Goal: Task Accomplishment & Management: Manage account settings

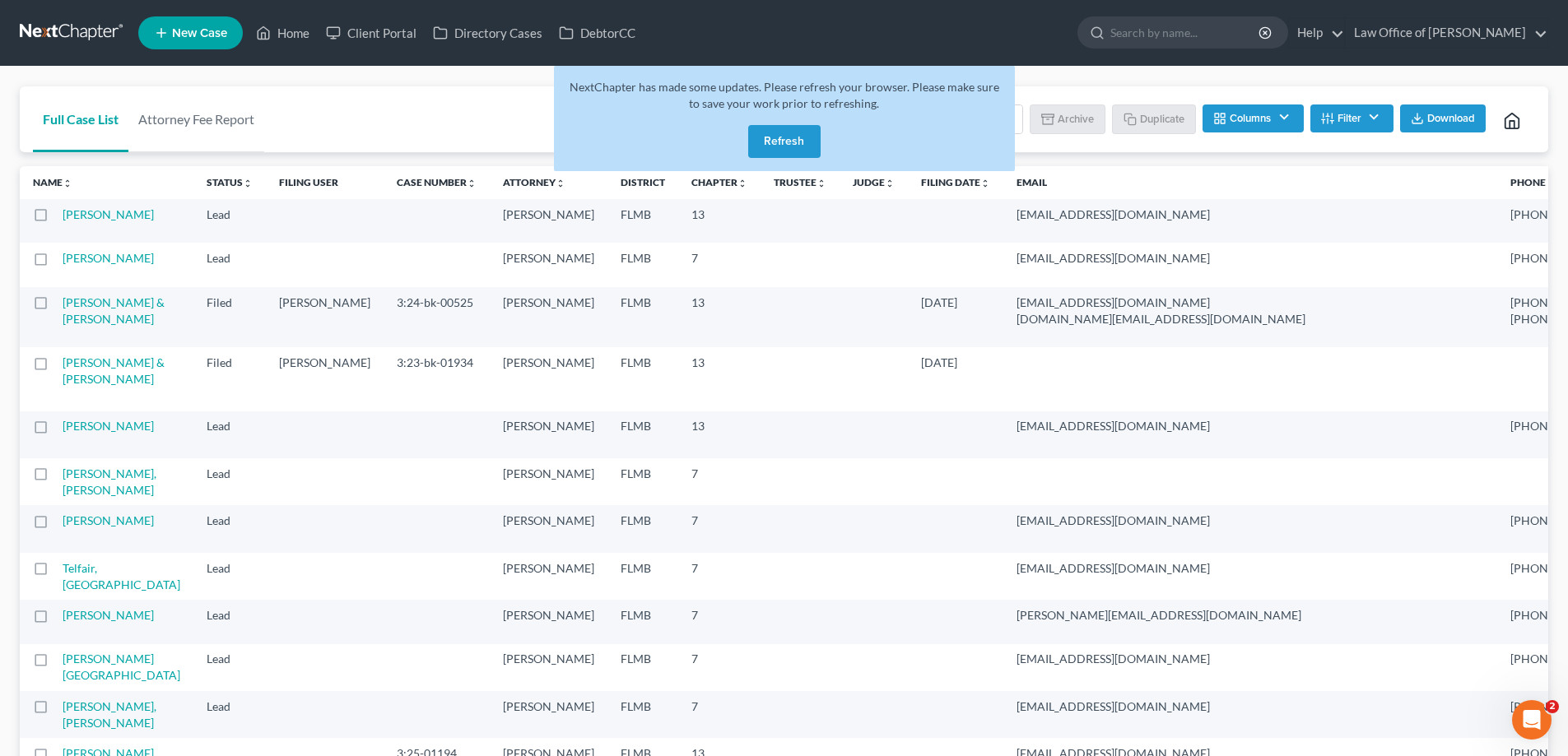
click at [73, 36] on link at bounding box center [72, 32] width 105 height 30
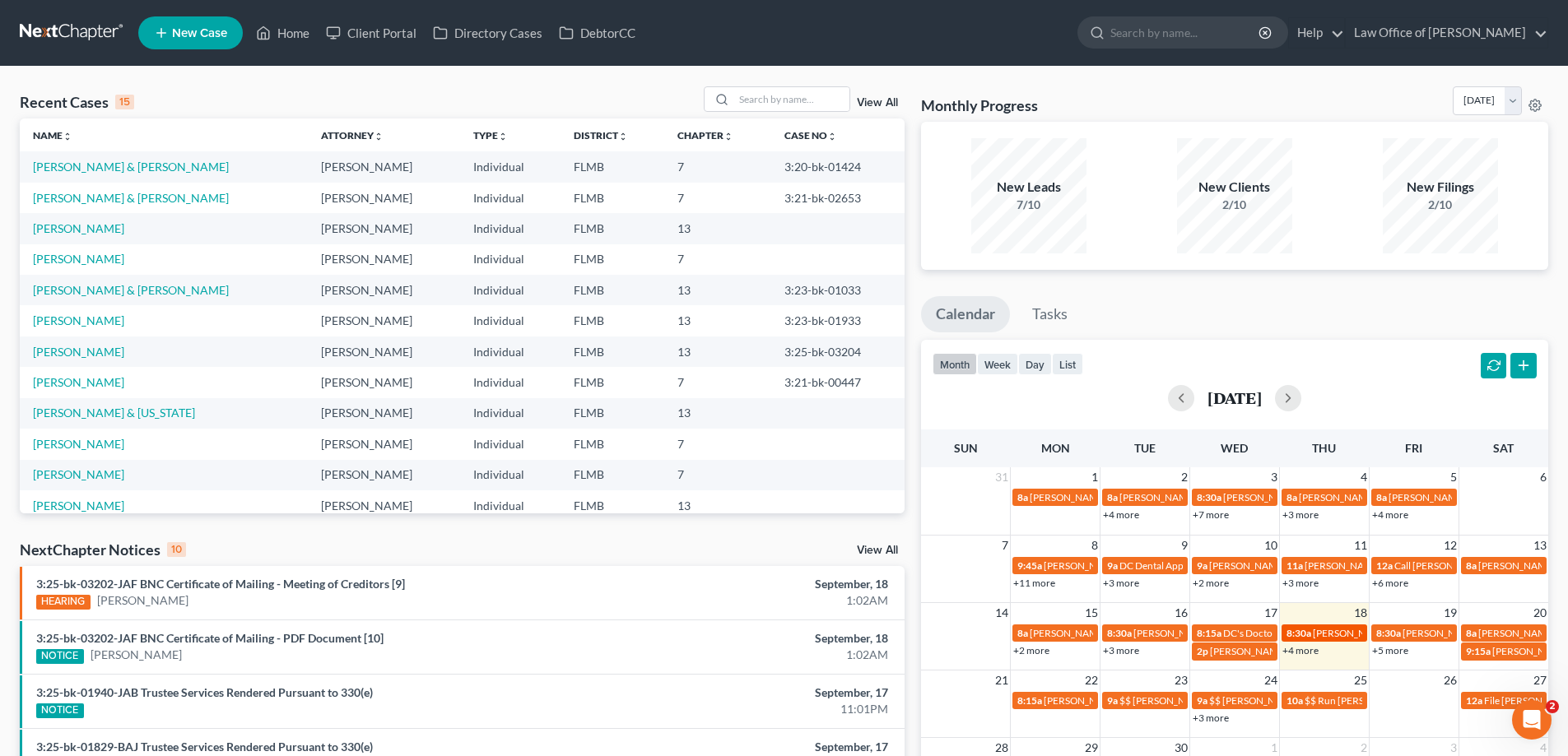
click at [1315, 635] on span "[PERSON_NAME] [PHONE_NUMBER]" at bounding box center [1396, 632] width 166 height 13
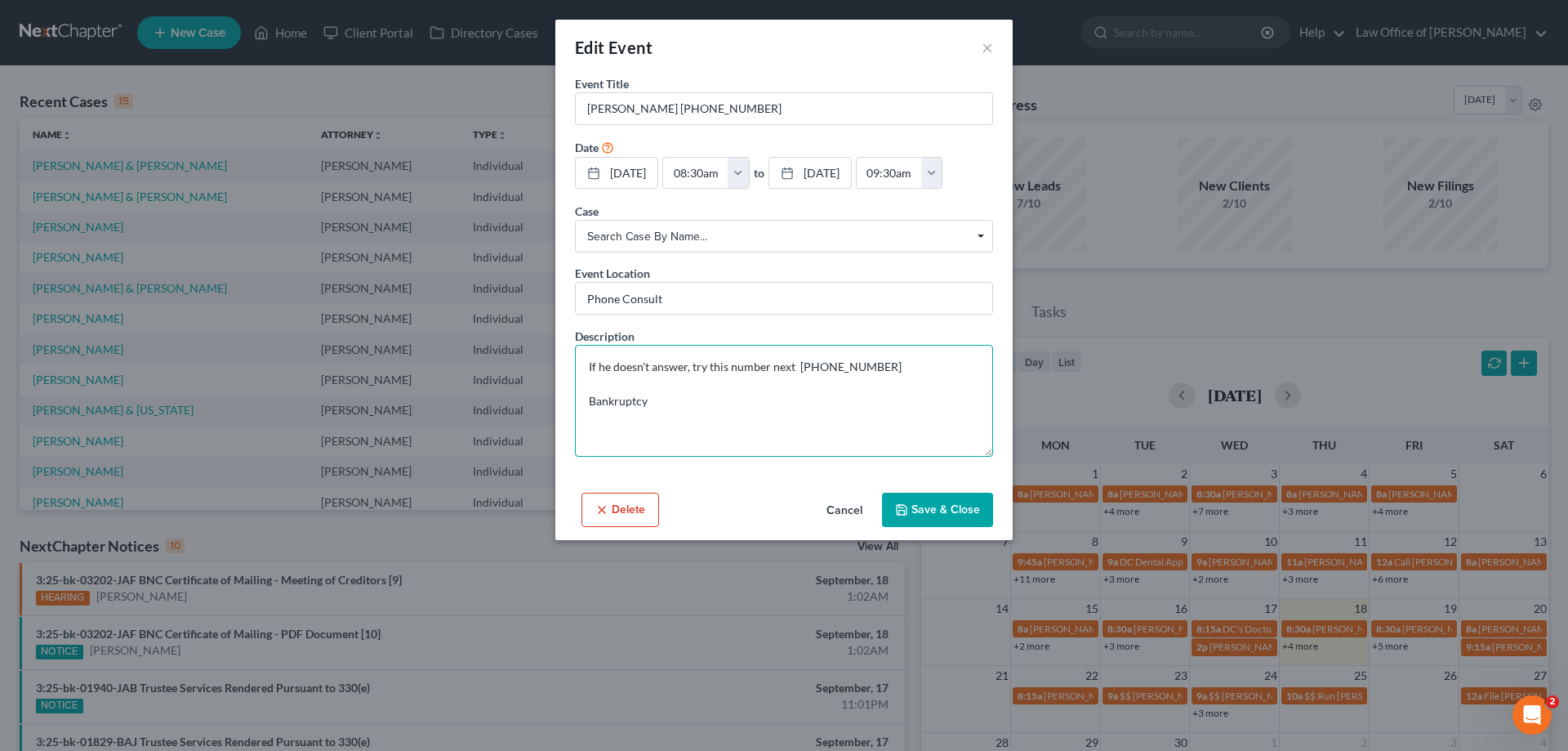
click at [813, 416] on textarea "If he doesn't answer, try this number next 313-835-8707 Bankruptcy" at bounding box center [784, 400] width 418 height 112
click at [870, 537] on div "Delete Cancel Save & Close" at bounding box center [784, 513] width 457 height 54
click at [986, 49] on button "×" at bounding box center [988, 47] width 12 height 19
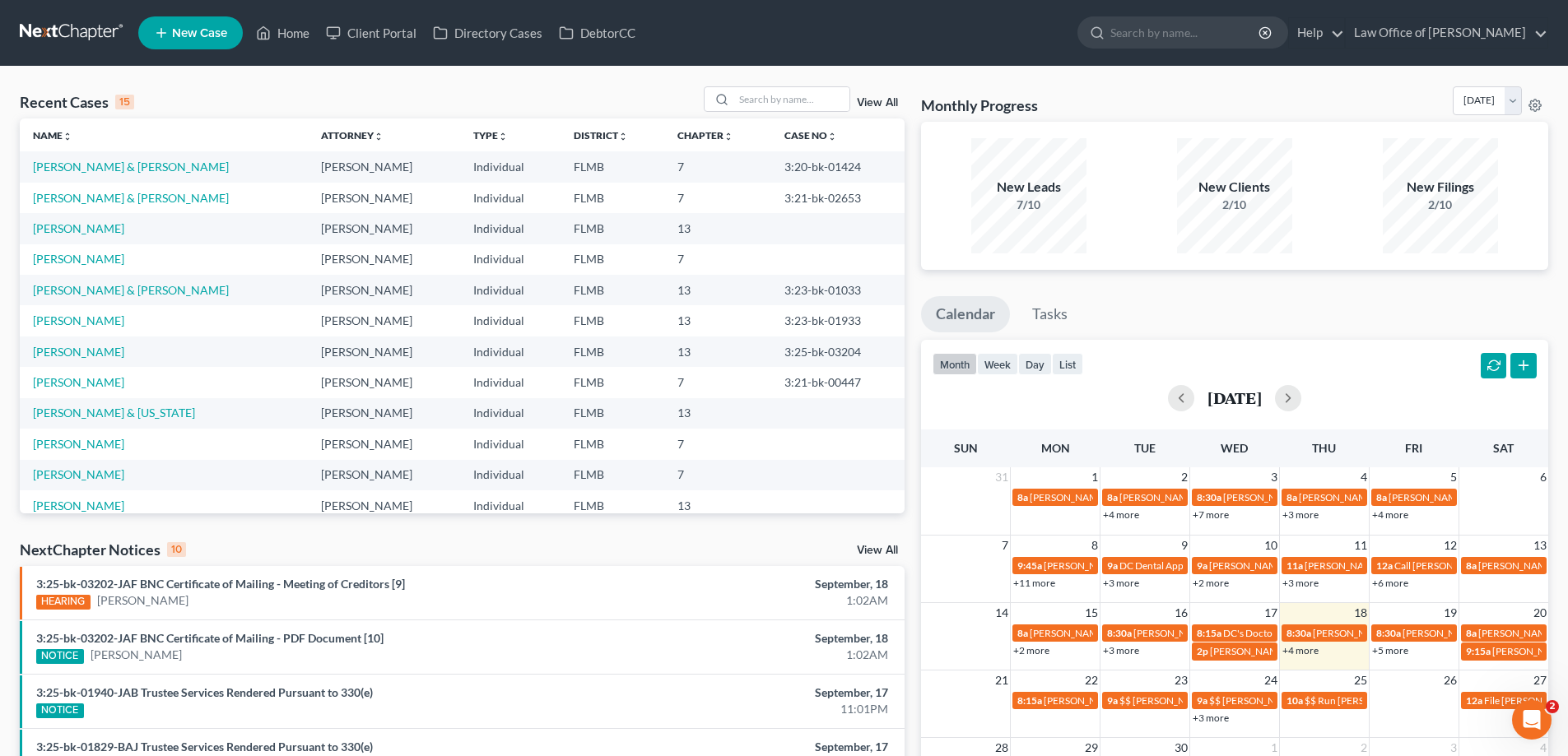
click at [1304, 650] on link "+4 more" at bounding box center [1300, 650] width 36 height 13
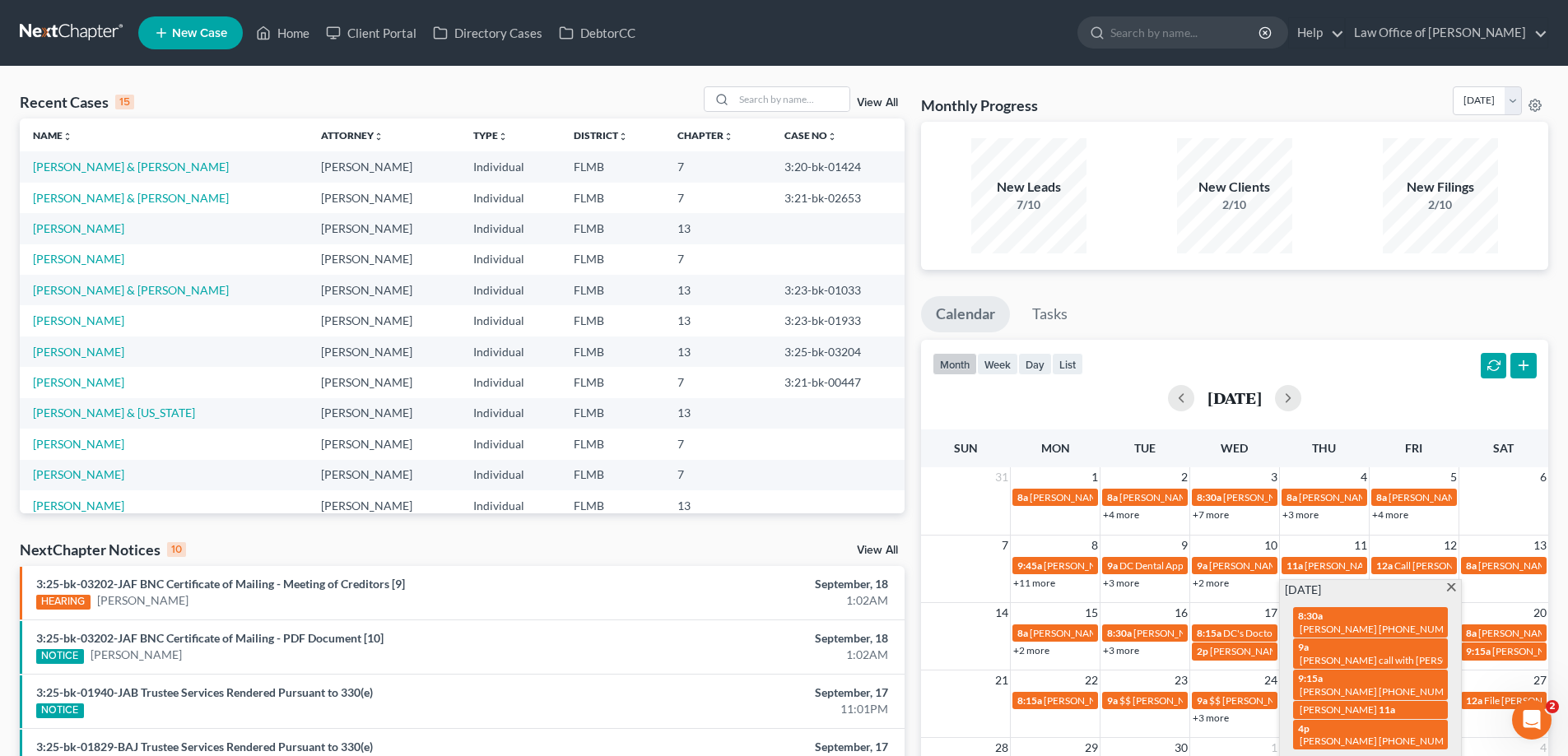
click at [1241, 101] on div "Monthly Progress Bankruptcy Bankruptcy September 2025 August 2025 July 2025 Jun…" at bounding box center [1234, 104] width 627 height 36
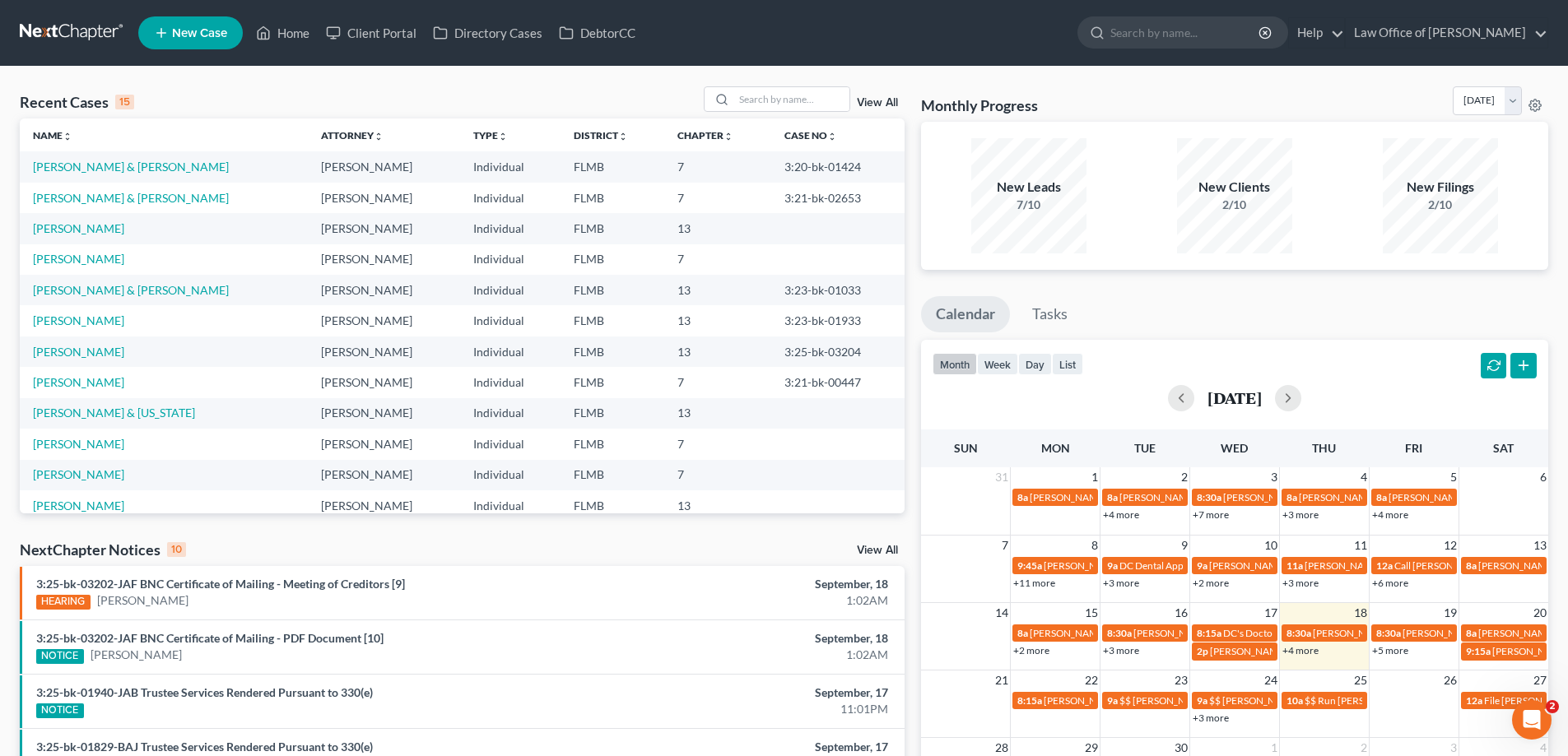
click at [1082, 95] on div "Monthly Progress Bankruptcy Bankruptcy September 2025 August 2025 July 2025 Jun…" at bounding box center [1234, 104] width 627 height 36
click at [1313, 649] on link "+4 more" at bounding box center [1300, 650] width 36 height 13
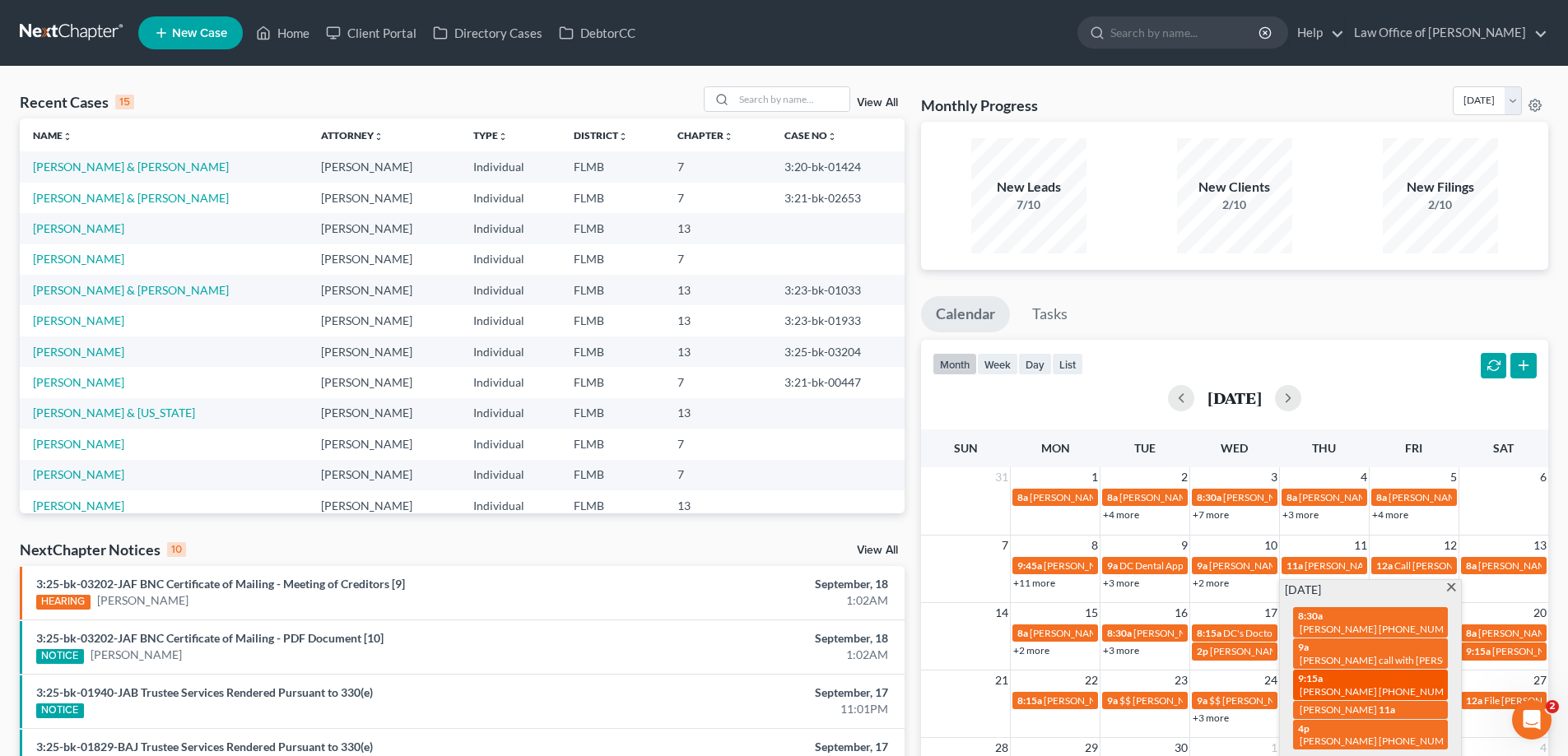
click at [1385, 687] on span "[PERSON_NAME] [PHONE_NUMBER]" at bounding box center [1382, 691] width 166 height 13
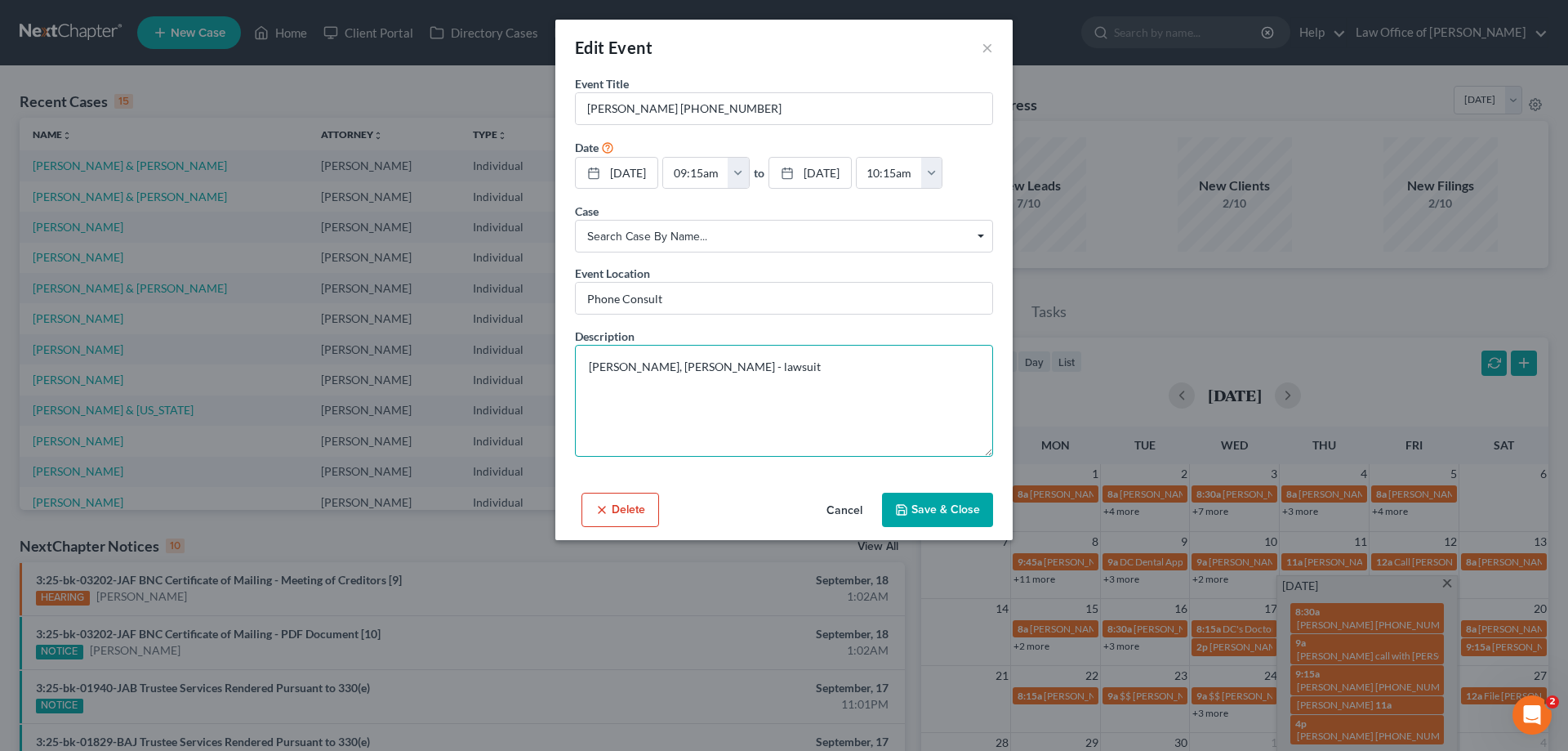
click at [953, 414] on textarea "Cogdell, Danecka - lawsuit" at bounding box center [784, 400] width 418 height 112
click at [919, 393] on textarea "Cogdell, Danecka - lawsuit" at bounding box center [784, 400] width 418 height 112
click at [995, 45] on div "Edit Event ×" at bounding box center [784, 47] width 457 height 56
click at [987, 46] on button "×" at bounding box center [988, 47] width 12 height 19
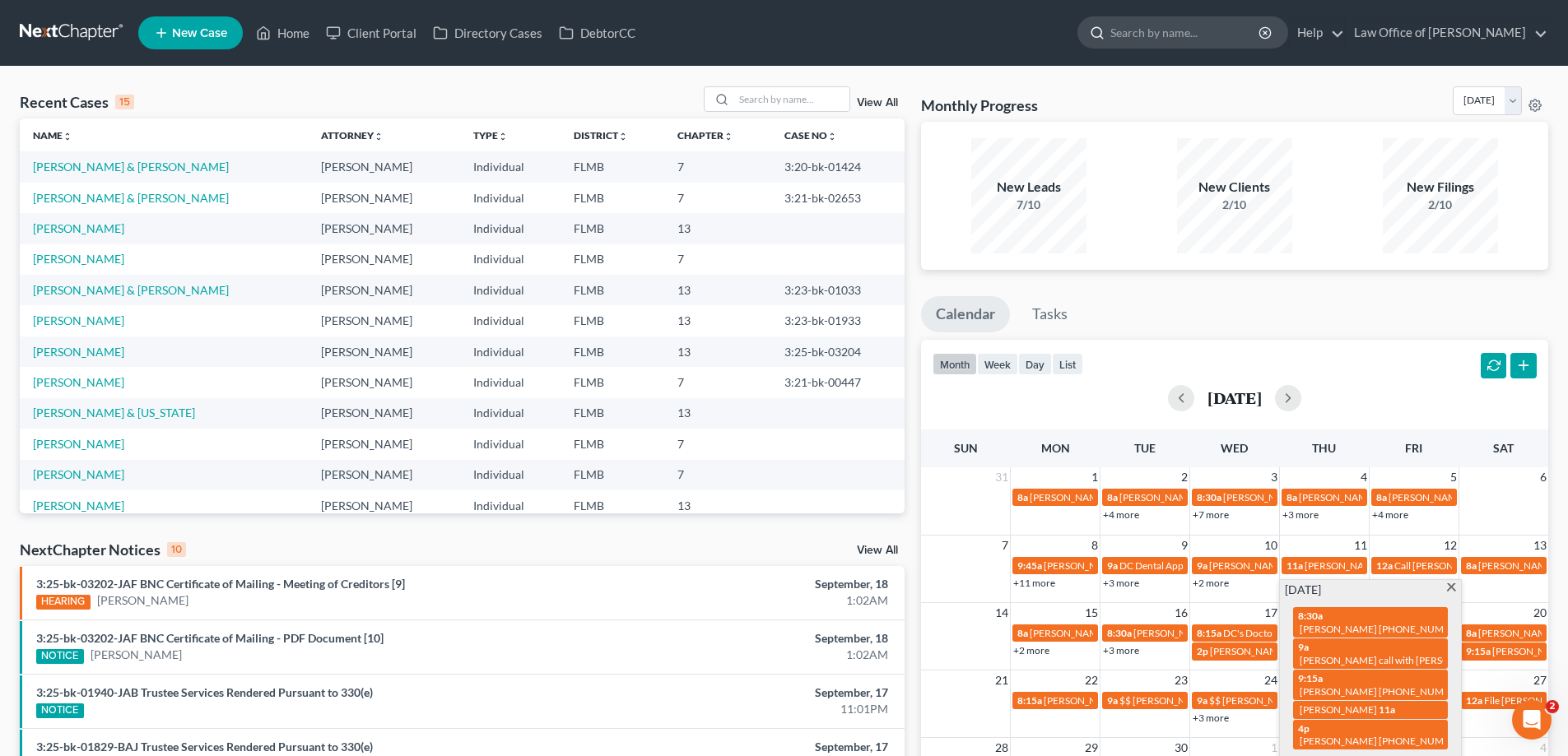
click at [1178, 33] on input "search" at bounding box center [1186, 32] width 151 height 30
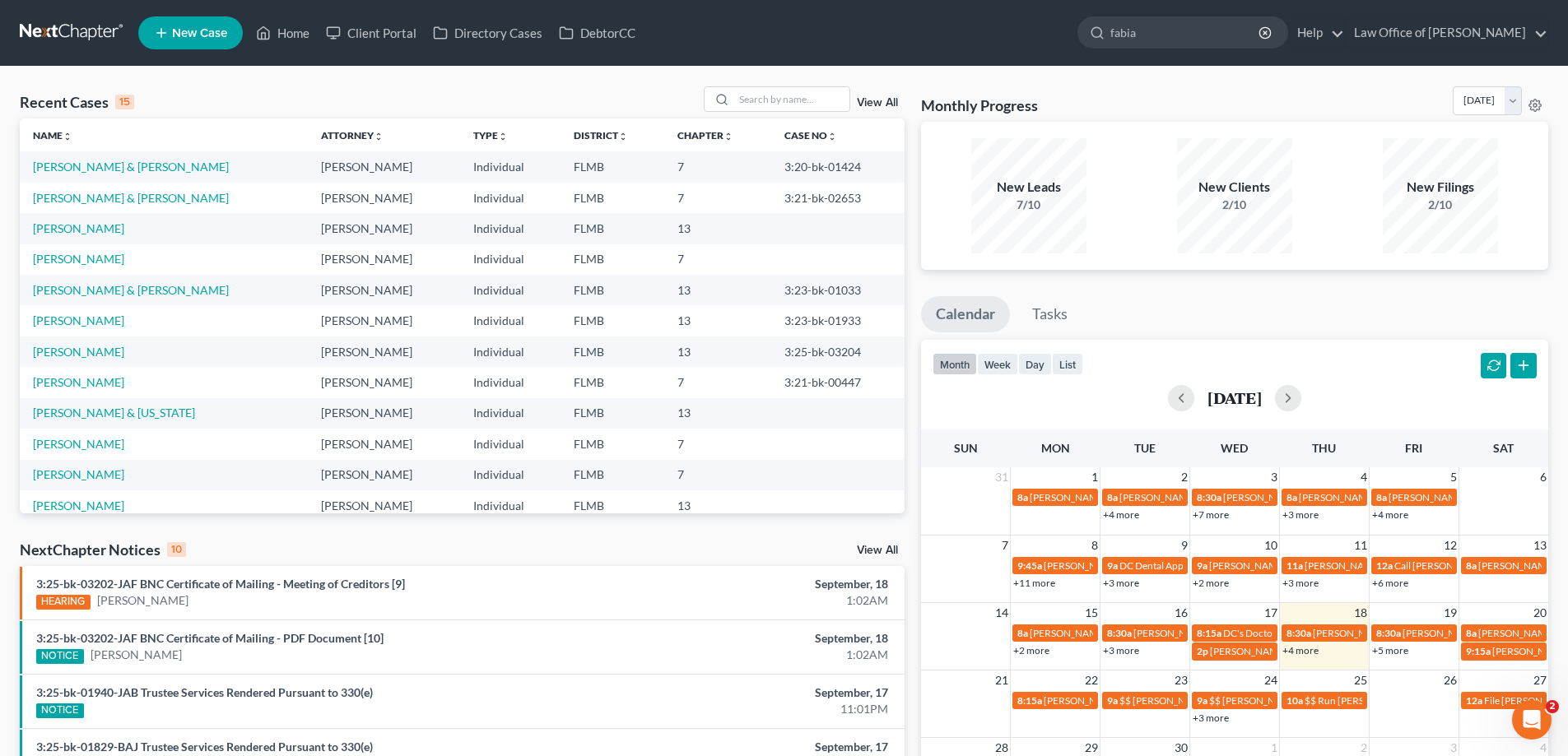
type input "fabian"
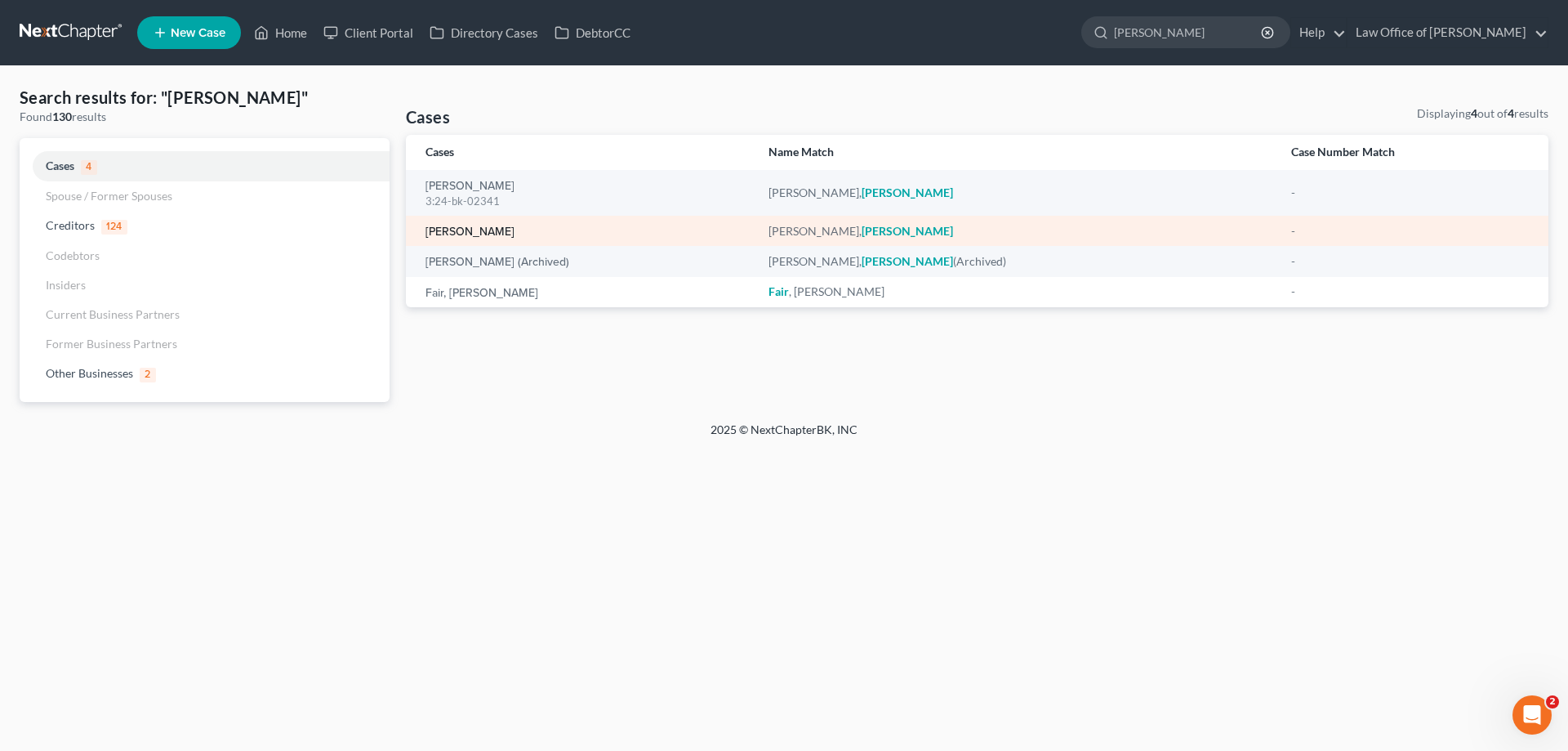
click at [477, 228] on link "[PERSON_NAME]" at bounding box center [470, 232] width 89 height 12
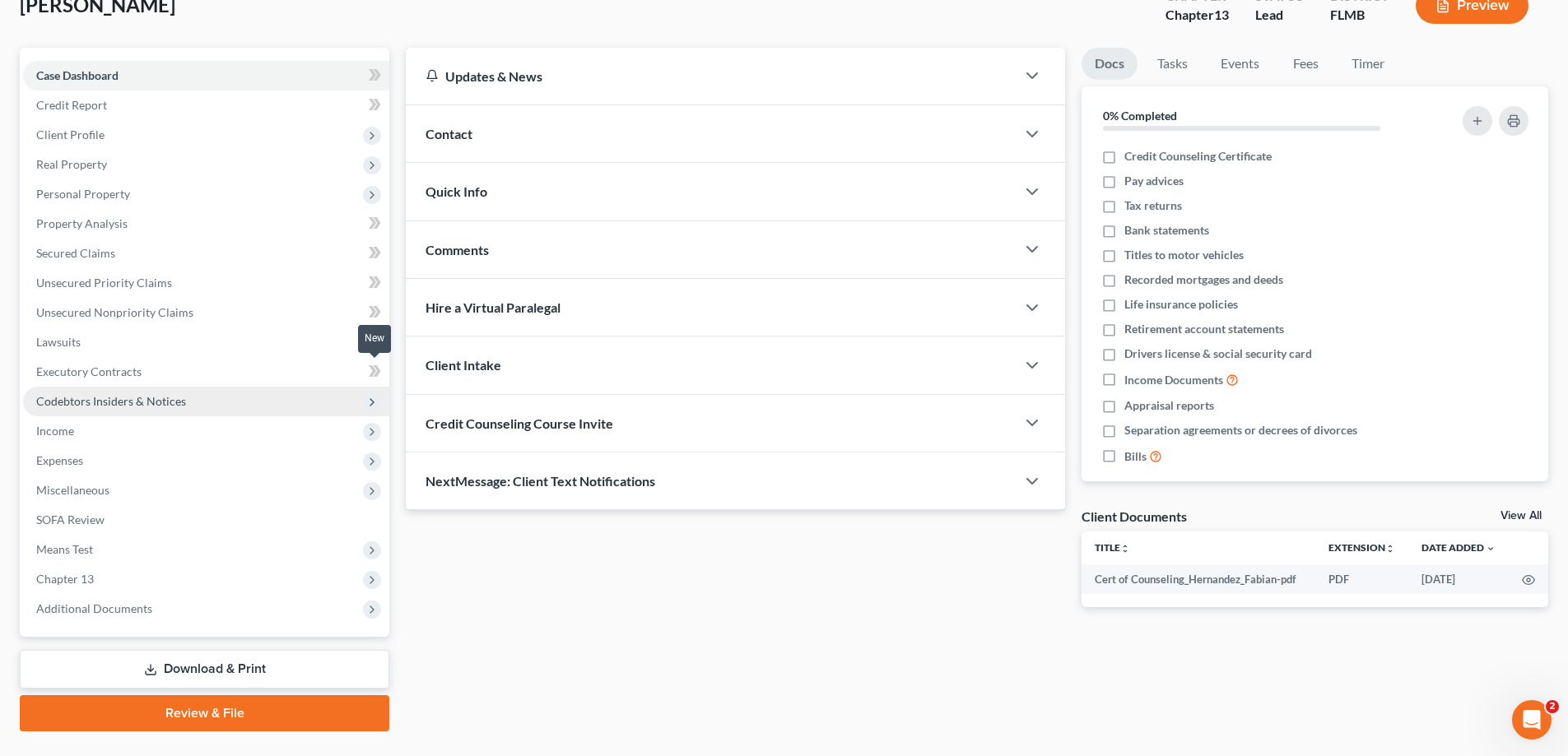
scroll to position [148, 0]
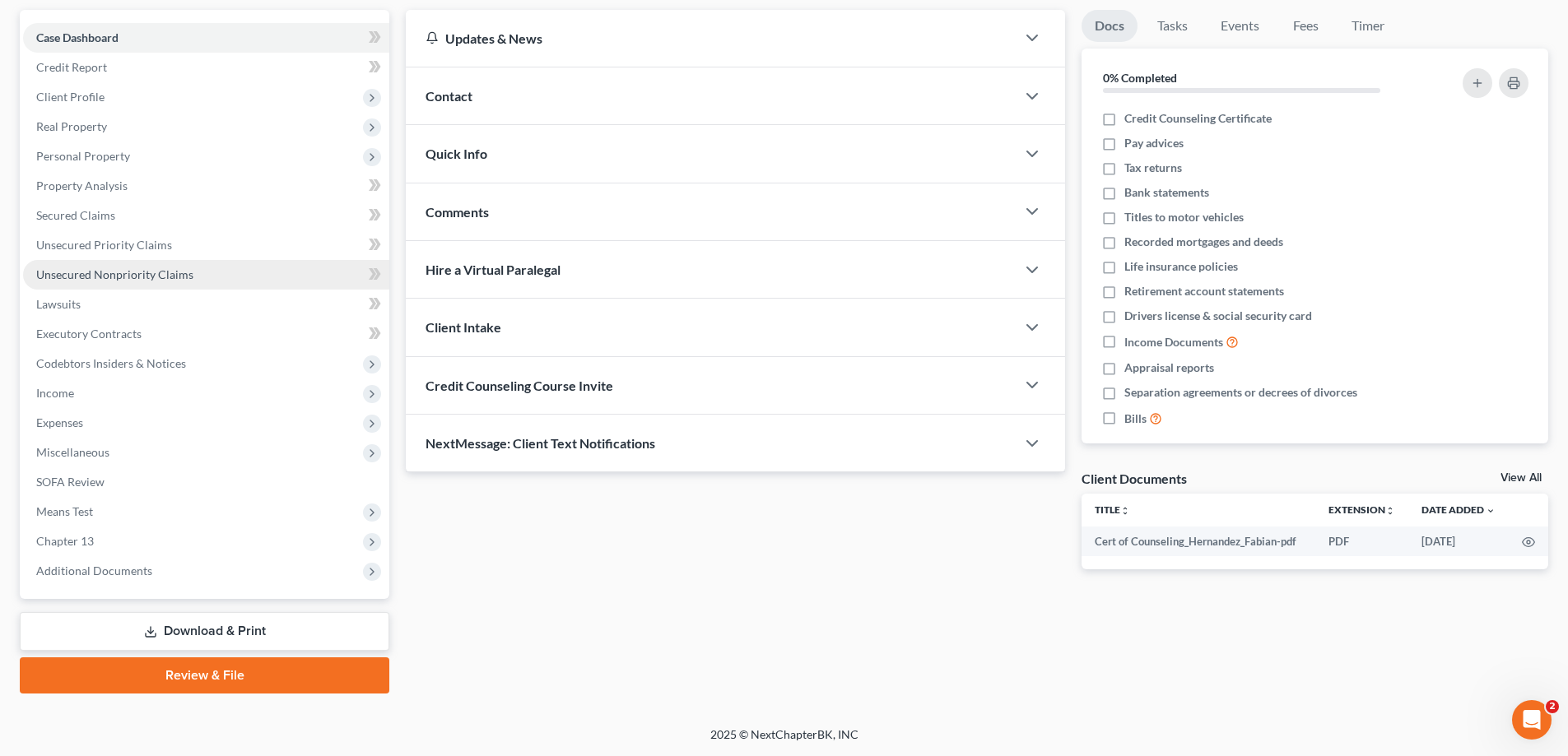
click at [175, 275] on span "Unsecured Nonpriority Claims" at bounding box center [115, 274] width 158 height 14
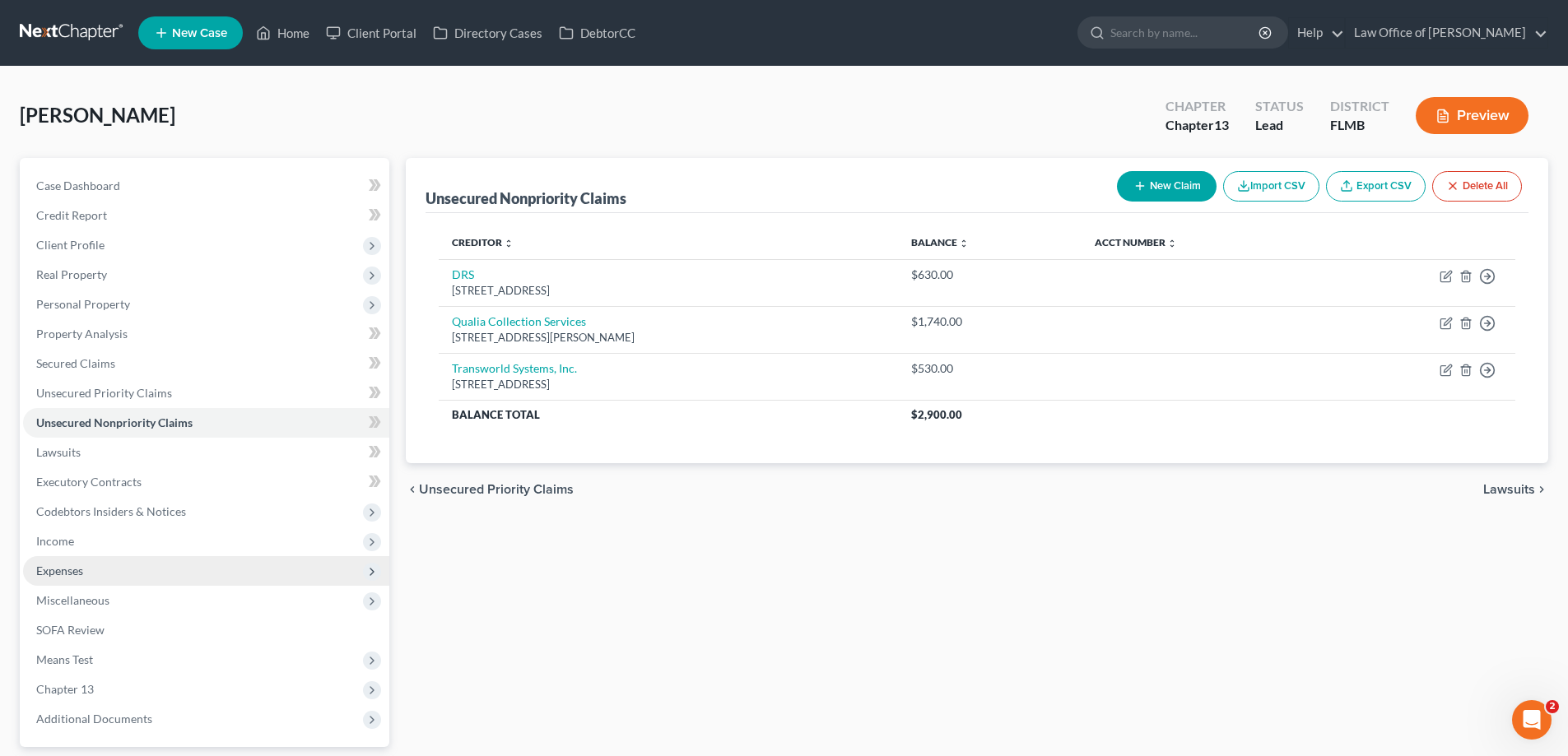
click at [114, 572] on span "Expenses" at bounding box center [206, 571] width 366 height 30
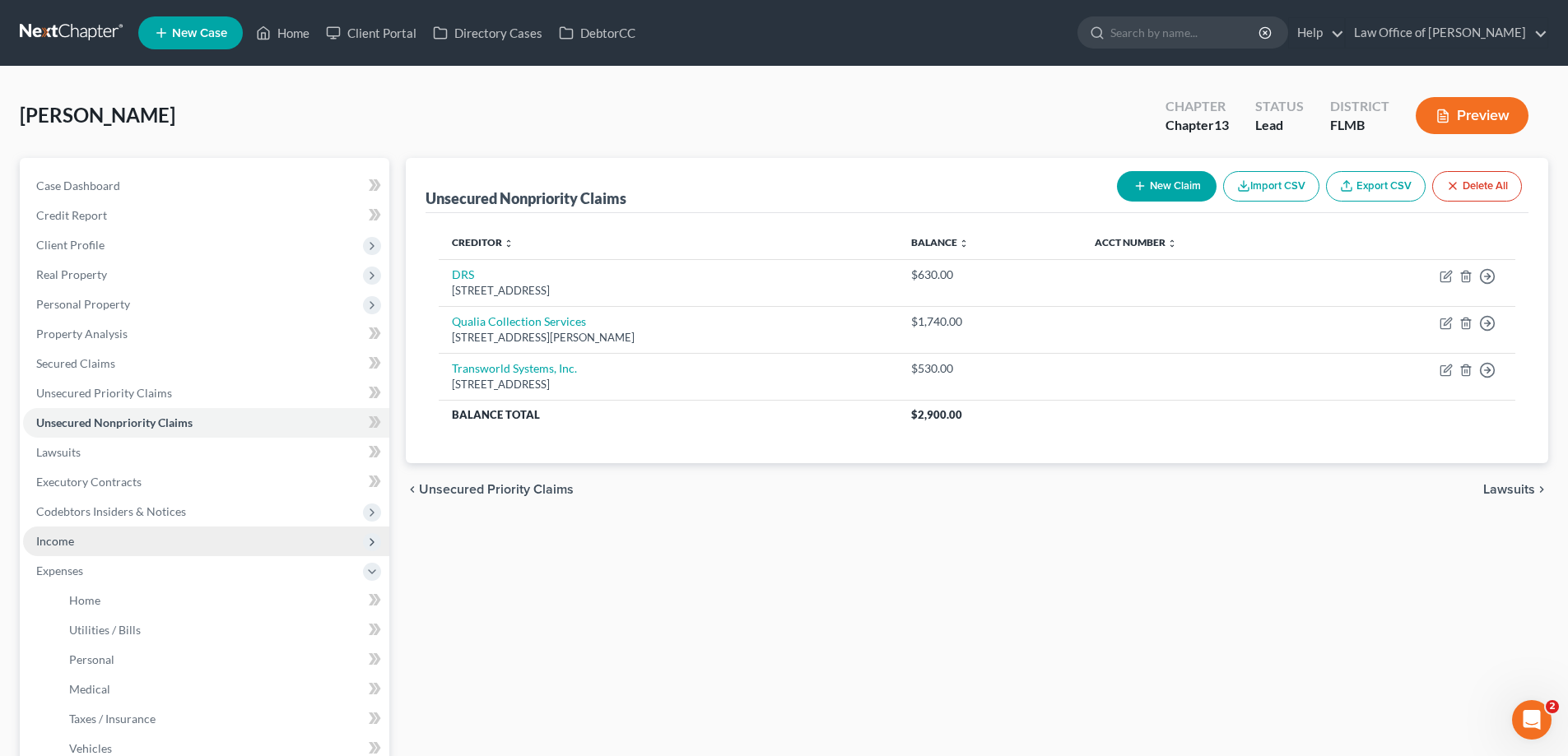
click at [115, 536] on span "Income" at bounding box center [206, 541] width 366 height 30
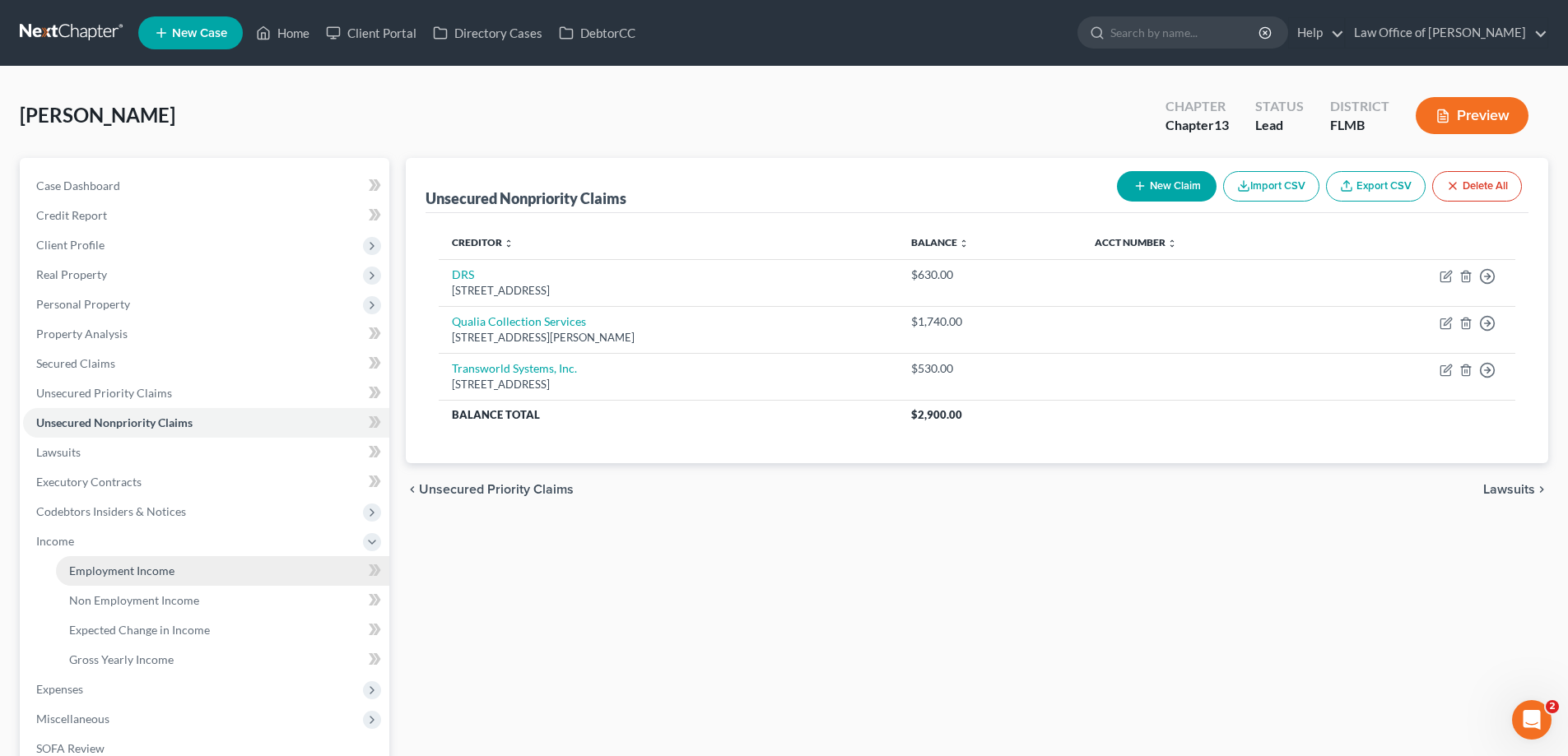
click at [126, 566] on span "Employment Income" at bounding box center [122, 571] width 105 height 14
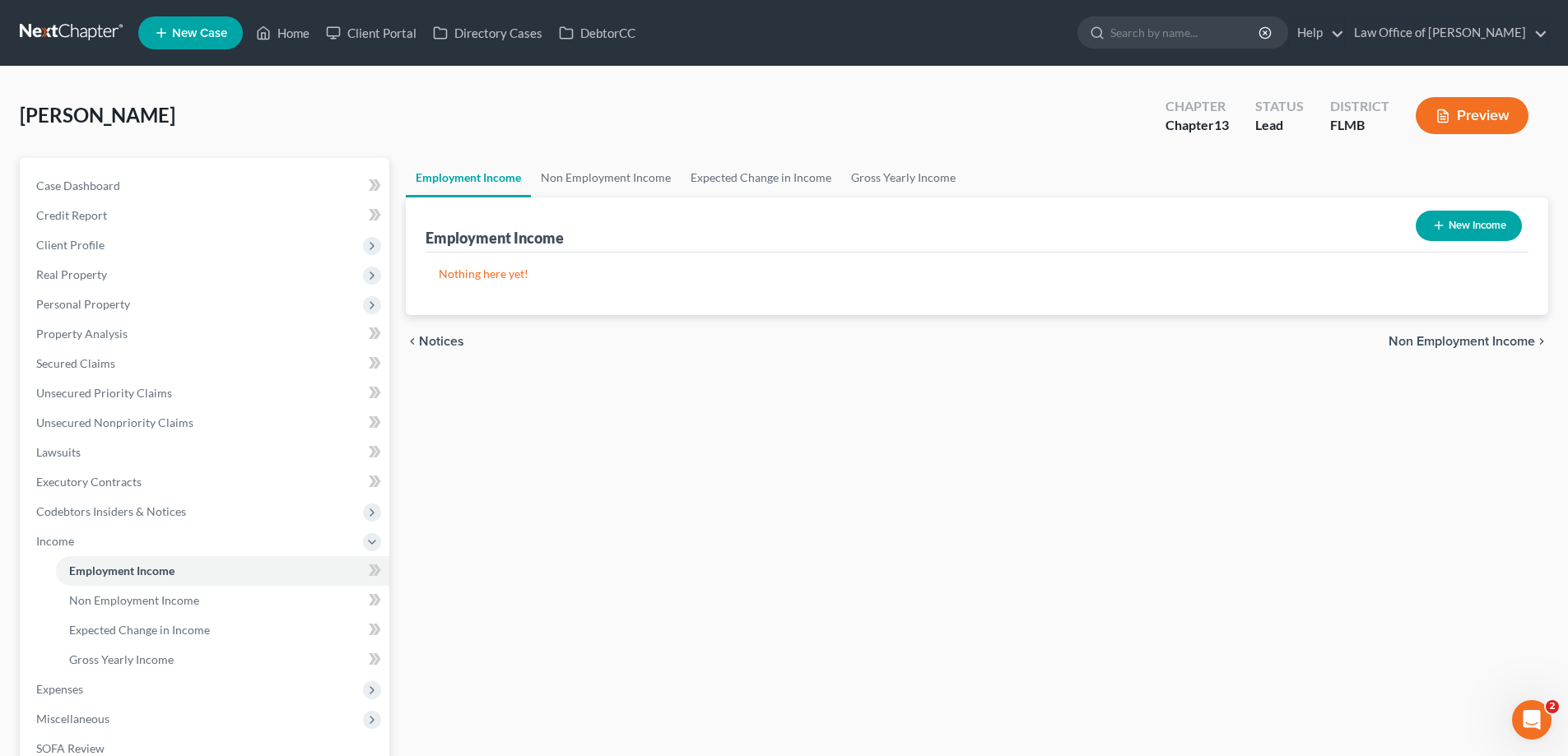
click at [445, 129] on div "Hernandez, Fabian Upgraded Chapter Chapter 13 Status Lead District FLMB Preview" at bounding box center [784, 122] width 1528 height 72
click at [111, 23] on link at bounding box center [72, 32] width 105 height 30
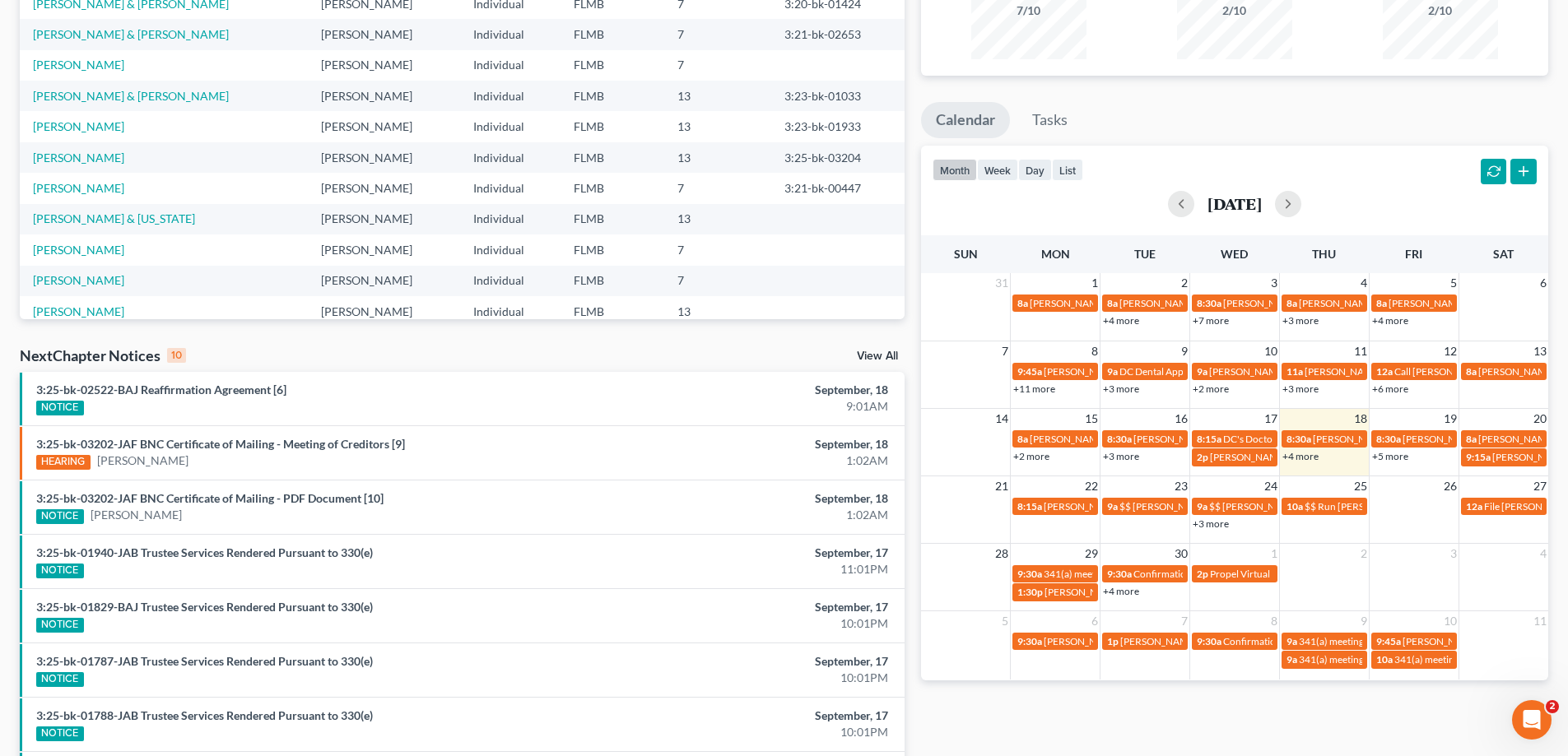
click at [1388, 454] on link "+5 more" at bounding box center [1390, 455] width 36 height 13
click at [1386, 156] on div "month week day list [DATE]" at bounding box center [1234, 185] width 644 height 79
click at [1216, 521] on link "+3 more" at bounding box center [1211, 523] width 36 height 13
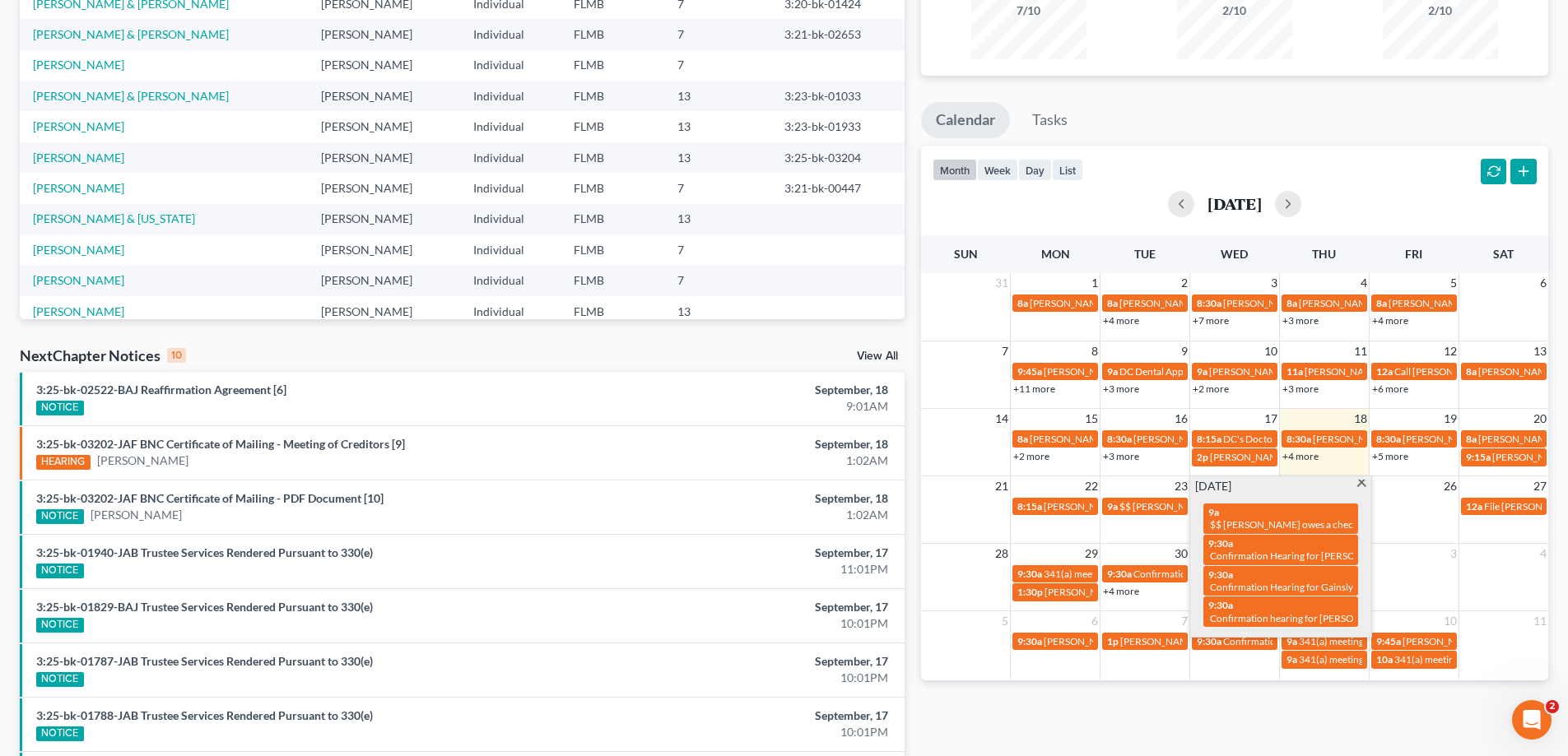
click at [1173, 720] on div "Monthly Progress Bankruptcy Bankruptcy September 2025 August 2025 July 2025 Jun…" at bounding box center [1234, 417] width 644 height 1048
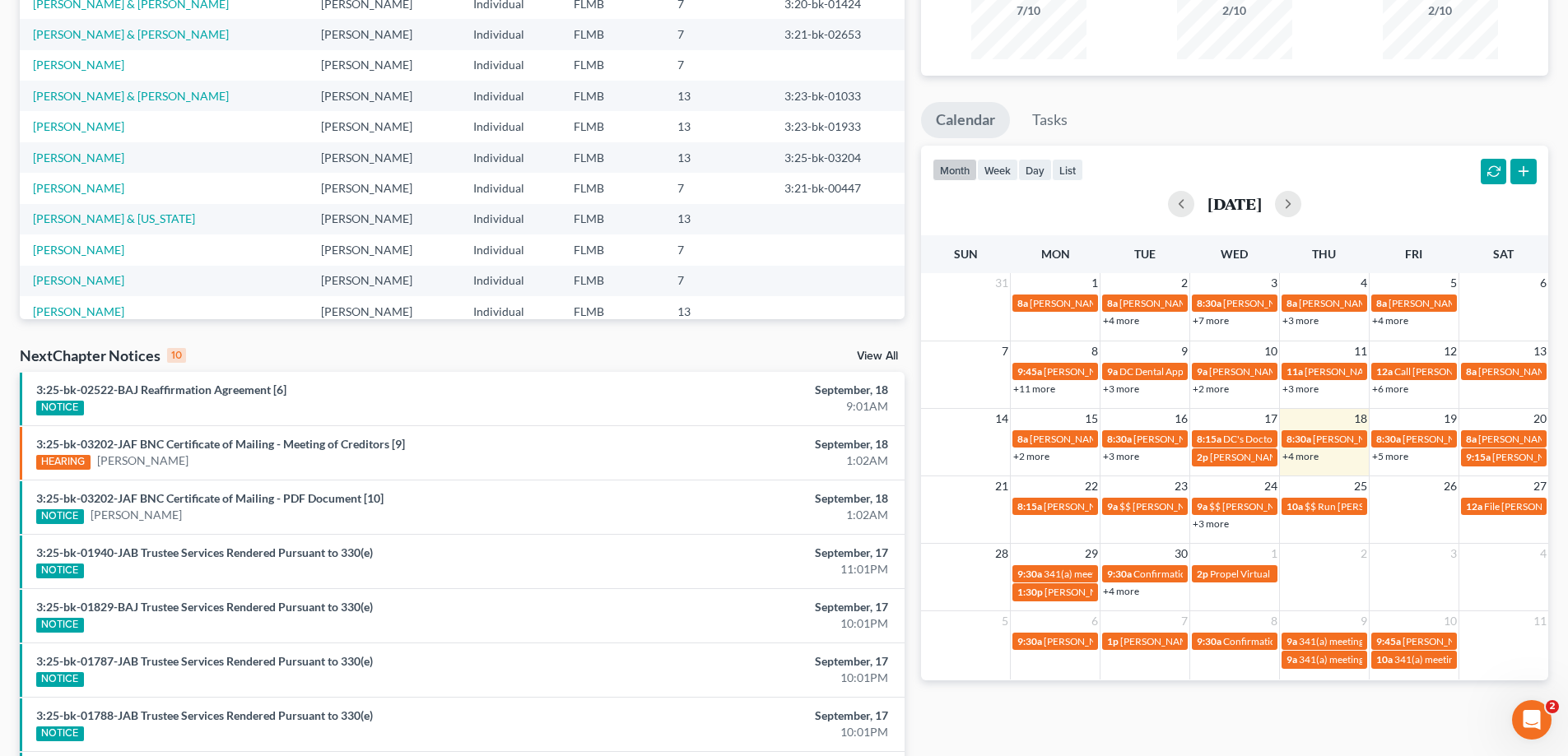
click at [1304, 460] on link "+4 more" at bounding box center [1300, 455] width 36 height 13
click at [1205, 719] on div "Monthly Progress Bankruptcy Bankruptcy September 2025 August 2025 July 2025 Jun…" at bounding box center [1234, 417] width 644 height 1048
click at [1039, 501] on span "8:15a" at bounding box center [1029, 506] width 25 height 13
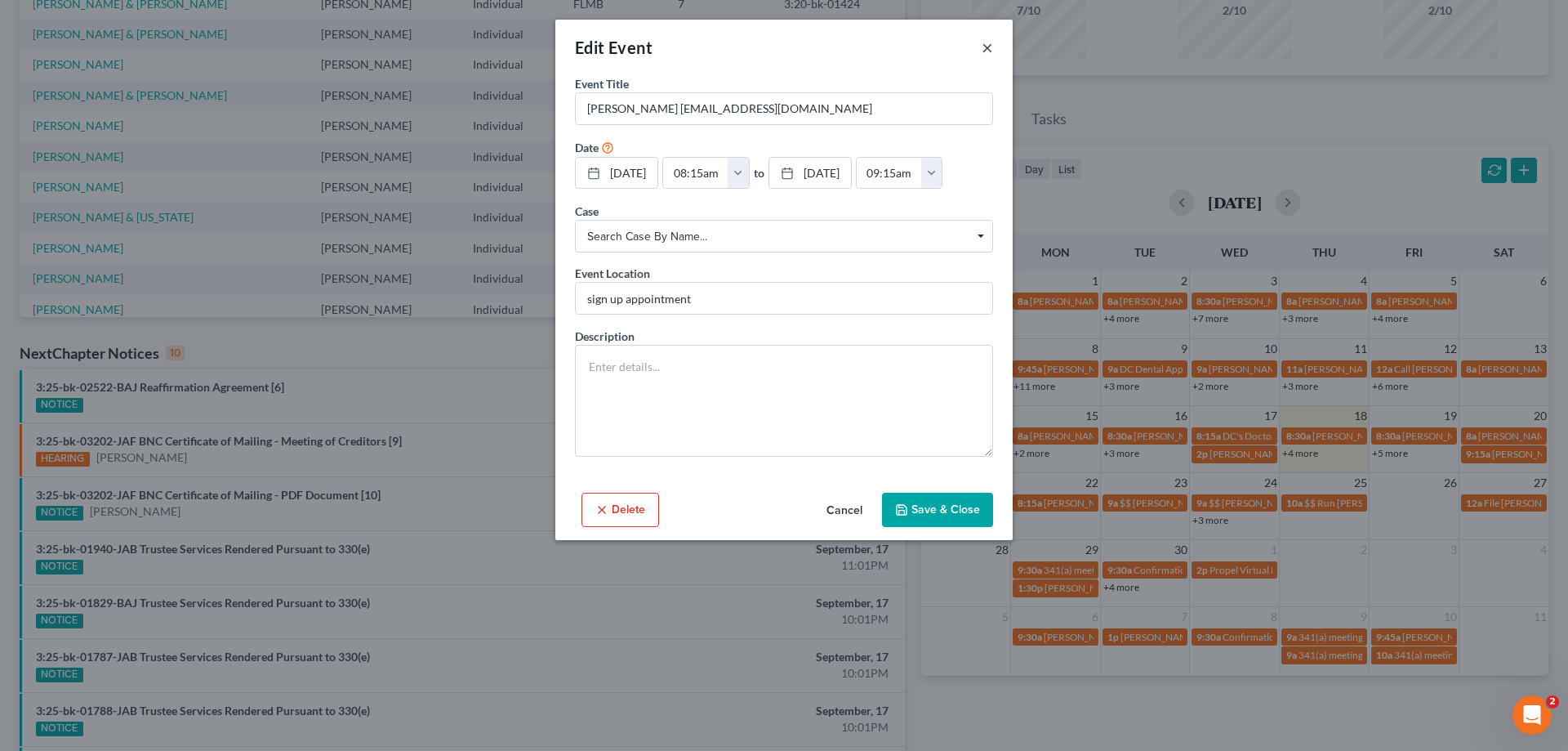
click at [992, 49] on button "×" at bounding box center [988, 47] width 12 height 19
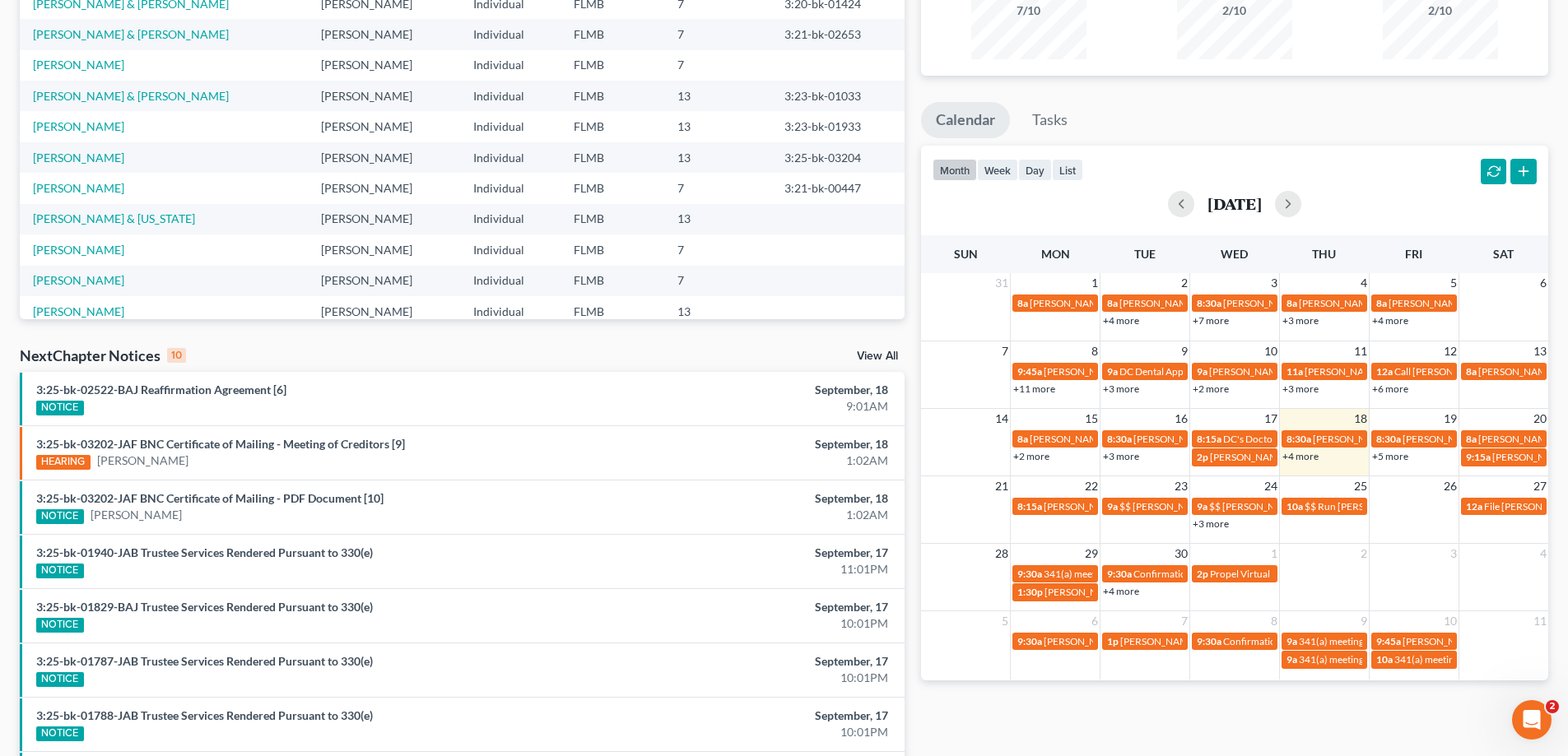
click at [1140, 487] on td "23" at bounding box center [1145, 486] width 90 height 20
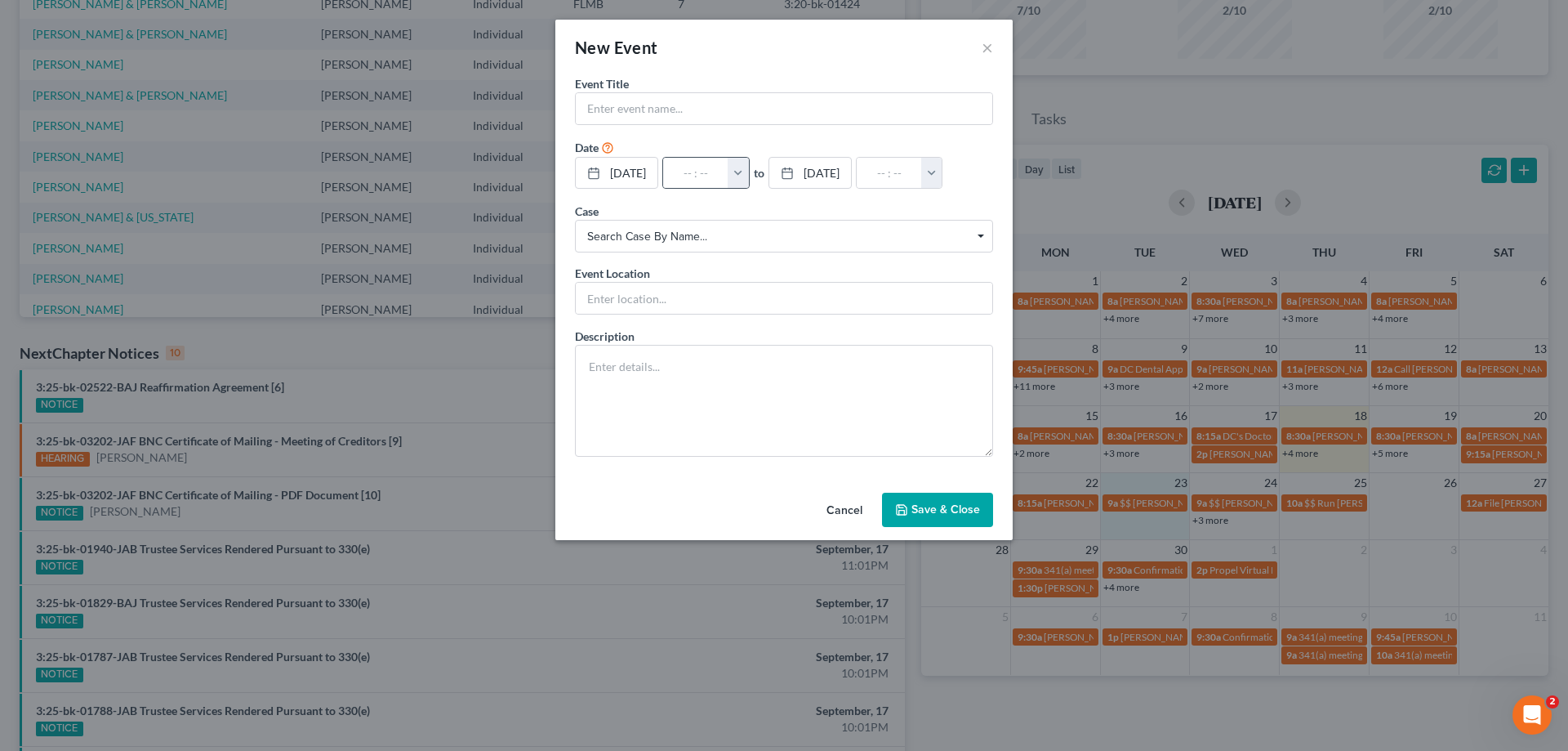
click at [749, 162] on button "button" at bounding box center [738, 173] width 21 height 31
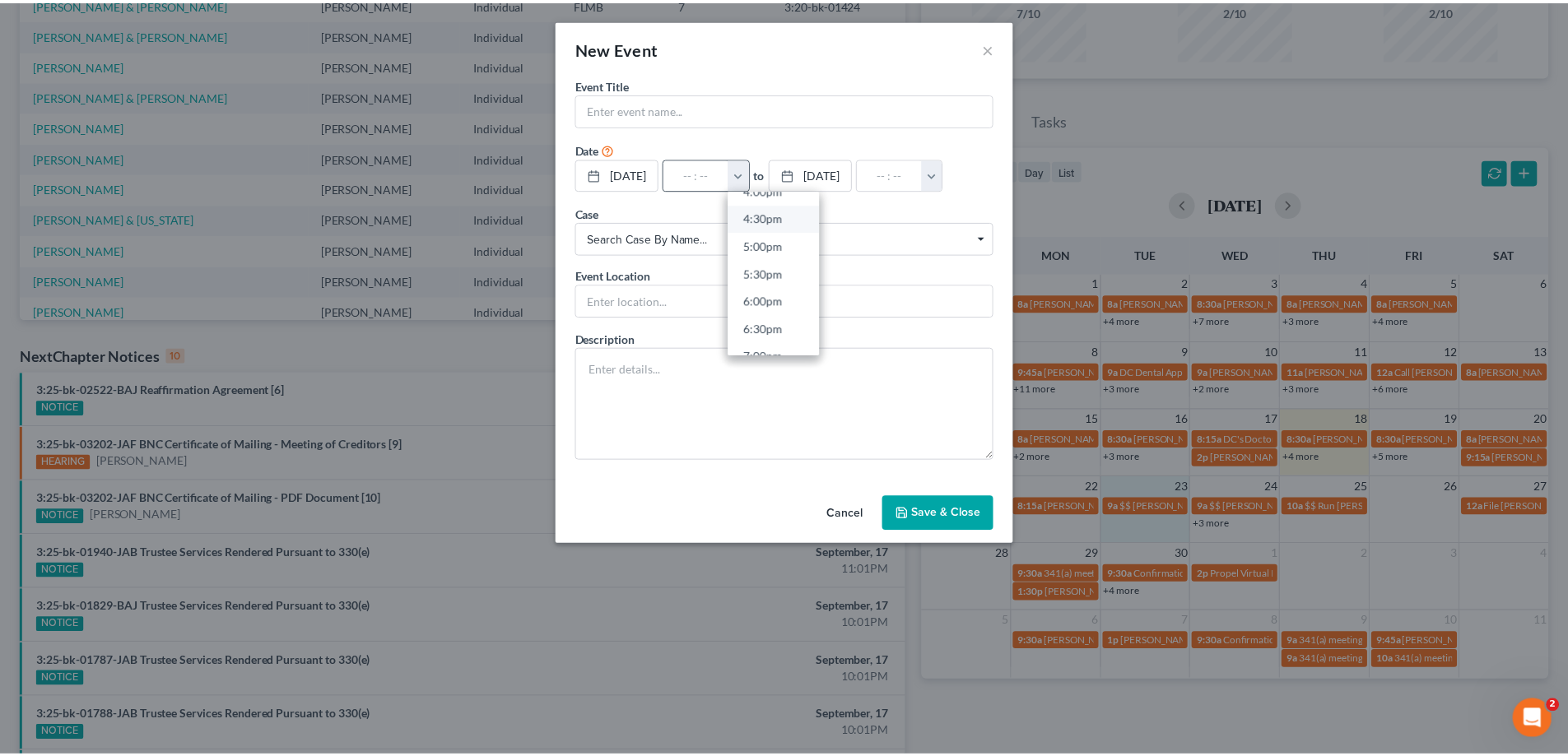
scroll to position [823, 0]
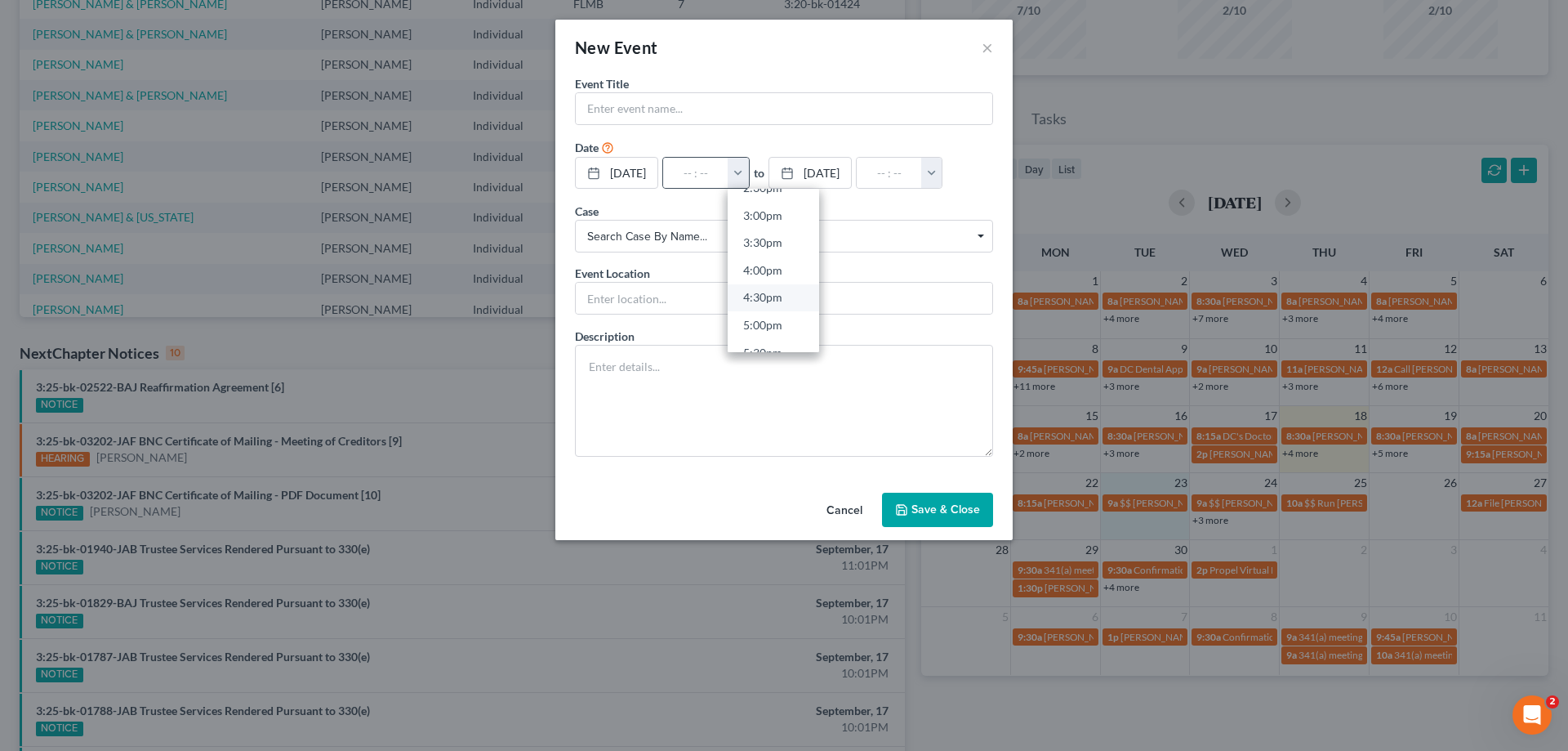
click at [790, 219] on link "3:00pm" at bounding box center [773, 214] width 92 height 28
type input "3:00pm"
type input "04:00pm"
click at [780, 104] on input "text" at bounding box center [784, 108] width 416 height 31
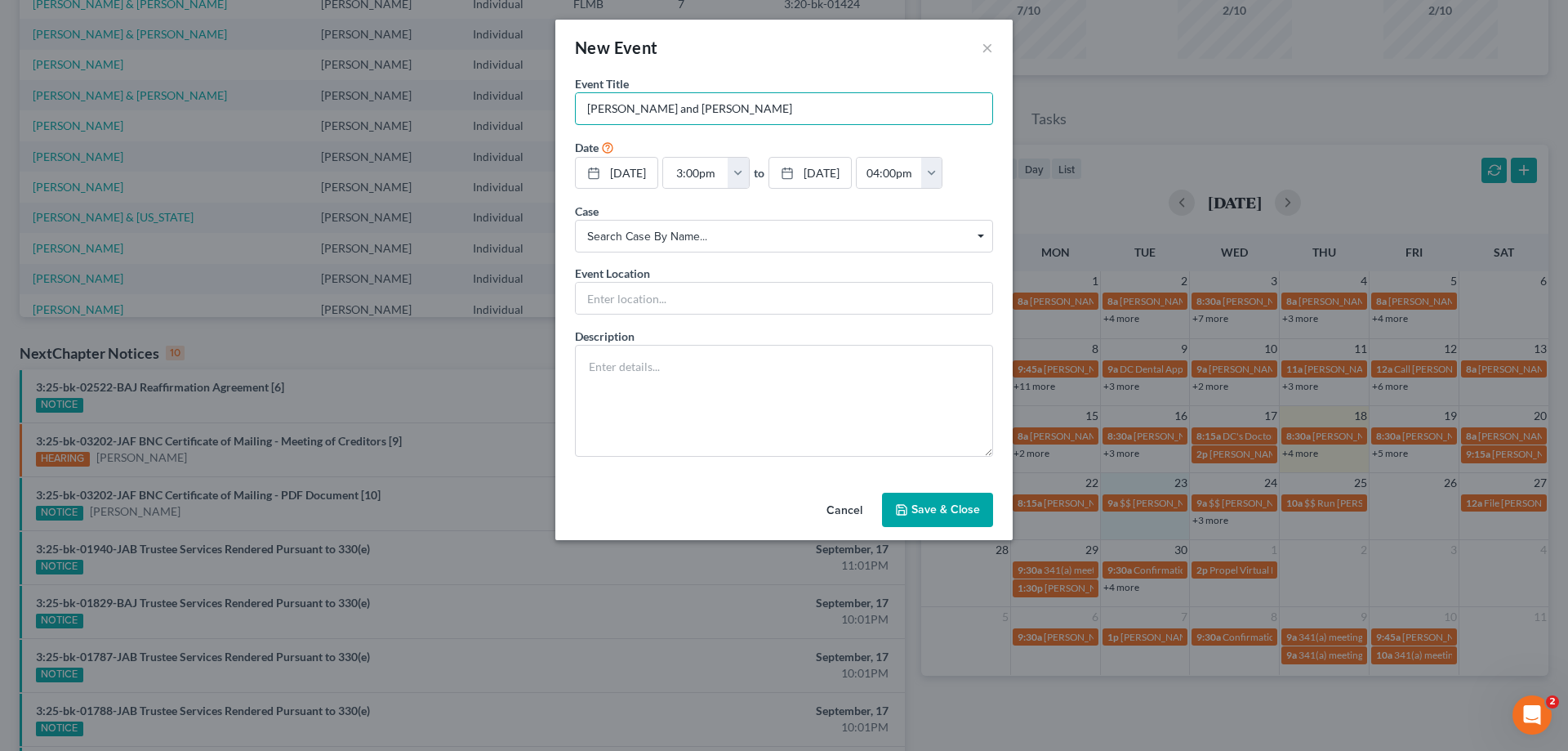
type input "[PERSON_NAME] and [PERSON_NAME]"
click at [933, 510] on button "Save & Close" at bounding box center [937, 510] width 111 height 34
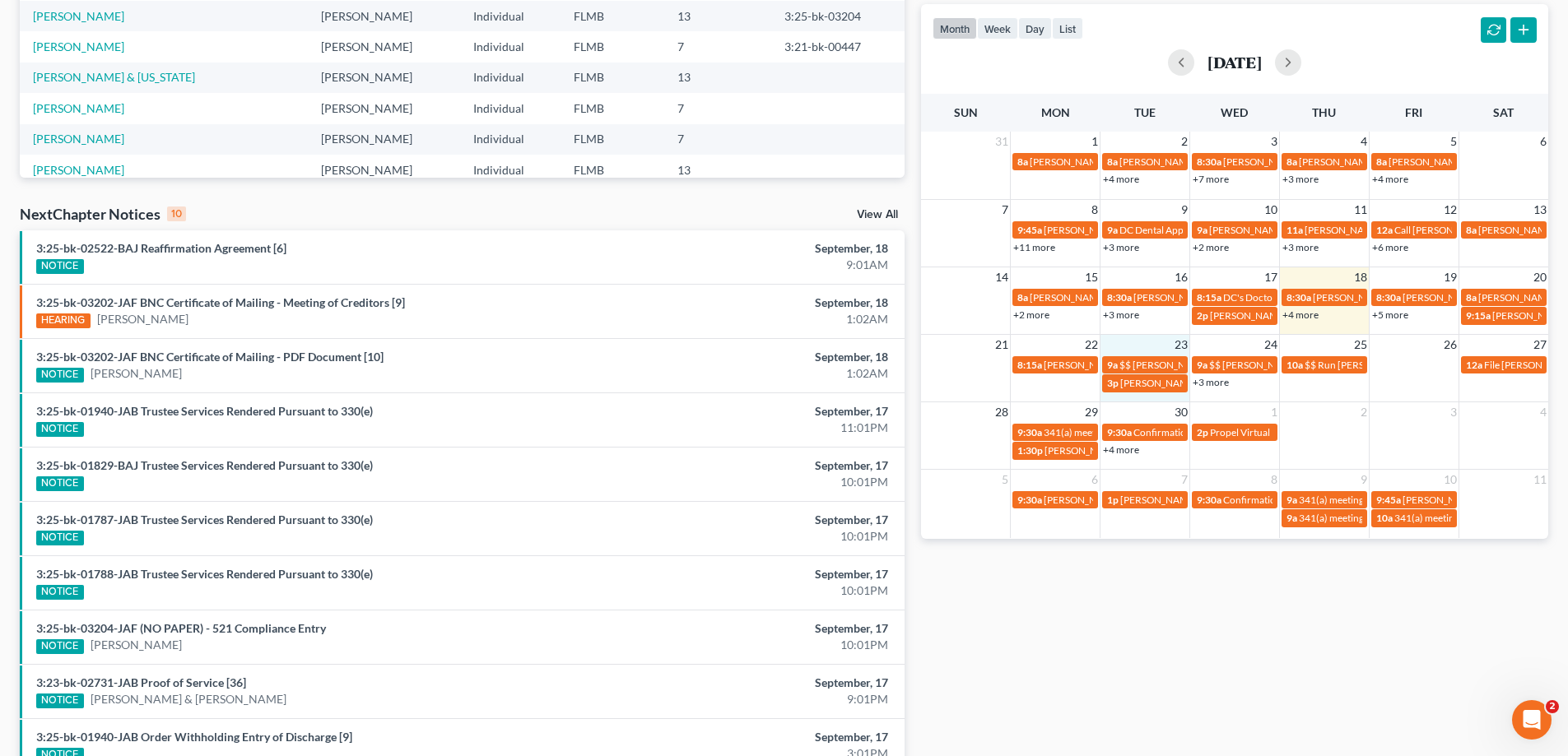
scroll to position [0, 0]
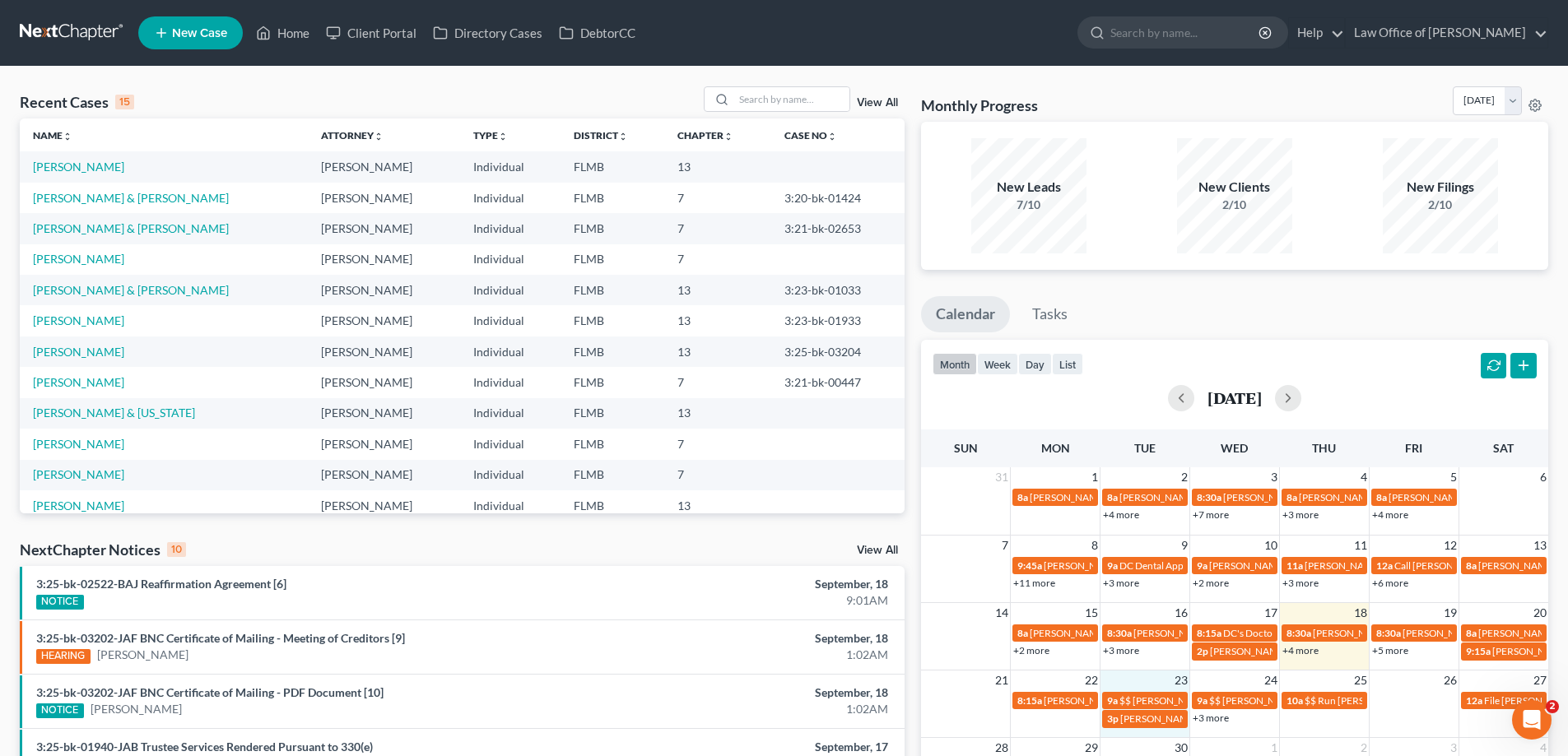
click at [181, 80] on div "Recent Cases 15 View All Name unfold_more expand_more expand_less Attorney unfo…" at bounding box center [784, 610] width 1568 height 1087
click at [1295, 645] on link "+4 more" at bounding box center [1300, 650] width 36 height 13
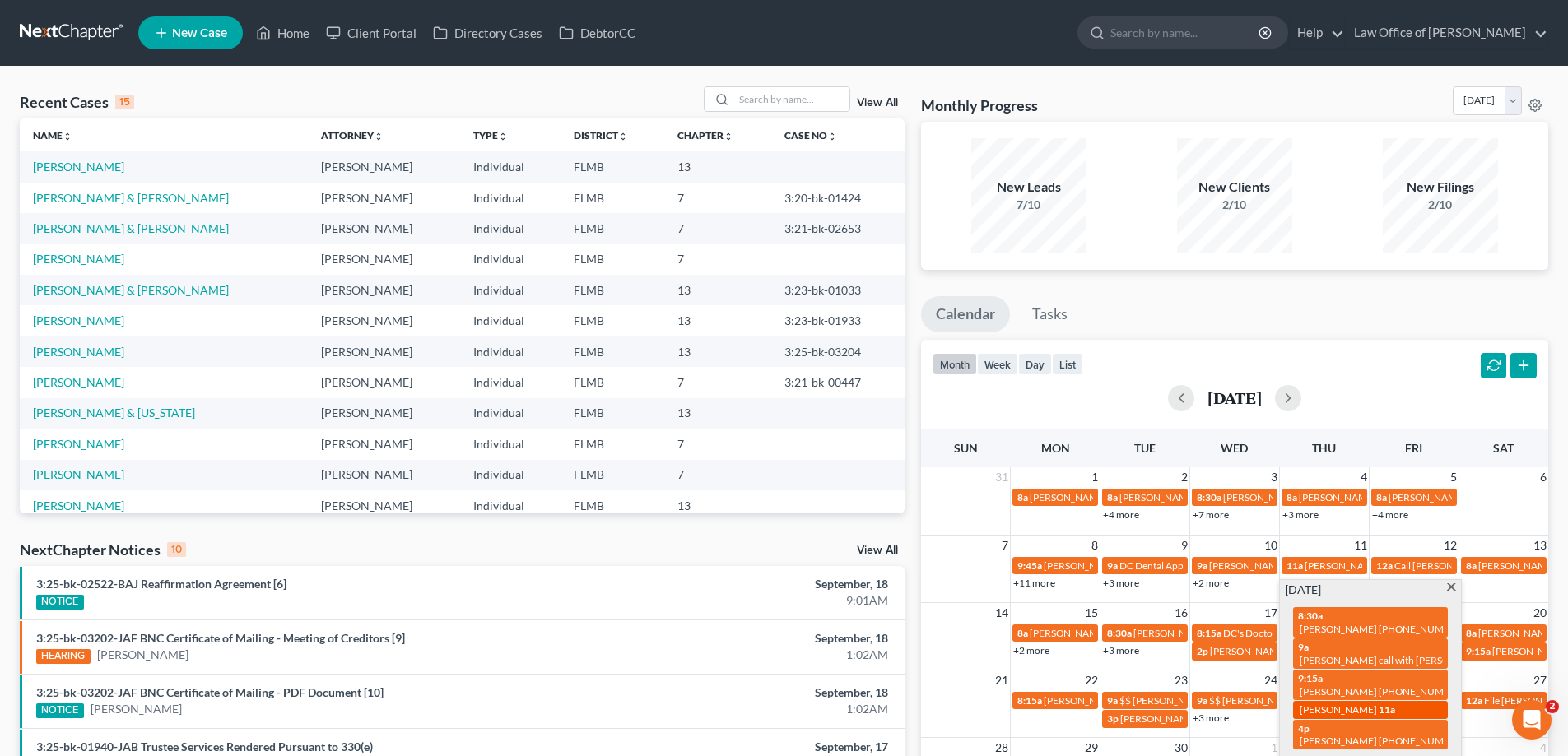
click at [1369, 706] on span "Courtney Raney" at bounding box center [1338, 709] width 77 height 13
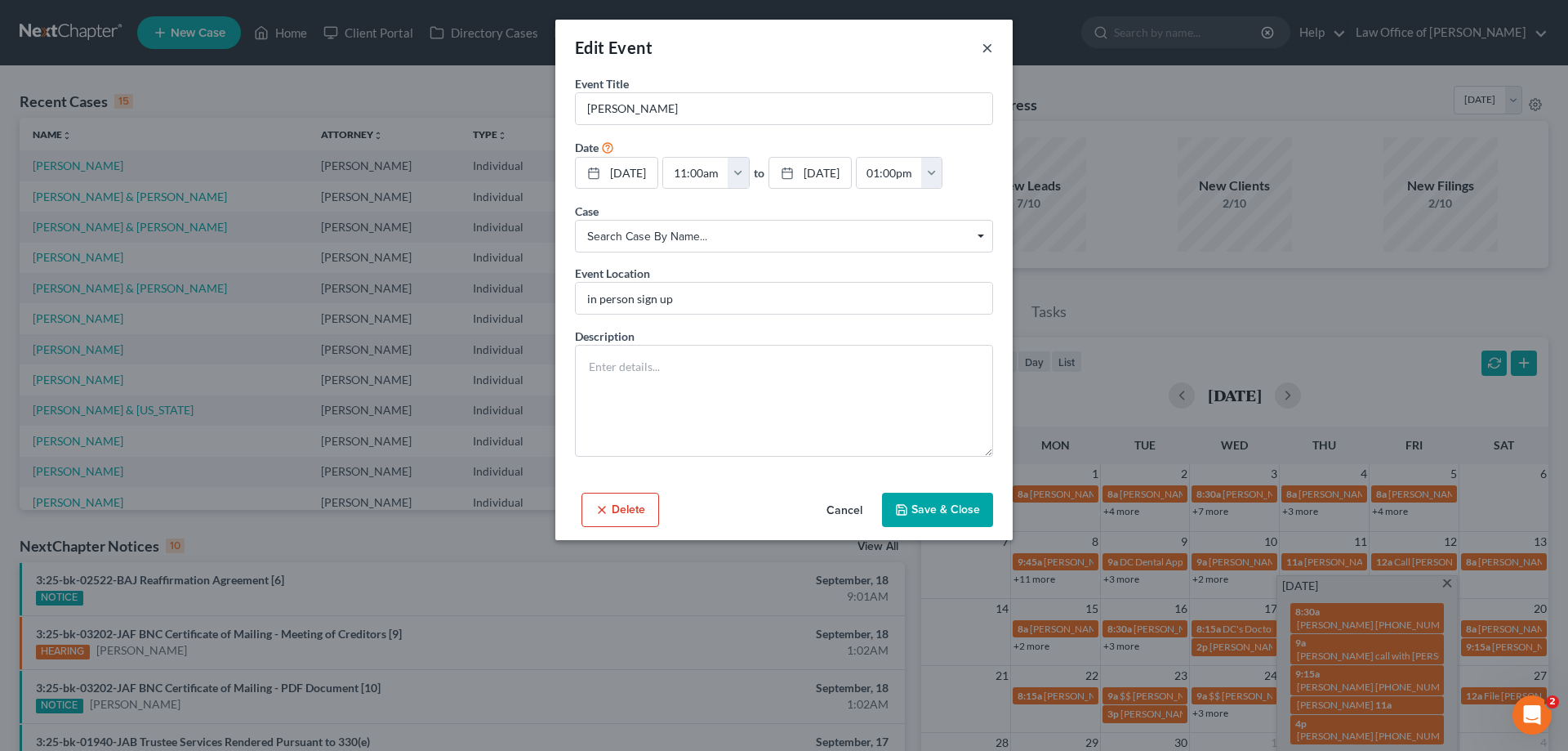
click at [989, 45] on button "×" at bounding box center [988, 47] width 12 height 19
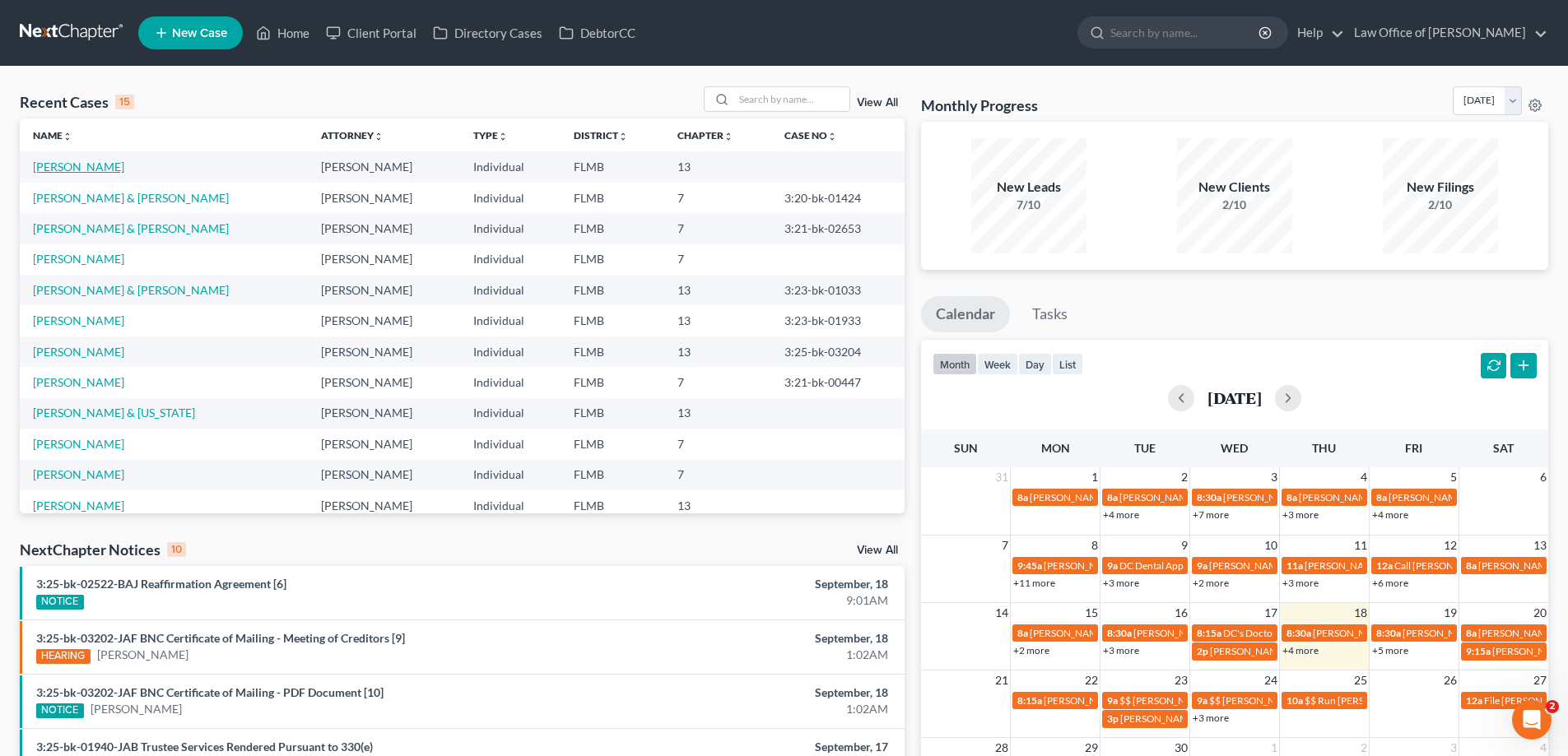
click at [83, 162] on link "[PERSON_NAME]" at bounding box center [79, 166] width 91 height 14
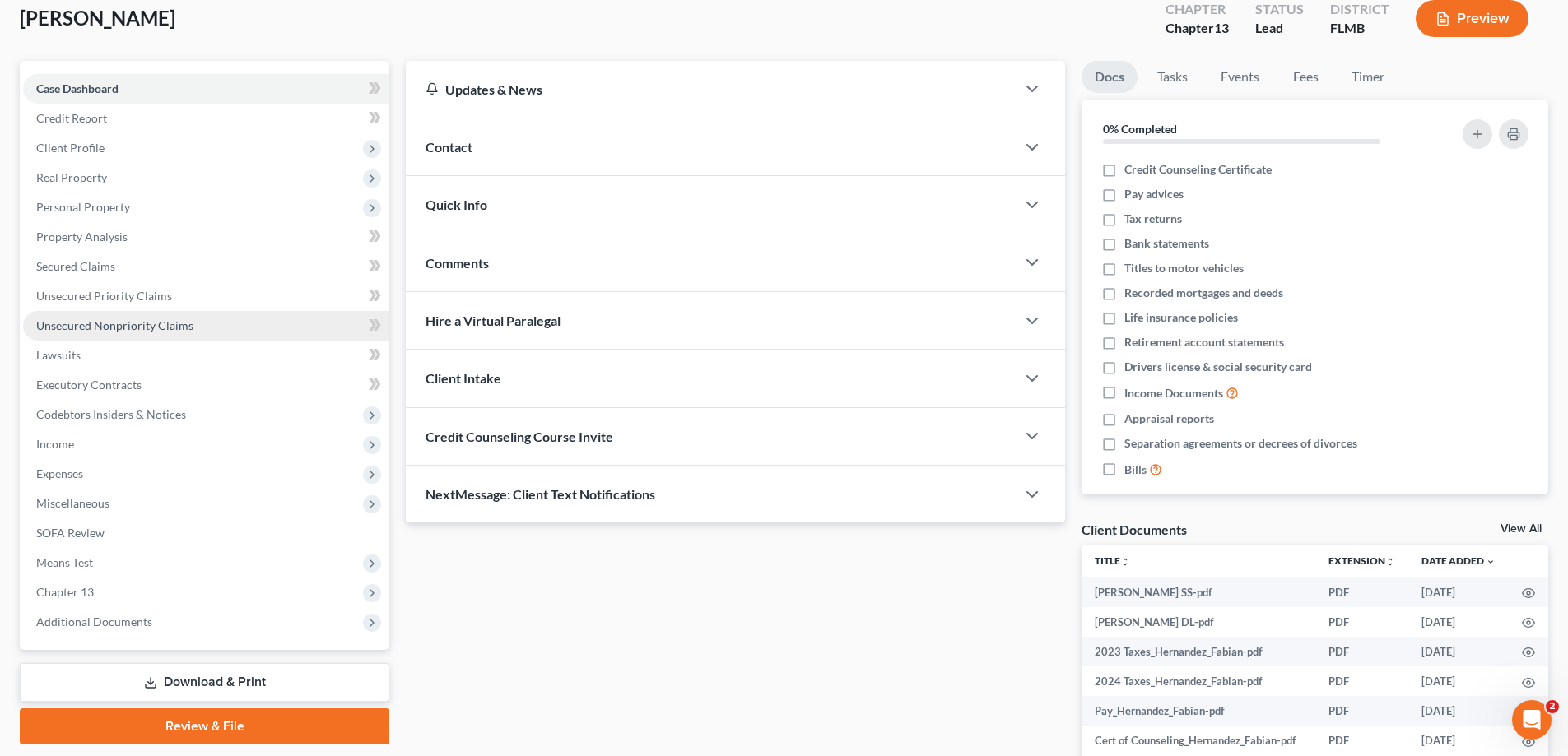
scroll to position [198, 0]
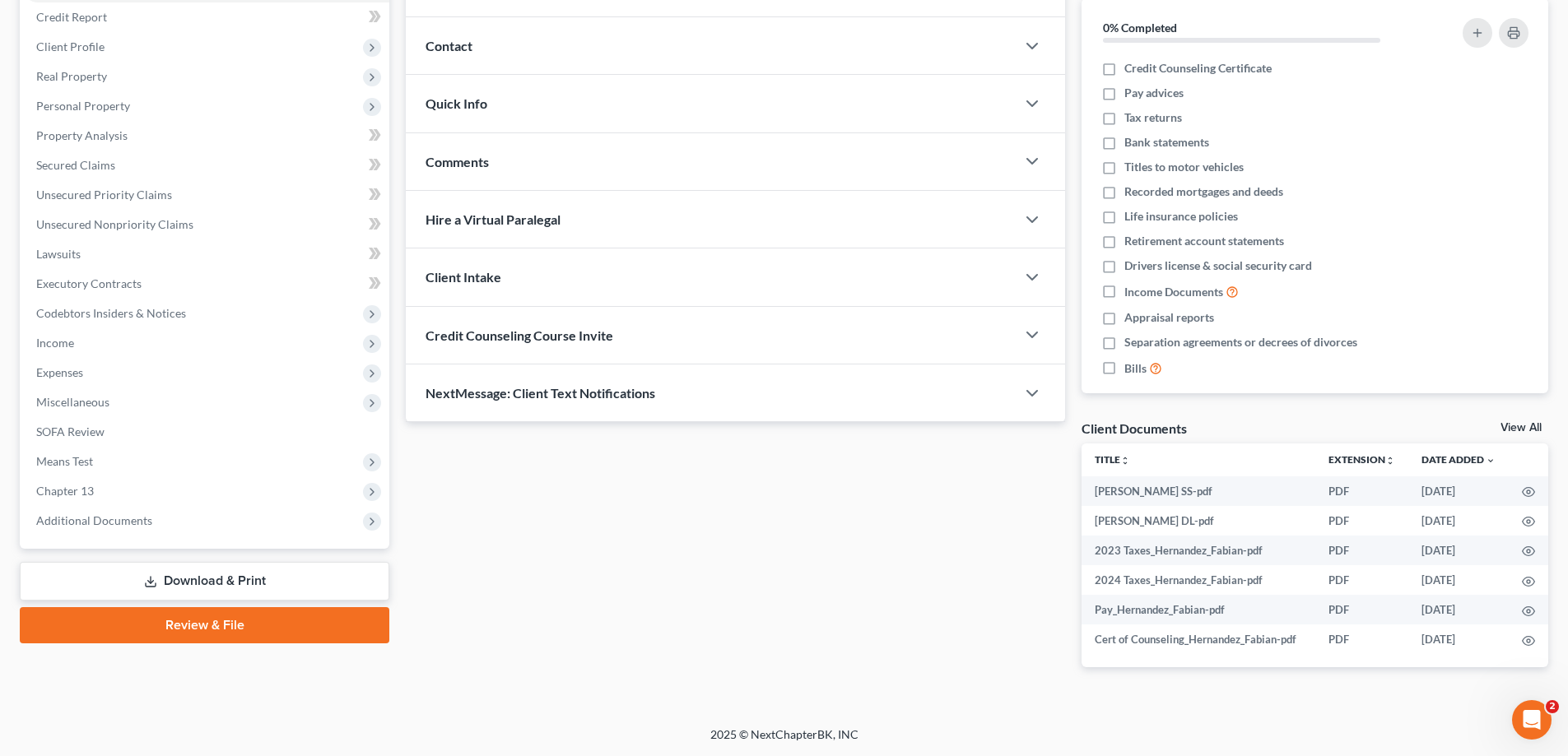
click at [178, 582] on link "Download & Print" at bounding box center [204, 582] width 369 height 39
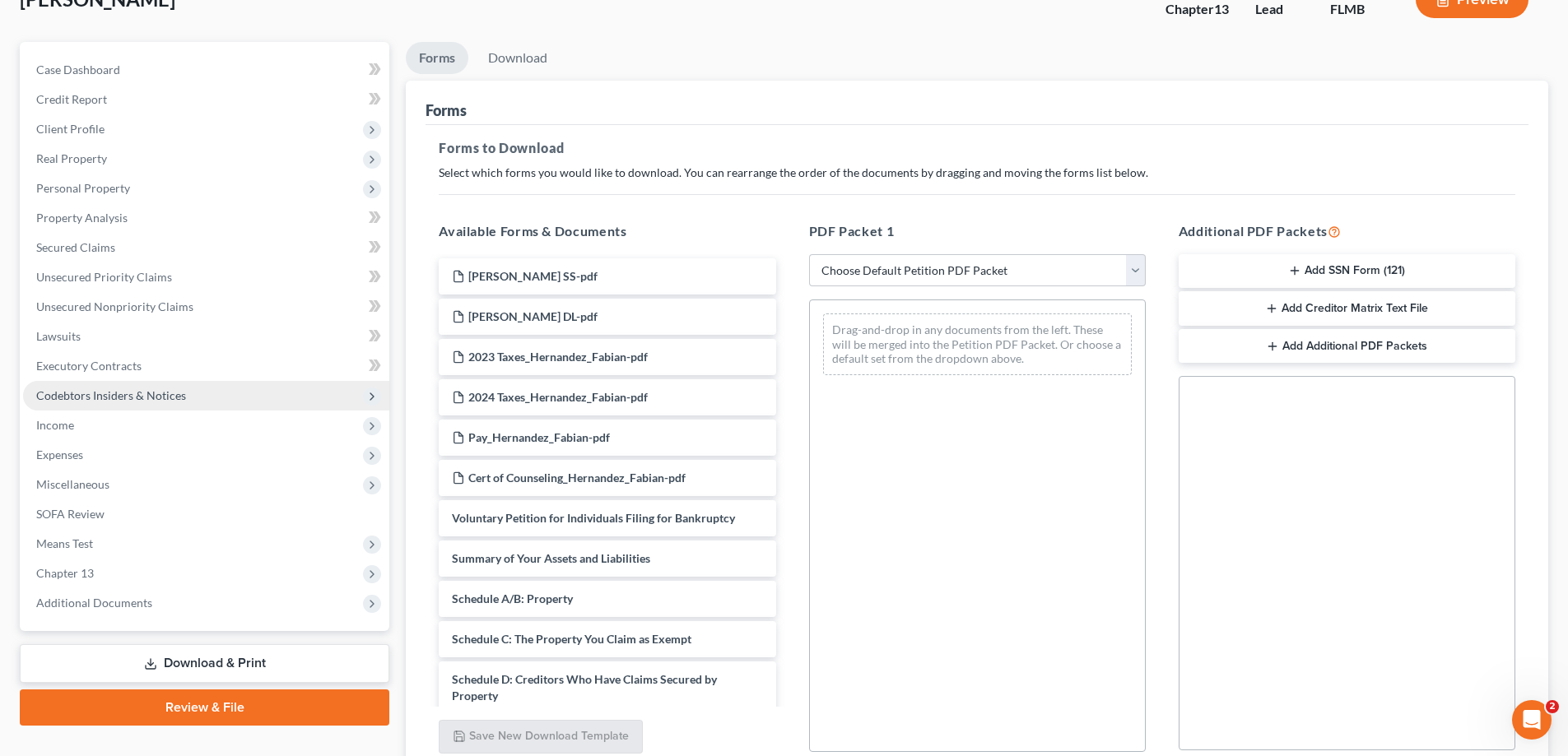
scroll to position [260, 0]
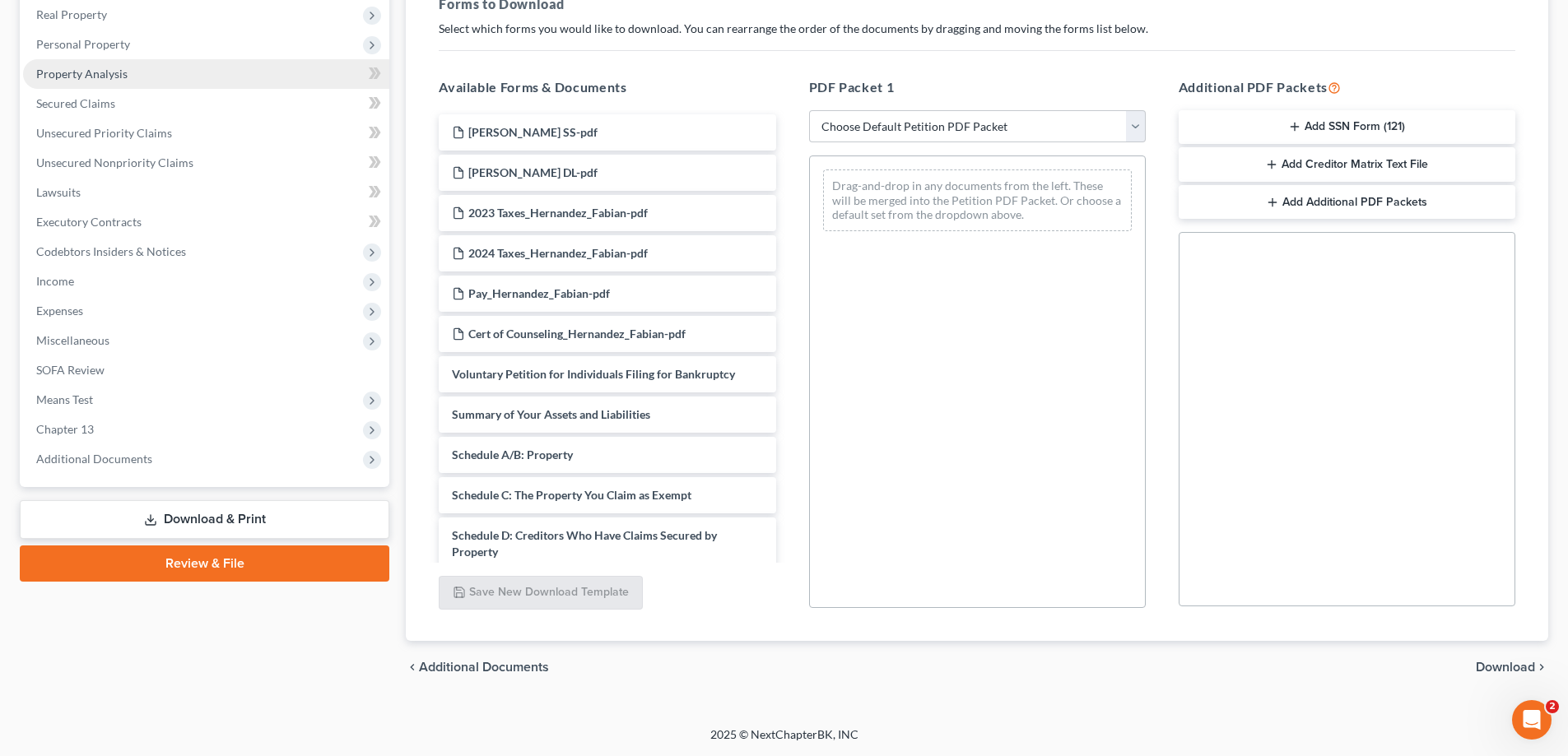
click at [96, 75] on span "Property Analysis" at bounding box center [82, 74] width 91 height 14
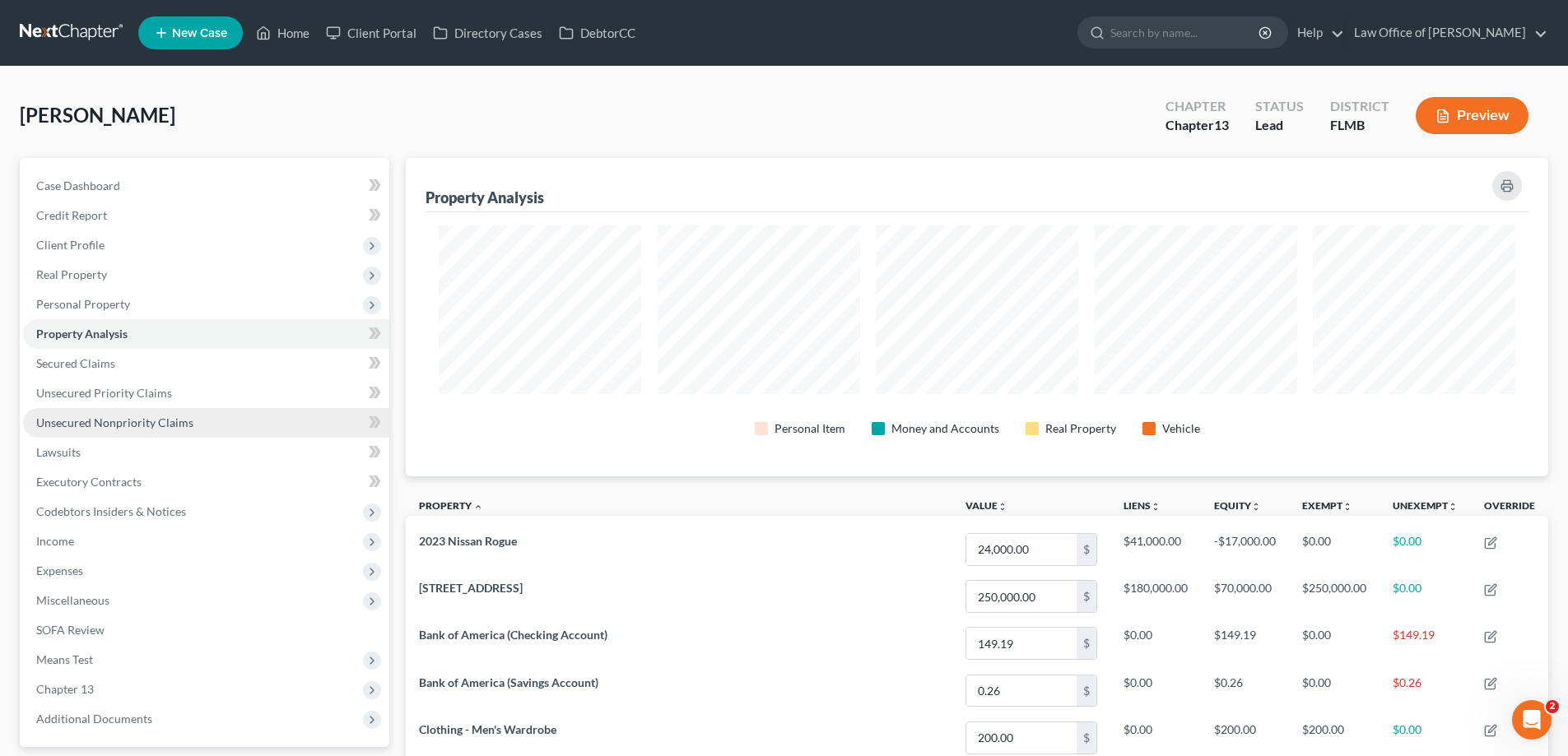
click at [191, 422] on link "Unsecured Nonpriority Claims" at bounding box center [206, 422] width 366 height 30
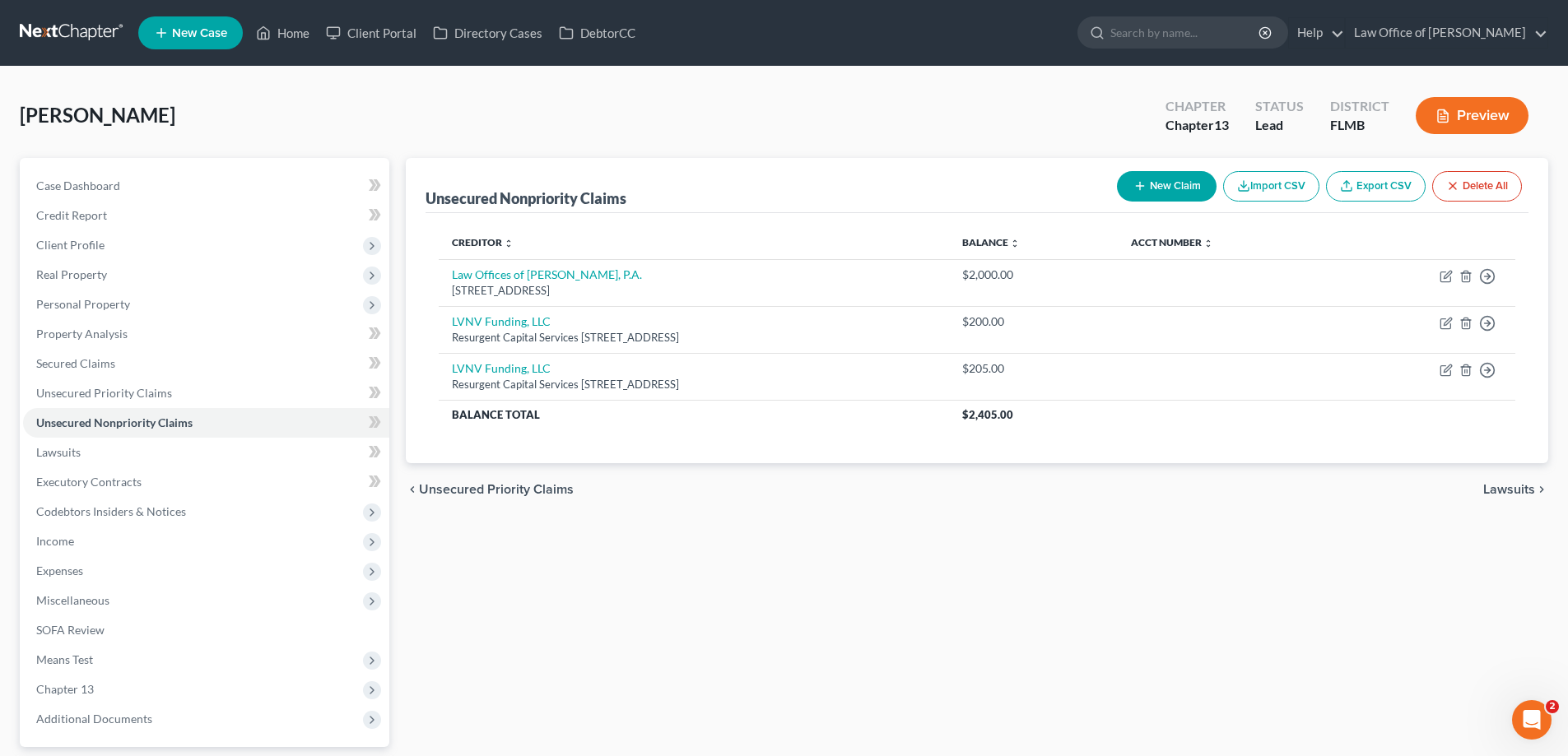
click at [709, 63] on nav "Home New Case Client Portal Directory Cases DebtorCC Law Office of David Meltze…" at bounding box center [784, 33] width 1568 height 66
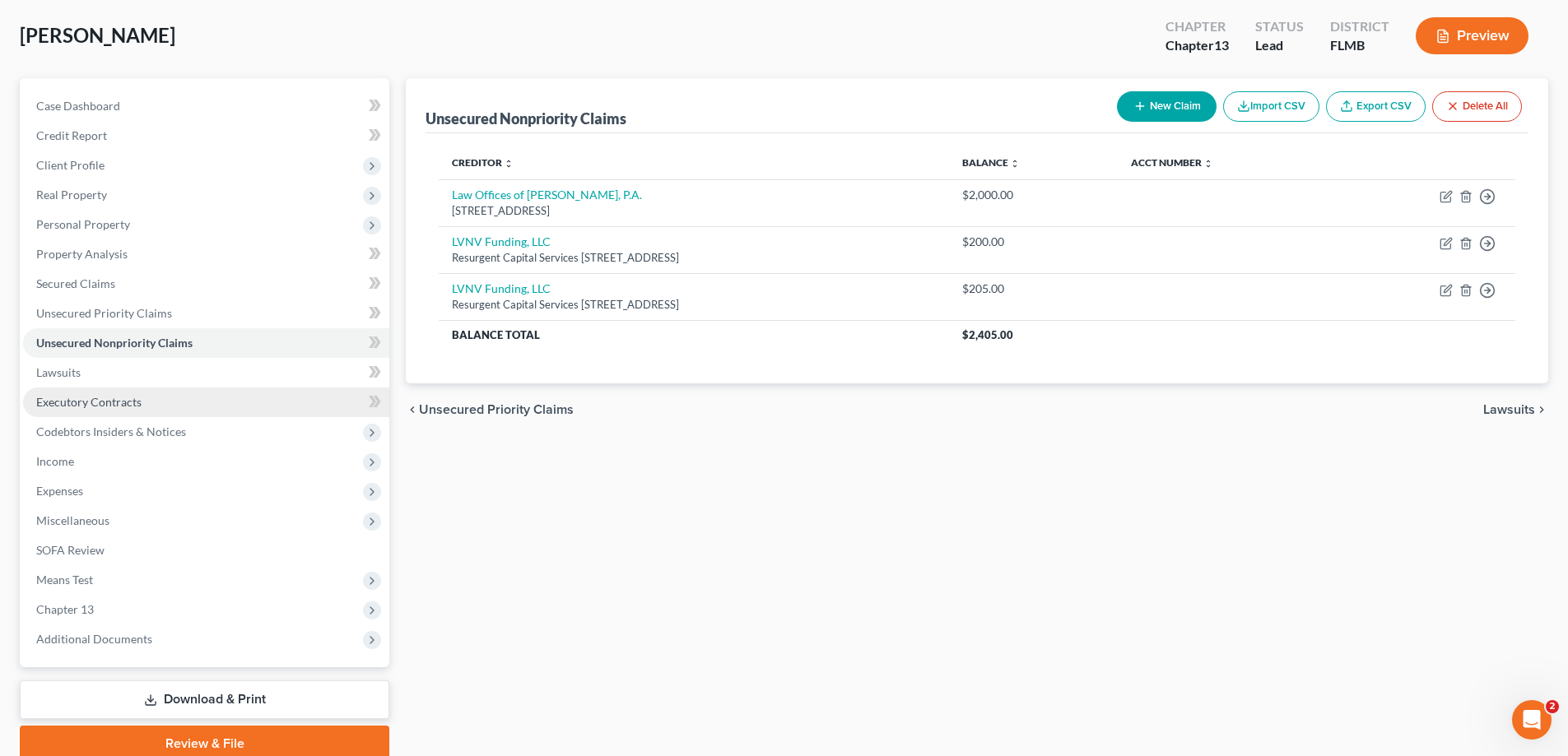
scroll to position [148, 0]
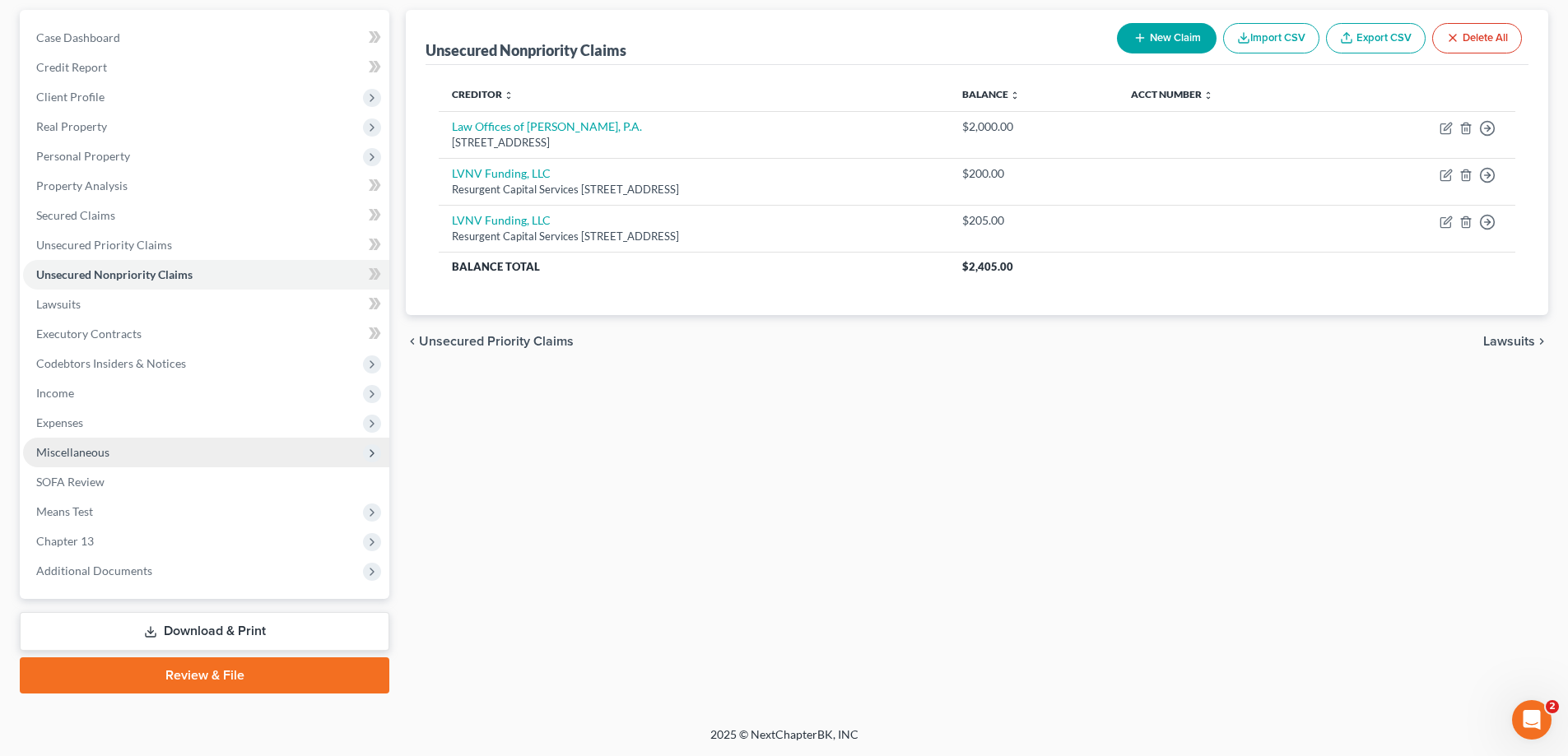
click at [119, 449] on span "Miscellaneous" at bounding box center [206, 452] width 366 height 30
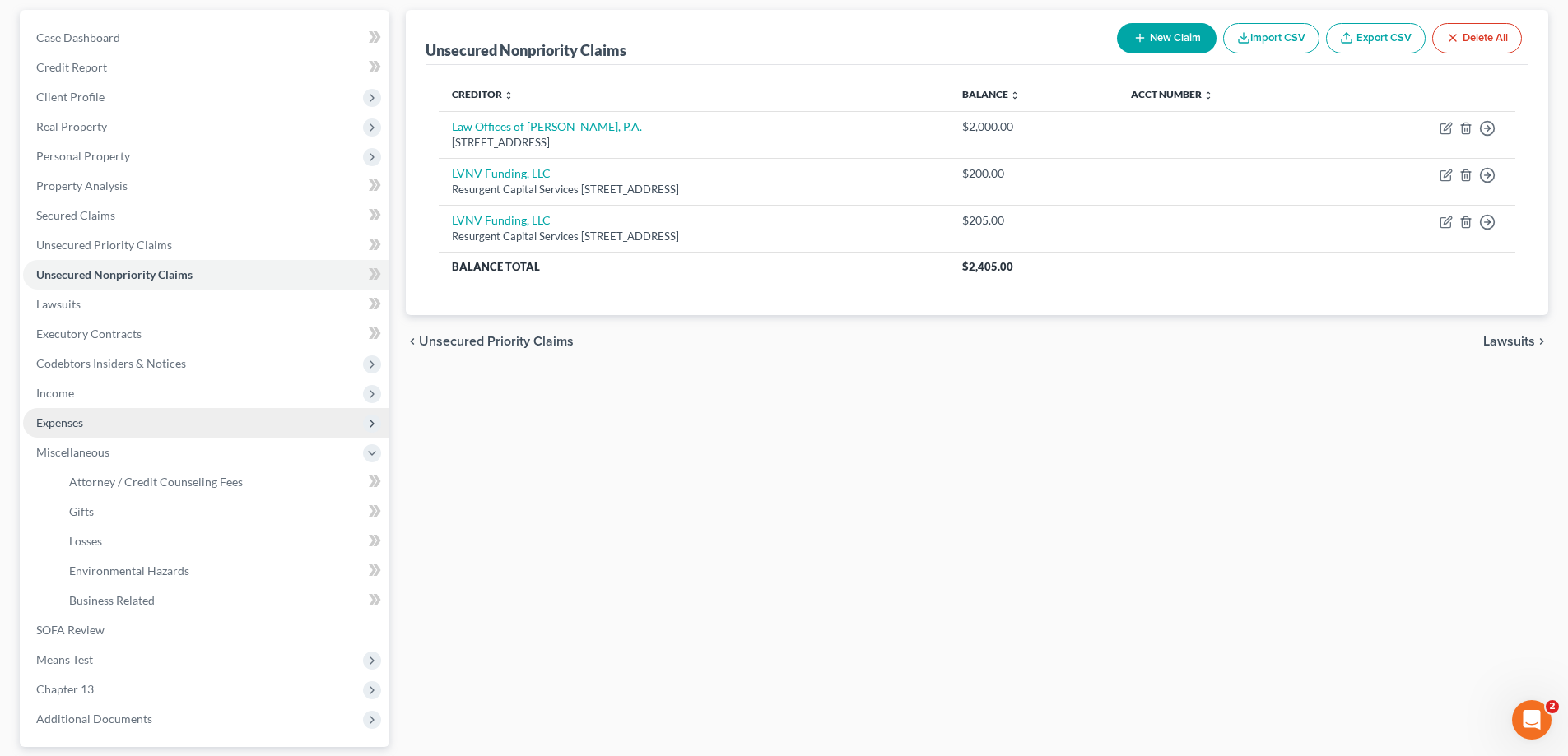
click at [134, 417] on span "Expenses" at bounding box center [206, 422] width 366 height 30
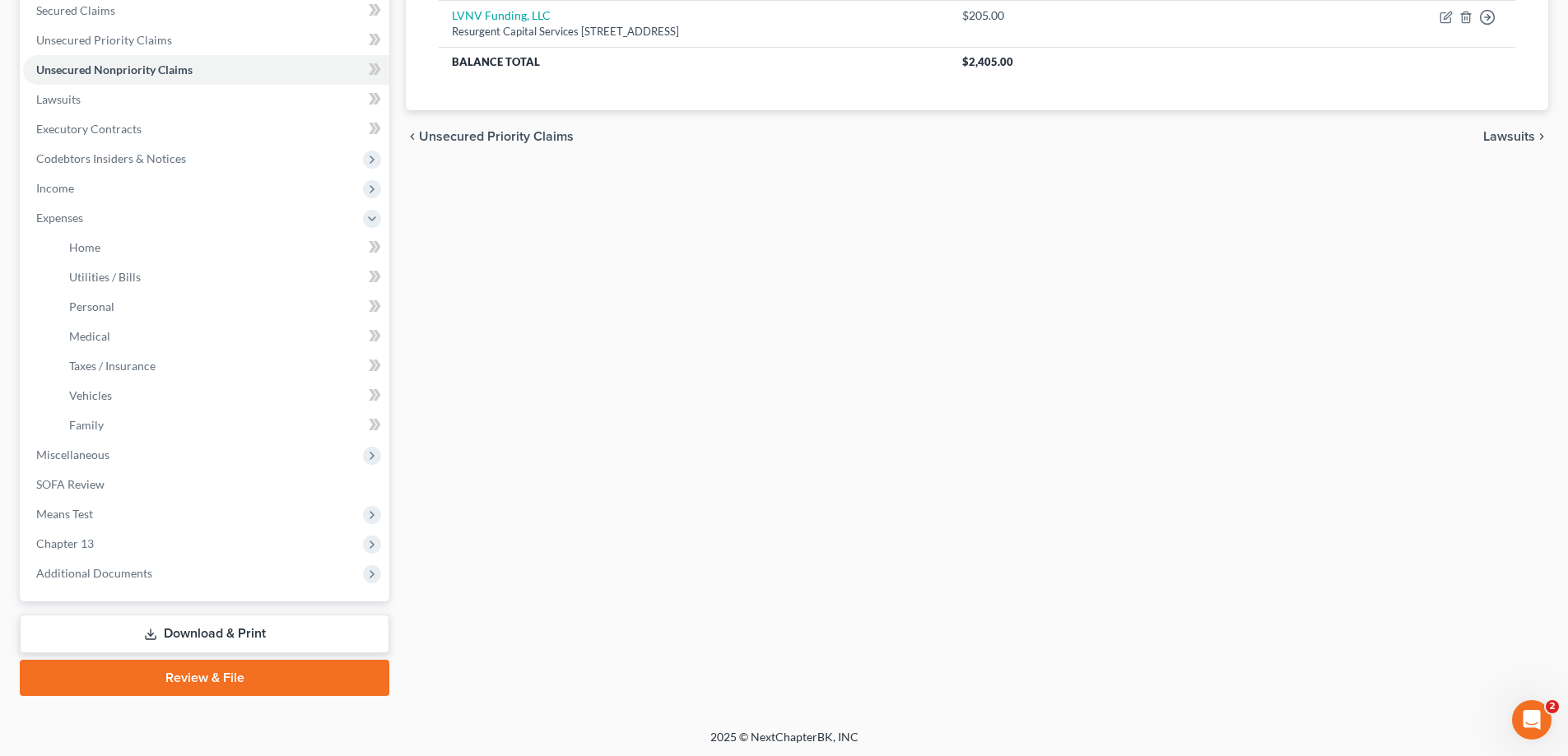
scroll to position [356, 0]
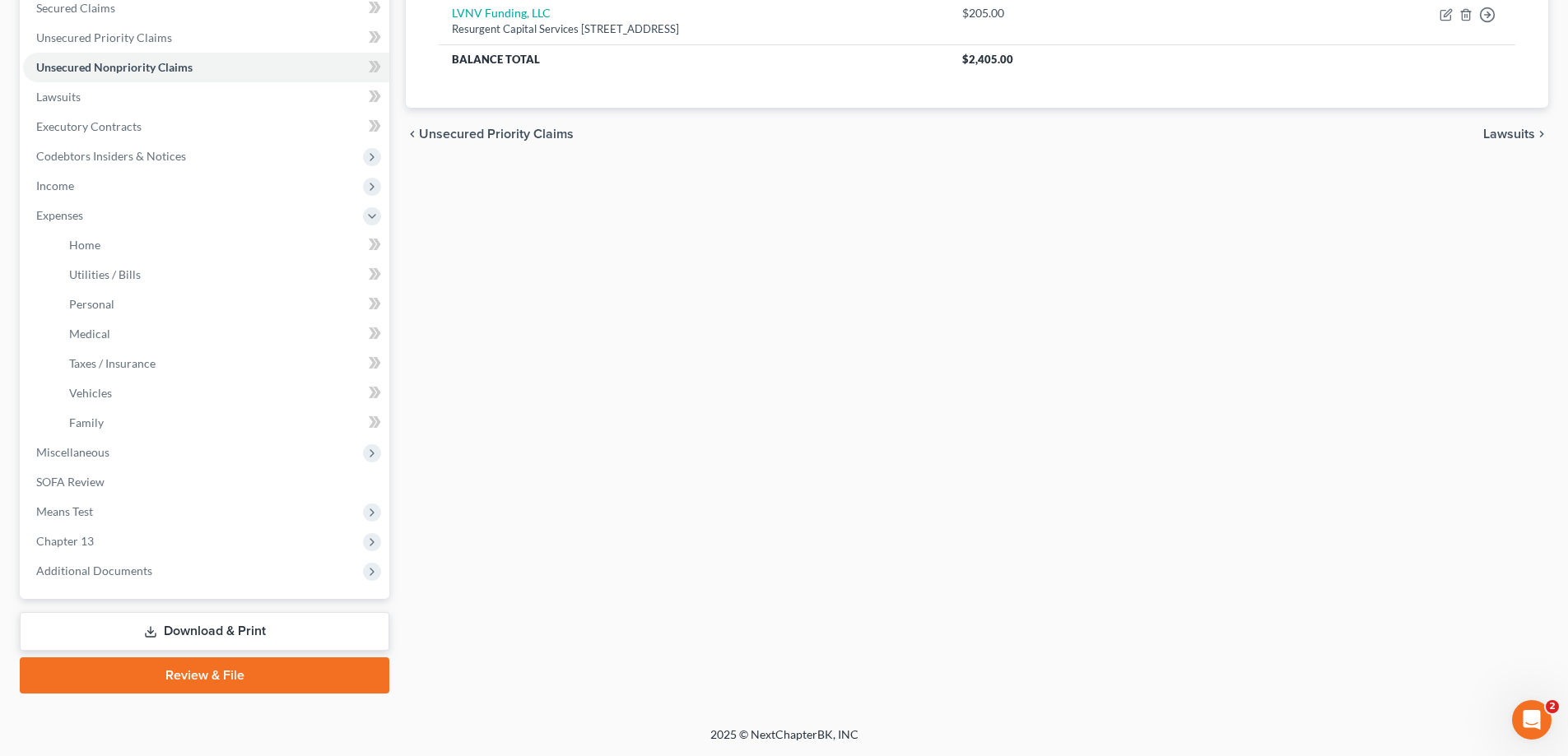
click at [515, 334] on div "Unsecured Nonpriority Claims New Claim Import CSV Export CSV Delete All Credito…" at bounding box center [977, 248] width 1159 height 891
click at [188, 475] on link "SOFA Review" at bounding box center [206, 482] width 366 height 30
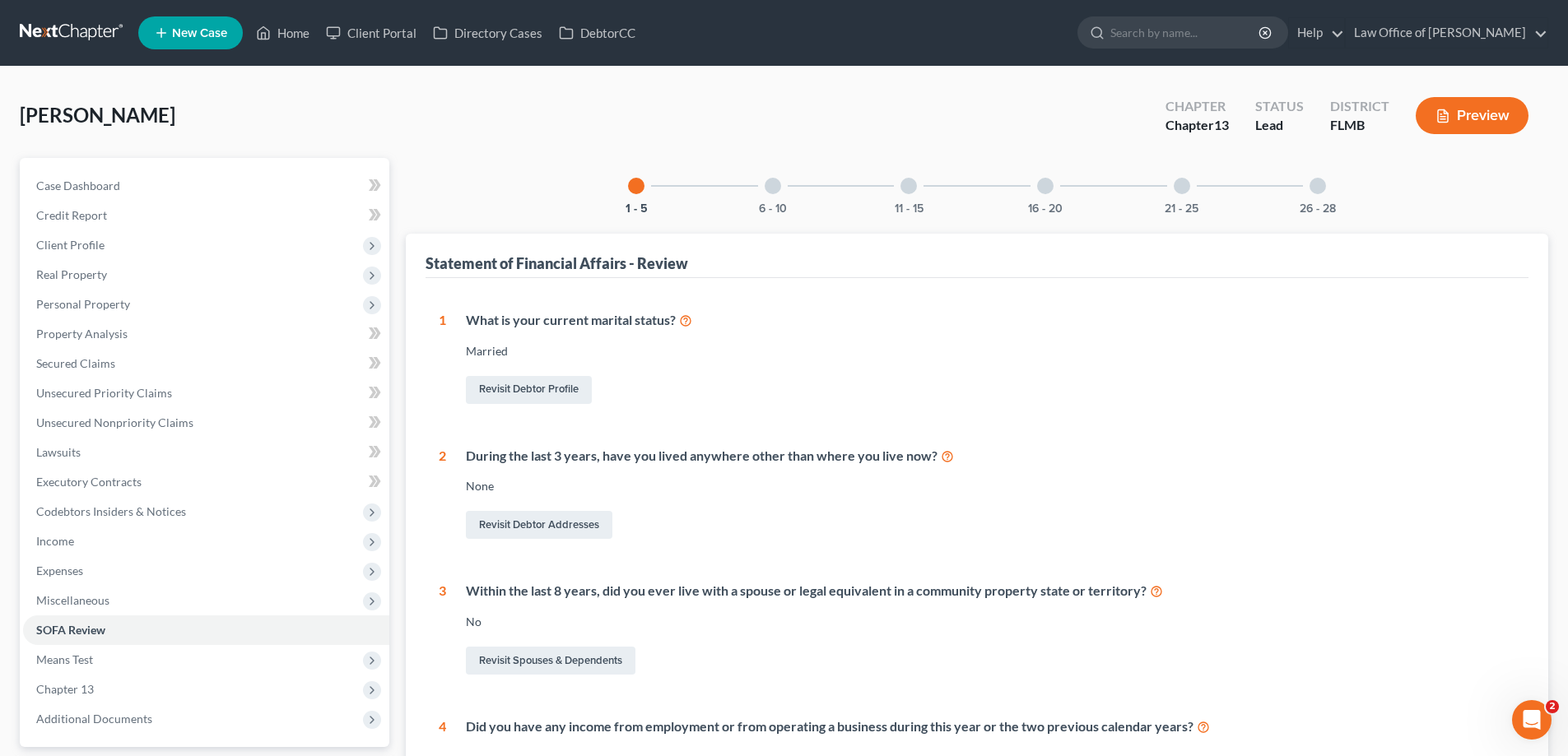
click at [765, 176] on div "6 - 10" at bounding box center [773, 186] width 56 height 56
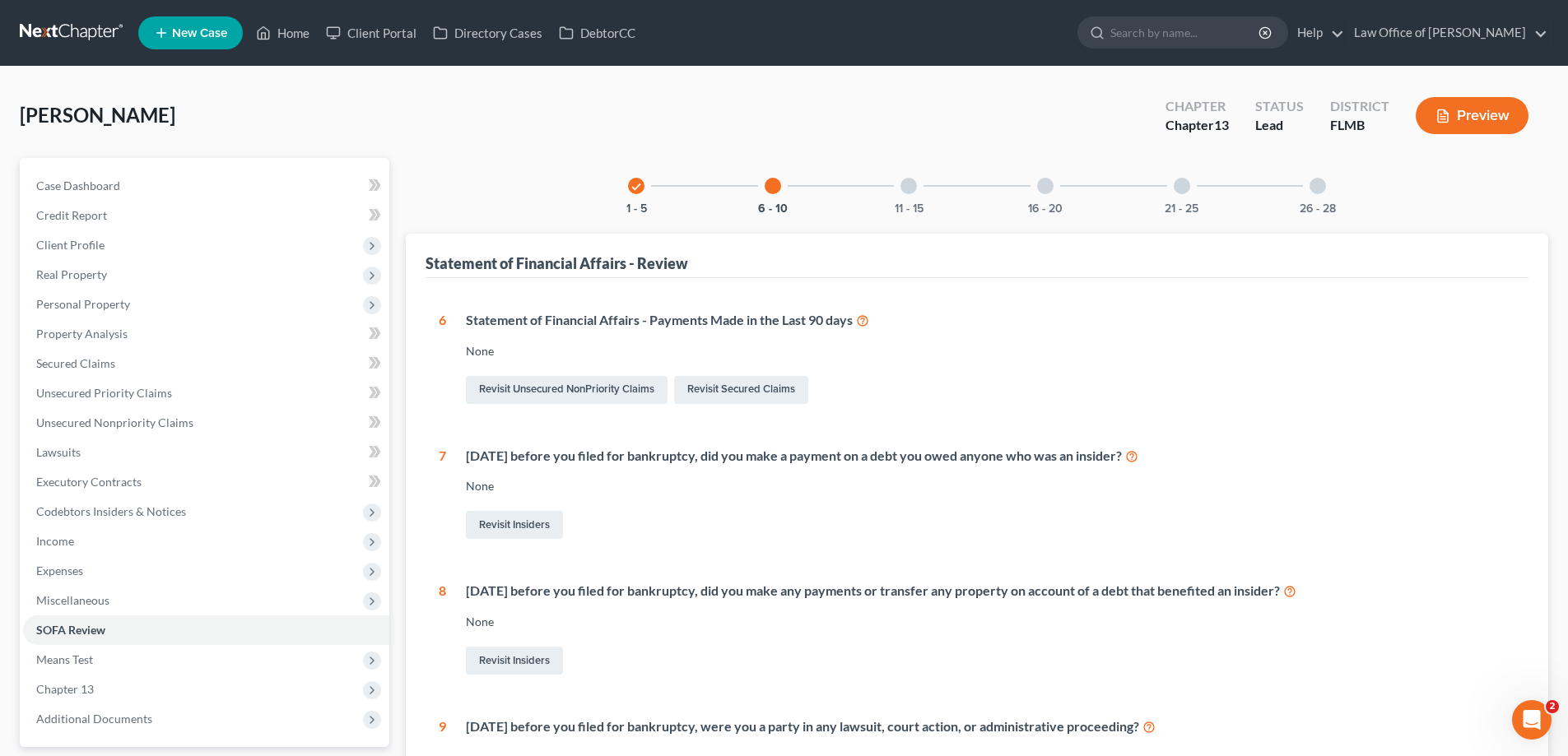
click at [908, 185] on div at bounding box center [908, 185] width 16 height 16
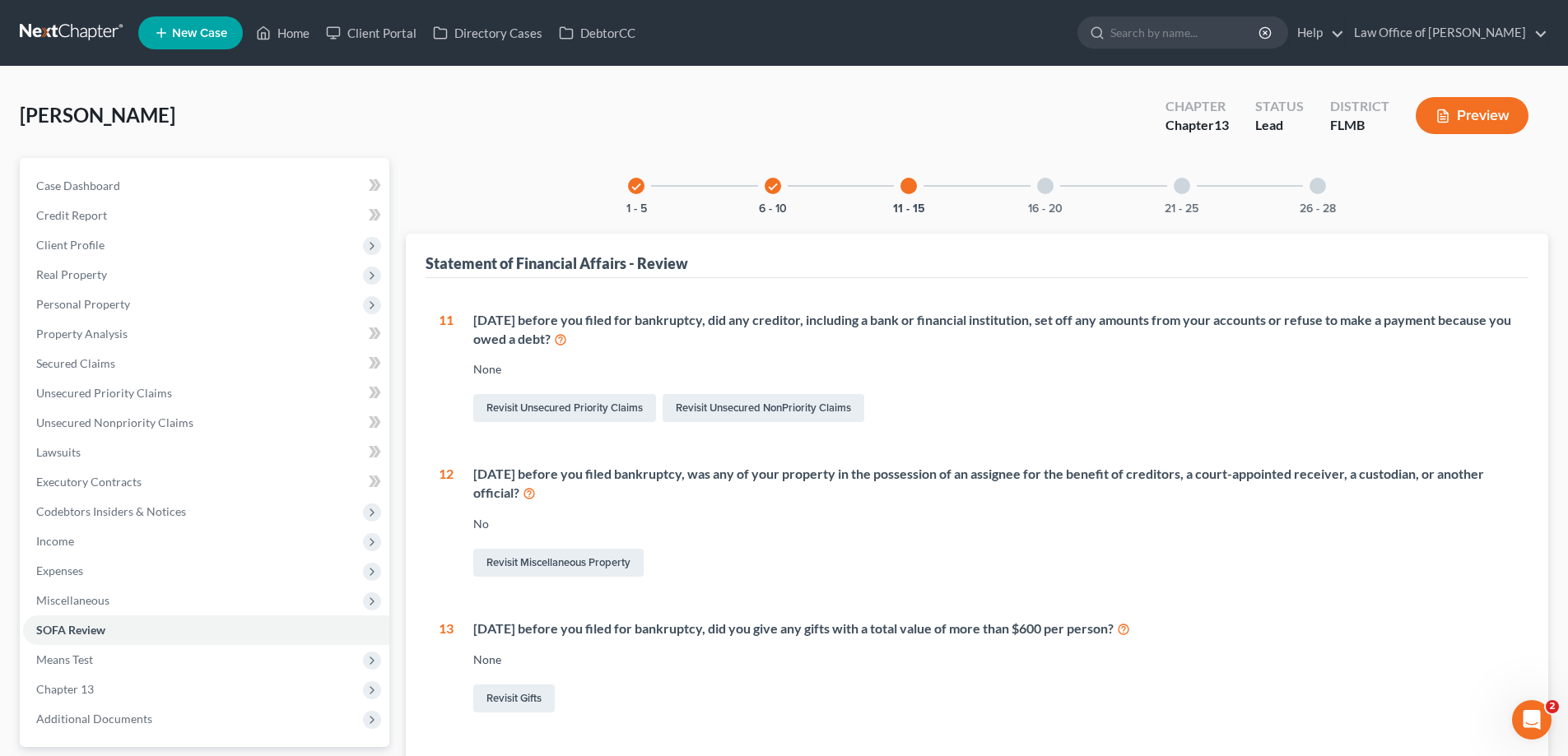
click at [1035, 174] on div "16 - 20" at bounding box center [1045, 186] width 56 height 56
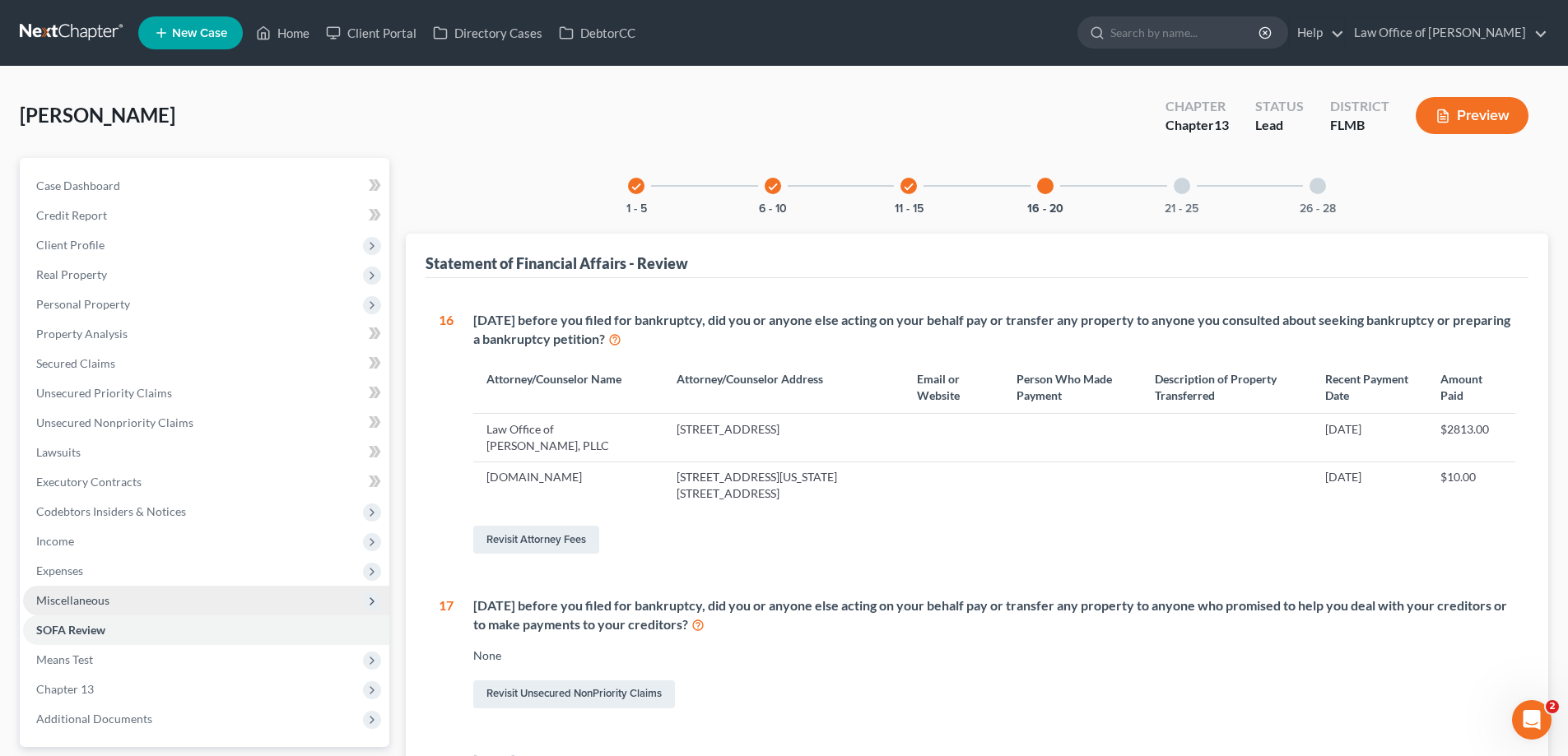
click at [73, 599] on span "Miscellaneous" at bounding box center [73, 599] width 73 height 14
click at [91, 620] on link "Attorney / Credit Counseling Fees" at bounding box center [222, 630] width 333 height 30
select select "0"
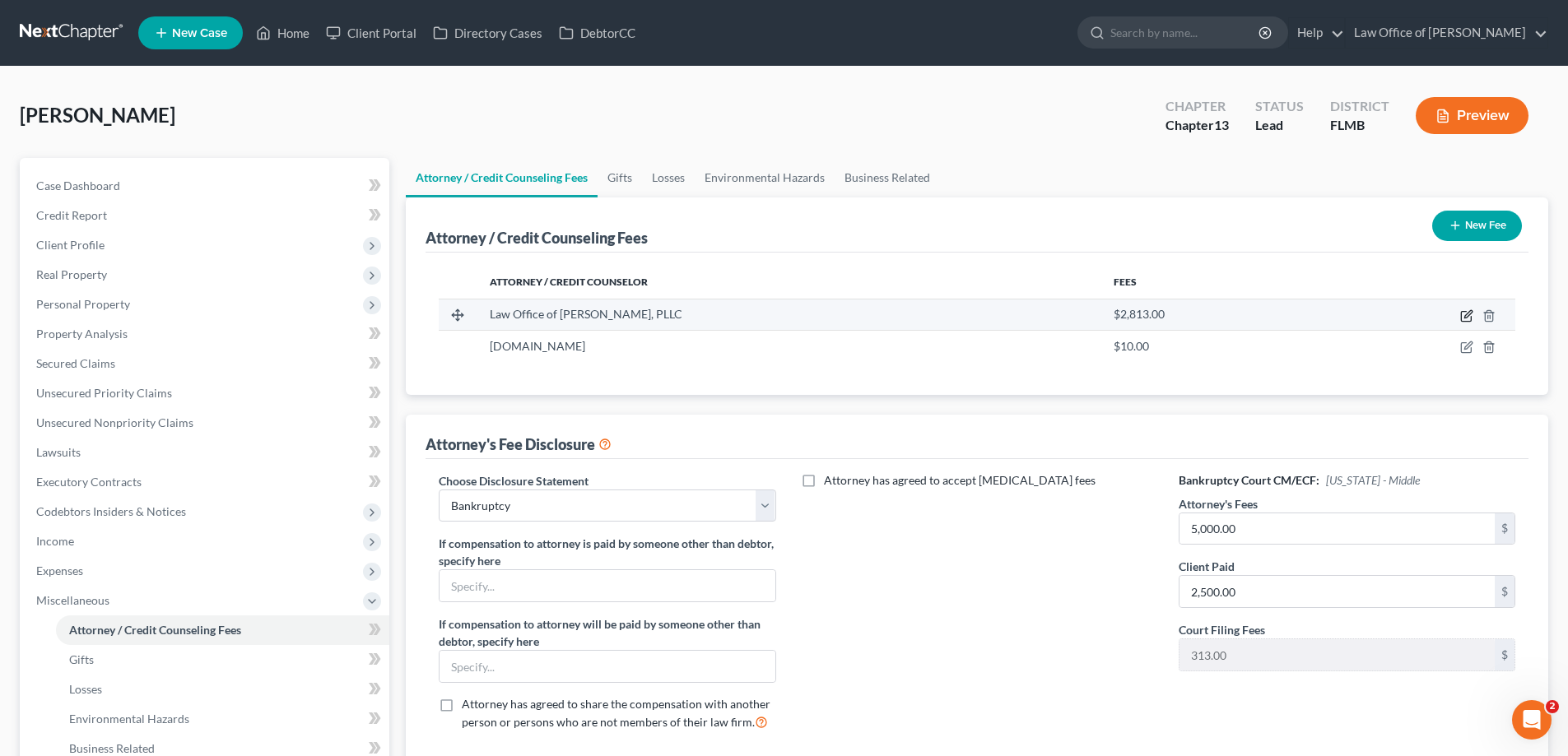
click at [1467, 317] on icon "button" at bounding box center [1467, 313] width 8 height 8
select select "9"
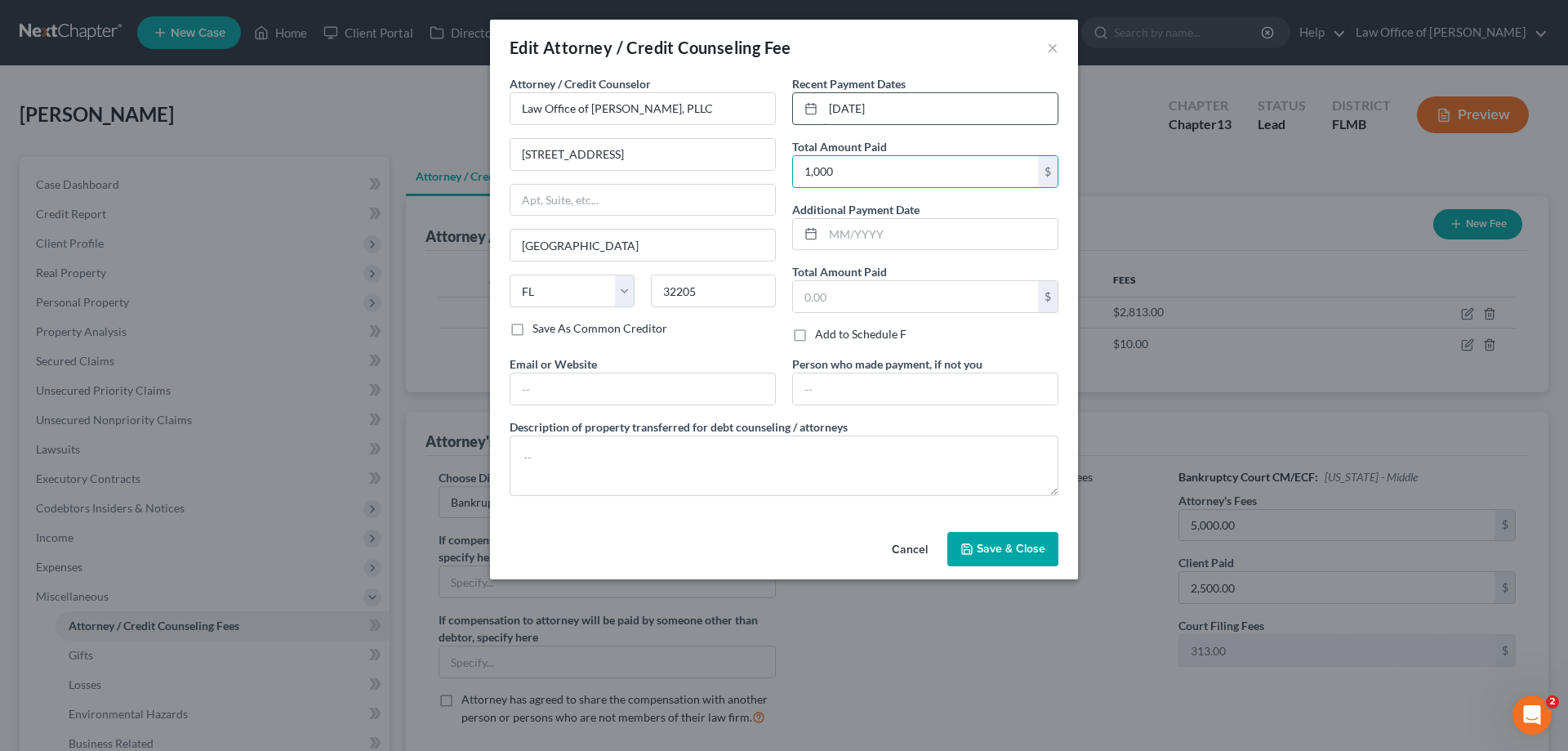
type input "1,000"
drag, startPoint x: 881, startPoint y: 104, endPoint x: 689, endPoint y: 82, distance: 193.3
click at [689, 82] on div "Attorney / Credit Counselor * Law Office of David C. Meltzer, PLLC 1033 Cassat …" at bounding box center [784, 292] width 565 height 434
type input "9/2025"
click at [1039, 556] on button "Save & Close" at bounding box center [1003, 548] width 111 height 34
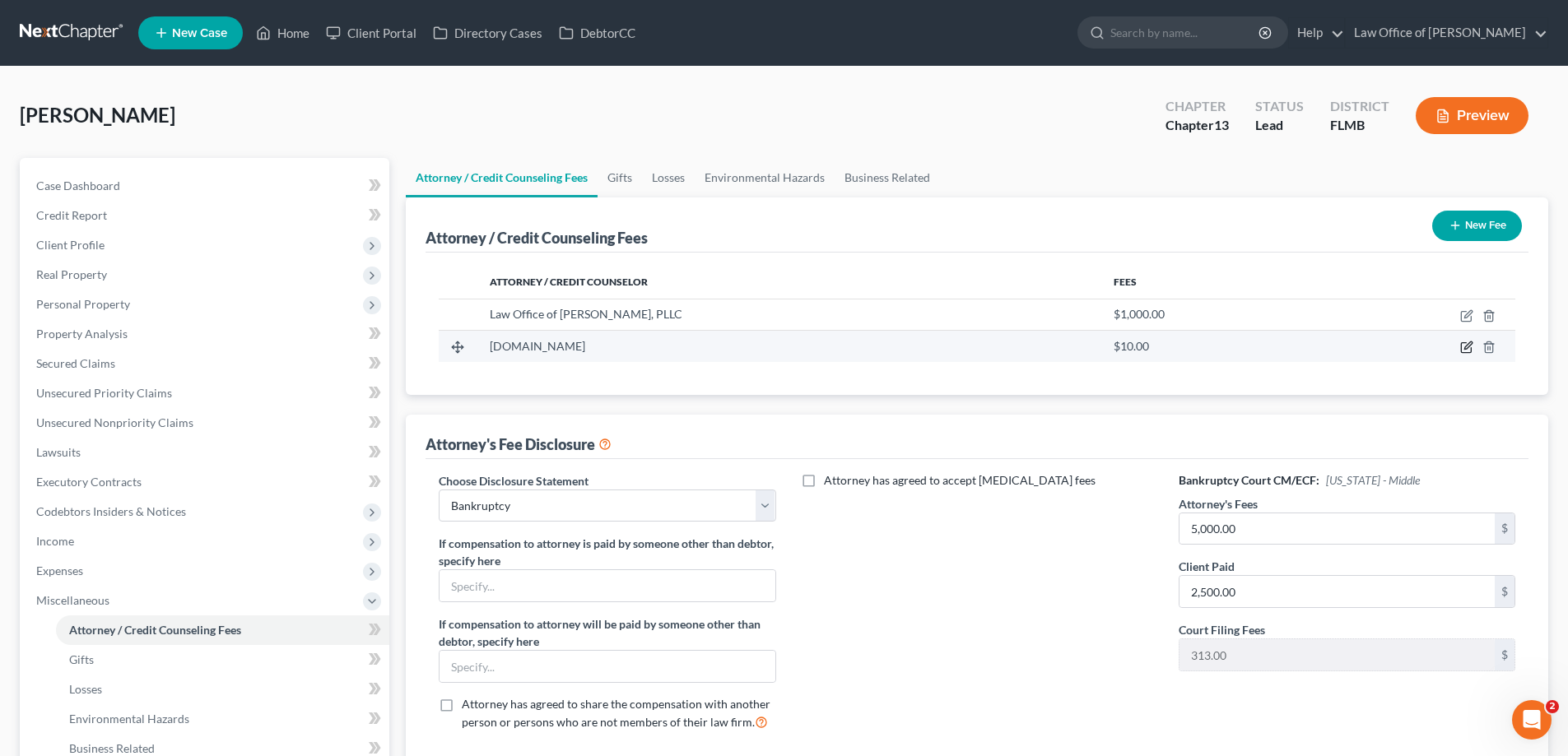
click at [1466, 349] on icon "button" at bounding box center [1467, 345] width 8 height 8
select select "23"
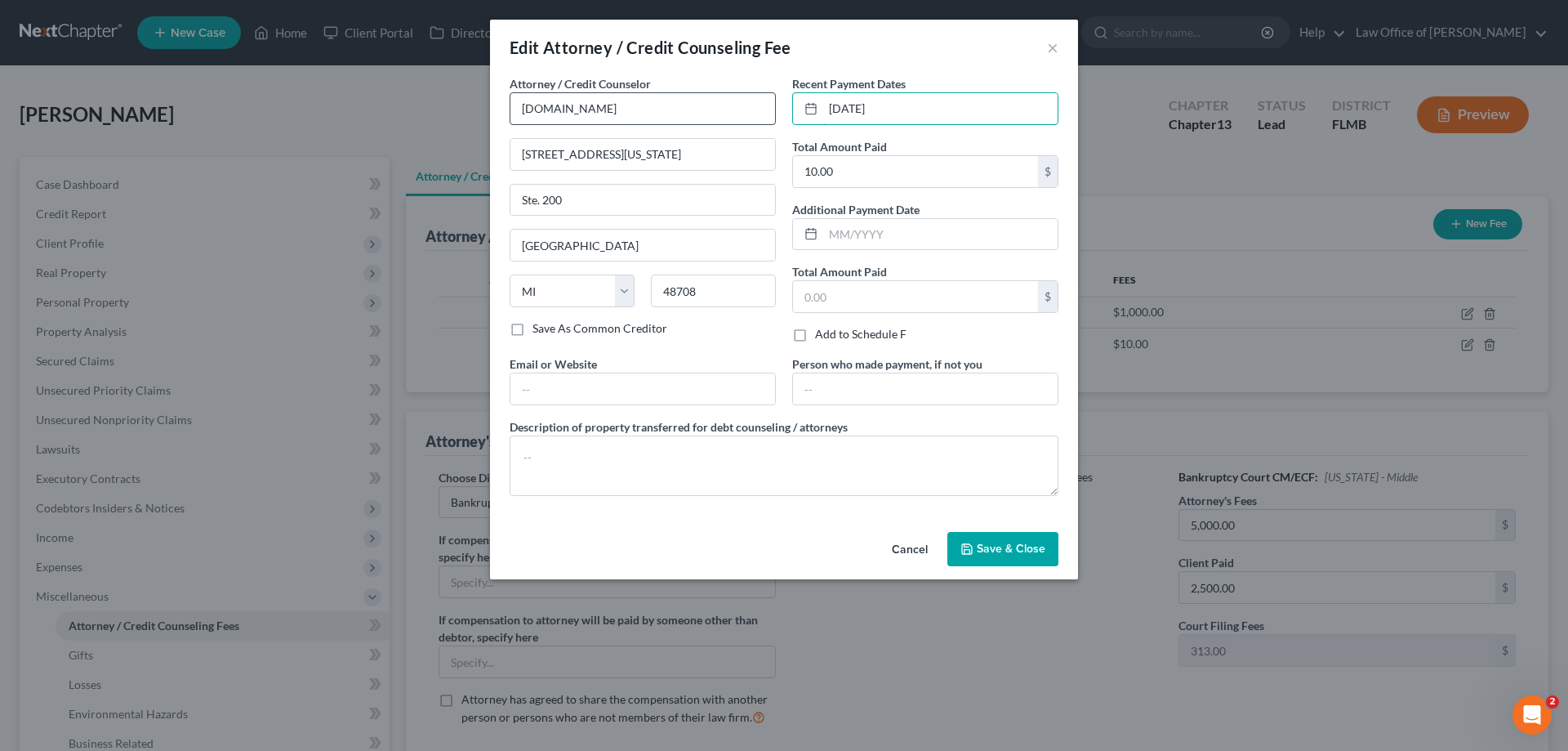
drag, startPoint x: 918, startPoint y: 104, endPoint x: 531, endPoint y: 123, distance: 387.5
click at [531, 123] on div "Attorney / Credit Counselor * CCAdvising.com 703 Washington Ave. Ste. 200 Bay C…" at bounding box center [784, 292] width 565 height 434
type input "09/2025"
click at [1005, 561] on button "Save & Close" at bounding box center [1003, 548] width 111 height 34
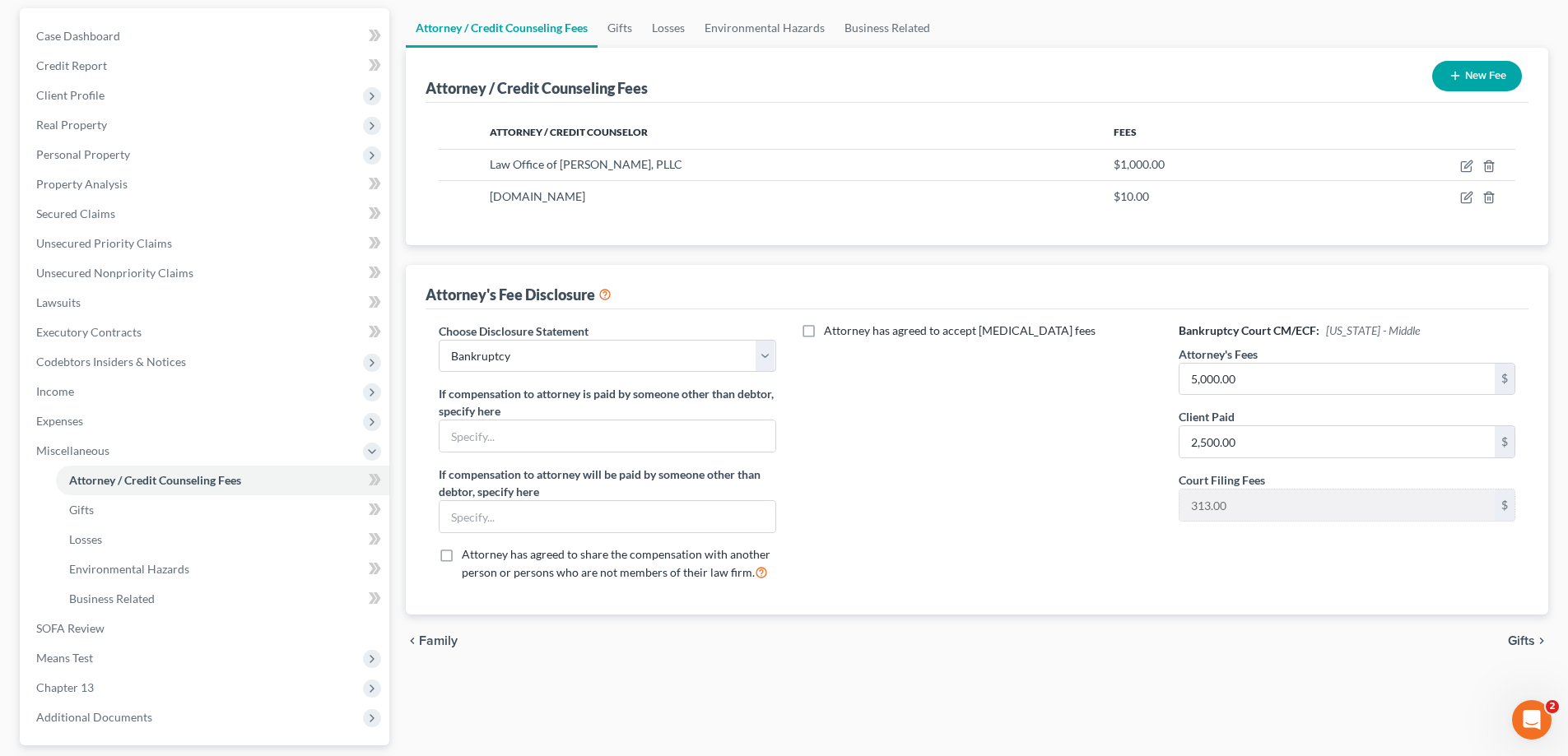
scroll to position [296, 0]
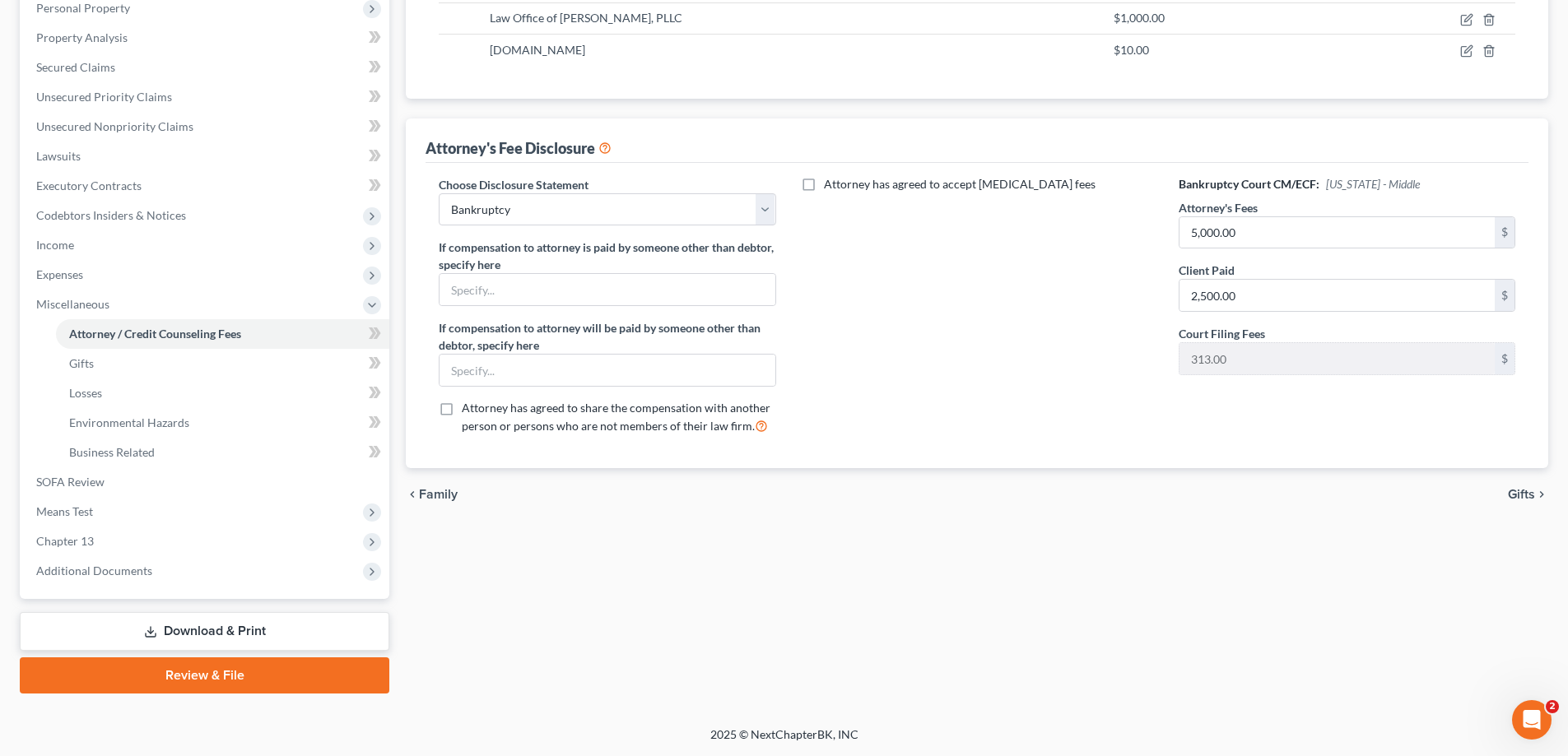
click at [215, 643] on link "Download & Print" at bounding box center [204, 632] width 369 height 39
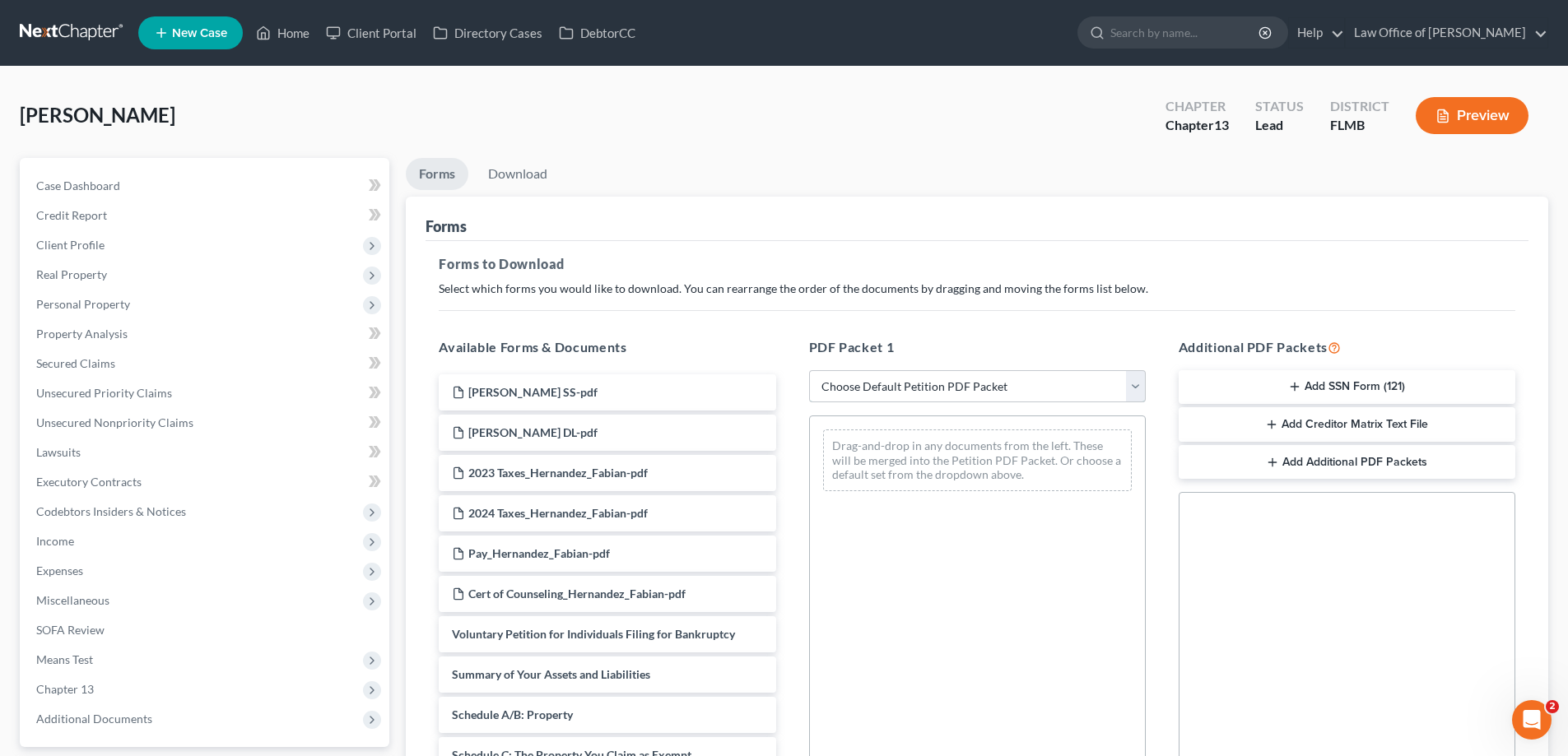
click at [967, 392] on select "Choose Default Petition PDF Packet Complete Bankruptcy Petition (all forms and …" at bounding box center [977, 386] width 336 height 33
select select "0"
click at [809, 370] on select "Choose Default Petition PDF Packet Complete Bankruptcy Petition (all forms and …" at bounding box center [977, 386] width 336 height 33
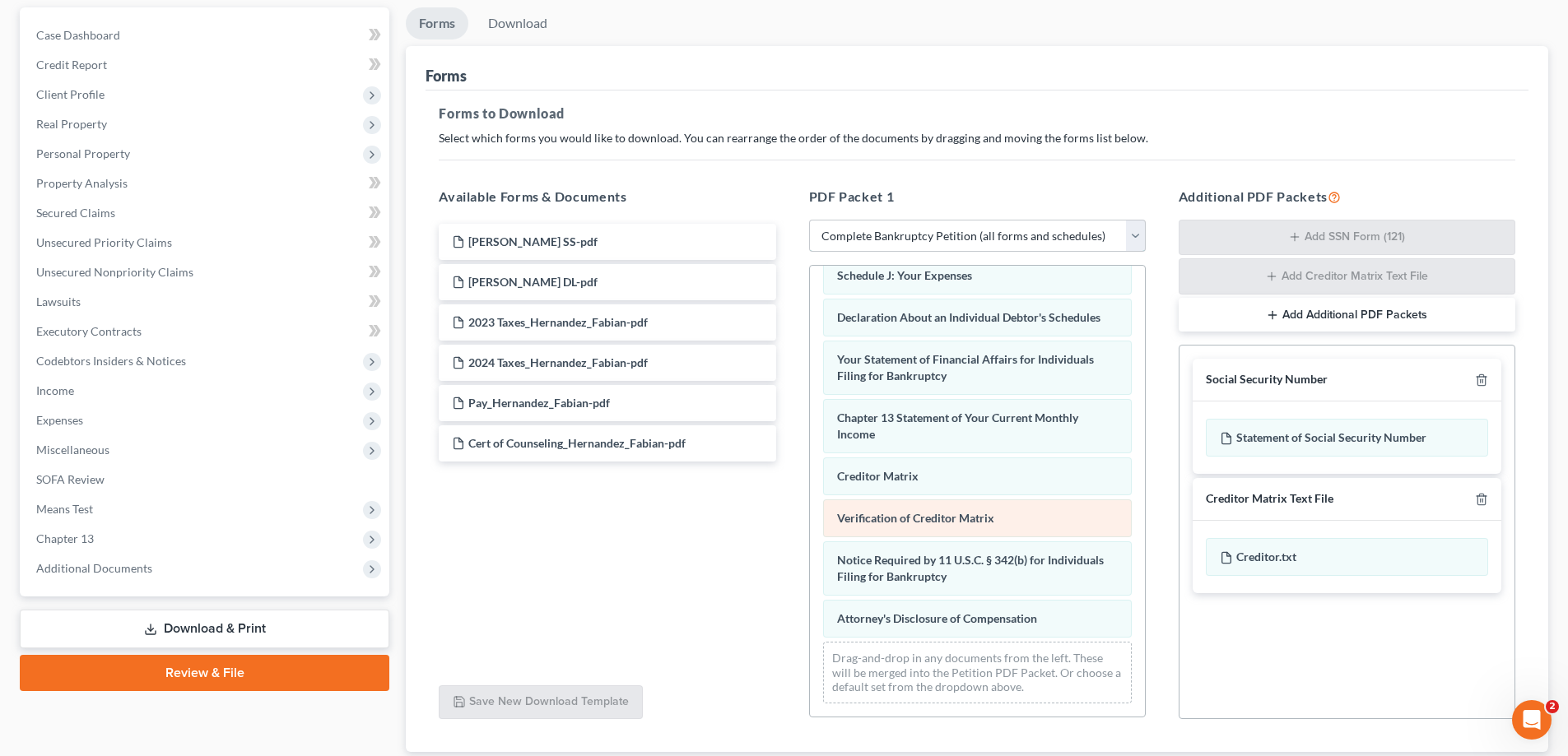
scroll to position [262, 0]
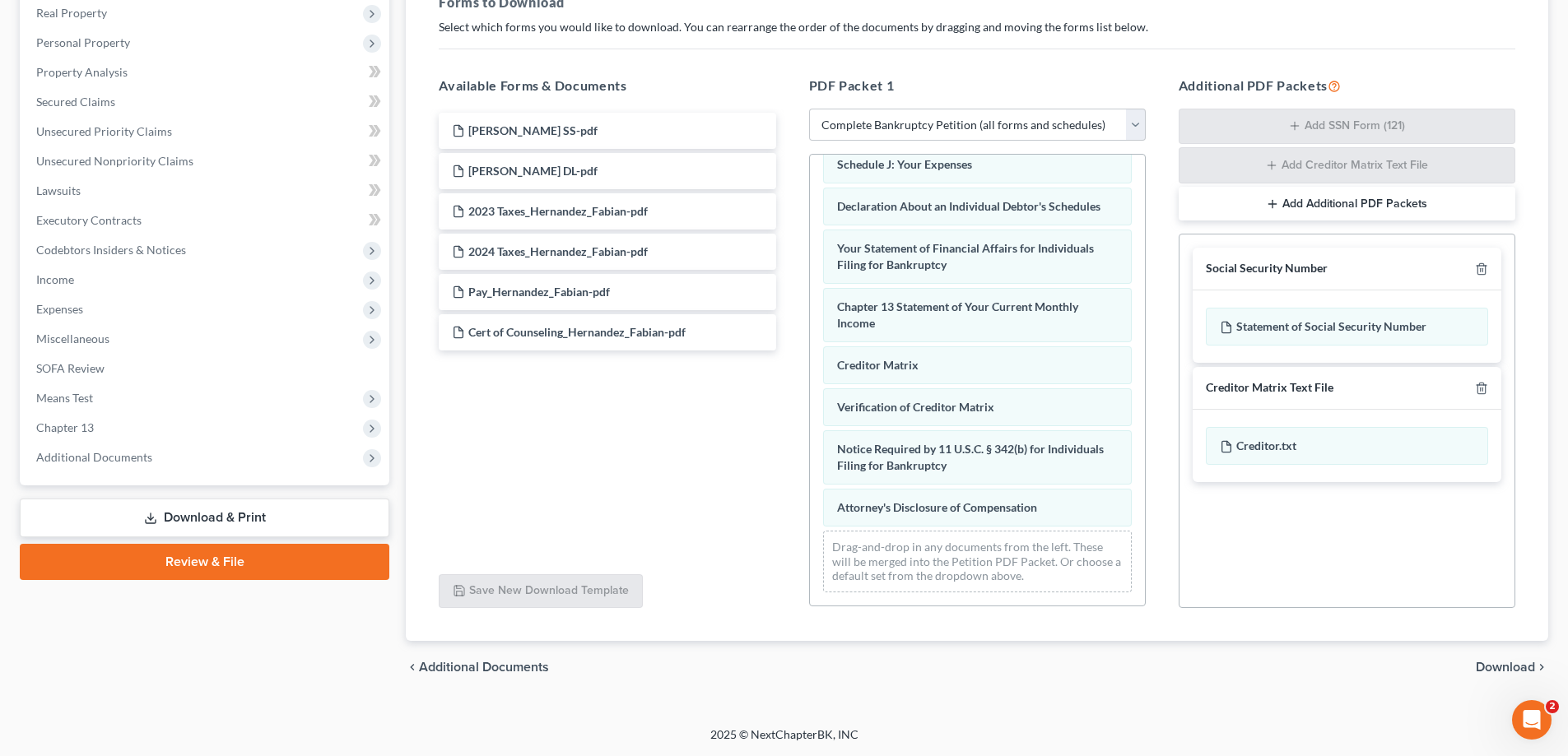
click at [1501, 662] on span "Download" at bounding box center [1505, 667] width 59 height 14
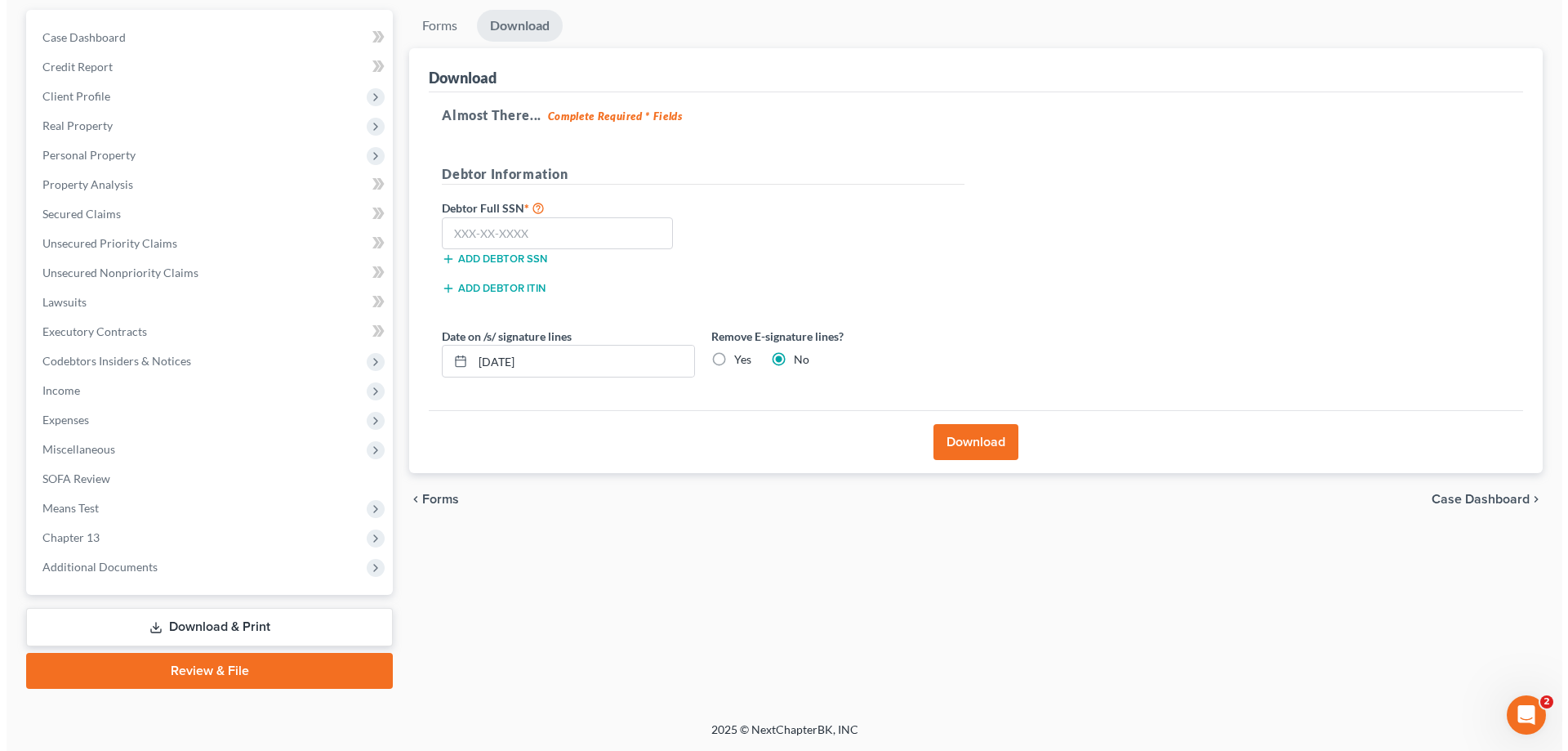
scroll to position [147, 0]
click at [572, 222] on input "text" at bounding box center [551, 233] width 231 height 33
type input "153-90-3457"
drag, startPoint x: 355, startPoint y: 315, endPoint x: 193, endPoint y: 293, distance: 163.5
click at [194, 293] on div "Petition Navigation Case Dashboard Payments Invoices Payments Payments Credit R…" at bounding box center [779, 349] width 1534 height 679
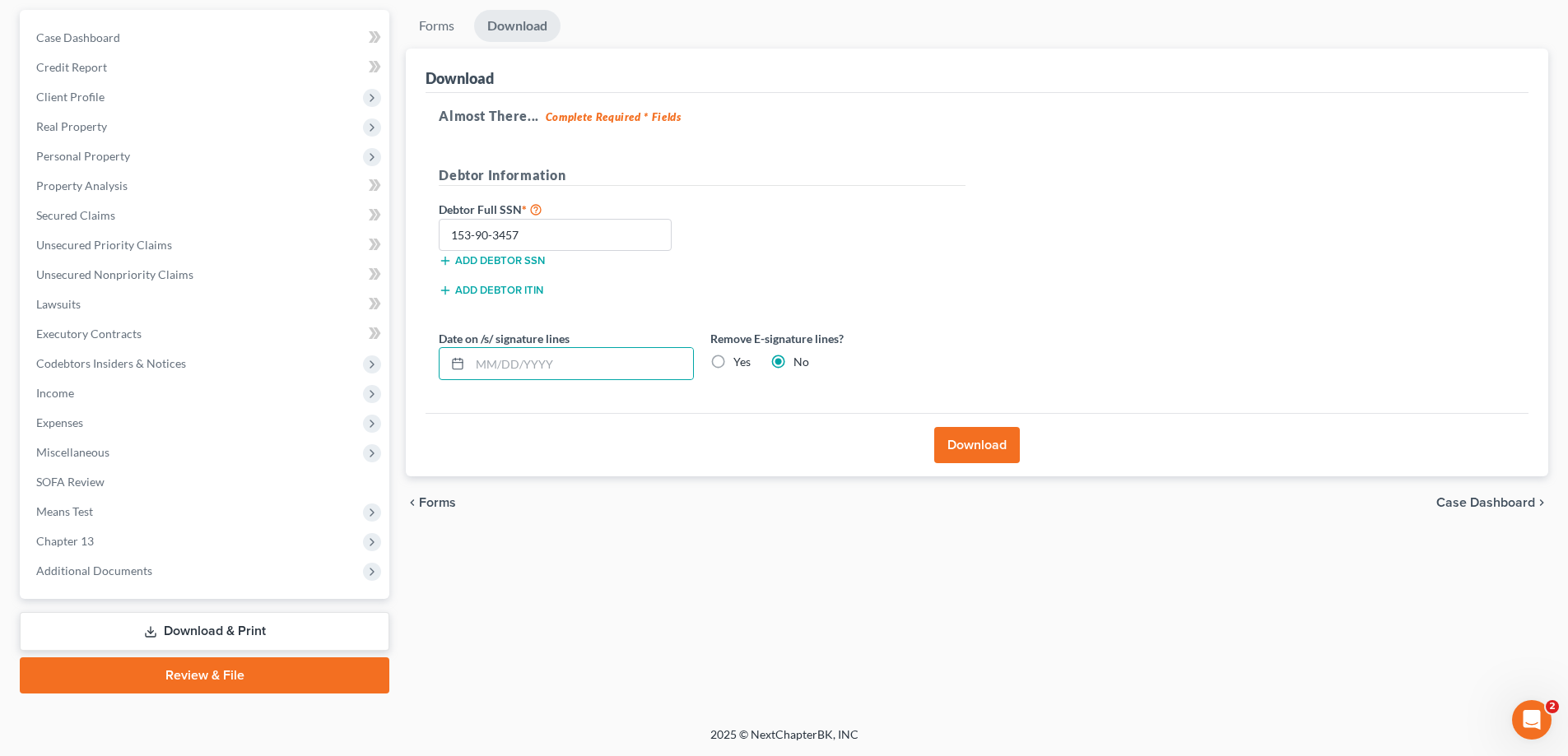
click at [856, 468] on div "Download" at bounding box center [977, 444] width 1103 height 63
click at [735, 356] on label "Yes" at bounding box center [742, 361] width 17 height 16
click at [740, 356] on input "Yes" at bounding box center [745, 359] width 11 height 11
radio input "true"
radio input "false"
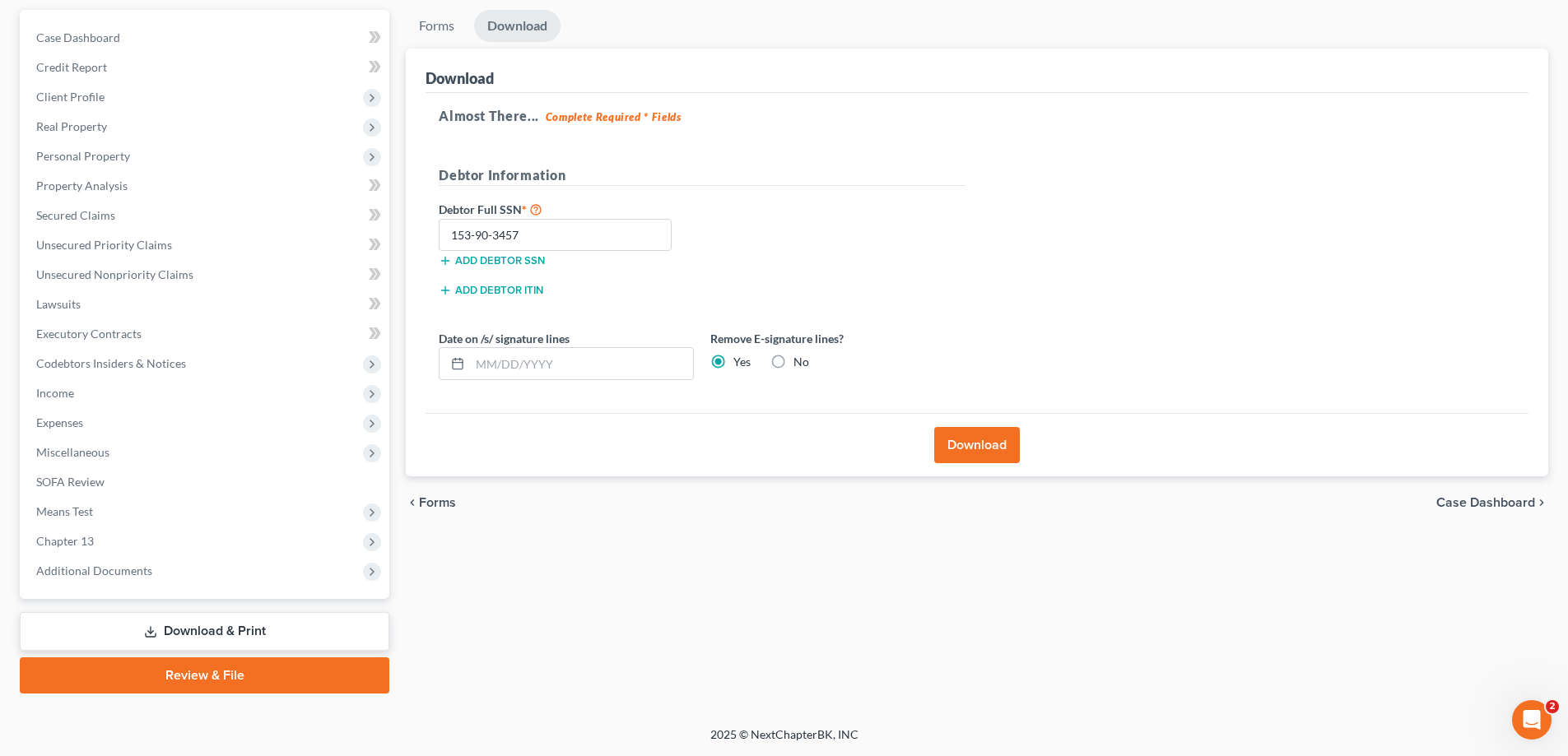
click at [998, 434] on button "Download" at bounding box center [977, 444] width 86 height 36
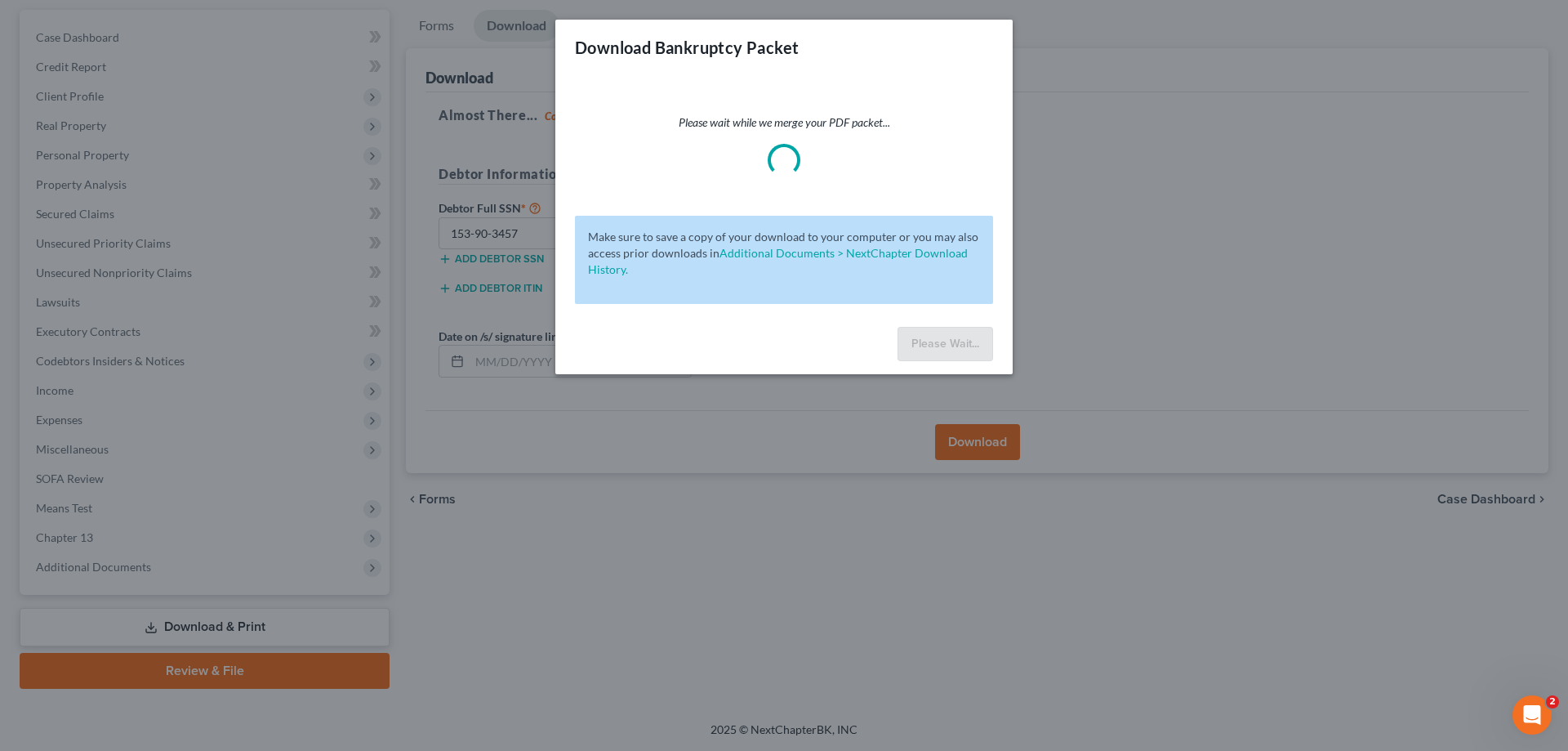
click at [1249, 128] on div "Download Bankruptcy Packet Please wait while we merge your PDF packet... Make s…" at bounding box center [784, 375] width 1568 height 751
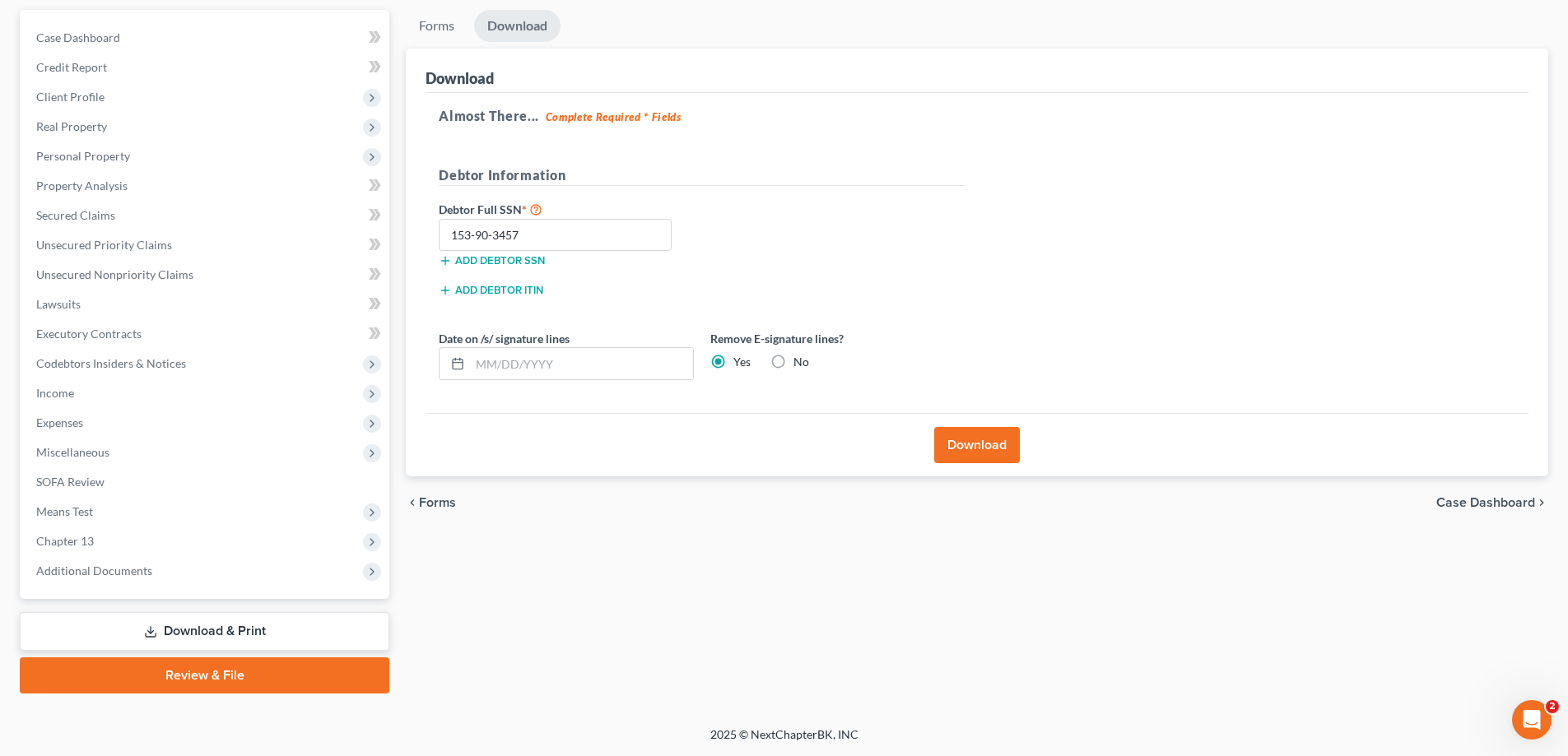
click at [956, 438] on button "Download" at bounding box center [977, 444] width 86 height 36
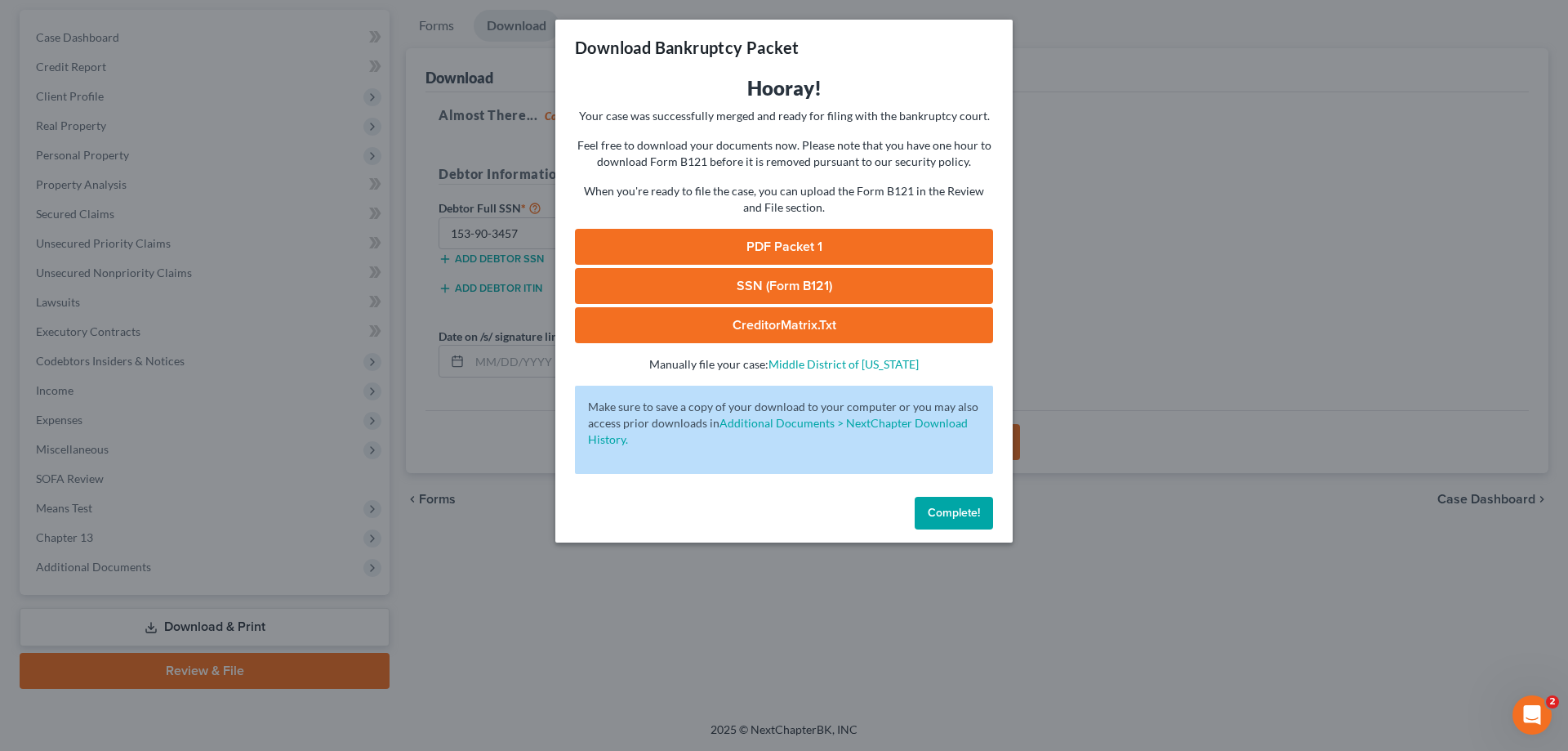
click at [711, 233] on link "PDF Packet 1" at bounding box center [784, 246] width 418 height 36
click at [712, 285] on link "SSN (Form B121)" at bounding box center [784, 286] width 418 height 36
click at [941, 508] on span "Complete!" at bounding box center [954, 512] width 52 height 14
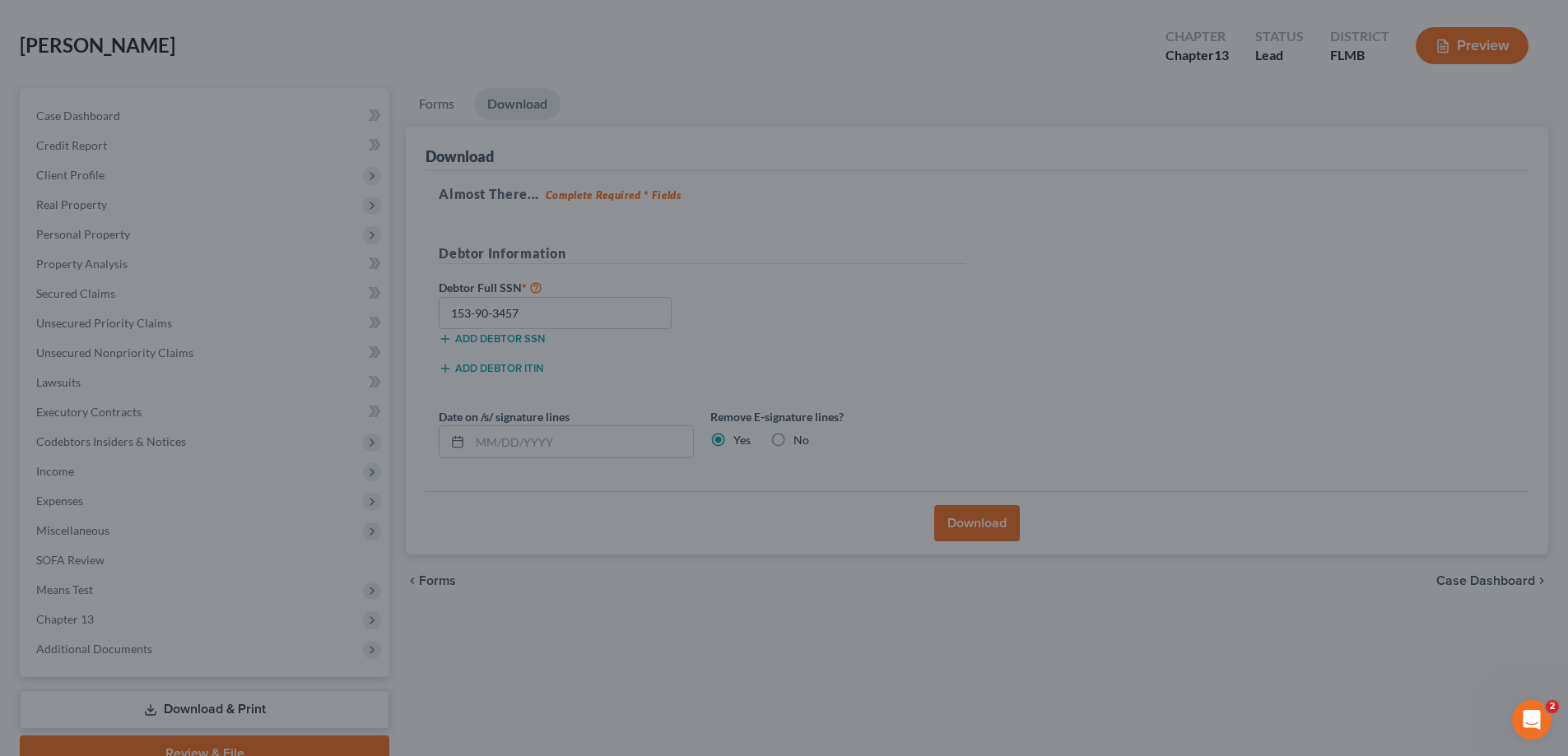
scroll to position [0, 0]
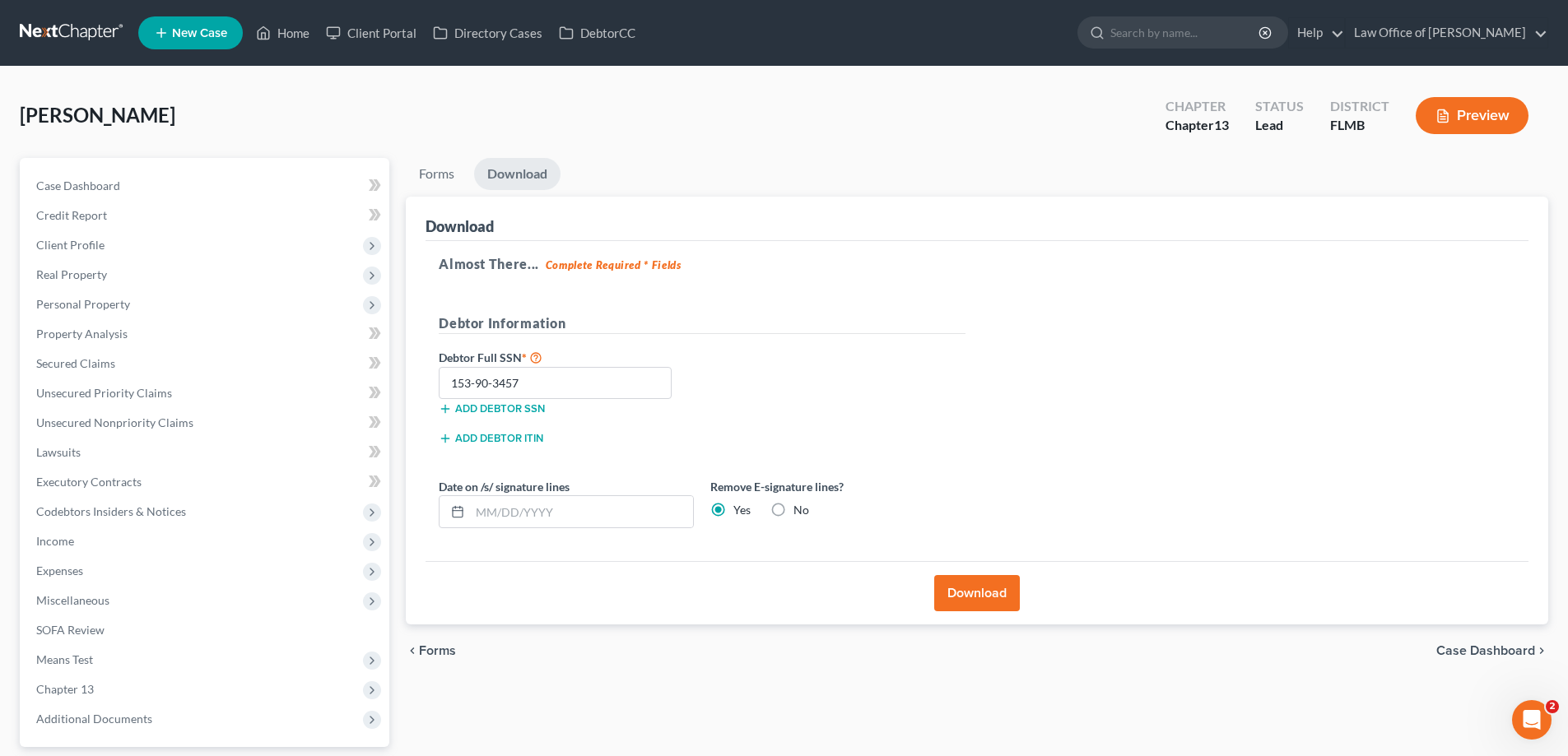
click at [43, 31] on link at bounding box center [72, 32] width 105 height 30
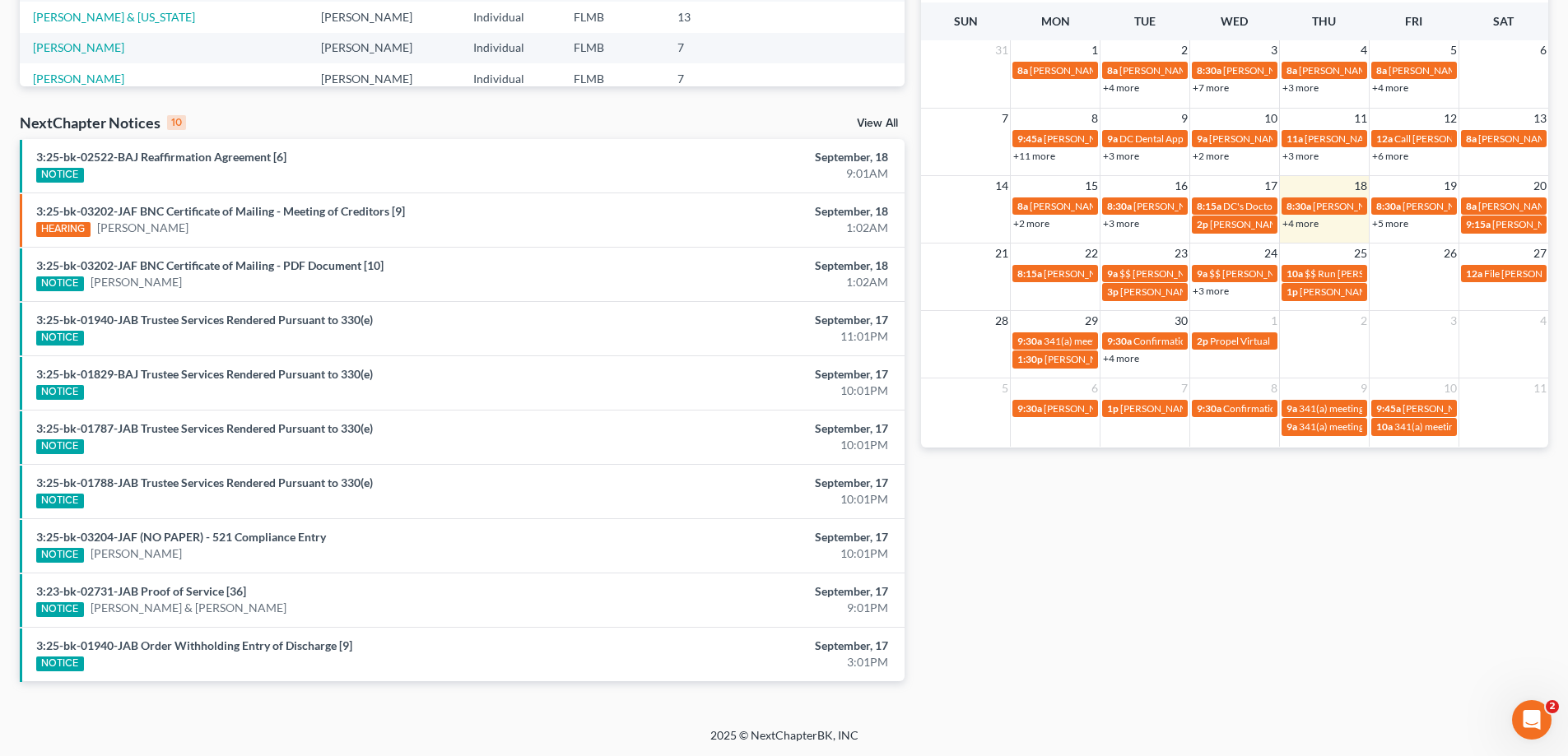
scroll to position [428, 0]
click at [1226, 287] on link "+3 more" at bounding box center [1211, 290] width 36 height 13
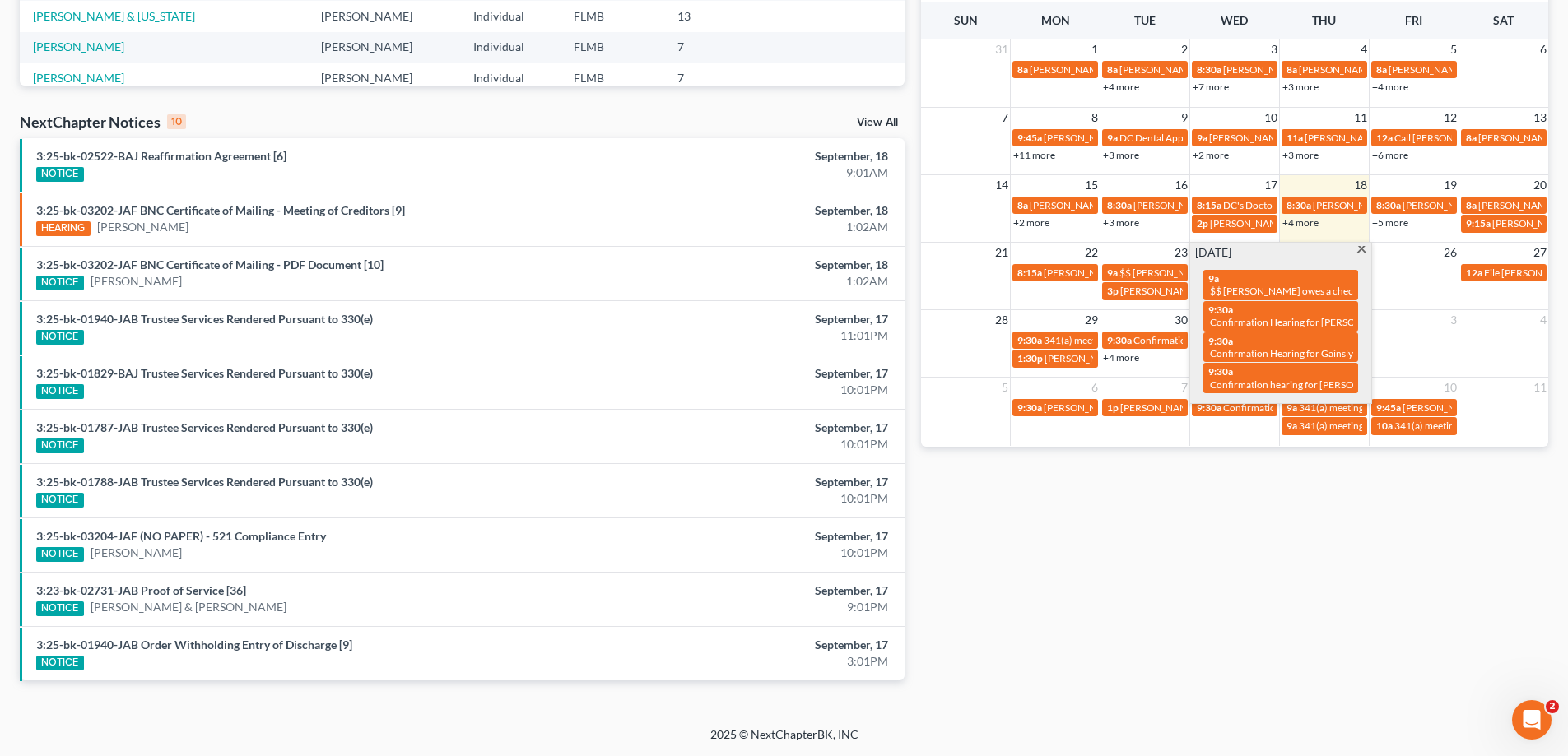
click at [1245, 496] on div "Monthly Progress Bankruptcy Bankruptcy [DATE] [DATE] [DATE] [DATE] [DATE] [DATE…" at bounding box center [1234, 183] width 644 height 1048
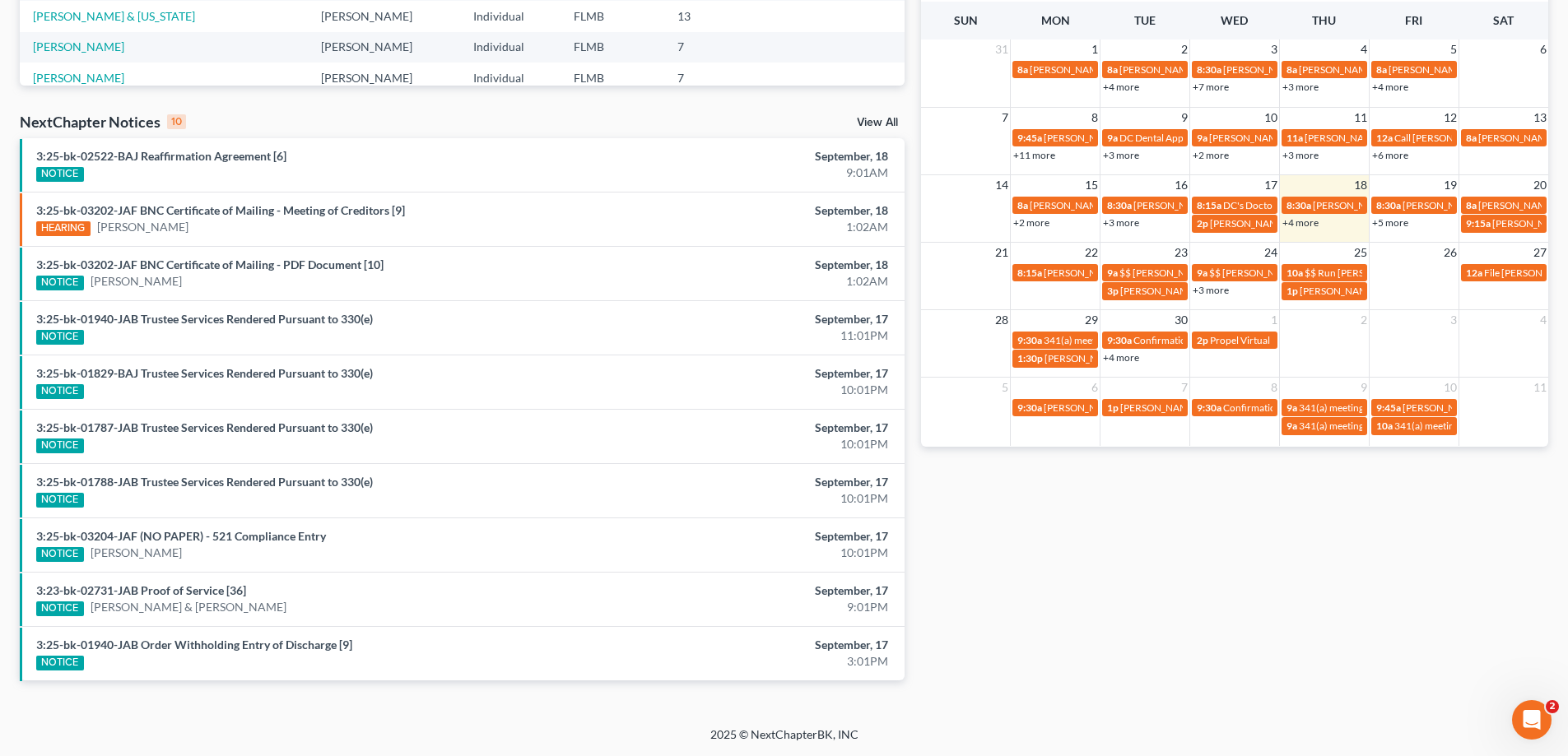
click at [1126, 356] on link "+4 more" at bounding box center [1121, 357] width 36 height 13
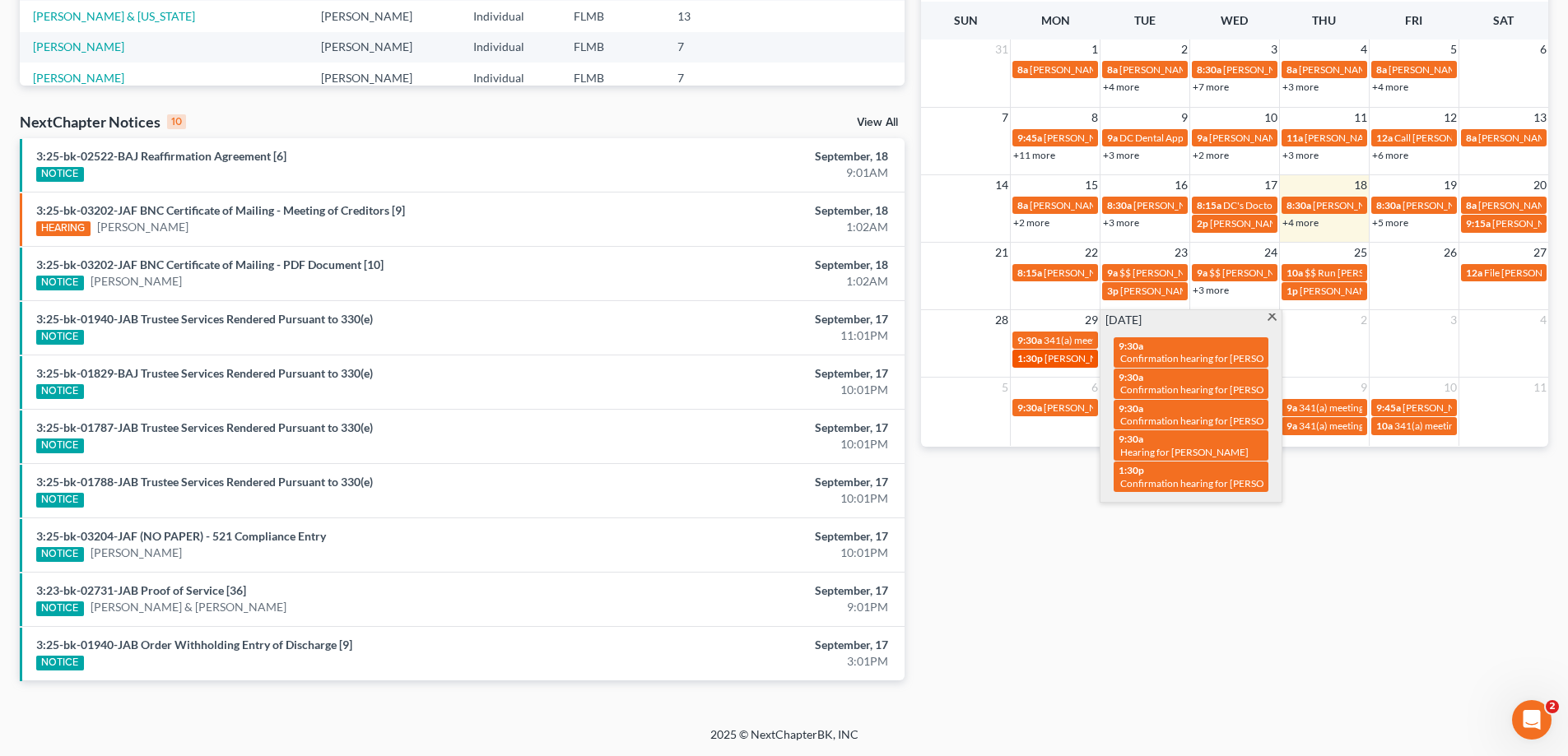
click at [1038, 354] on span "1:30p" at bounding box center [1030, 358] width 25 height 13
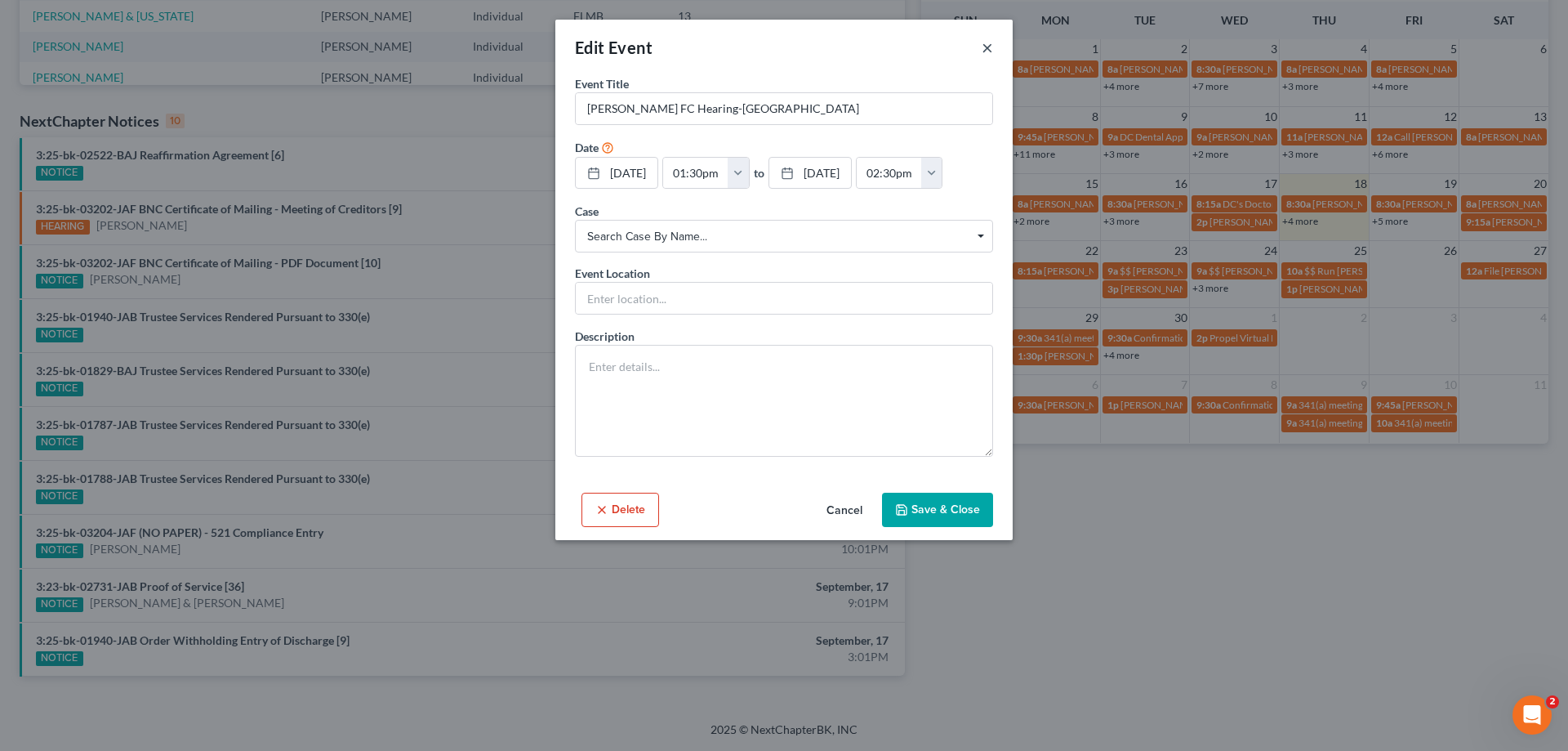
click at [986, 47] on button "×" at bounding box center [988, 47] width 12 height 19
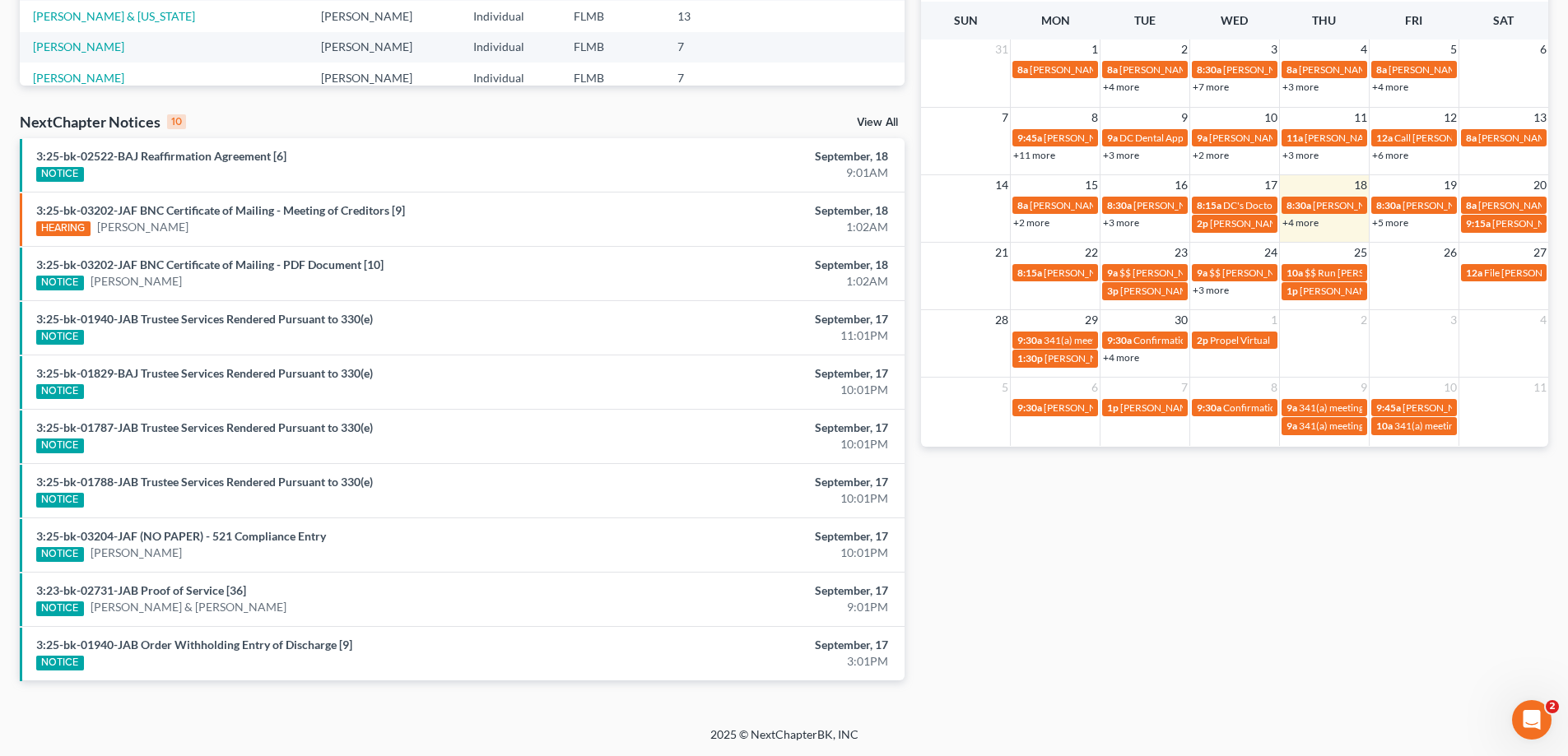
click at [1112, 621] on div "Monthly Progress Bankruptcy Bankruptcy [DATE] [DATE] [DATE] [DATE] [DATE] [DATE…" at bounding box center [1234, 183] width 644 height 1048
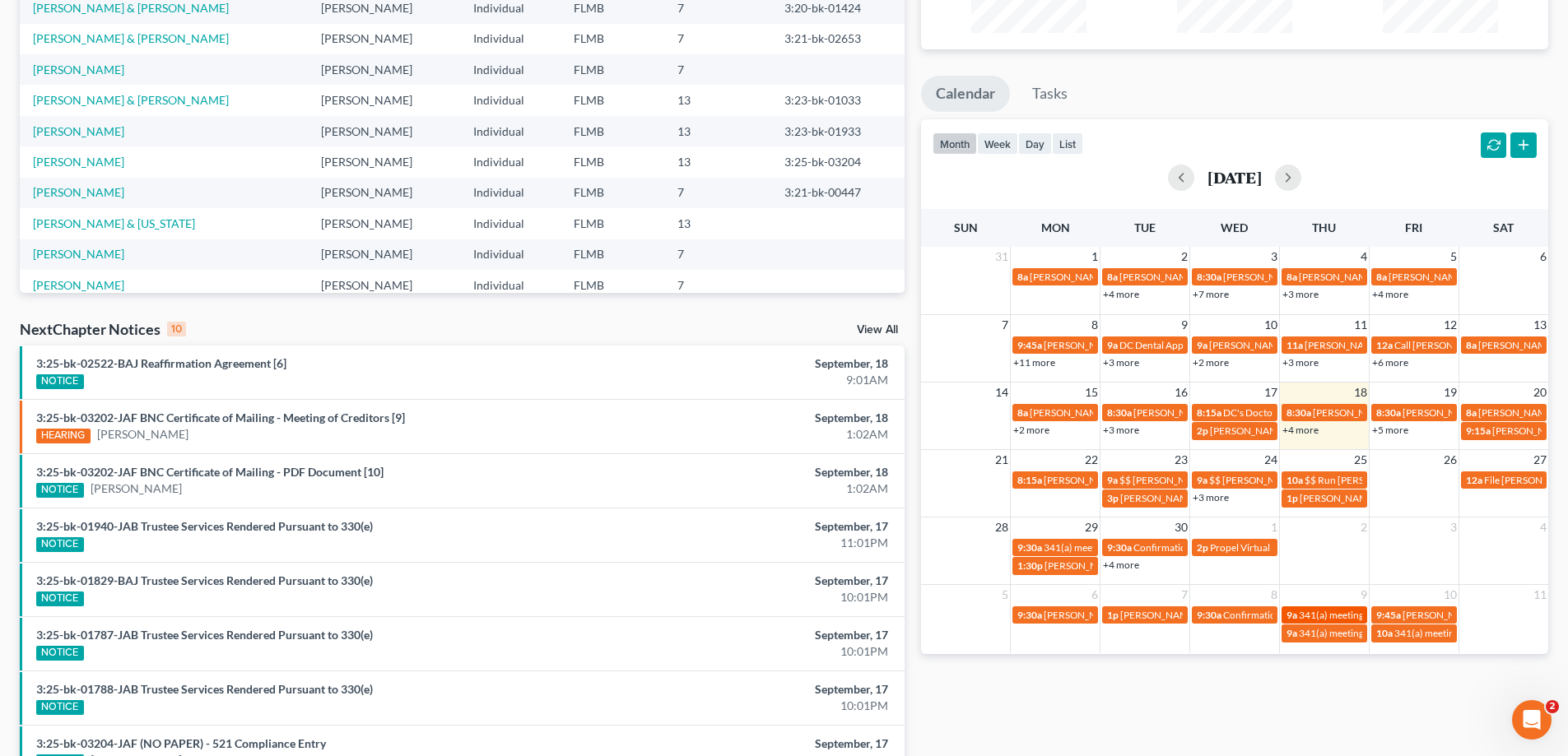
scroll to position [411, 0]
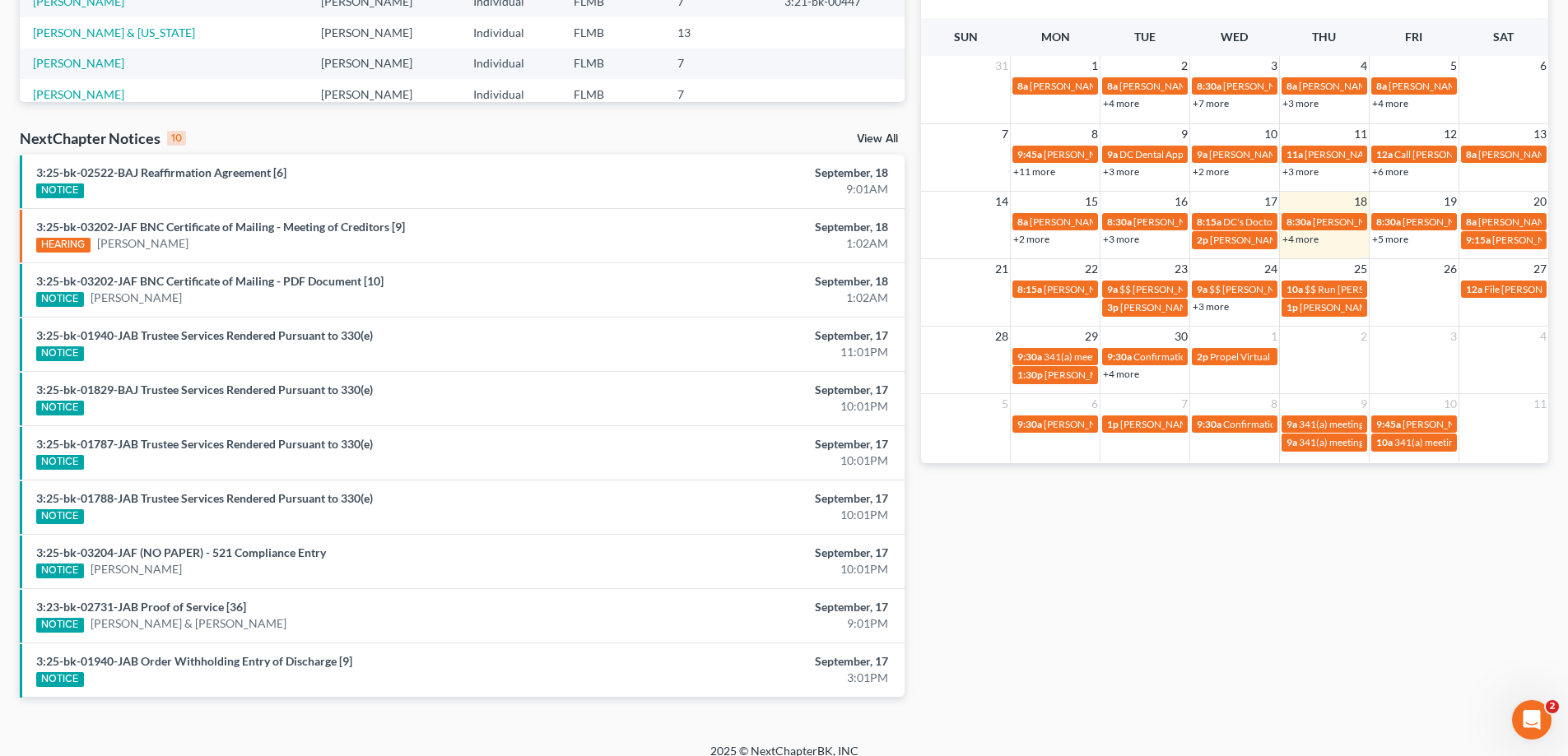
click at [1309, 240] on link "+4 more" at bounding box center [1300, 239] width 36 height 13
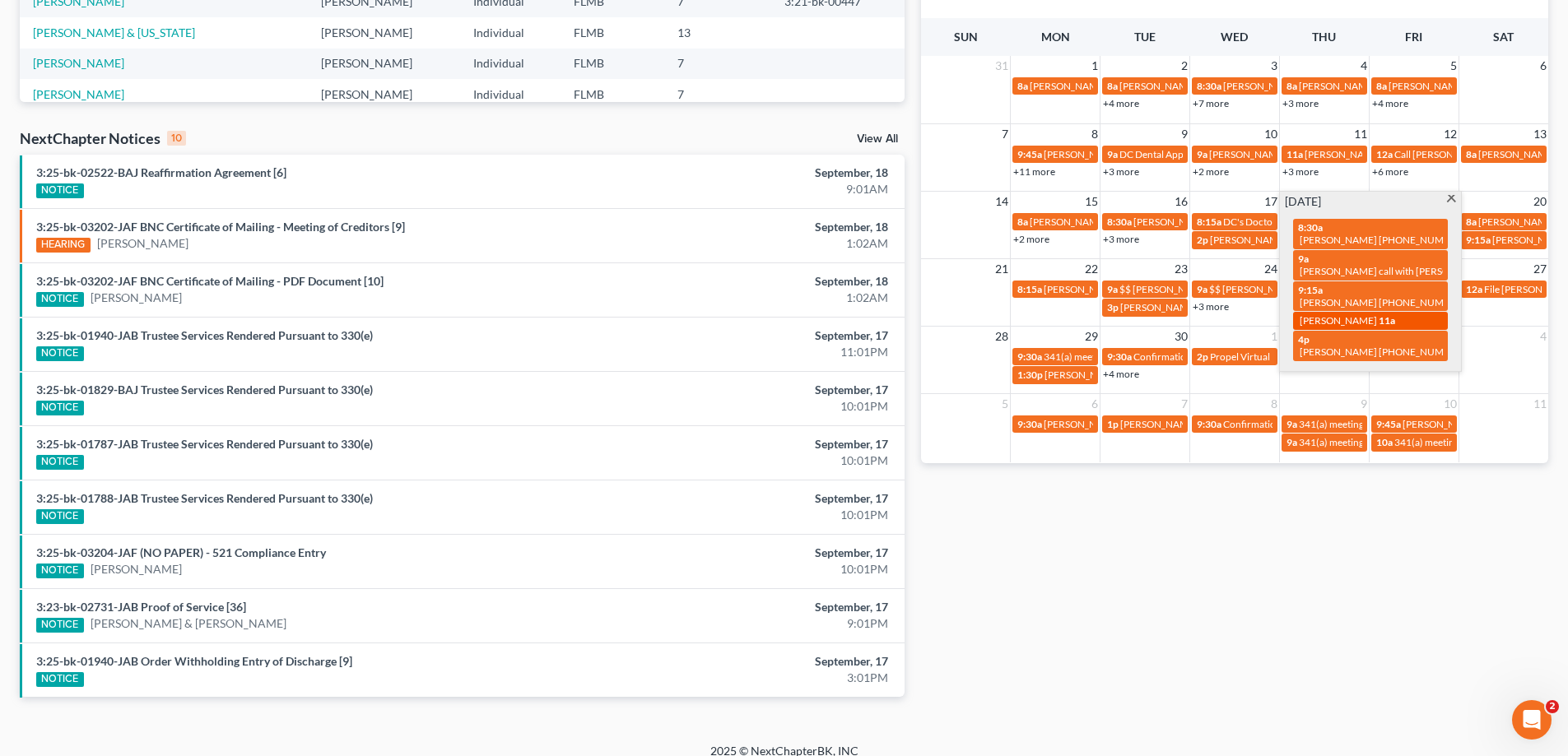
click at [1349, 317] on span "[PERSON_NAME]" at bounding box center [1338, 320] width 77 height 13
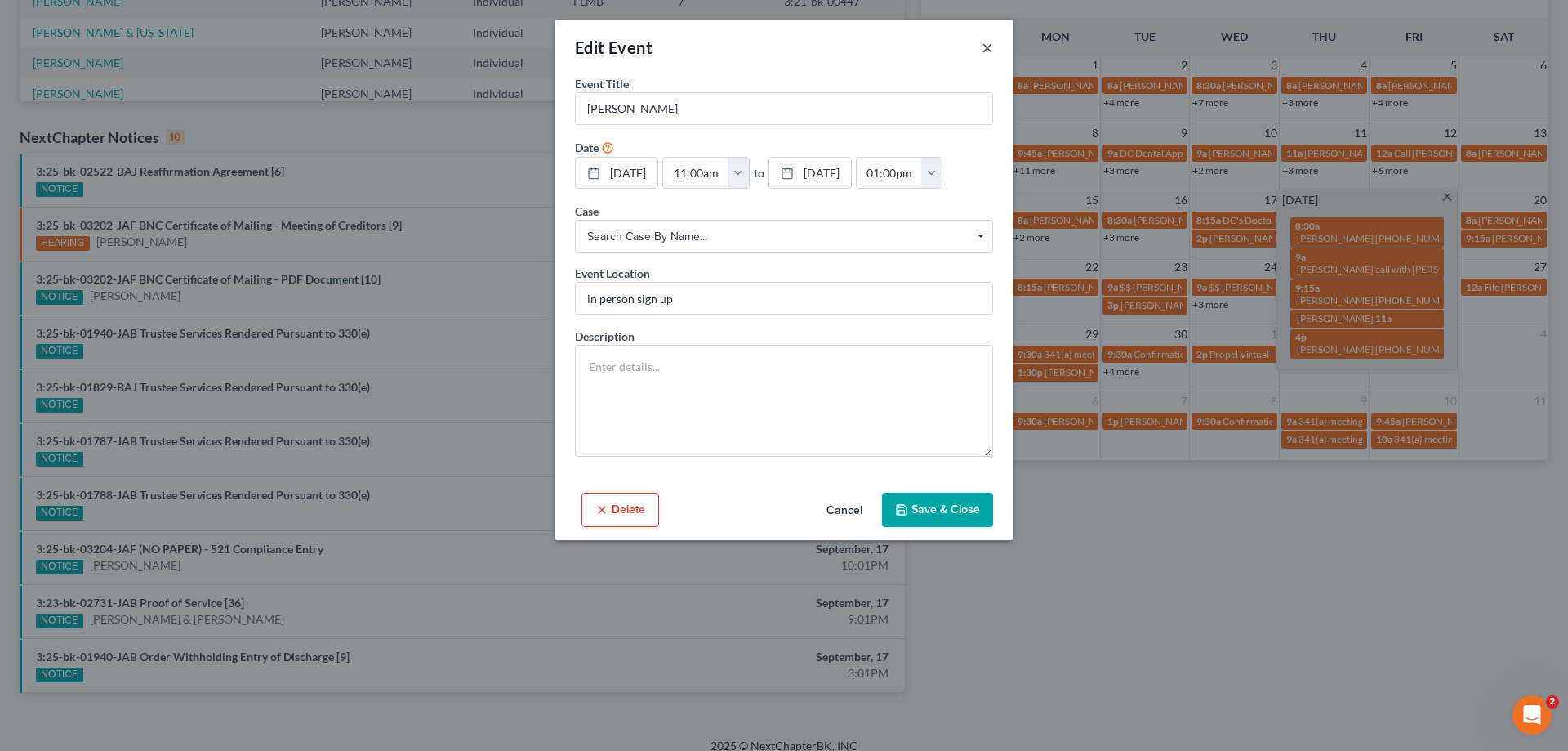
click at [991, 46] on button "×" at bounding box center [988, 47] width 12 height 19
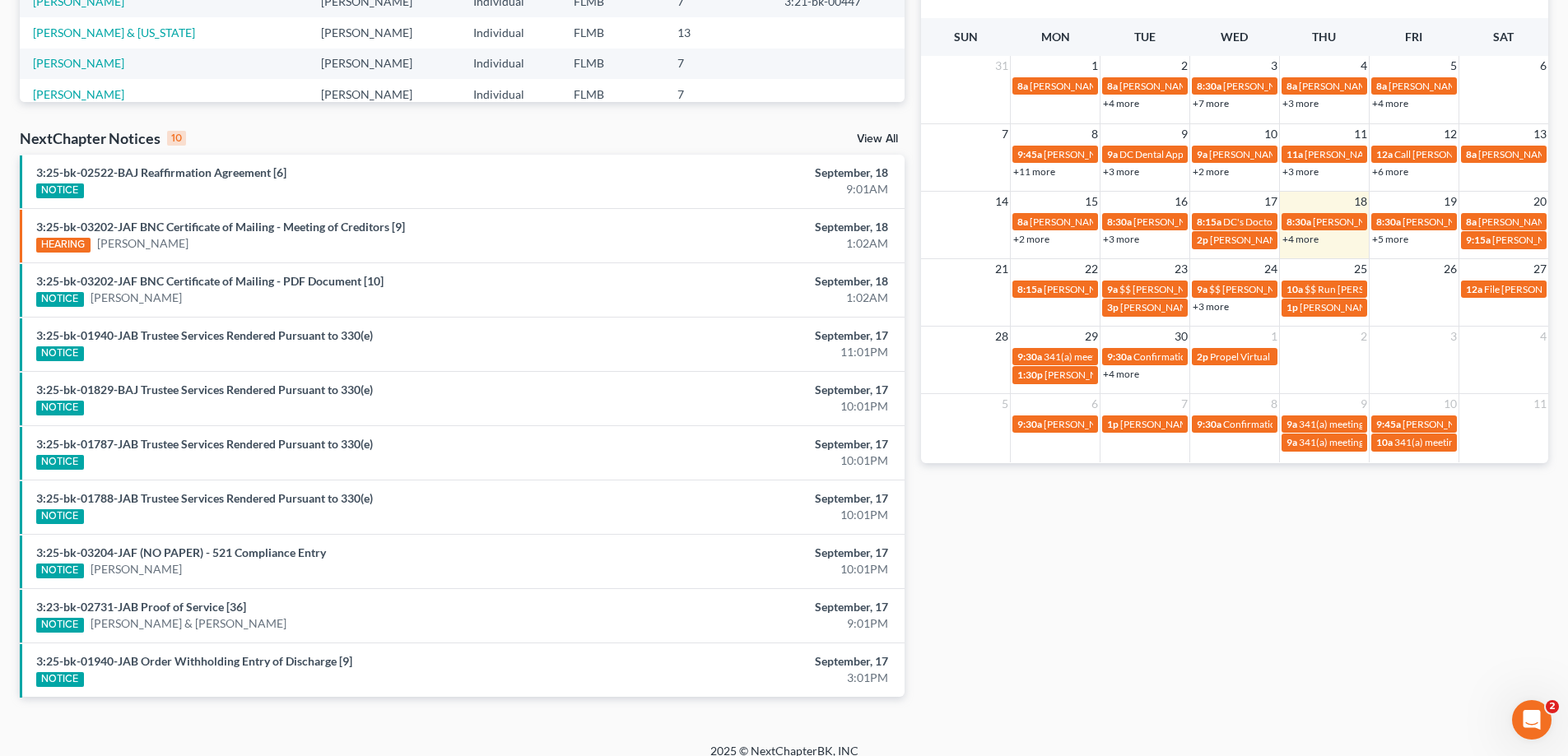
drag, startPoint x: 1097, startPoint y: 625, endPoint x: 1032, endPoint y: 583, distance: 77.4
click at [1096, 624] on div "Monthly Progress Bankruptcy Bankruptcy [DATE] [DATE] [DATE] [DATE] [DATE] [DATE…" at bounding box center [1234, 199] width 644 height 1048
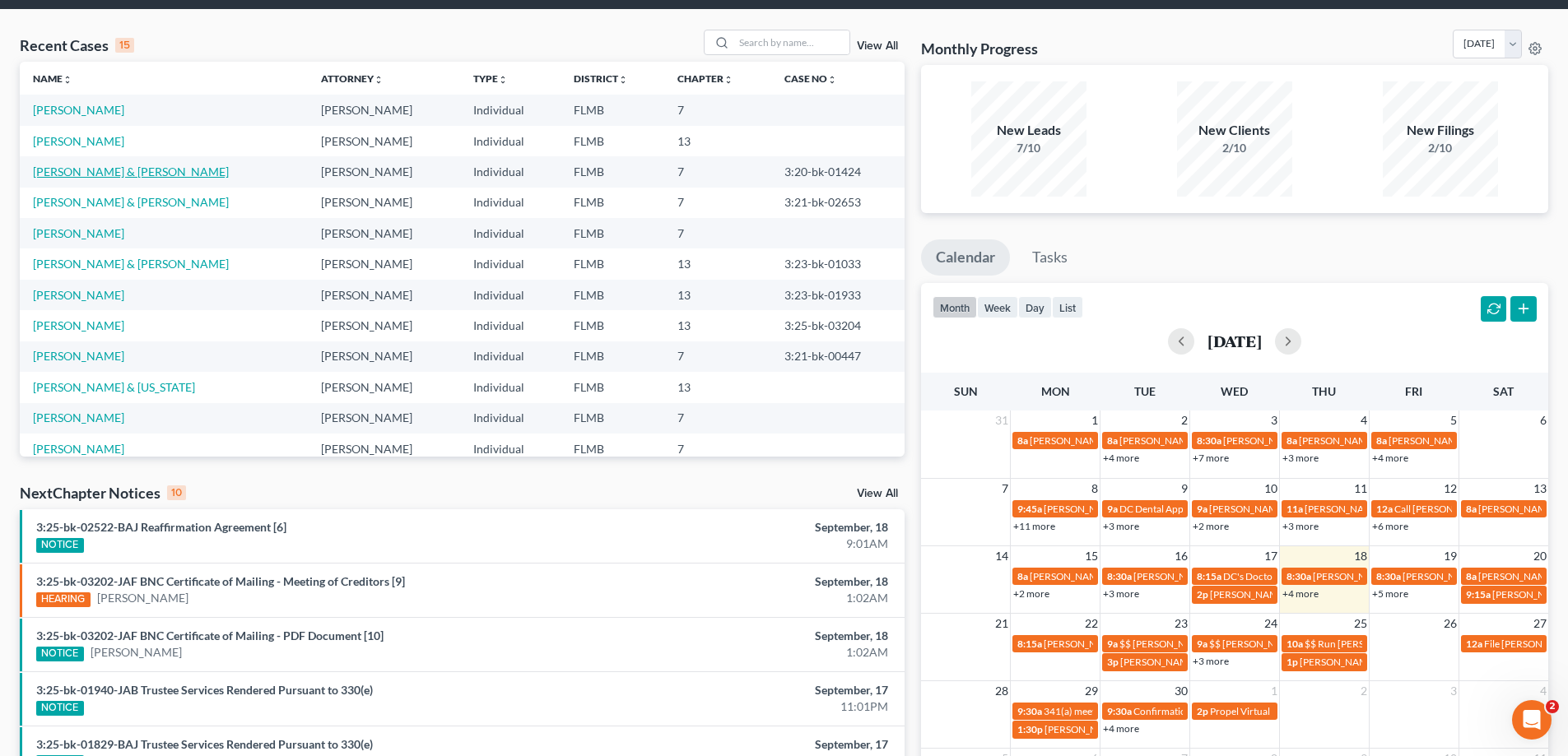
scroll to position [0, 0]
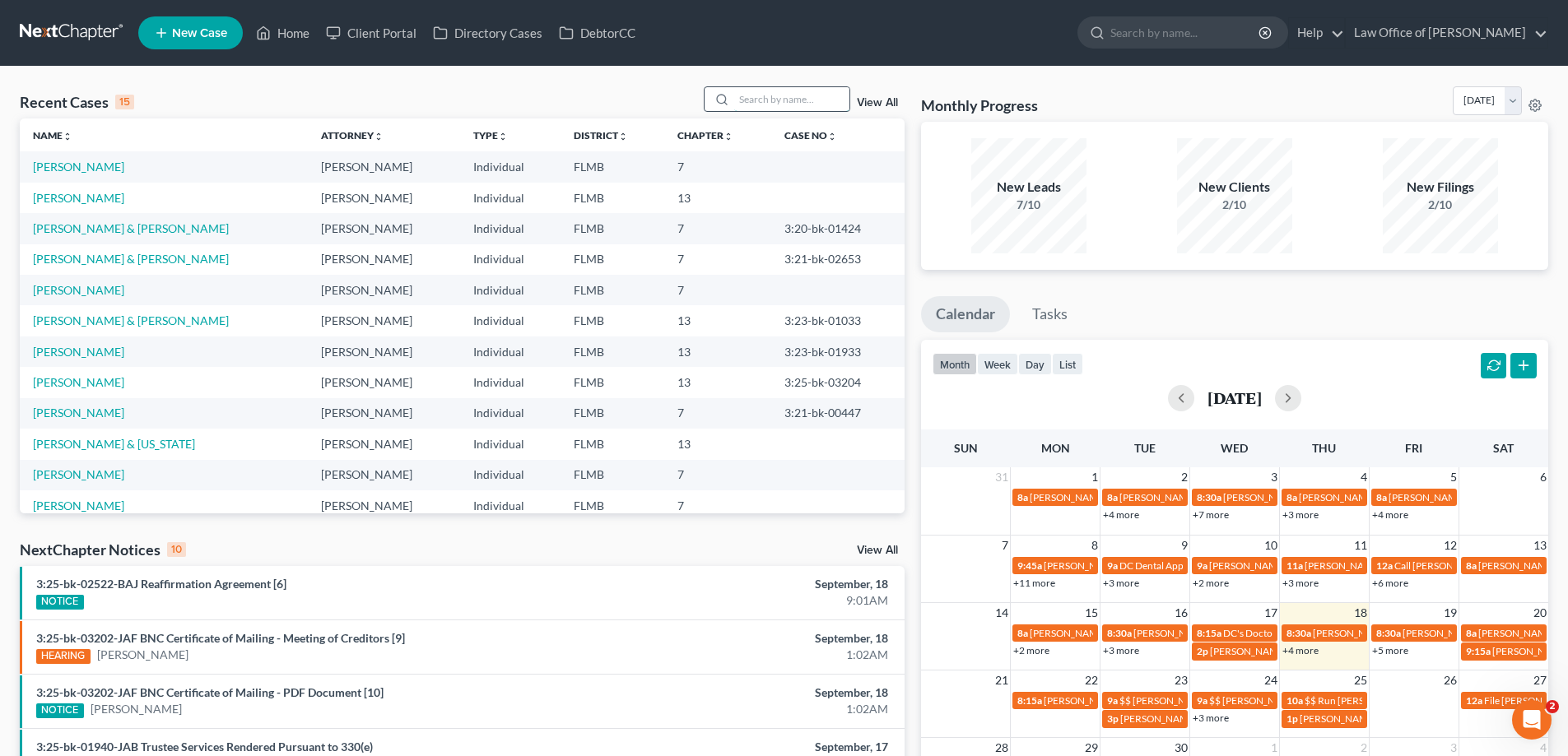
click at [785, 98] on input "search" at bounding box center [792, 99] width 115 height 24
type input "griffin"
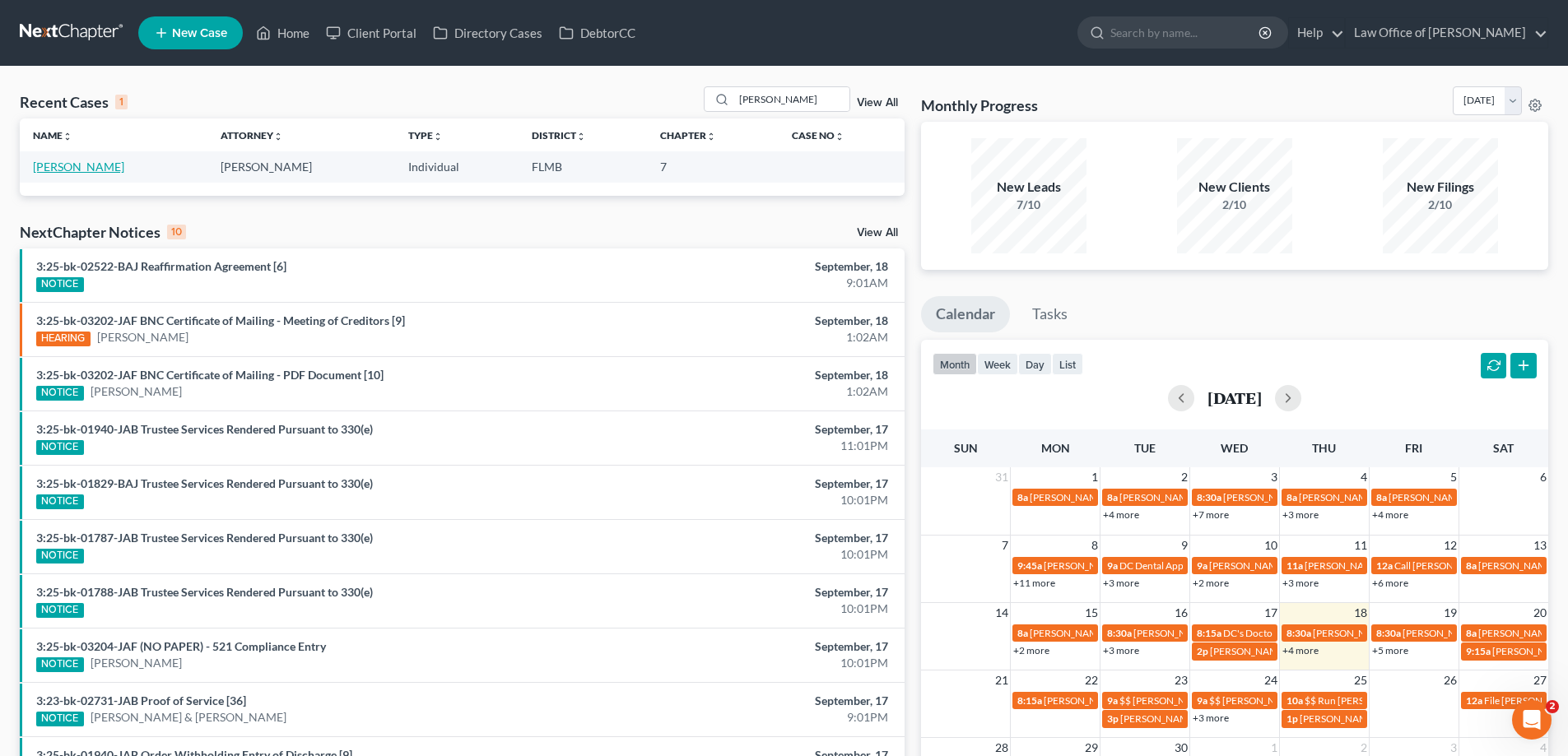
click at [66, 163] on link "Griffin, Alison" at bounding box center [79, 166] width 91 height 14
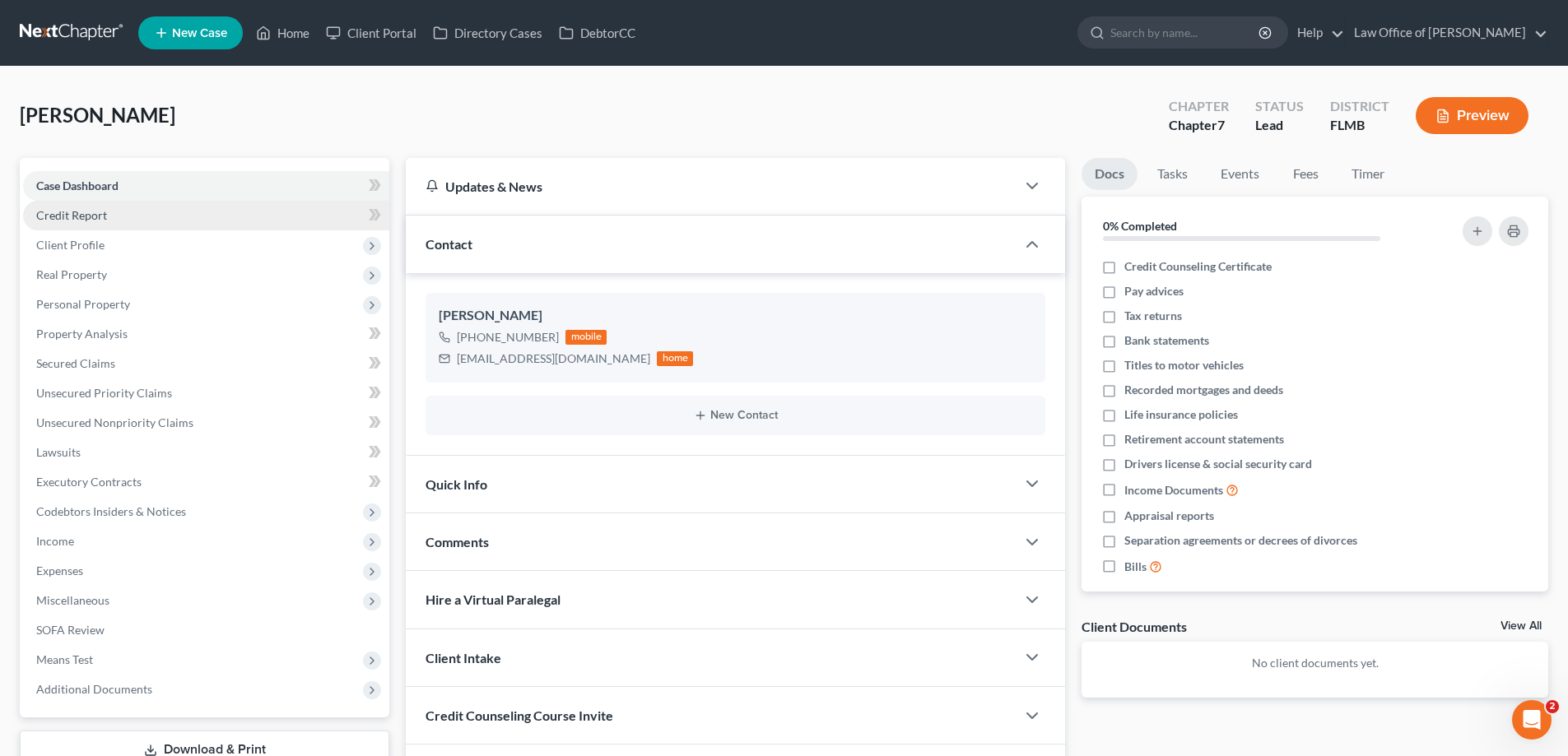
click at [88, 224] on link "Credit Report" at bounding box center [206, 215] width 366 height 30
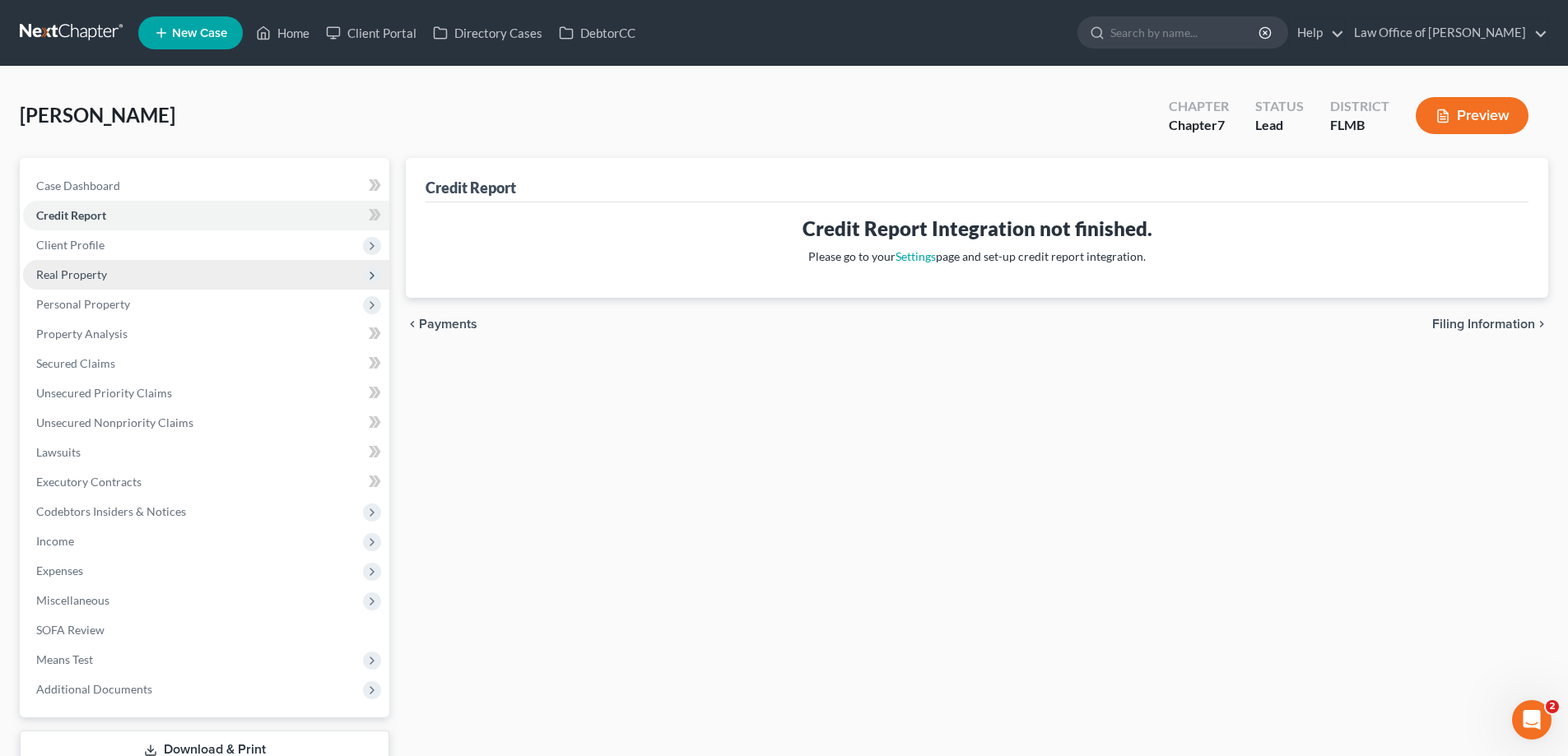
click at [140, 265] on span "Real Property" at bounding box center [206, 274] width 366 height 30
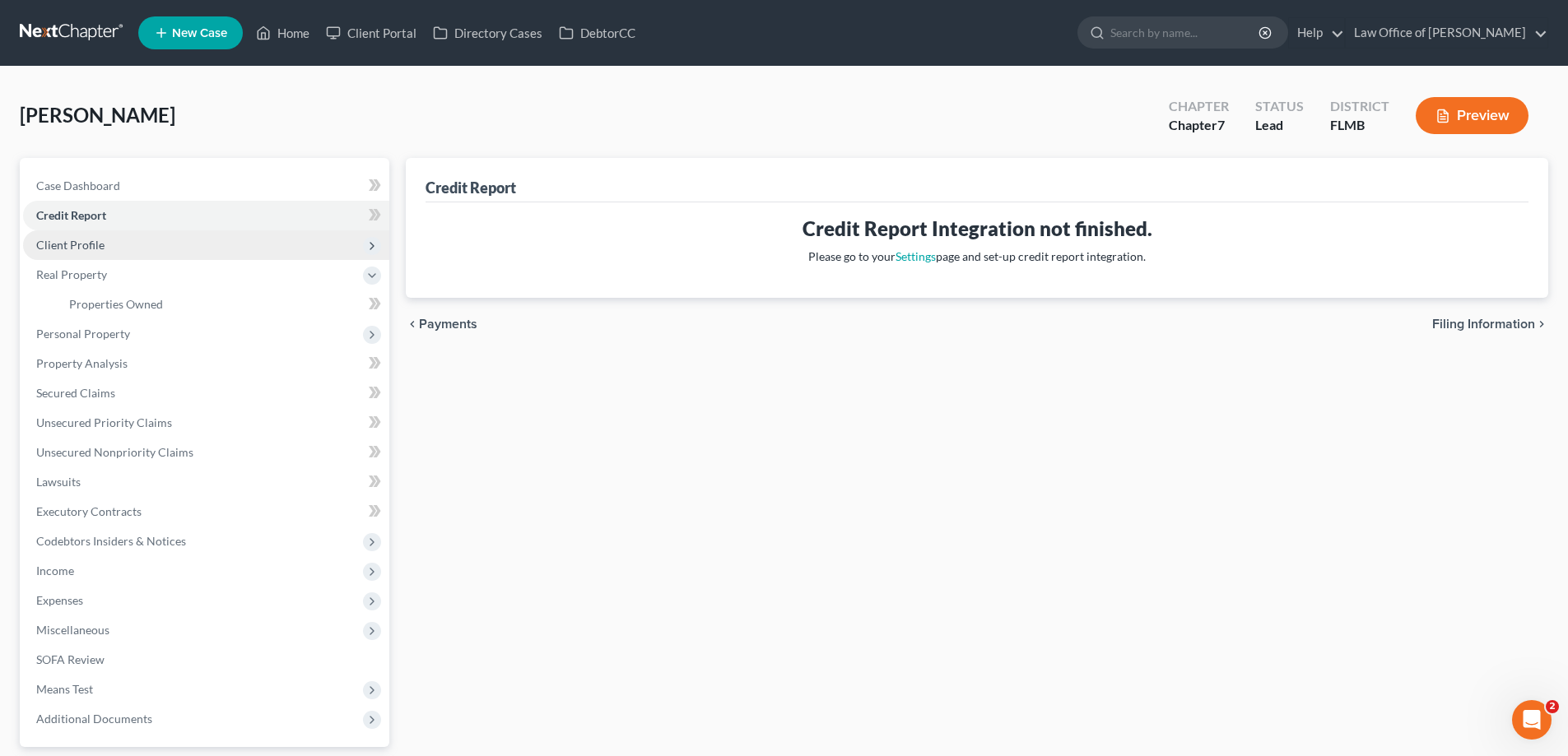
click at [139, 242] on span "Client Profile" at bounding box center [206, 245] width 366 height 30
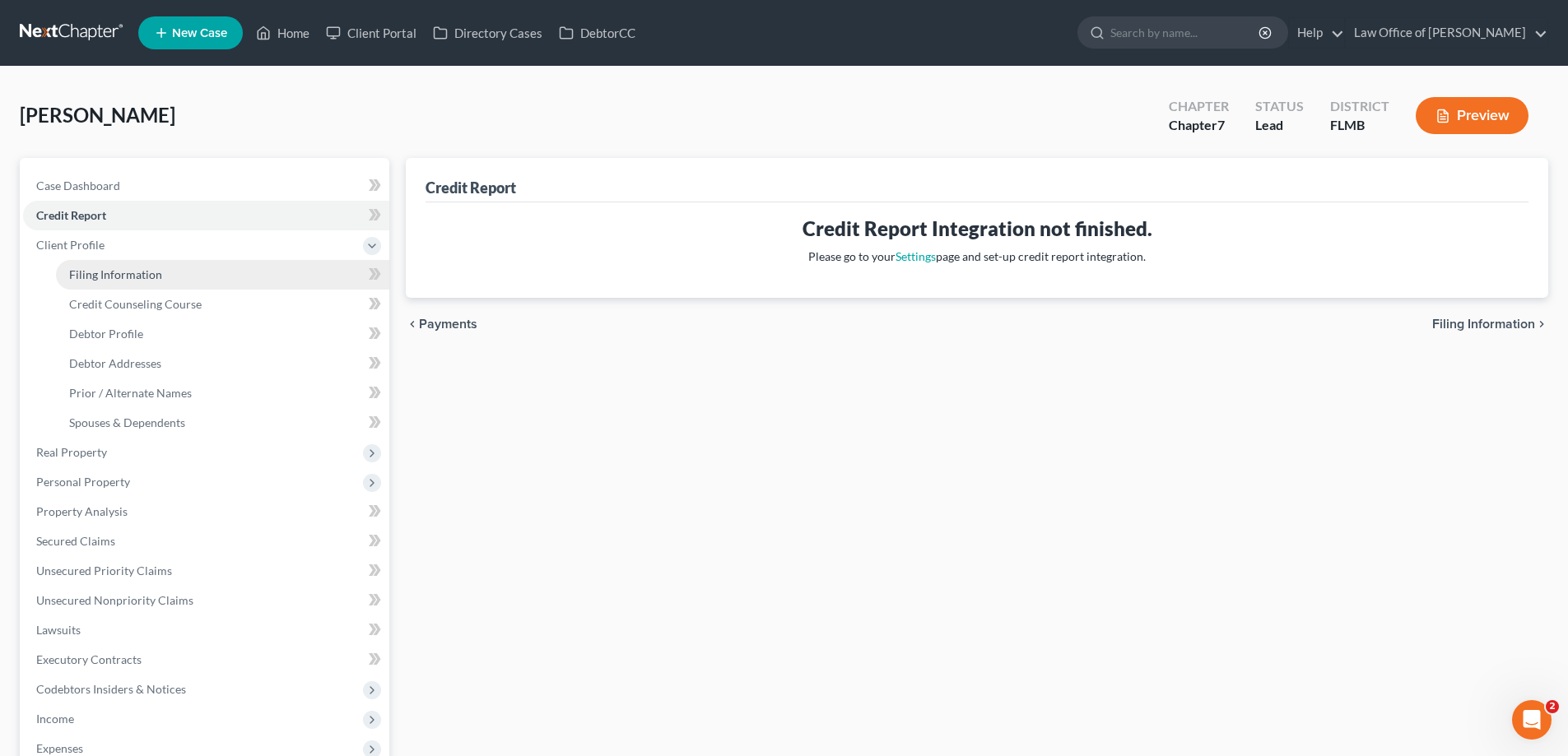
click at [153, 273] on span "Filing Information" at bounding box center [116, 274] width 93 height 14
select select "1"
select select "0"
select select "9"
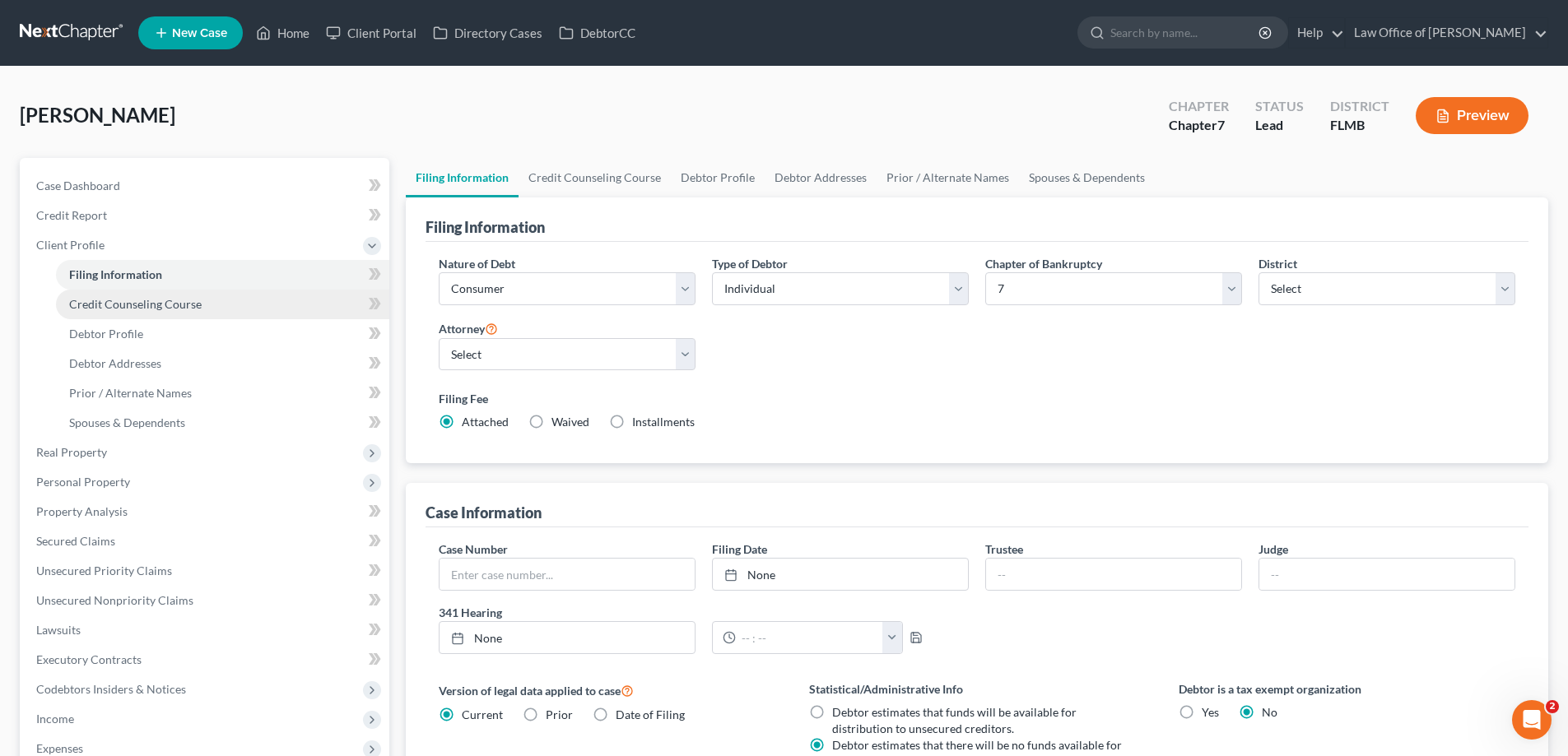
click at [172, 301] on span "Credit Counseling Course" at bounding box center [136, 304] width 132 height 14
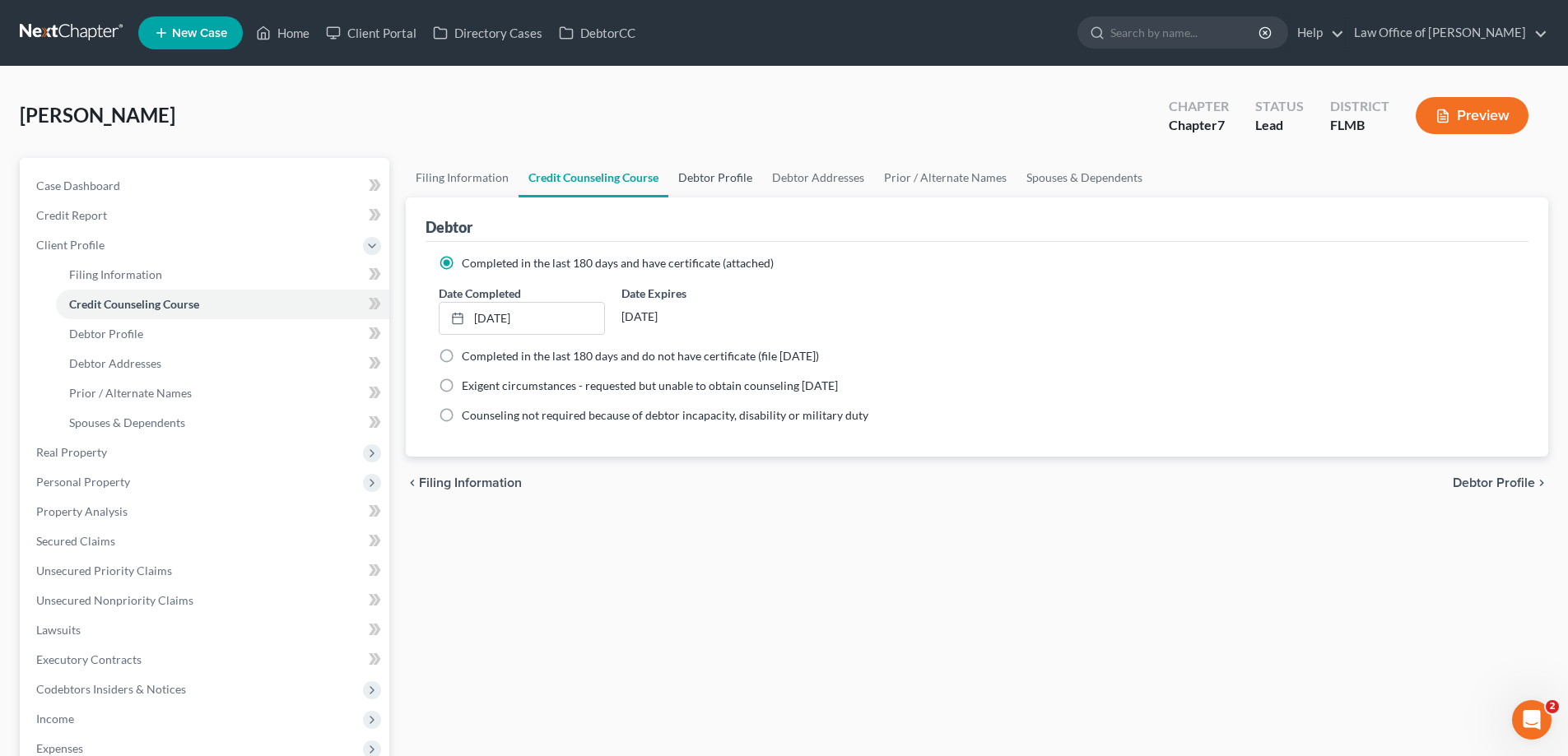
click at [726, 177] on link "Debtor Profile" at bounding box center [715, 178] width 94 height 40
select select "0"
select select "1"
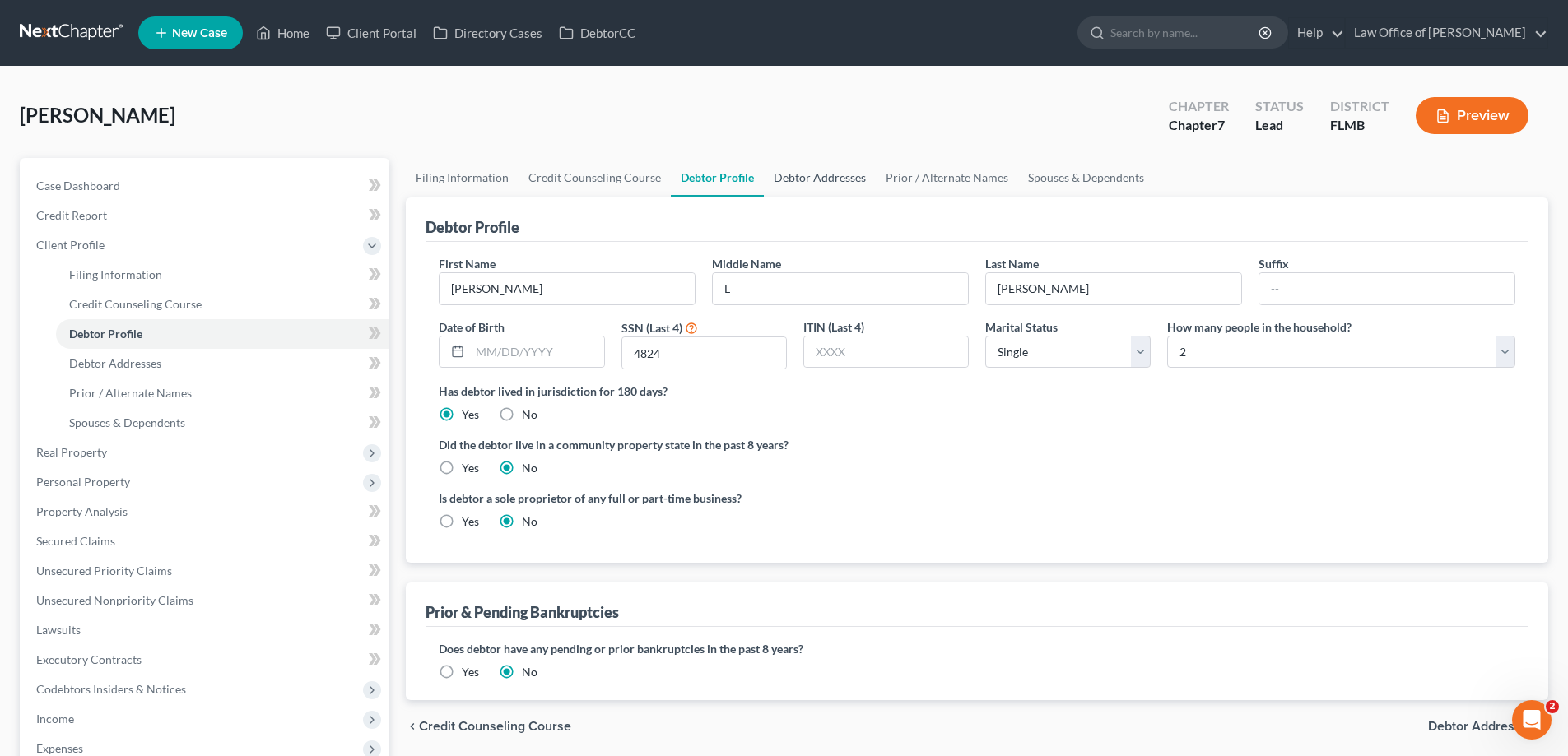
click at [804, 178] on link "Debtor Addresses" at bounding box center [820, 178] width 112 height 40
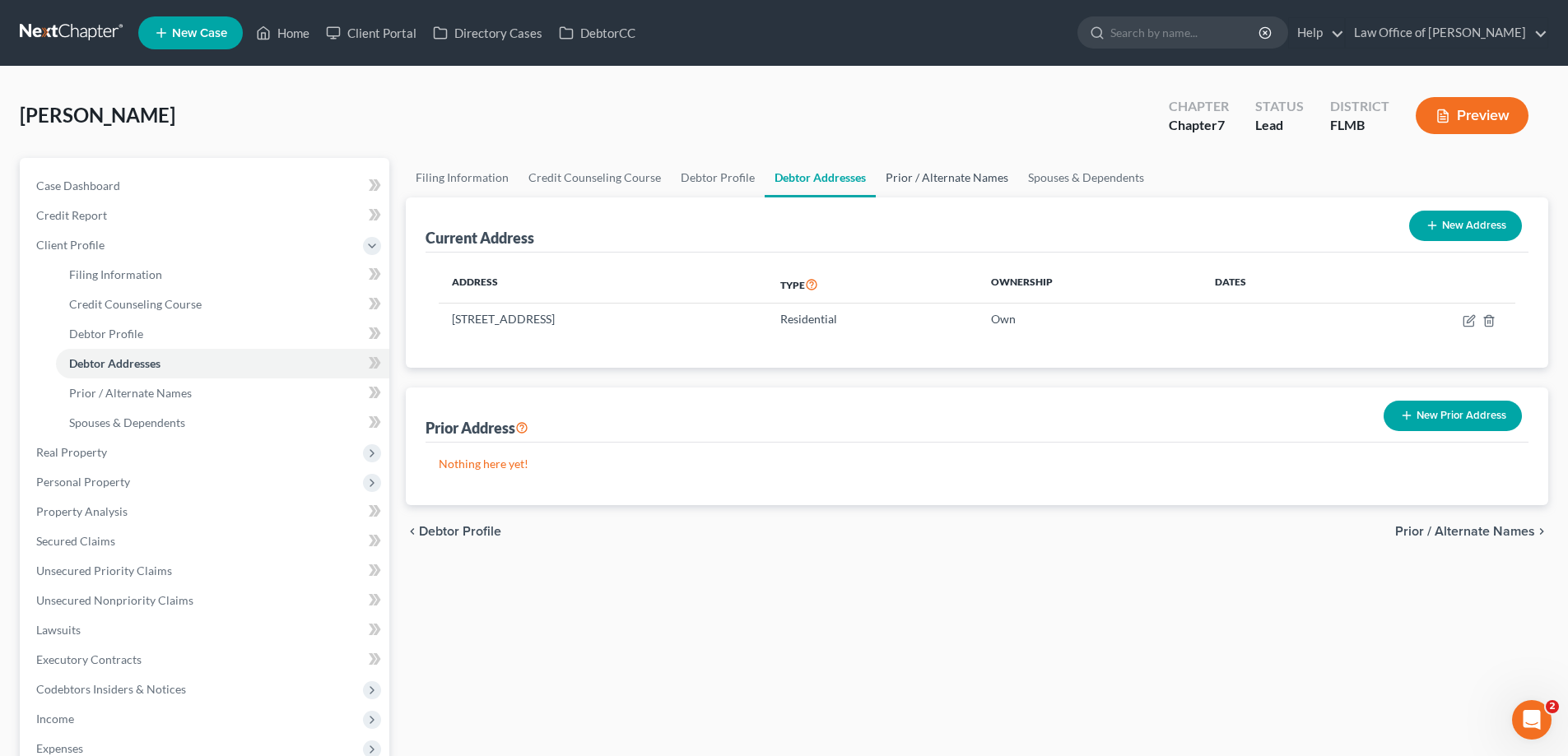
click at [950, 169] on link "Prior / Alternate Names" at bounding box center [947, 178] width 142 height 40
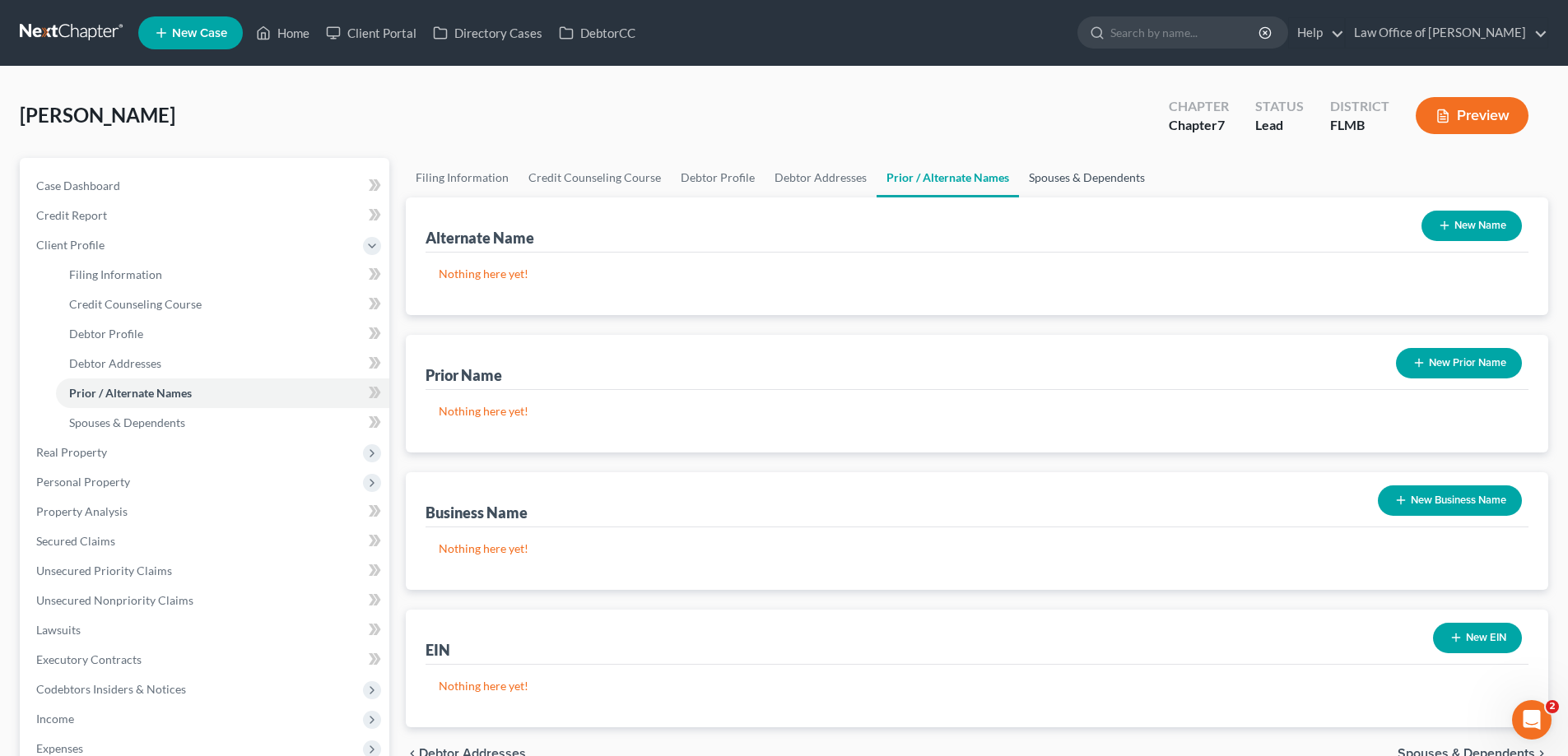
click at [1040, 179] on link "Spouses & Dependents" at bounding box center [1087, 178] width 136 height 40
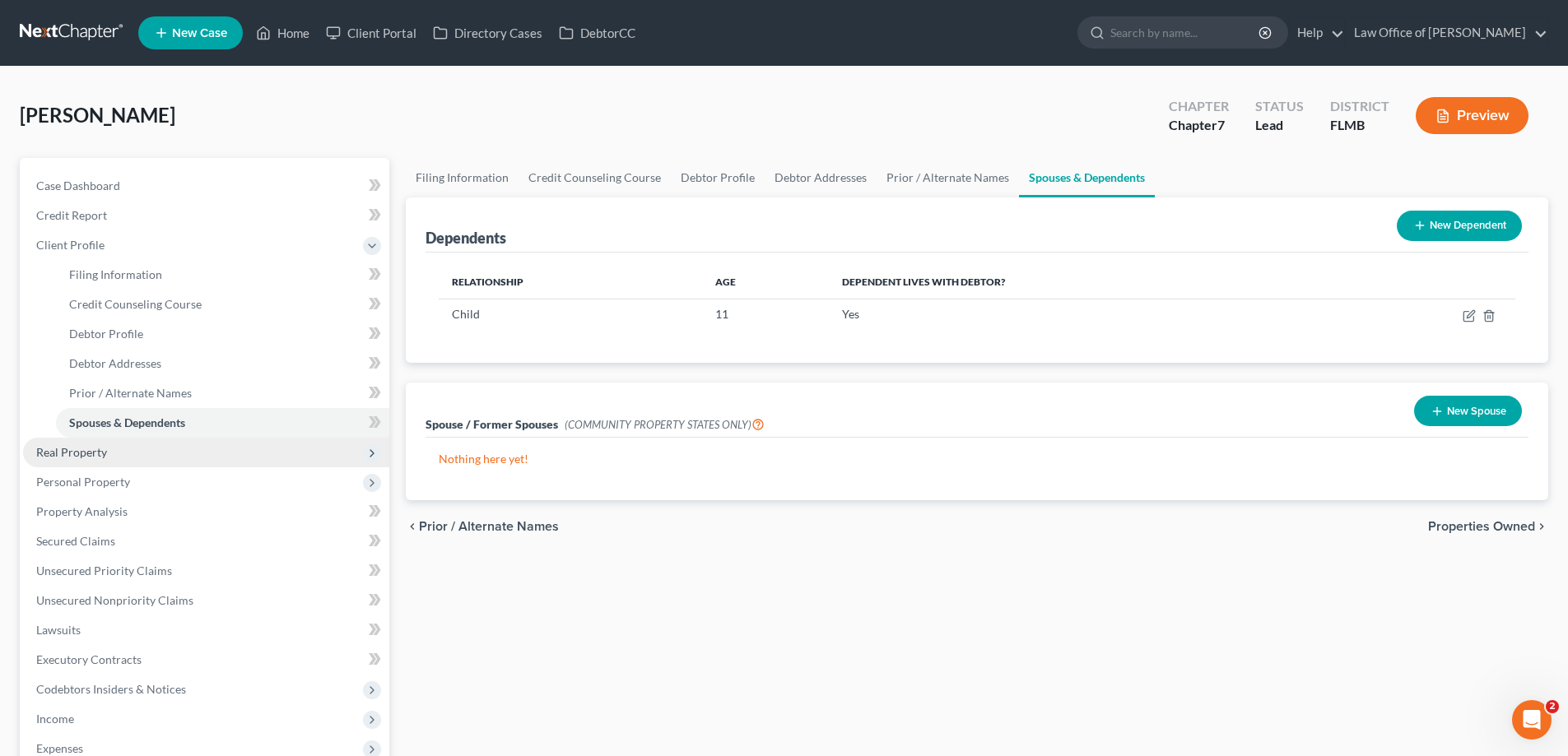
click at [86, 448] on span "Real Property" at bounding box center [72, 452] width 71 height 14
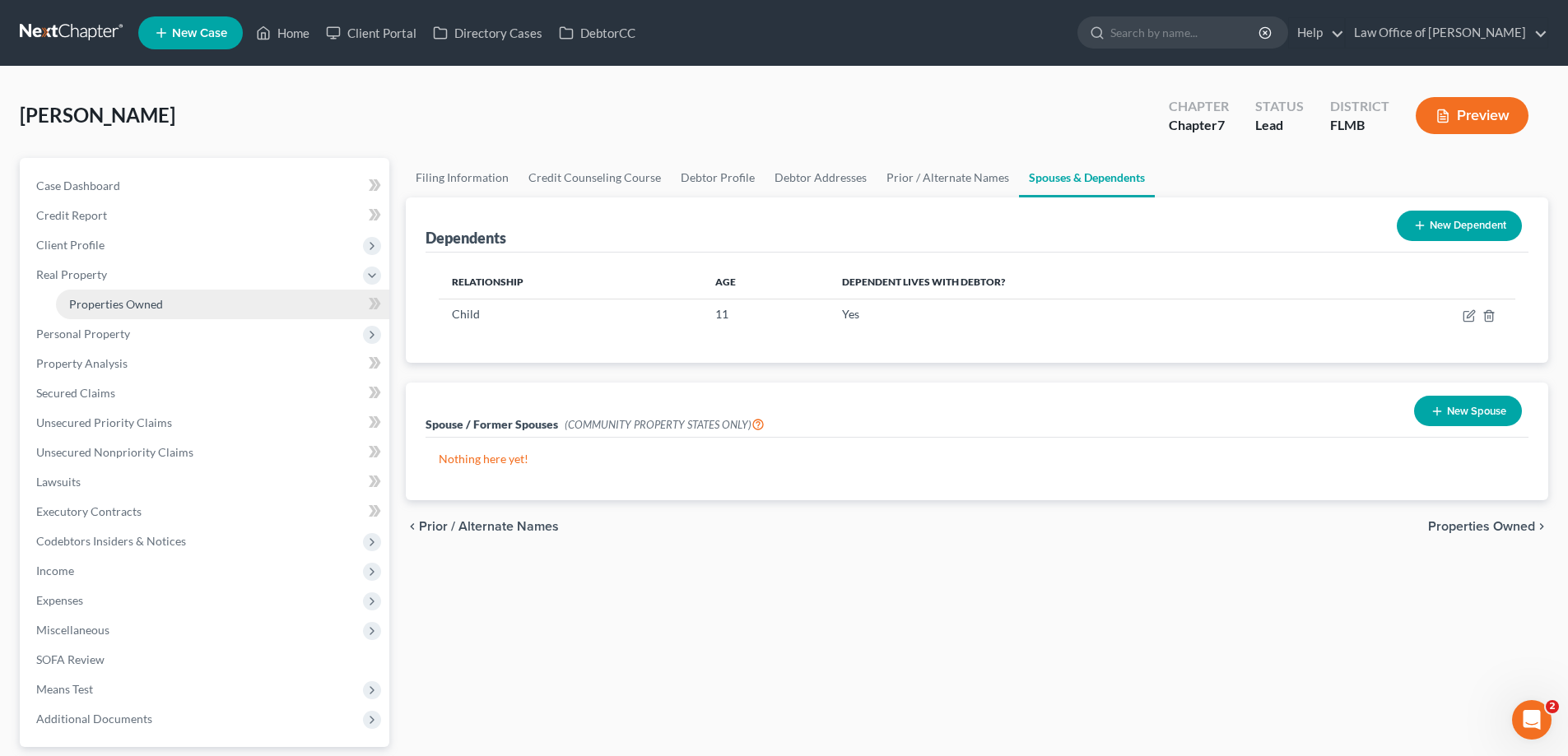
click at [159, 293] on link "Properties Owned" at bounding box center [222, 304] width 333 height 30
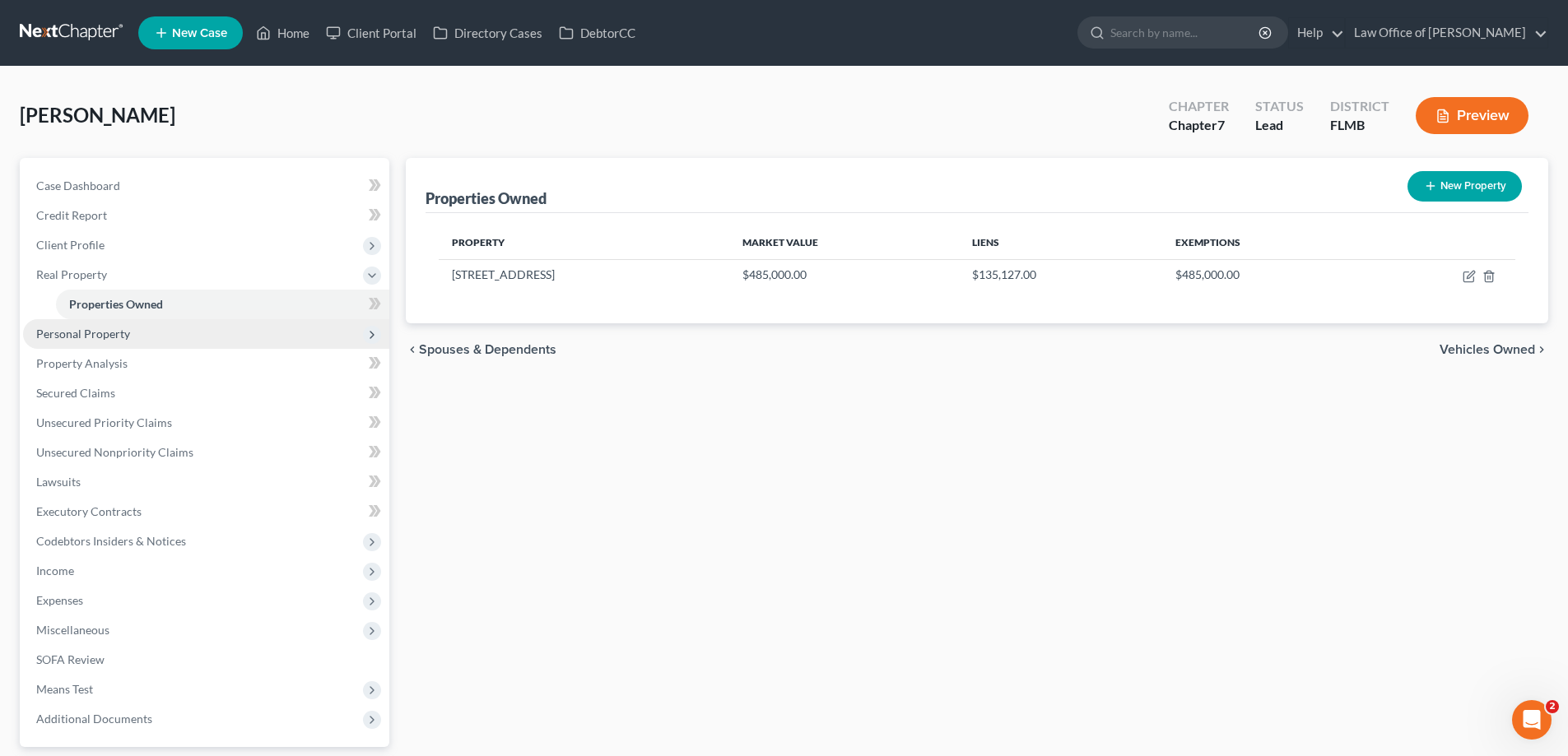
click at [167, 331] on span "Personal Property" at bounding box center [206, 334] width 366 height 30
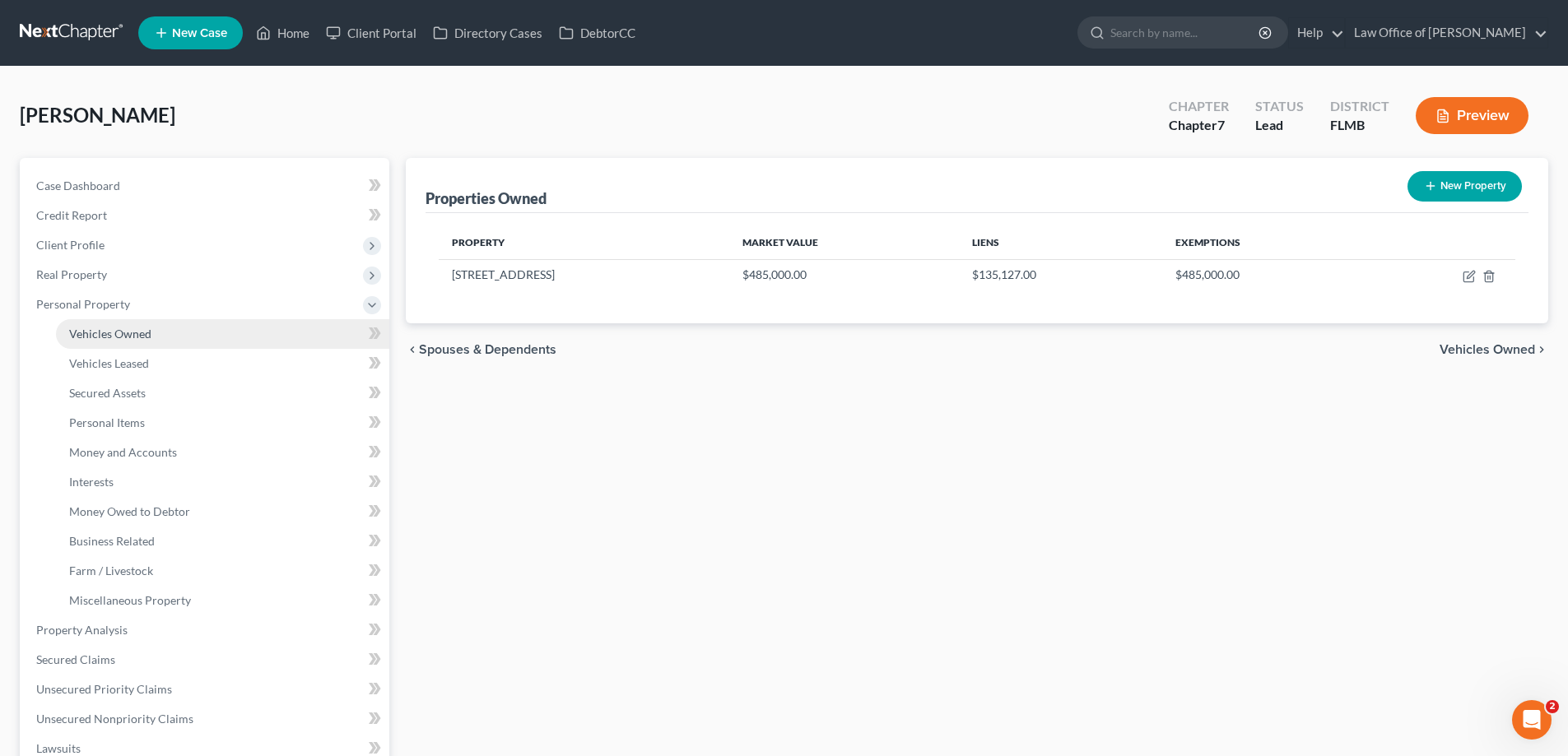
click at [171, 331] on link "Vehicles Owned" at bounding box center [222, 334] width 333 height 30
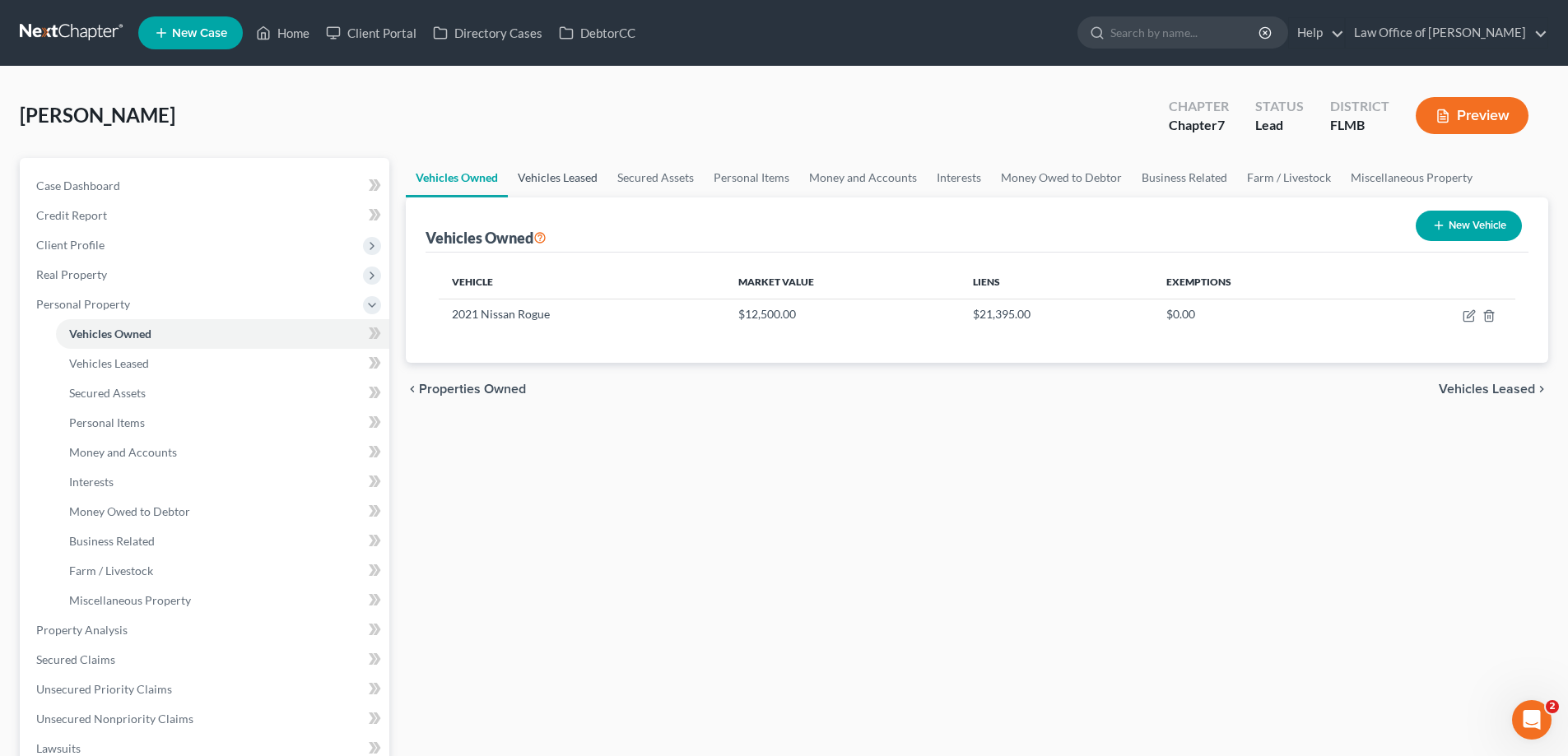
click at [547, 168] on link "Vehicles Leased" at bounding box center [557, 178] width 100 height 40
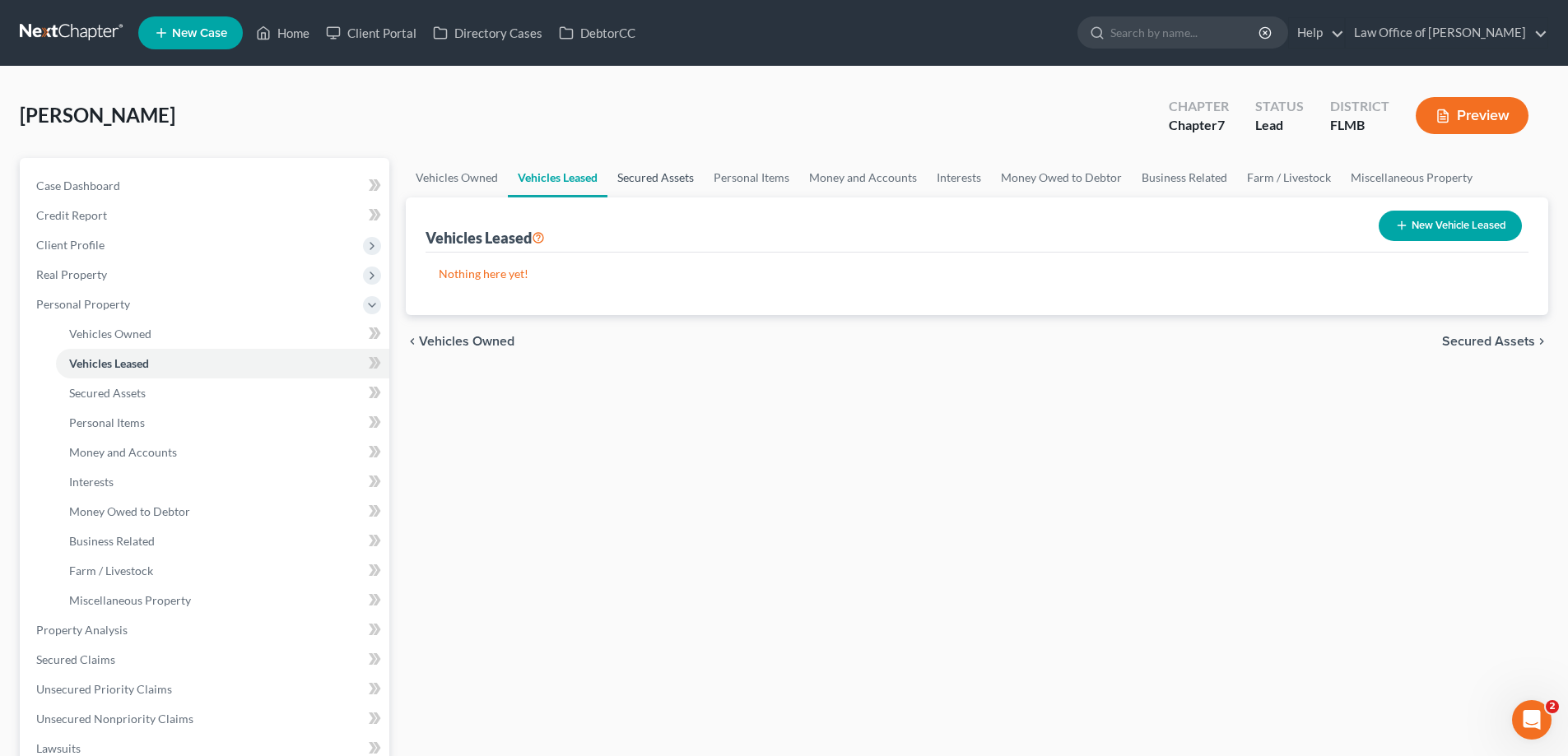
click at [663, 183] on link "Secured Assets" at bounding box center [656, 178] width 97 height 40
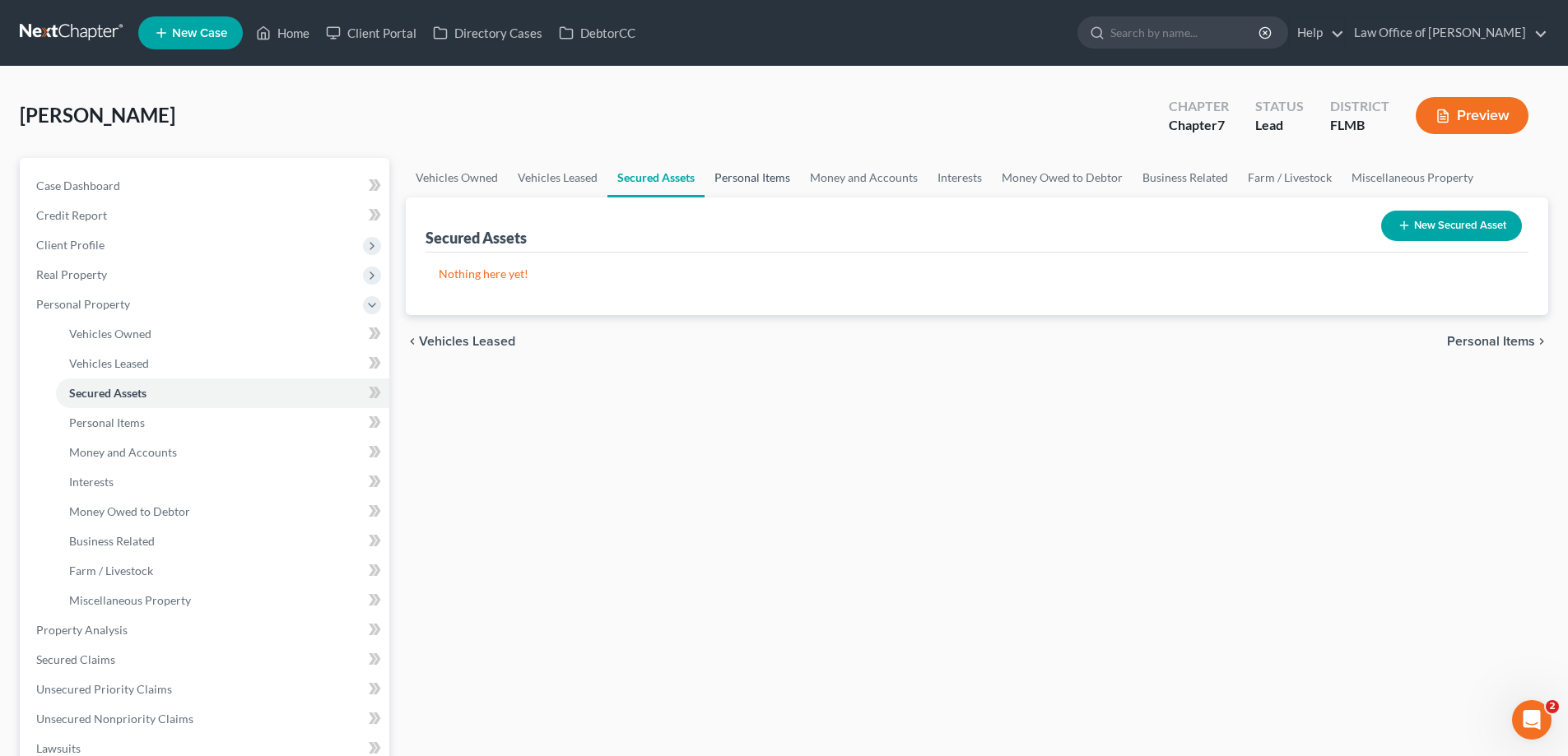
click at [769, 180] on link "Personal Items" at bounding box center [752, 178] width 96 height 40
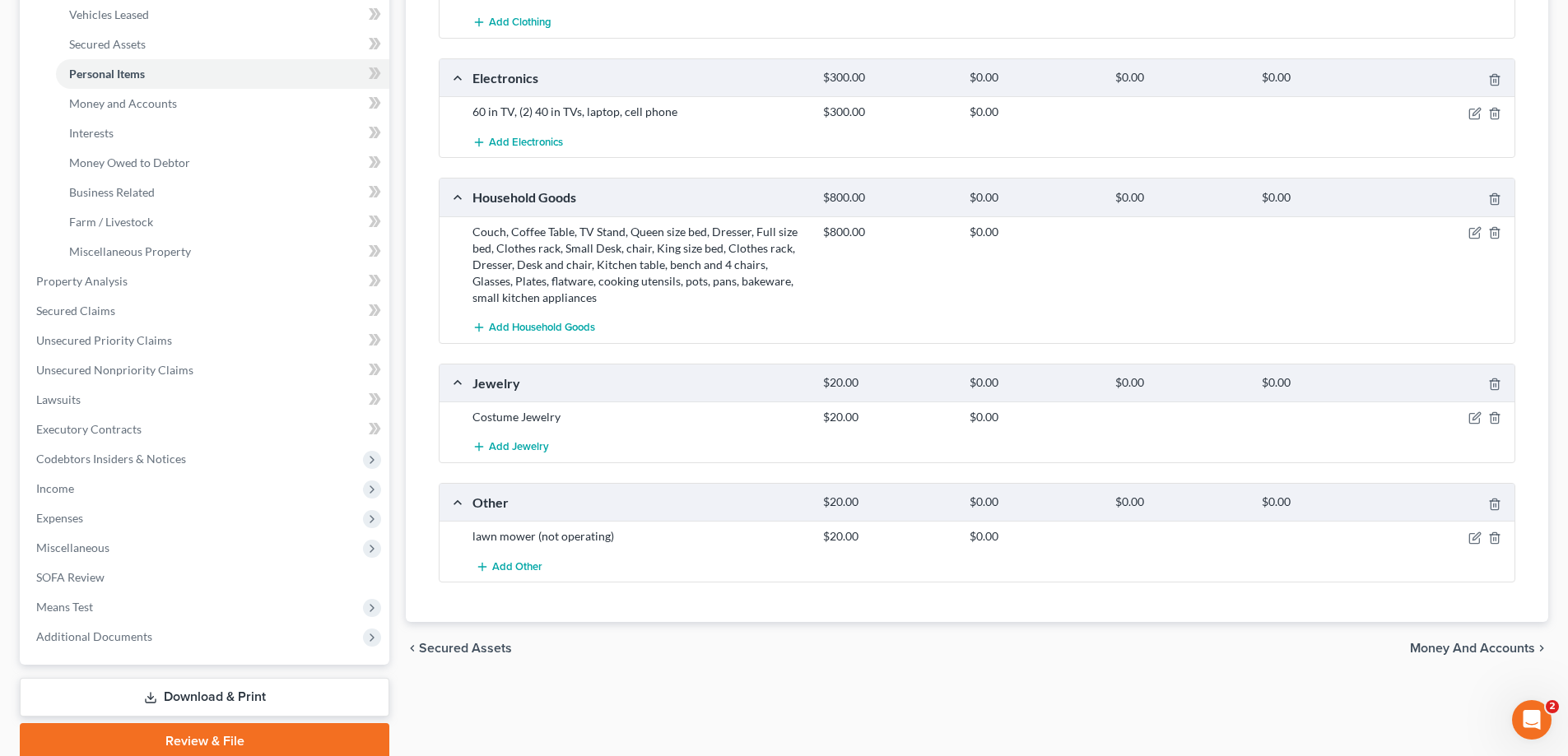
scroll to position [415, 0]
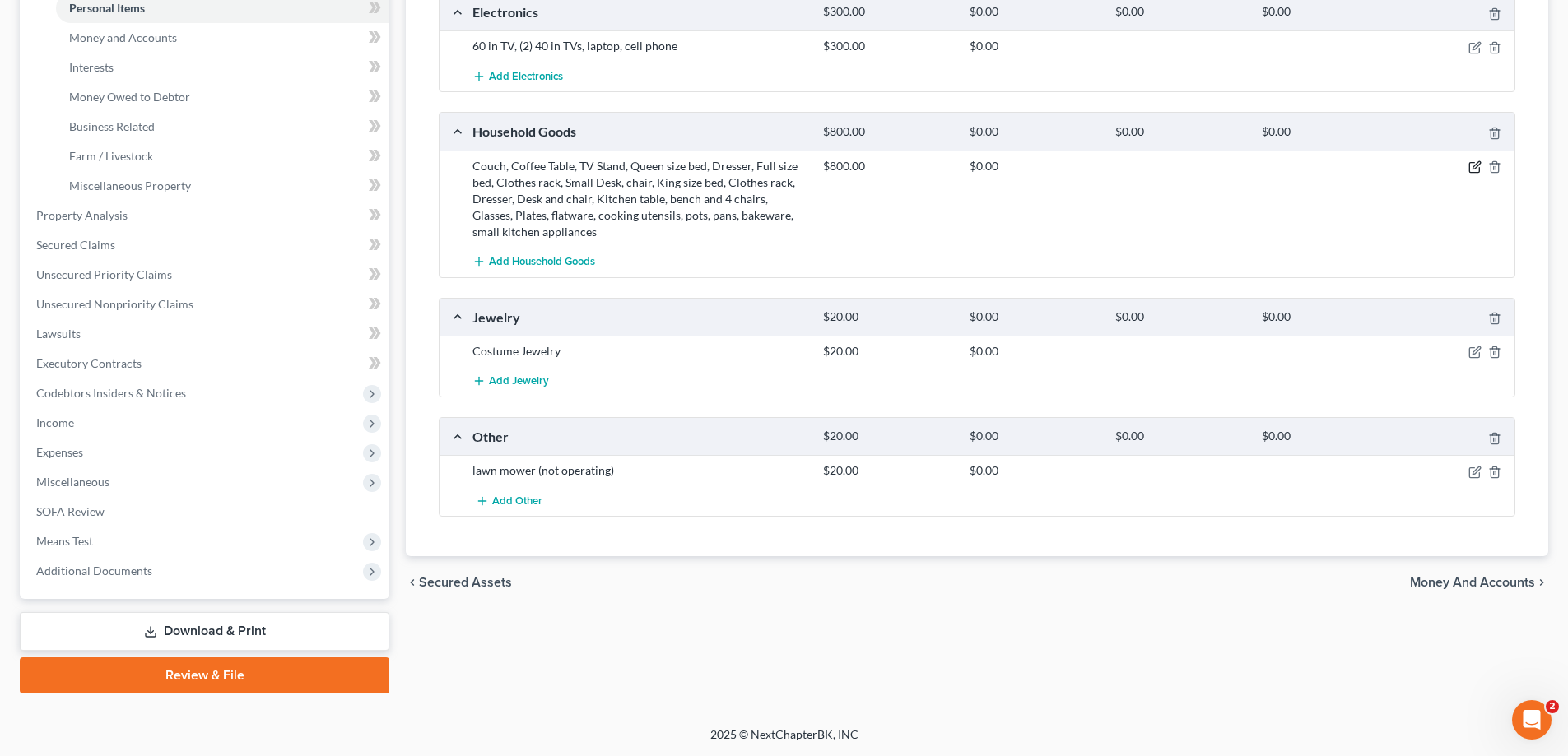
click at [1471, 168] on icon "button" at bounding box center [1475, 167] width 14 height 14
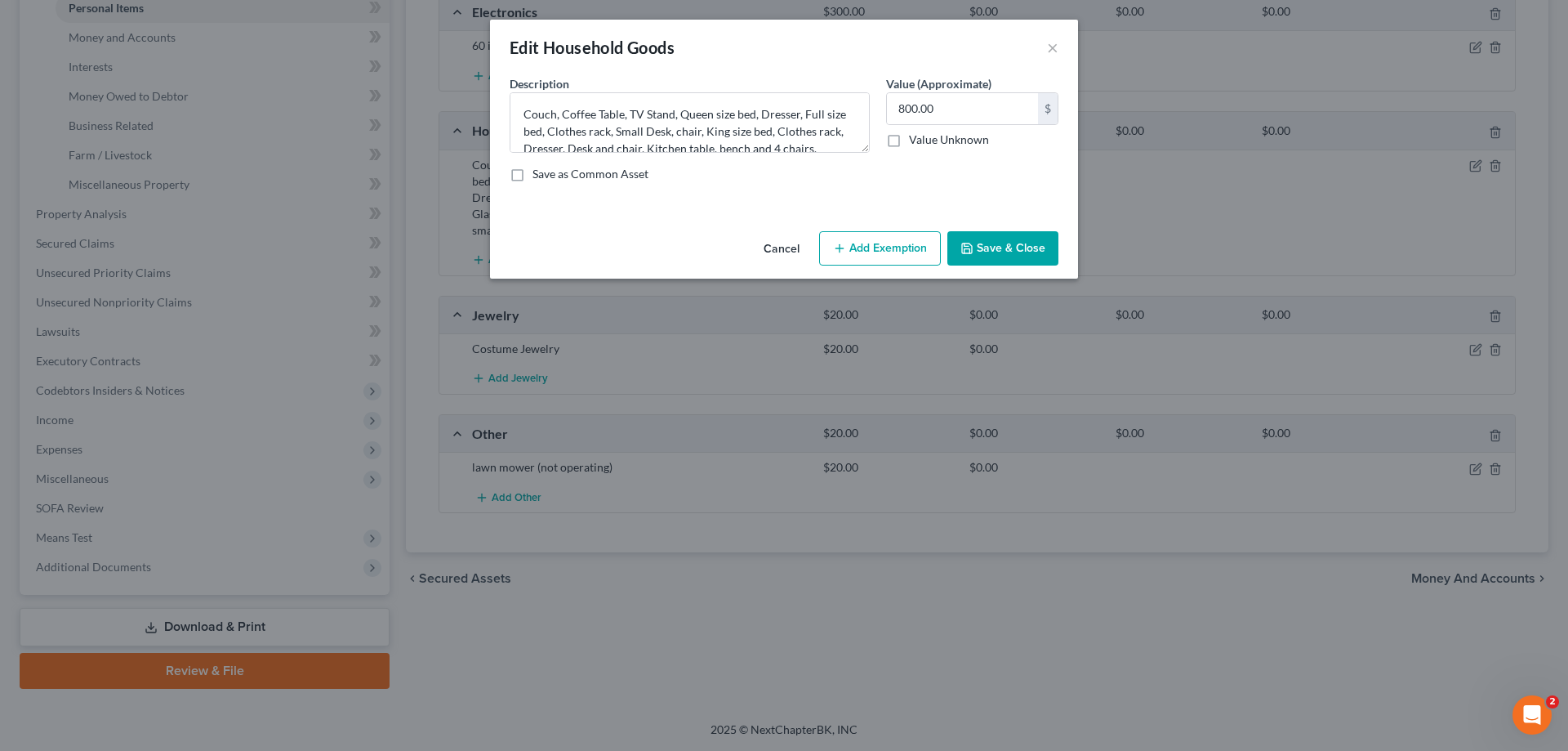
click at [875, 244] on button "Add Exemption" at bounding box center [879, 248] width 122 height 34
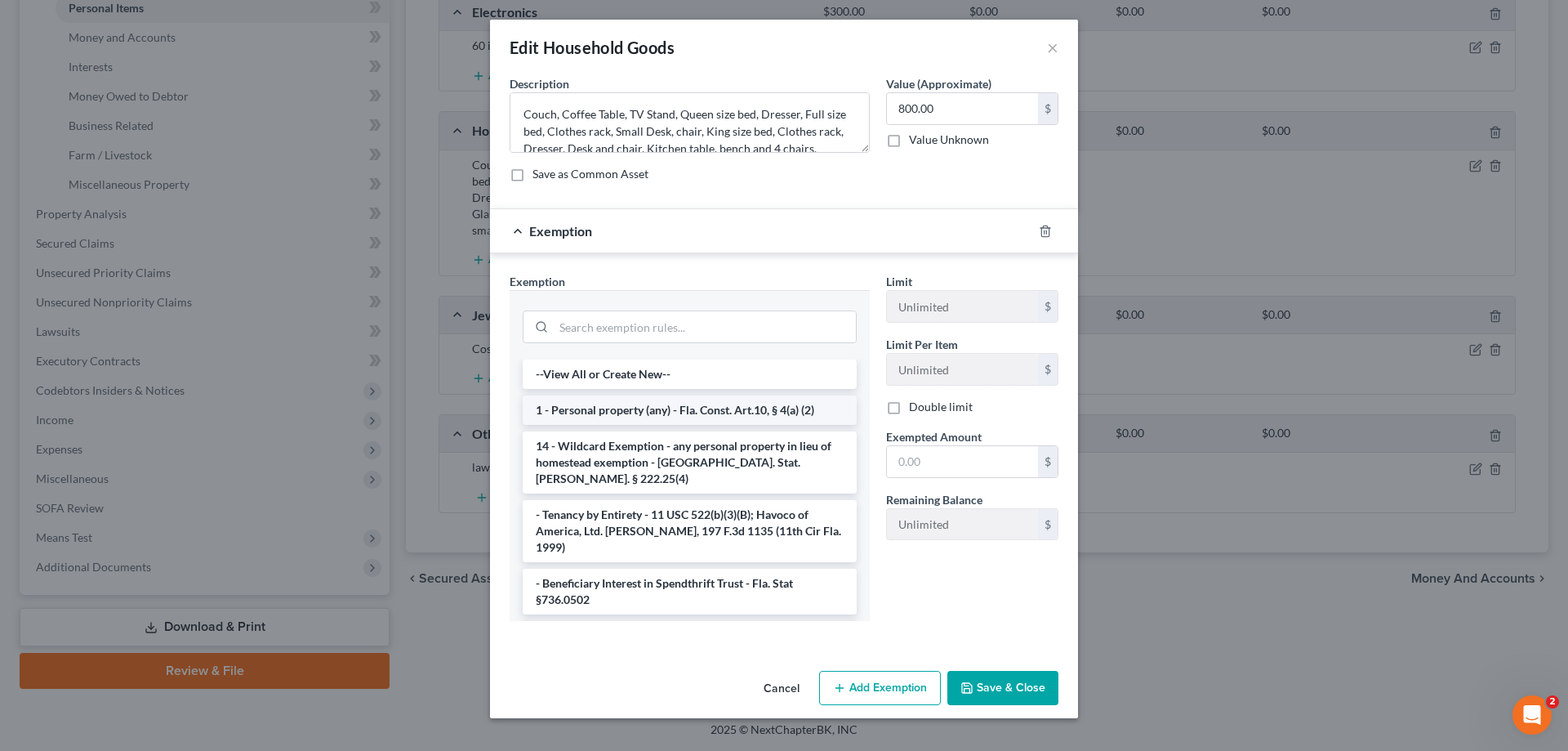
click at [673, 414] on li "1 - Personal property (any) - Fla. Const. Art.10, § 4(a) (2)" at bounding box center [689, 410] width 334 height 29
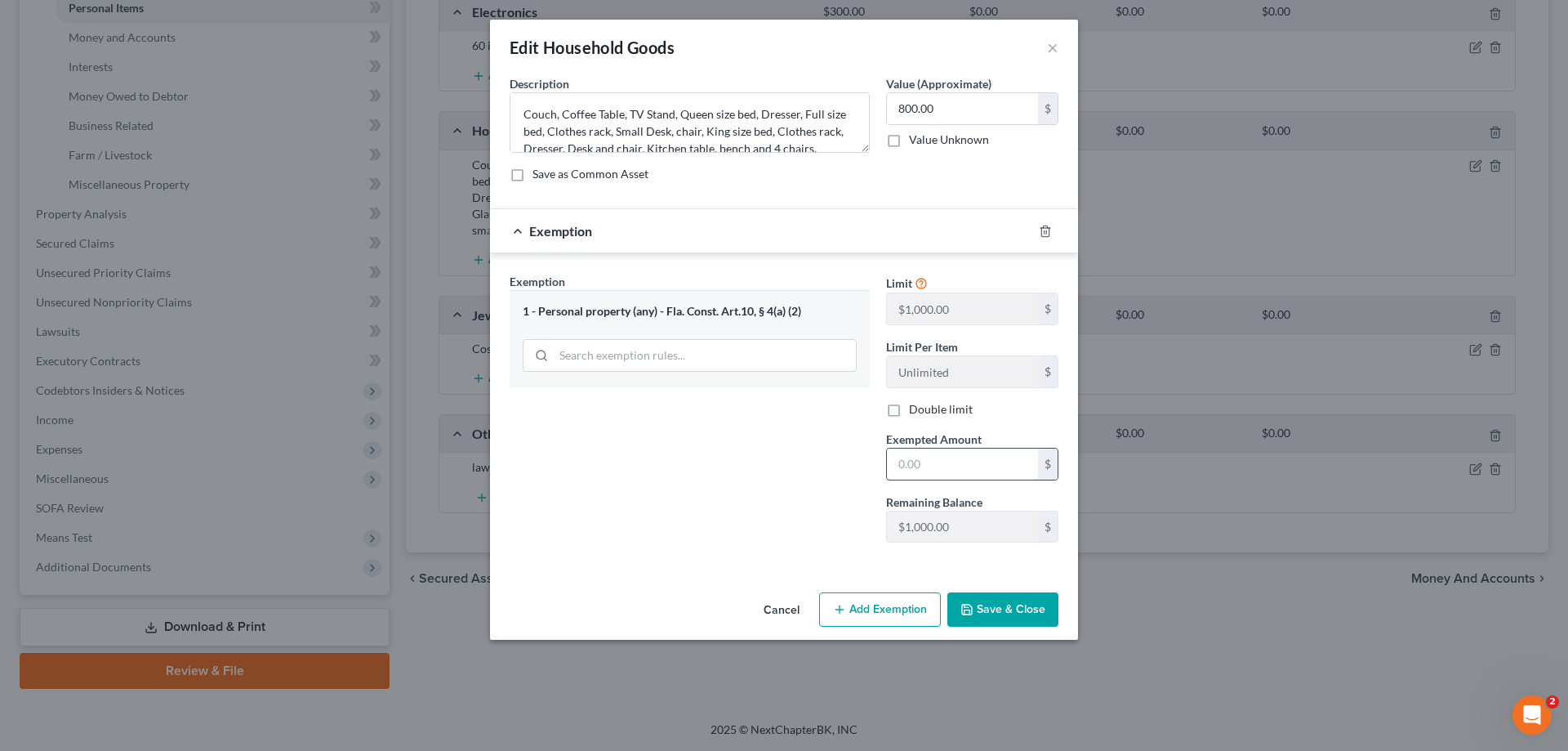
click at [999, 461] on input "text" at bounding box center [963, 463] width 151 height 31
type input "800"
click at [725, 505] on div "Exemption Set must be selected for CA. Exemption * 1 - Personal property (any) …" at bounding box center [690, 414] width 377 height 283
click at [1015, 616] on button "Save & Close" at bounding box center [1003, 609] width 111 height 34
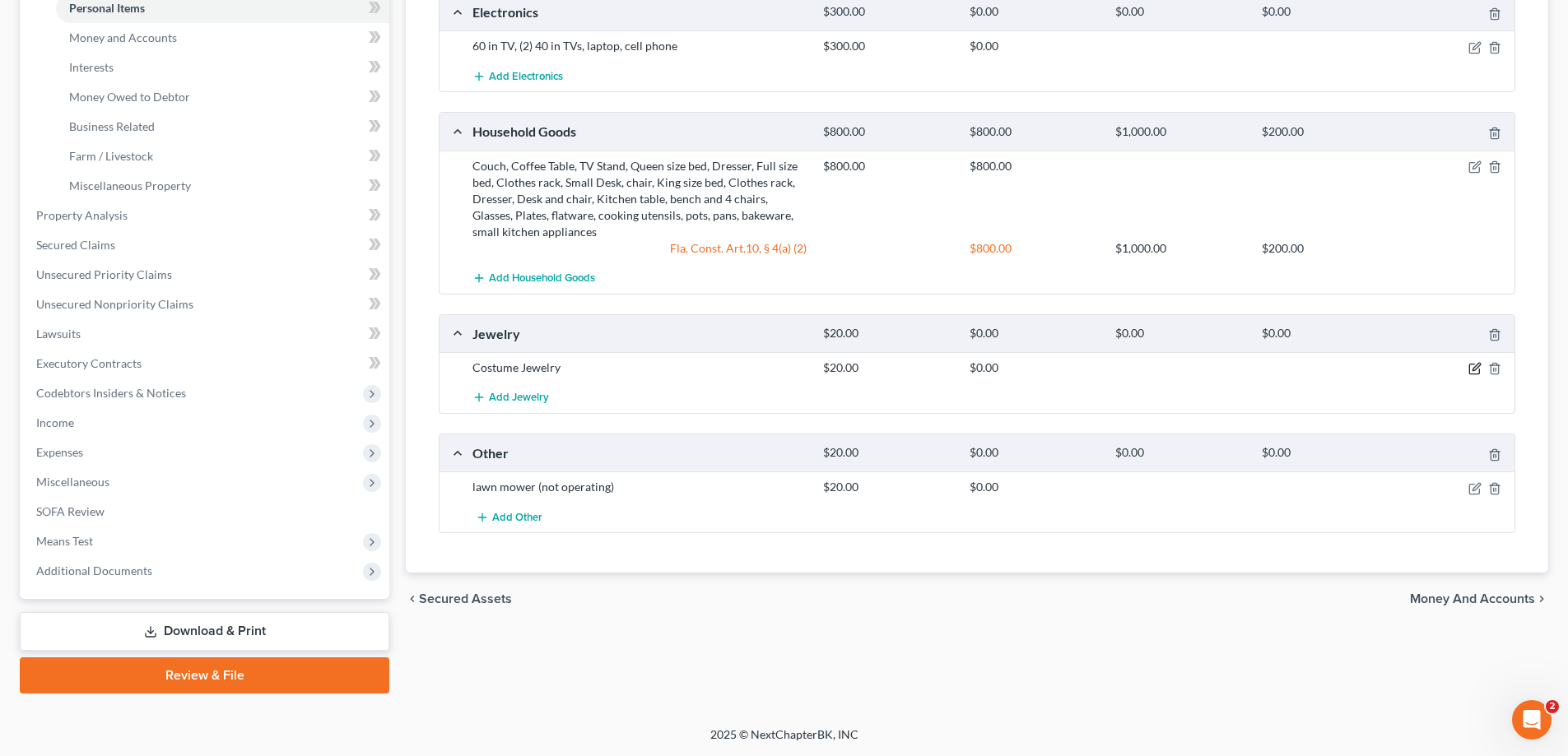
click at [1468, 368] on icon "button" at bounding box center [1475, 368] width 14 height 14
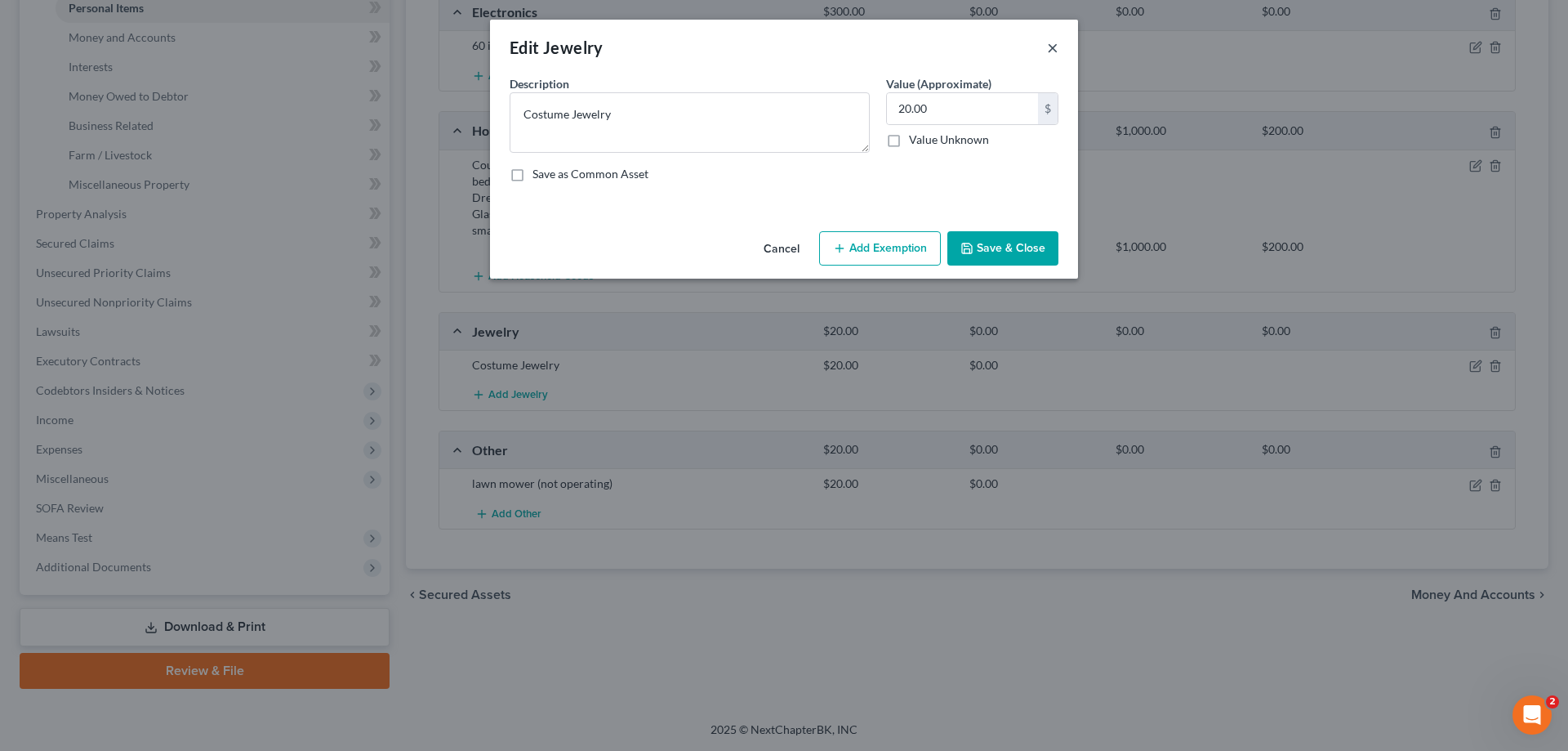
click at [1051, 47] on button "×" at bounding box center [1053, 47] width 12 height 19
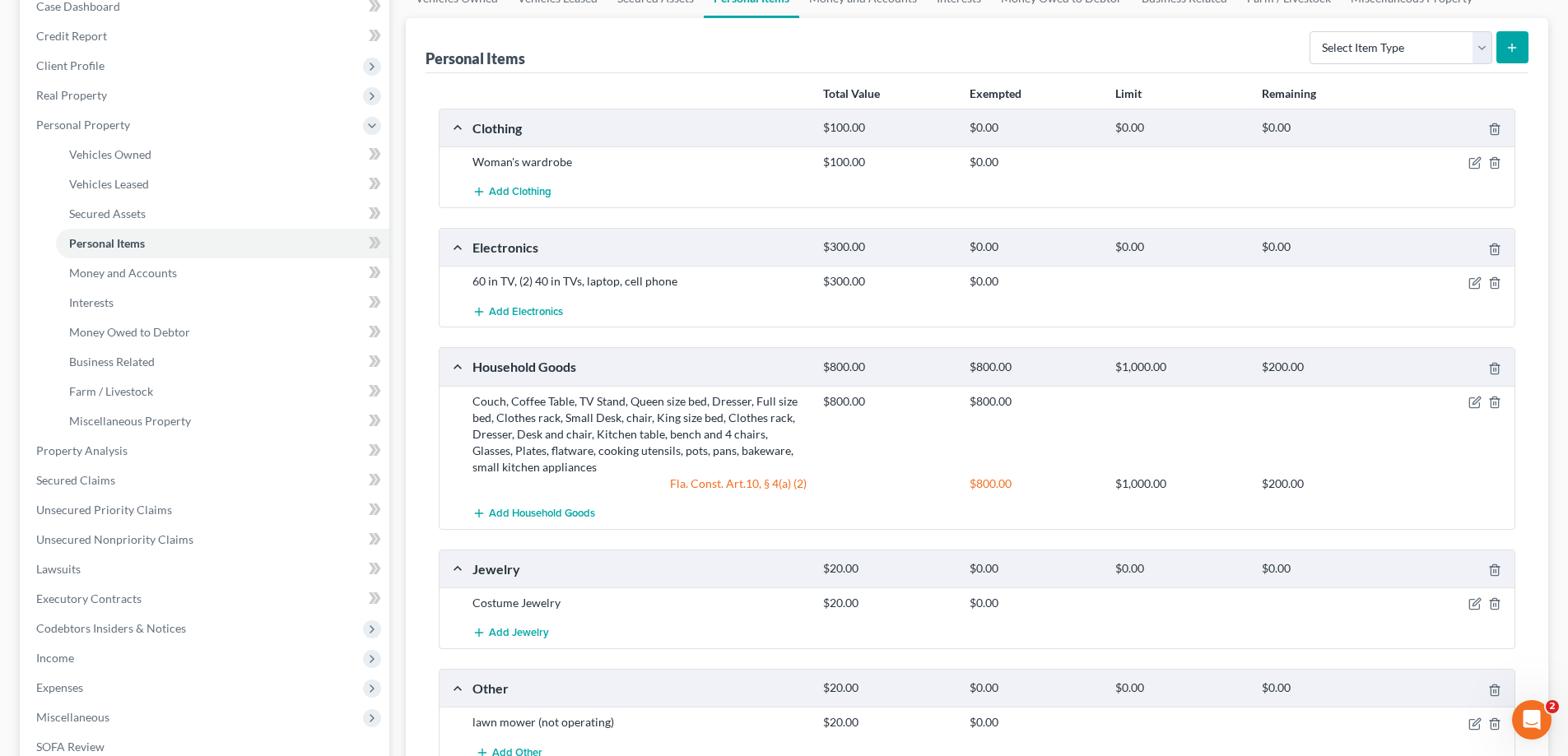
scroll to position [86, 0]
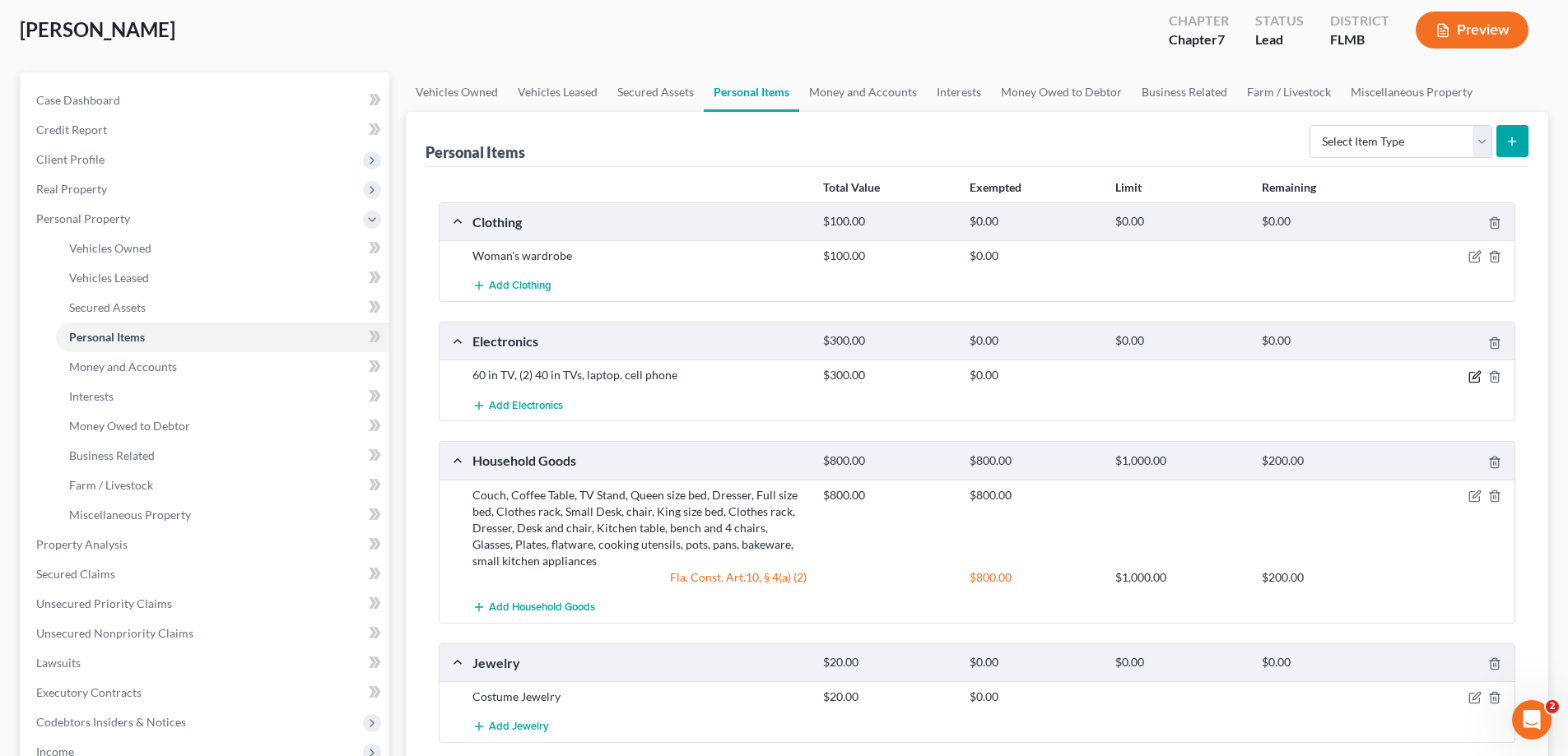
click at [1471, 378] on icon "button" at bounding box center [1475, 377] width 14 height 14
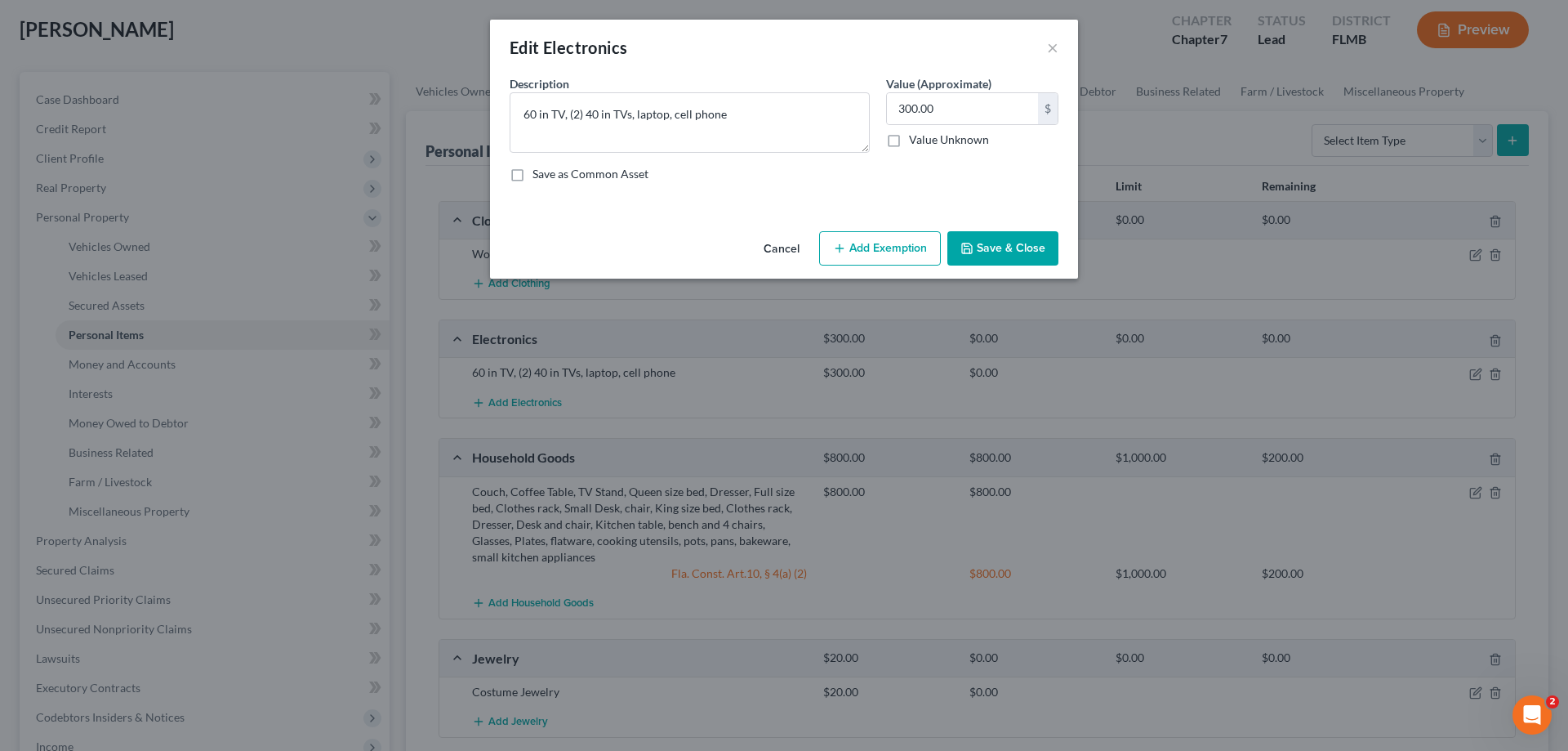
click at [880, 254] on button "Add Exemption" at bounding box center [879, 248] width 122 height 34
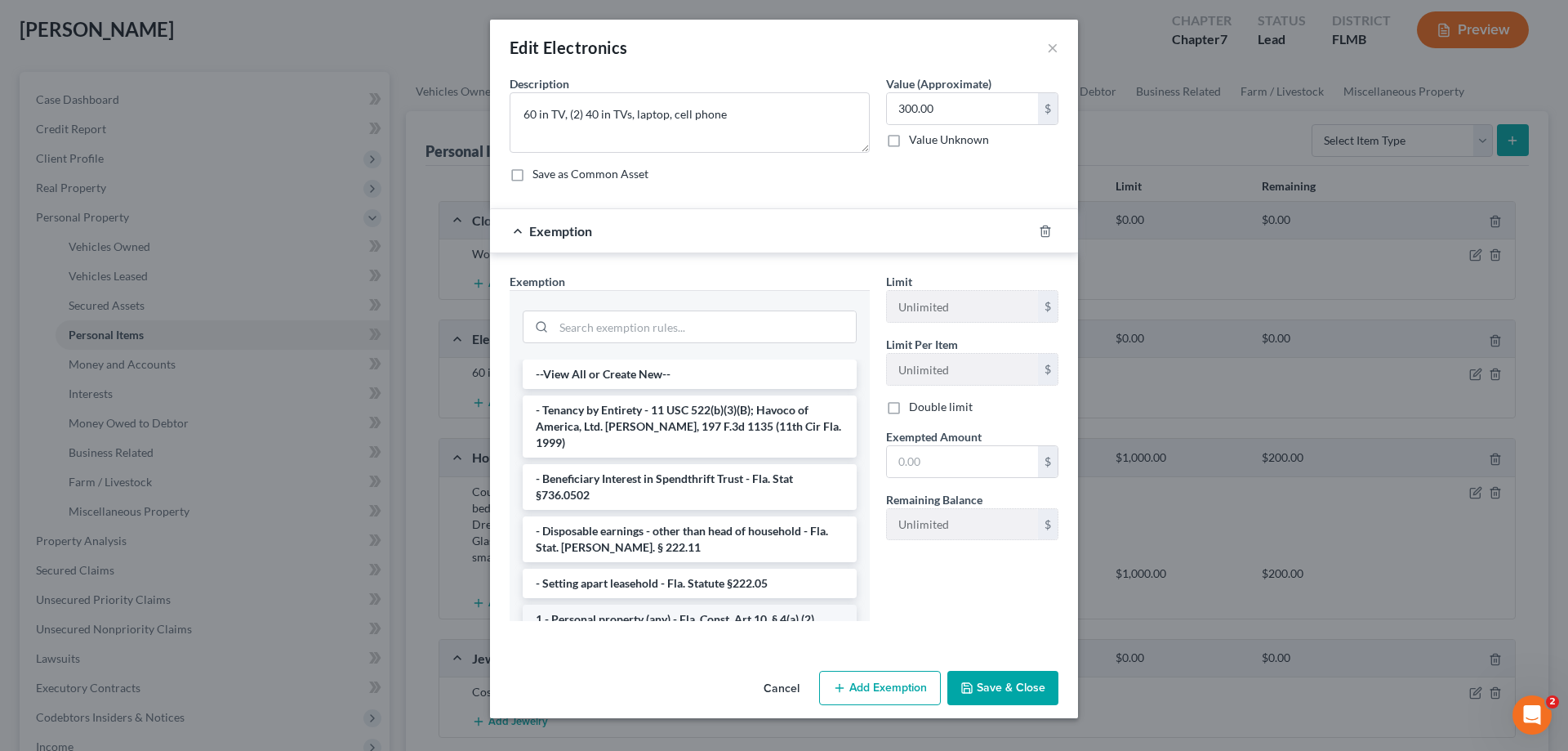
click at [665, 611] on li "1 - Personal property (any) - Fla. Const. Art.10, § 4(a) (2)" at bounding box center [689, 619] width 334 height 29
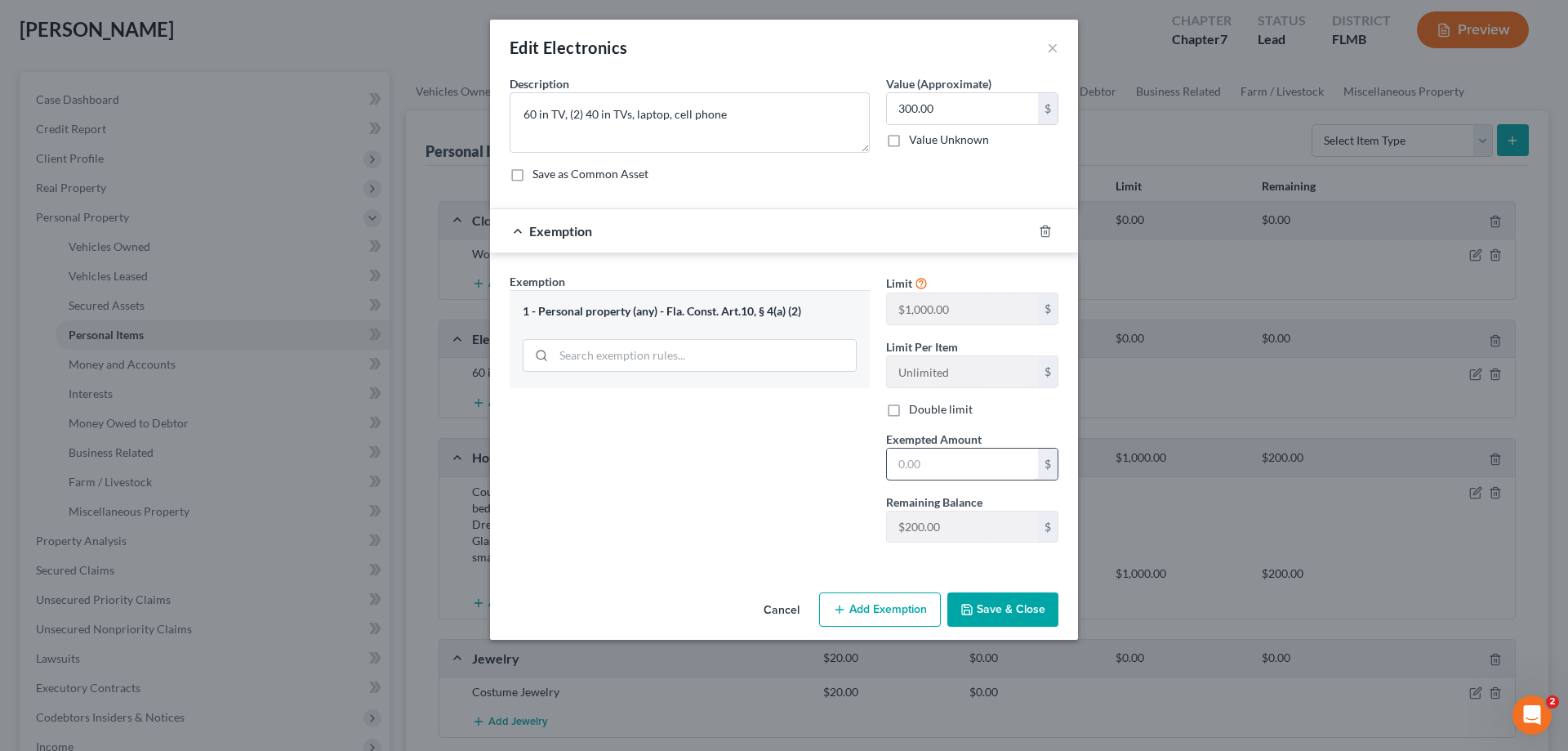
click at [960, 464] on input "text" at bounding box center [963, 463] width 151 height 31
type input "200"
click at [1046, 605] on button "Save & Close" at bounding box center [1003, 609] width 111 height 34
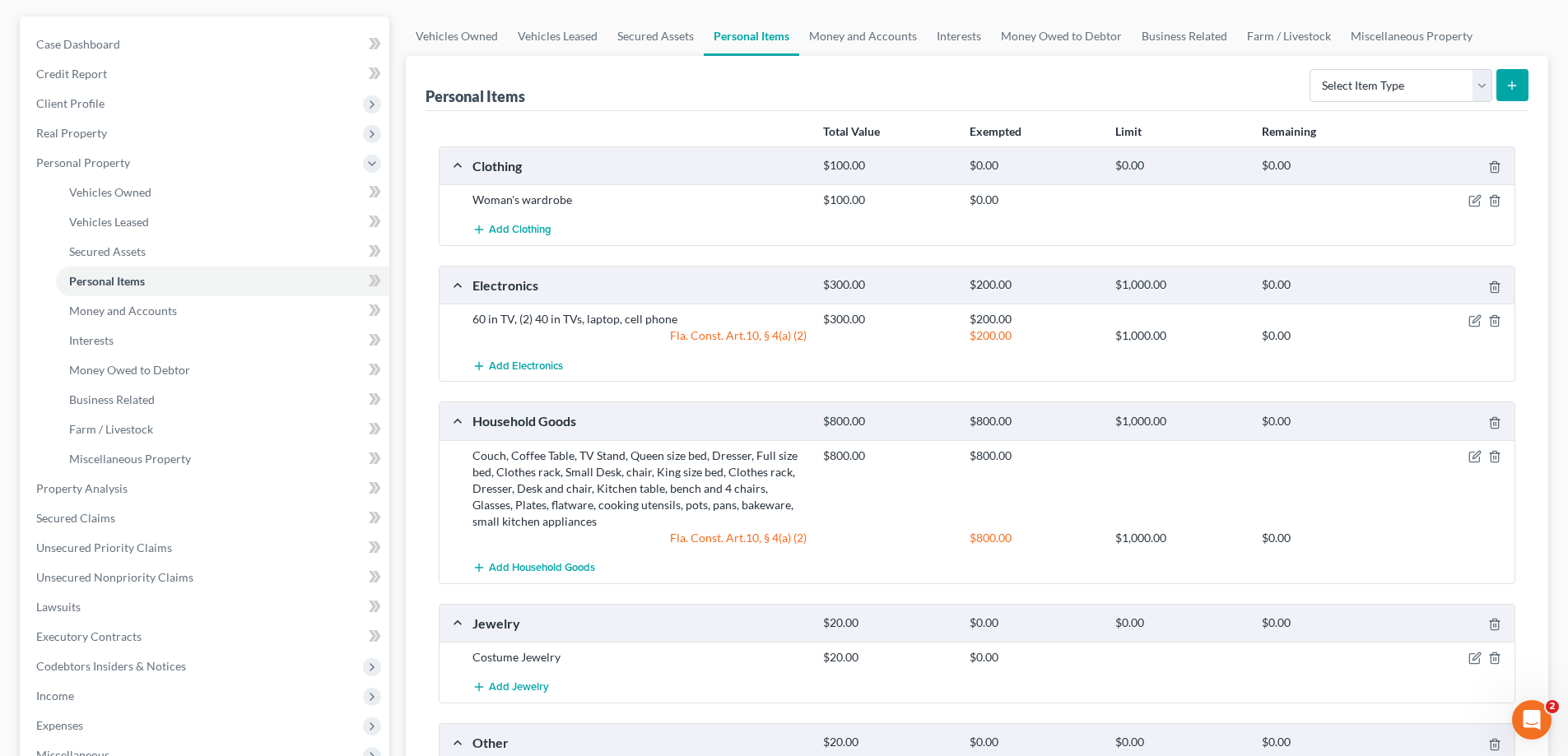
scroll to position [0, 0]
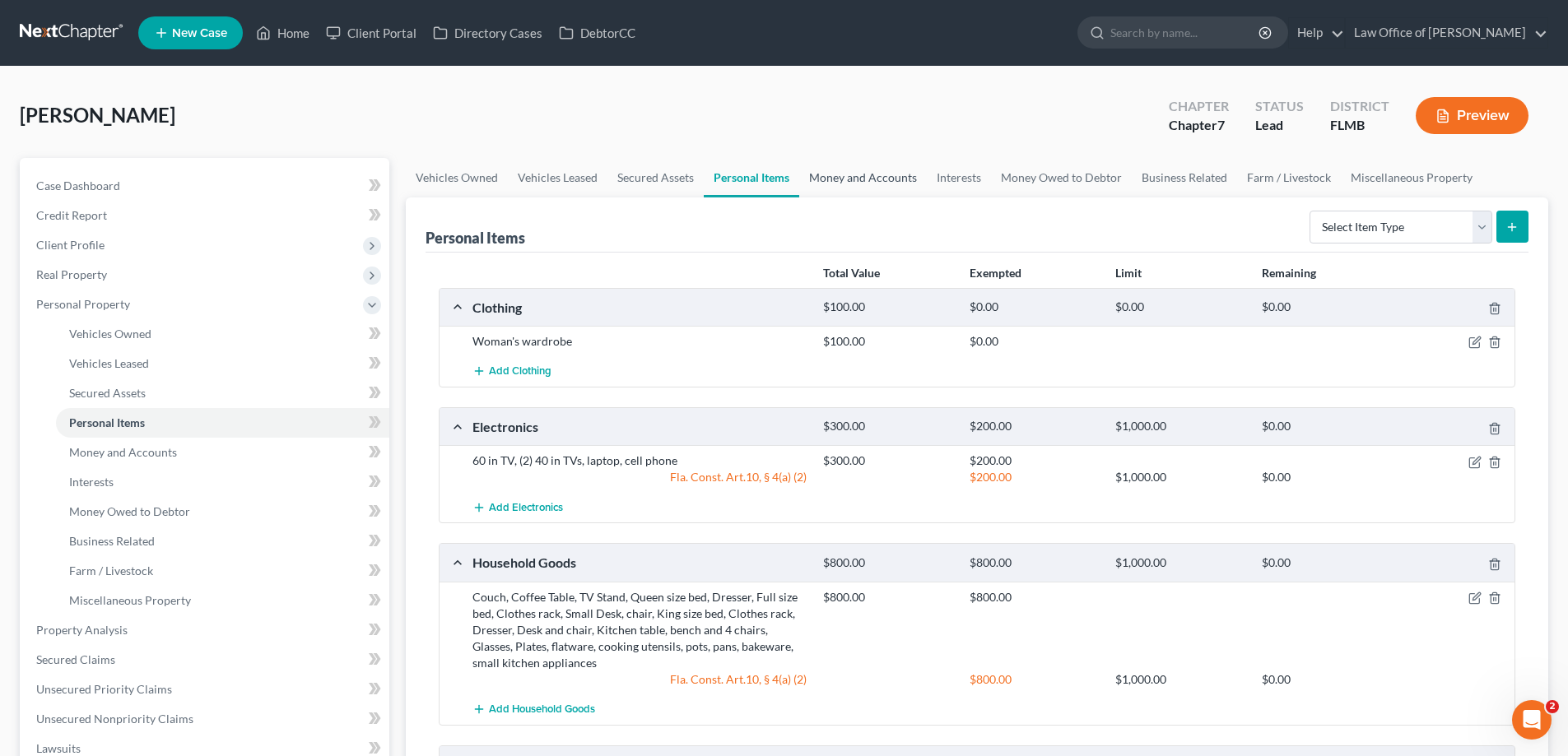
click at [846, 172] on link "Money and Accounts" at bounding box center [862, 178] width 128 height 40
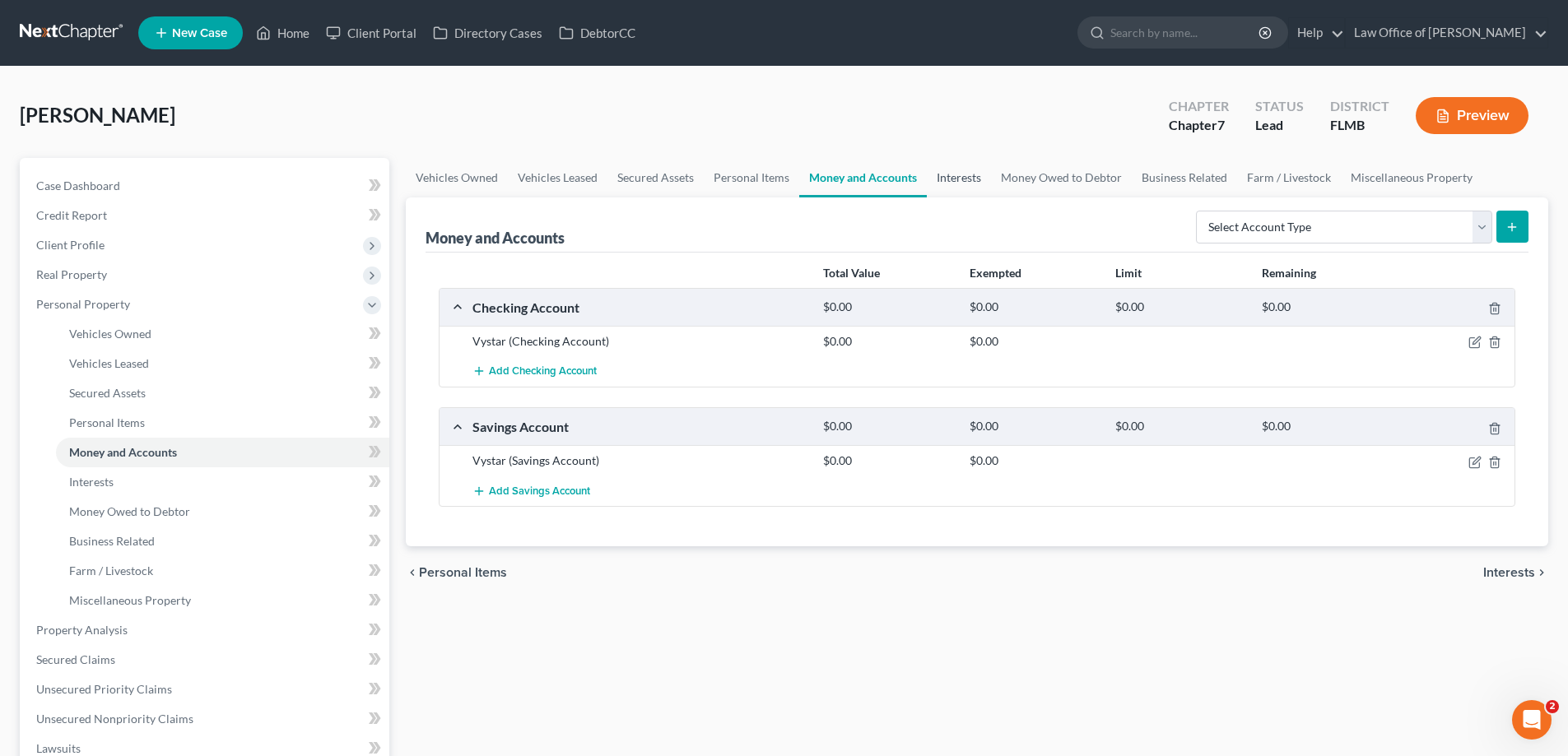
click at [952, 167] on link "Interests" at bounding box center [959, 178] width 64 height 40
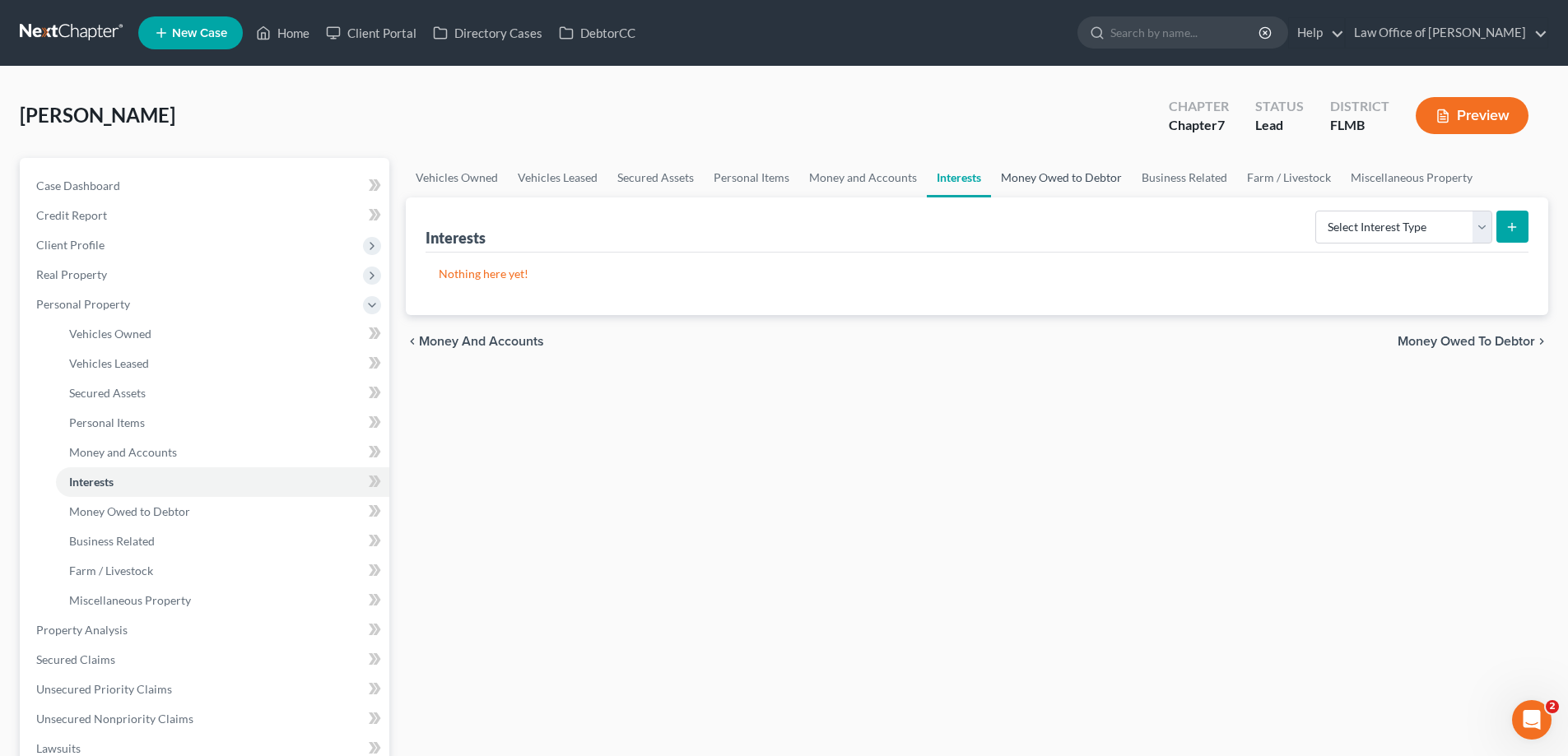
click at [1046, 172] on link "Money Owed to Debtor" at bounding box center [1061, 178] width 141 height 40
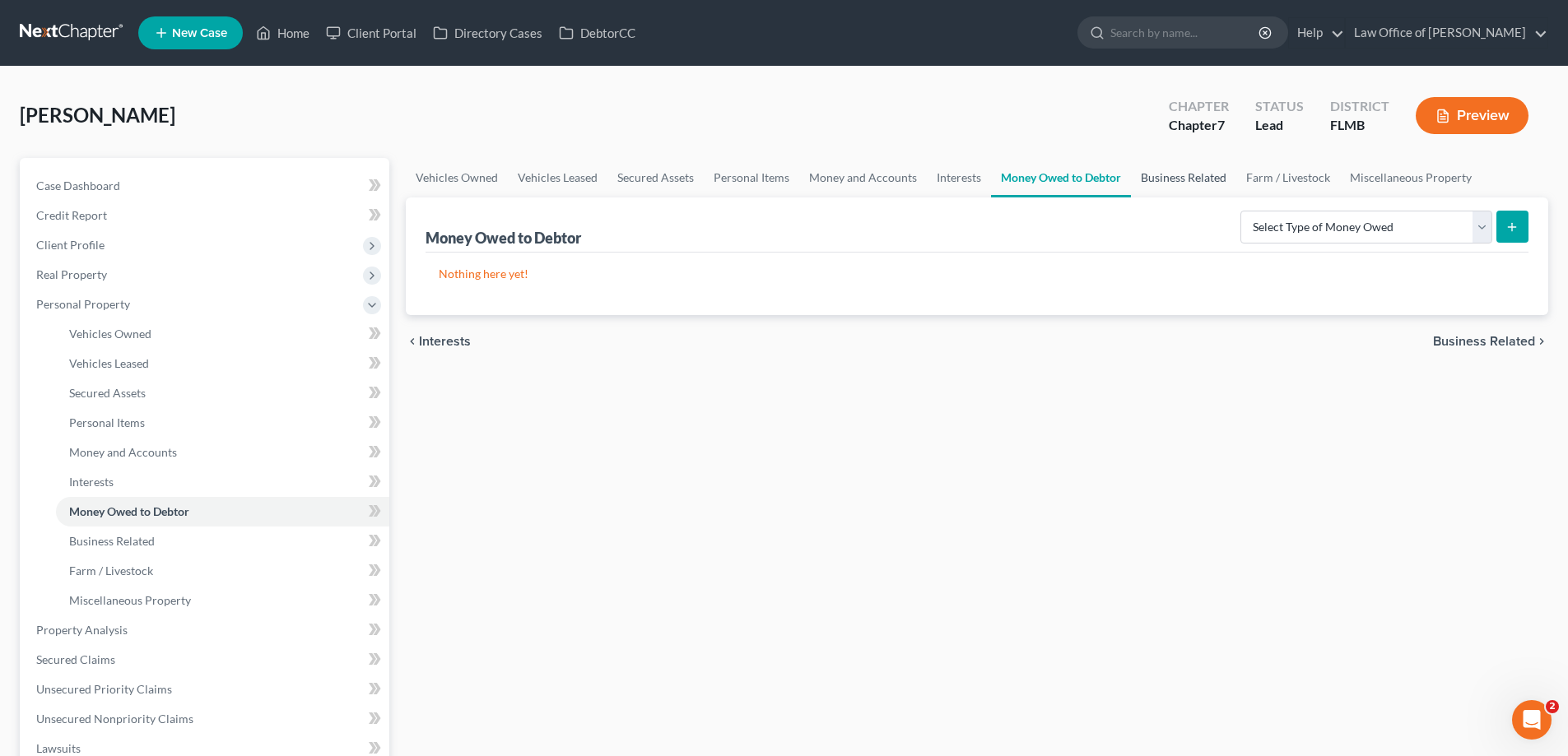
click at [1188, 178] on link "Business Related" at bounding box center [1183, 178] width 105 height 40
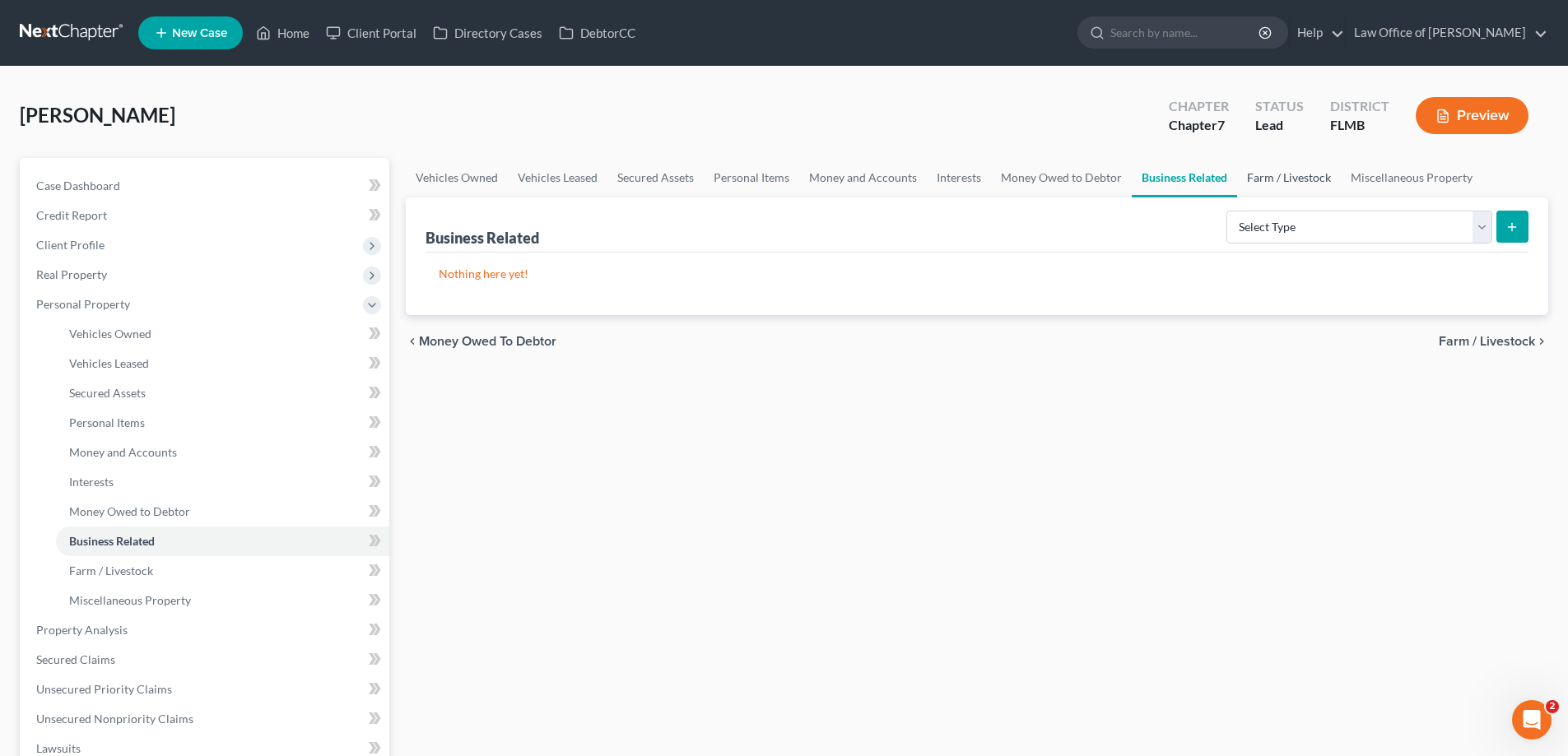
click at [1304, 185] on link "Farm / Livestock" at bounding box center [1288, 178] width 103 height 40
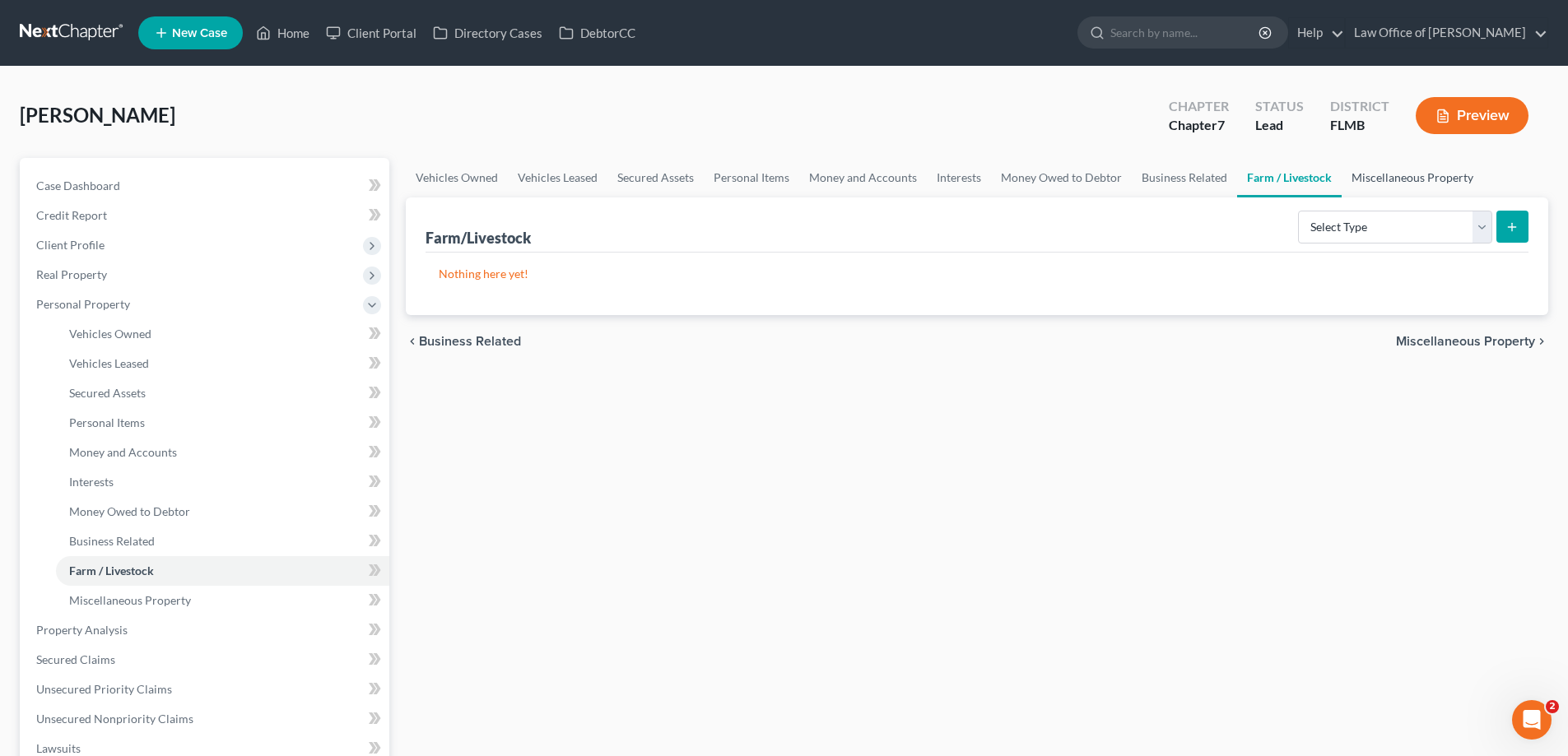
click at [1393, 171] on link "Miscellaneous Property" at bounding box center [1412, 178] width 141 height 40
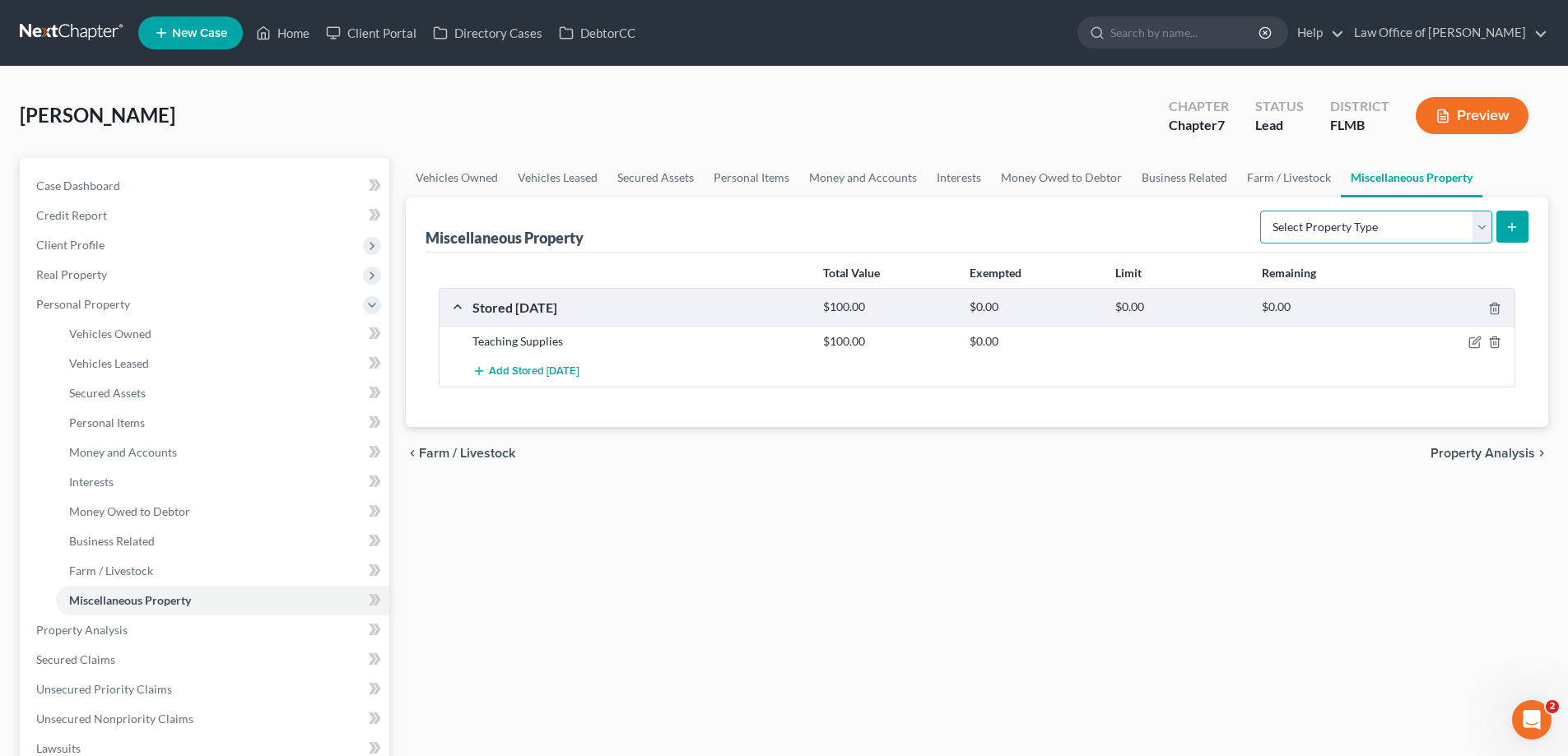
click at [1425, 225] on select "Select Property Type Assigned for Creditor Benefit Within 1 Year Holding for An…" at bounding box center [1376, 227] width 232 height 33
click at [1423, 225] on select "Select Property Type Assigned for Creditor Benefit Within 1 Year Holding for An…" at bounding box center [1376, 227] width 232 height 33
click at [1284, 172] on link "Farm / Livestock" at bounding box center [1288, 178] width 103 height 40
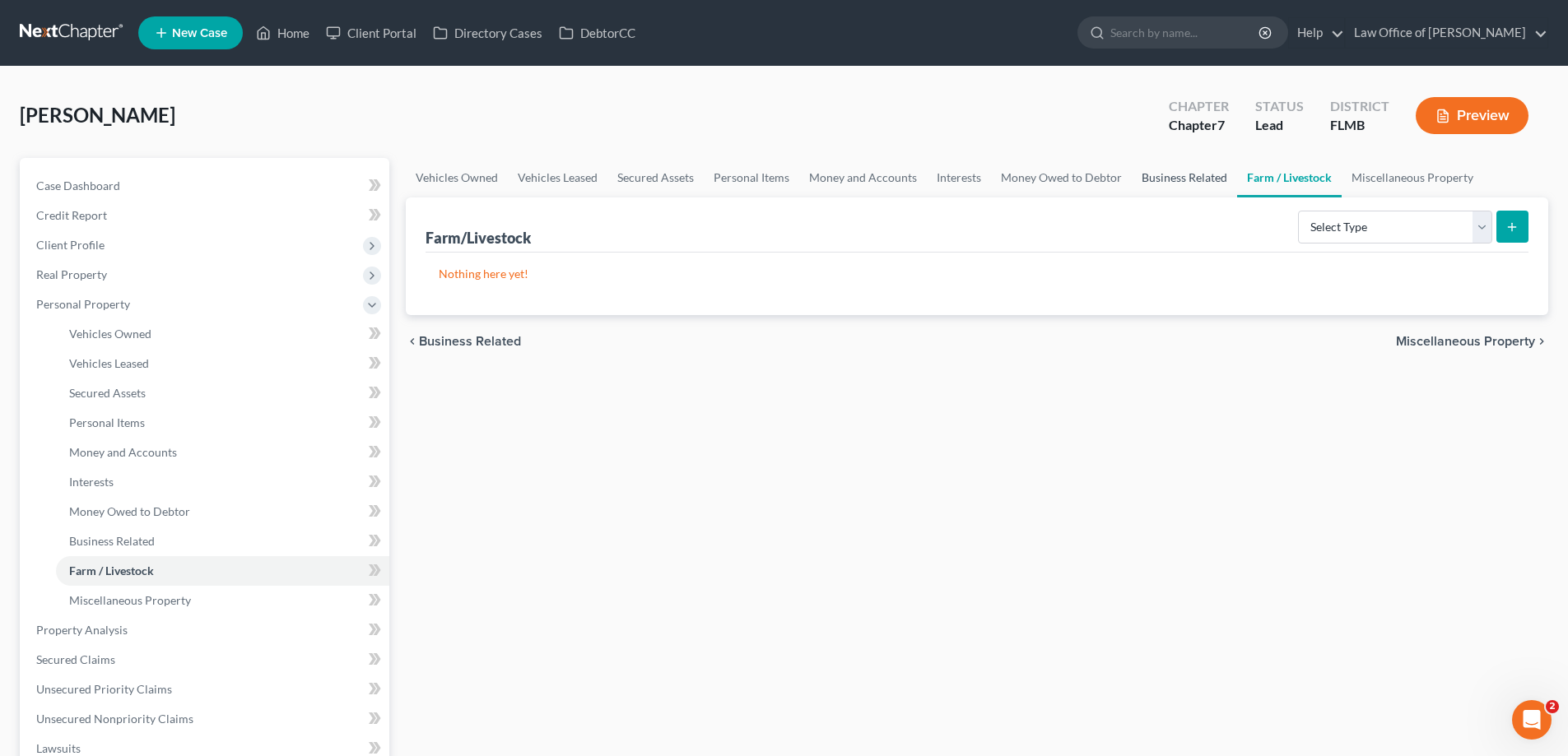
click at [1179, 175] on link "Business Related" at bounding box center [1184, 178] width 105 height 40
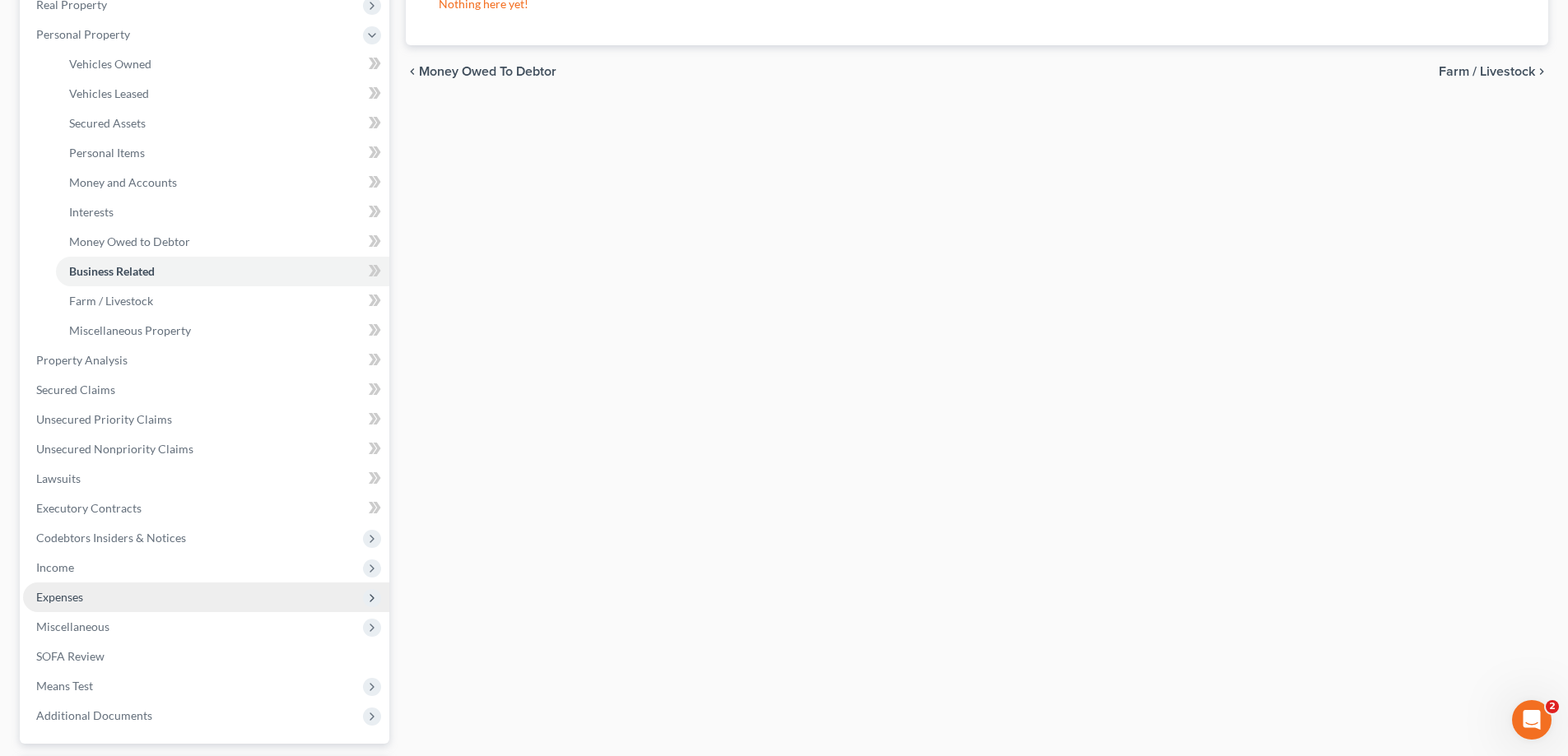
scroll to position [415, 0]
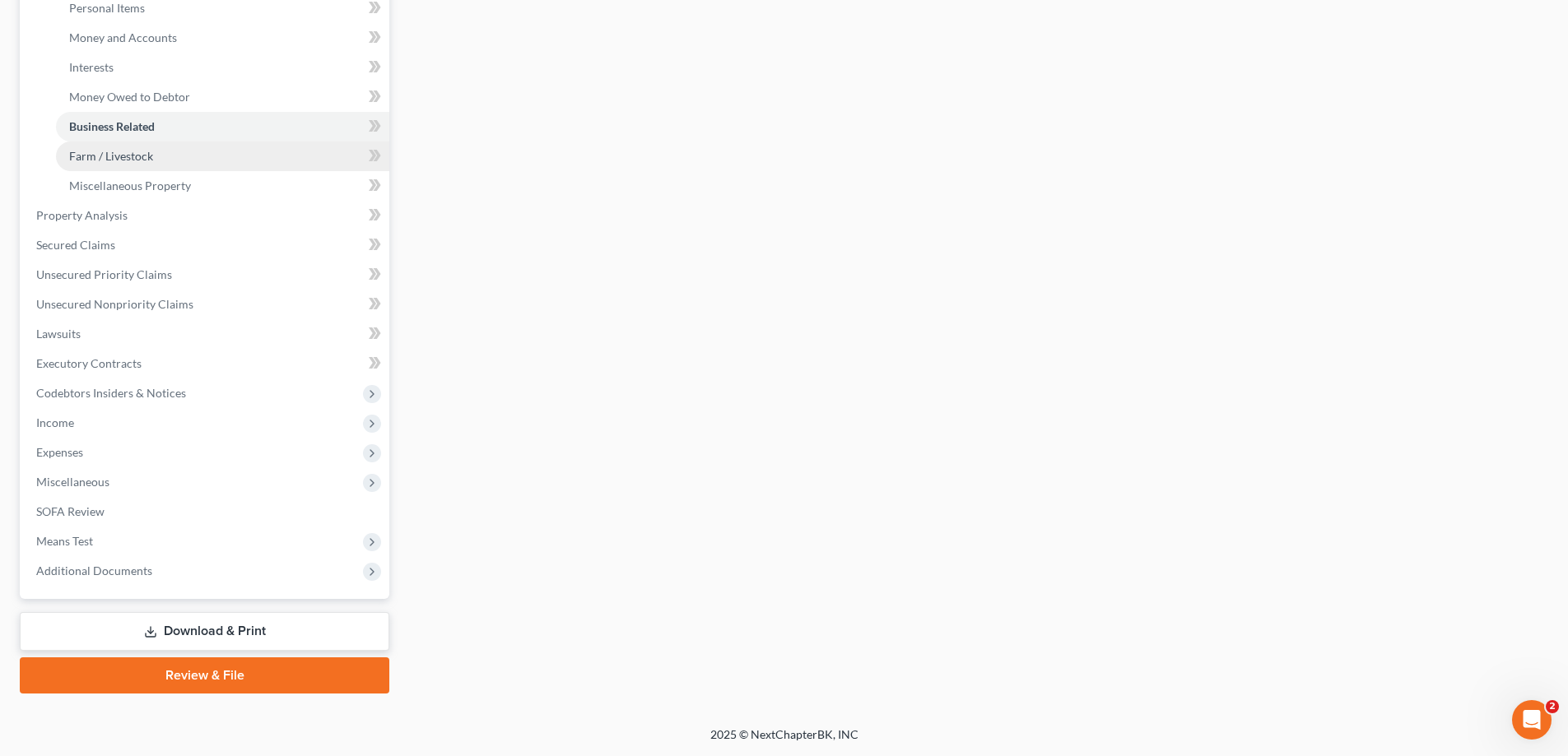
click at [86, 156] on span "Farm / Livestock" at bounding box center [111, 156] width 84 height 14
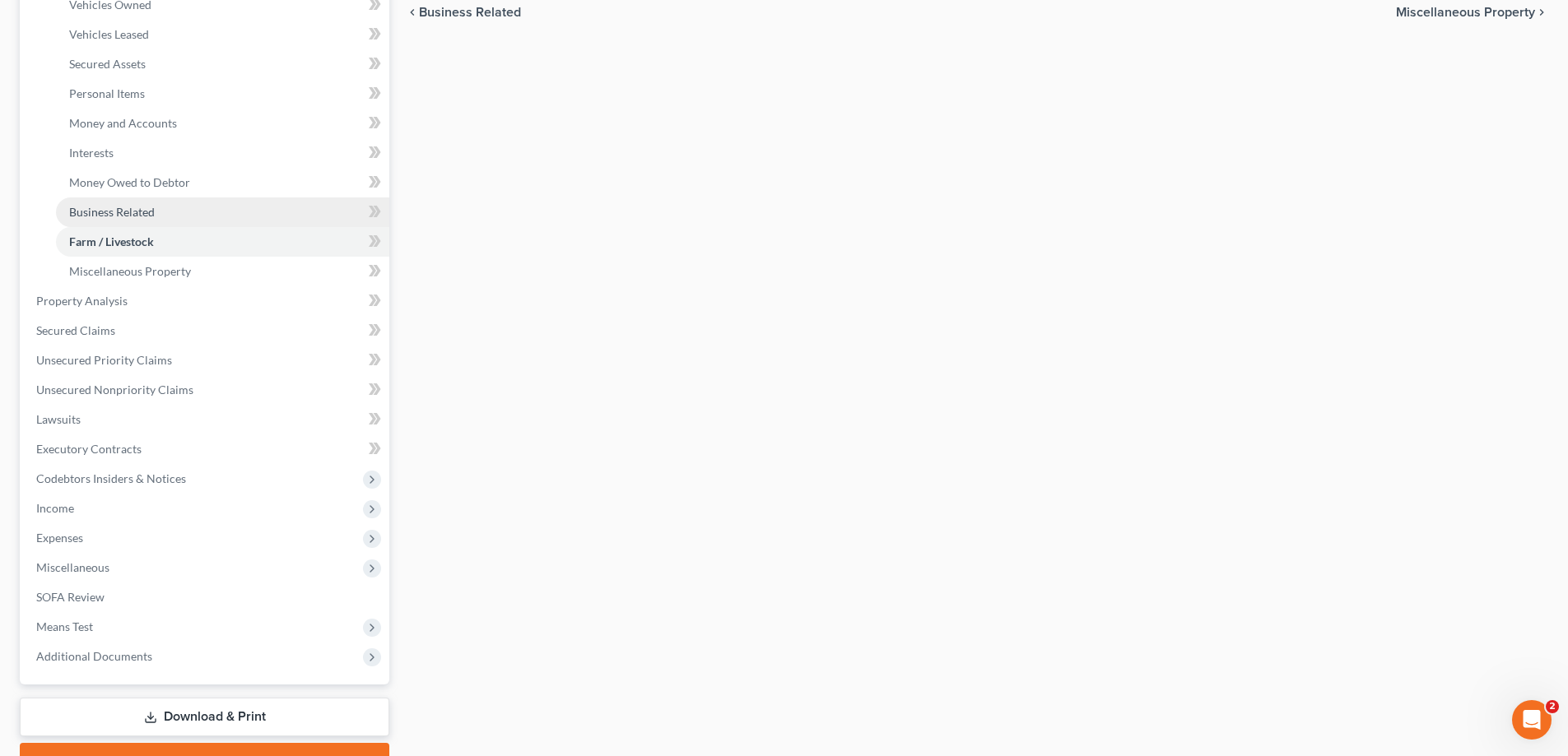
scroll to position [335, 0]
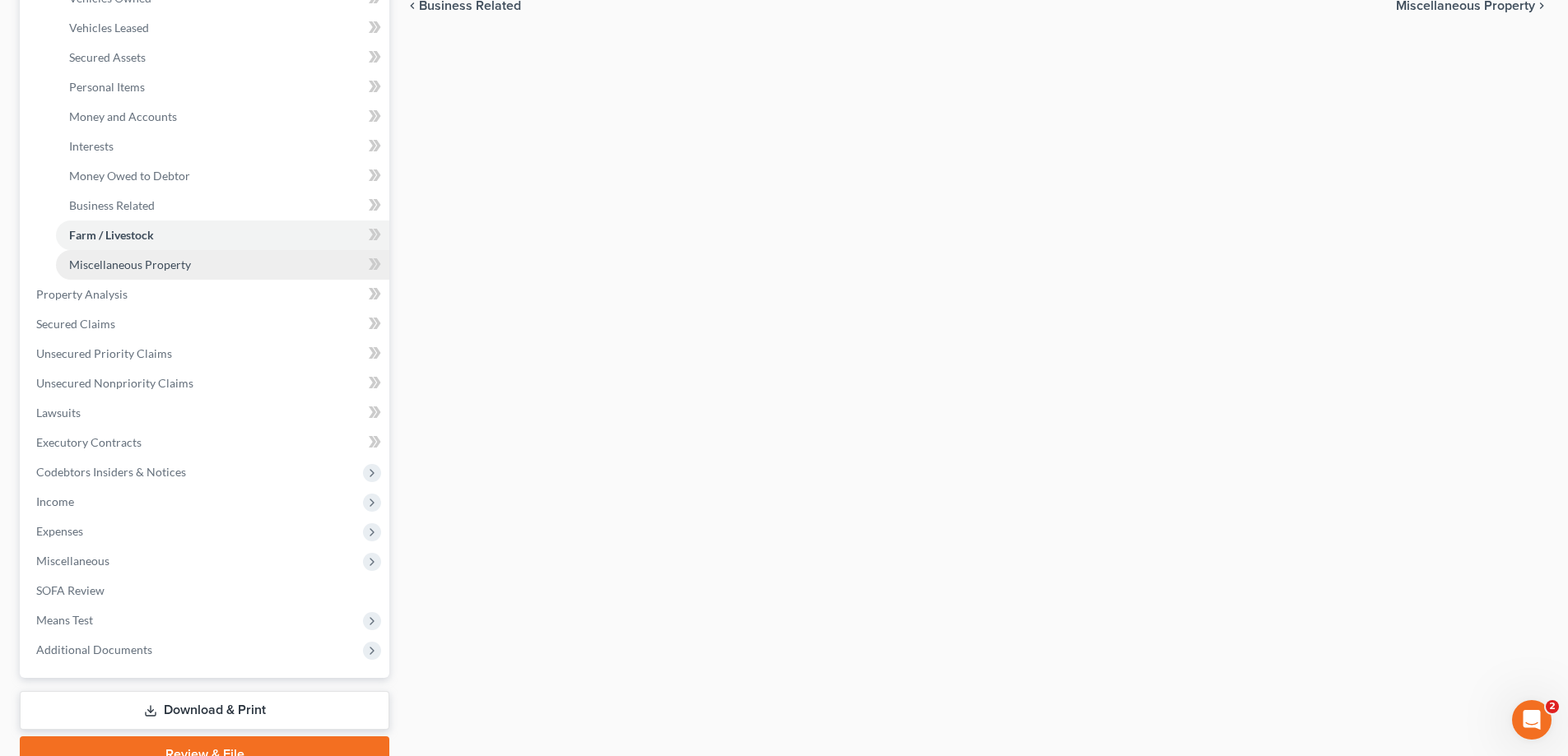
click at [106, 270] on span "Miscellaneous Property" at bounding box center [130, 264] width 122 height 14
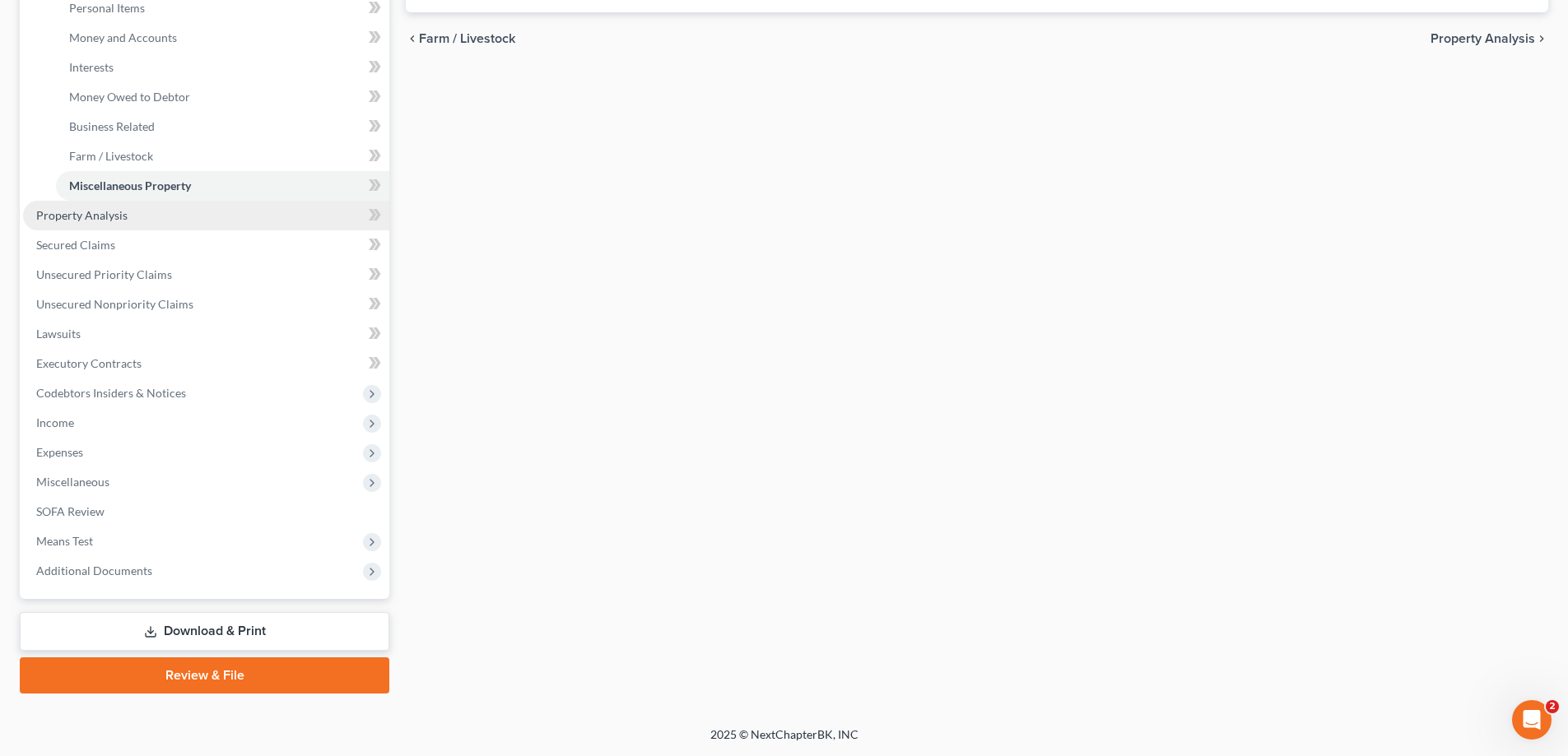
click at [53, 214] on span "Property Analysis" at bounding box center [82, 215] width 91 height 14
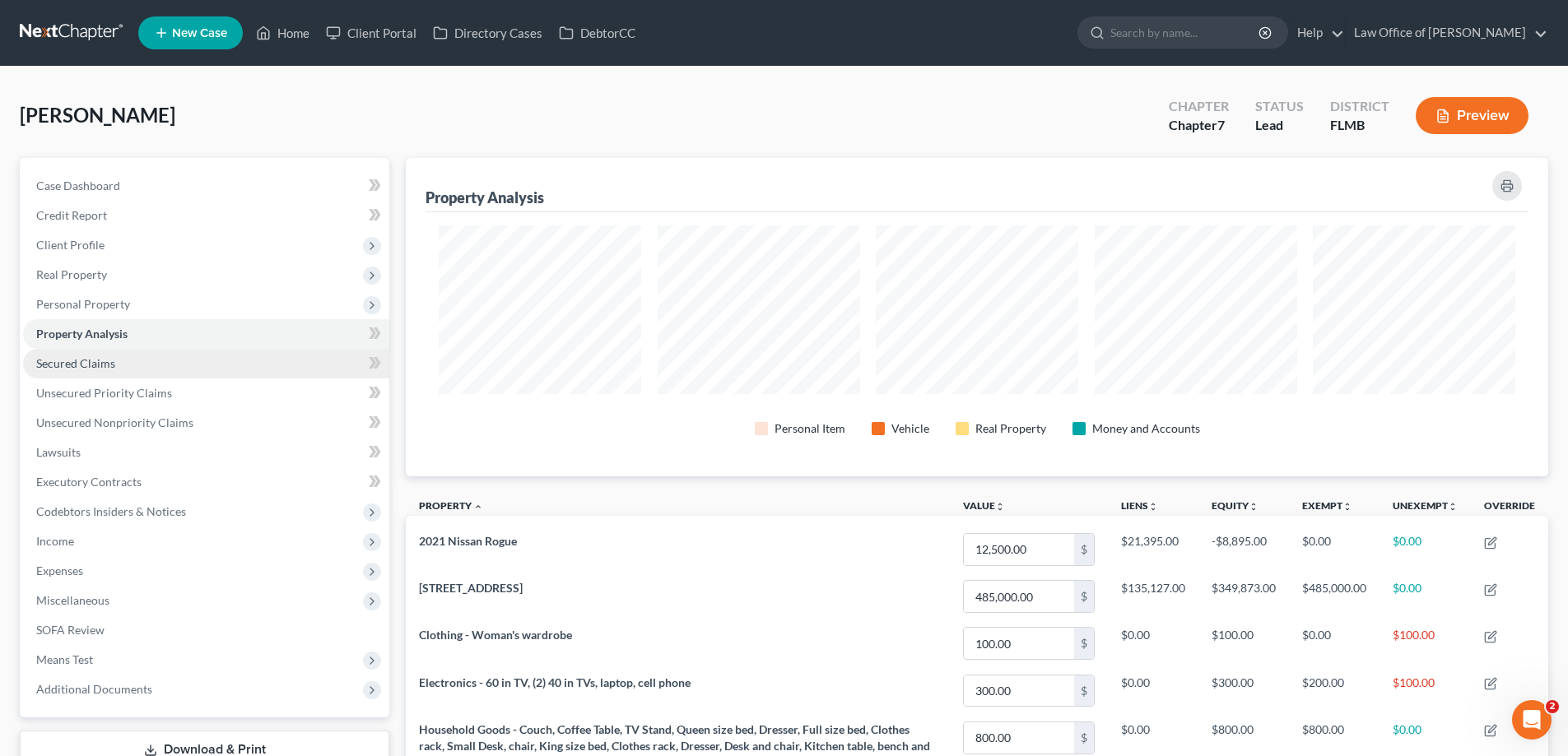
click at [80, 370] on link "Secured Claims" at bounding box center [206, 363] width 366 height 30
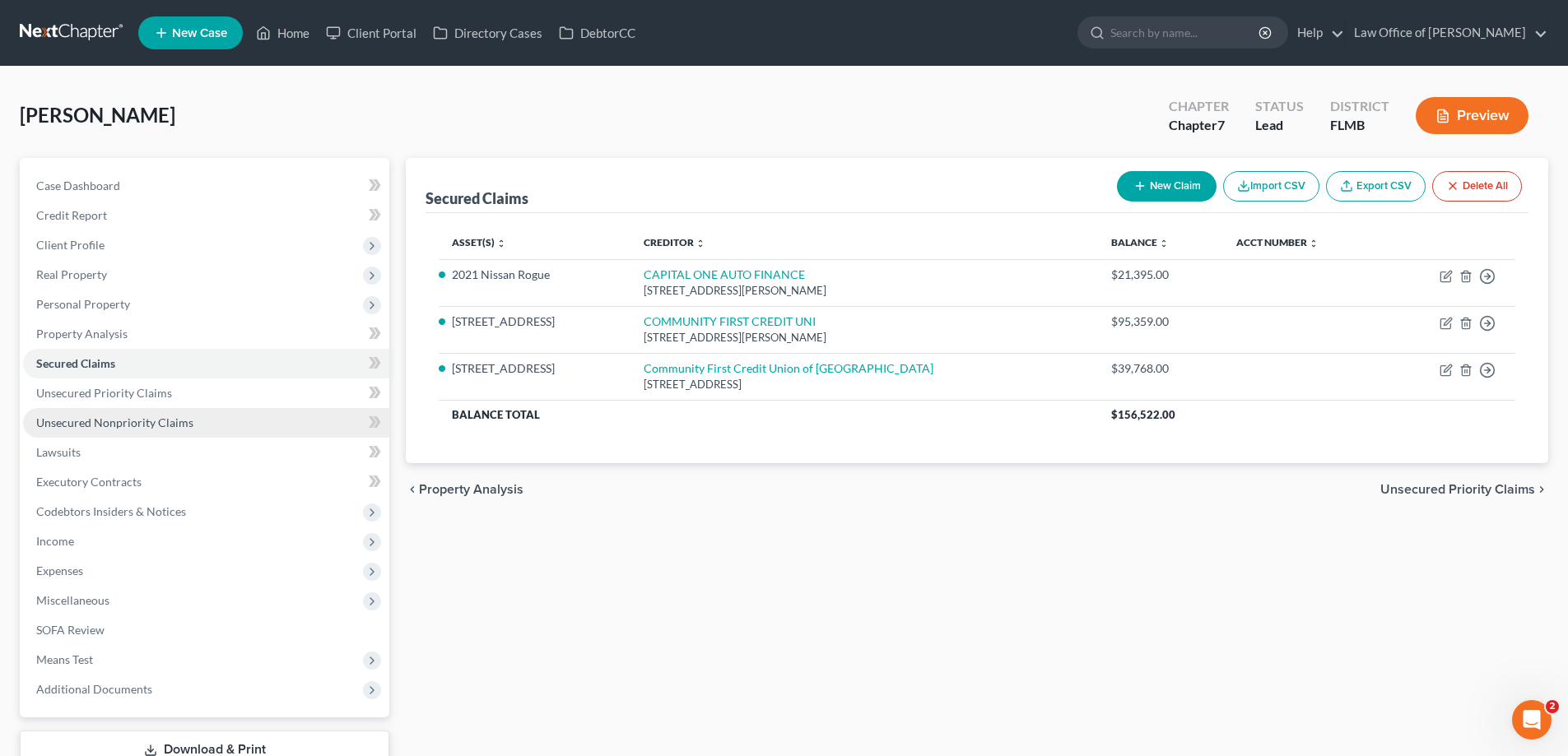
click at [115, 419] on span "Unsecured Nonpriority Claims" at bounding box center [115, 422] width 158 height 14
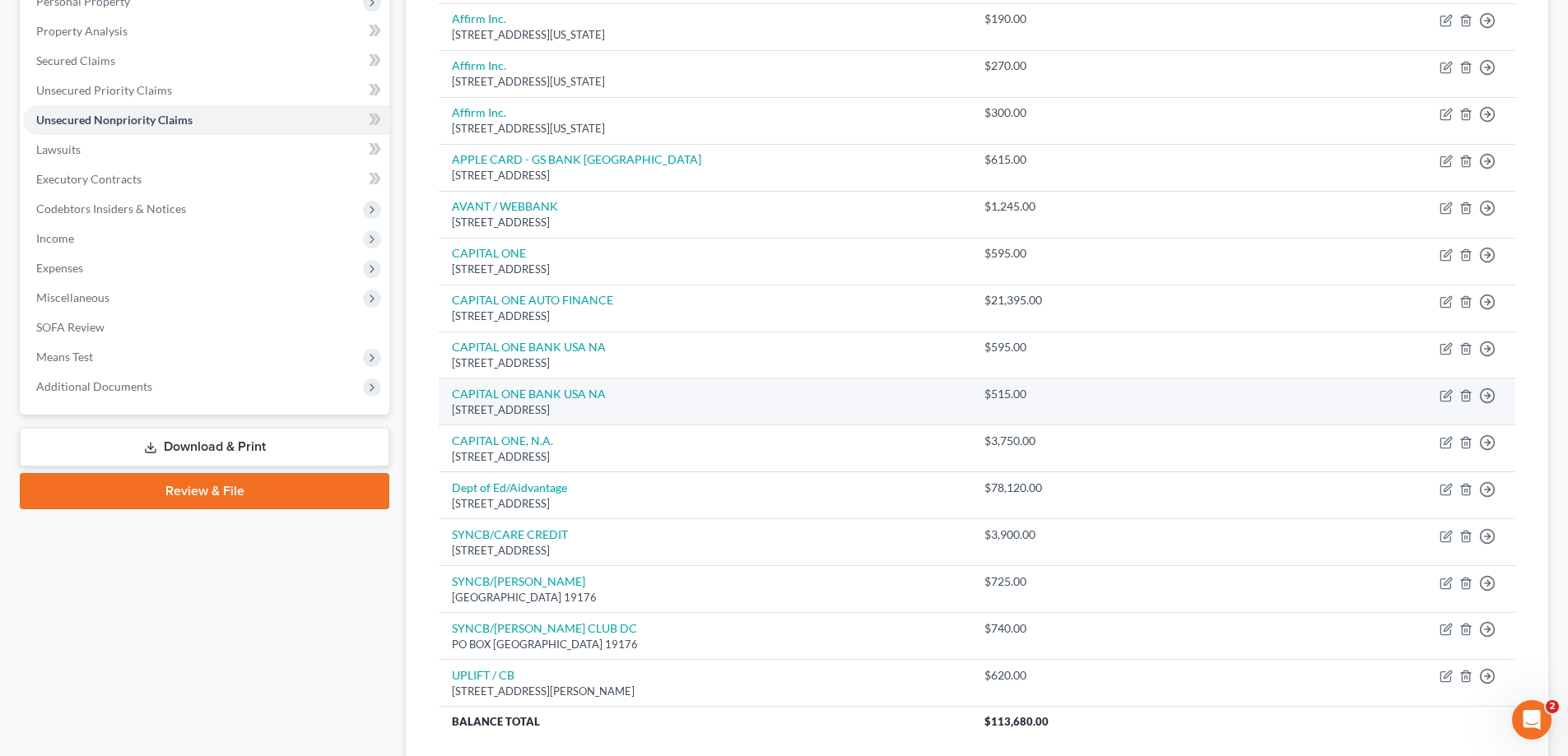
scroll to position [411, 0]
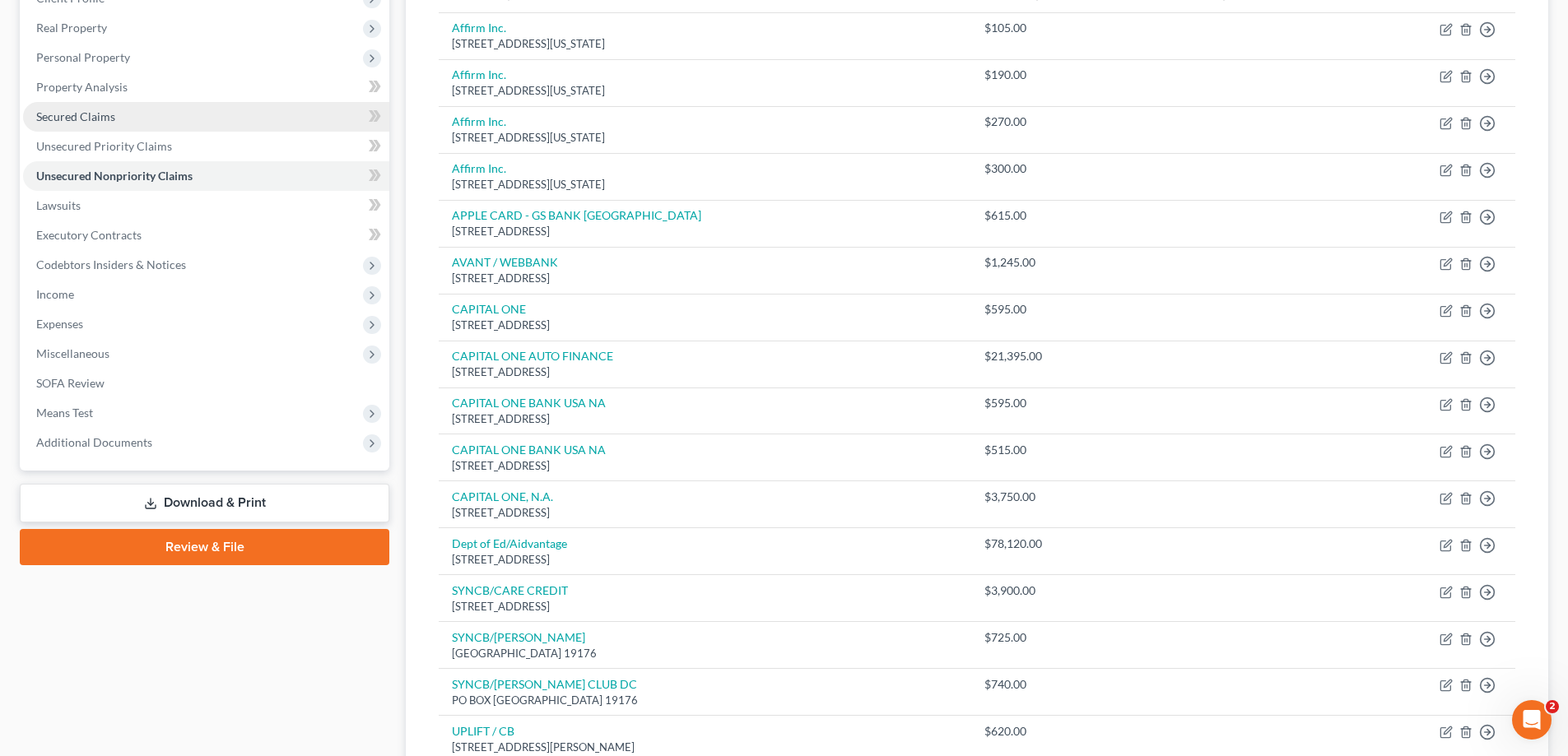
click at [137, 130] on link "Secured Claims" at bounding box center [206, 116] width 366 height 30
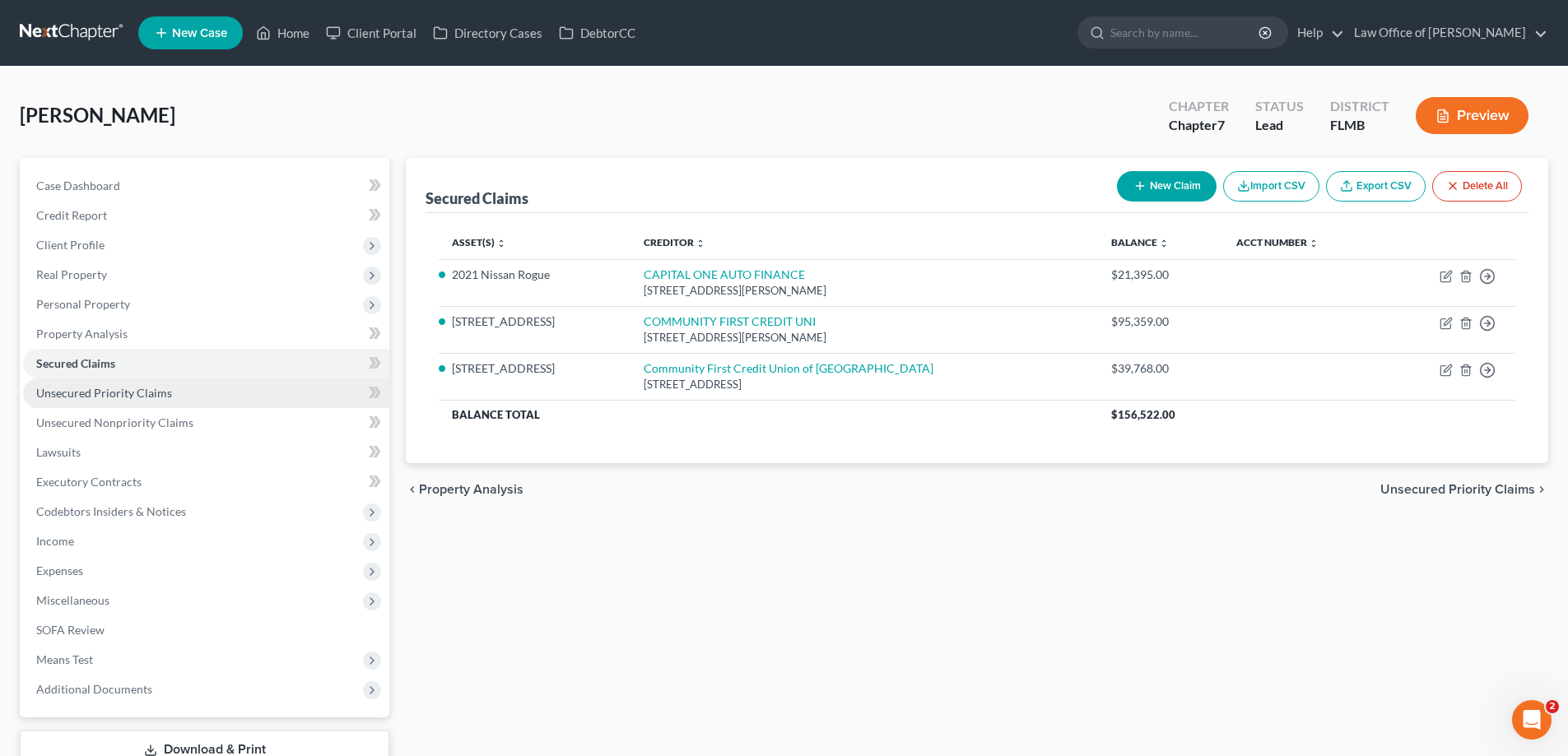
click at [188, 388] on link "Unsecured Priority Claims" at bounding box center [206, 393] width 366 height 30
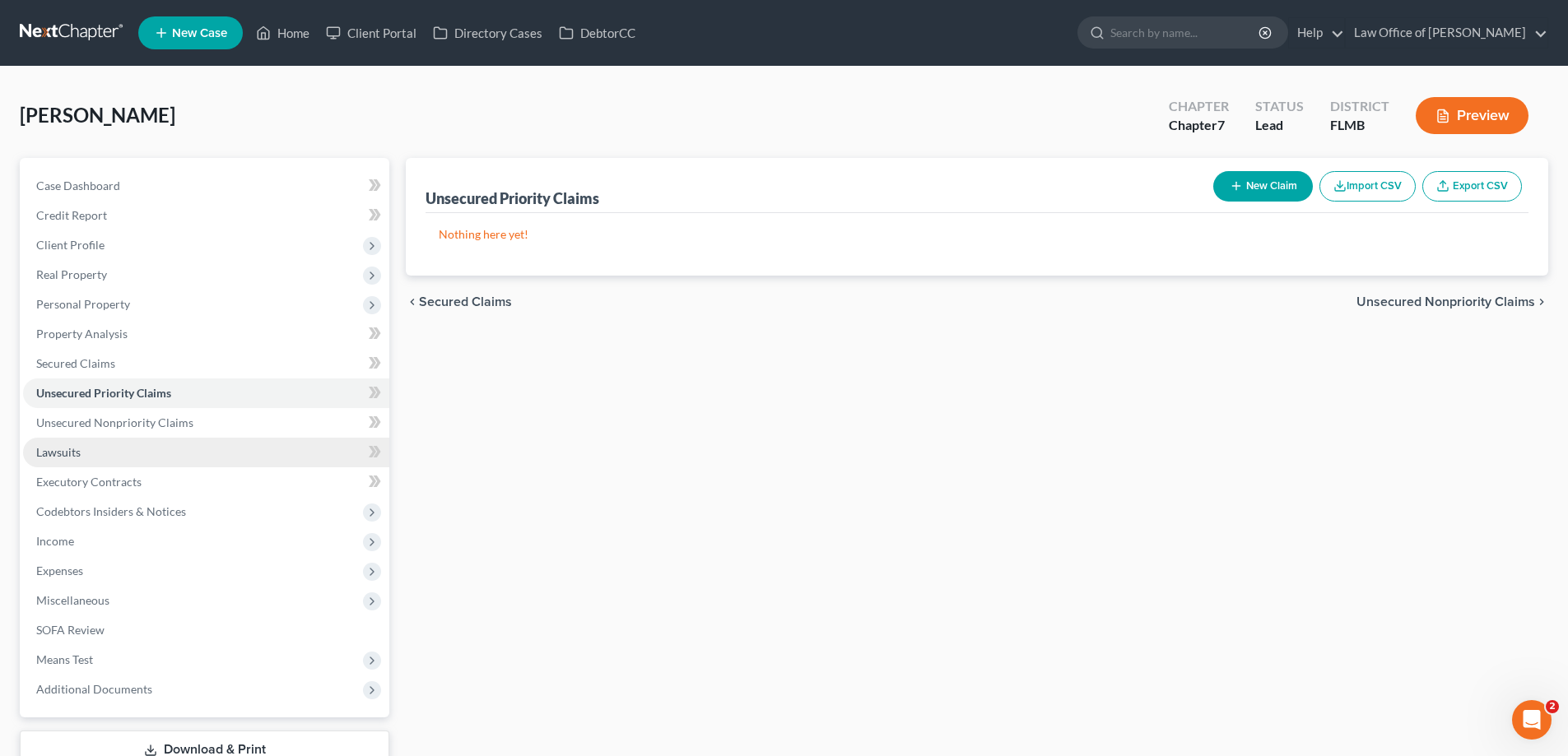
click at [114, 453] on link "Lawsuits" at bounding box center [206, 452] width 366 height 30
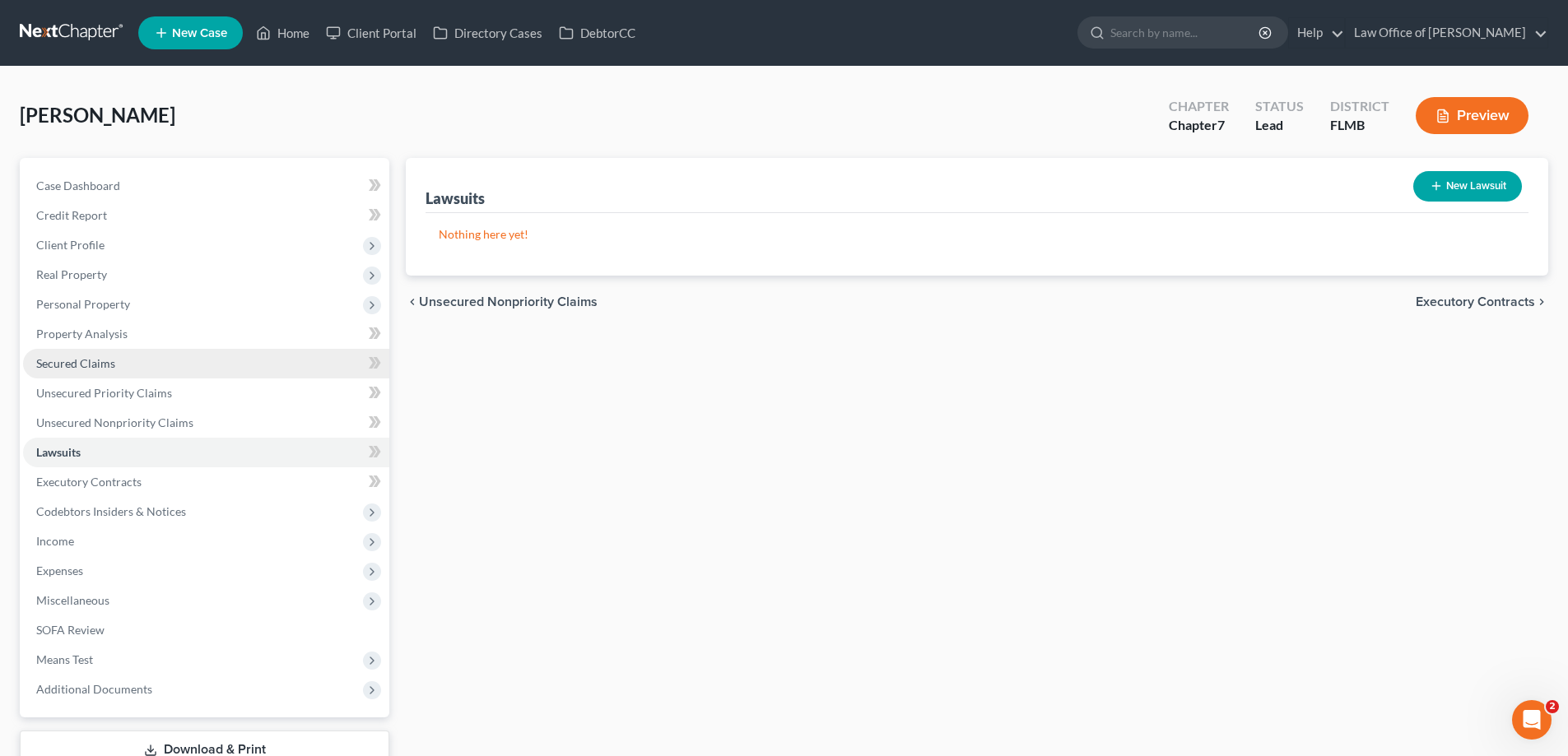
click at [129, 350] on link "Secured Claims" at bounding box center [206, 363] width 366 height 30
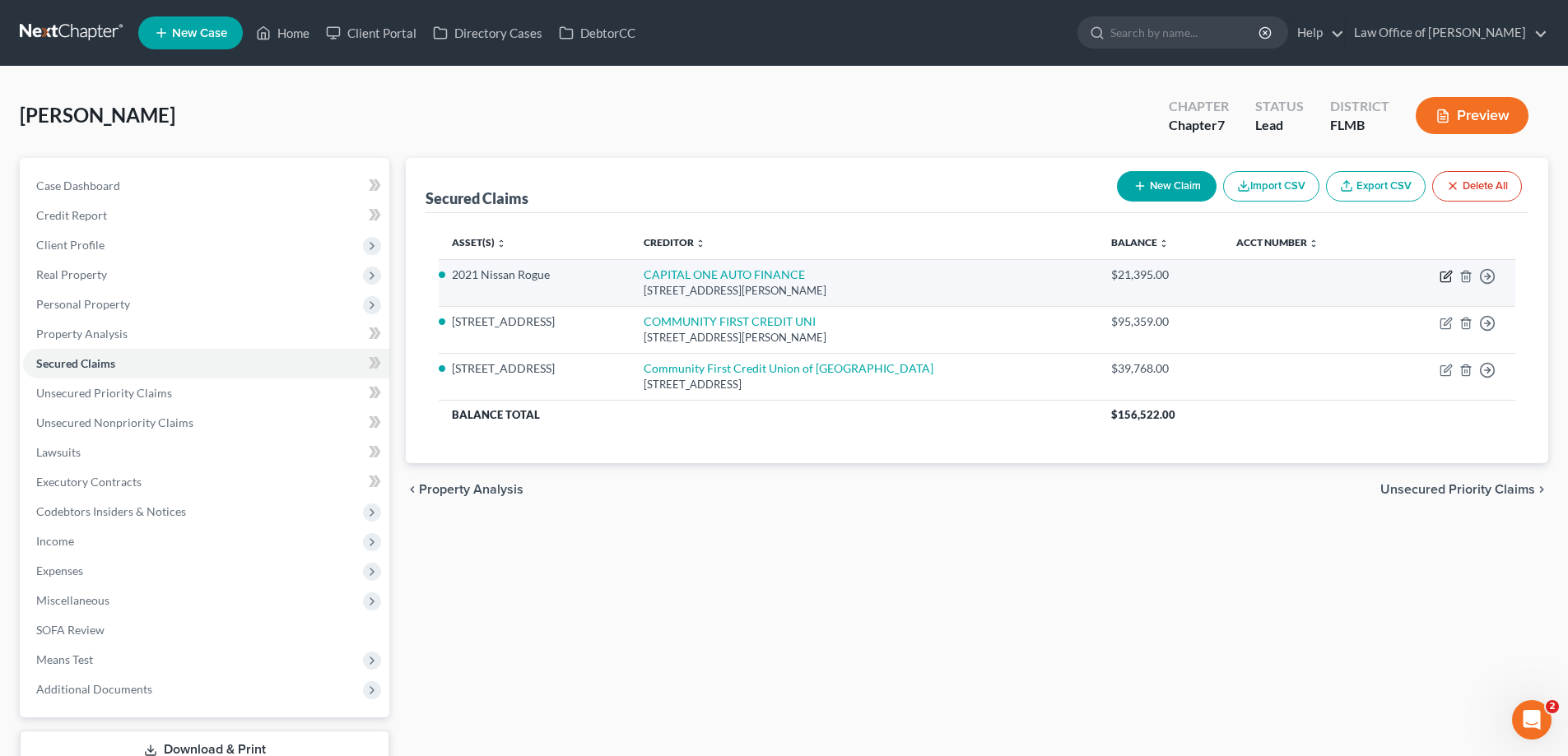
click at [1443, 274] on icon "button" at bounding box center [1446, 277] width 14 height 14
select select "45"
select select "3"
select select "2"
select select "0"
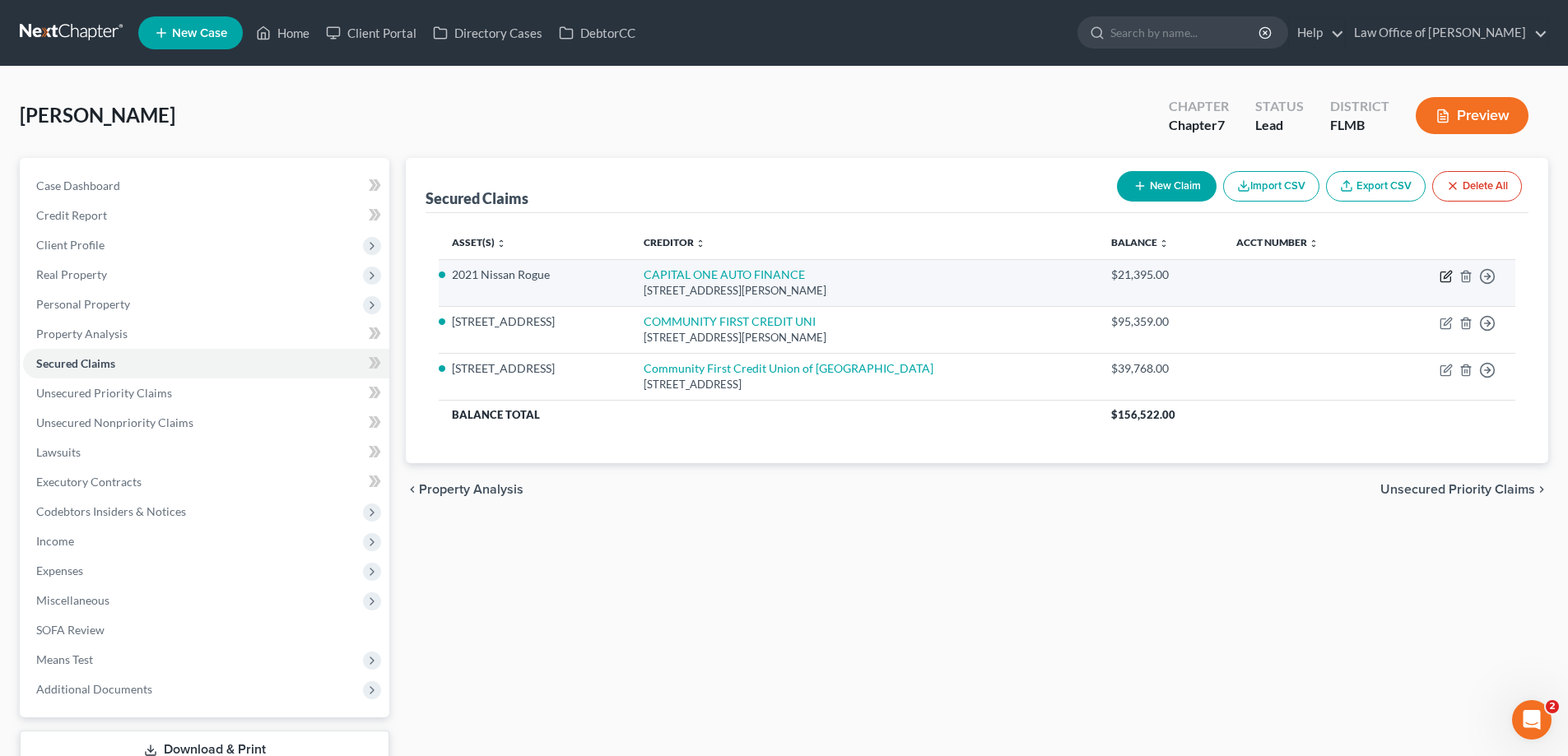
select select "0"
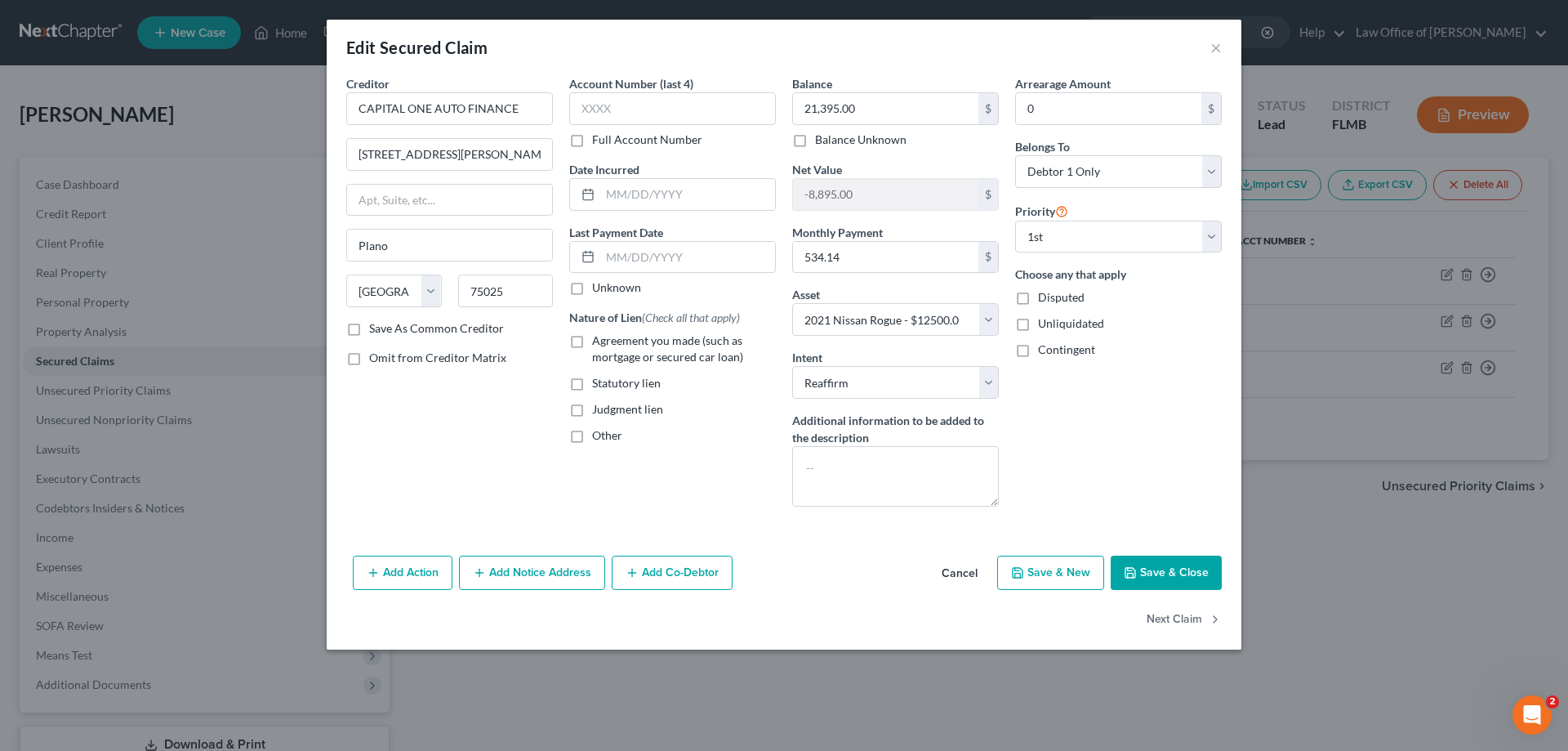
click at [1184, 579] on button "Save & Close" at bounding box center [1166, 573] width 111 height 34
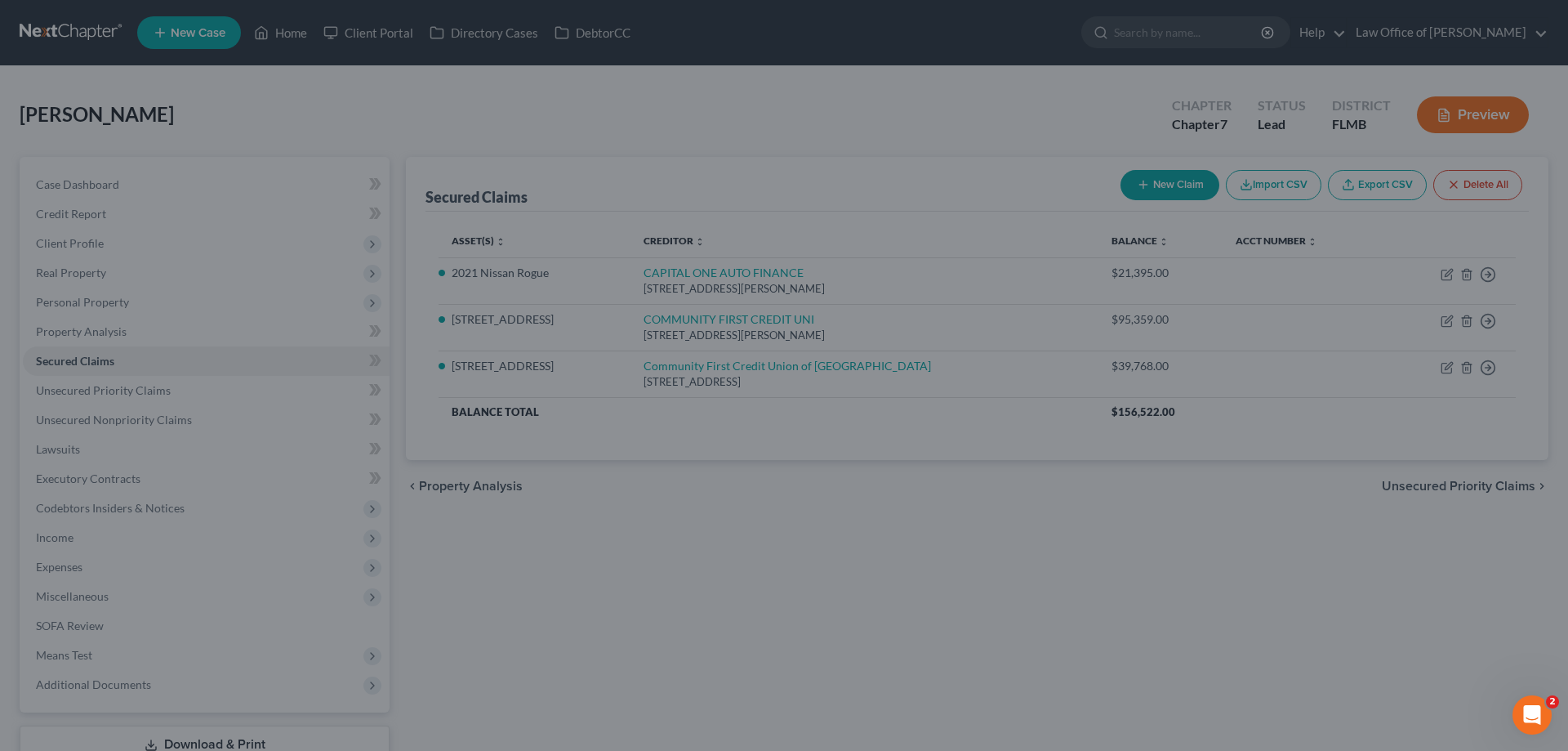
select select "3"
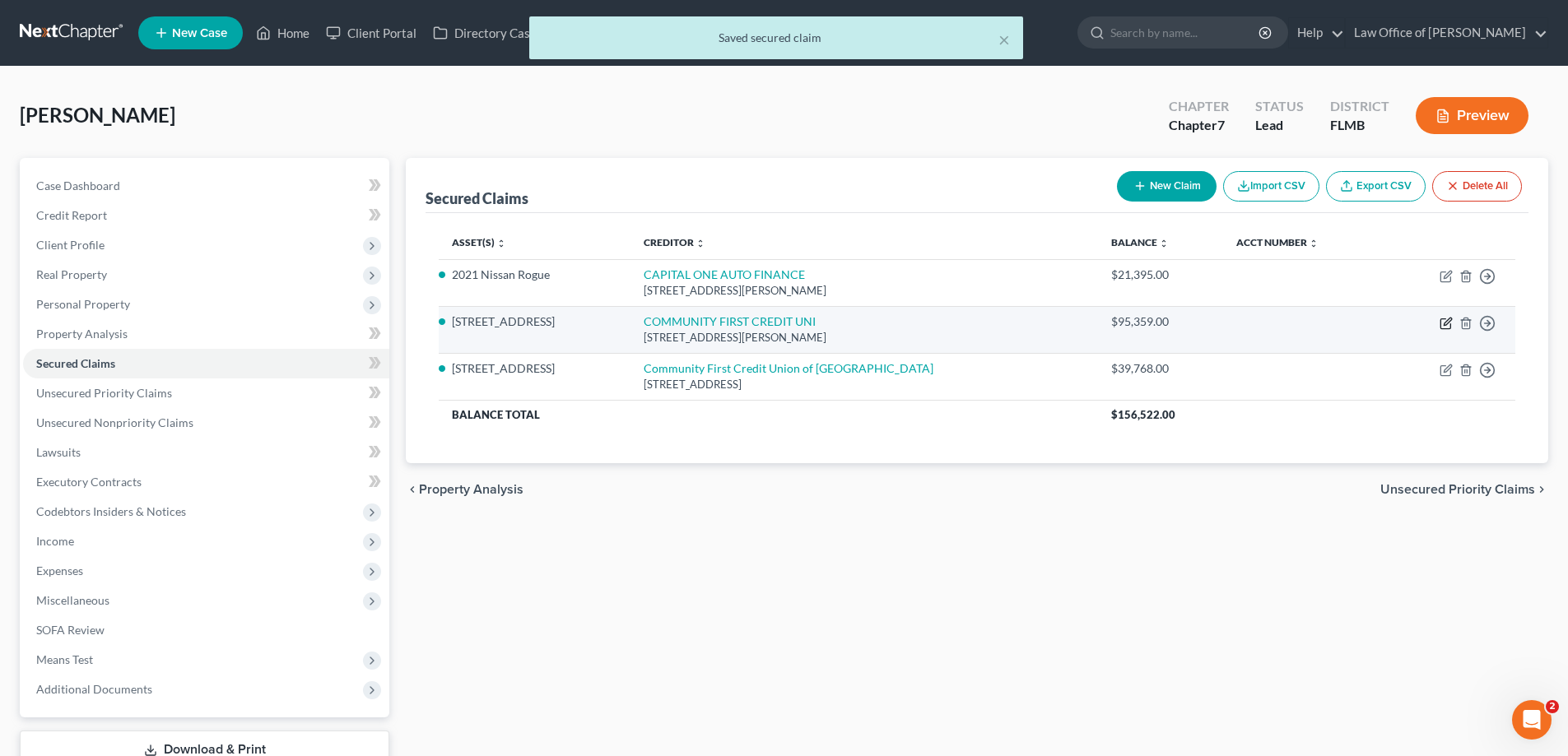
click at [1443, 320] on icon "button" at bounding box center [1446, 323] width 14 height 14
select select "33"
select select "4"
select select "0"
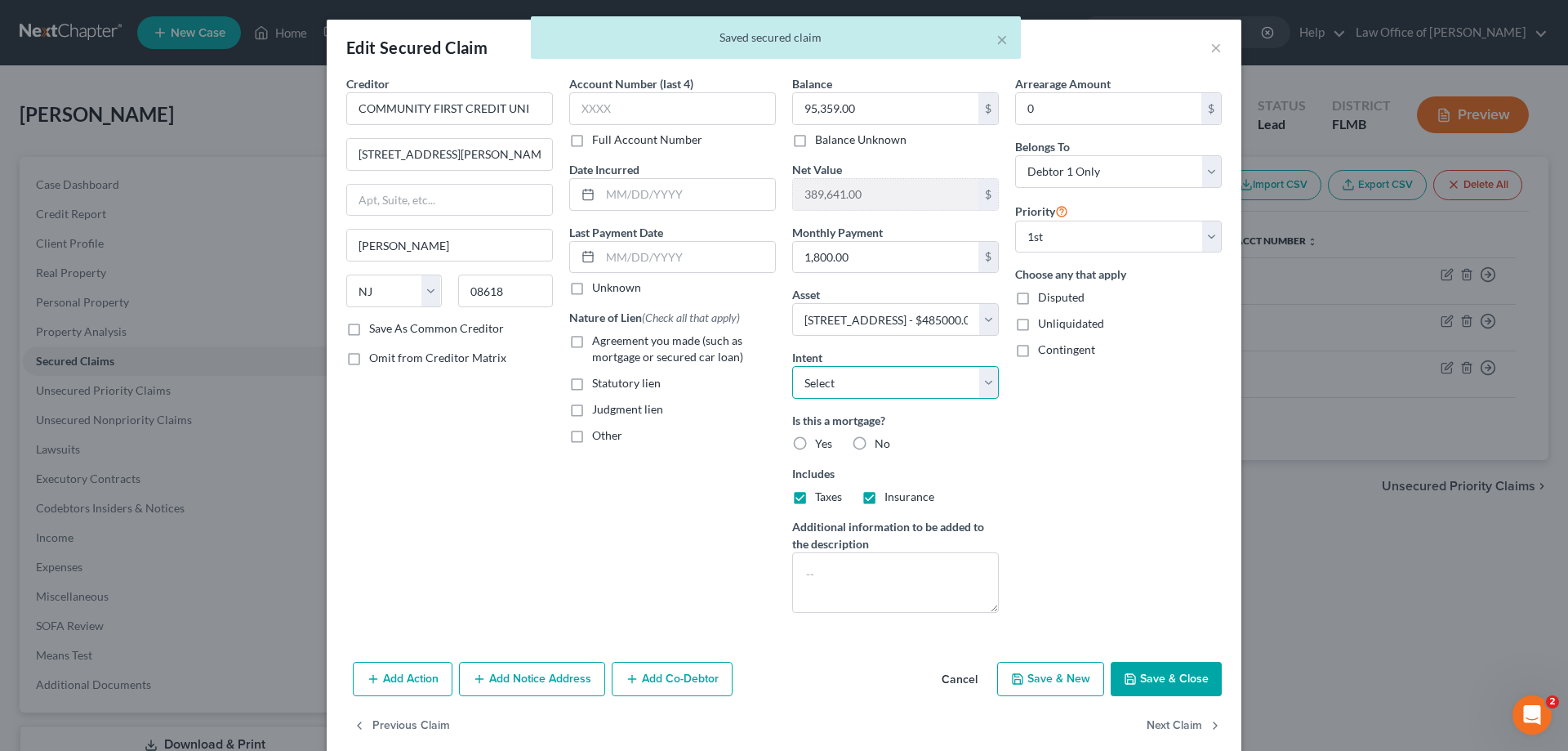
drag, startPoint x: 926, startPoint y: 374, endPoint x: 919, endPoint y: 395, distance: 22.1
click at [927, 374] on select "Select Surrender Redeem Reaffirm Avoid Other" at bounding box center [895, 382] width 207 height 33
select select "2"
click at [792, 366] on select "Select Surrender Redeem Reaffirm Avoid Other" at bounding box center [895, 382] width 207 height 33
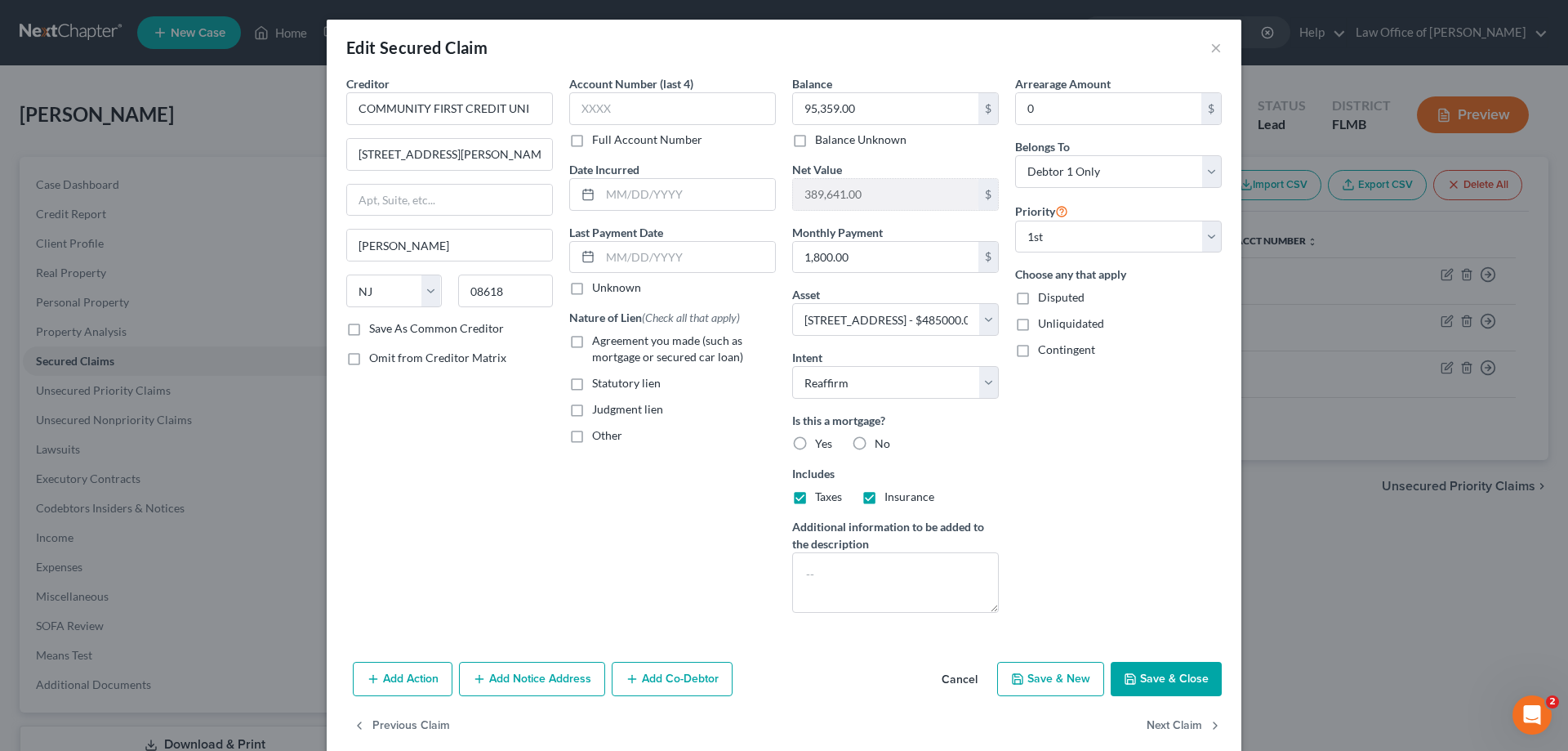
click at [816, 440] on label "Yes" at bounding box center [824, 443] width 17 height 16
click at [821, 440] on input "Yes" at bounding box center [826, 441] width 11 height 11
radio input "true"
click at [1187, 674] on button "Save & Close" at bounding box center [1166, 679] width 111 height 34
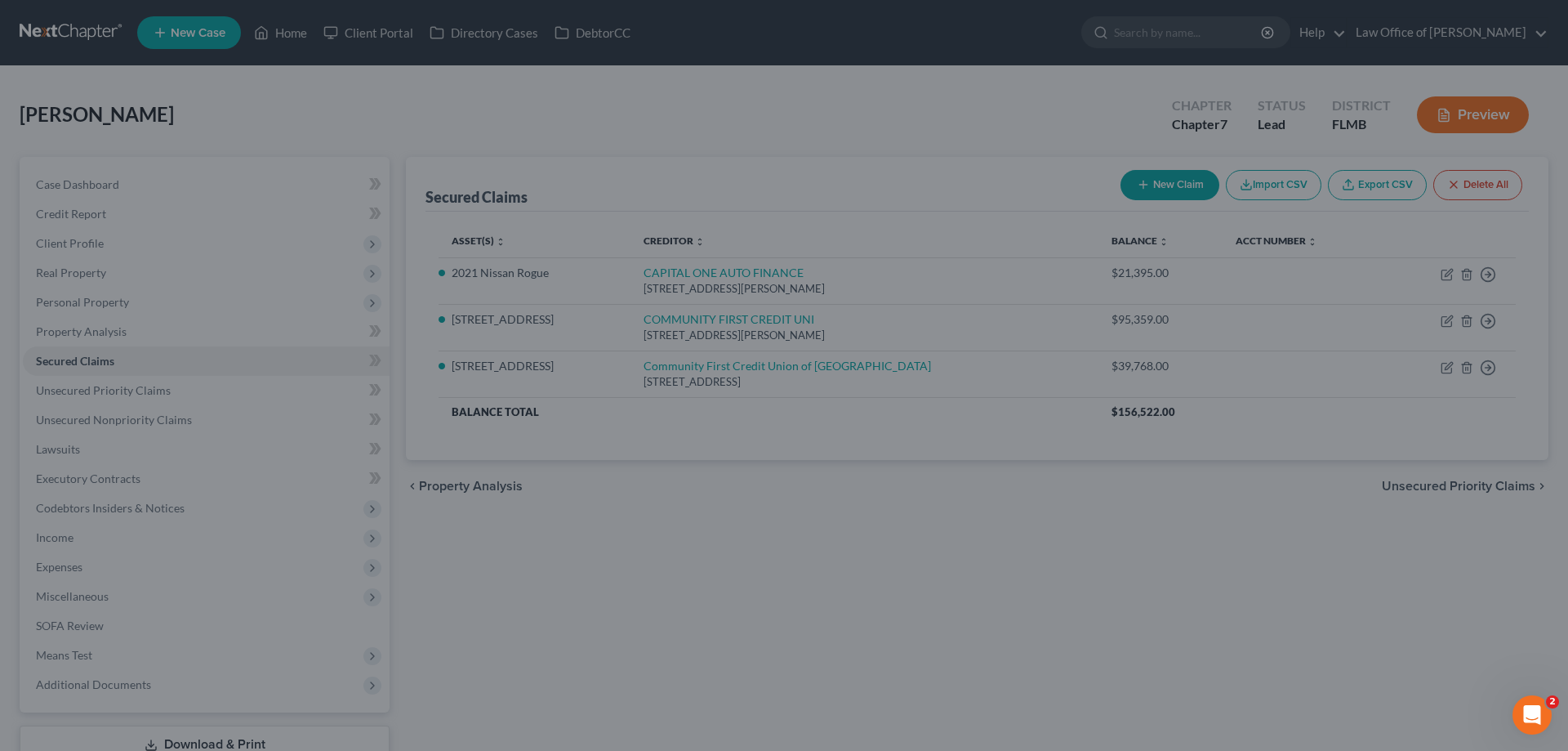
select select "4"
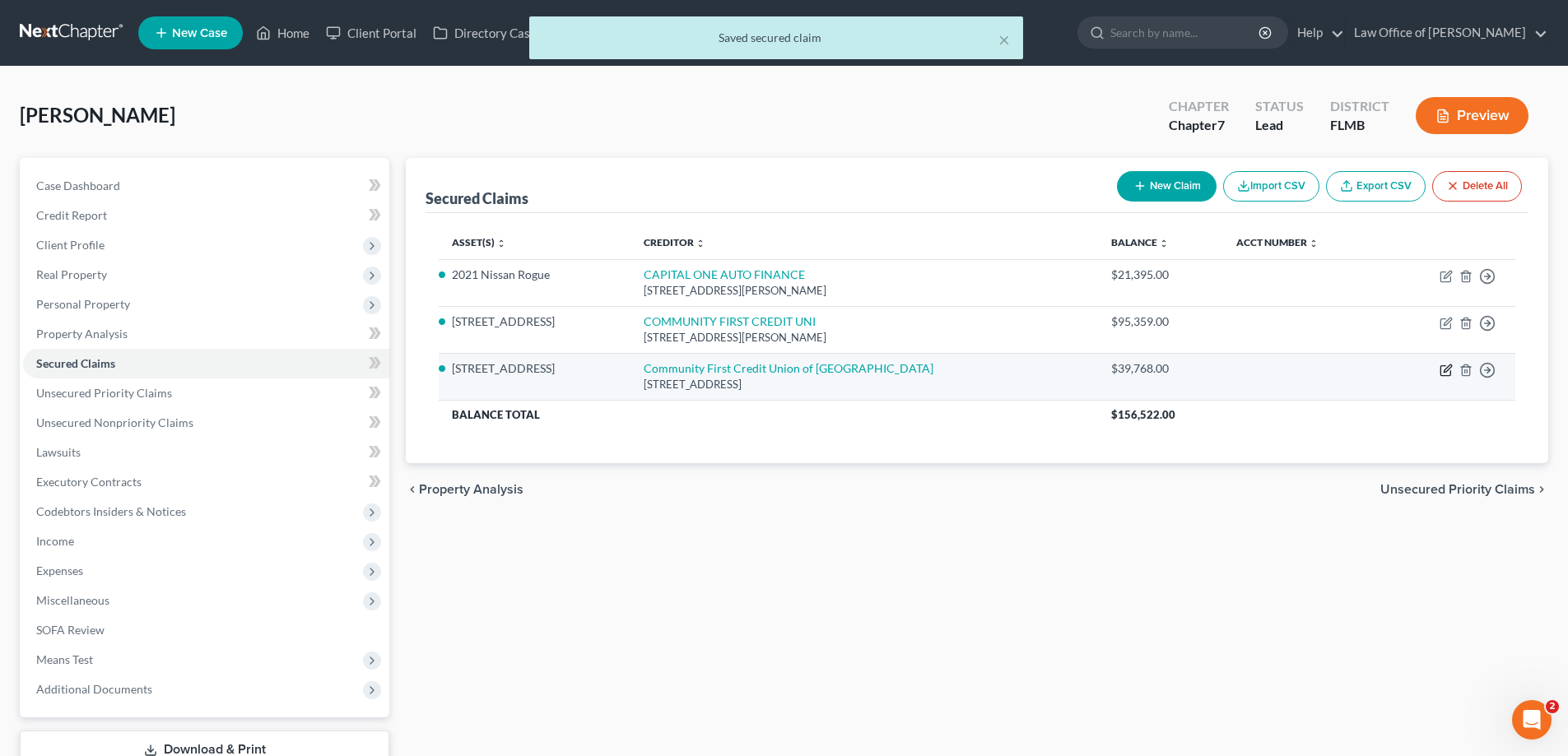
click at [1443, 373] on icon "button" at bounding box center [1446, 370] width 14 height 14
select select "9"
select select "4"
select select "0"
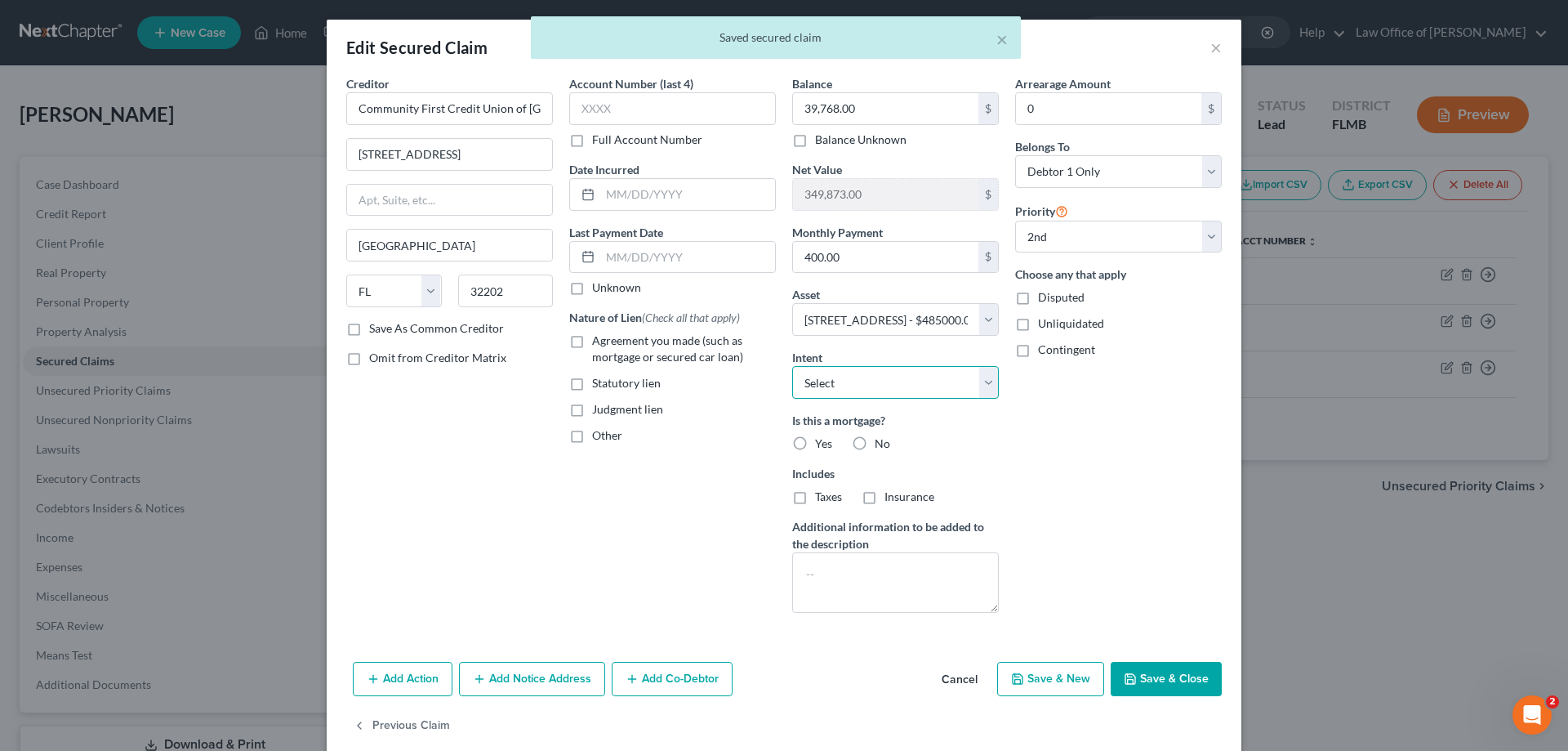
click at [949, 381] on select "Select Surrender Redeem Reaffirm Avoid Other" at bounding box center [895, 382] width 207 height 33
select select "2"
click at [792, 366] on select "Select Surrender Redeem Reaffirm Avoid Other" at bounding box center [895, 382] width 207 height 33
click at [816, 446] on label "Yes" at bounding box center [824, 443] width 17 height 16
click at [821, 446] on input "Yes" at bounding box center [826, 441] width 11 height 11
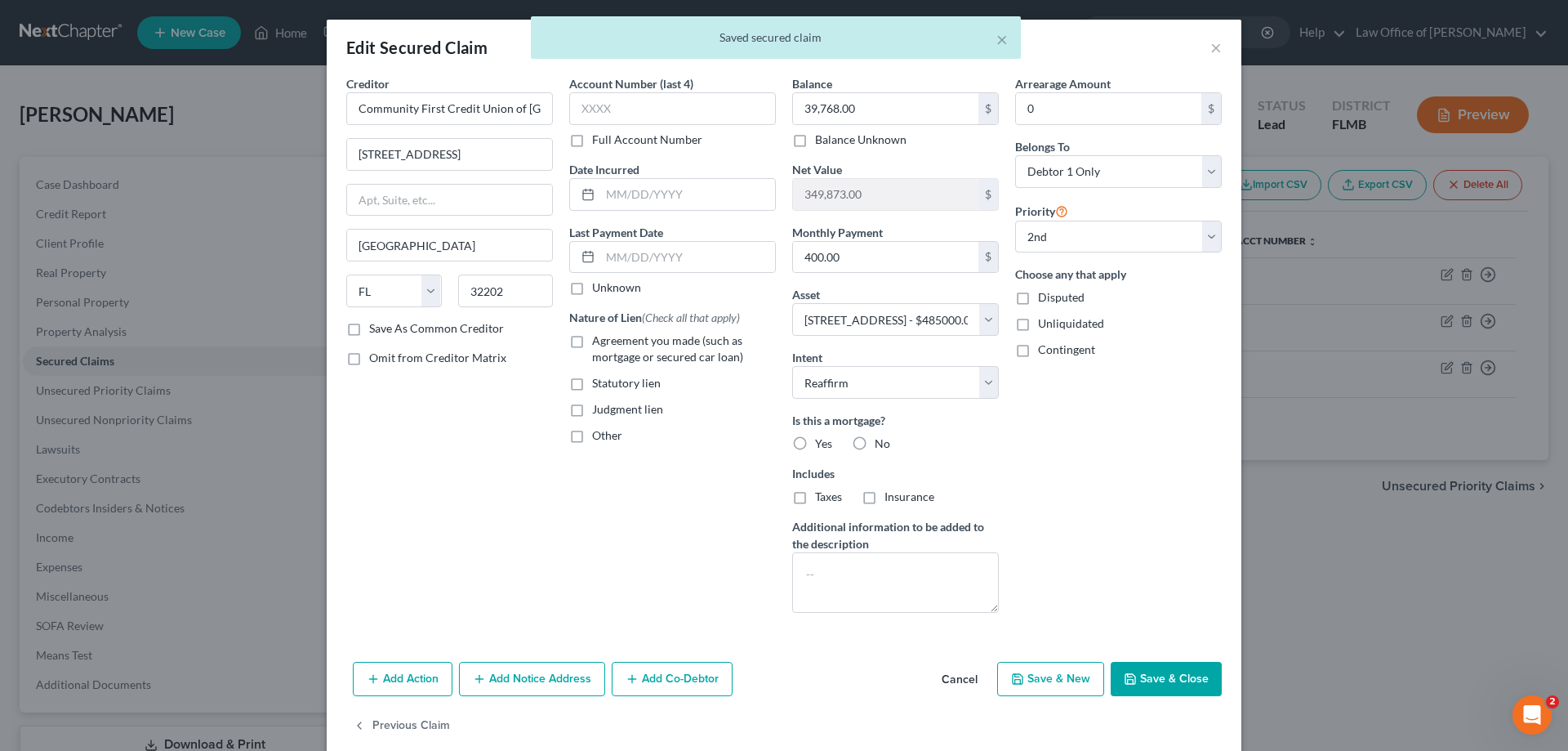
radio input "true"
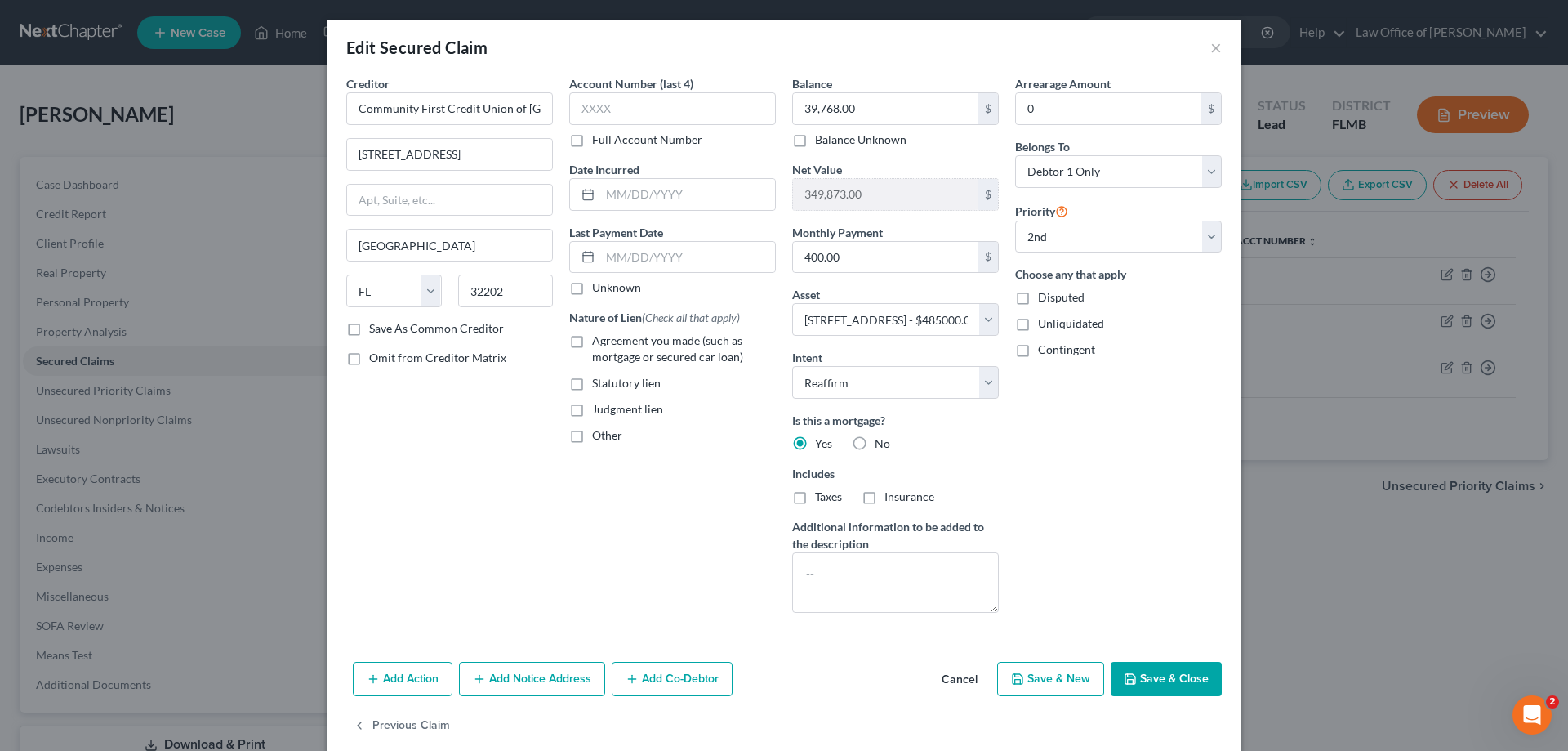
click at [816, 445] on label "Yes" at bounding box center [824, 443] width 17 height 16
click at [821, 445] on input "Yes" at bounding box center [826, 441] width 11 height 11
click at [1168, 677] on button "Save & Close" at bounding box center [1166, 679] width 111 height 34
select select
select select "1"
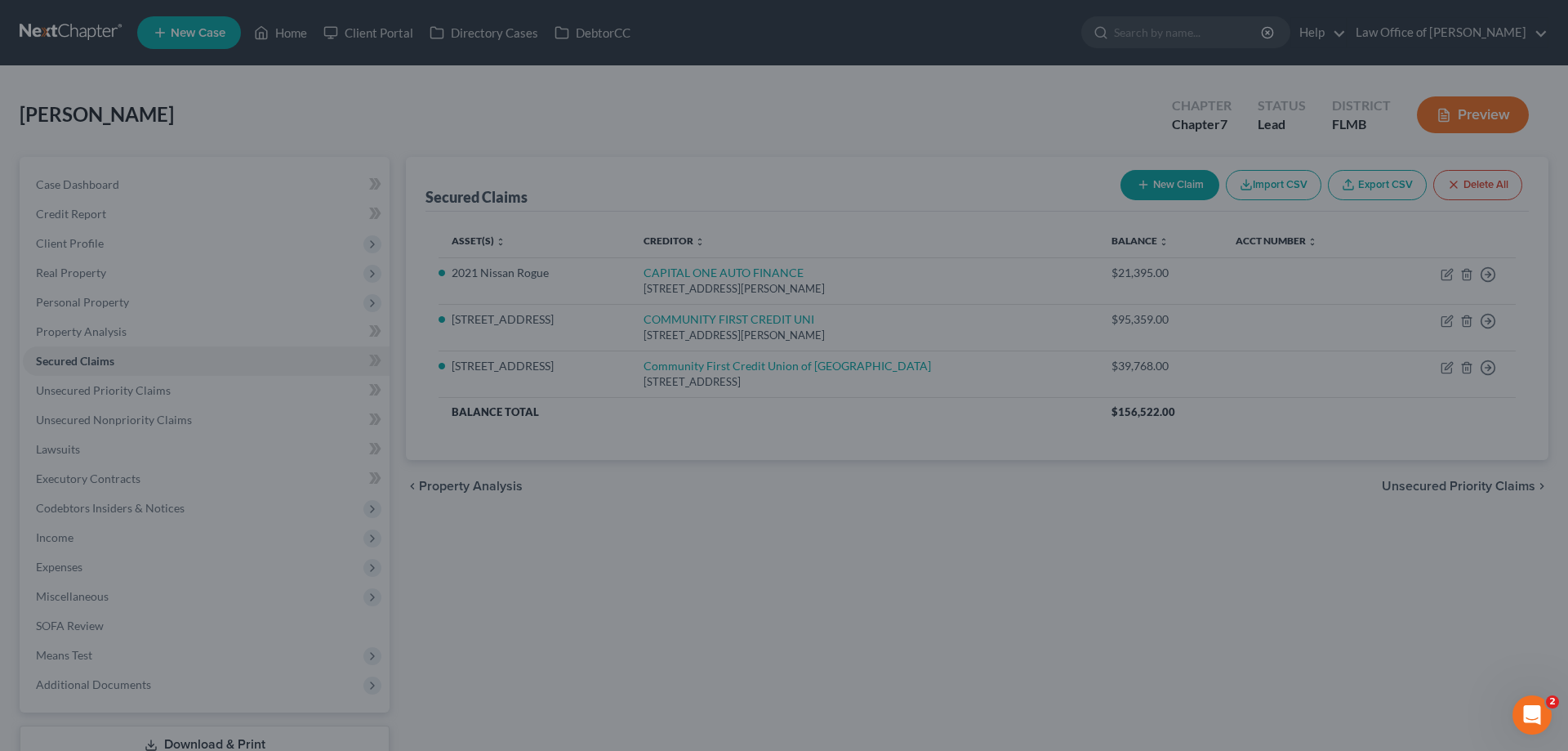
select select "4"
select select "0"
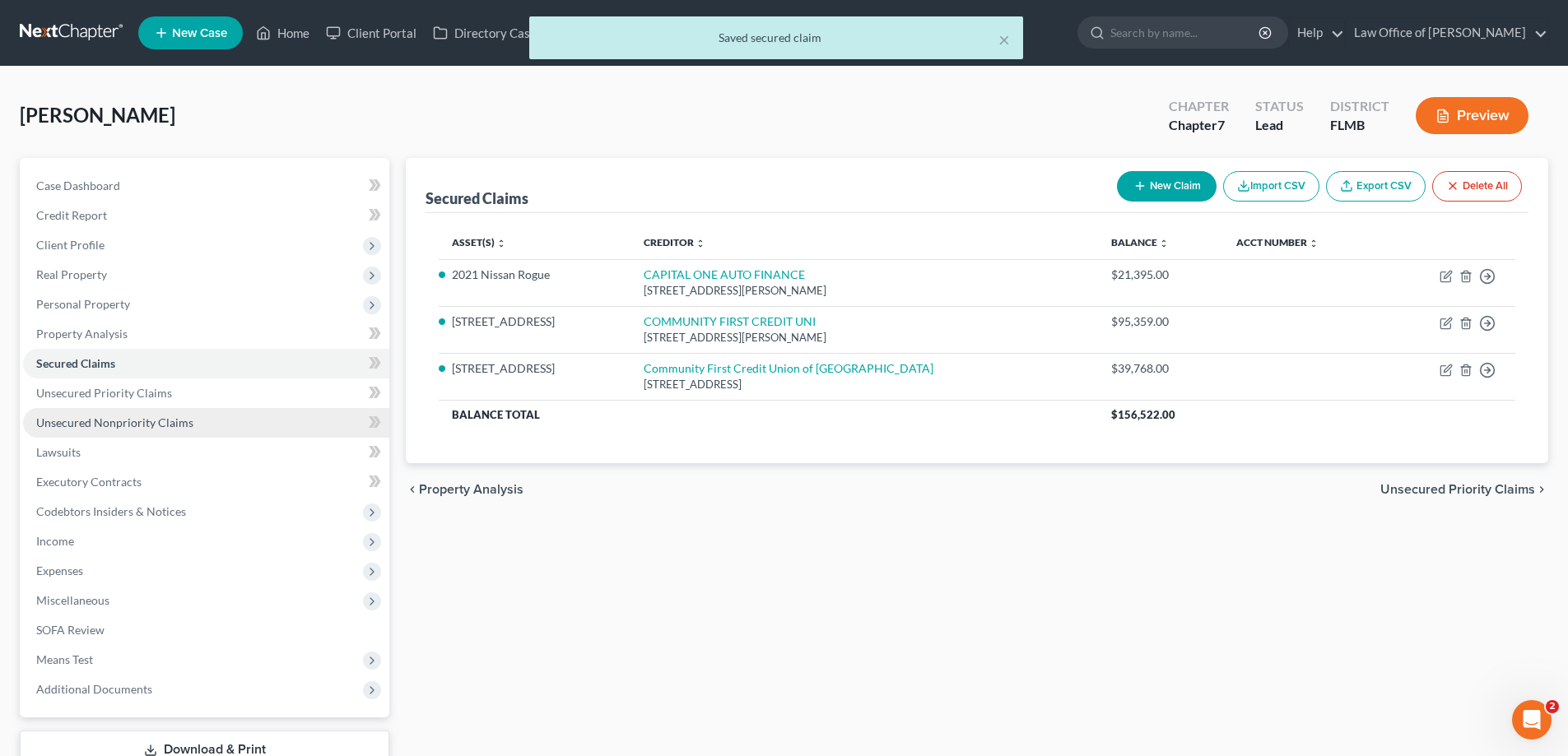
click at [183, 424] on span "Unsecured Nonpriority Claims" at bounding box center [115, 422] width 158 height 14
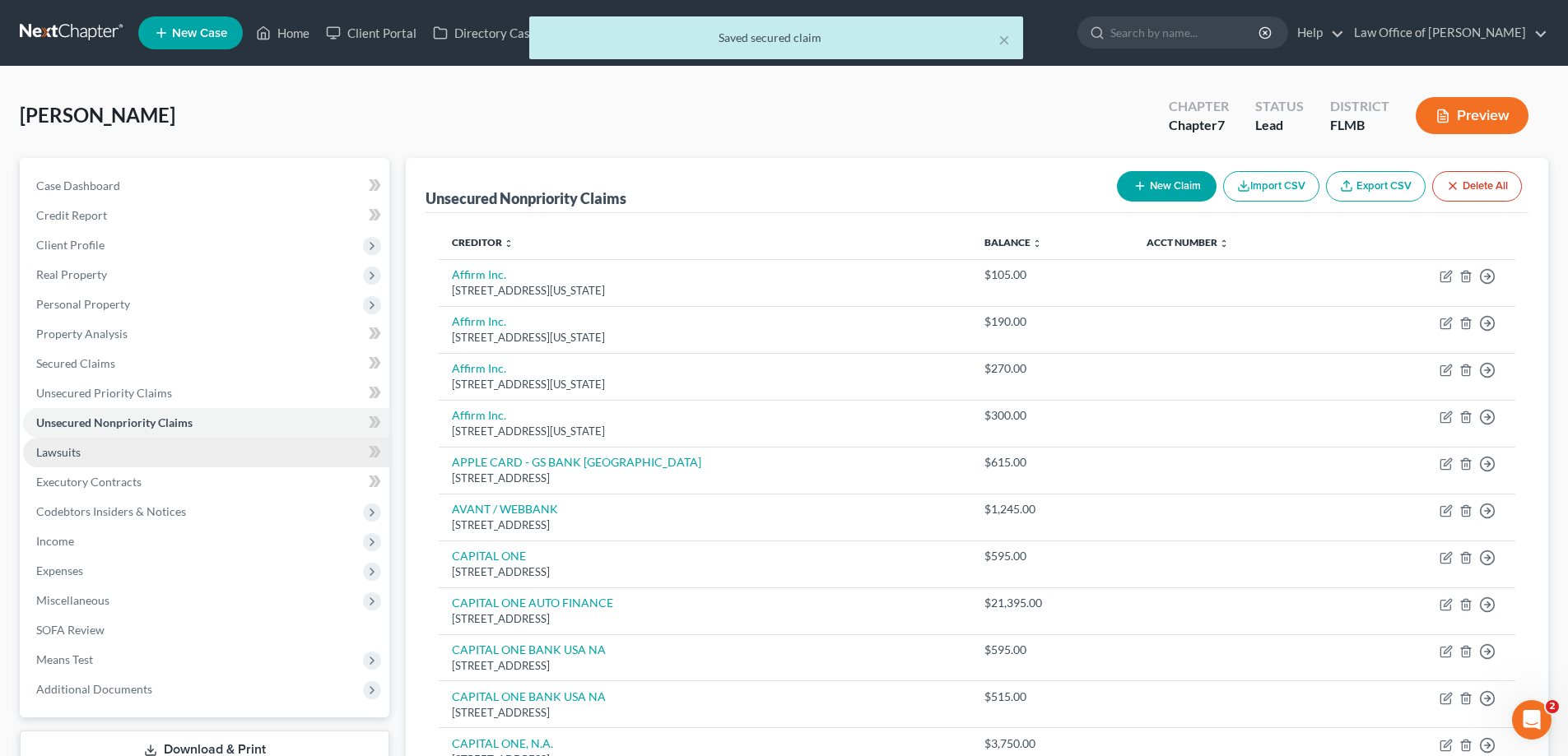
click at [128, 453] on link "Lawsuits" at bounding box center [206, 452] width 366 height 30
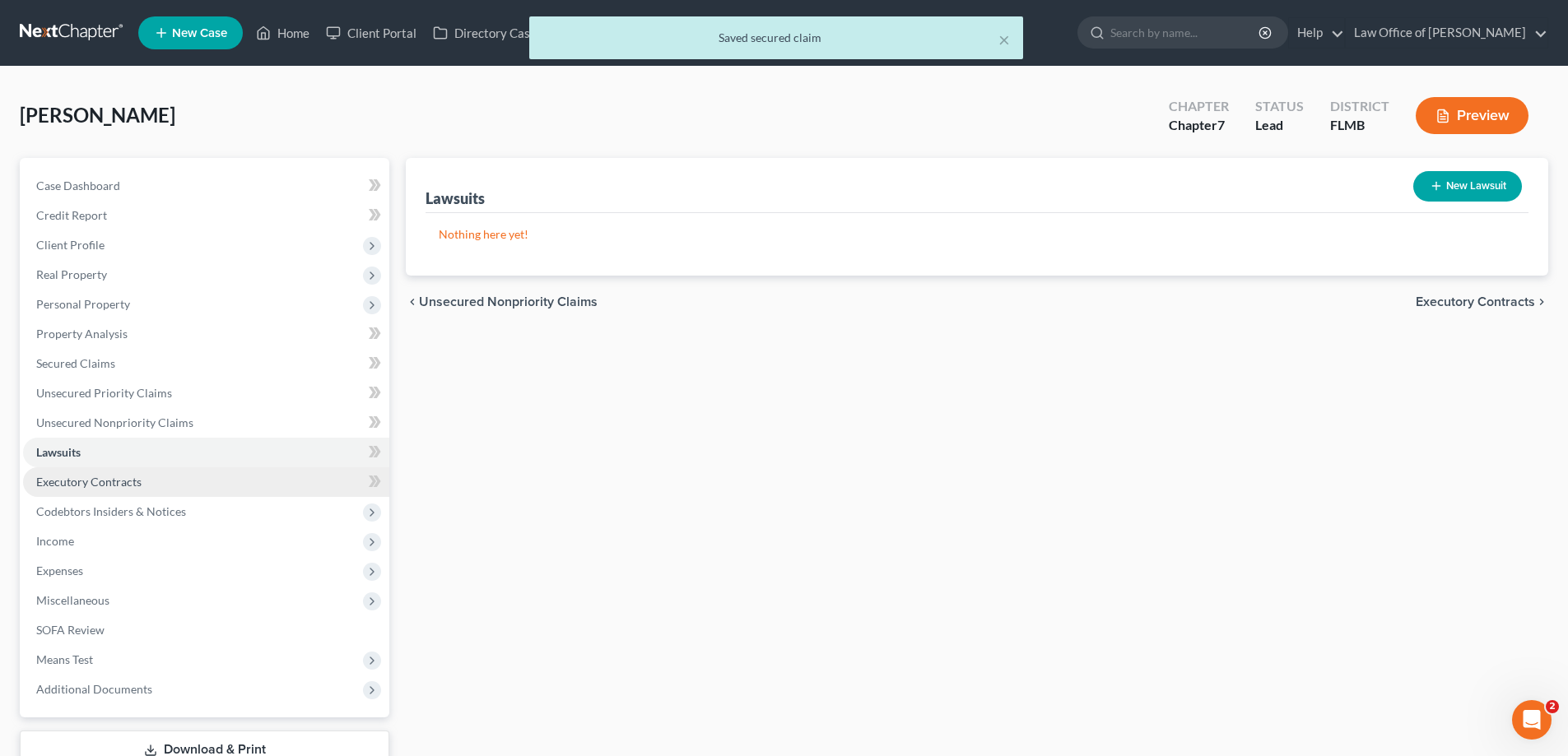
click at [124, 490] on link "Executory Contracts" at bounding box center [206, 482] width 366 height 30
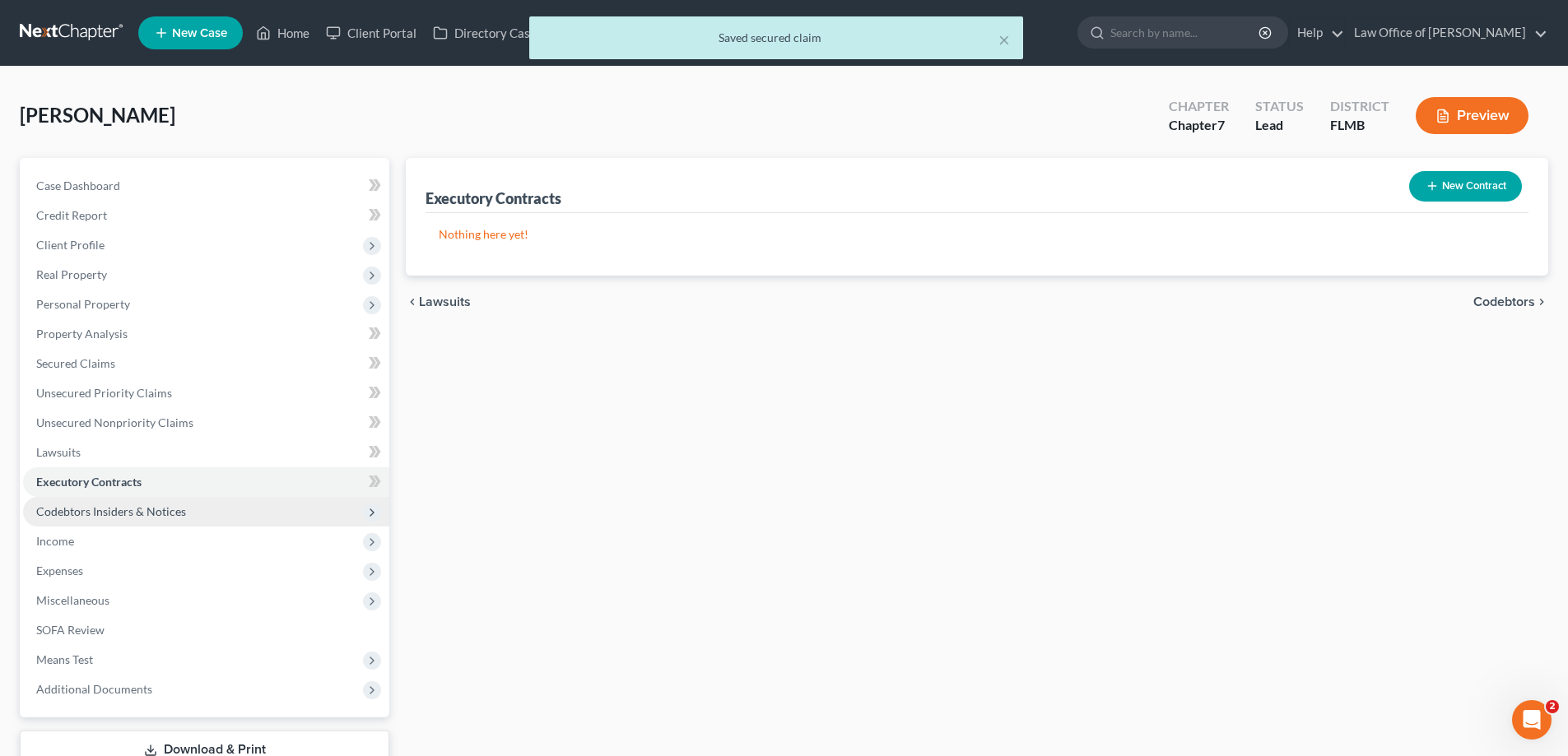
click at [129, 510] on span "Codebtors Insiders & Notices" at bounding box center [111, 511] width 150 height 14
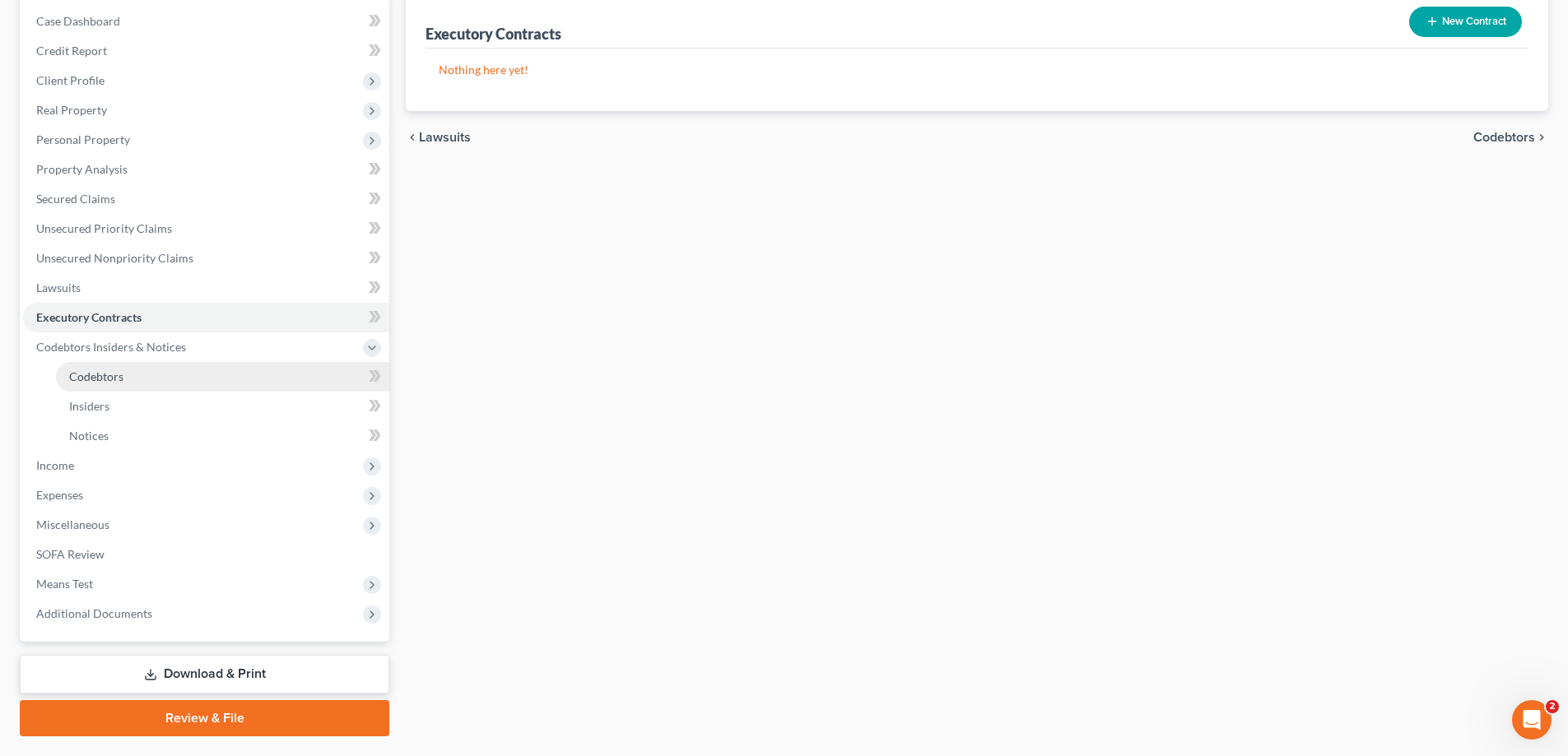
click at [102, 383] on span "Codebtors" at bounding box center [97, 376] width 54 height 14
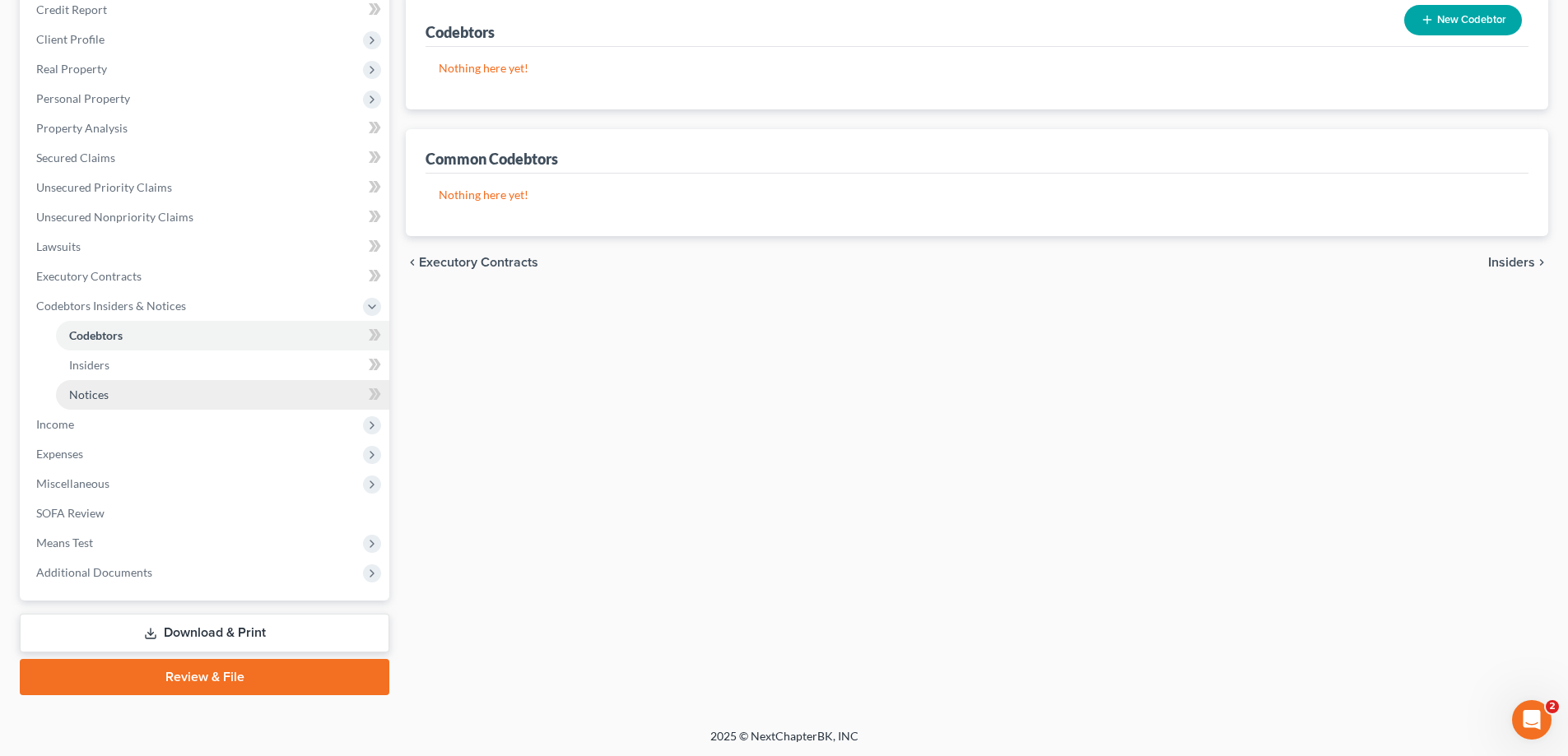
scroll to position [207, 0]
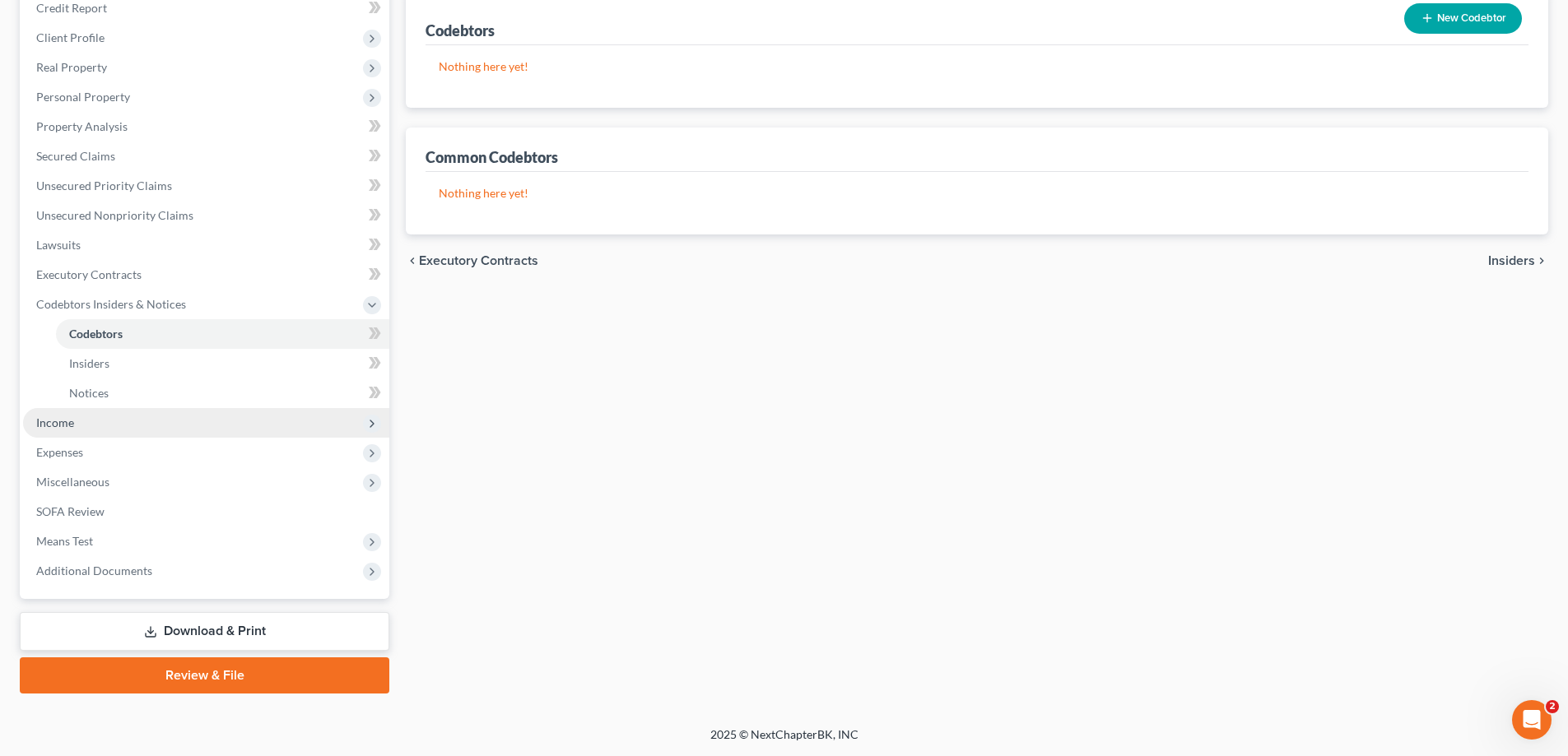
click at [91, 431] on span "Income" at bounding box center [206, 422] width 366 height 30
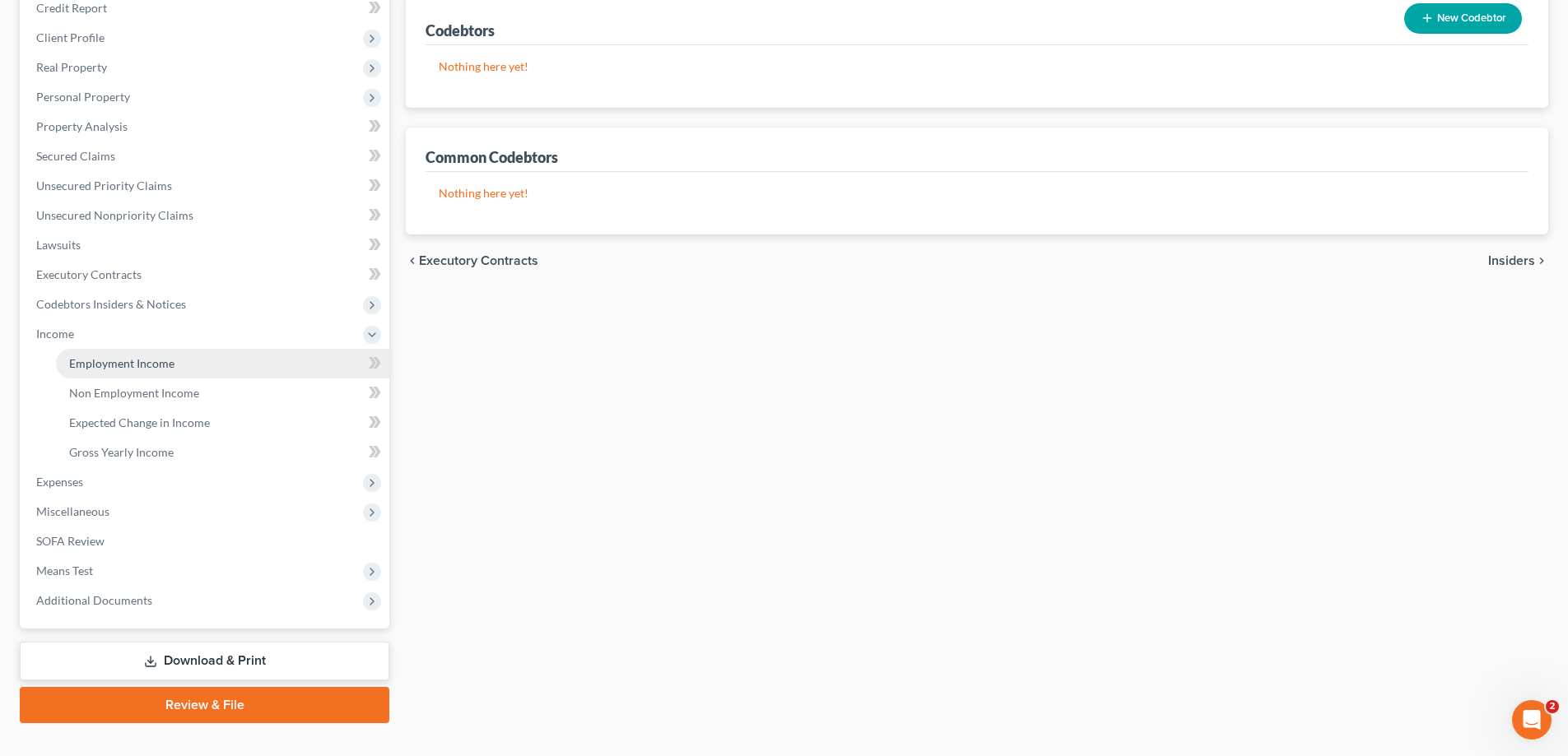
click at [129, 364] on span "Employment Income" at bounding box center [122, 363] width 105 height 14
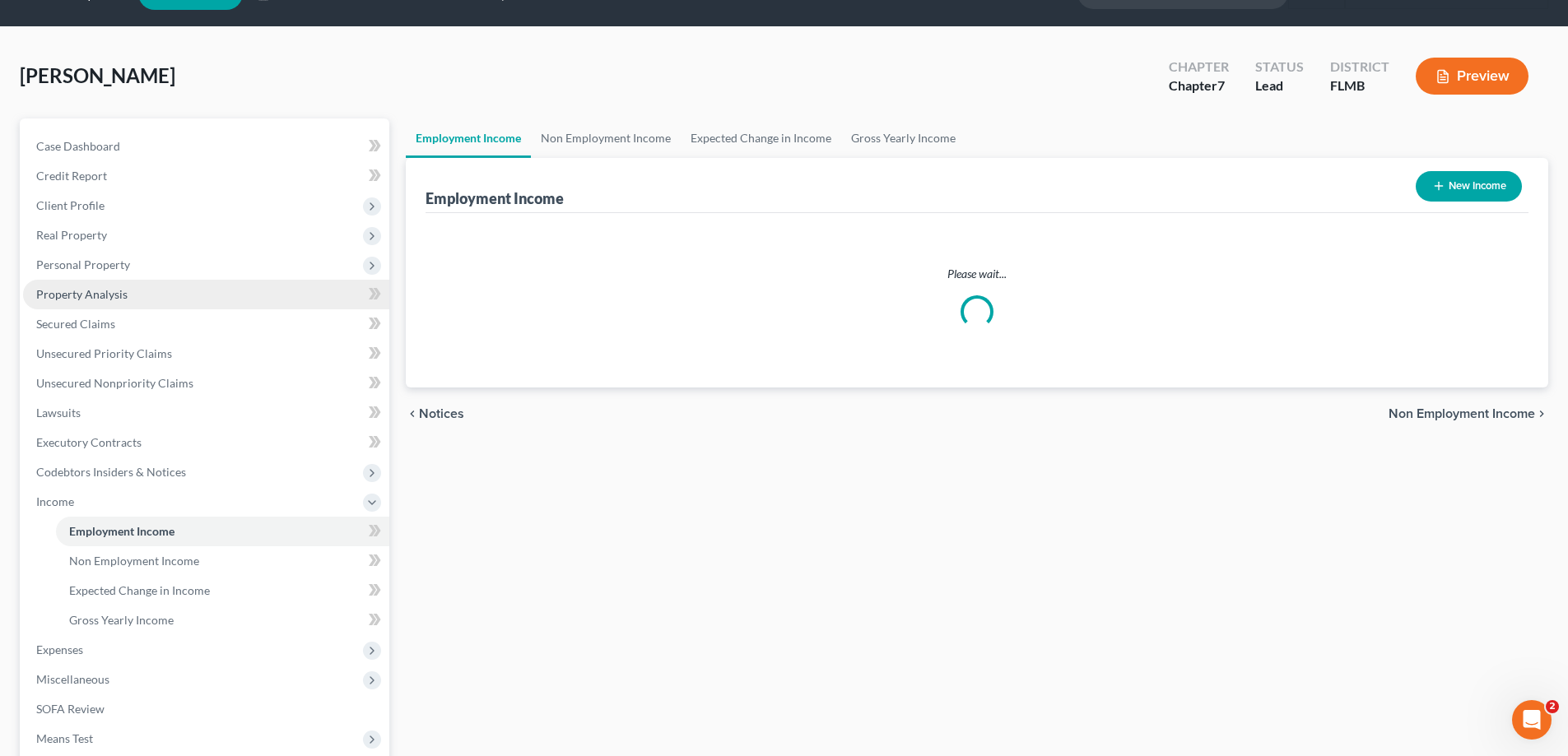
scroll to position [14, 0]
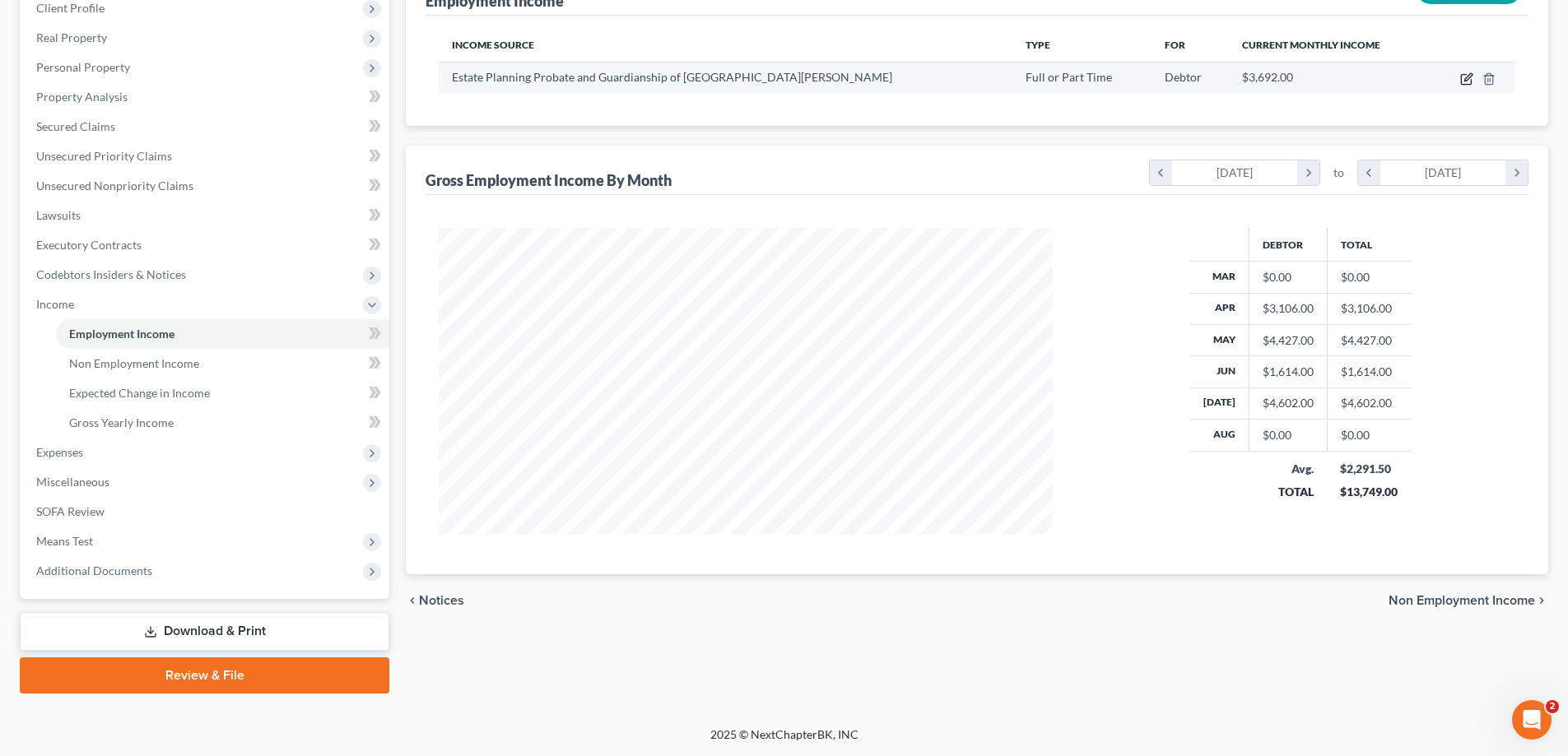
click at [1468, 74] on icon "button" at bounding box center [1467, 79] width 14 height 14
select select "0"
select select "9"
select select "3"
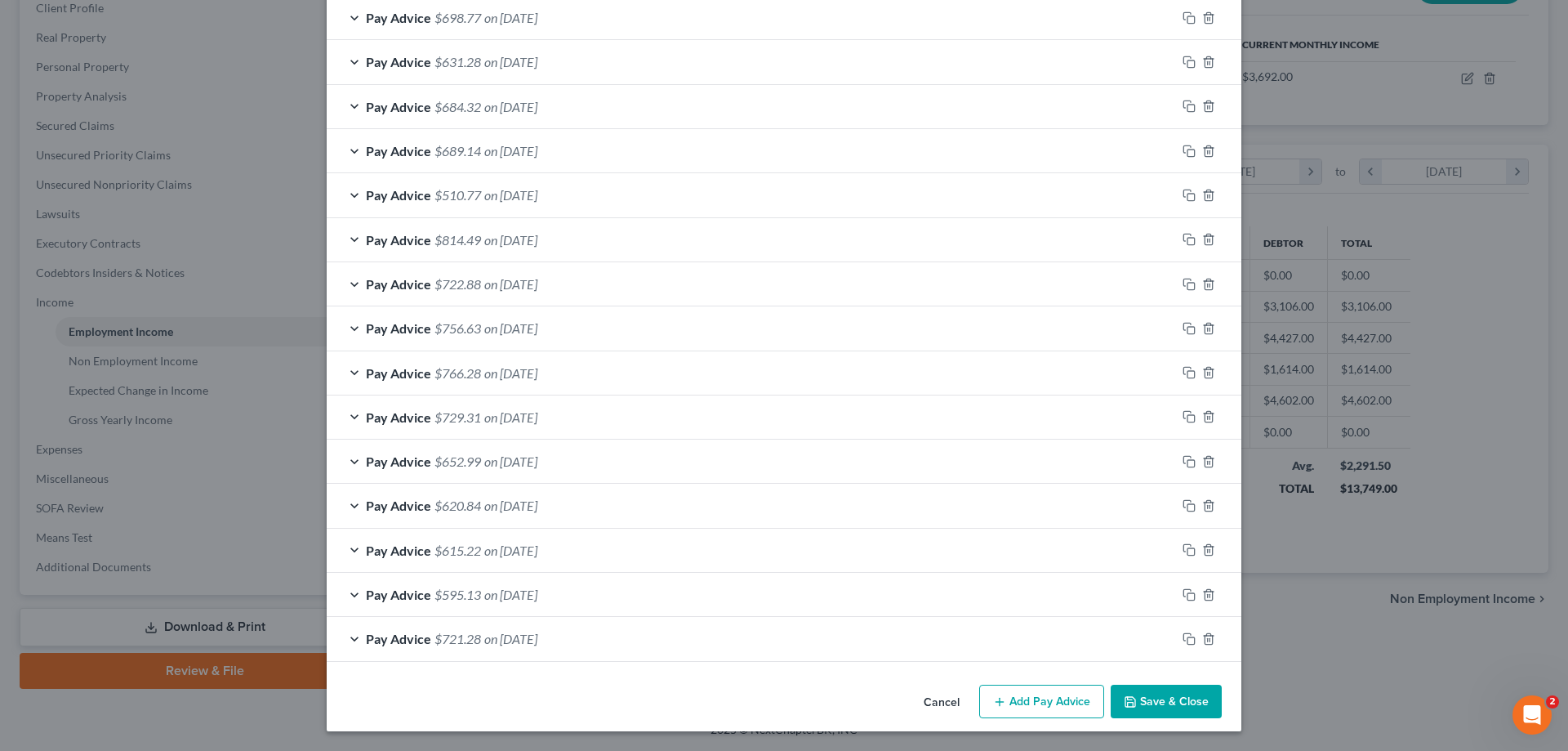
scroll to position [156, 0]
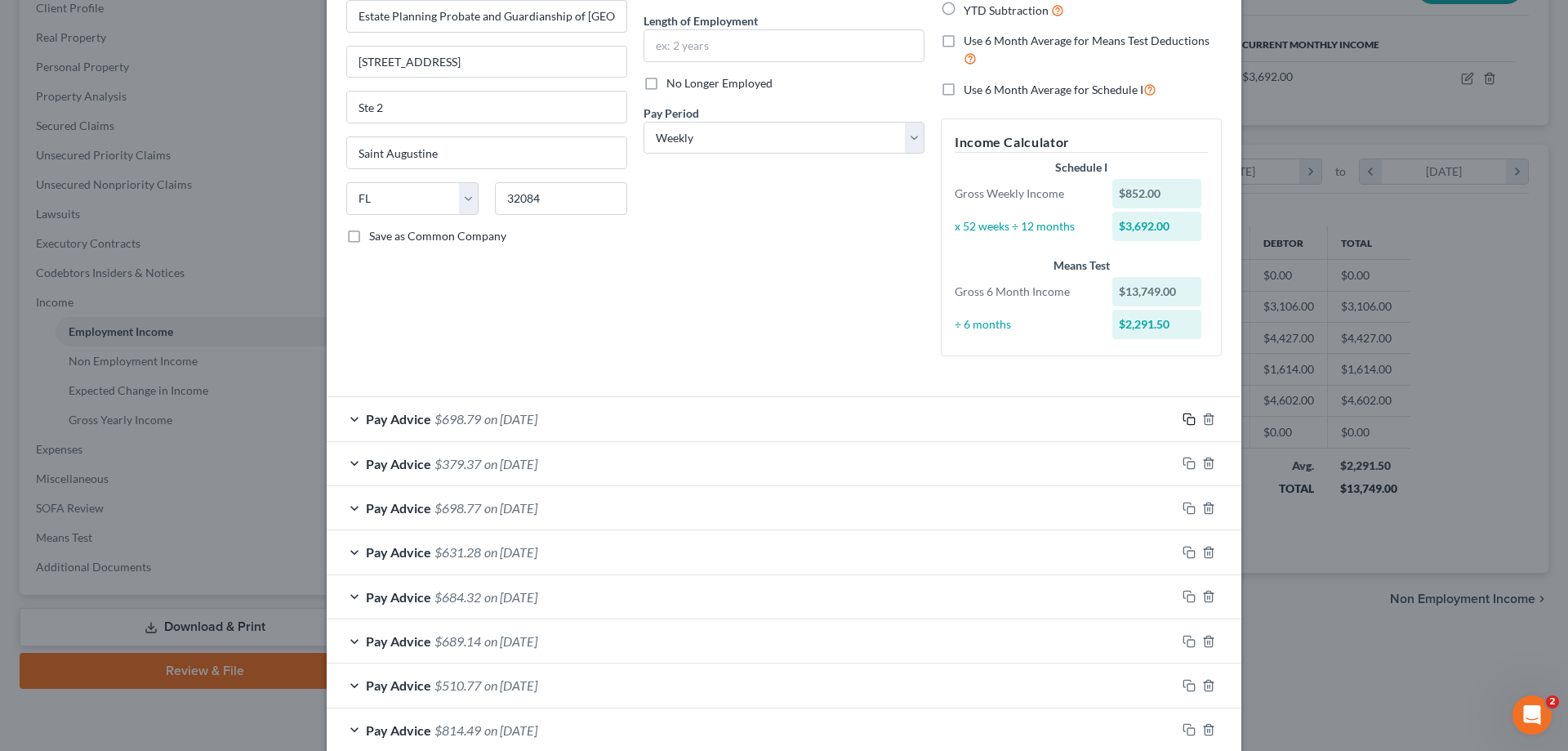
click at [1186, 416] on icon "button" at bounding box center [1190, 420] width 13 height 13
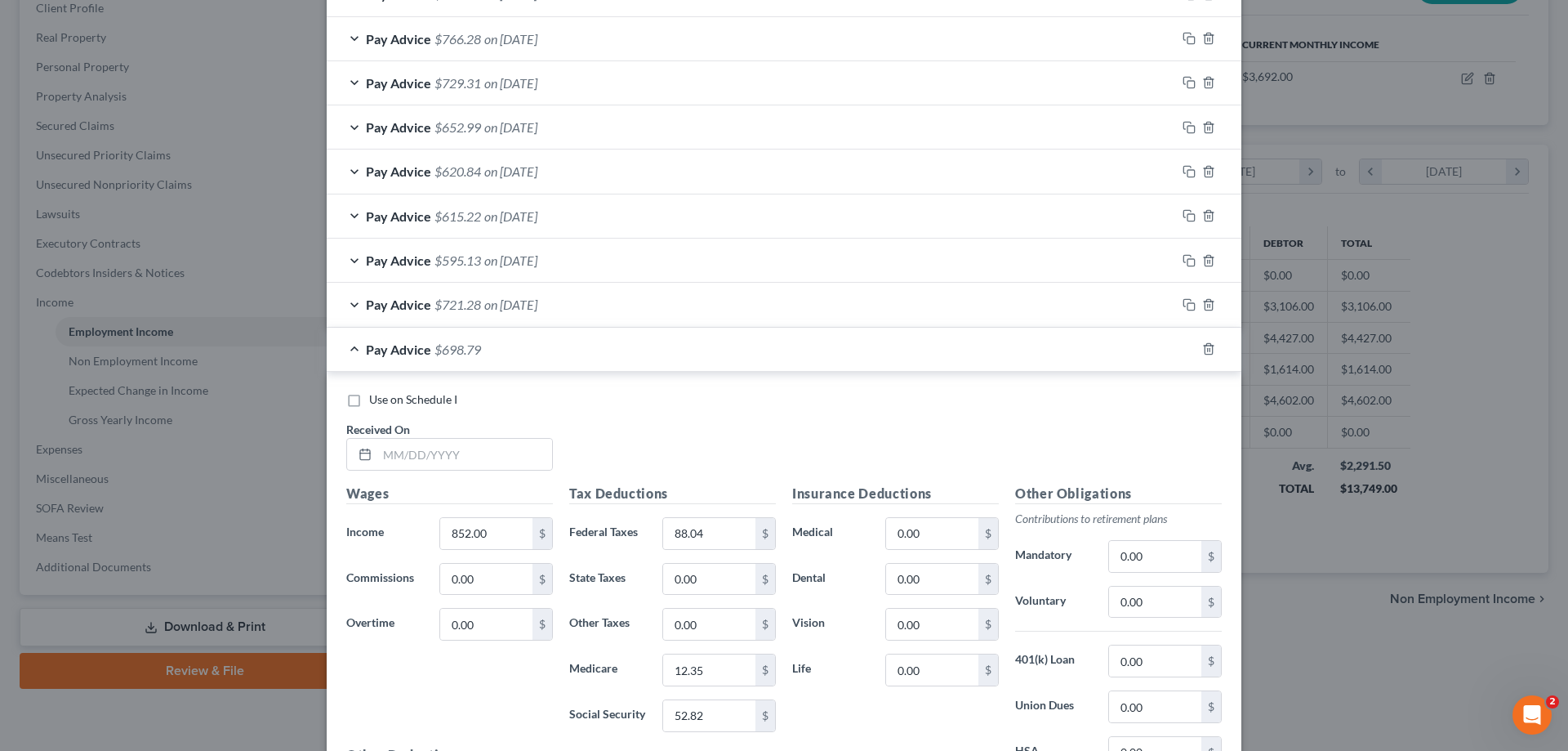
scroll to position [1182, 0]
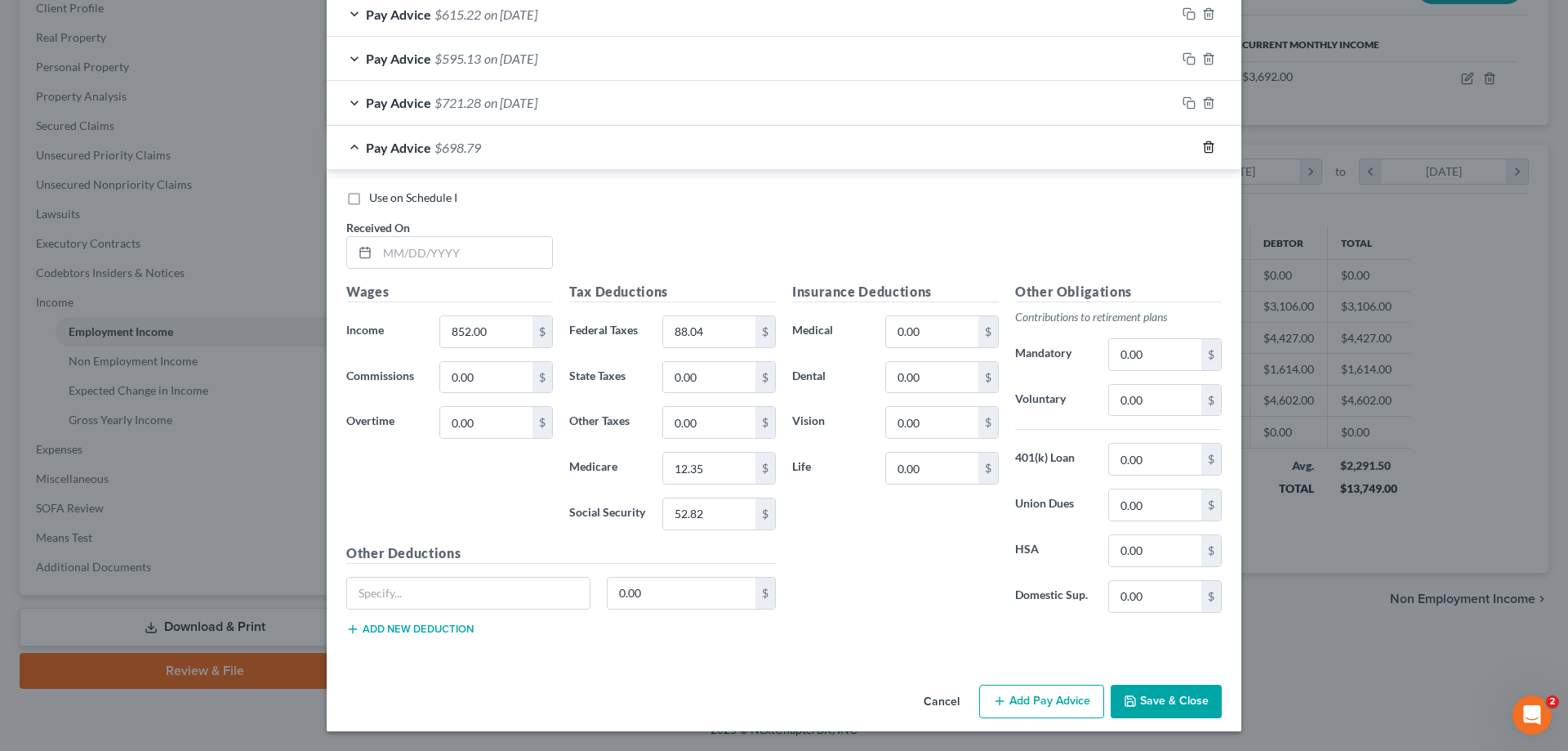
click at [1206, 153] on icon "button" at bounding box center [1209, 147] width 13 height 13
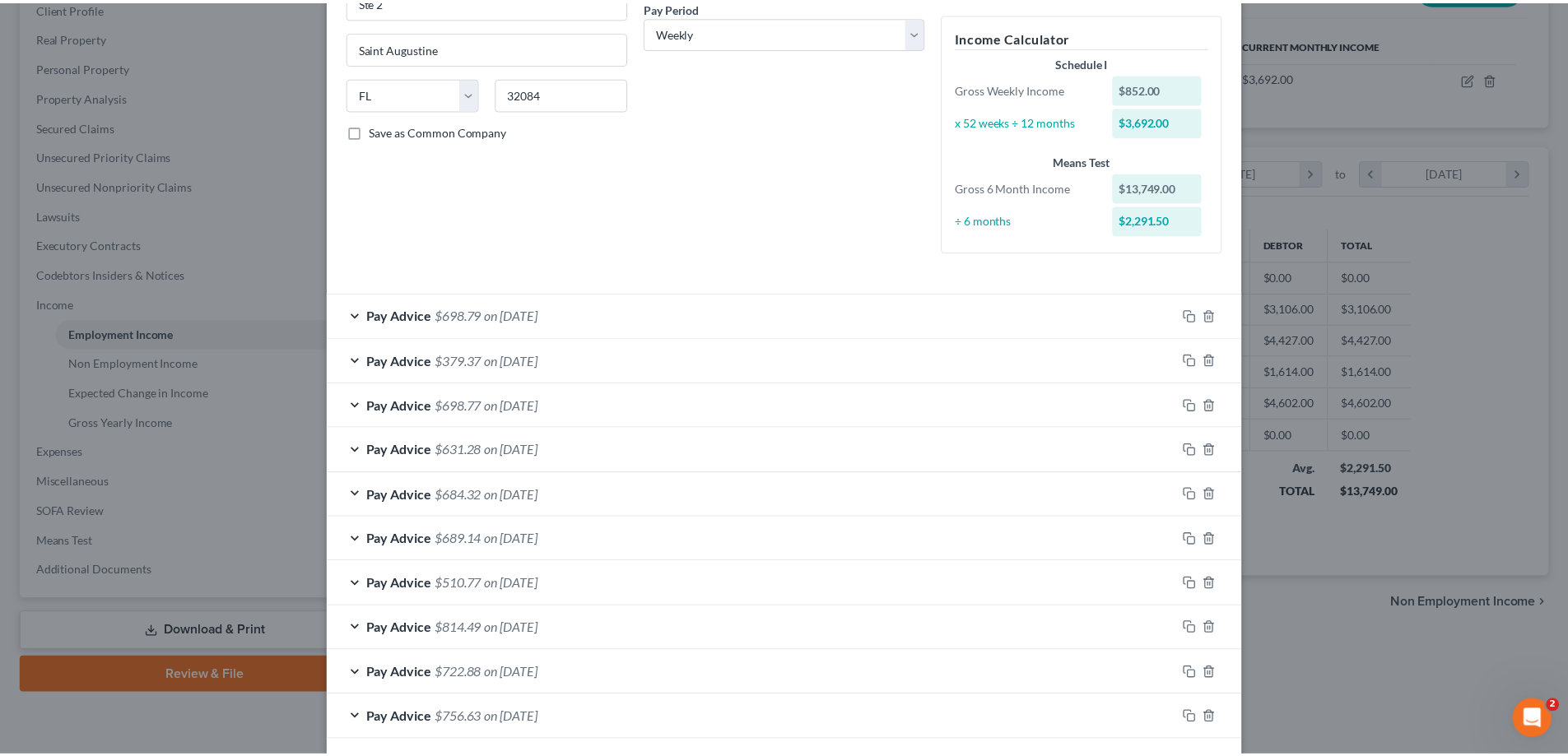
scroll to position [0, 0]
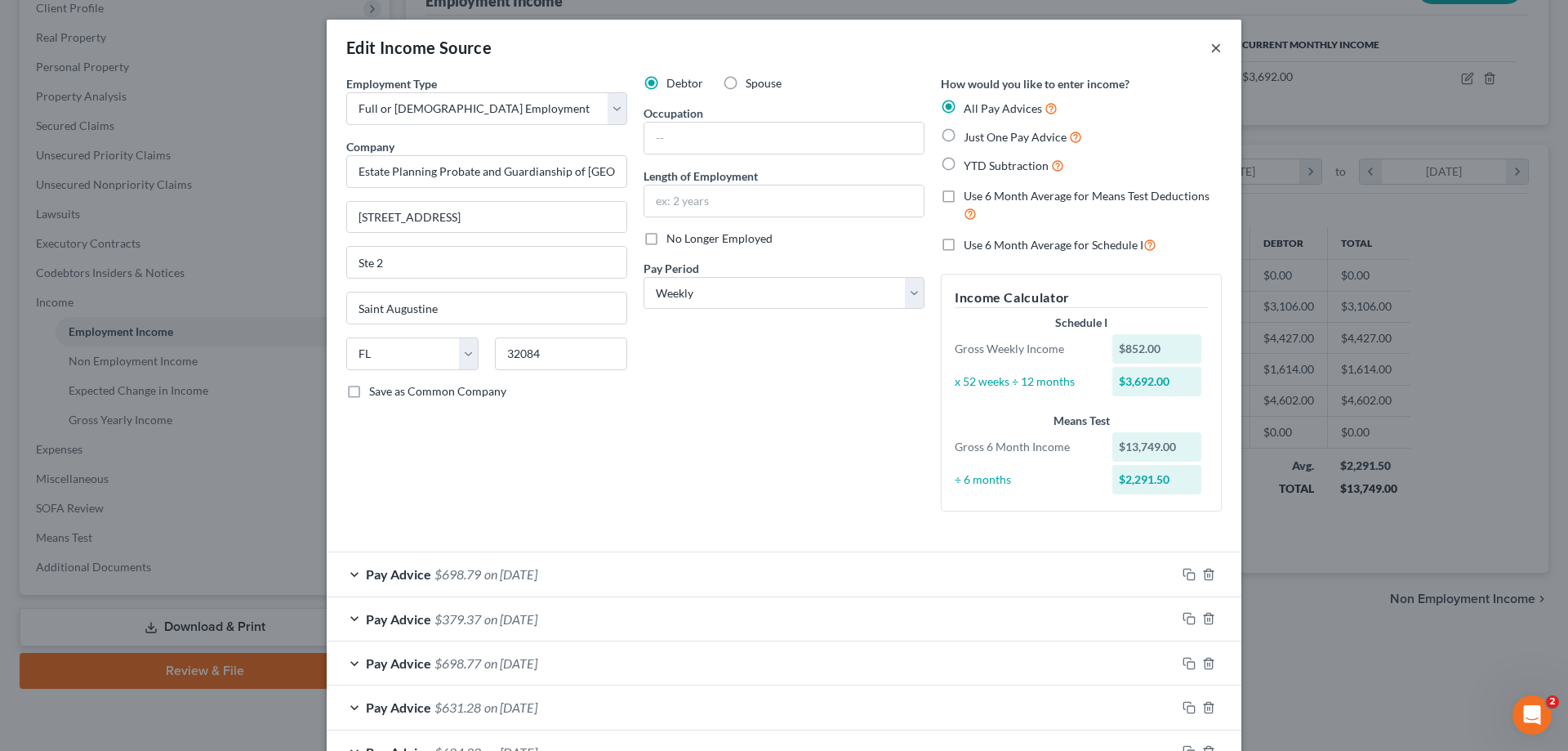
click at [1211, 45] on button "×" at bounding box center [1217, 47] width 12 height 19
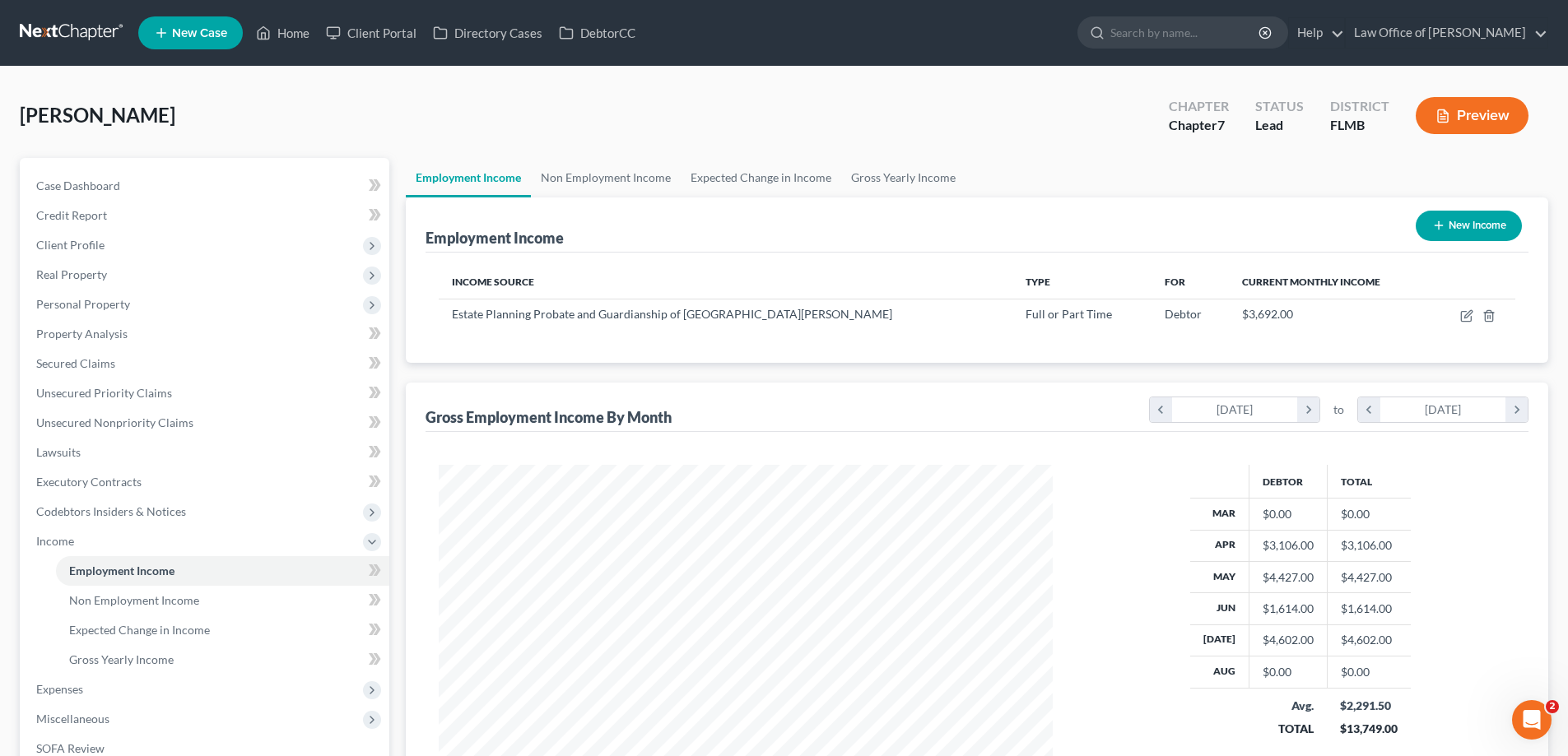
click at [1470, 222] on button "New Income" at bounding box center [1468, 226] width 106 height 30
select select "0"
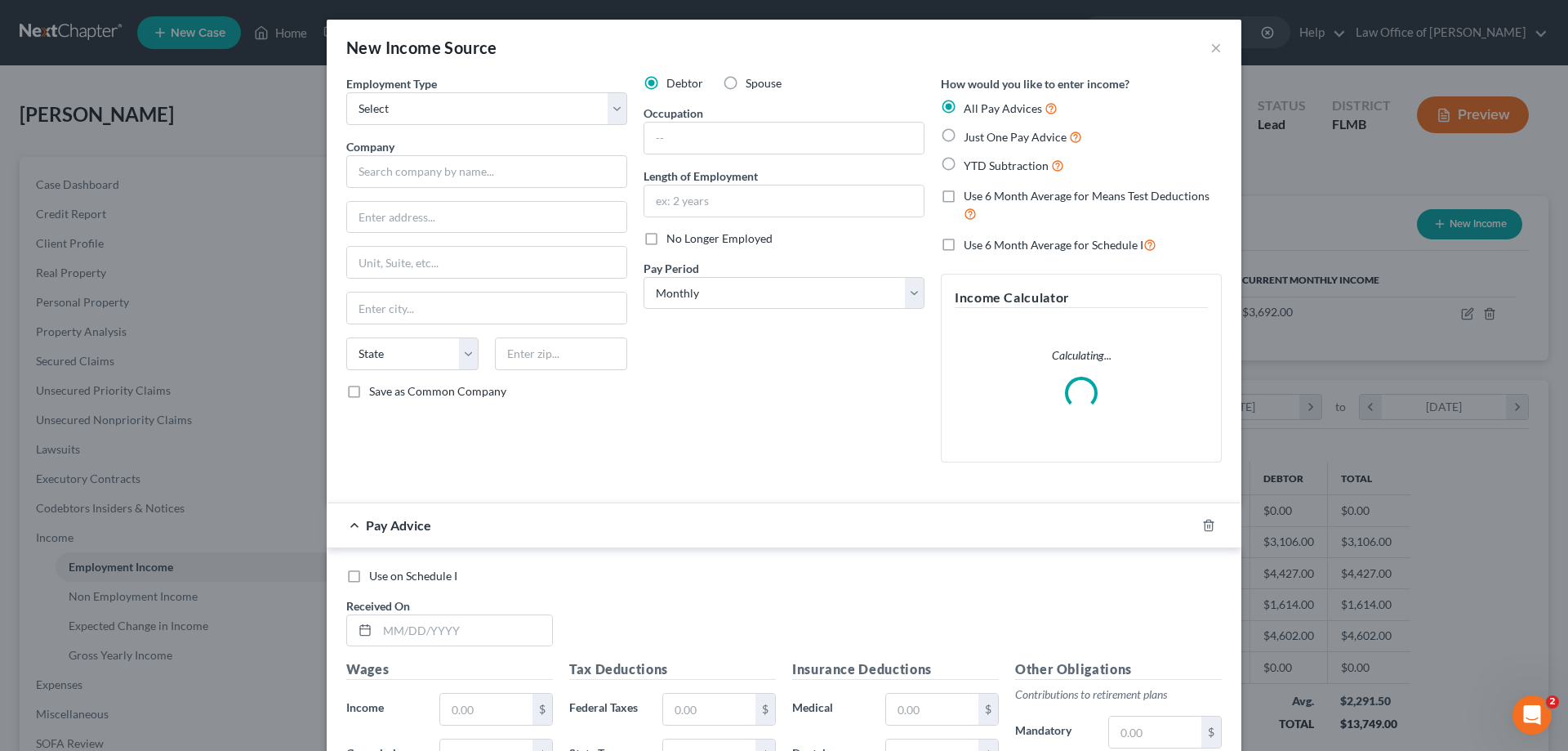
scroll to position [307, 647]
click at [515, 167] on input "text" at bounding box center [487, 172] width 281 height 33
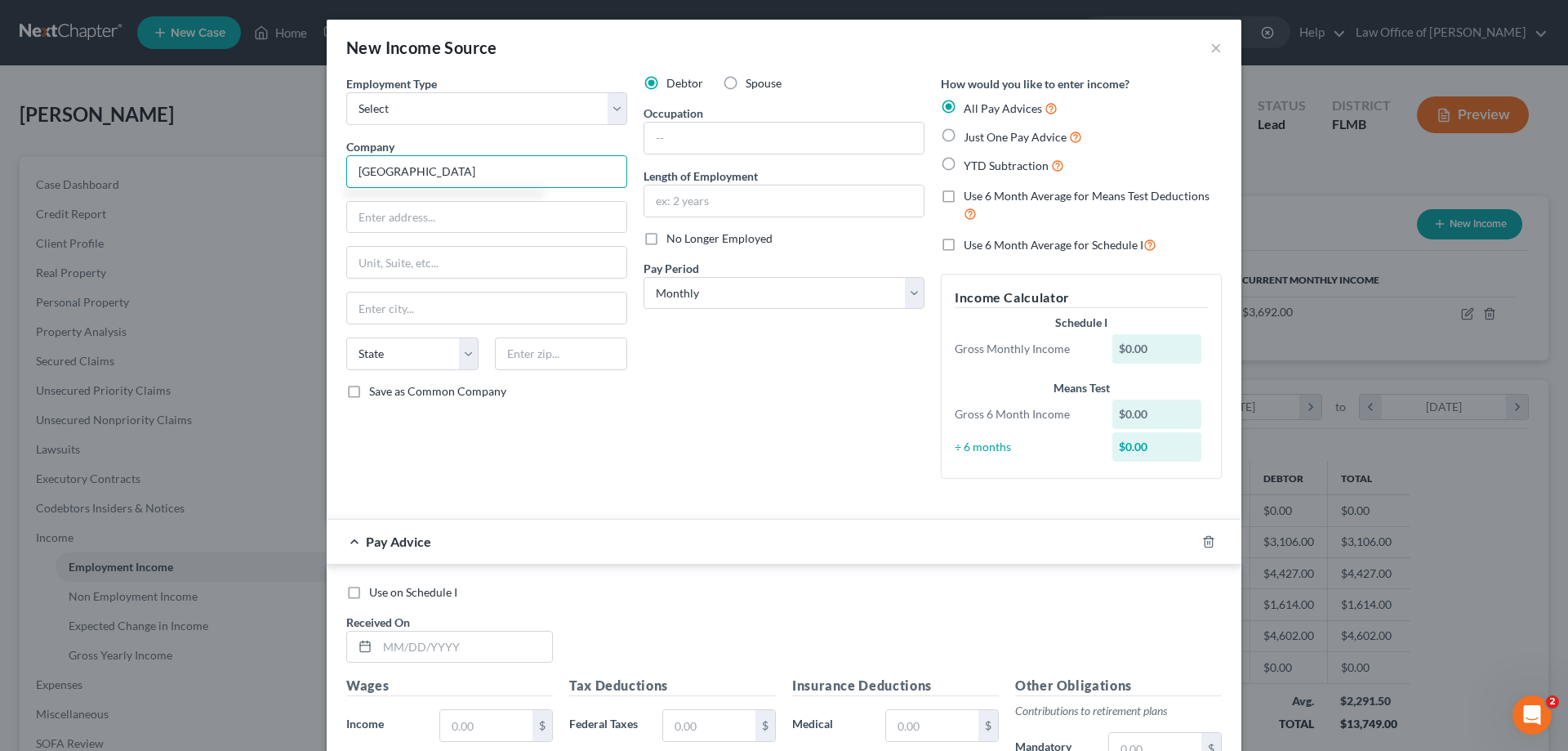
type input "Treaty Oaks Prepatory Academy"
drag, startPoint x: 515, startPoint y: 167, endPoint x: 488, endPoint y: 215, distance: 55.1
click at [488, 215] on input "800 Corporate Dr" at bounding box center [487, 217] width 279 height 31
type input "800 Corporate Dr."
type input "Ste 700"
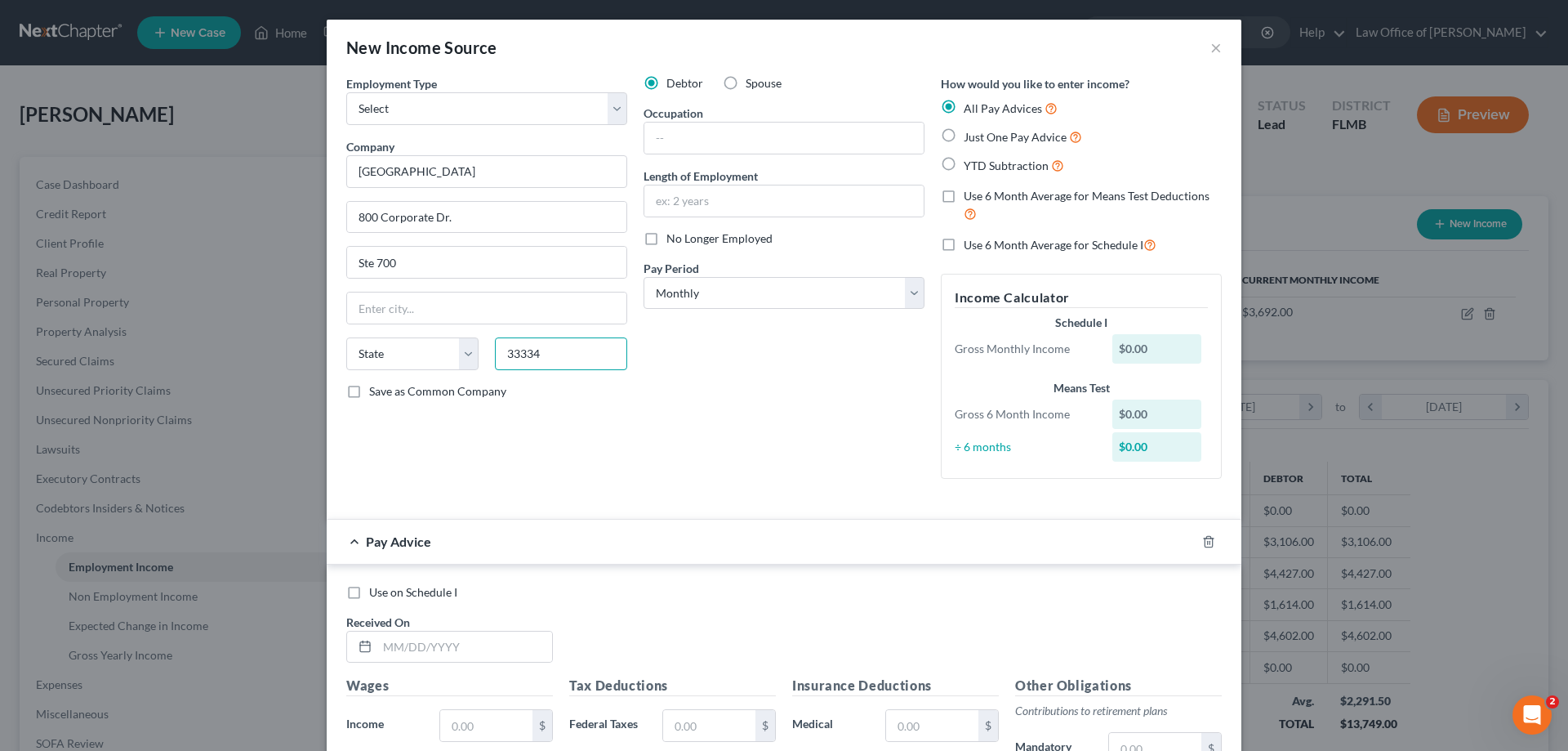
type input "33334"
type input "Fort Lauderdale"
select select "9"
click at [577, 481] on div "Employment Type * Select Full or Part Time Employment Self Employment Company *…" at bounding box center [487, 283] width 298 height 416
click at [712, 151] on input "text" at bounding box center [784, 138] width 279 height 31
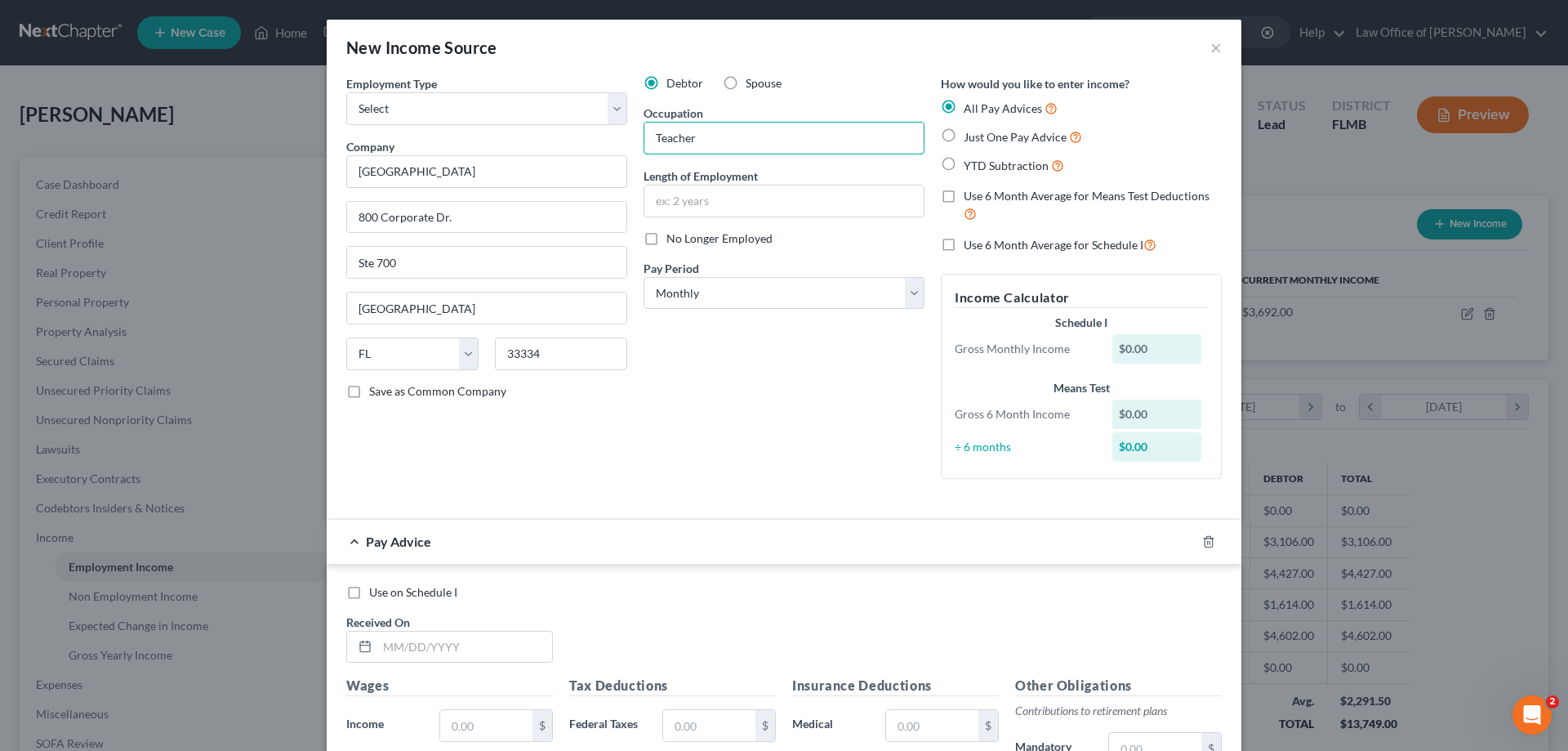
type input "Teacher"
drag, startPoint x: 726, startPoint y: 398, endPoint x: 725, endPoint y: 388, distance: 10.0
click at [726, 398] on div "Debtor Spouse Occupation Teacher Length of Employment No Longer Employed Pay Pe…" at bounding box center [784, 283] width 298 height 416
click at [718, 299] on select "Select Monthly Twice Monthly Every Other Week Weekly" at bounding box center [784, 293] width 281 height 33
select select "2"
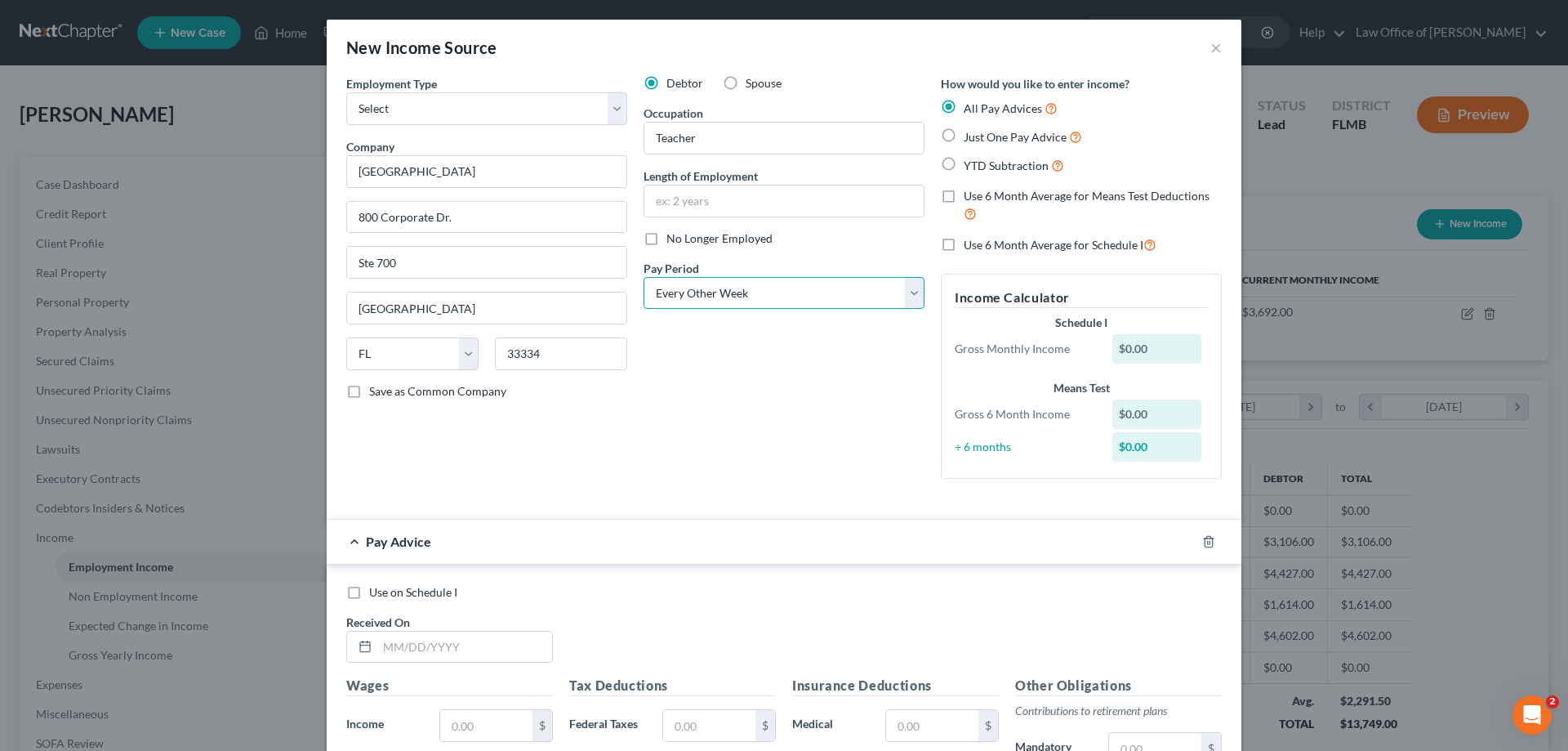
click at [644, 277] on select "Select Monthly Twice Monthly Every Other Week Weekly" at bounding box center [784, 293] width 281 height 33
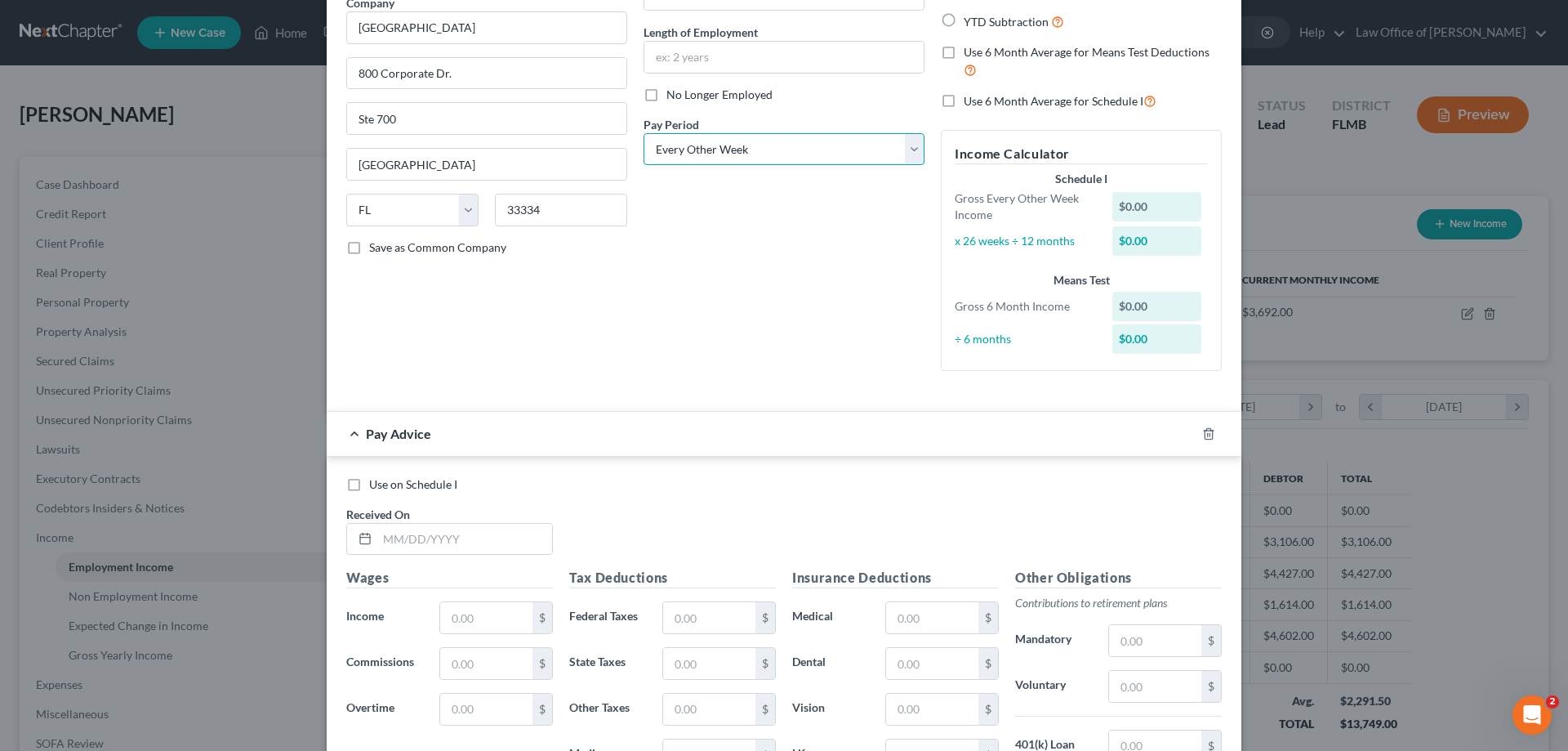
scroll to position [409, 0]
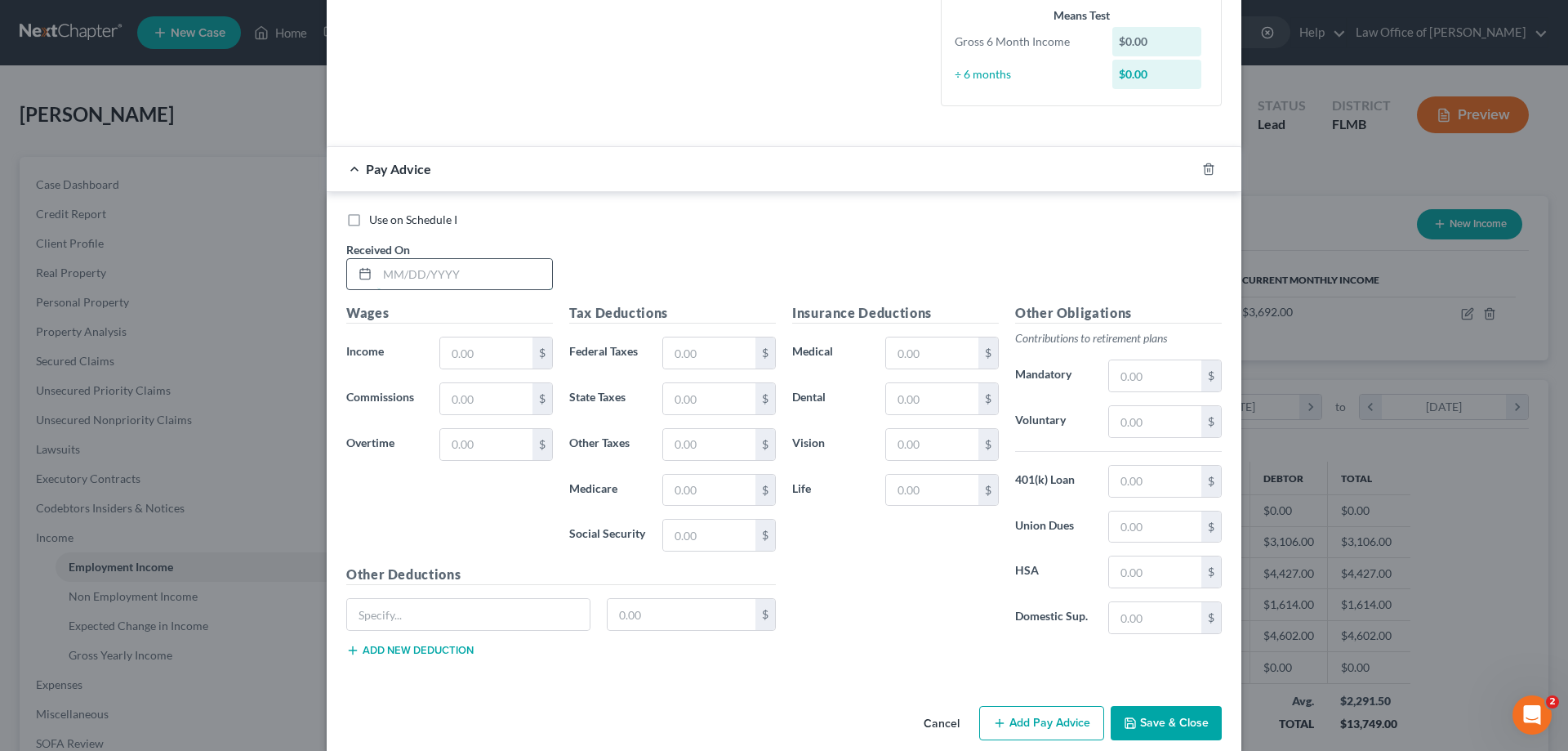
click at [444, 274] on input "text" at bounding box center [465, 274] width 175 height 31
type input "8/15/25"
type input "1,961.04"
type input "156.92"
type input "28.44"
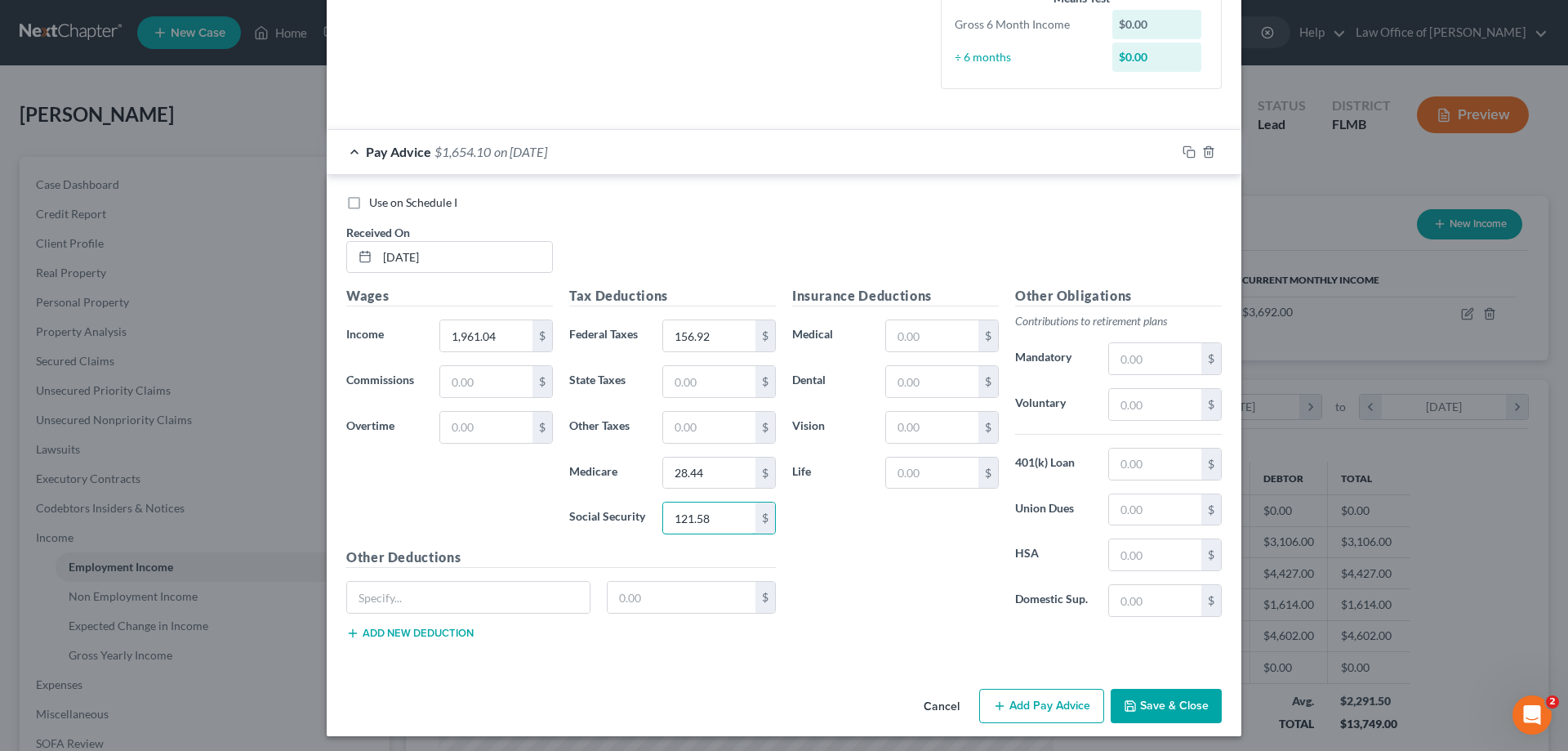
scroll to position [431, 0]
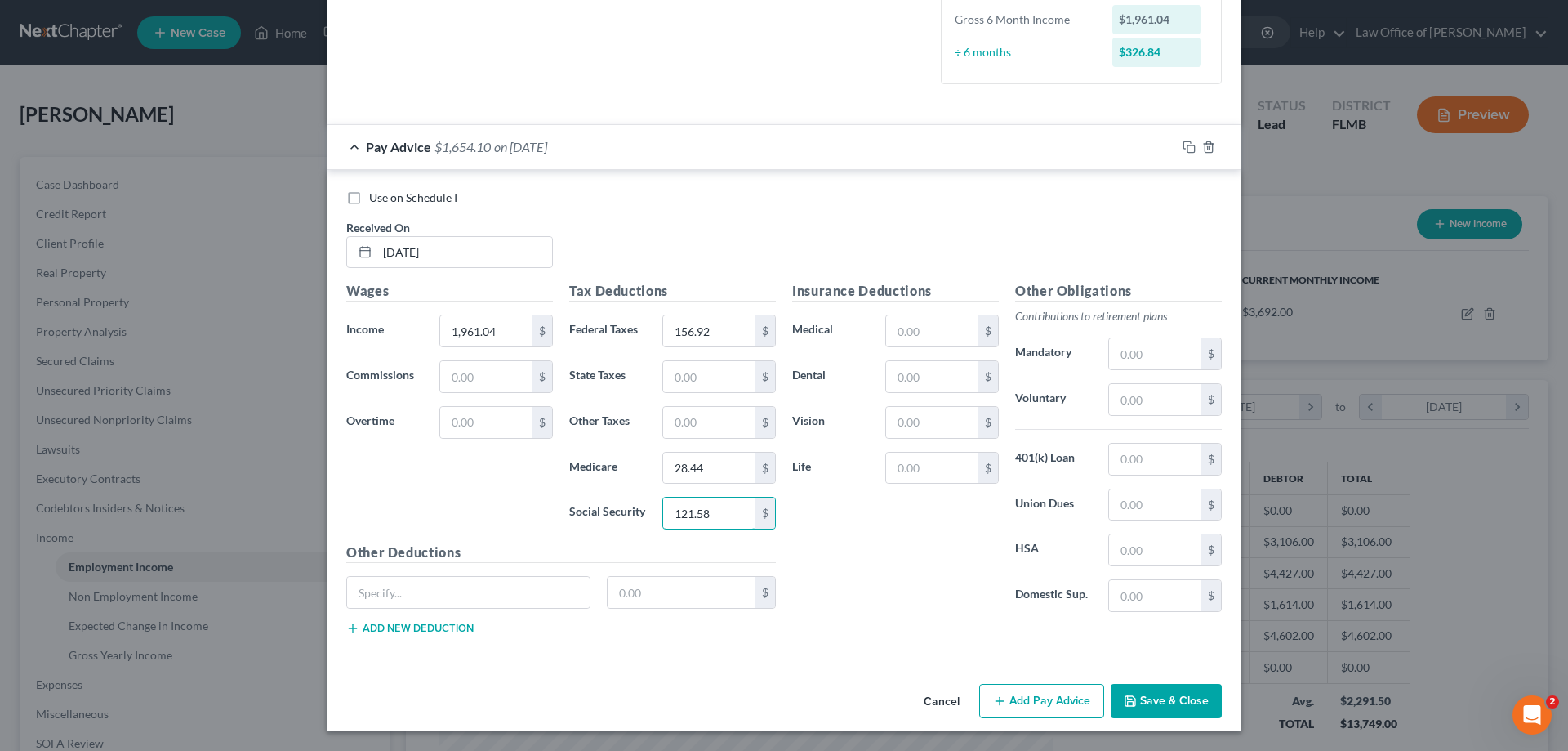
type input "121.58"
click at [1168, 701] on button "Save & Close" at bounding box center [1166, 701] width 111 height 34
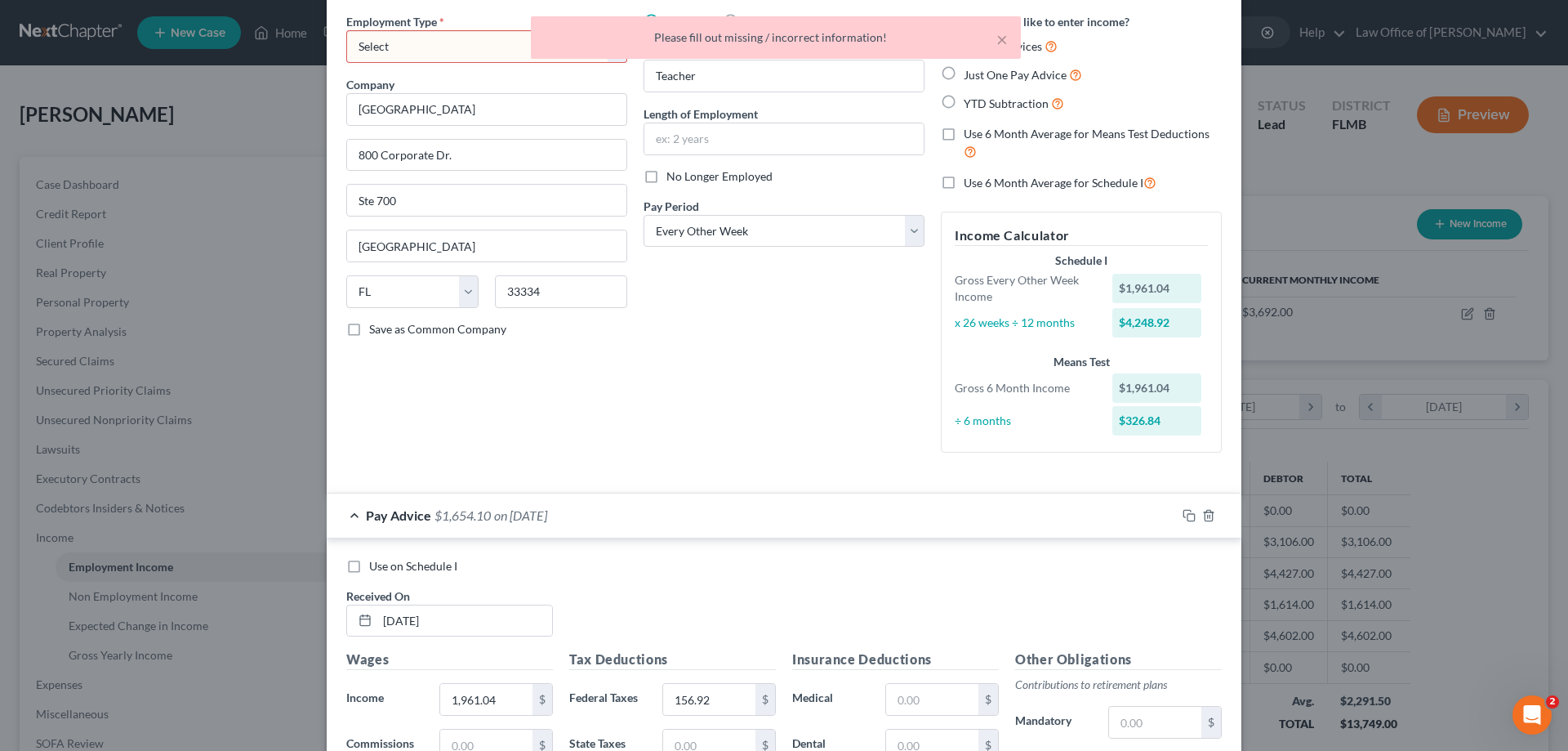
scroll to position [0, 0]
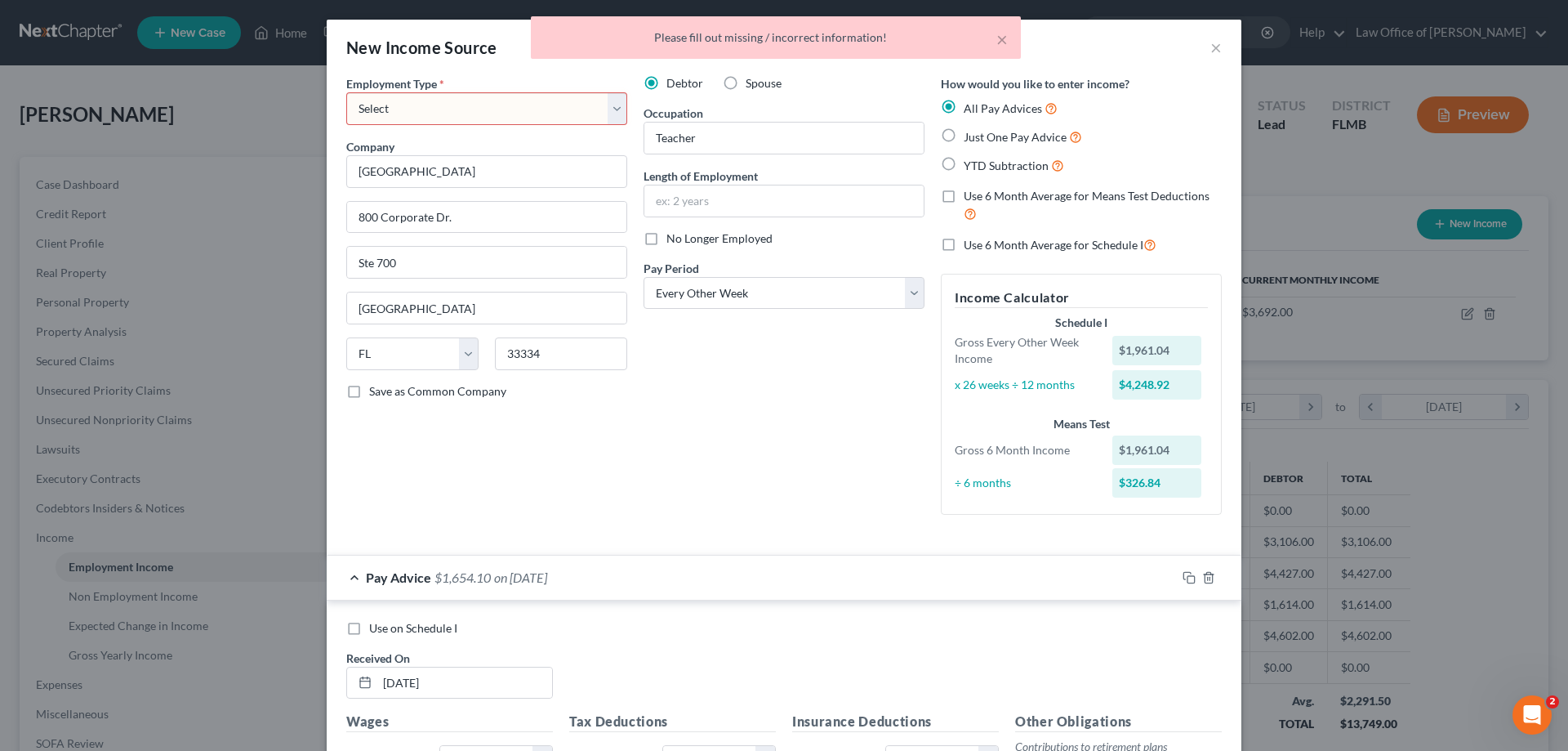
drag, startPoint x: 509, startPoint y: 112, endPoint x: 505, endPoint y: 122, distance: 10.8
click at [509, 112] on select "Select Full or Part Time Employment Self Employment" at bounding box center [487, 108] width 281 height 33
select select "0"
click at [346, 93] on select "Select Full or Part Time Employment Self Employment" at bounding box center [487, 108] width 281 height 33
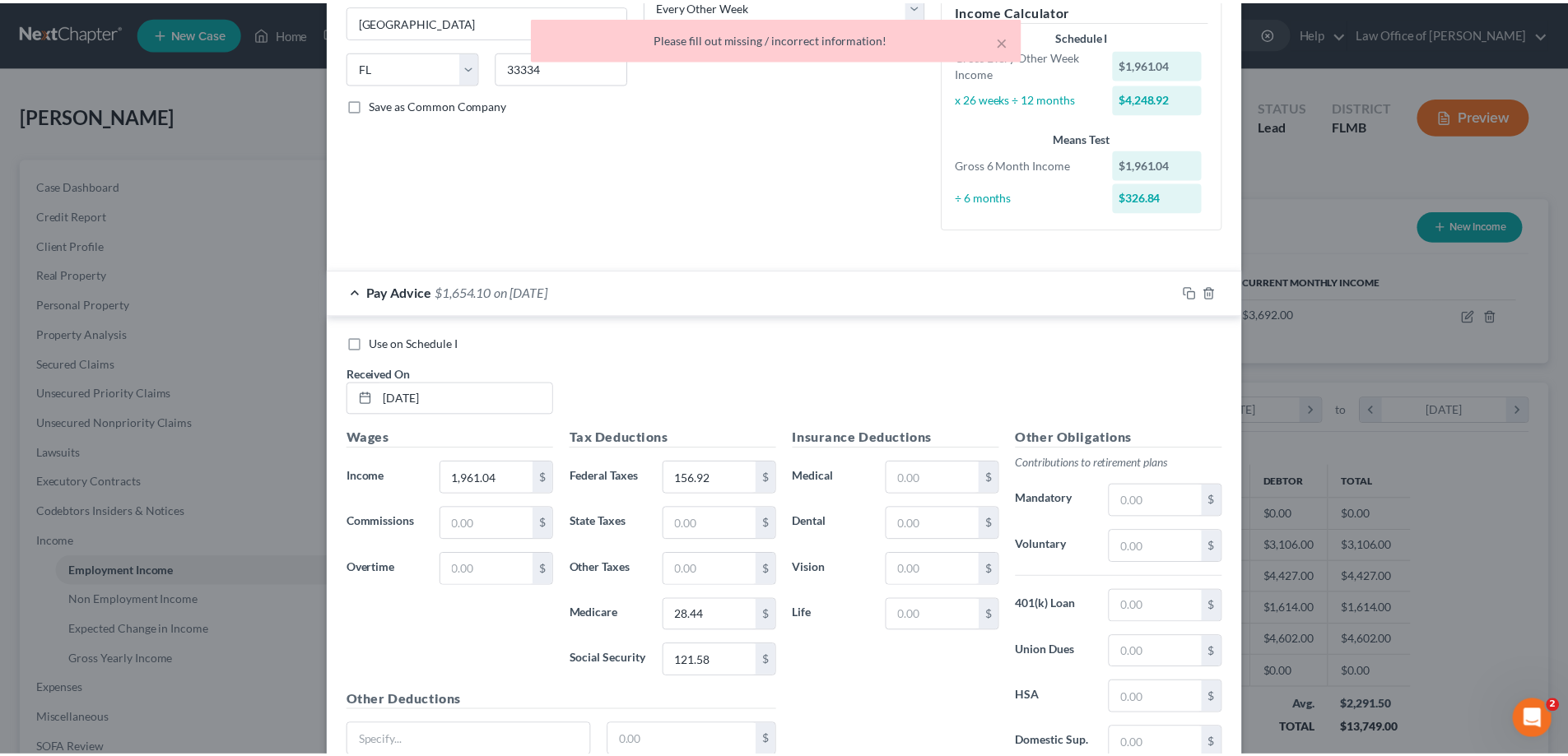
scroll to position [433, 0]
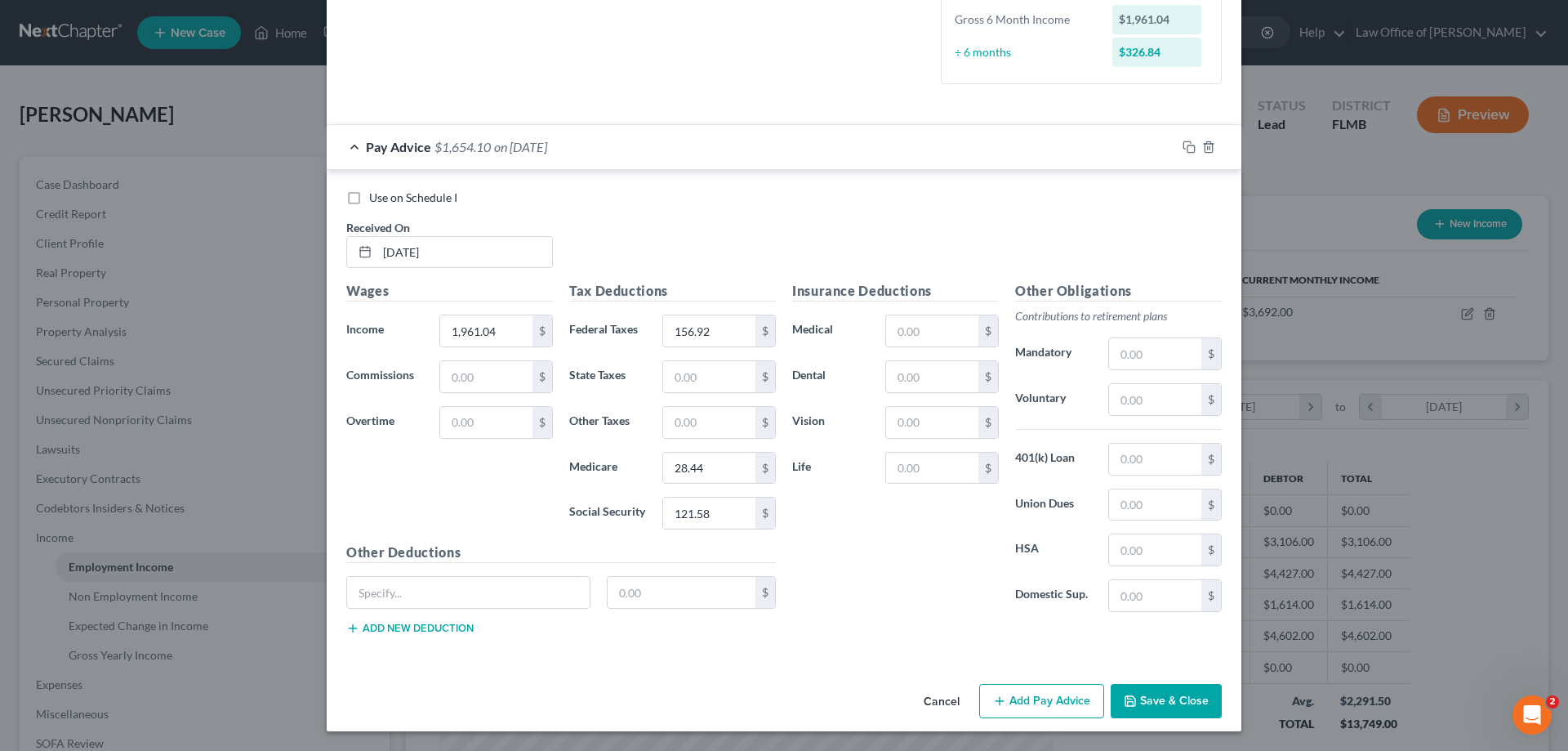
click at [1174, 701] on button "Save & Close" at bounding box center [1166, 701] width 111 height 34
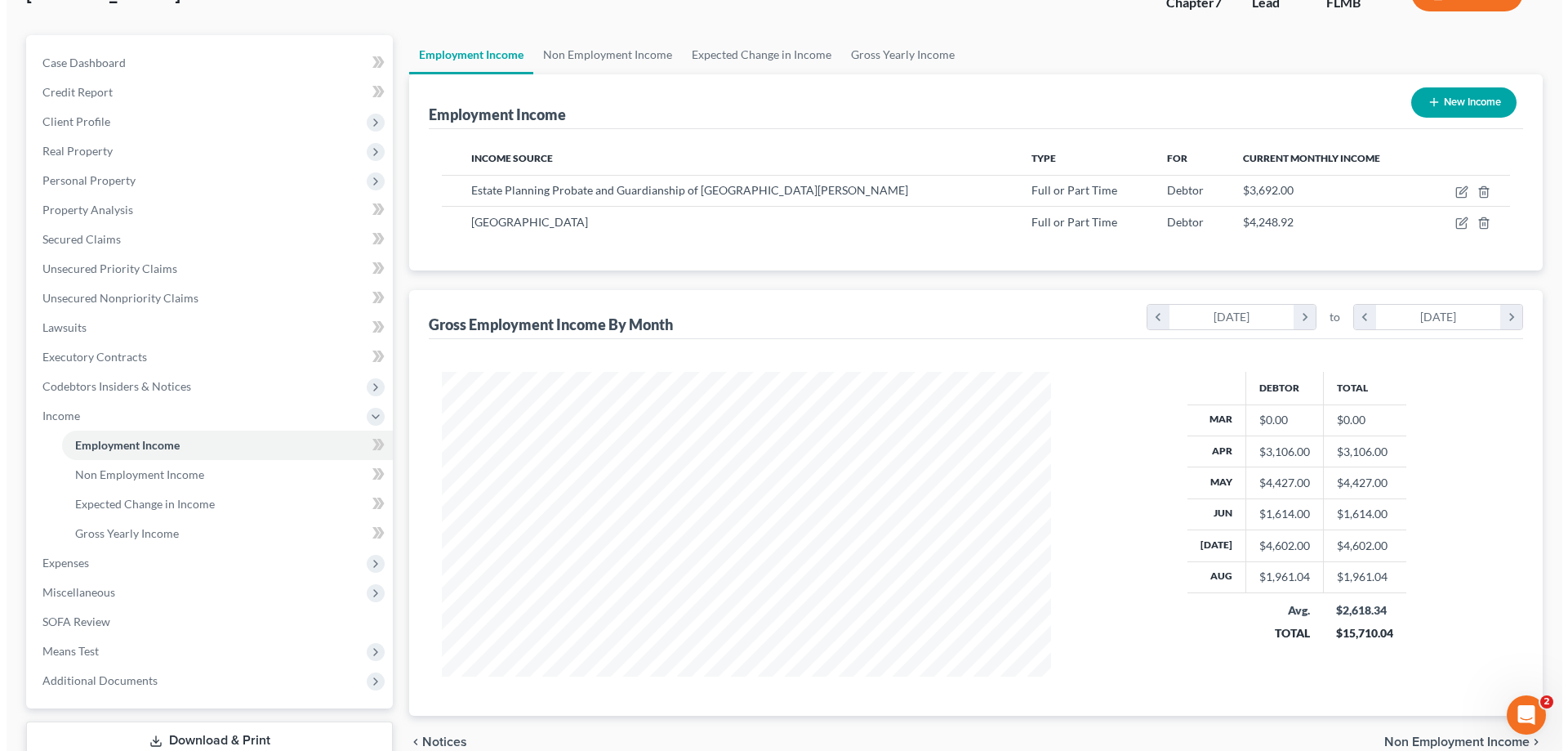
scroll to position [235, 0]
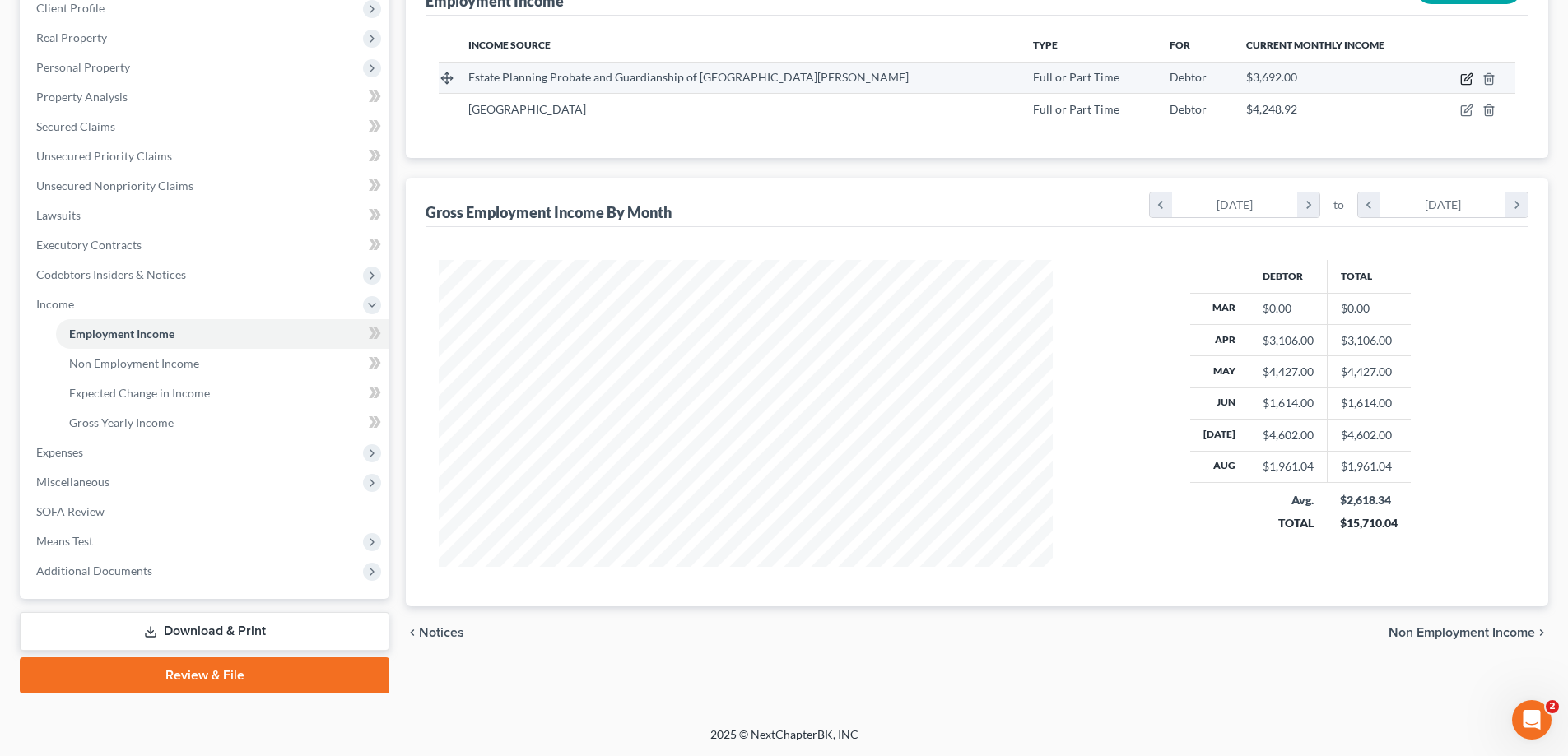
click at [1461, 82] on icon "button" at bounding box center [1465, 80] width 10 height 10
select select "0"
select select "9"
select select "3"
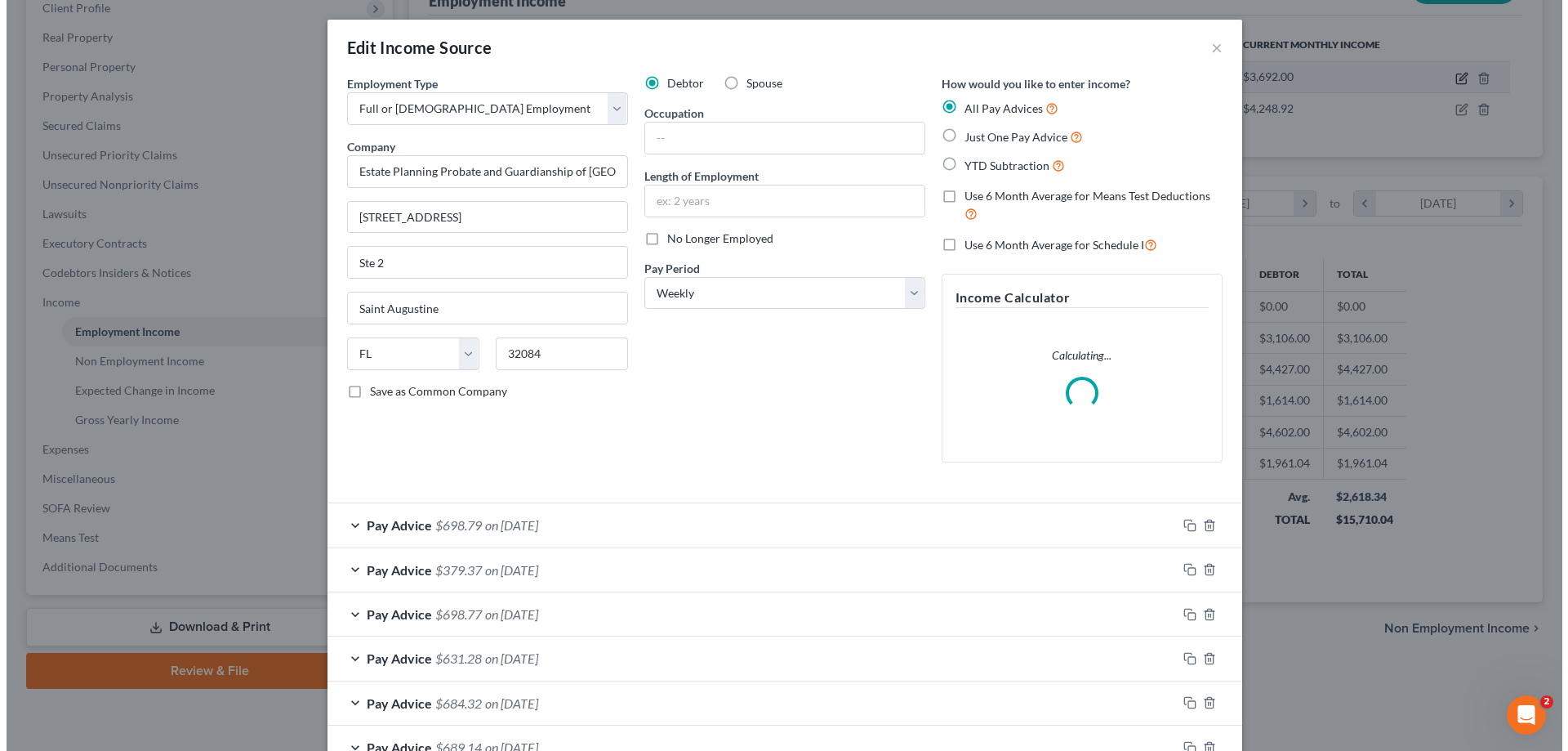
scroll to position [307, 647]
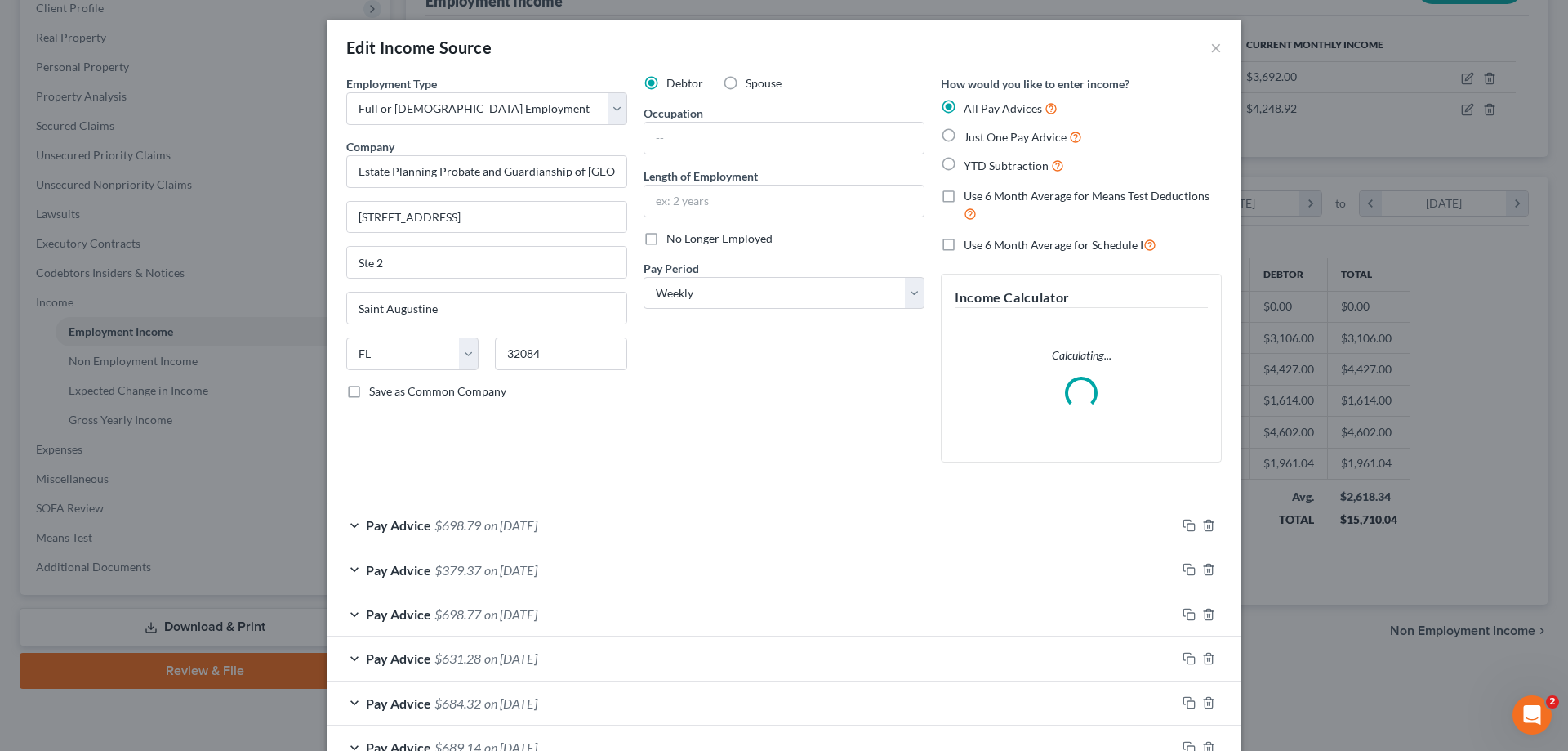
click at [667, 244] on span "No Longer Employed" at bounding box center [720, 238] width 106 height 14
click at [673, 241] on input "No Longer Employed" at bounding box center [678, 235] width 11 height 11
checkbox input "true"
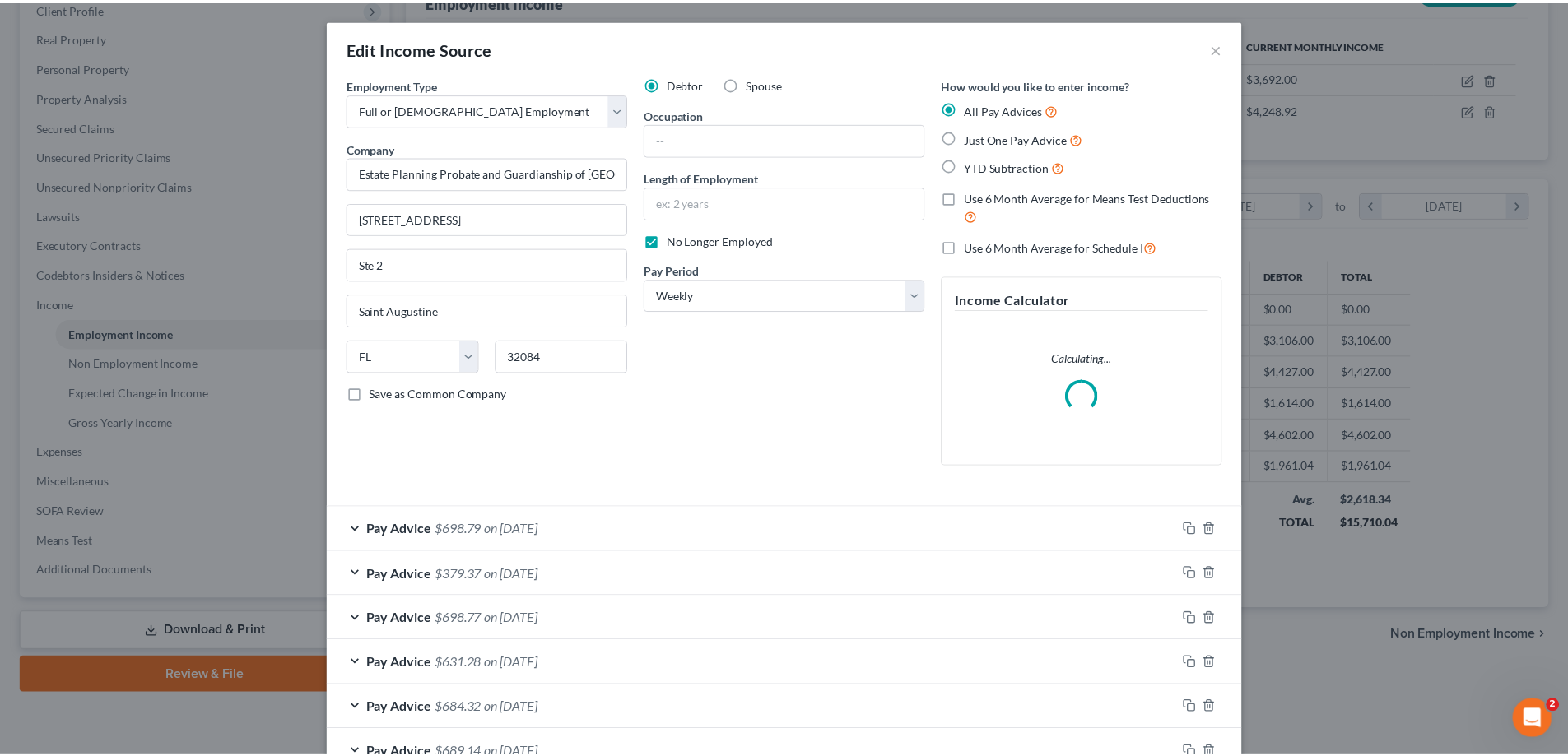
scroll to position [600, 0]
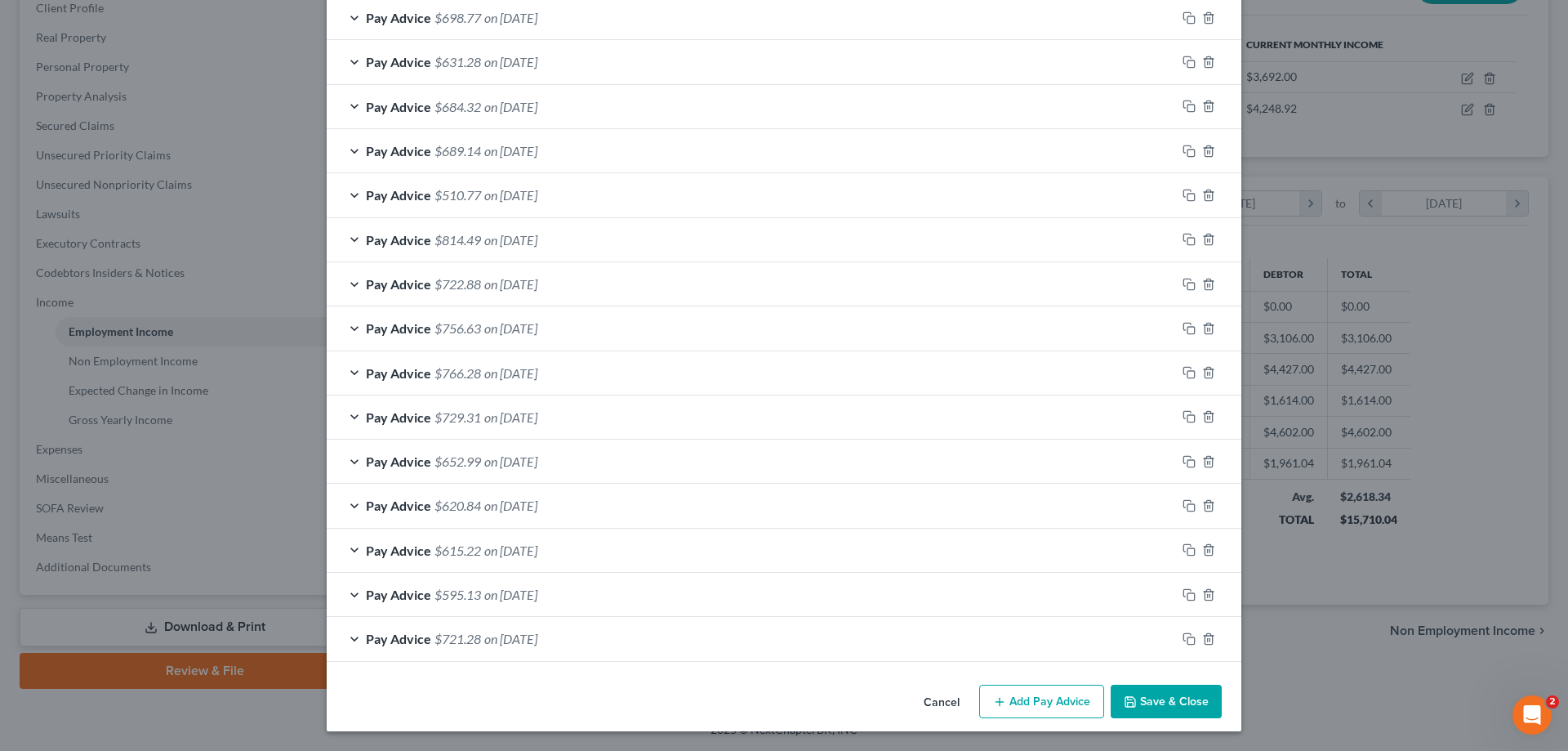
click at [1163, 690] on button "Save & Close" at bounding box center [1166, 701] width 111 height 34
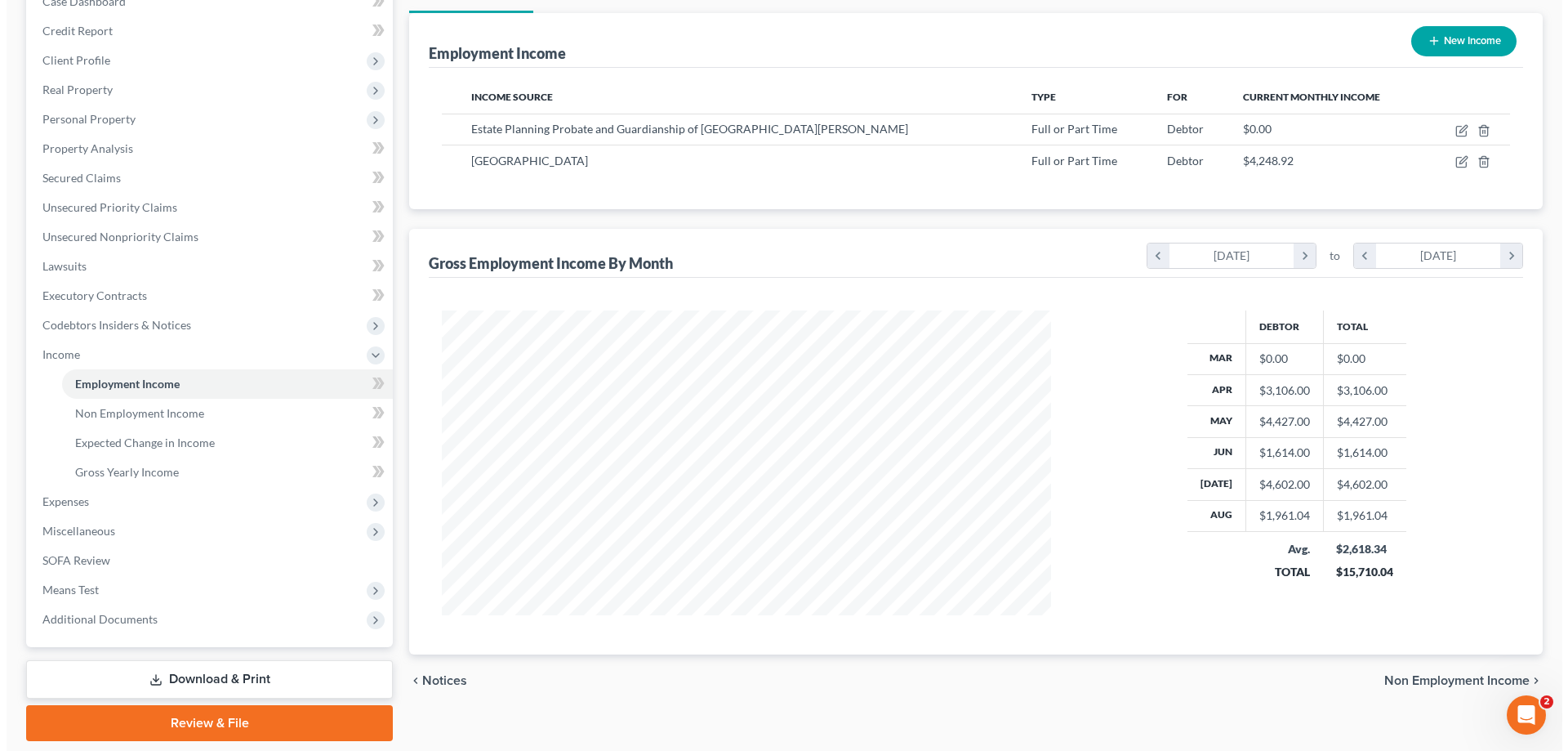
scroll to position [154, 0]
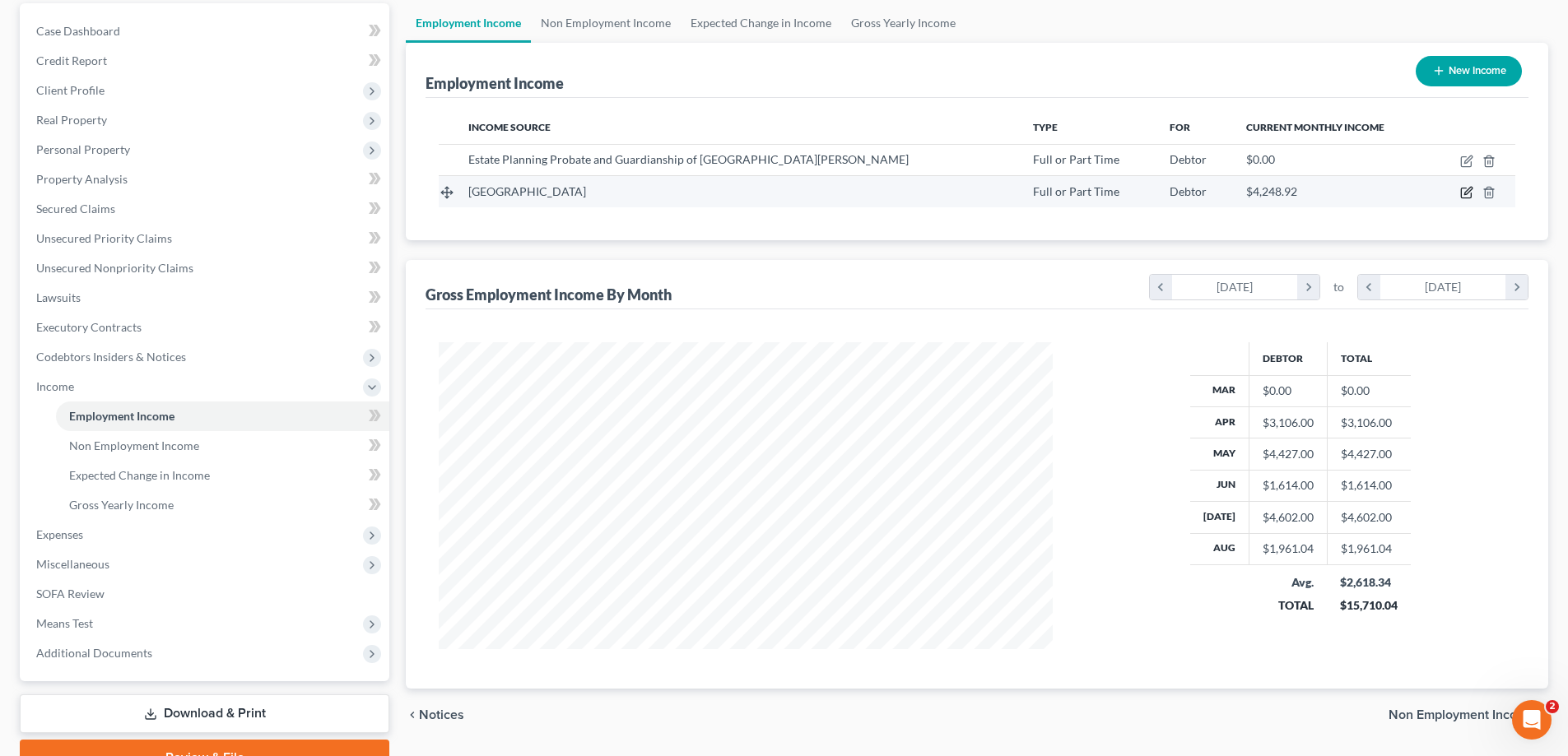
click at [1465, 188] on icon "button" at bounding box center [1465, 193] width 10 height 10
select select "0"
select select "9"
select select "2"
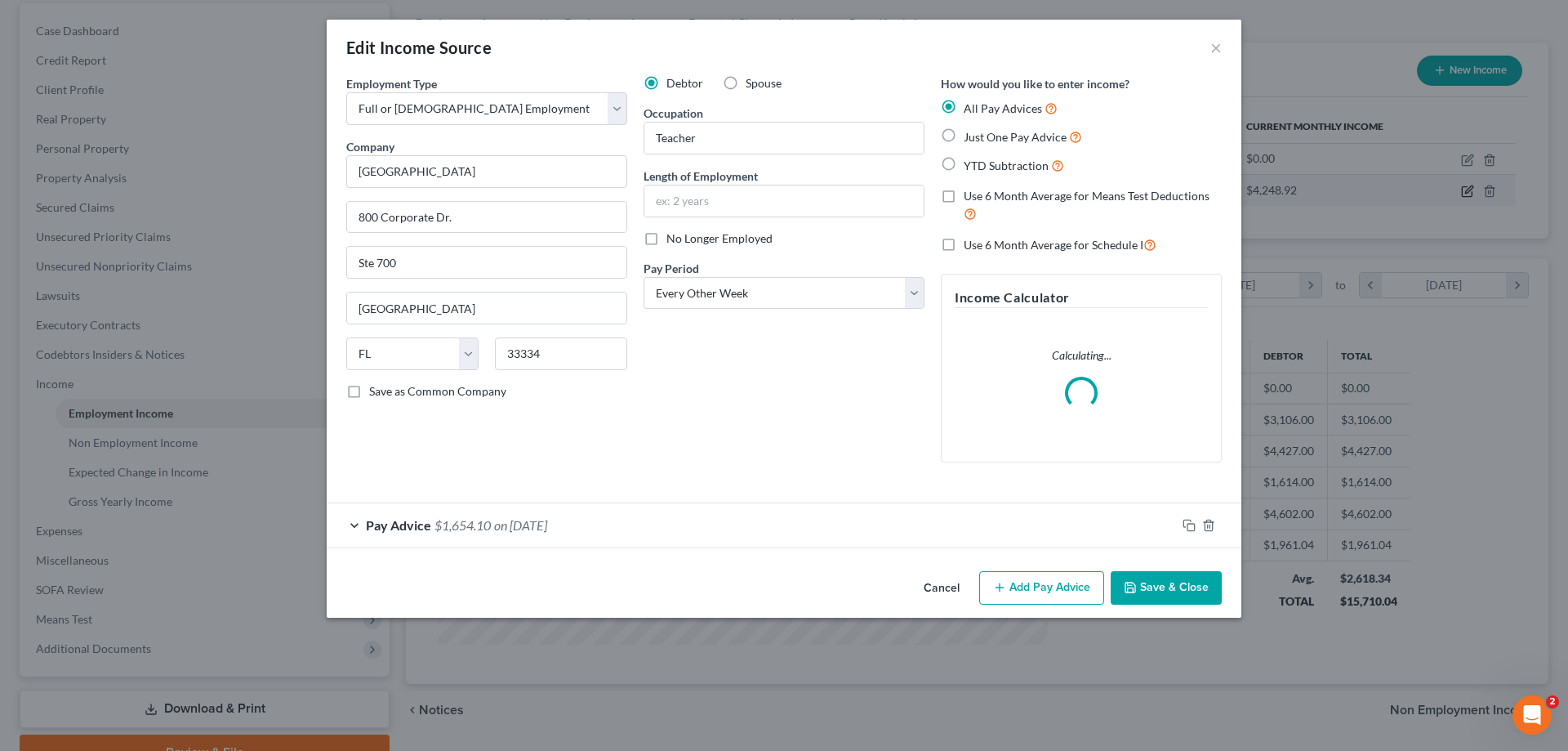
scroll to position [307, 647]
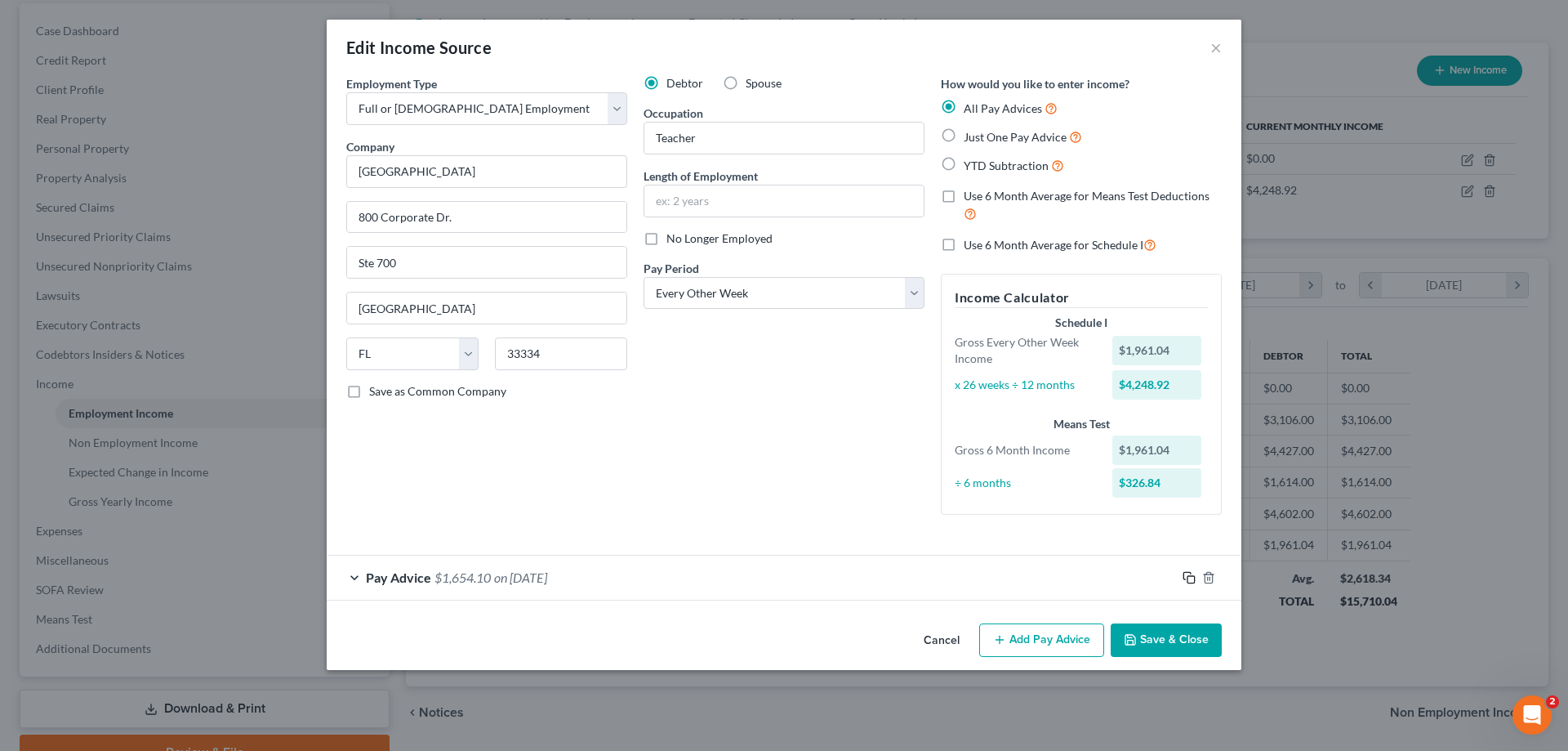
click at [1186, 574] on icon "button" at bounding box center [1190, 578] width 13 height 13
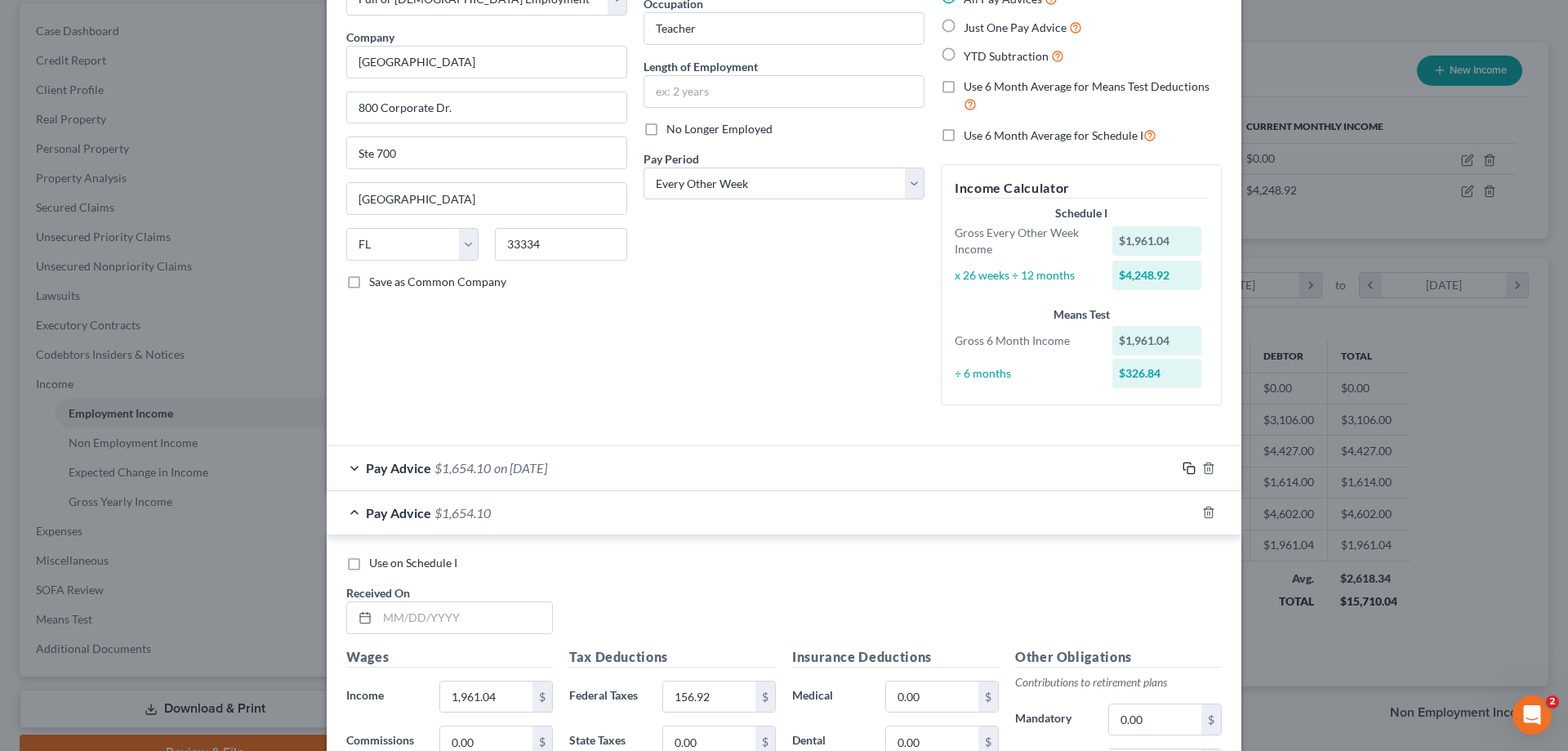
scroll to position [327, 0]
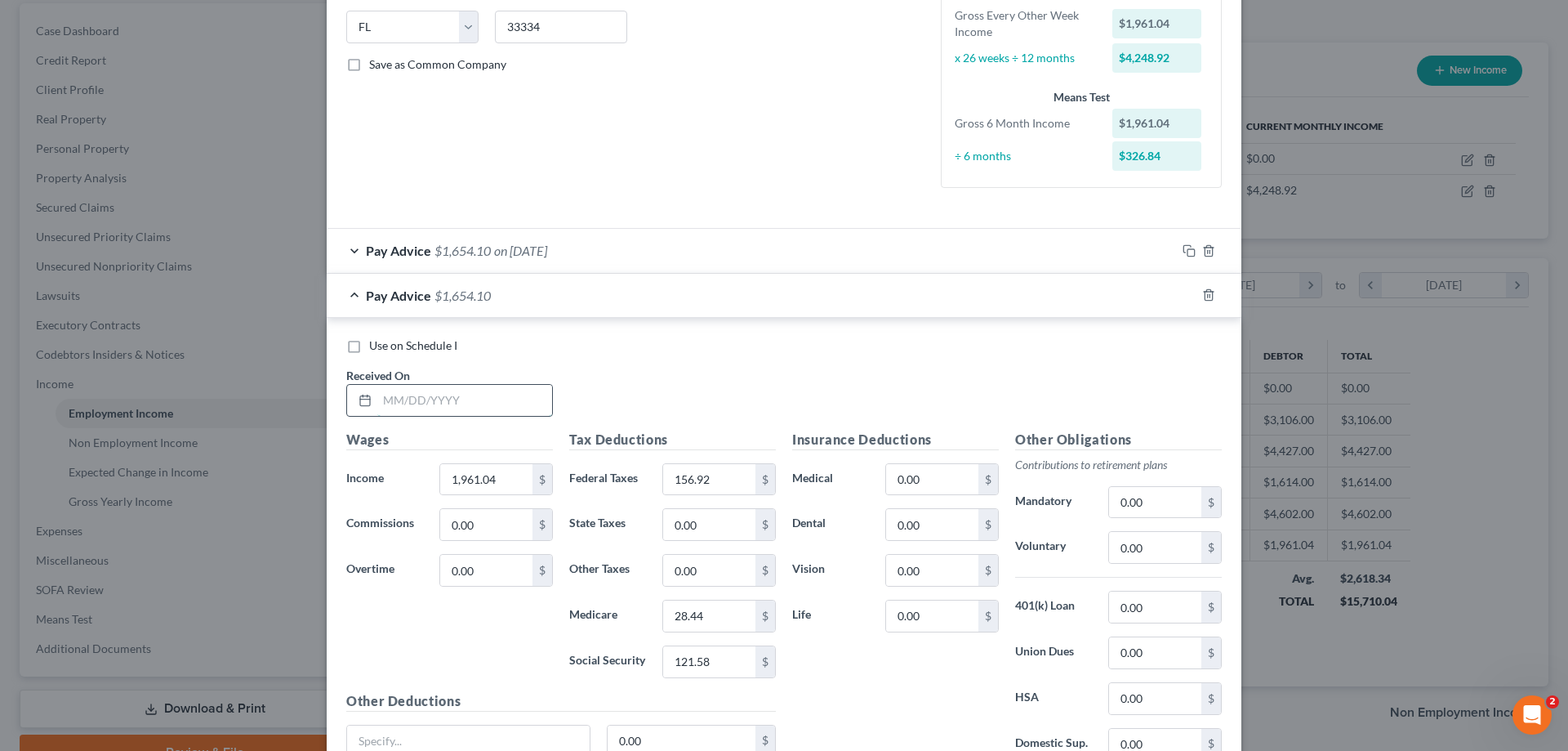
click at [492, 400] on input "text" at bounding box center [465, 400] width 175 height 31
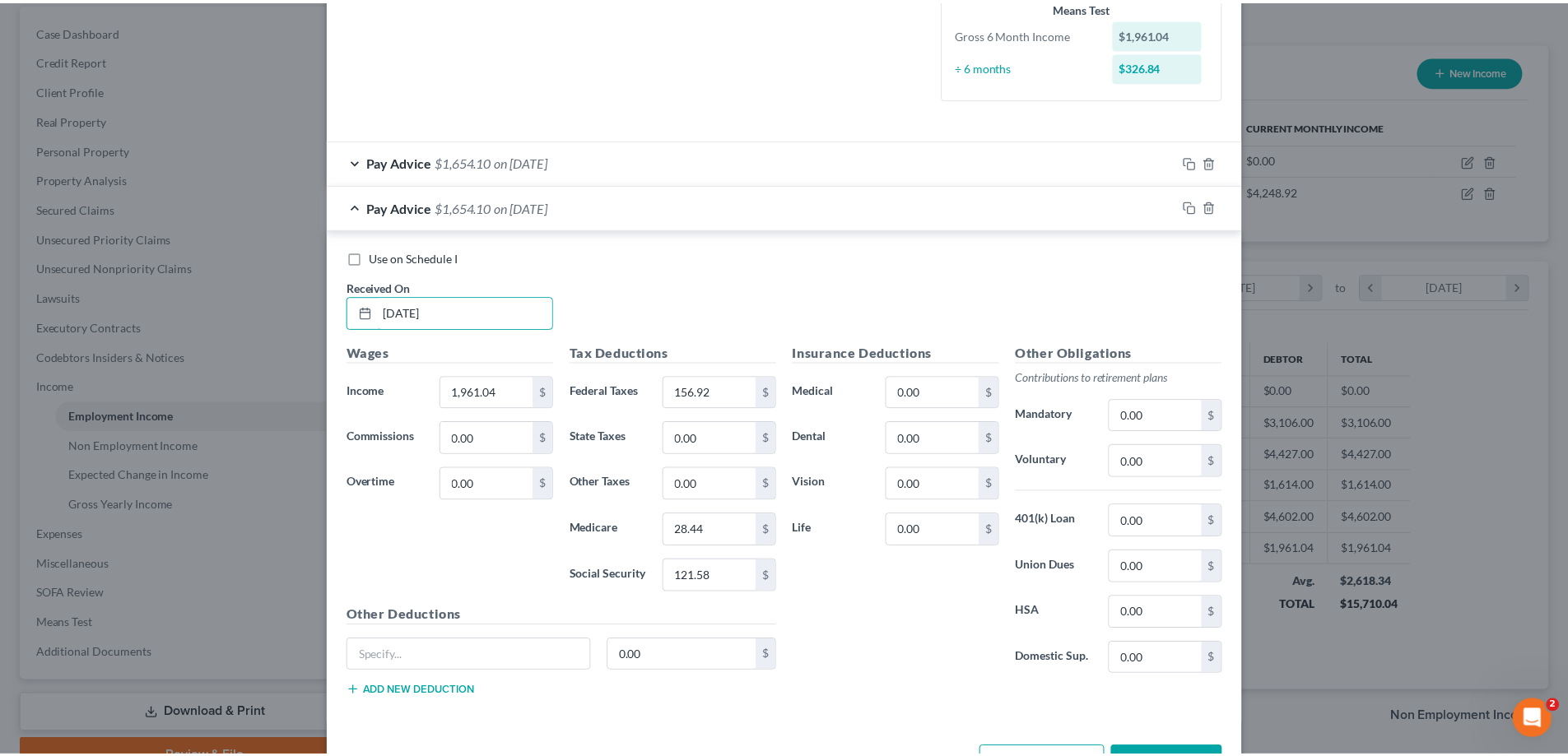
scroll to position [477, 0]
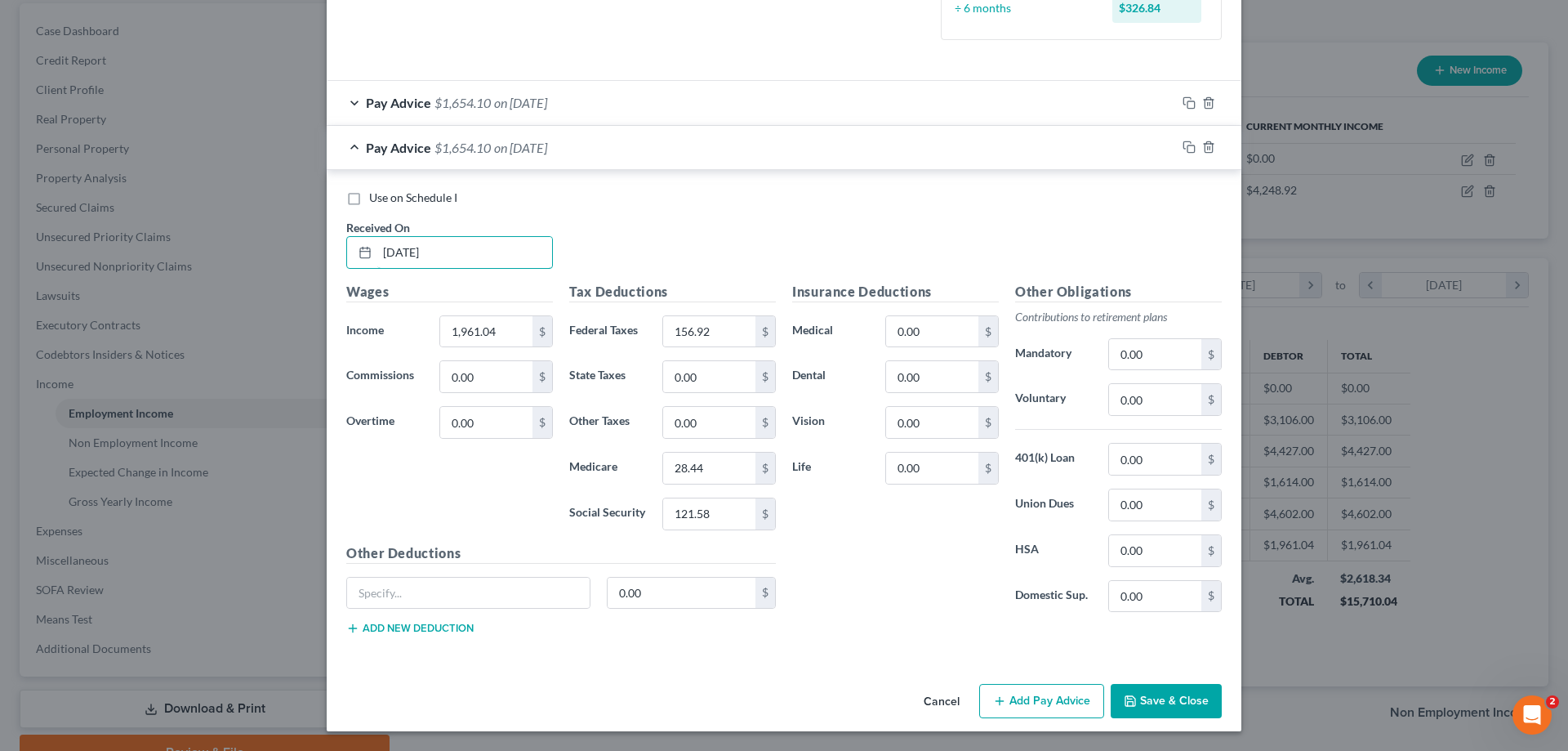
type input "8/29/2025"
click at [1151, 713] on button "Save & Close" at bounding box center [1166, 701] width 111 height 34
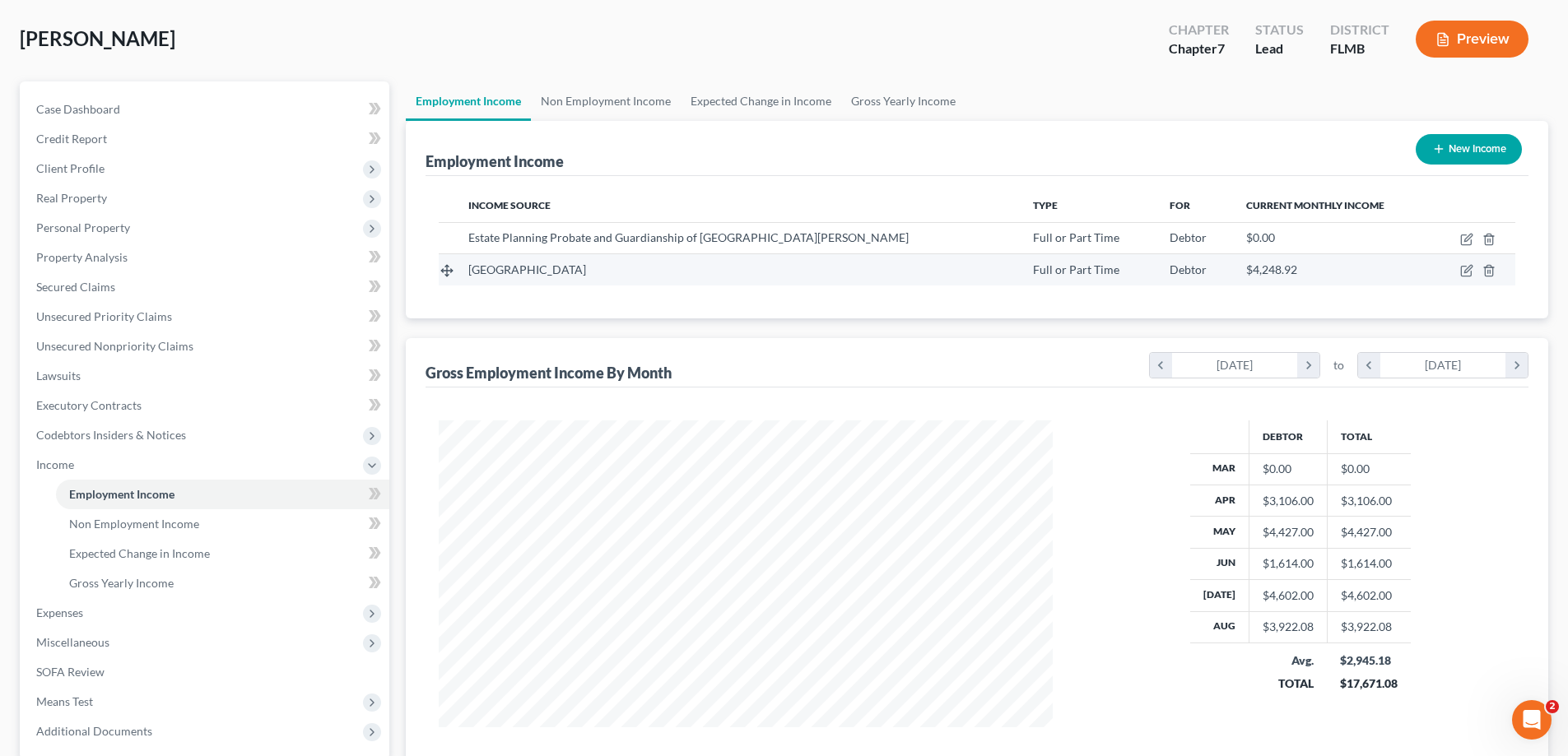
scroll to position [0, 0]
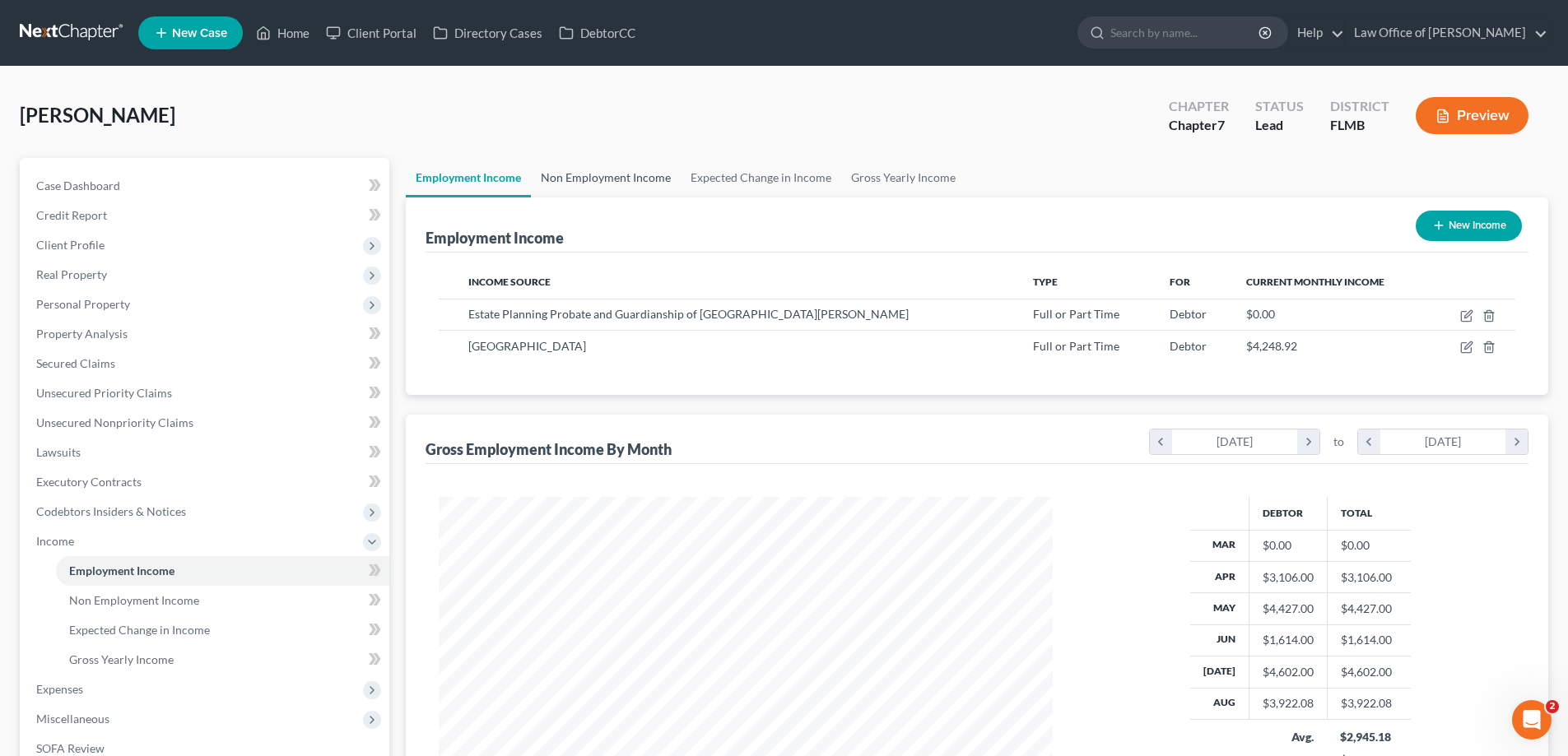
click at [631, 181] on link "Non Employment Income" at bounding box center [606, 178] width 150 height 40
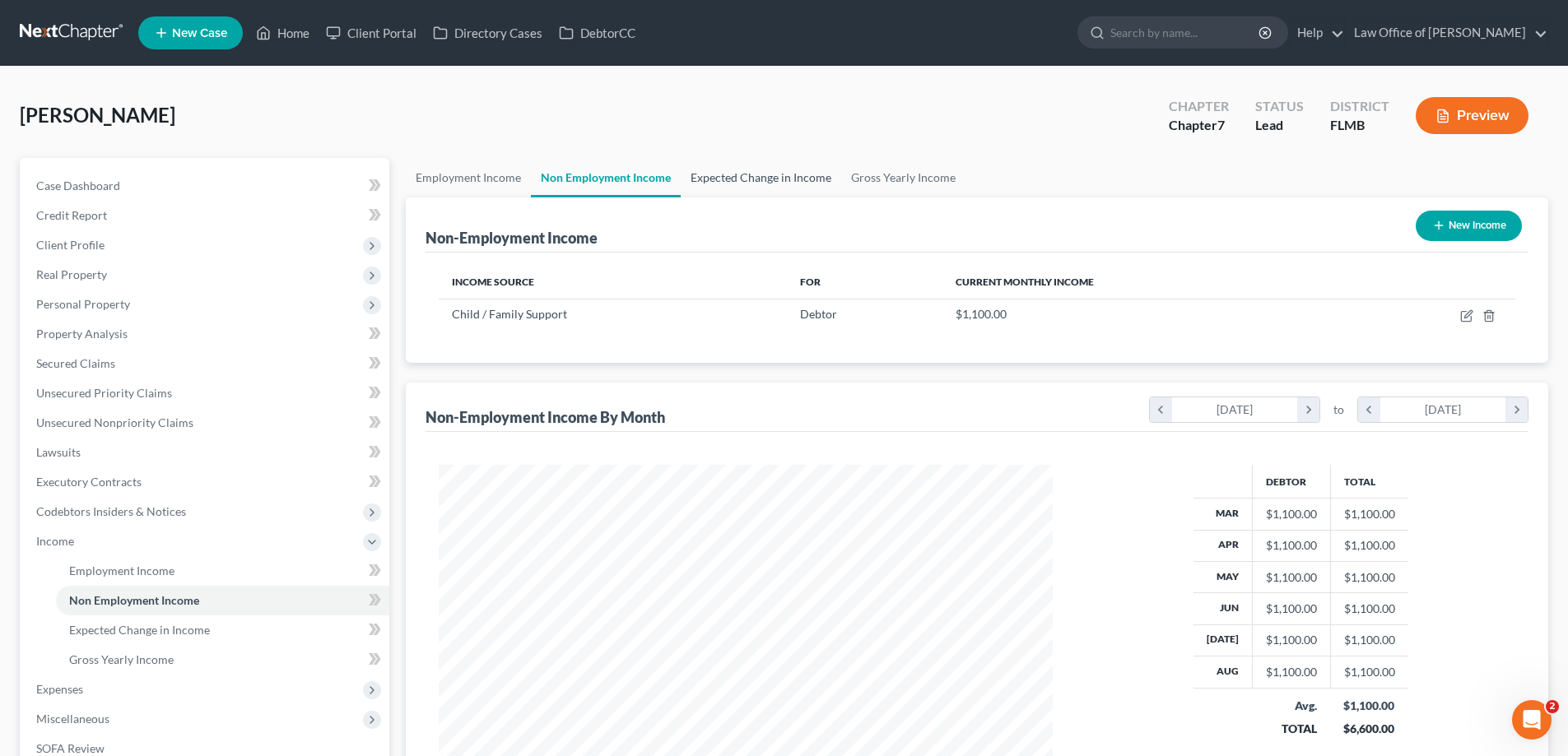
scroll to position [306, 647]
click at [751, 173] on link "Expected Change in Income" at bounding box center [760, 178] width 160 height 40
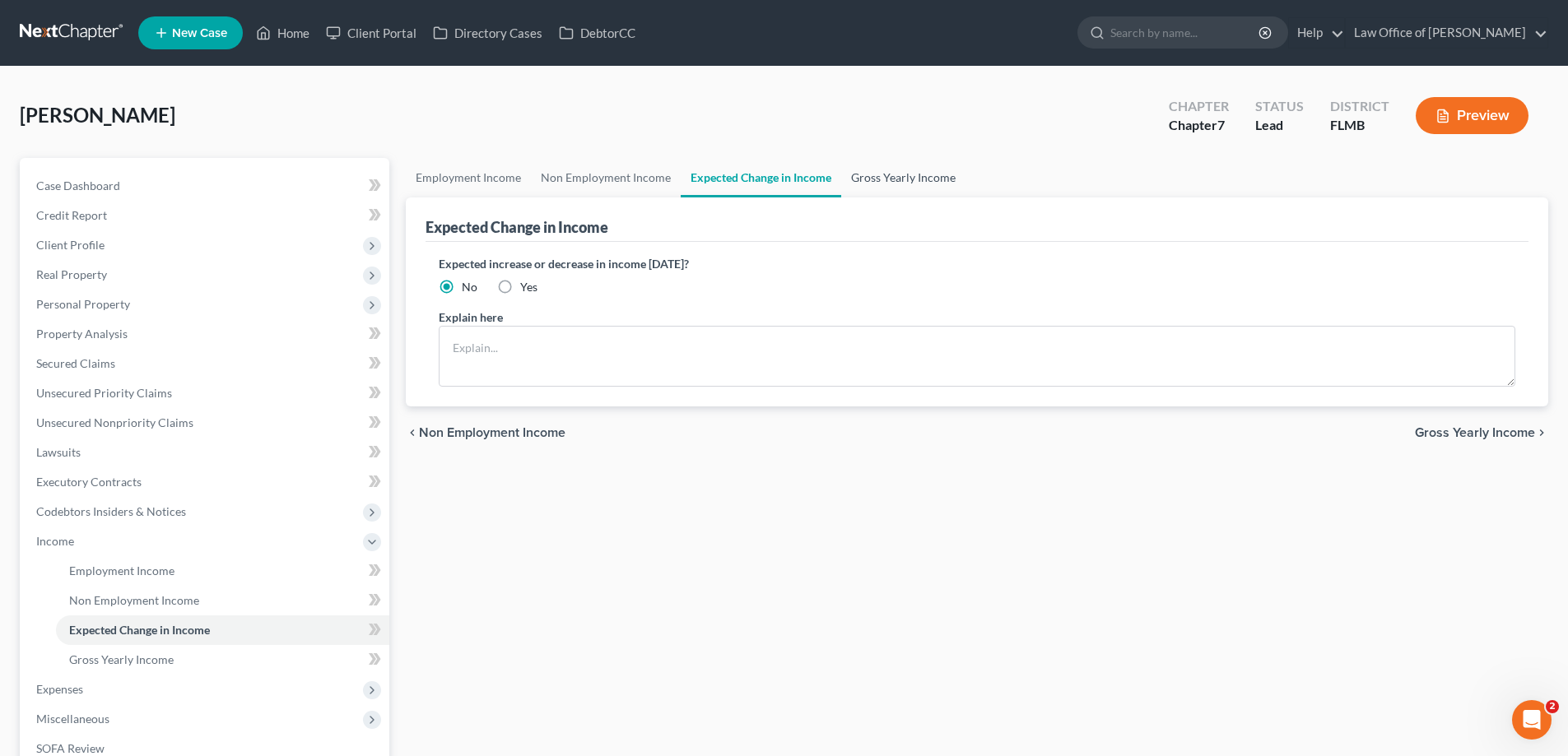
click at [903, 178] on link "Gross Yearly Income" at bounding box center [903, 178] width 125 height 40
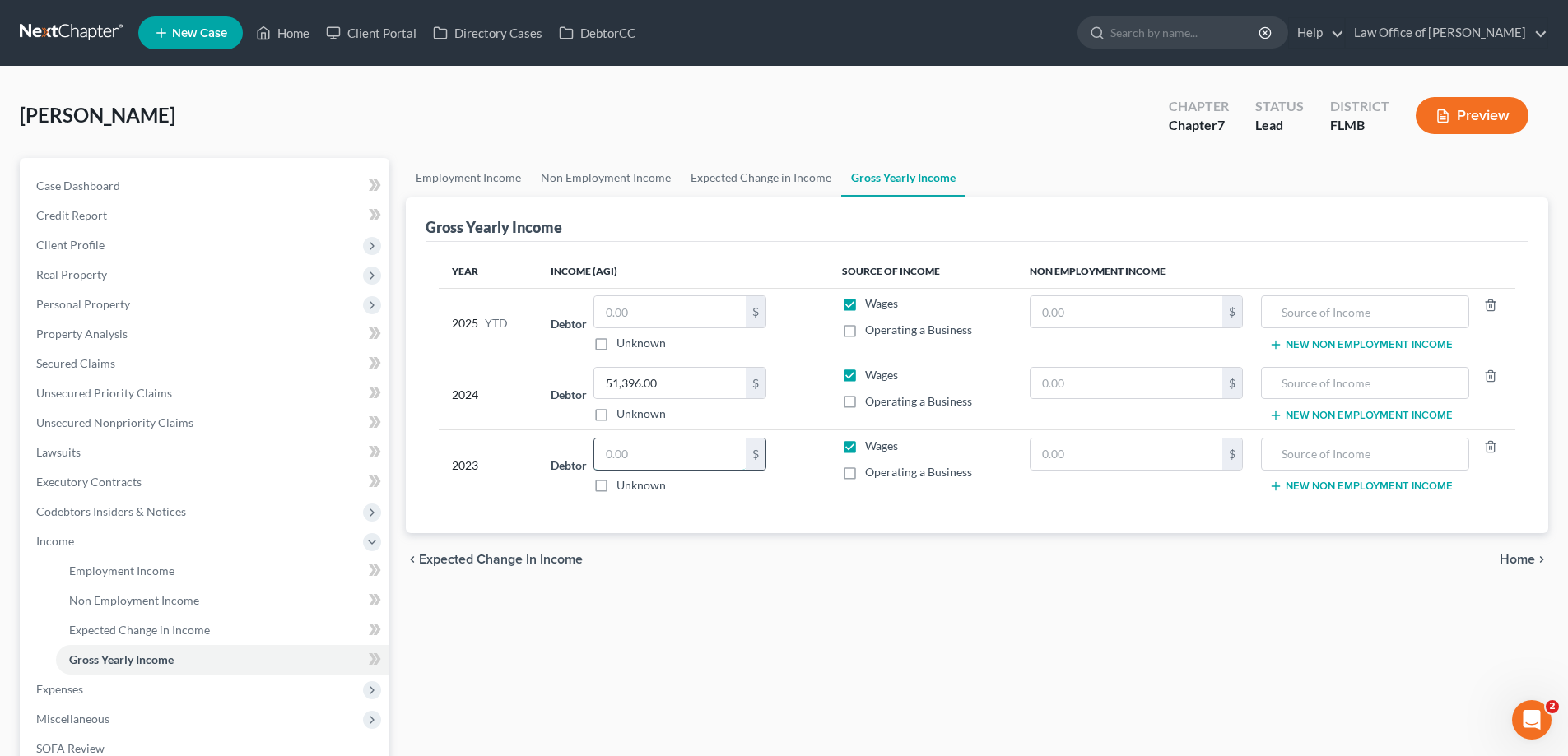
click at [696, 453] on input "text" at bounding box center [669, 454] width 152 height 31
type input "55,457"
click at [719, 652] on div "Employment Income Non Employment Income Expected Change in Income Gross Yearly …" at bounding box center [977, 544] width 1159 height 772
click at [429, 182] on link "Employment Income" at bounding box center [468, 178] width 125 height 40
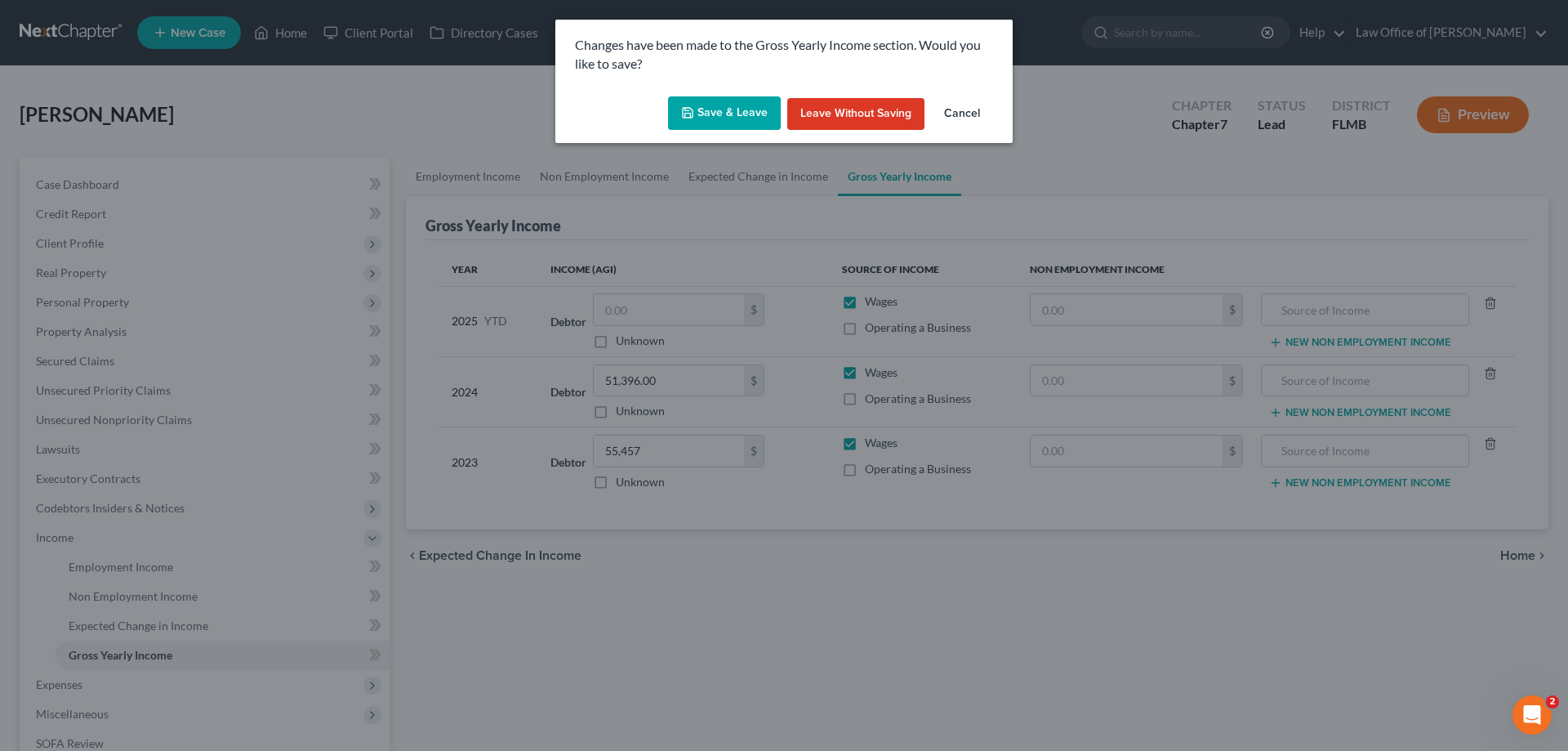
click at [719, 110] on button "Save & Leave" at bounding box center [725, 114] width 113 height 34
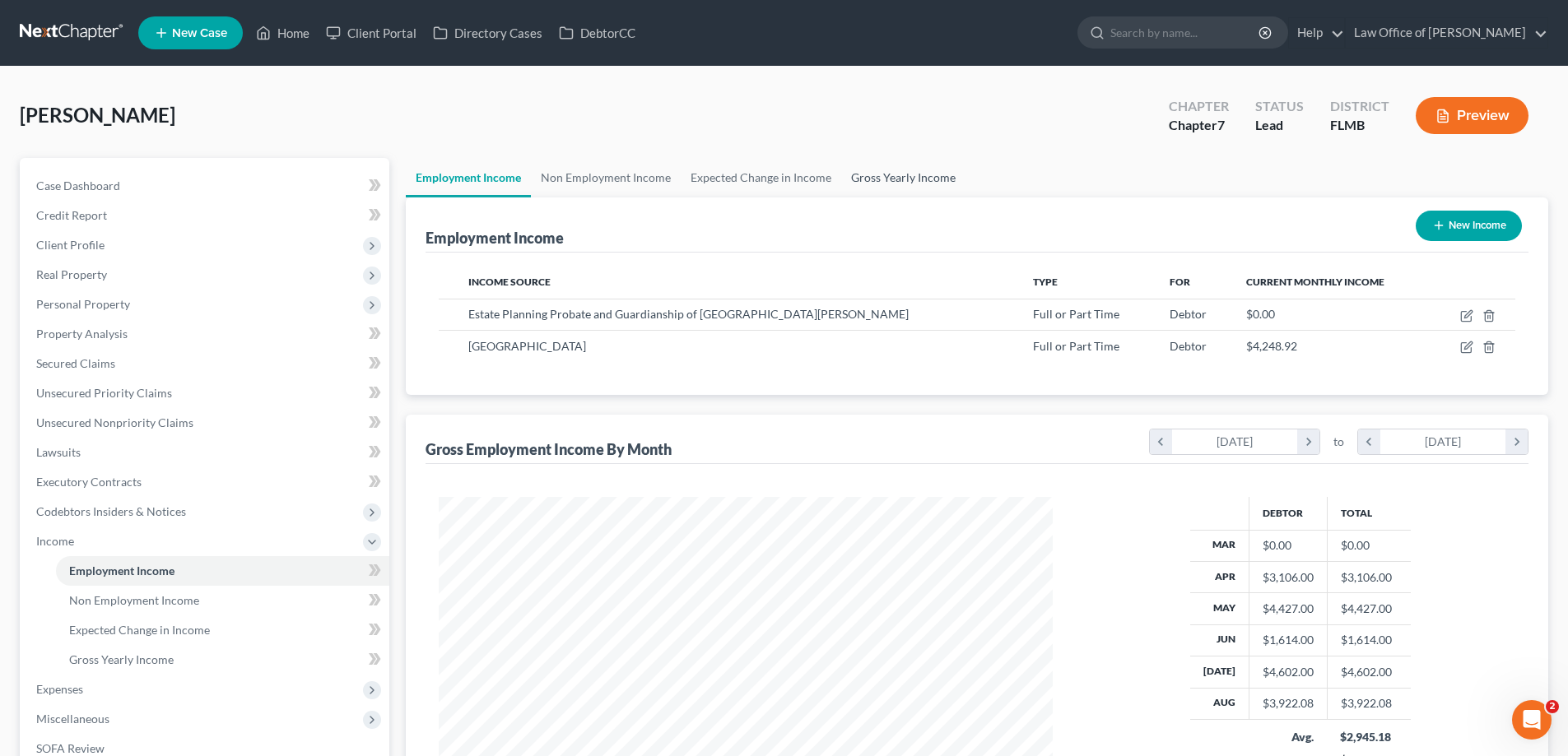
click at [908, 177] on link "Gross Yearly Income" at bounding box center [903, 178] width 125 height 40
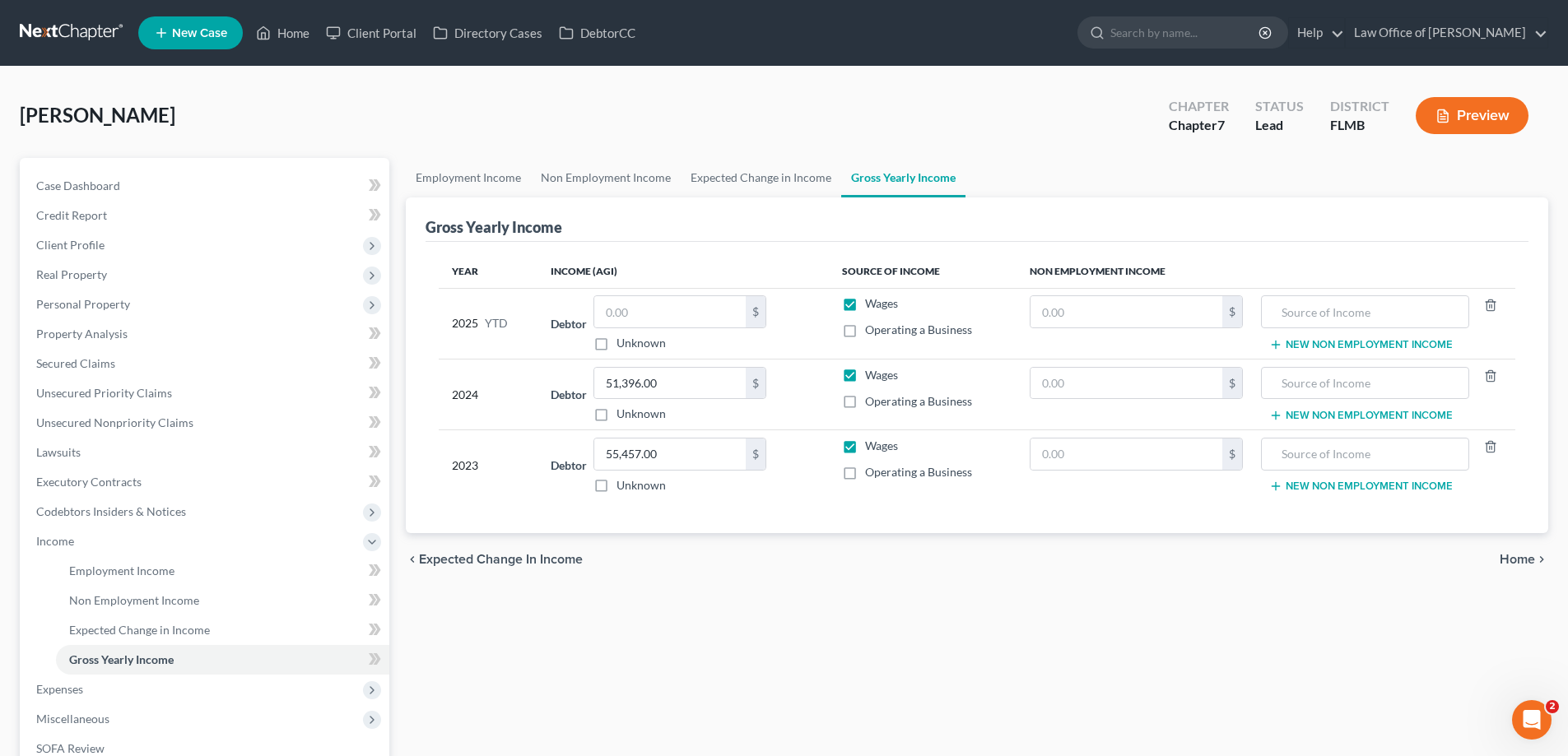
click at [732, 289] on td "Debtor $ Unknown Balance Undetermined $ Unknown" at bounding box center [682, 323] width 291 height 71
click at [697, 318] on input "text" at bounding box center [669, 312] width 152 height 31
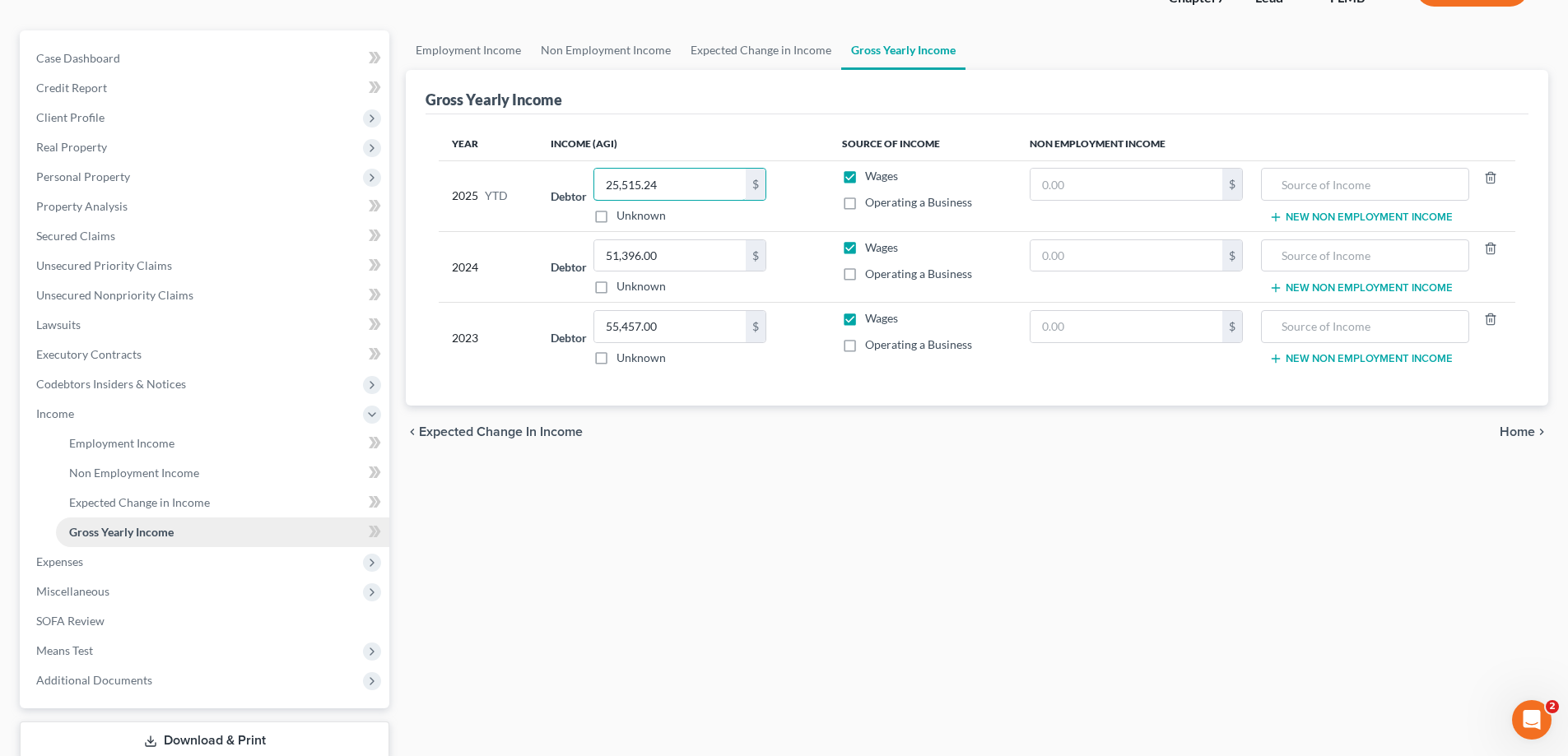
scroll to position [237, 0]
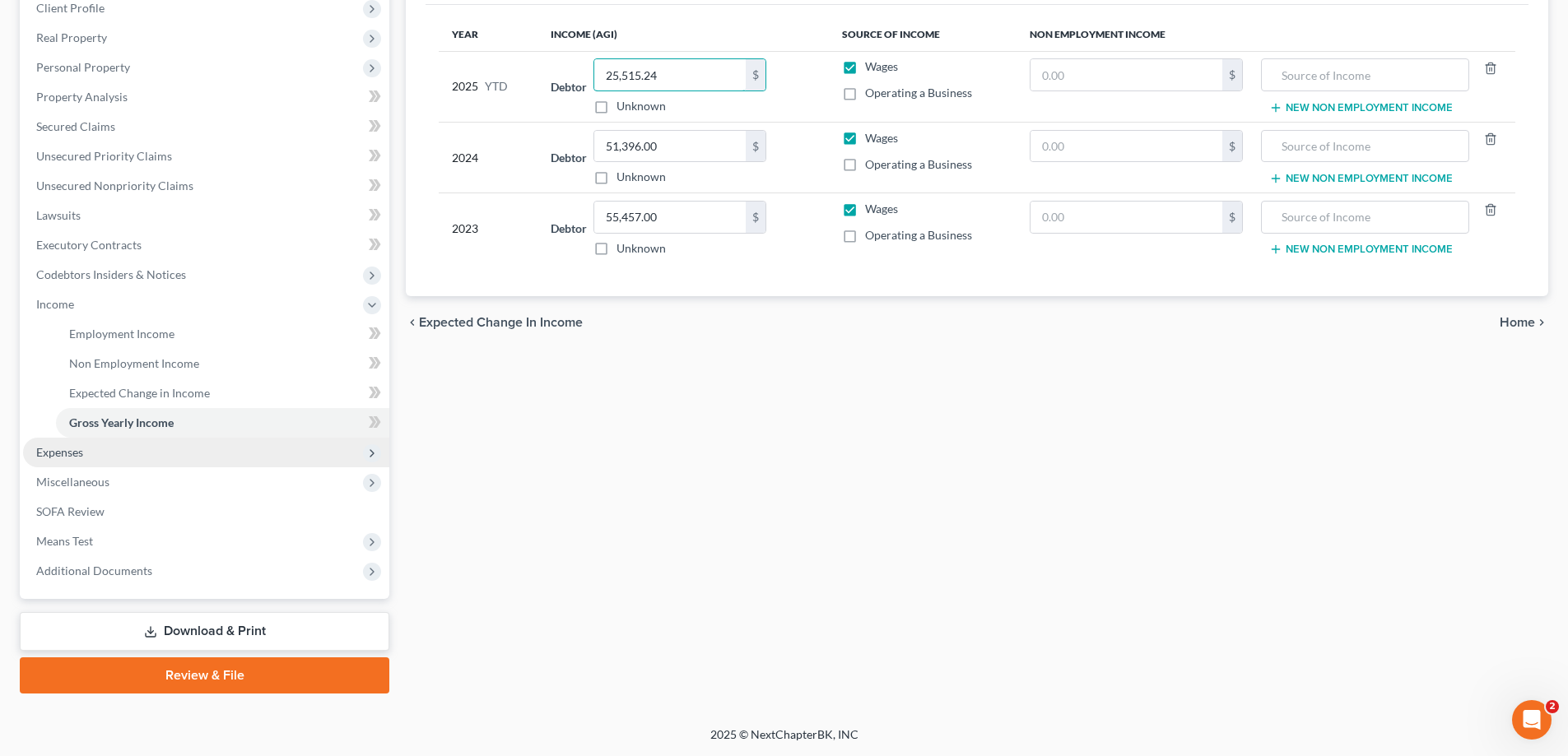
type input "25,515.24"
click at [134, 459] on span "Expenses" at bounding box center [206, 452] width 366 height 30
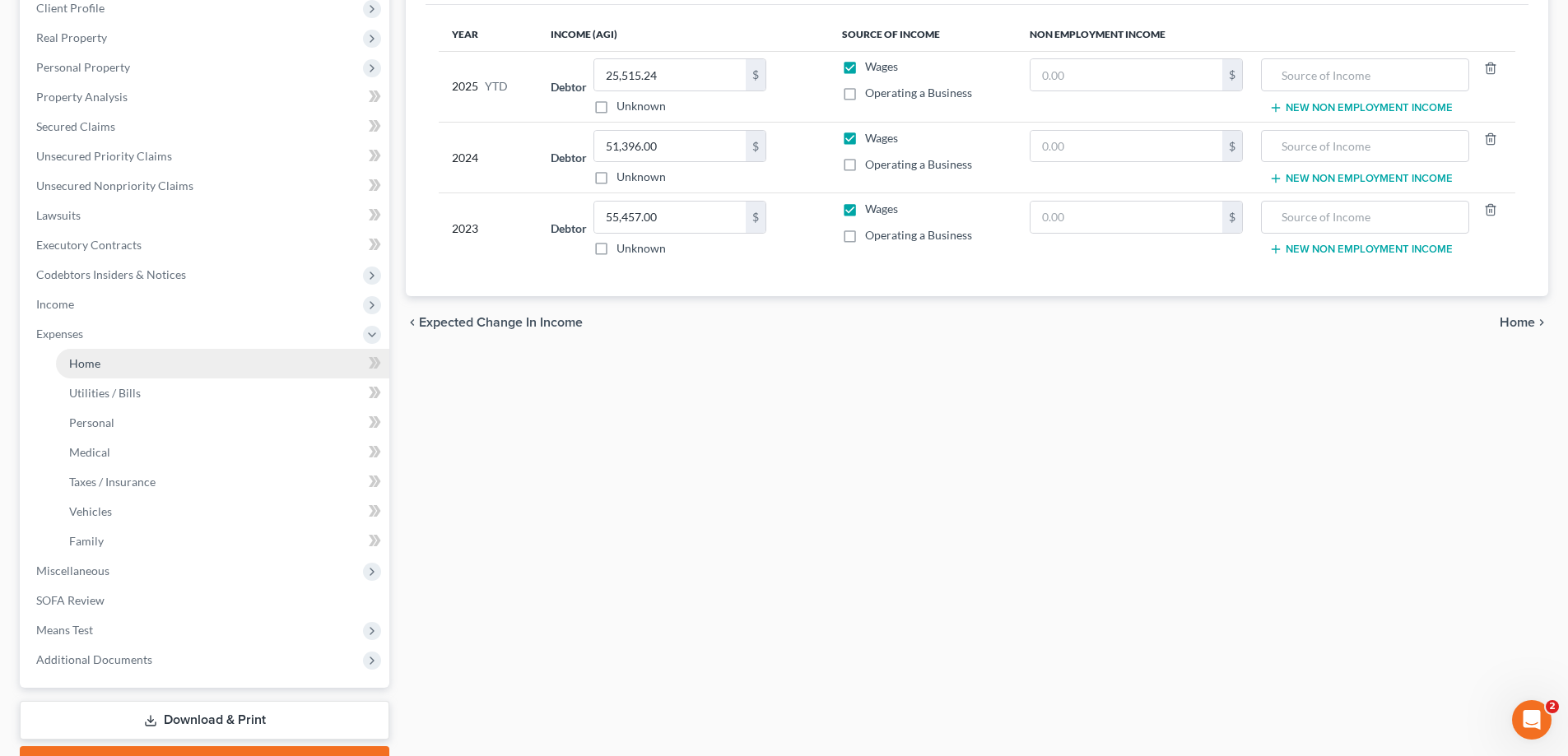
click at [124, 361] on link "Home" at bounding box center [222, 363] width 333 height 30
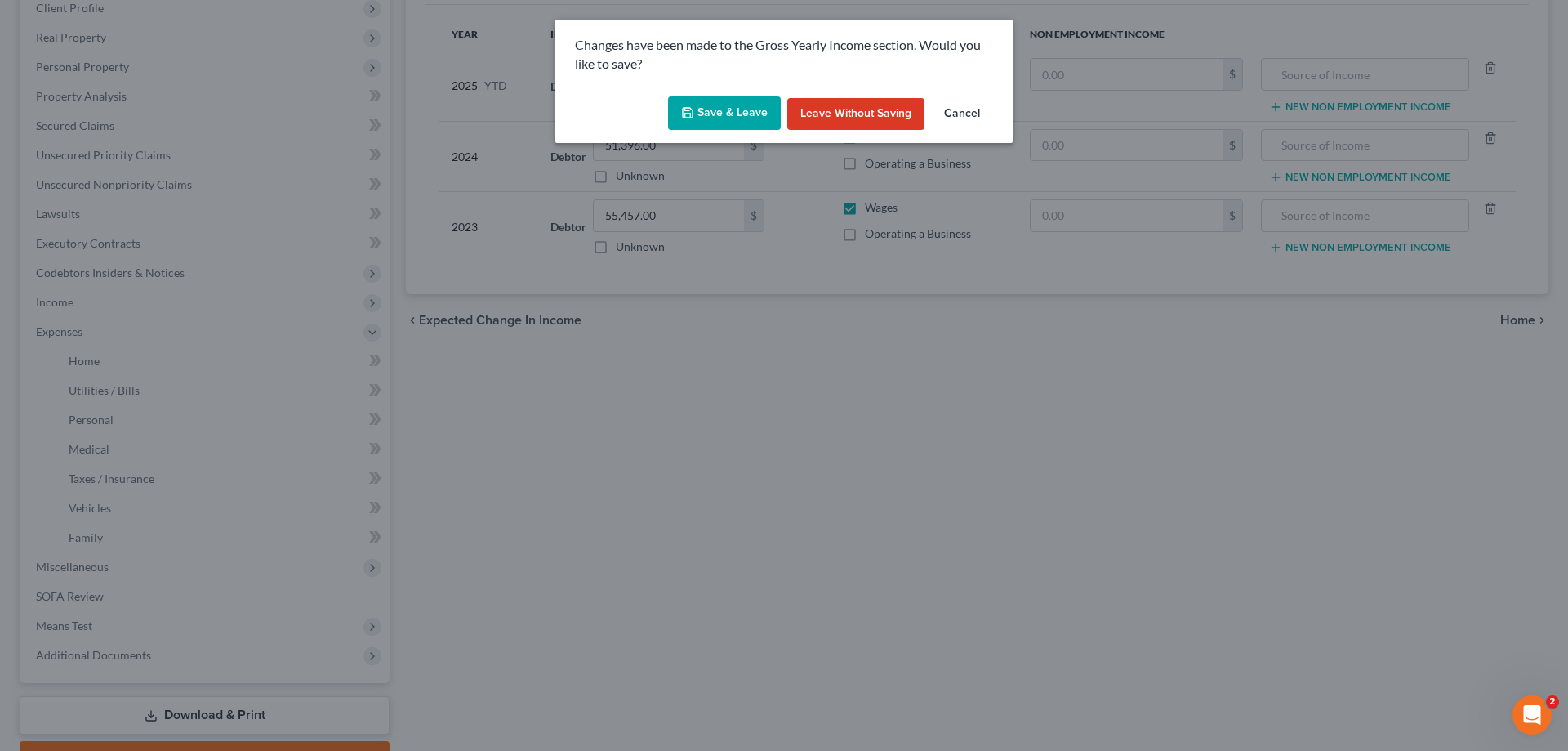
click at [752, 119] on button "Save & Leave" at bounding box center [725, 114] width 113 height 34
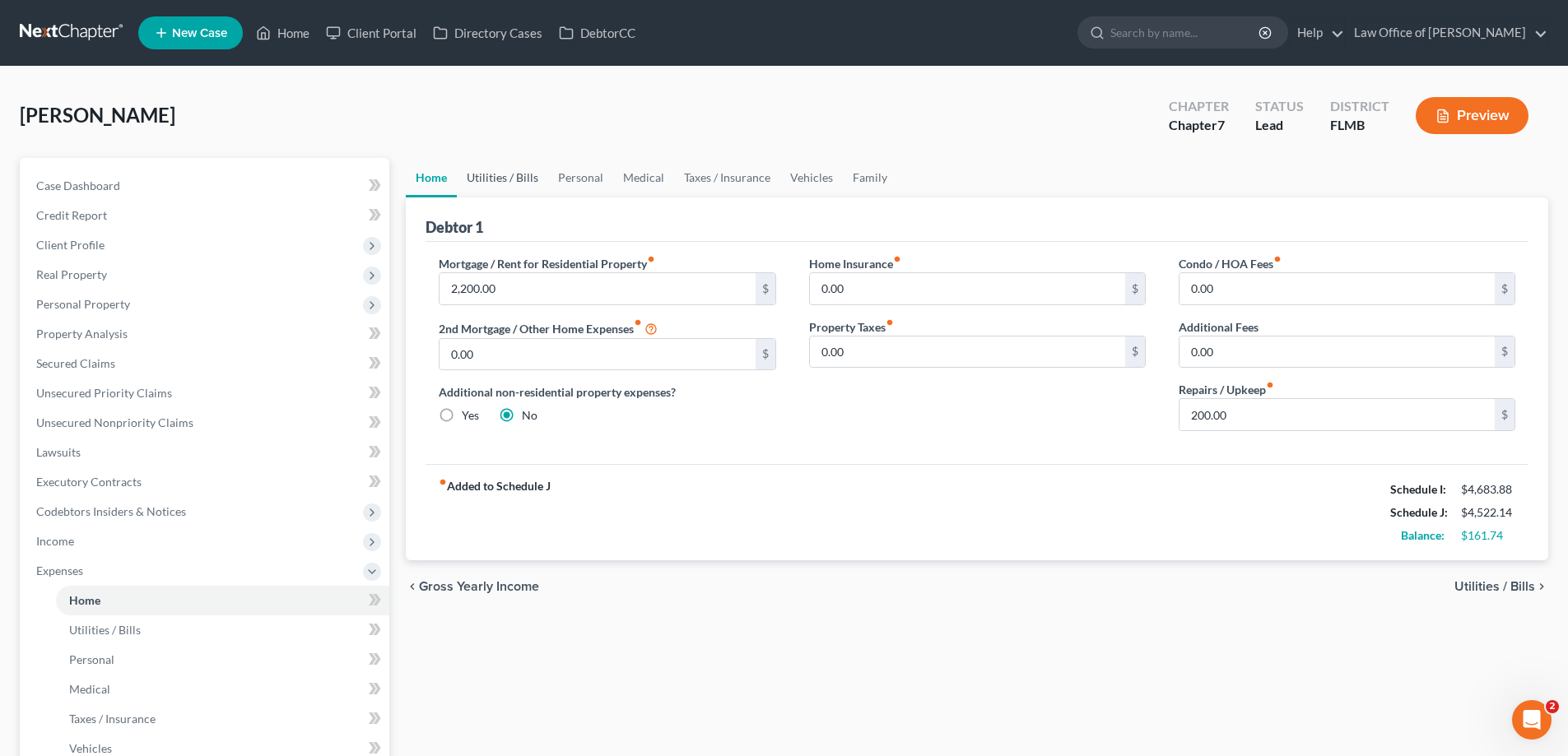
click at [506, 161] on link "Utilities / Bills" at bounding box center [502, 178] width 91 height 40
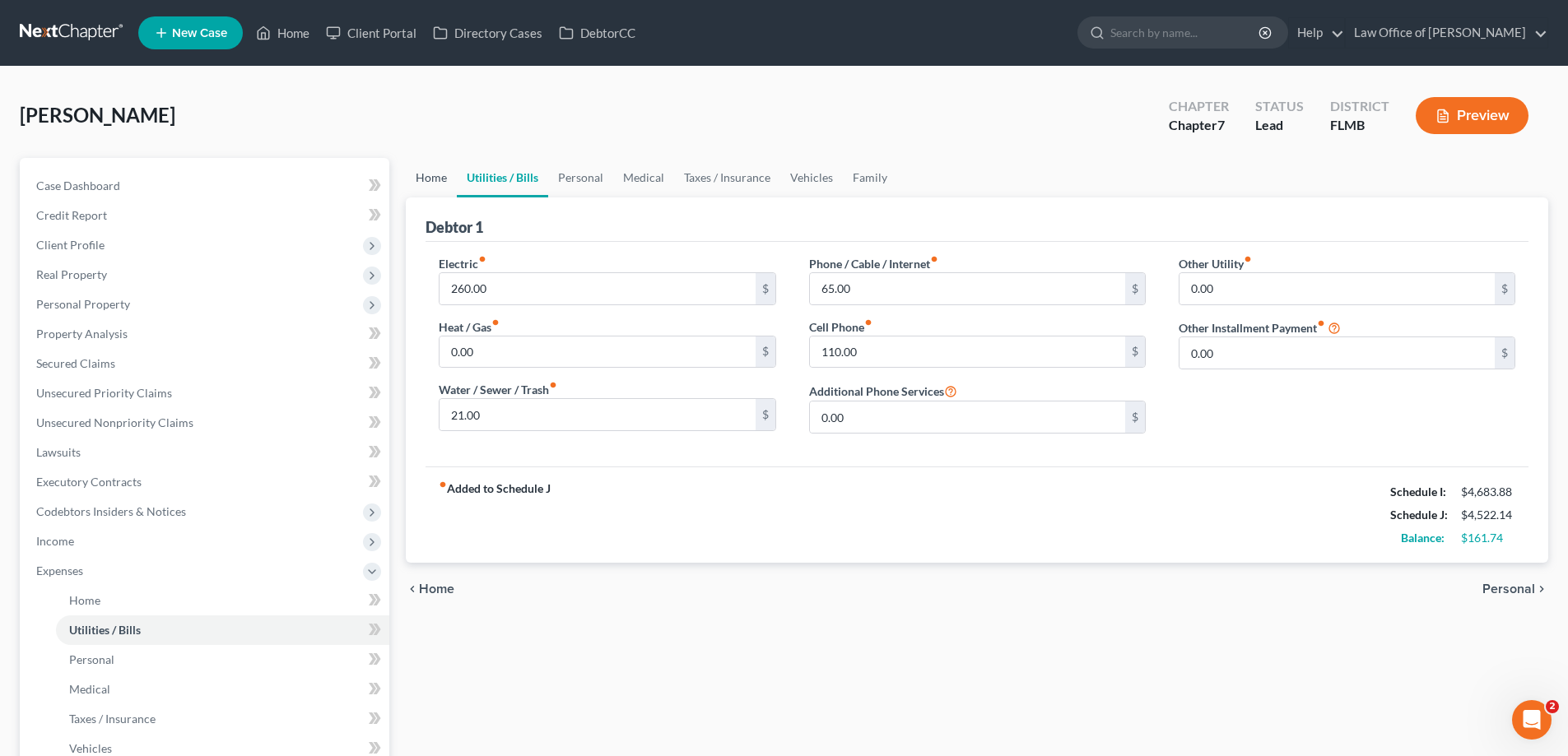
click at [427, 192] on link "Home" at bounding box center [431, 178] width 51 height 40
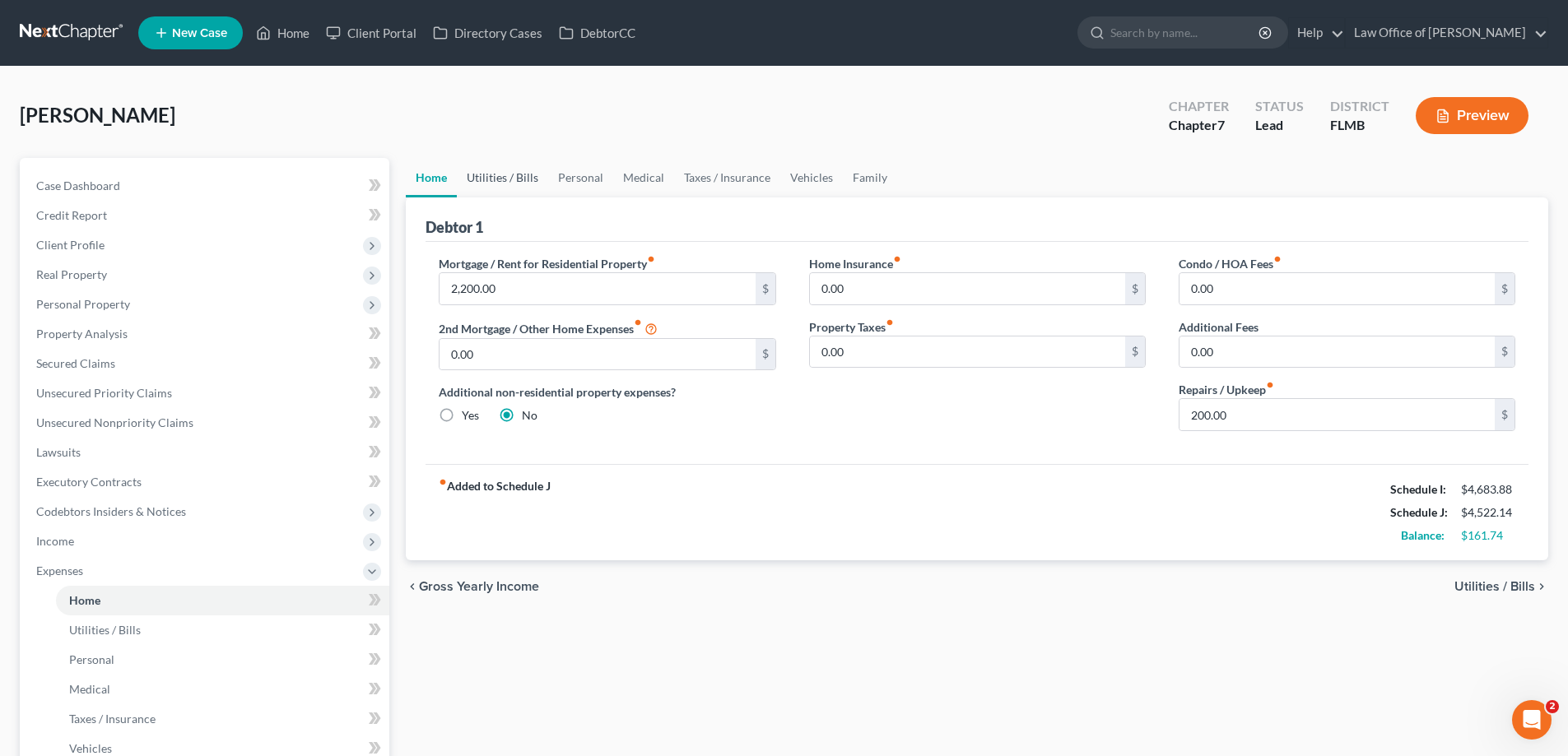
click at [528, 171] on link "Utilities / Bills" at bounding box center [502, 178] width 91 height 40
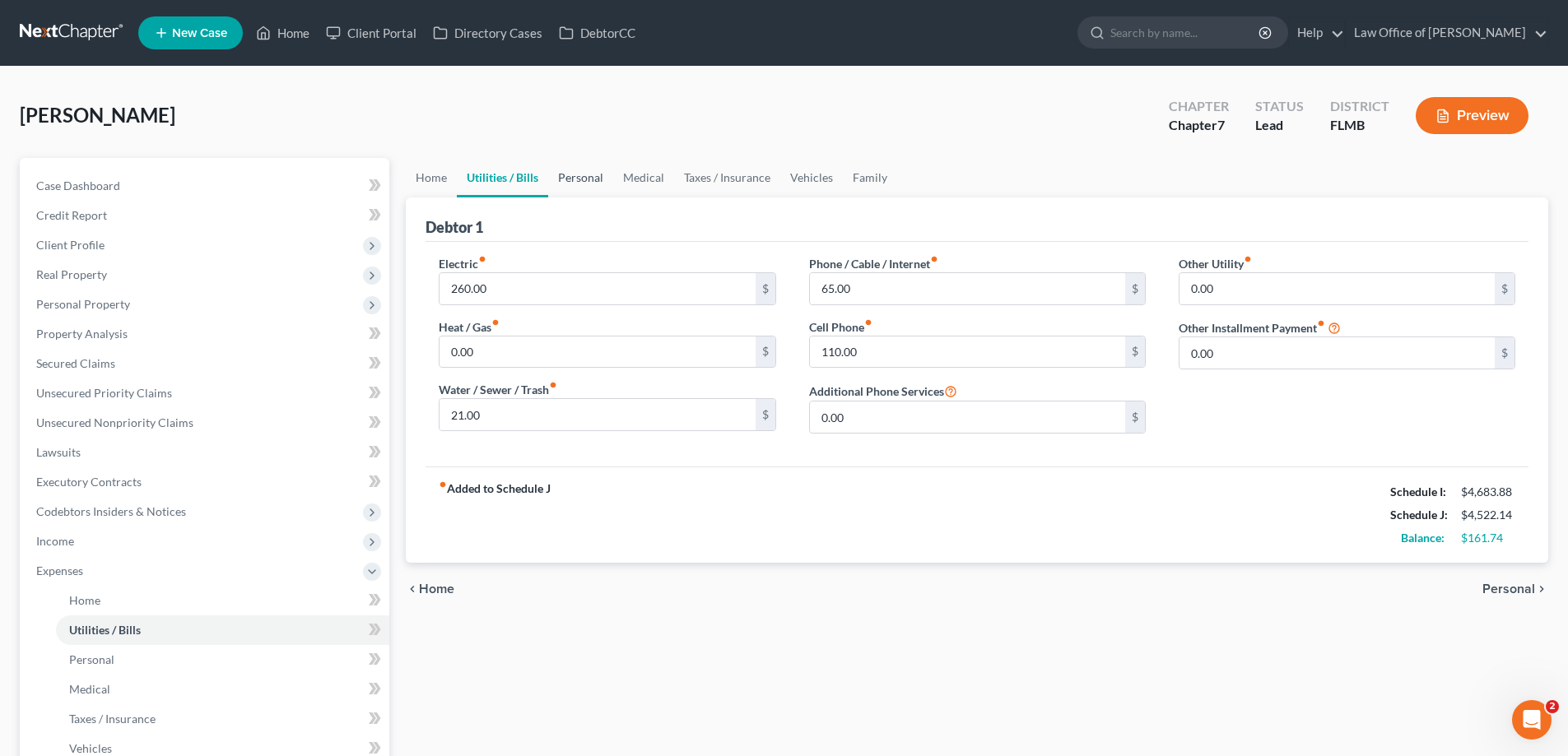
click at [576, 177] on link "Personal" at bounding box center [580, 178] width 65 height 40
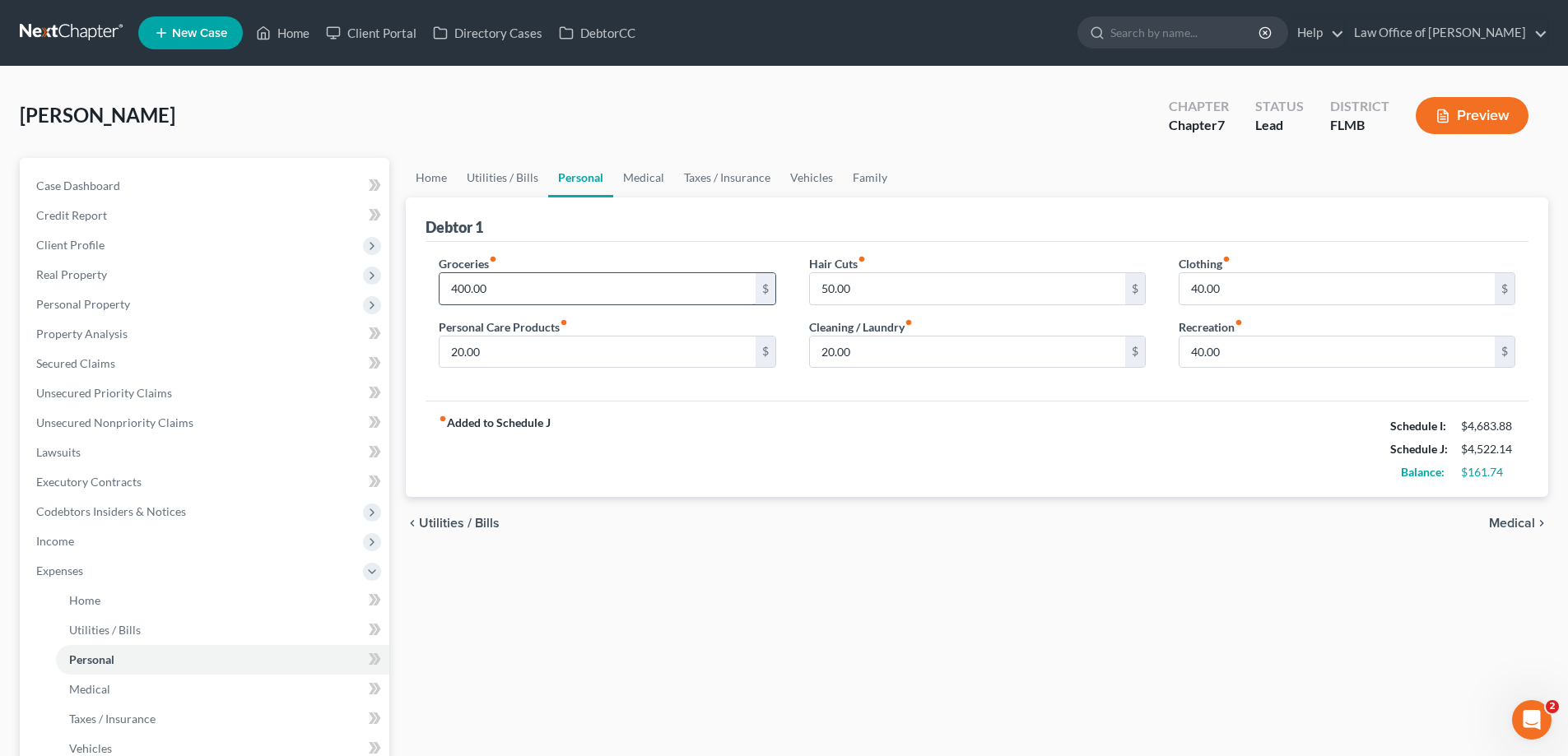
click at [559, 301] on input "400.00" at bounding box center [597, 289] width 315 height 31
type input "500"
drag, startPoint x: 750, startPoint y: 497, endPoint x: 740, endPoint y: 477, distance: 22.4
click at [751, 496] on div "fiber_manual_record Added to Schedule J Schedule I: $4,683.88 Schedule J: $4,62…" at bounding box center [977, 449] width 1103 height 97
click at [645, 175] on link "Medical" at bounding box center [644, 178] width 61 height 40
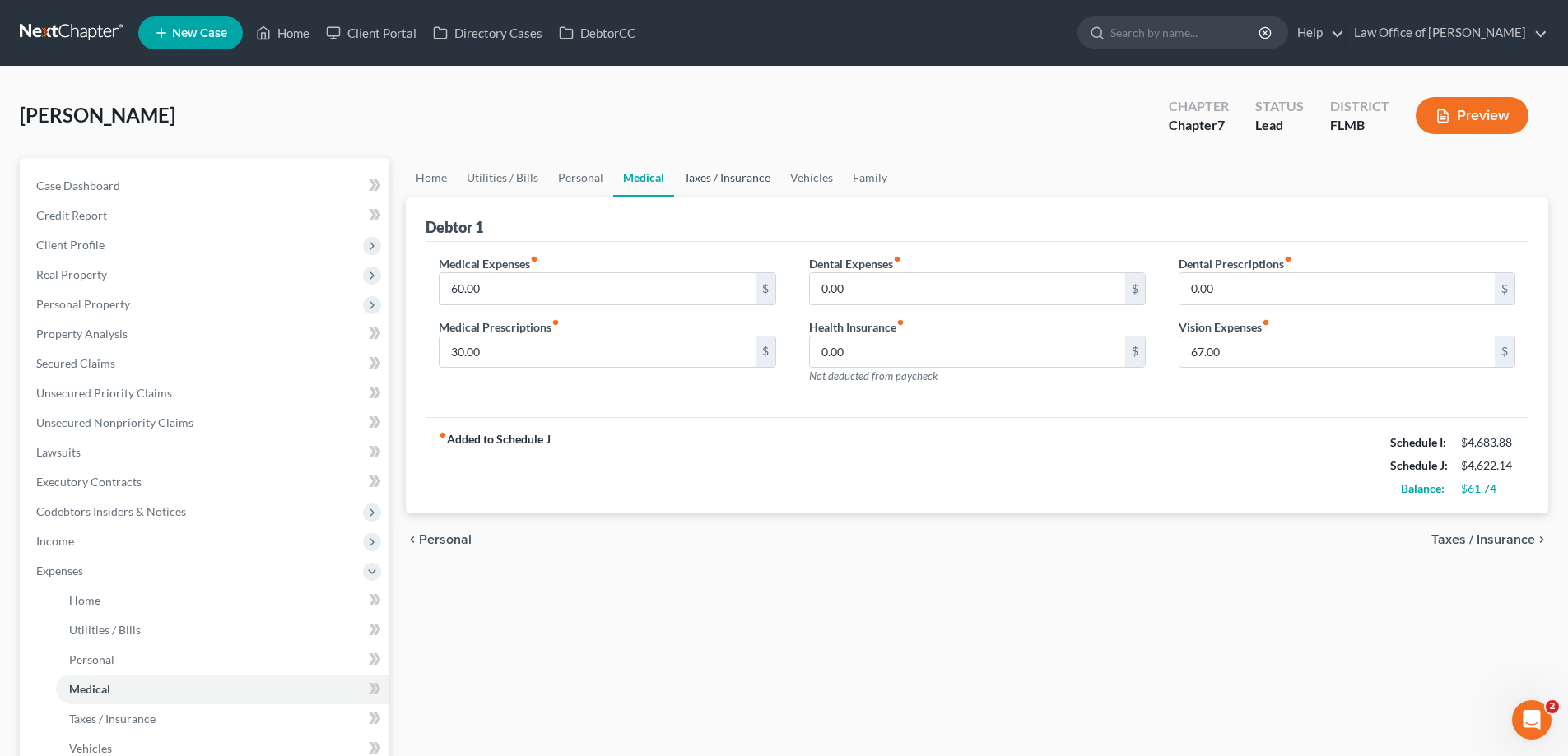
click at [734, 188] on link "Taxes / Insurance" at bounding box center [727, 178] width 106 height 40
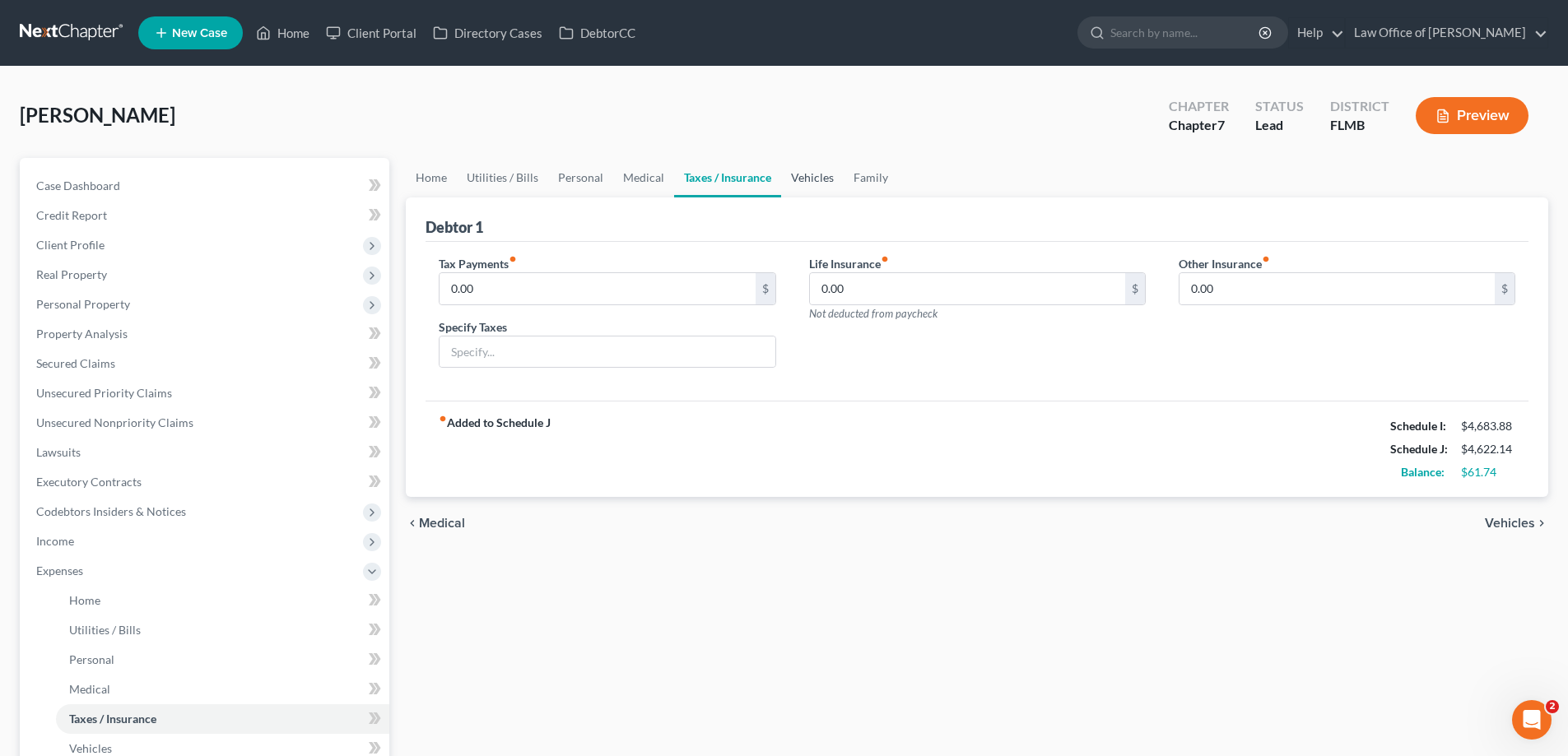
click at [812, 175] on link "Vehicles" at bounding box center [812, 178] width 63 height 40
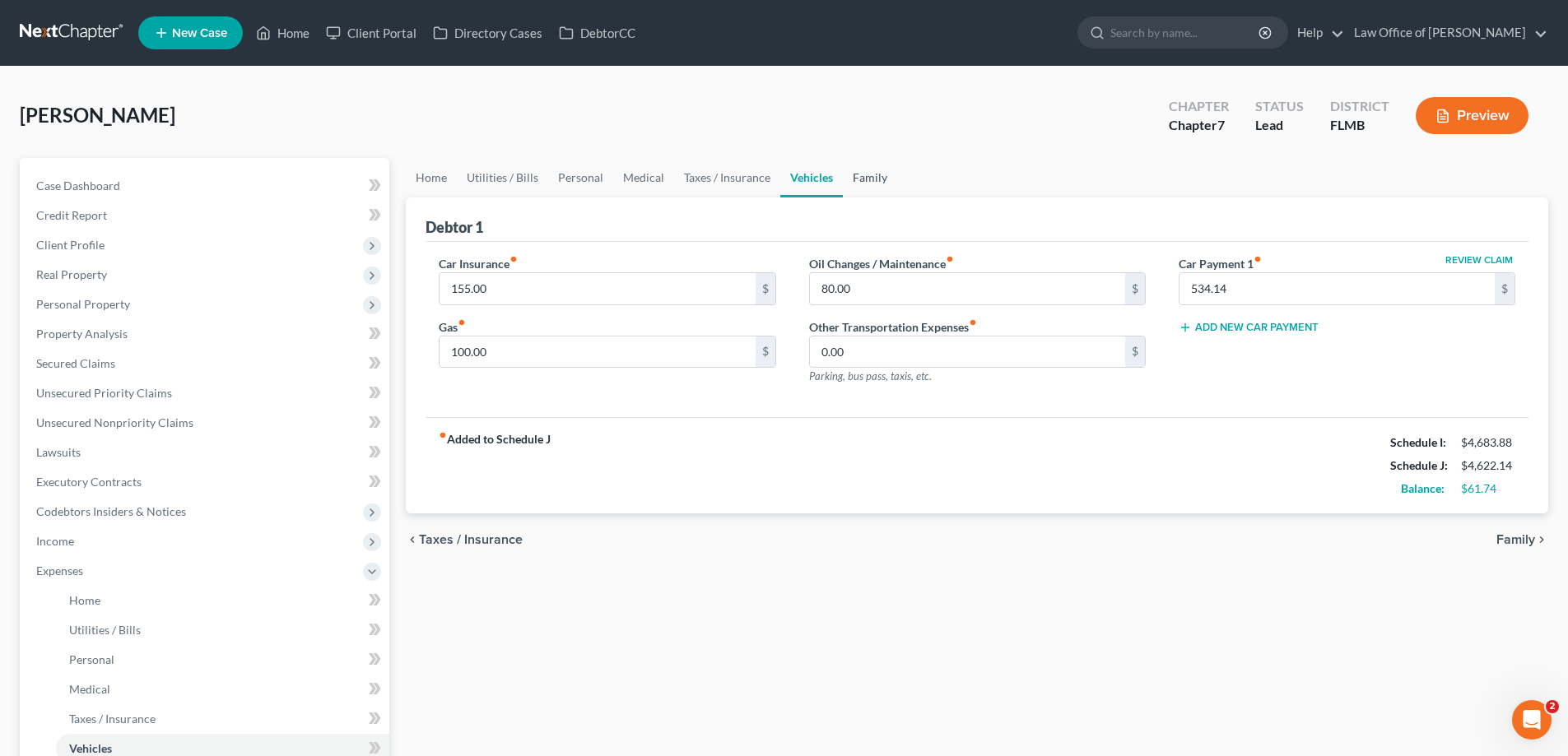
click at [878, 184] on link "Family" at bounding box center [870, 178] width 54 height 40
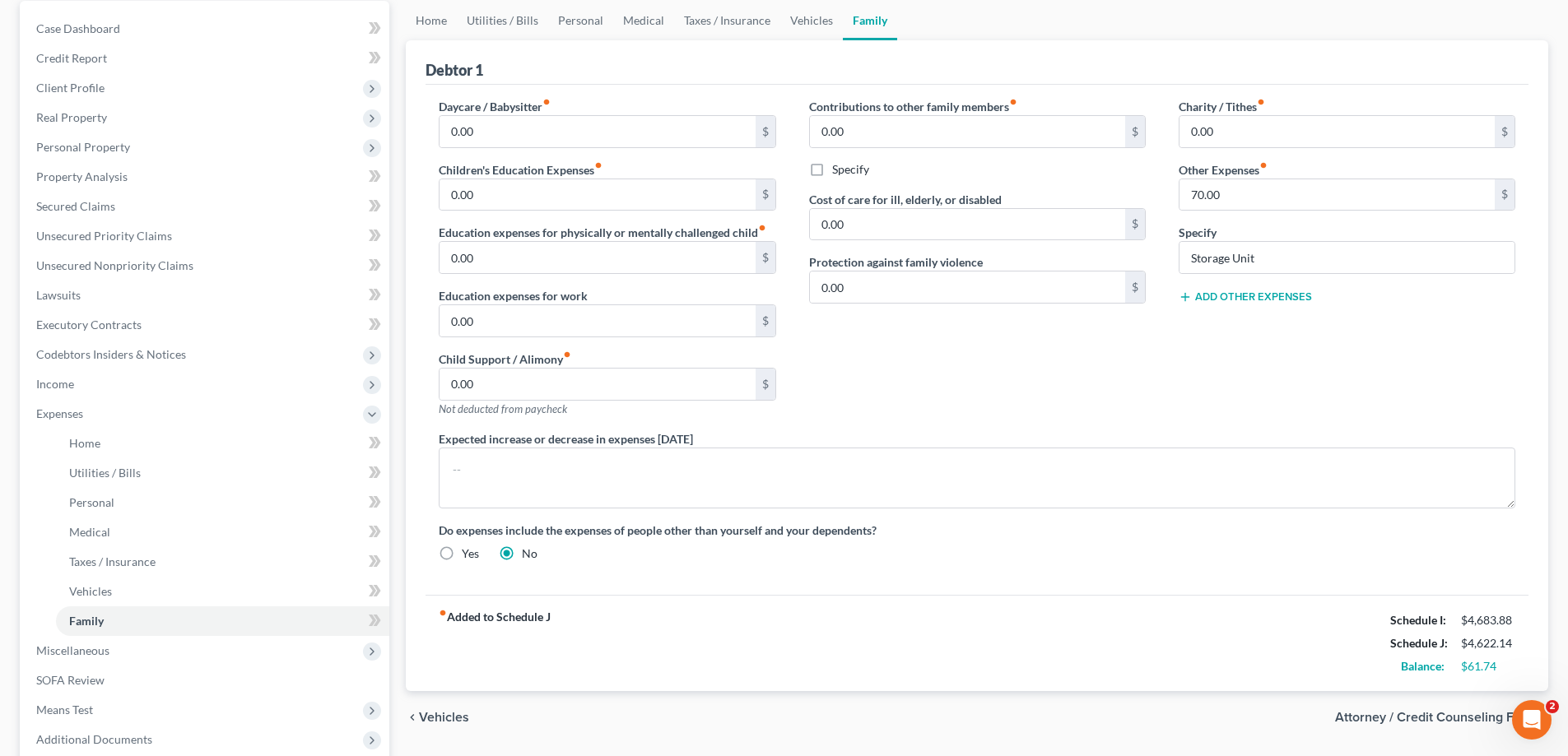
scroll to position [326, 0]
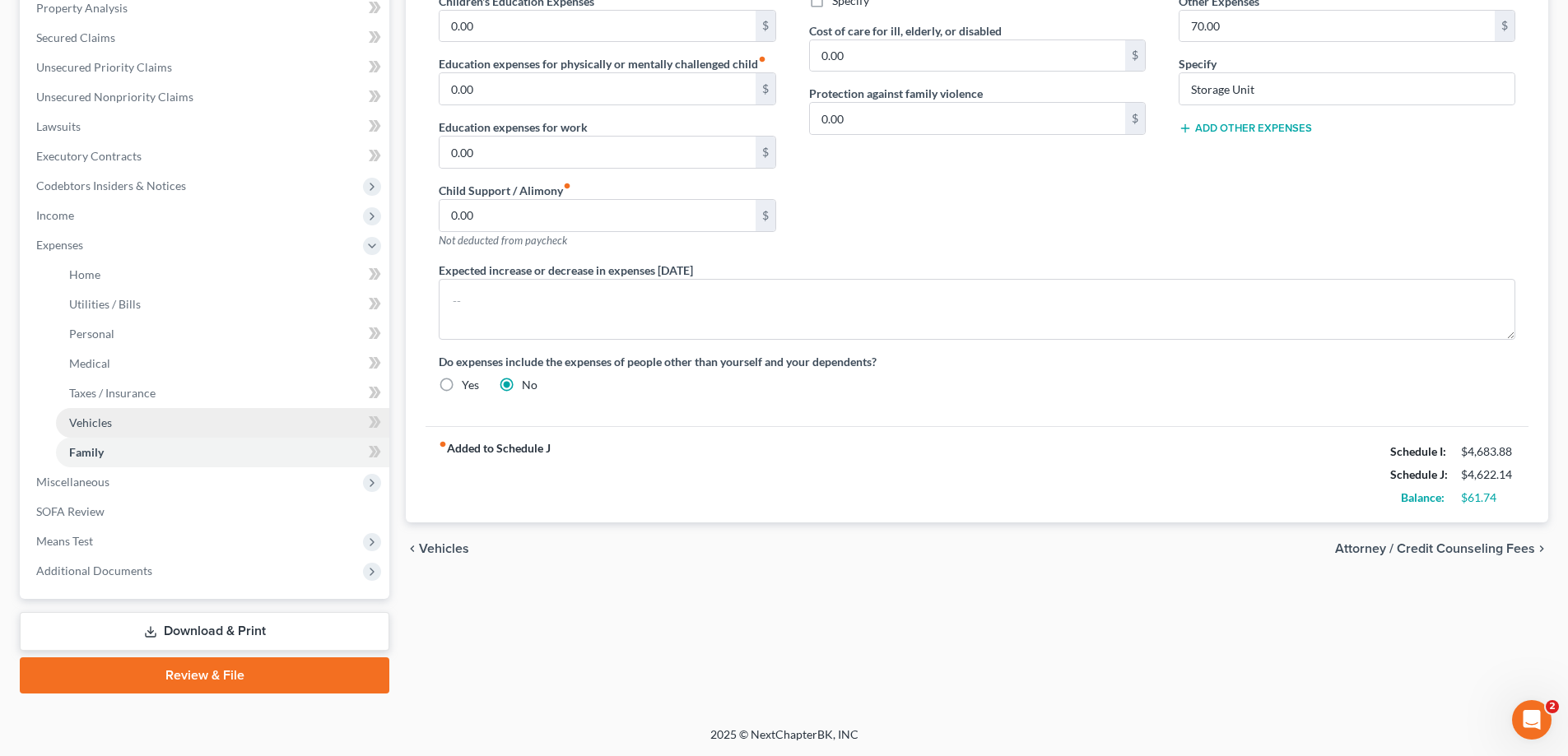
click at [112, 419] on link "Vehicles" at bounding box center [222, 422] width 333 height 30
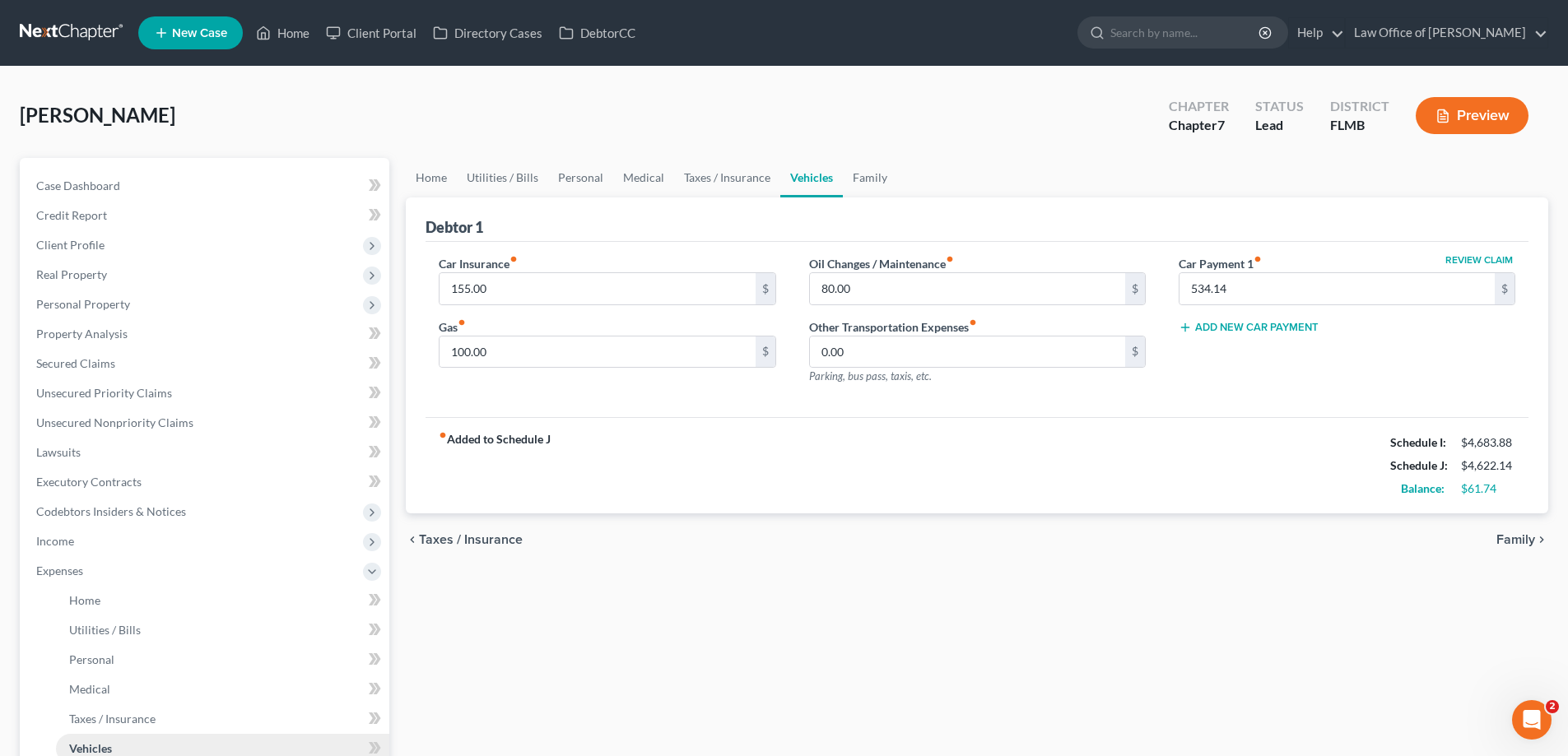
scroll to position [326, 0]
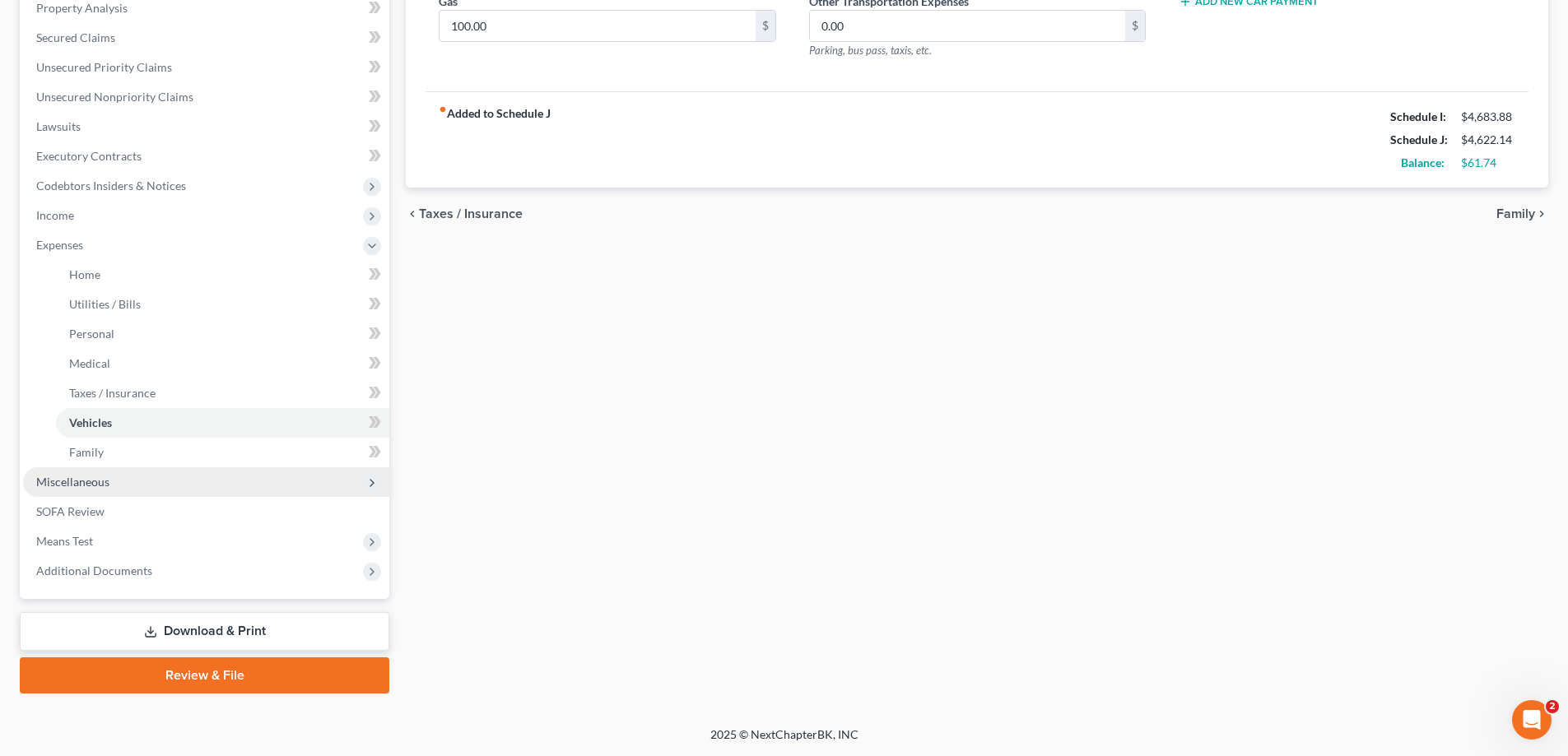
click at [89, 477] on span "Miscellaneous" at bounding box center [73, 482] width 73 height 14
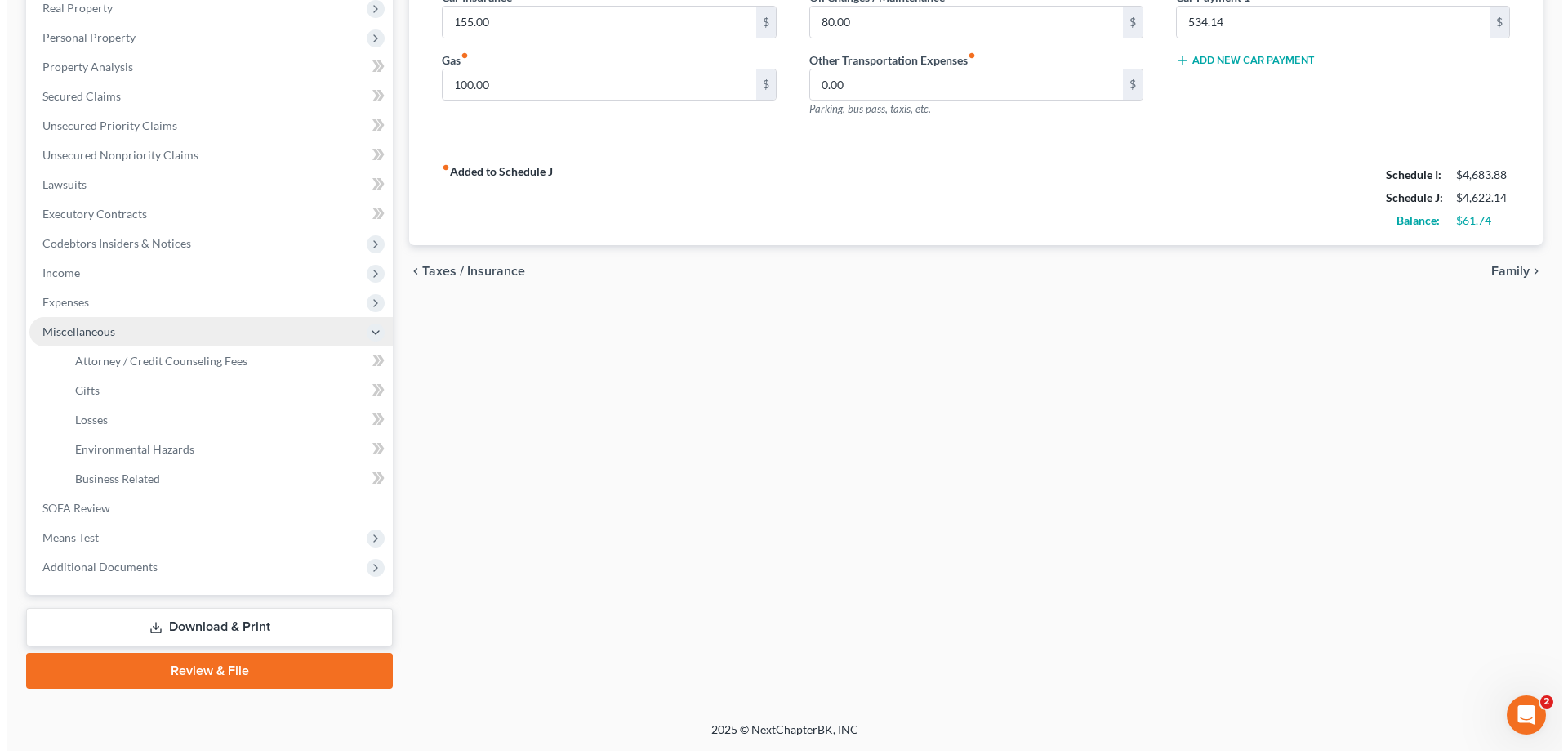
scroll to position [265, 0]
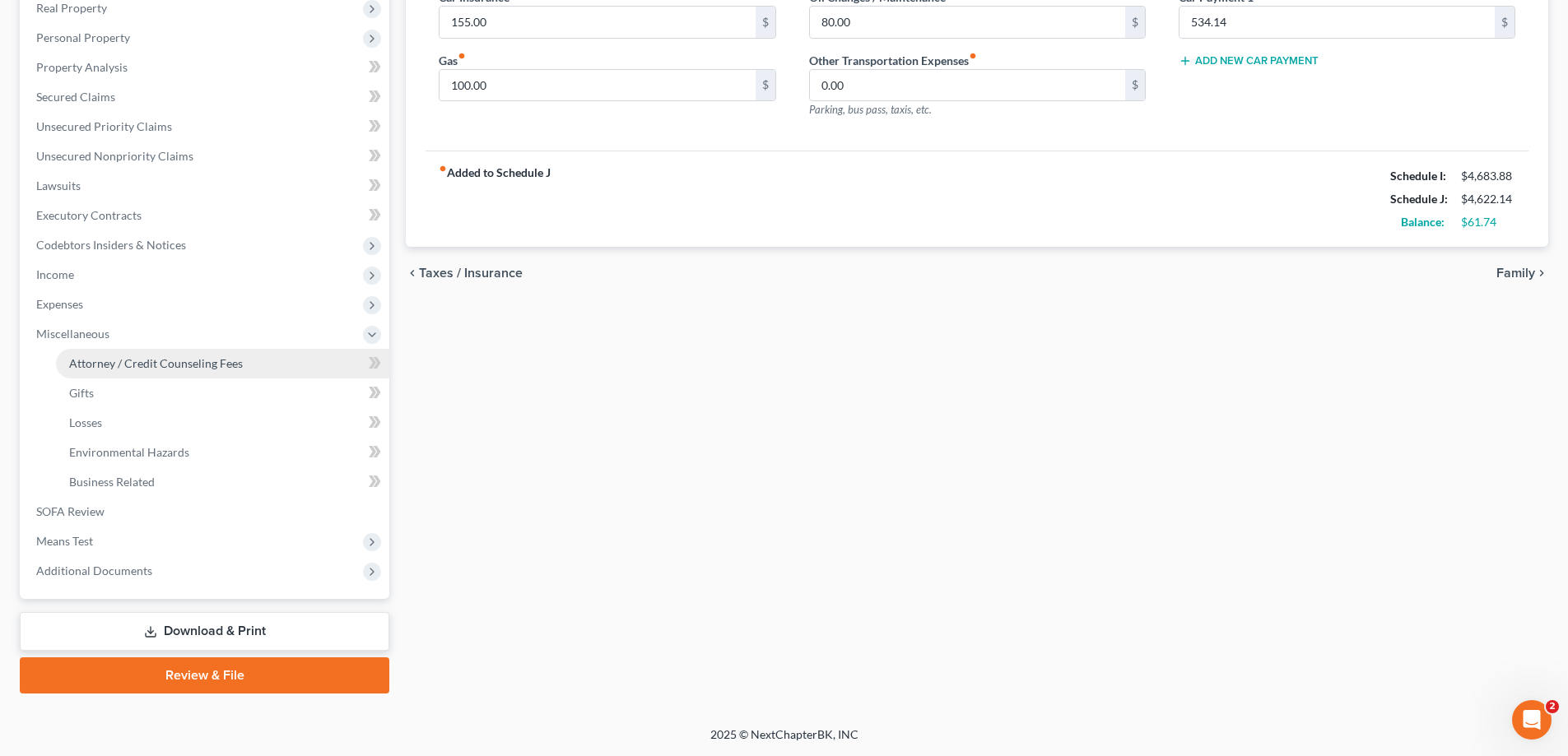
click at [186, 371] on link "Attorney / Credit Counseling Fees" at bounding box center [222, 363] width 333 height 30
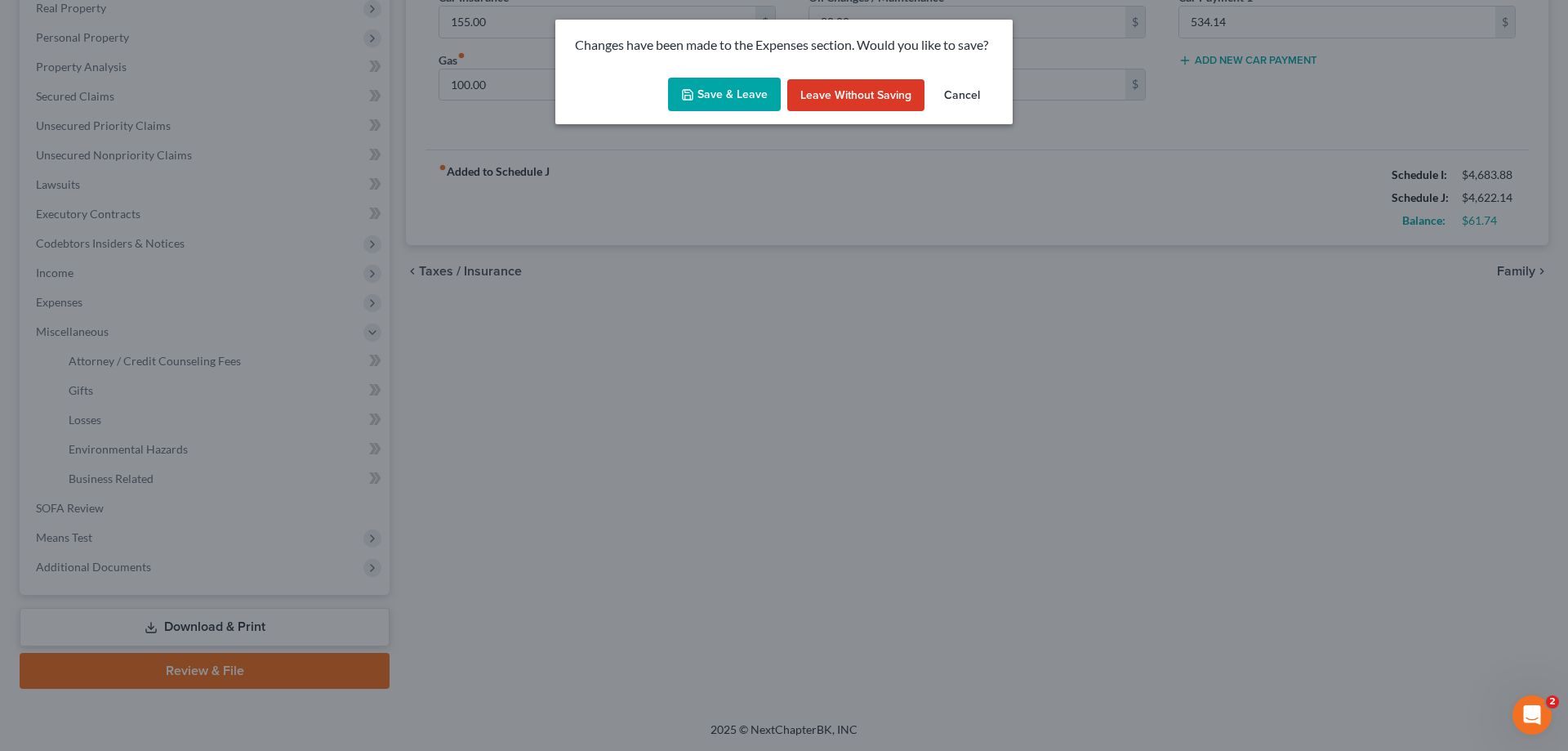
click at [700, 98] on button "Save & Leave" at bounding box center [725, 94] width 113 height 34
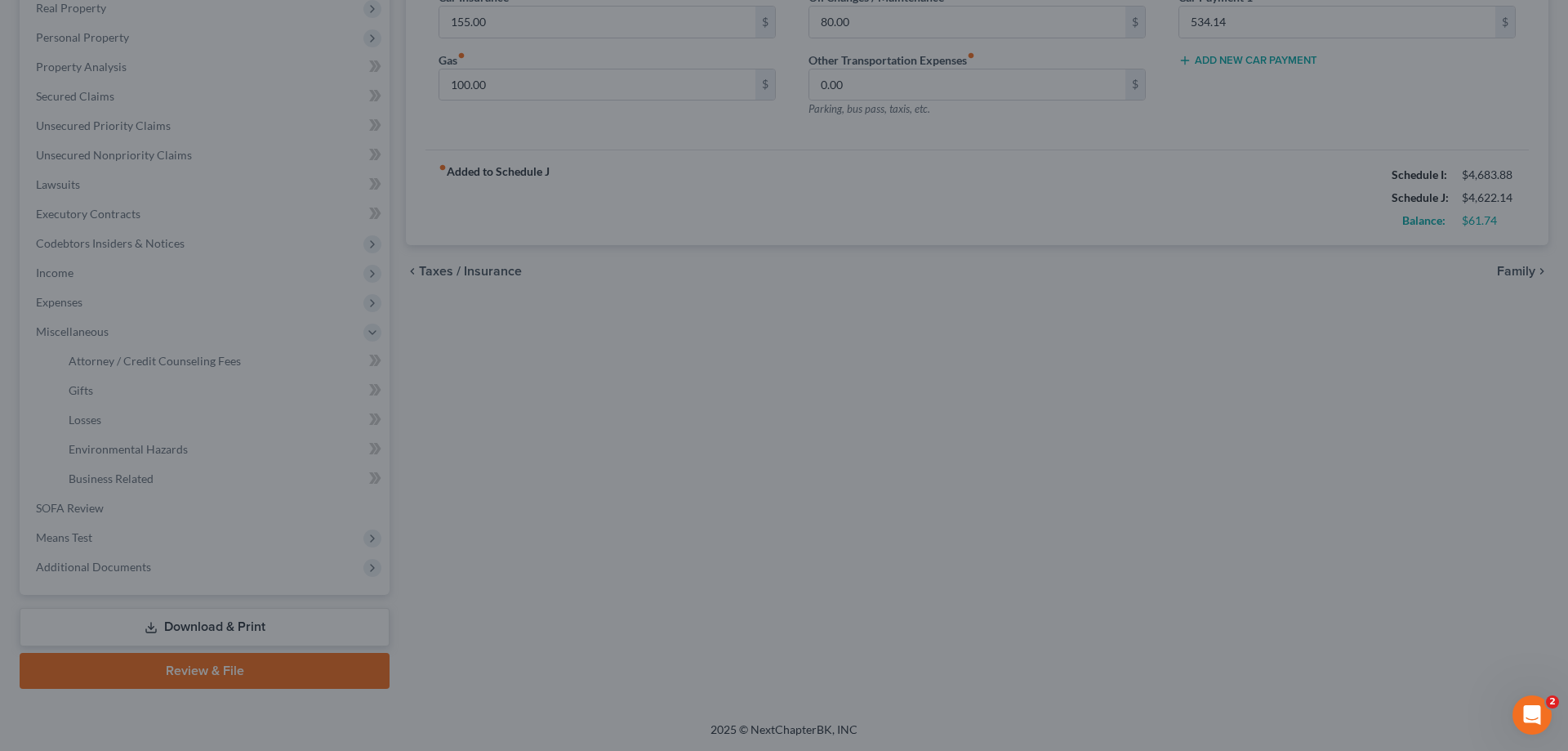
select select "0"
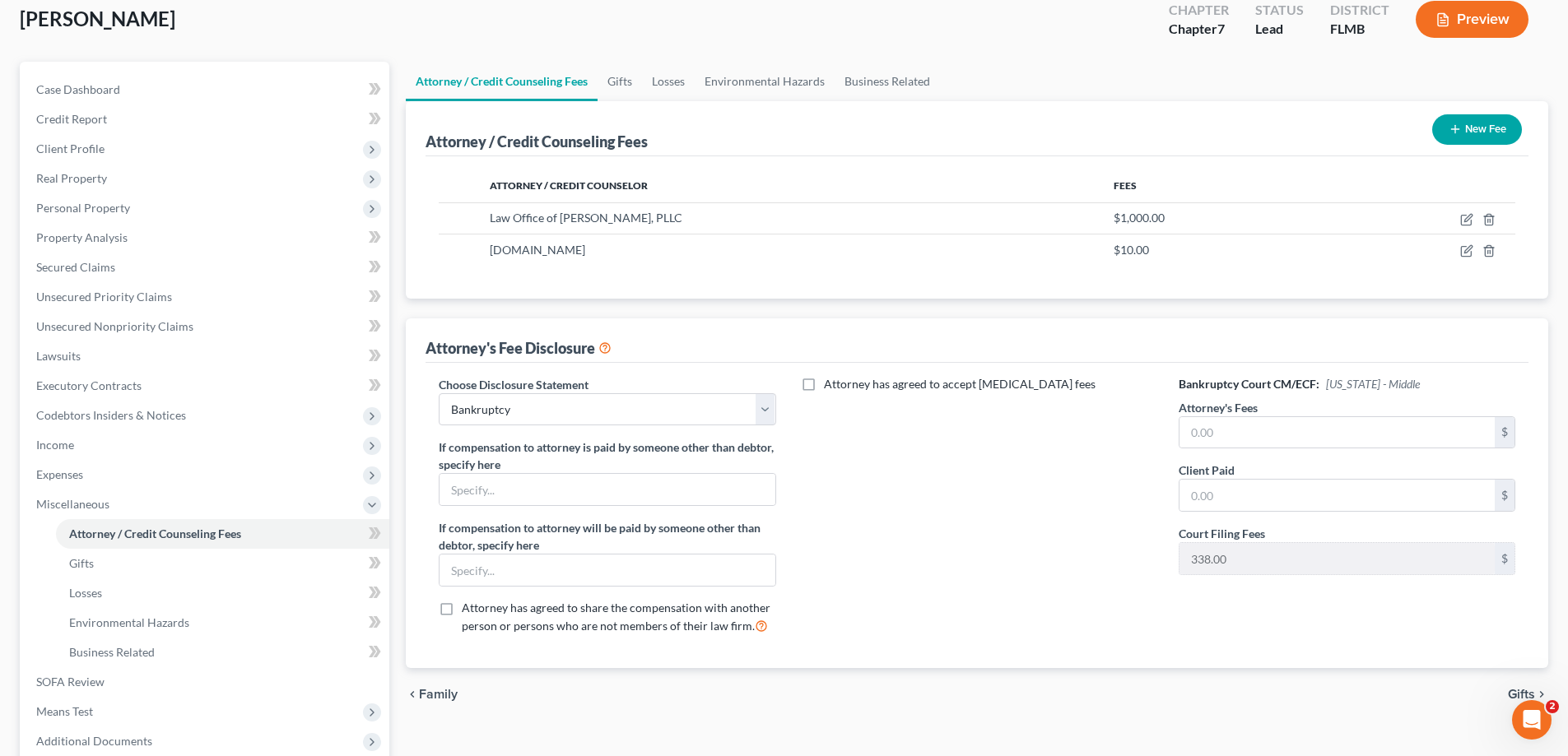
scroll to position [267, 0]
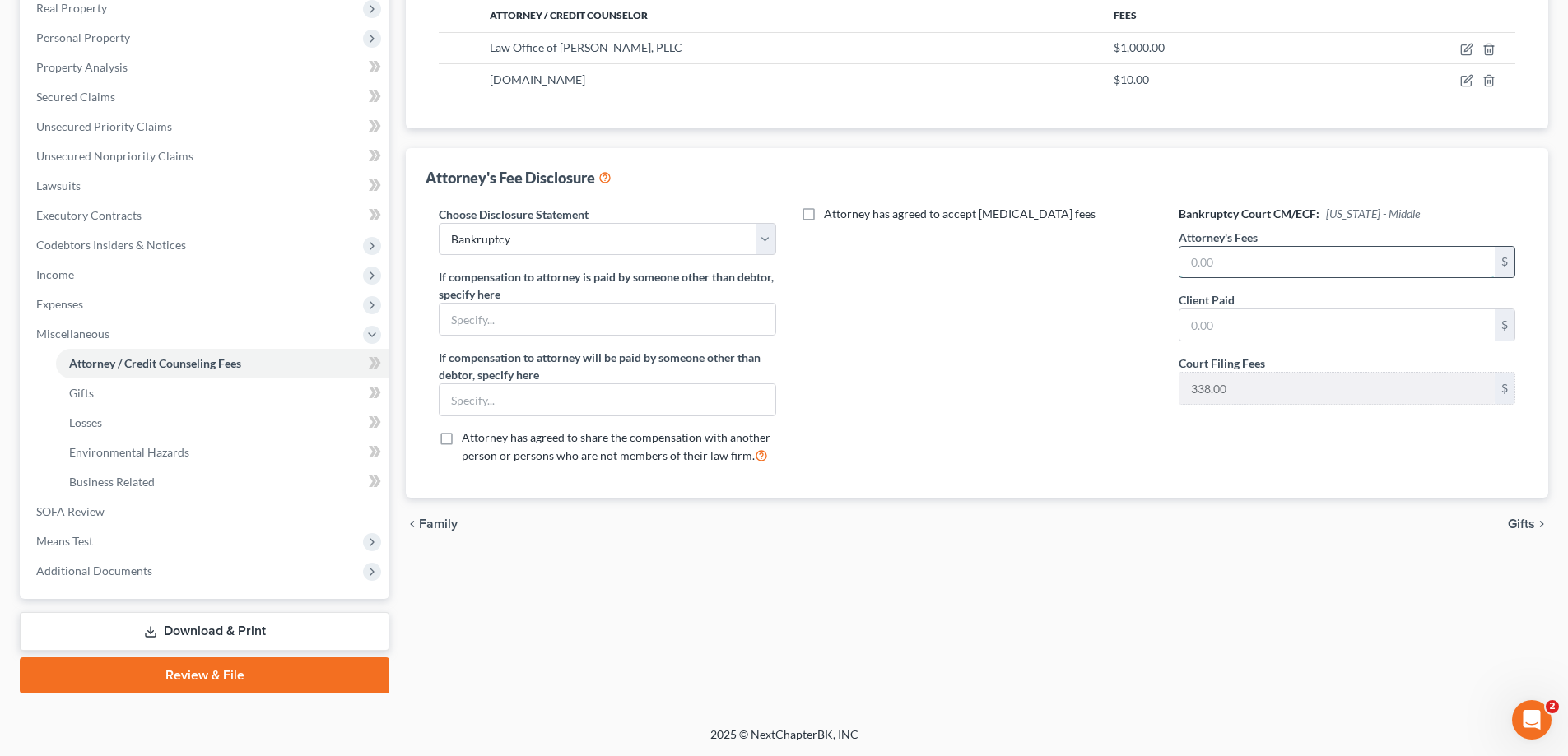
click at [1247, 262] on input "text" at bounding box center [1337, 262] width 315 height 31
click at [1230, 257] on input "text" at bounding box center [1337, 262] width 315 height 31
type input "2,262"
click at [1263, 312] on input "text" at bounding box center [1337, 324] width 315 height 31
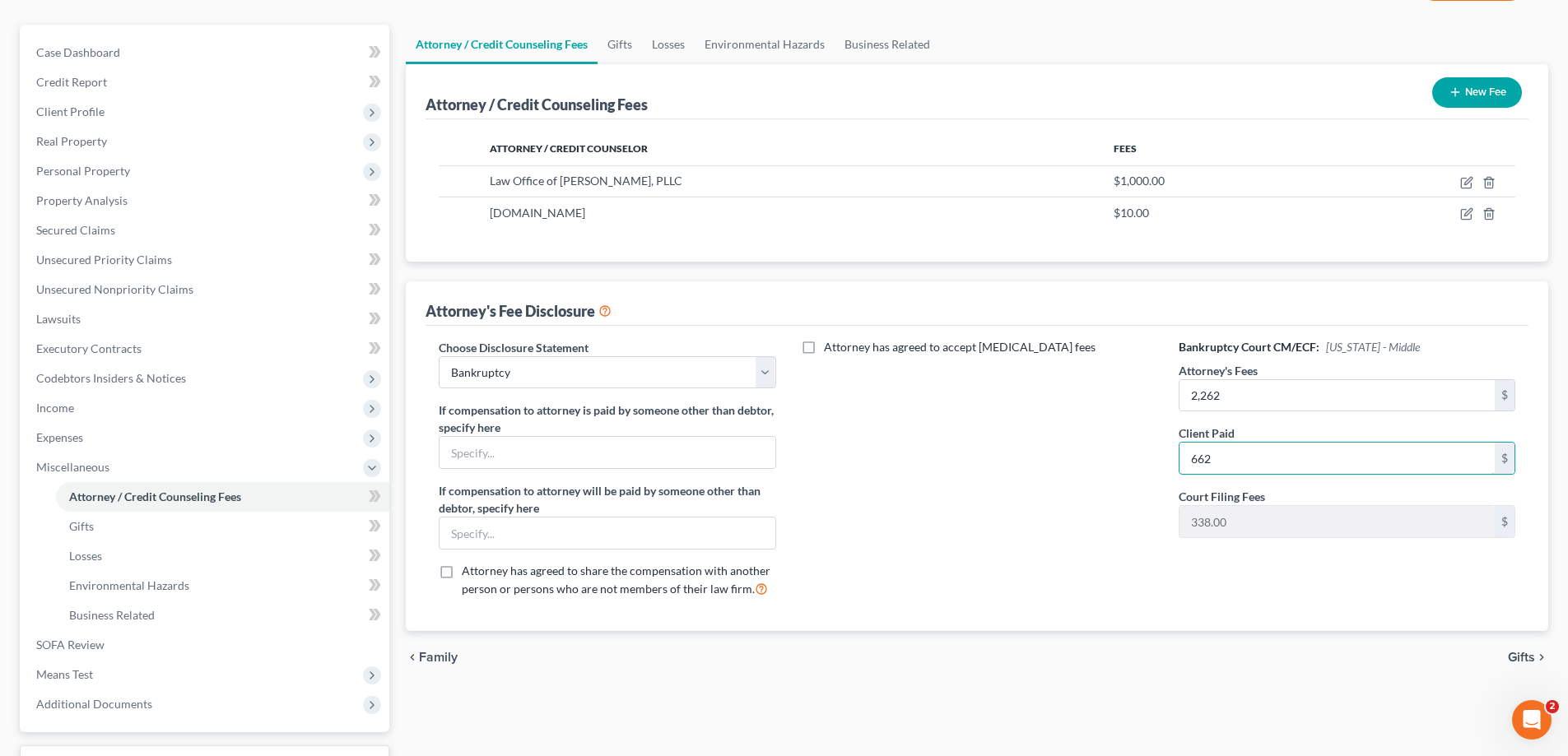
scroll to position [0, 0]
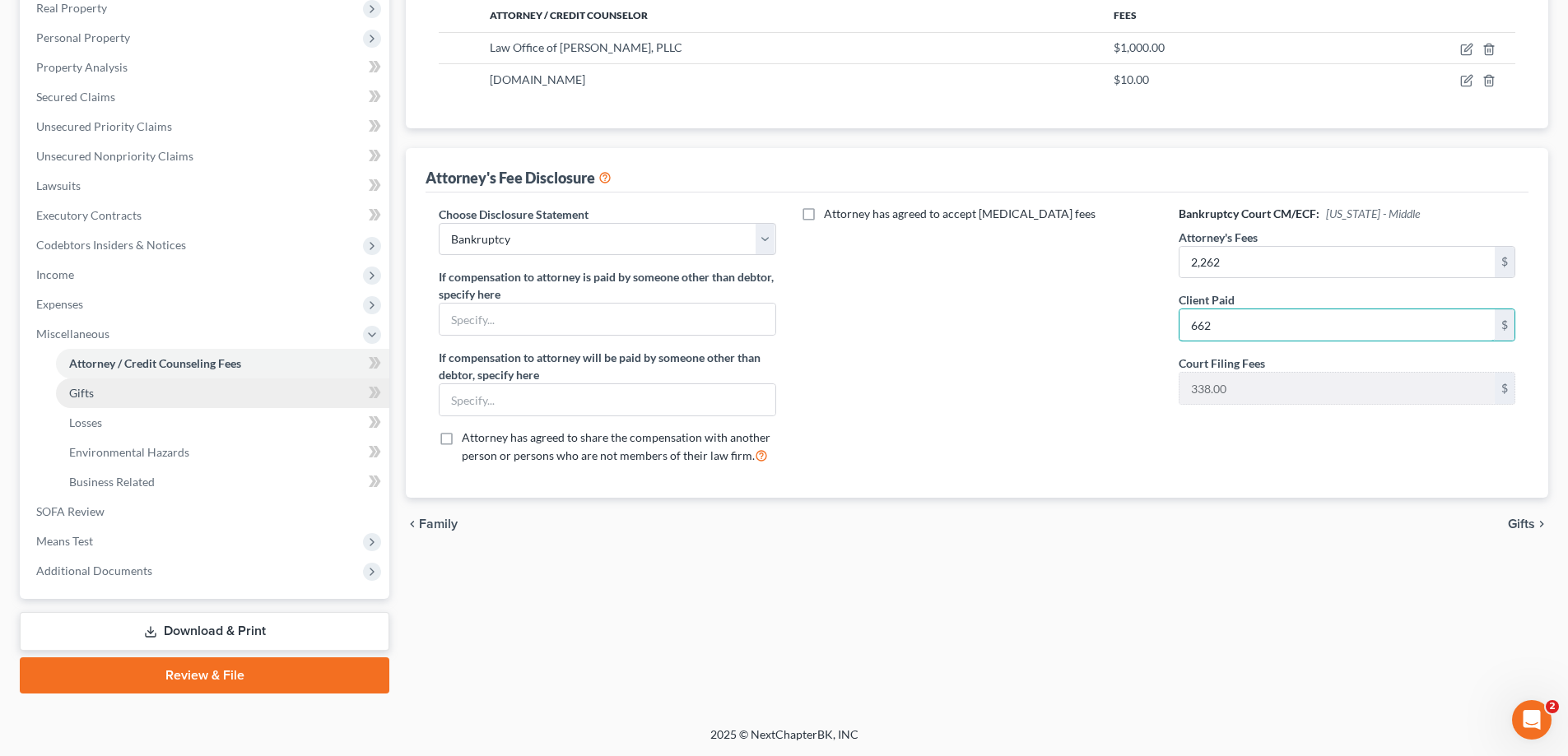
type input "662"
click at [85, 400] on link "Gifts" at bounding box center [222, 393] width 333 height 30
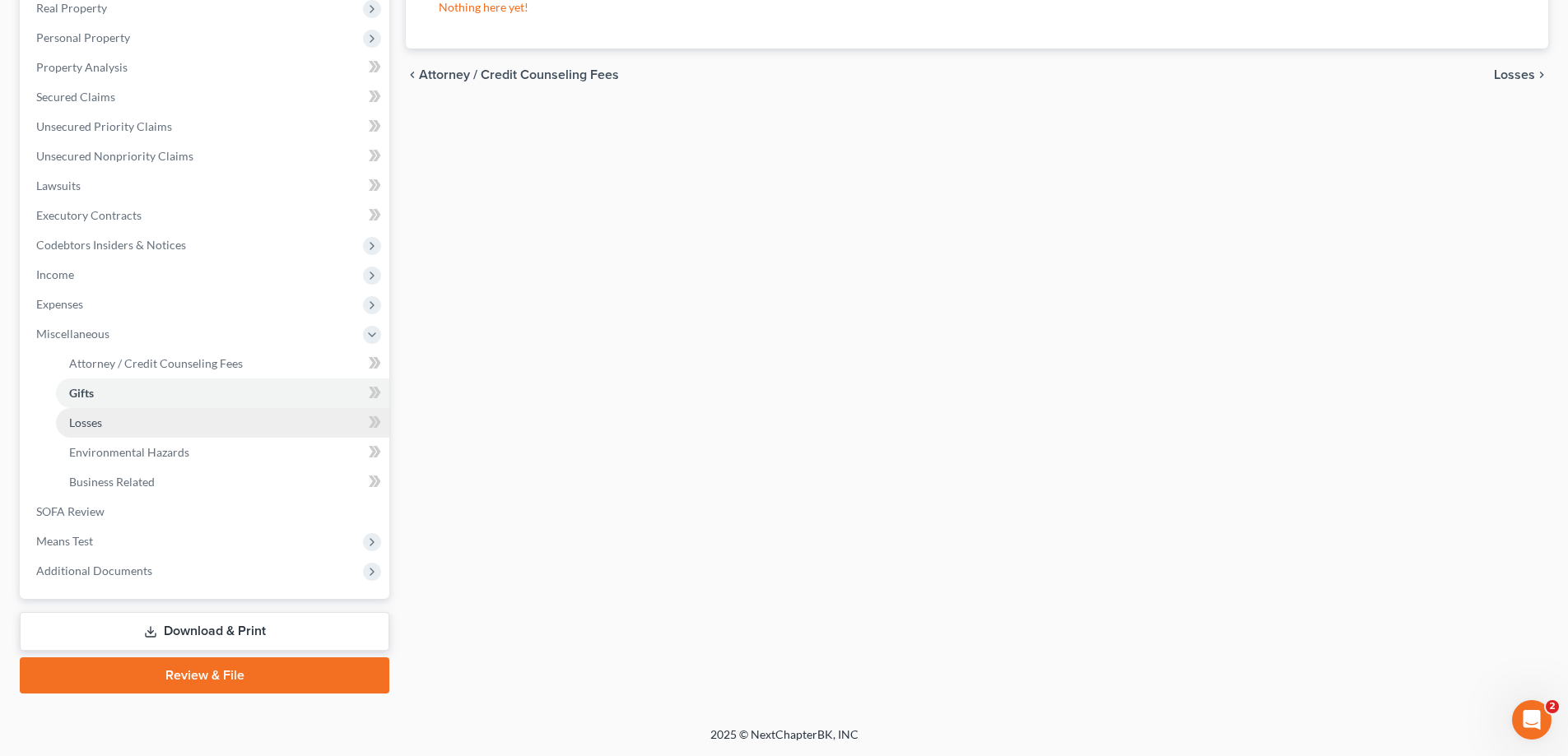
click at [95, 423] on span "Losses" at bounding box center [86, 422] width 33 height 14
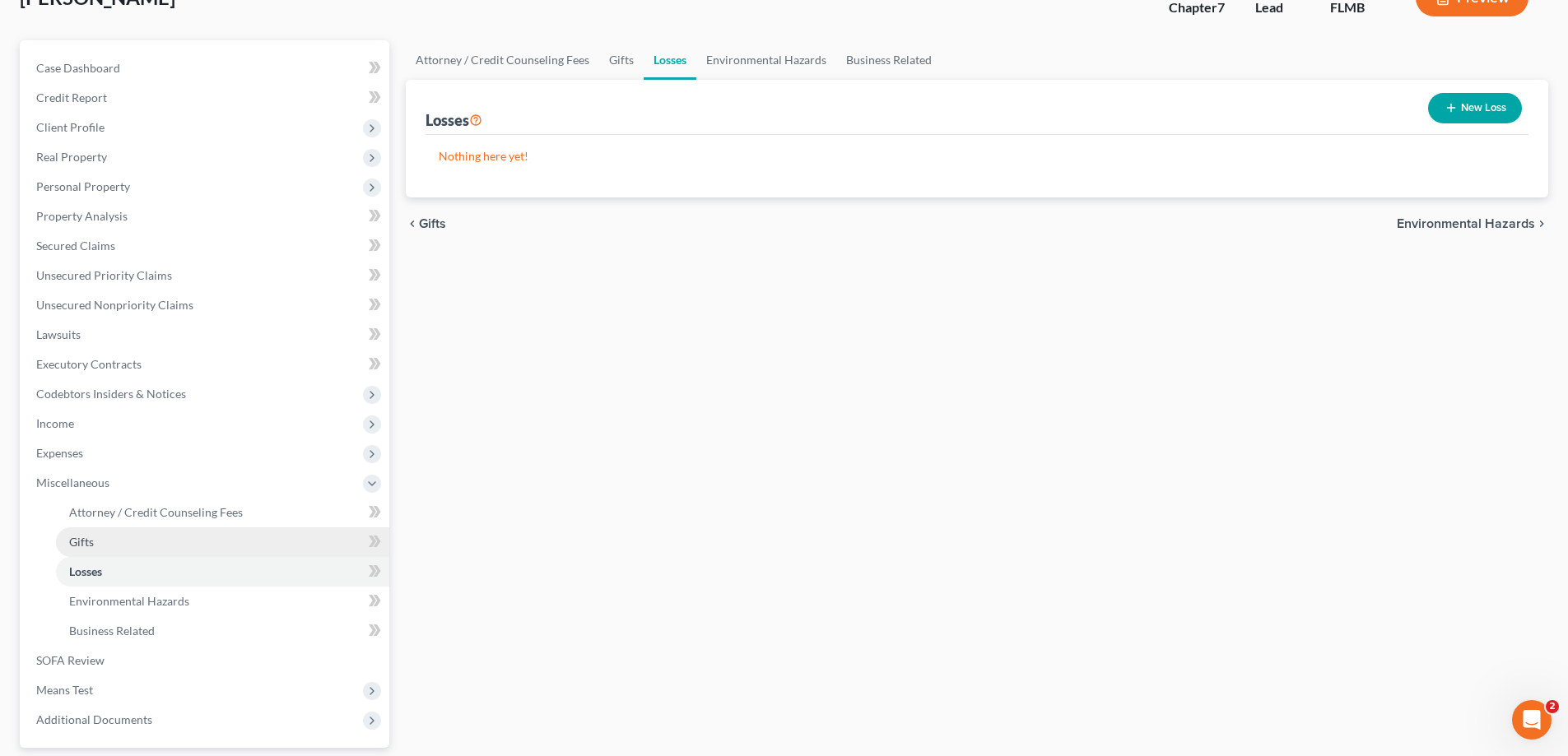
scroll to position [267, 0]
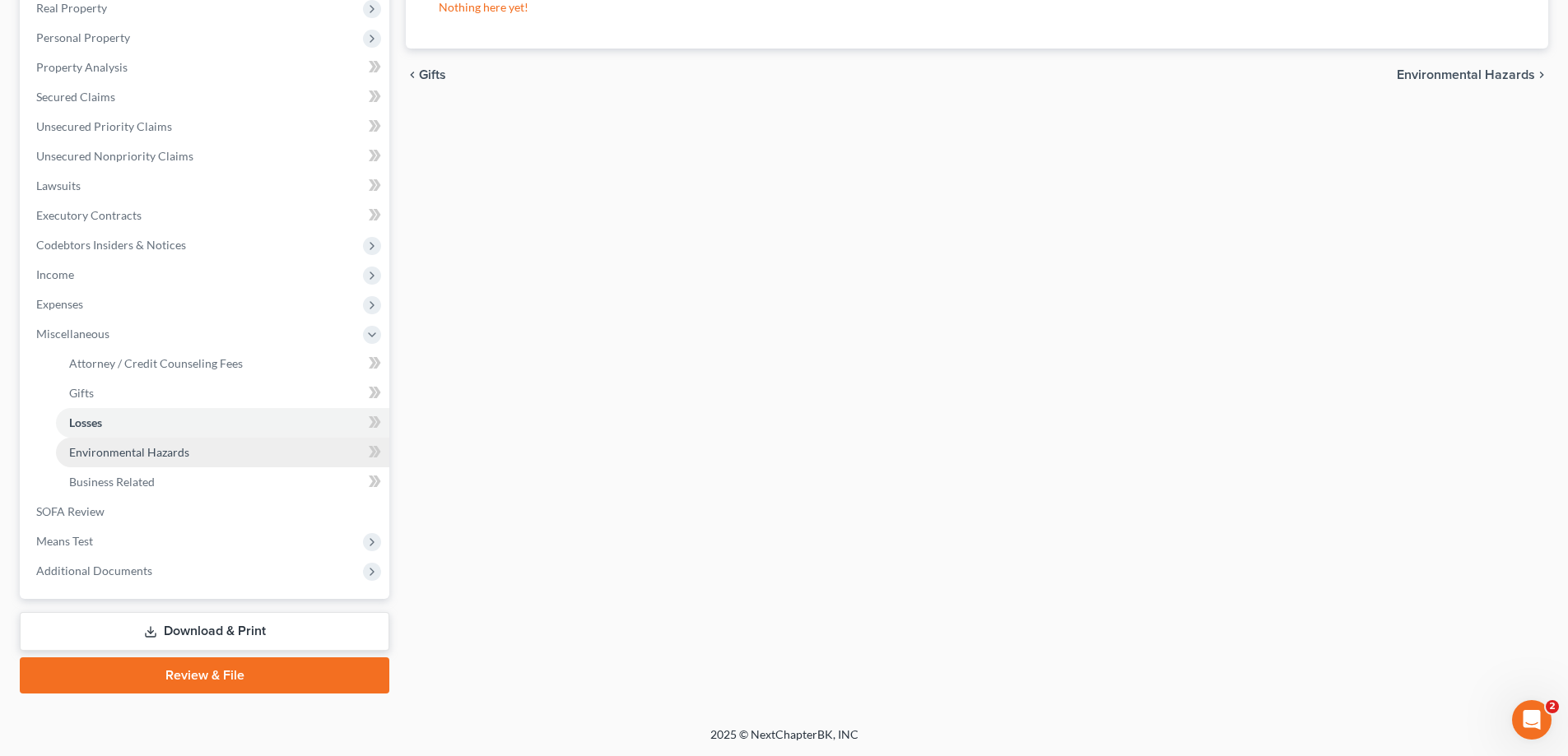
click at [129, 454] on span "Environmental Hazards" at bounding box center [130, 452] width 120 height 14
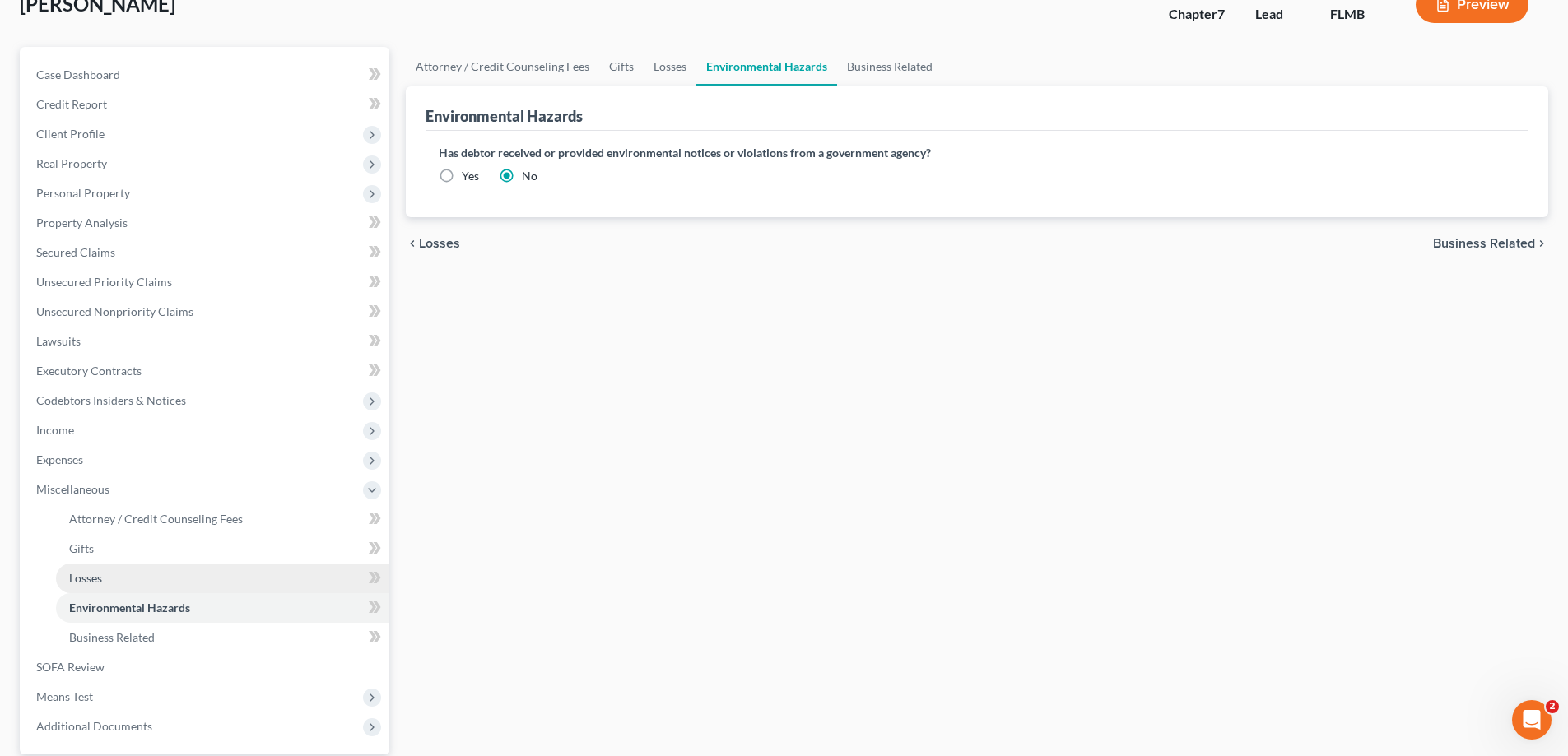
scroll to position [267, 0]
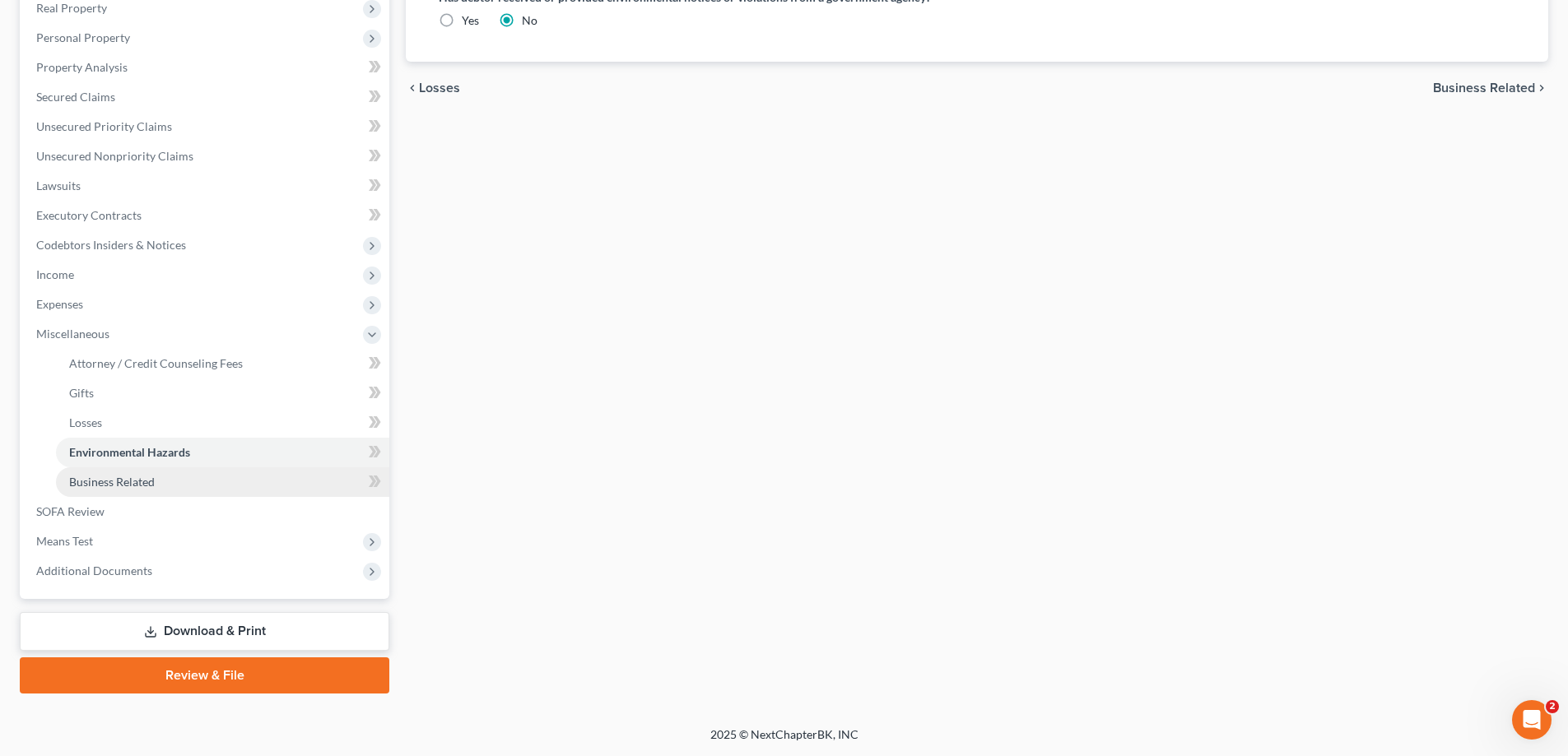
click at [152, 470] on link "Business Related" at bounding box center [222, 482] width 333 height 30
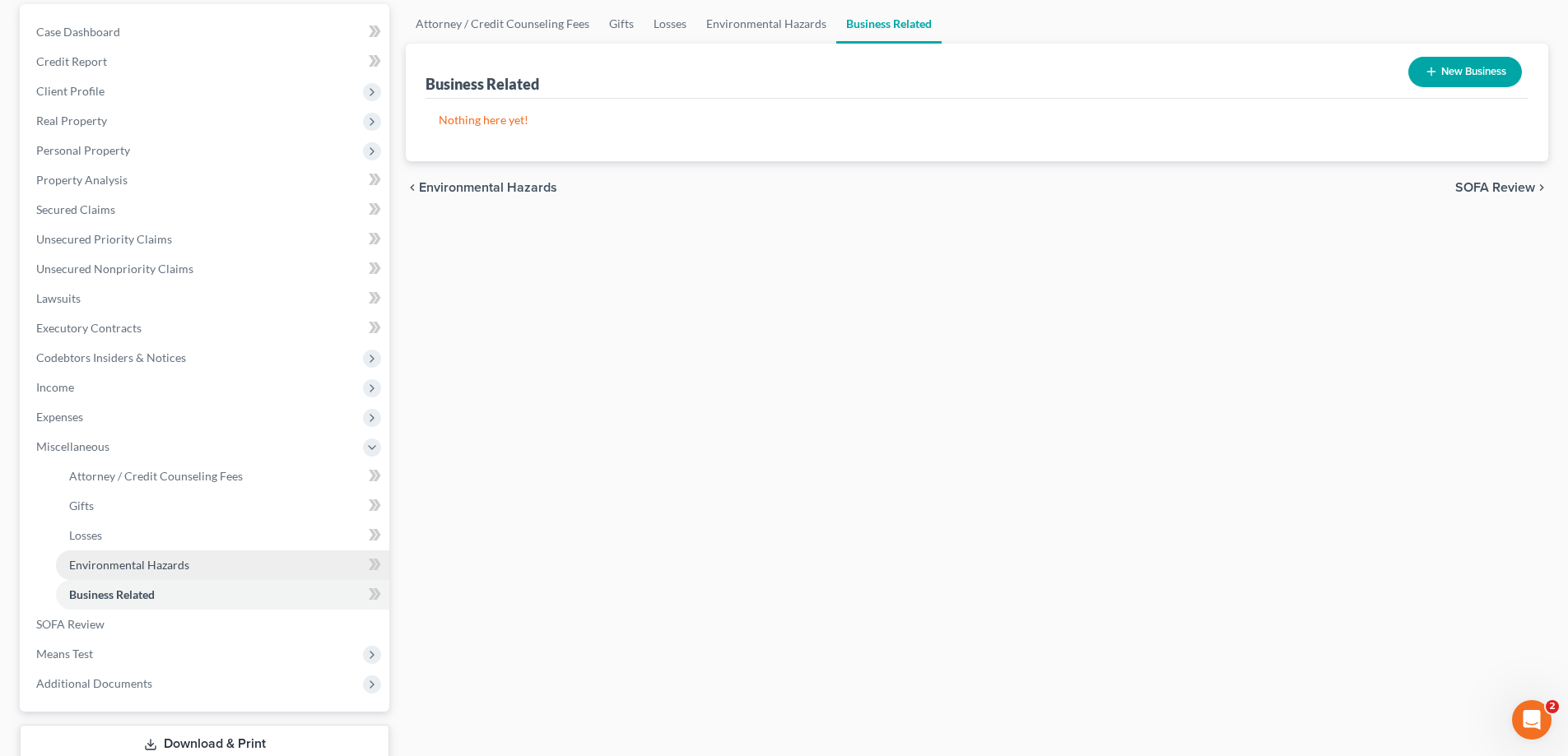
scroll to position [267, 0]
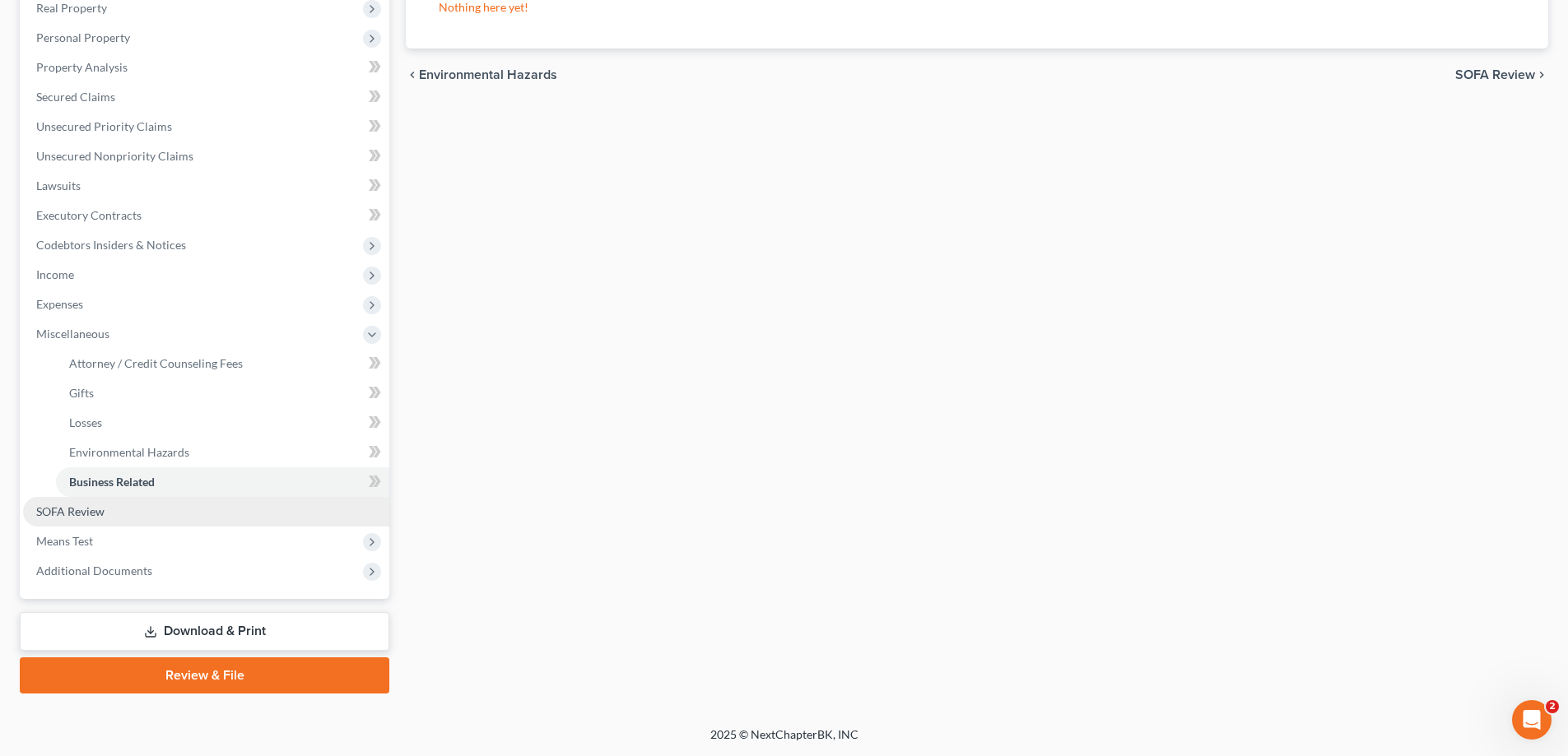
click at [83, 518] on link "SOFA Review" at bounding box center [206, 511] width 366 height 30
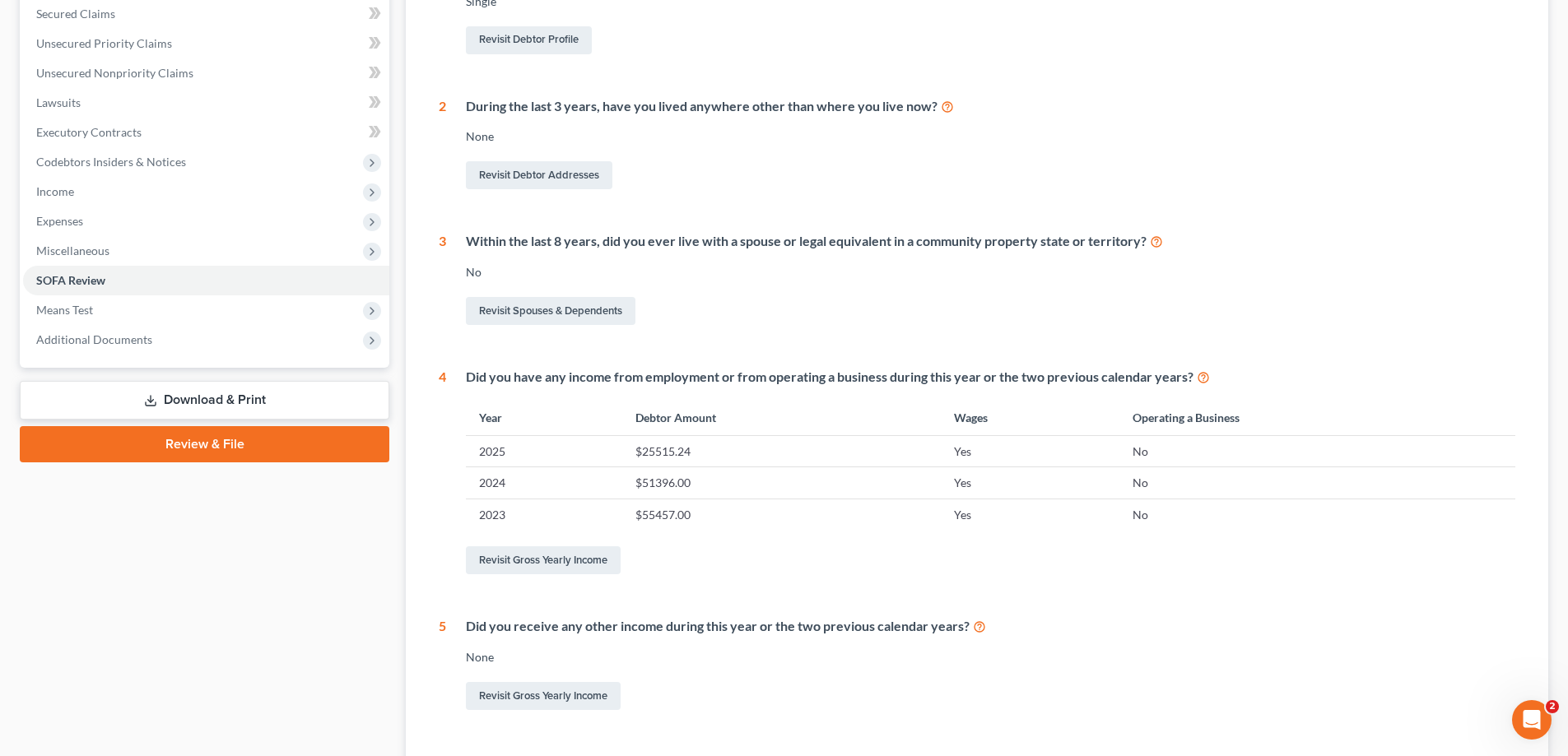
scroll to position [481, 0]
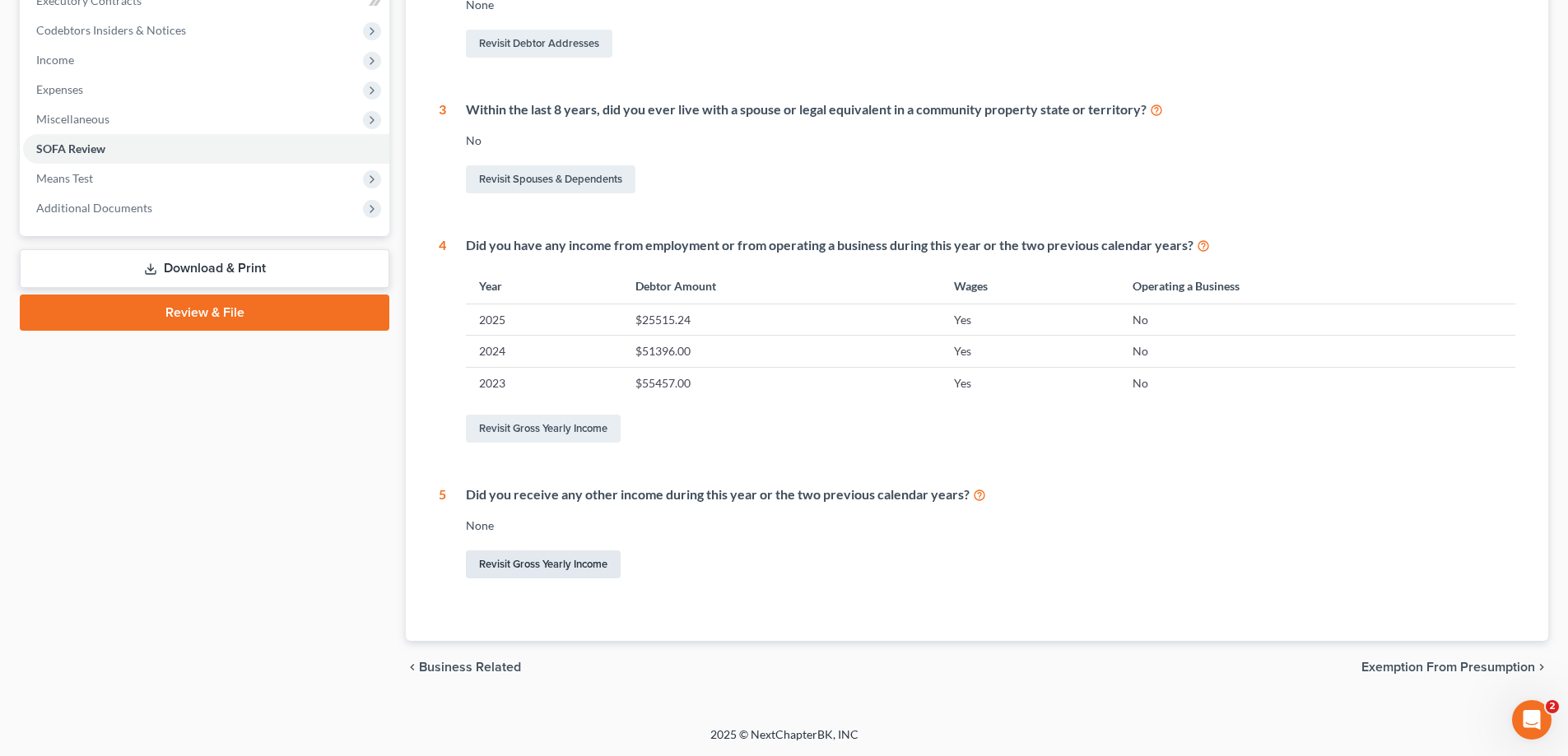
drag, startPoint x: 535, startPoint y: 544, endPoint x: 540, endPoint y: 563, distance: 19.6
click at [535, 552] on div "Did you receive any other income during this year or the two previous calendar …" at bounding box center [981, 533] width 1069 height 97
click at [540, 563] on link "Revisit Gross Yearly Income" at bounding box center [543, 564] width 155 height 28
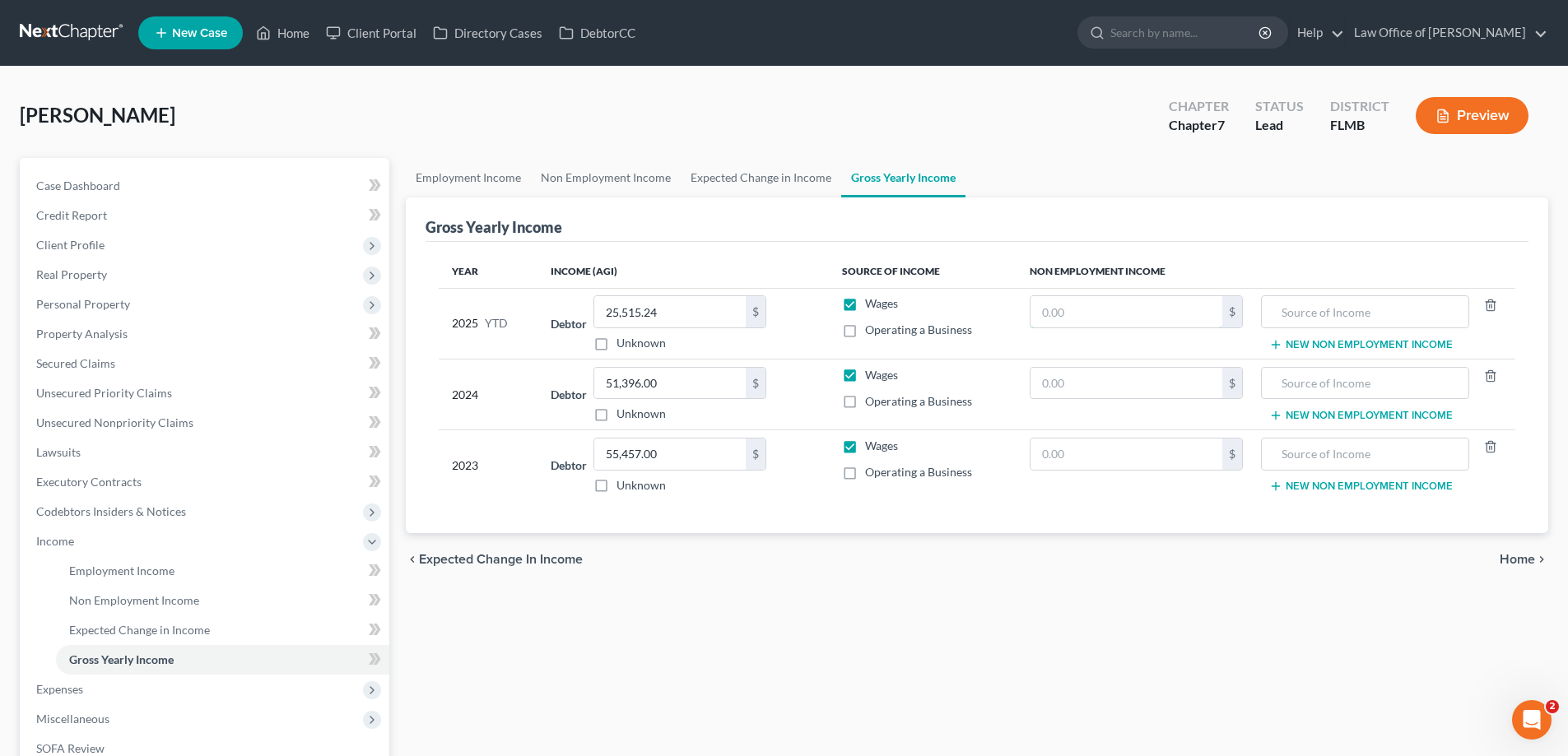
click at [1102, 309] on input "text" at bounding box center [1126, 312] width 191 height 31
click at [1099, 314] on input "text" at bounding box center [1126, 312] width 191 height 31
type input "9,900"
click at [1341, 313] on input "text" at bounding box center [1364, 312] width 189 height 31
type input "Child Support"
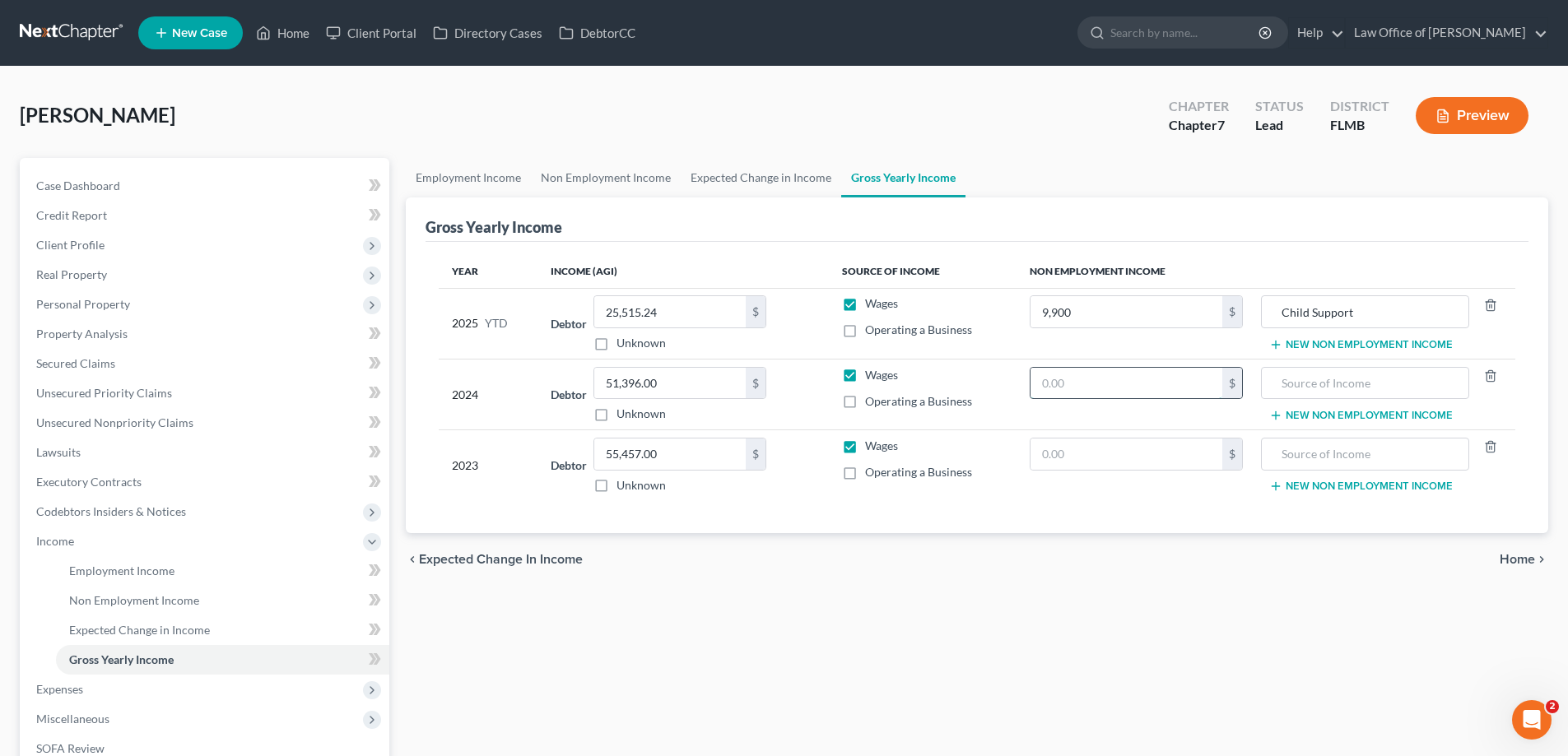
click at [1120, 394] on input "text" at bounding box center [1126, 383] width 191 height 31
type input "13,200"
drag, startPoint x: 1357, startPoint y: 315, endPoint x: 879, endPoint y: 312, distance: 478.0
click at [898, 310] on tr "2025 YTD Debtor 25,515.24 $ Unknown Balance Undetermined 25,515.24 $ Unknown Wa…" at bounding box center [977, 323] width 1077 height 71
click at [1360, 378] on input "text" at bounding box center [1364, 383] width 189 height 31
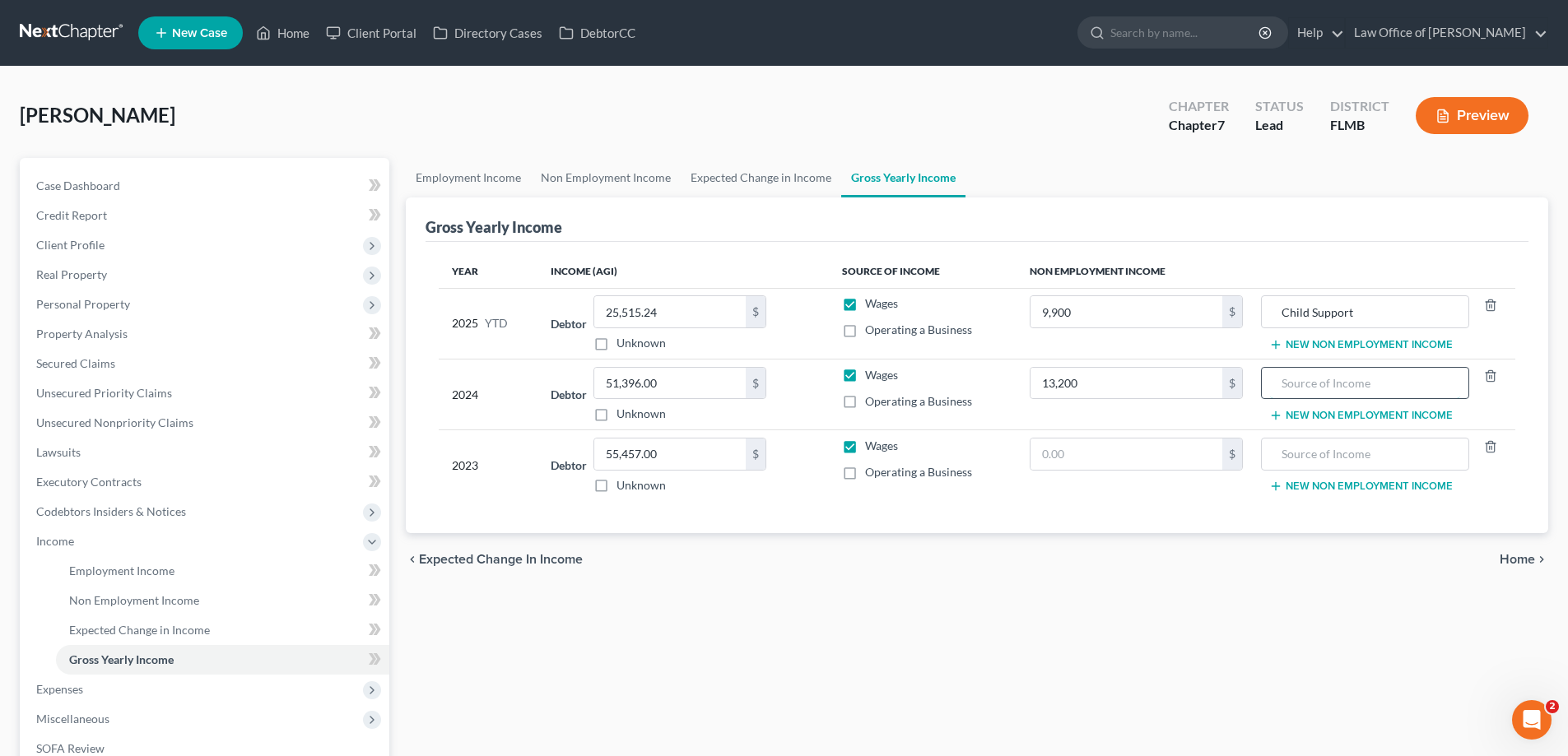
paste input "Child Support"
type input "Child Support"
click at [1336, 453] on input "text" at bounding box center [1364, 454] width 189 height 31
paste input "Child Support"
type input "Child Support"
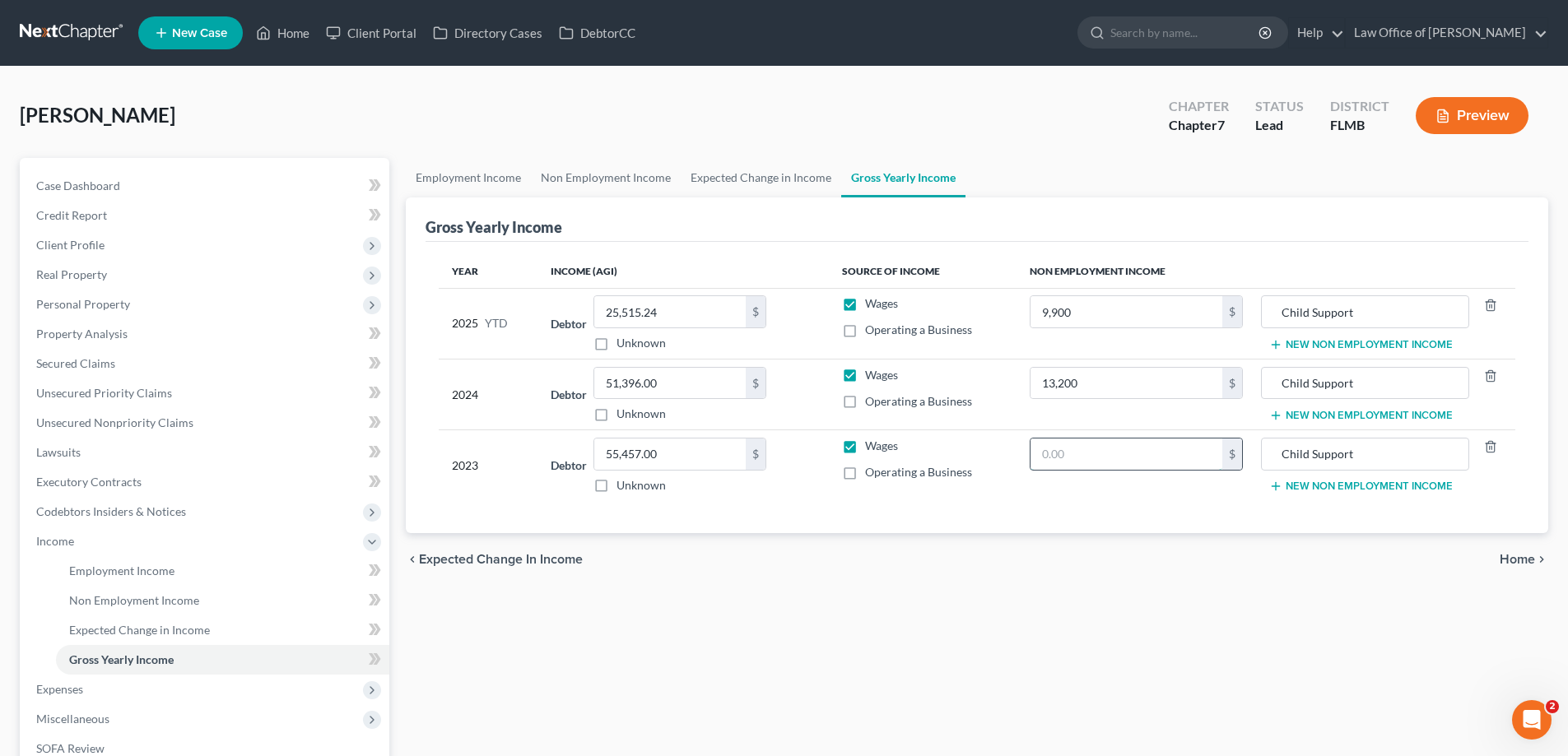
click at [1171, 448] on input "text" at bounding box center [1126, 454] width 191 height 31
paste input "13,200"
type input "13,200"
click at [1142, 632] on div "Employment Income Non Employment Income Expected Change in Income Gross Yearly …" at bounding box center [977, 544] width 1159 height 772
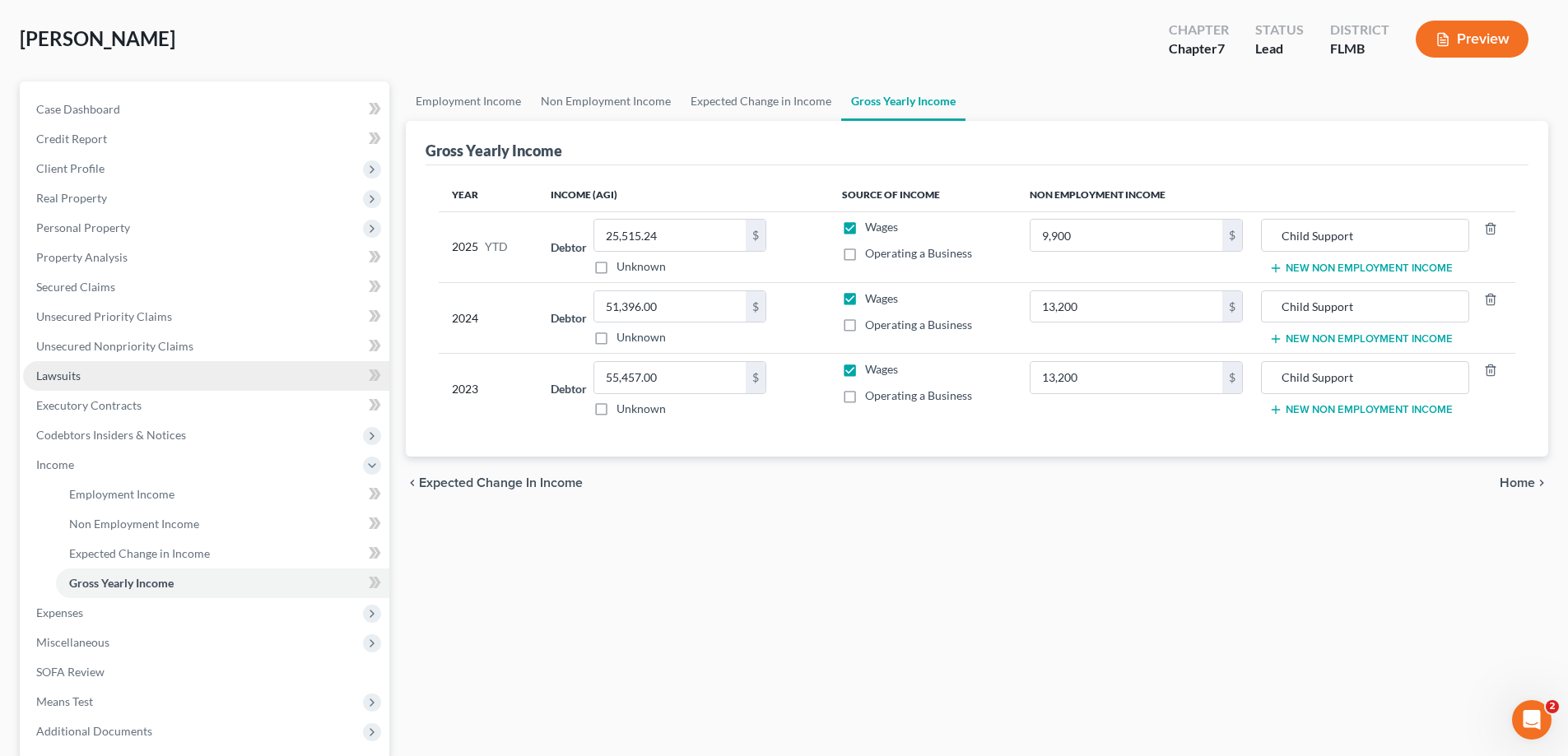
scroll to position [164, 0]
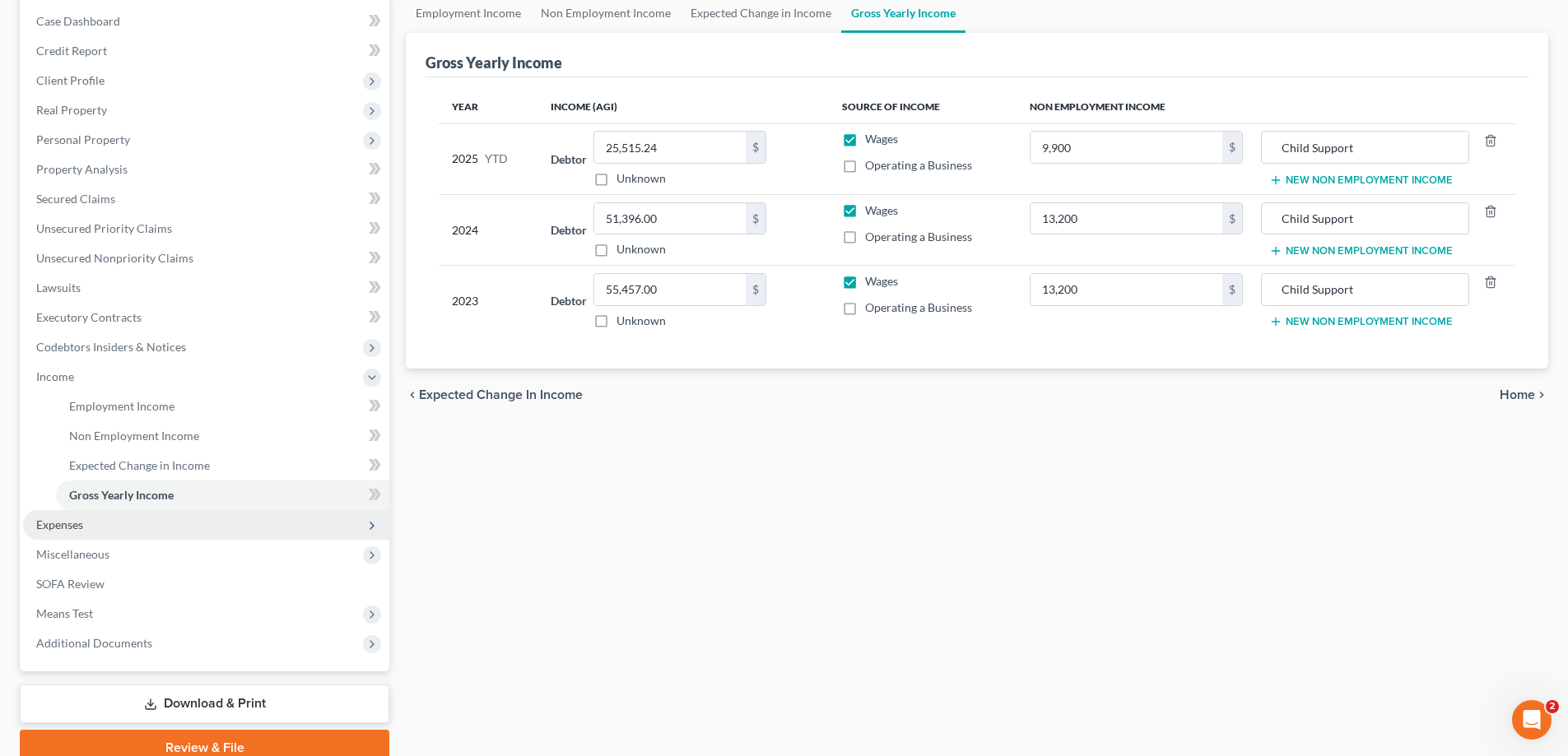
click at [107, 525] on span "Expenses" at bounding box center [206, 524] width 366 height 30
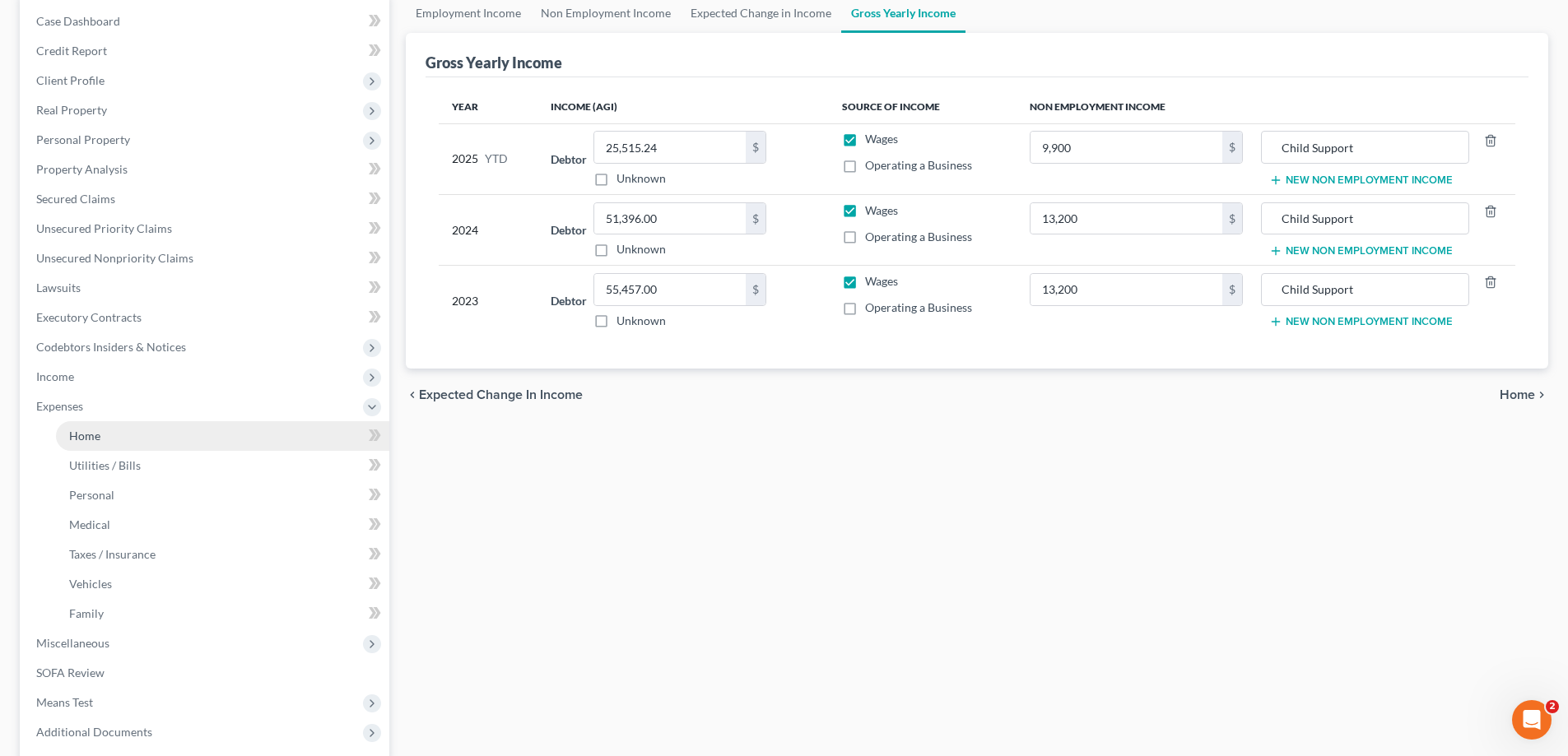
click at [137, 440] on link "Home" at bounding box center [222, 435] width 333 height 30
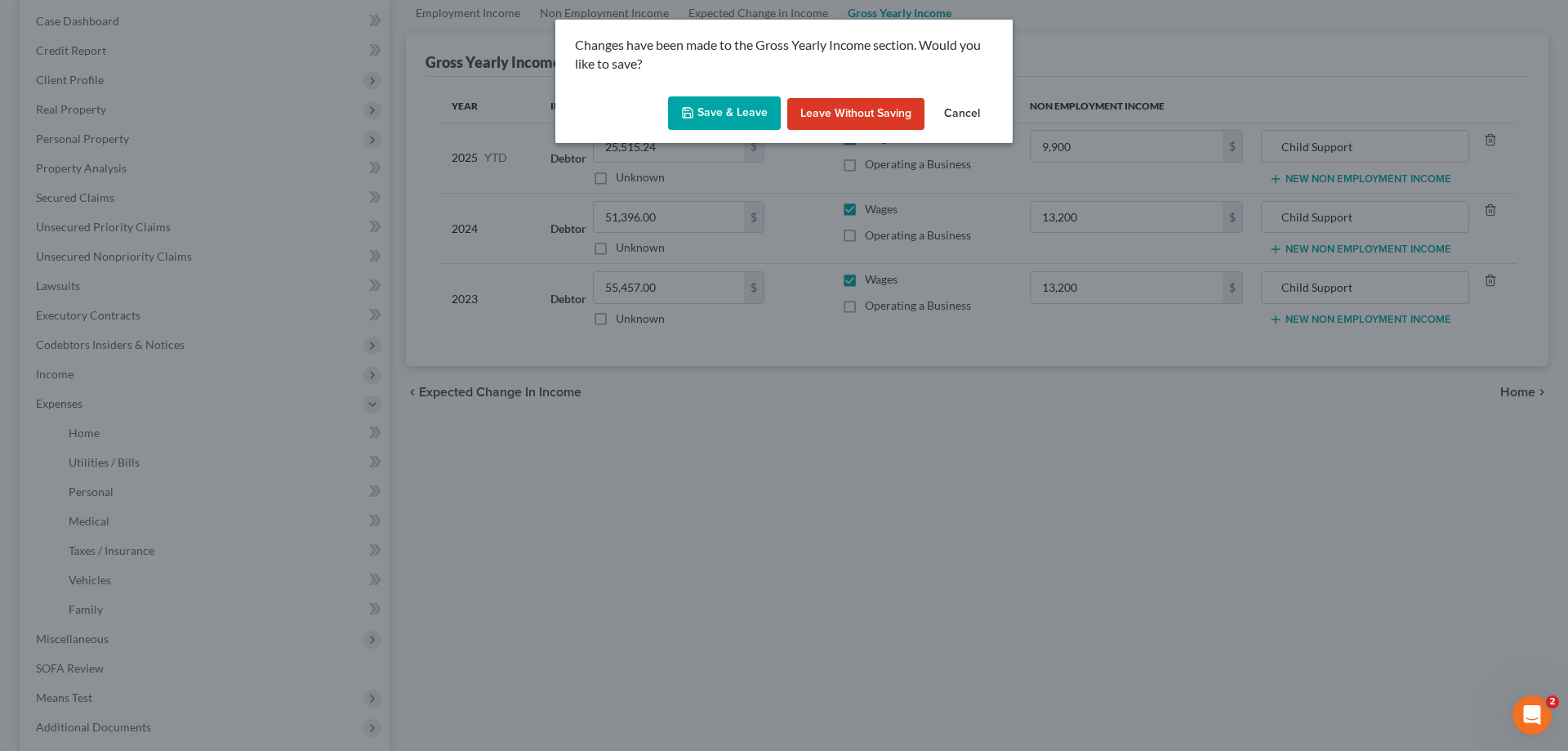
click at [674, 119] on button "Save & Leave" at bounding box center [725, 114] width 113 height 34
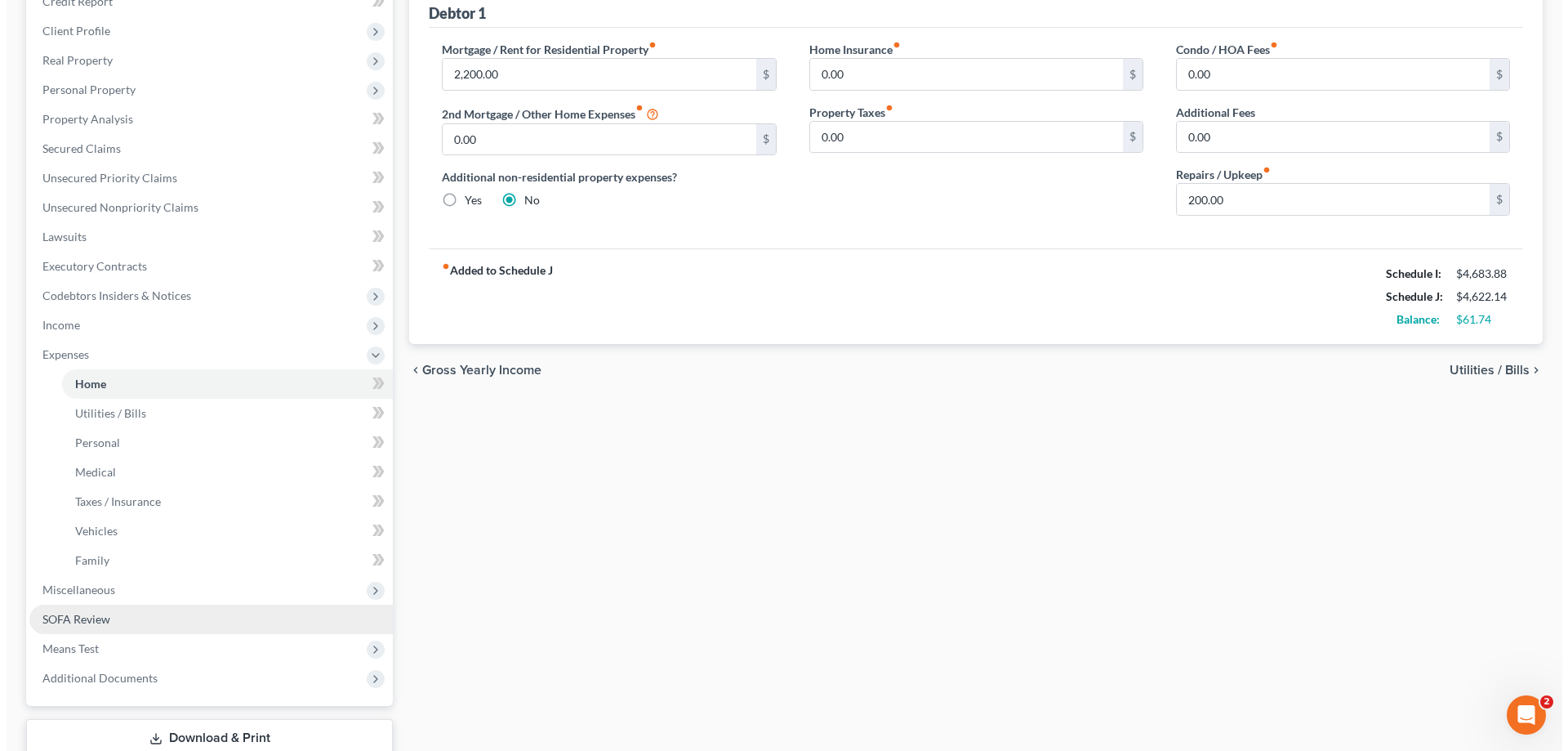
scroll to position [324, 0]
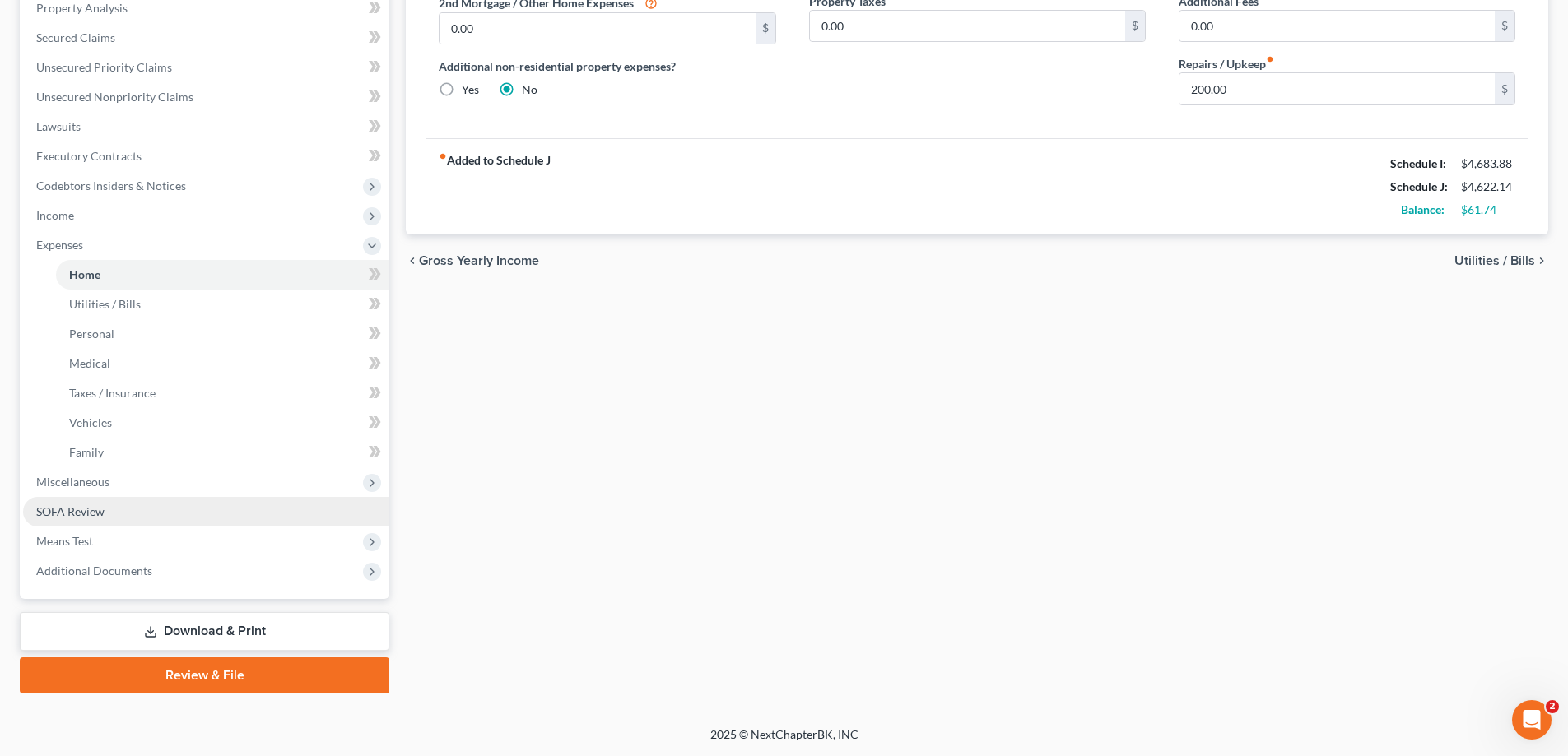
click at [98, 505] on span "SOFA Review" at bounding box center [70, 511] width 69 height 14
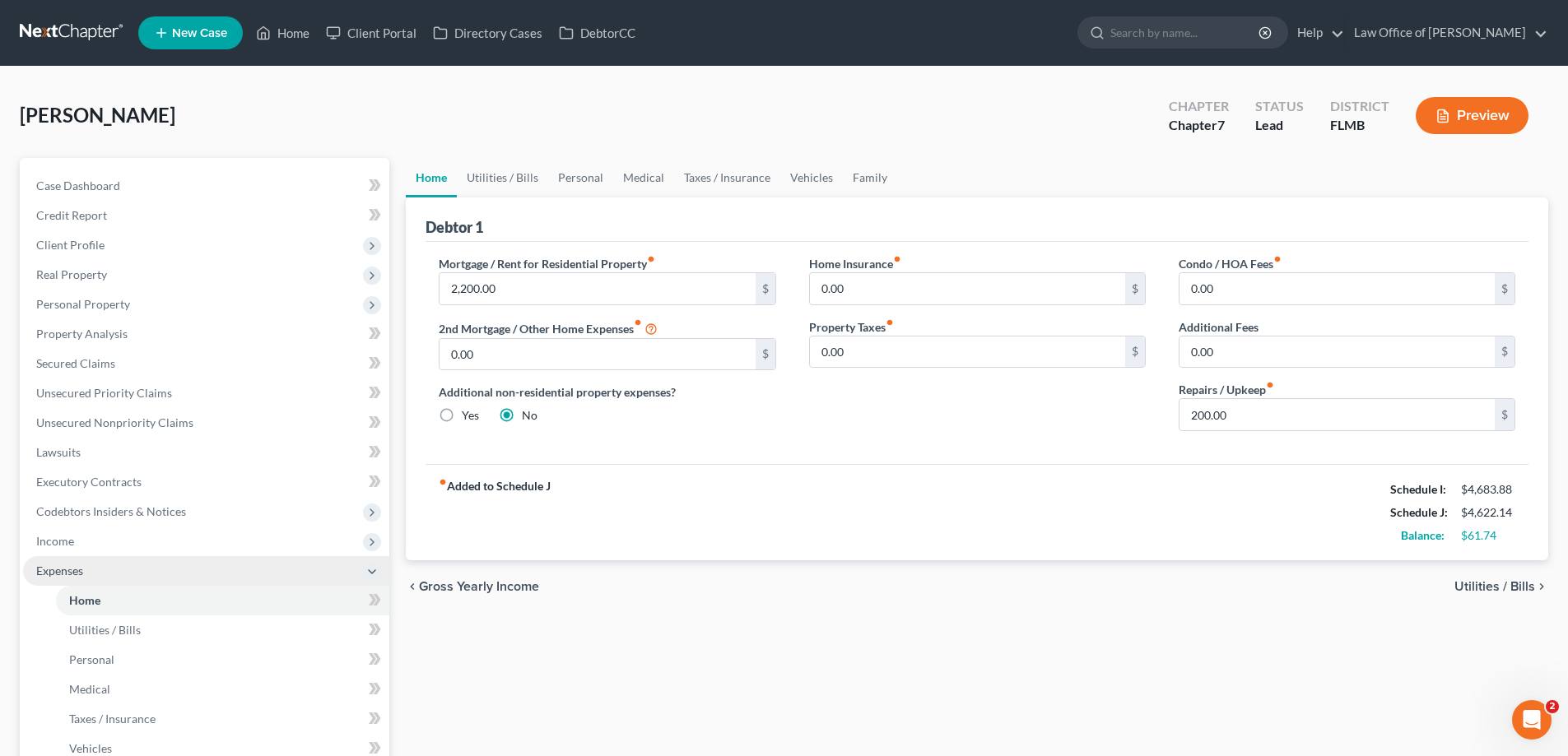
scroll to position [326, 0]
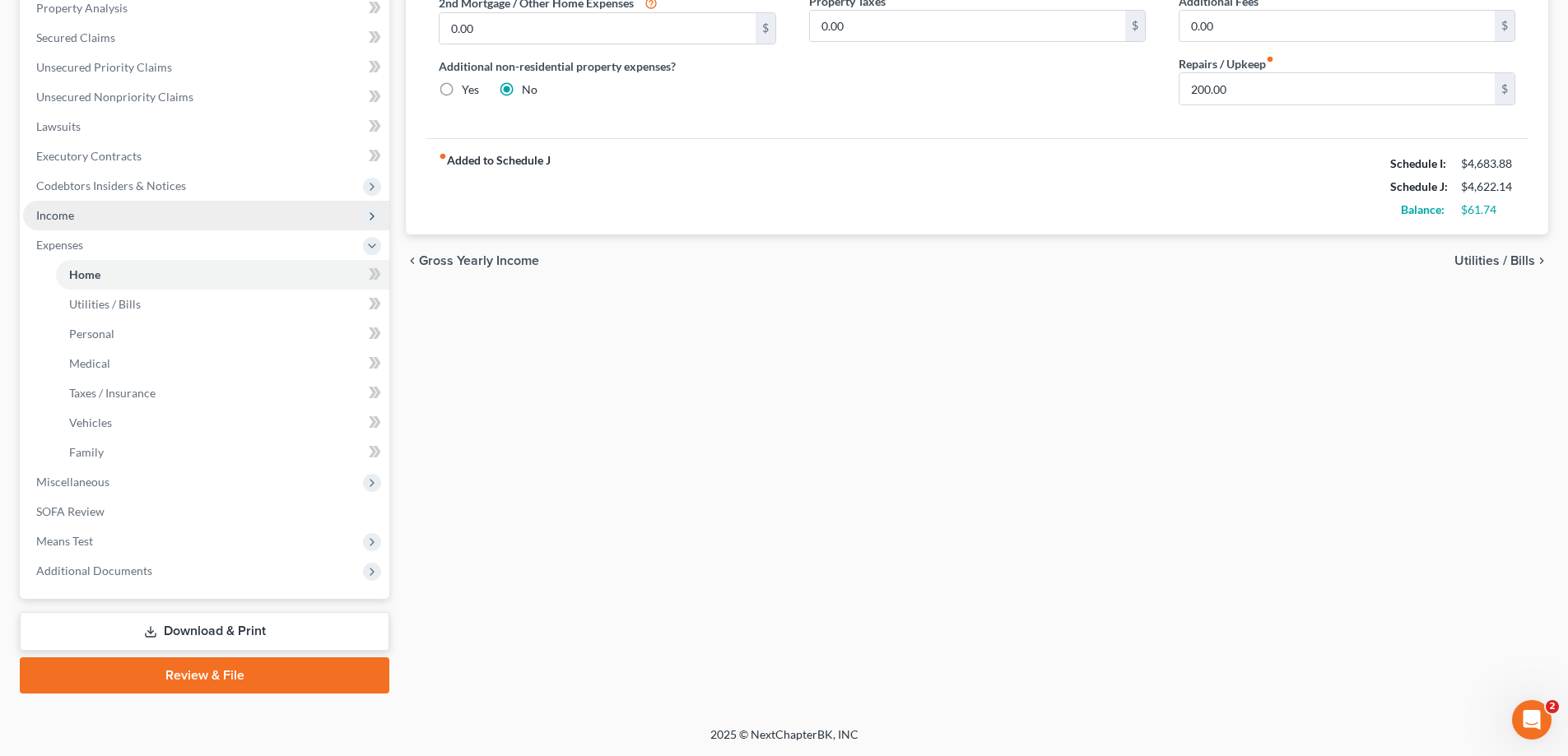
click at [74, 217] on span "Income" at bounding box center [206, 215] width 366 height 30
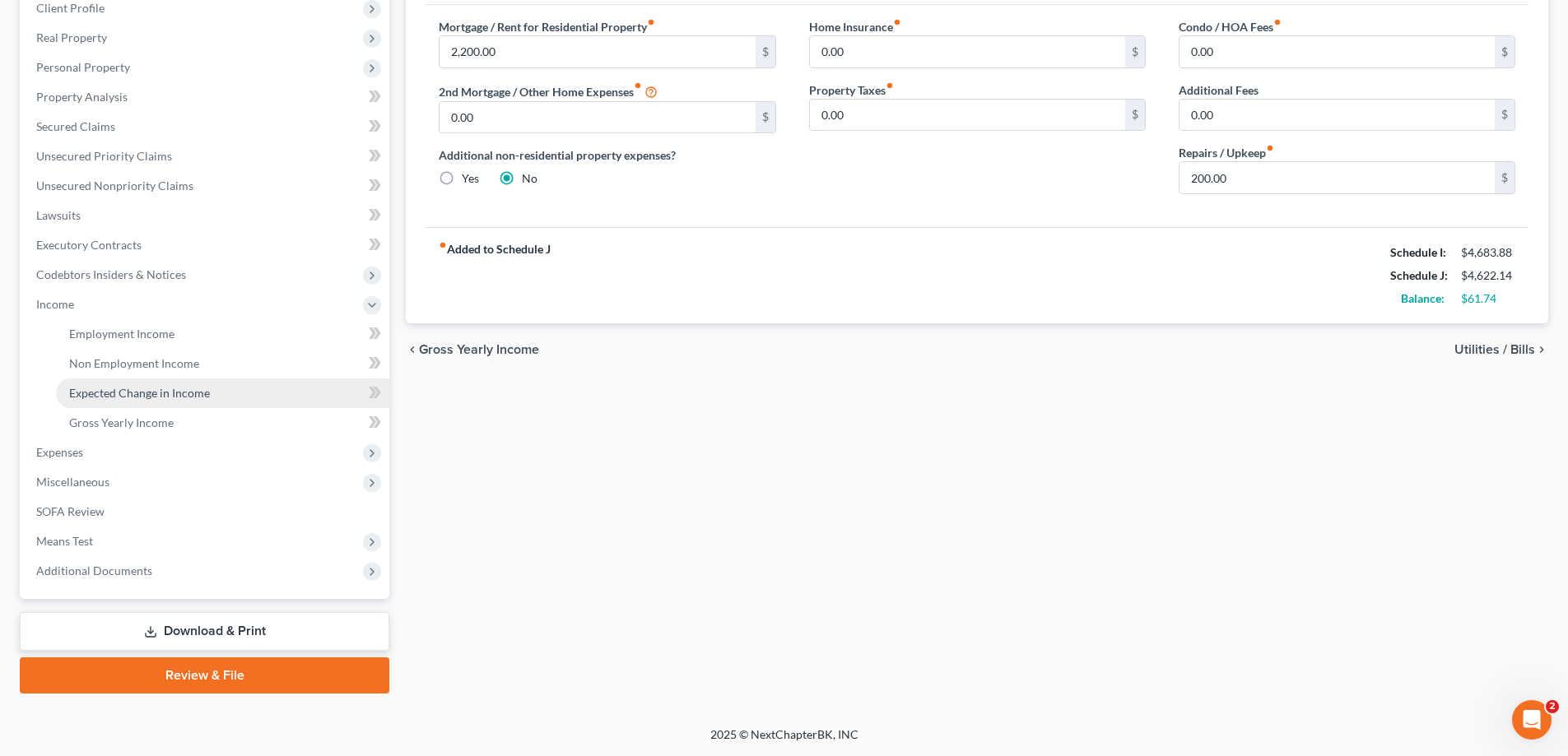
scroll to position [237, 0]
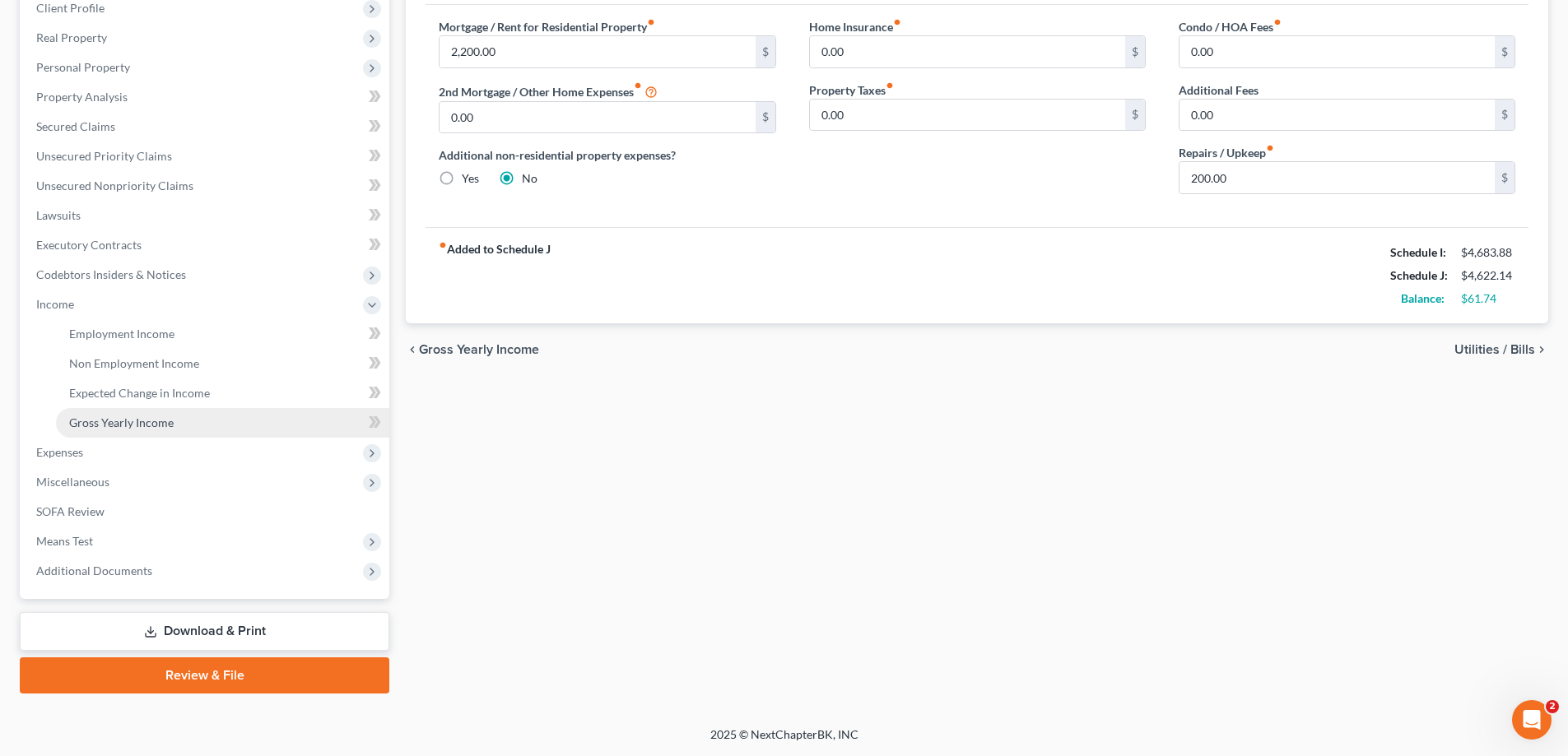
click at [119, 420] on span "Gross Yearly Income" at bounding box center [121, 422] width 104 height 14
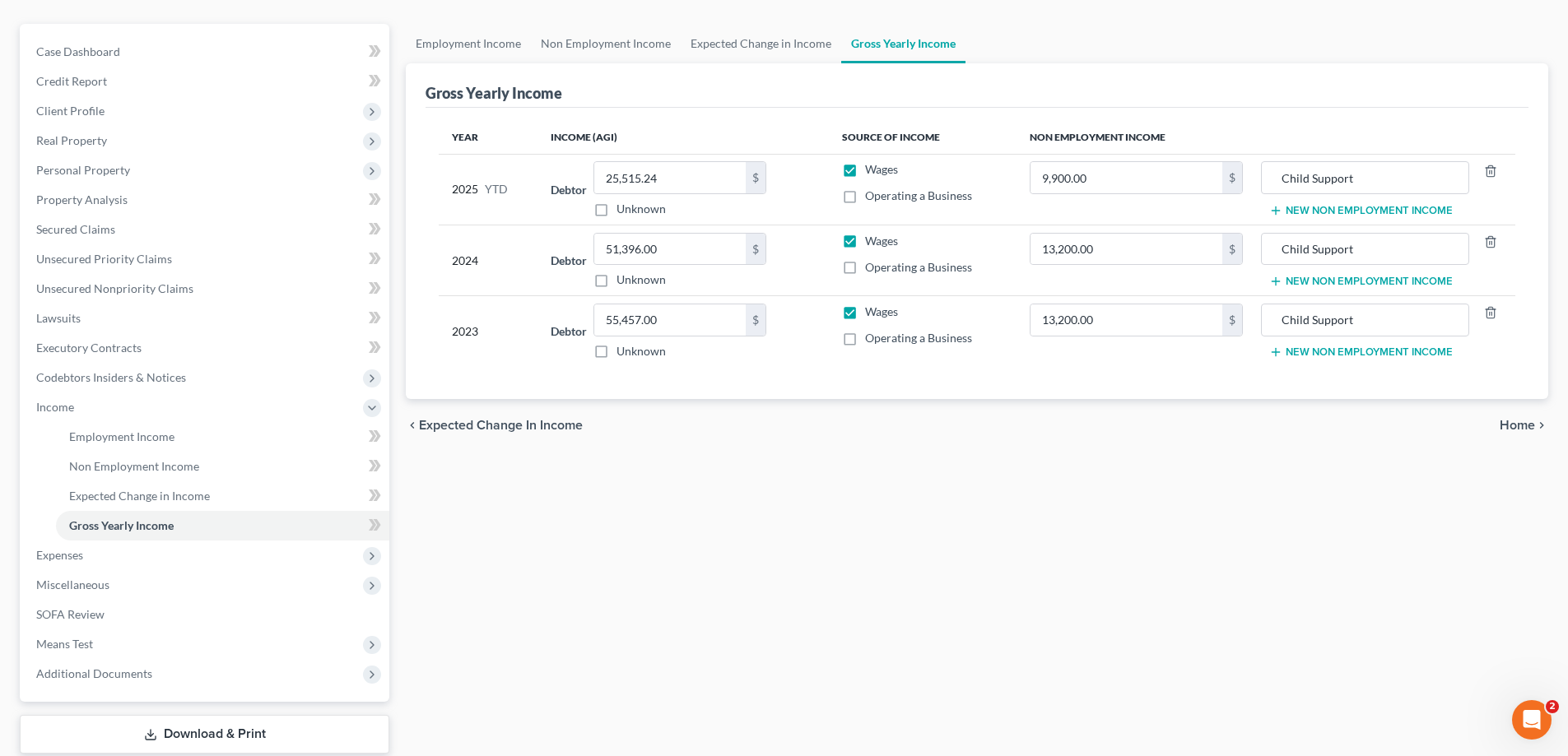
scroll to position [237, 0]
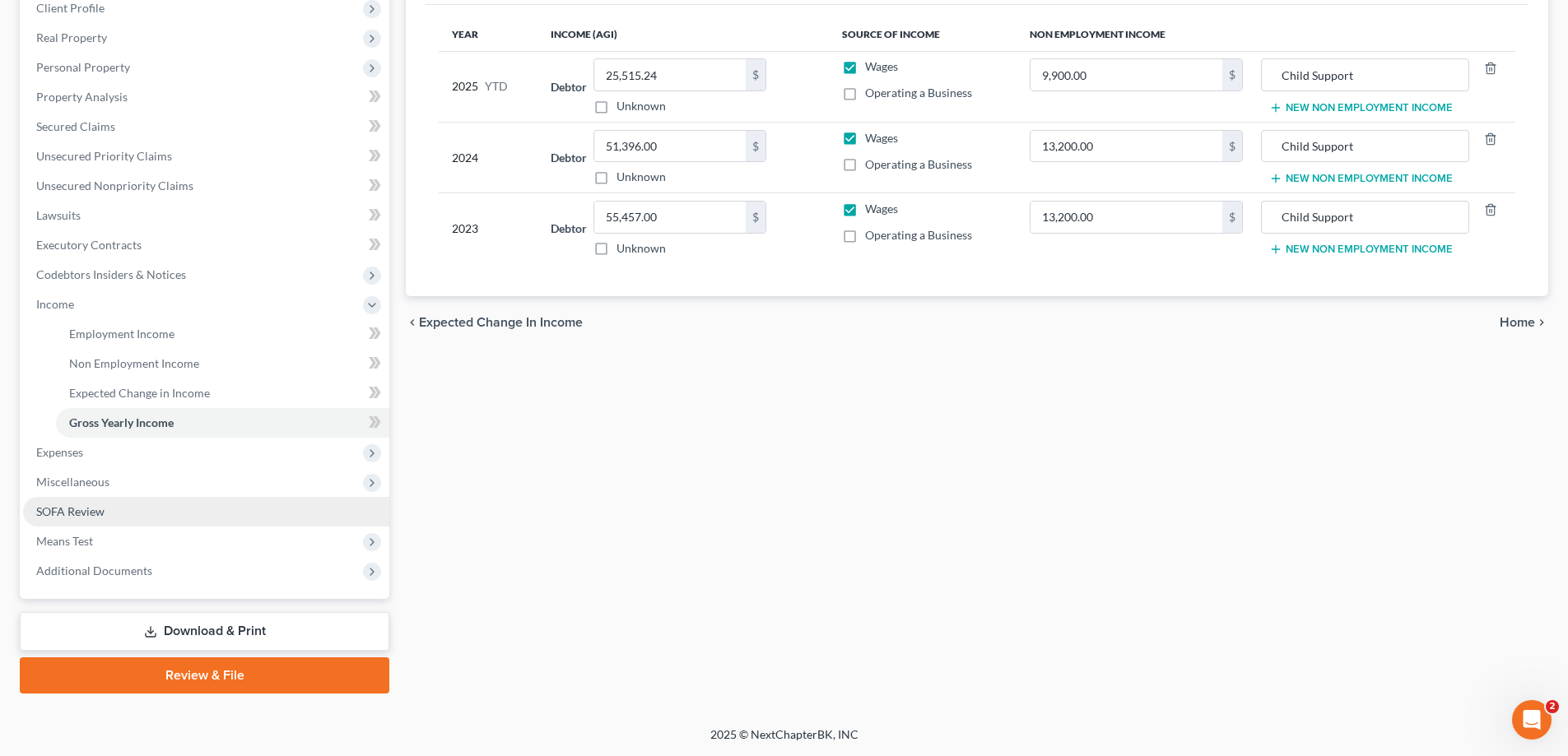
click at [128, 512] on link "SOFA Review" at bounding box center [206, 511] width 366 height 30
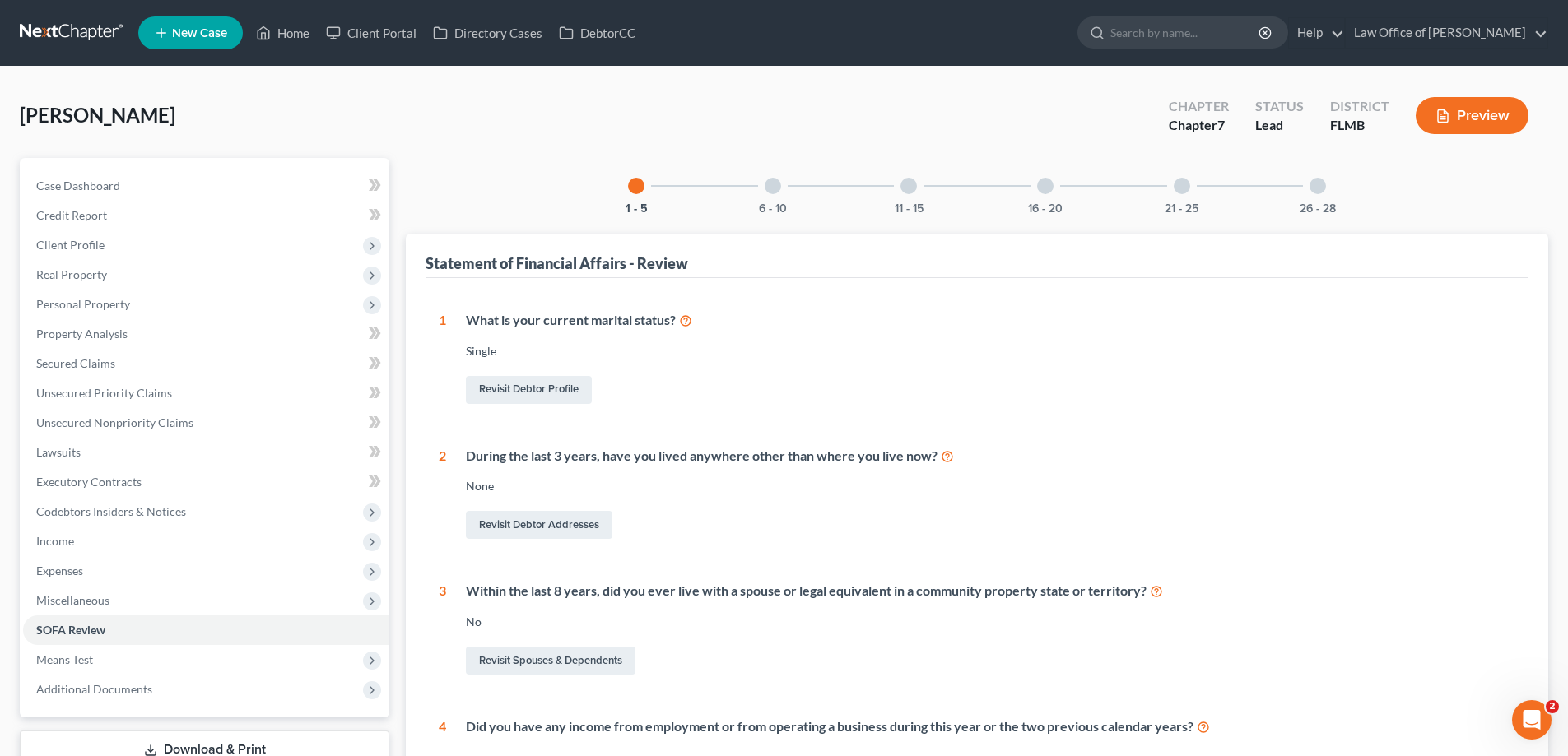
click at [915, 180] on div at bounding box center [908, 185] width 16 height 16
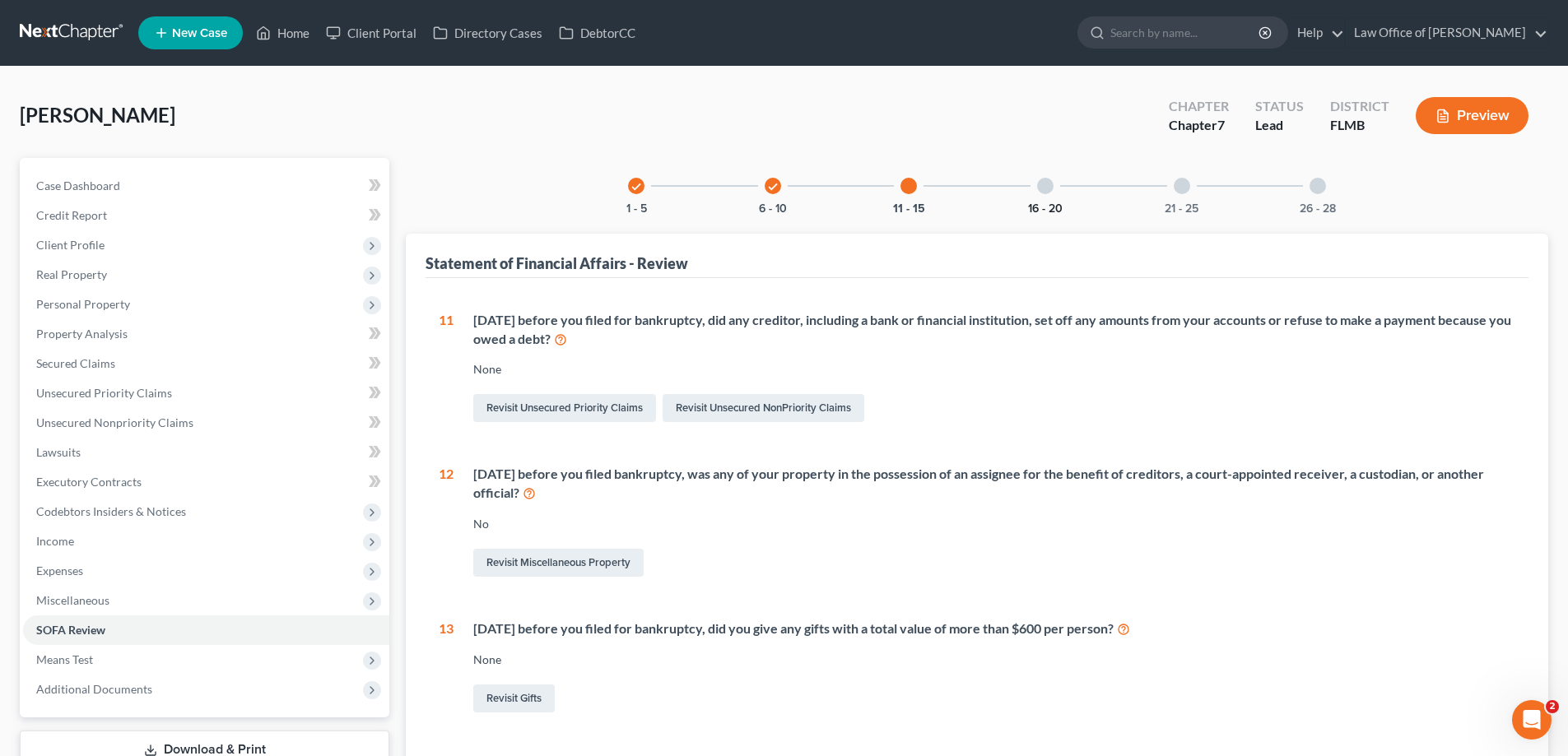
click at [1044, 203] on button "16 - 20" at bounding box center [1044, 209] width 35 height 12
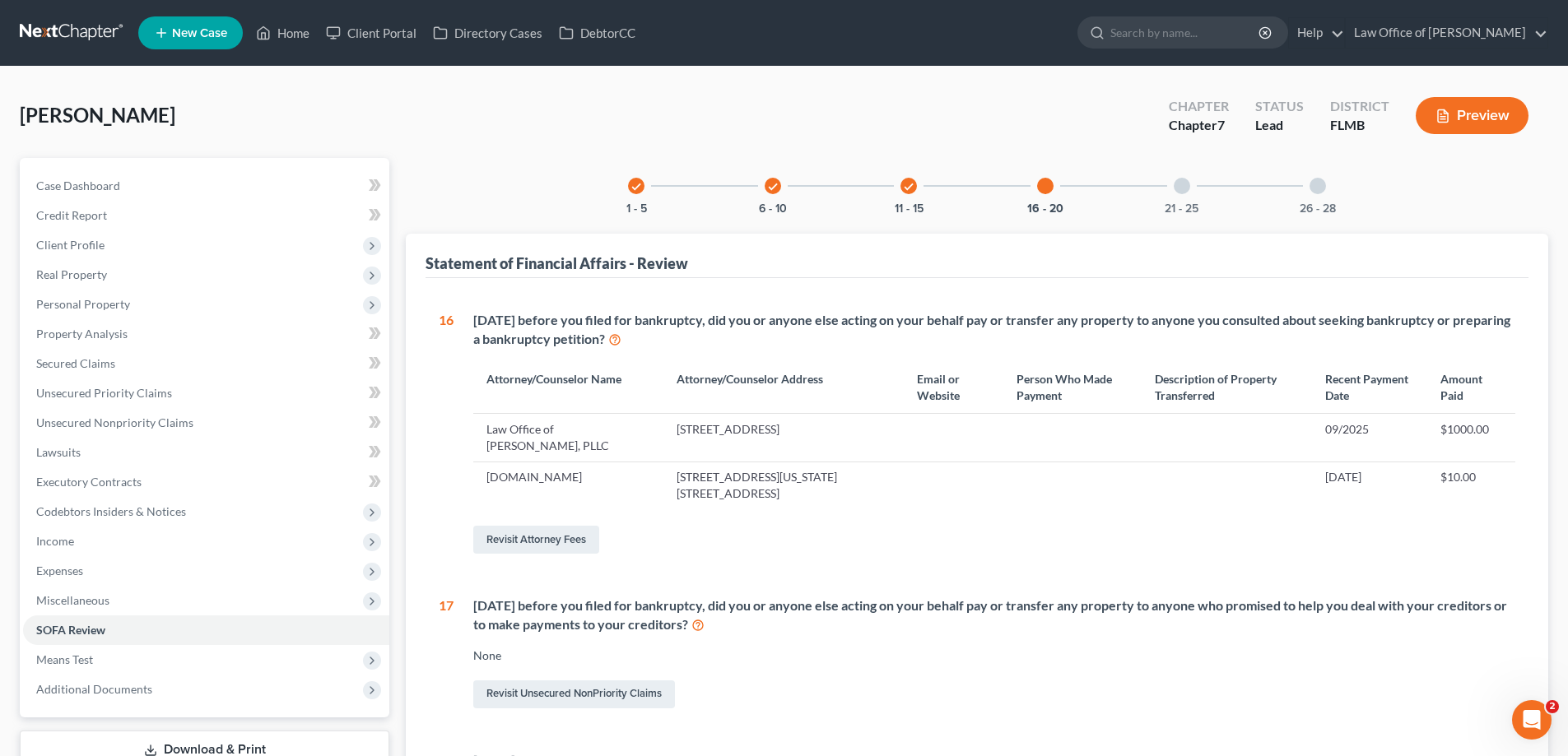
click at [1201, 198] on div "21 - 25" at bounding box center [1182, 186] width 56 height 56
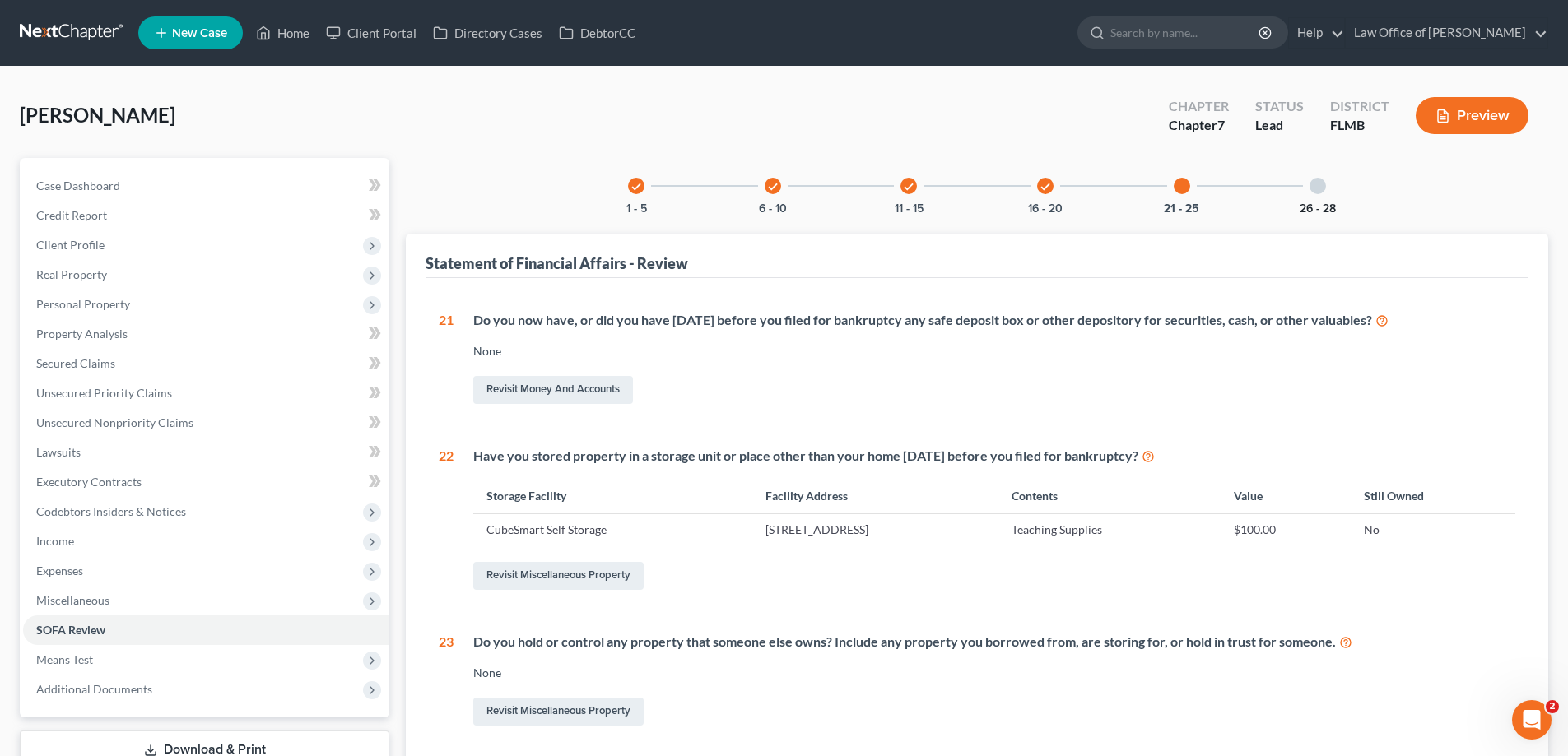
click at [1326, 207] on button "26 - 28" at bounding box center [1317, 209] width 36 height 12
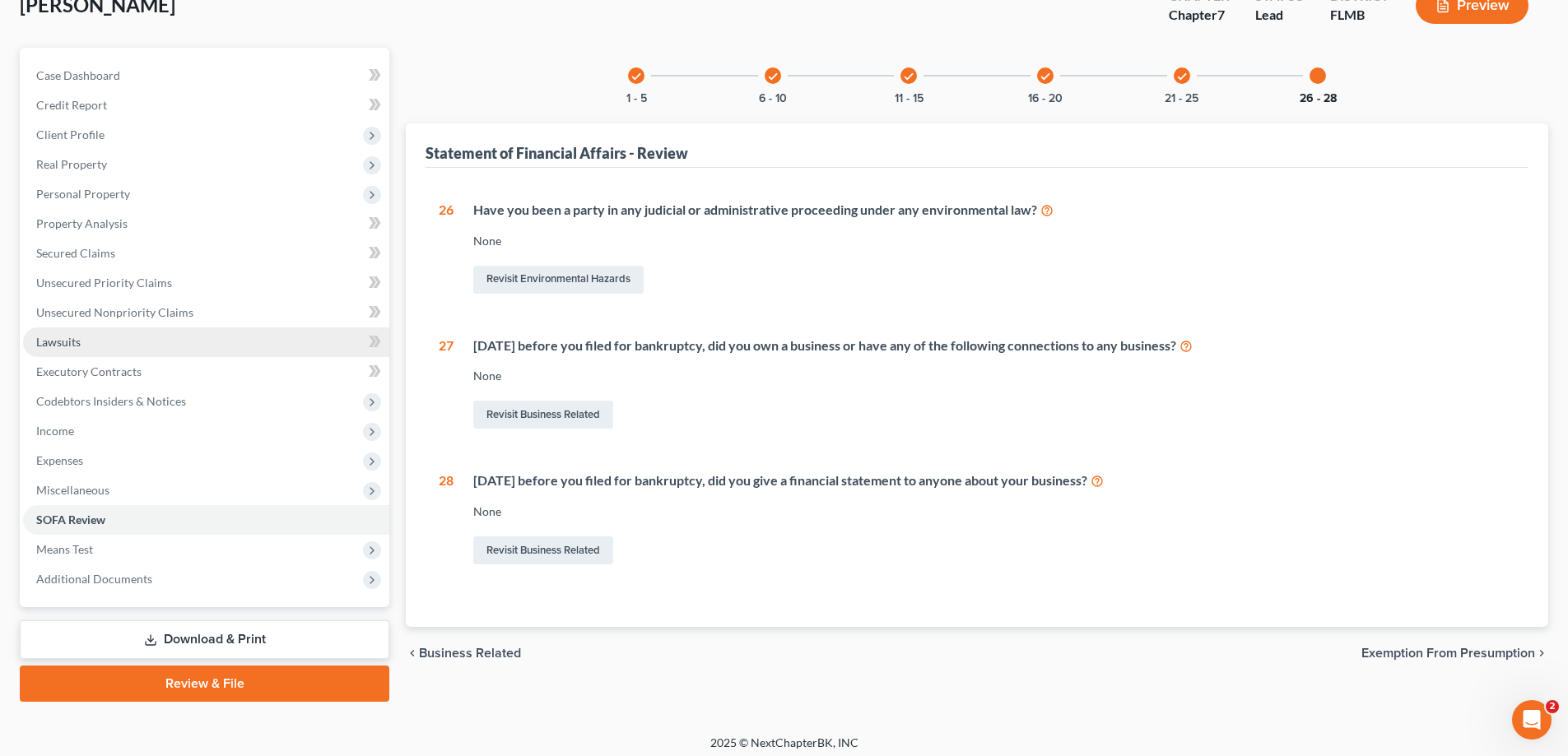
scroll to position [119, 0]
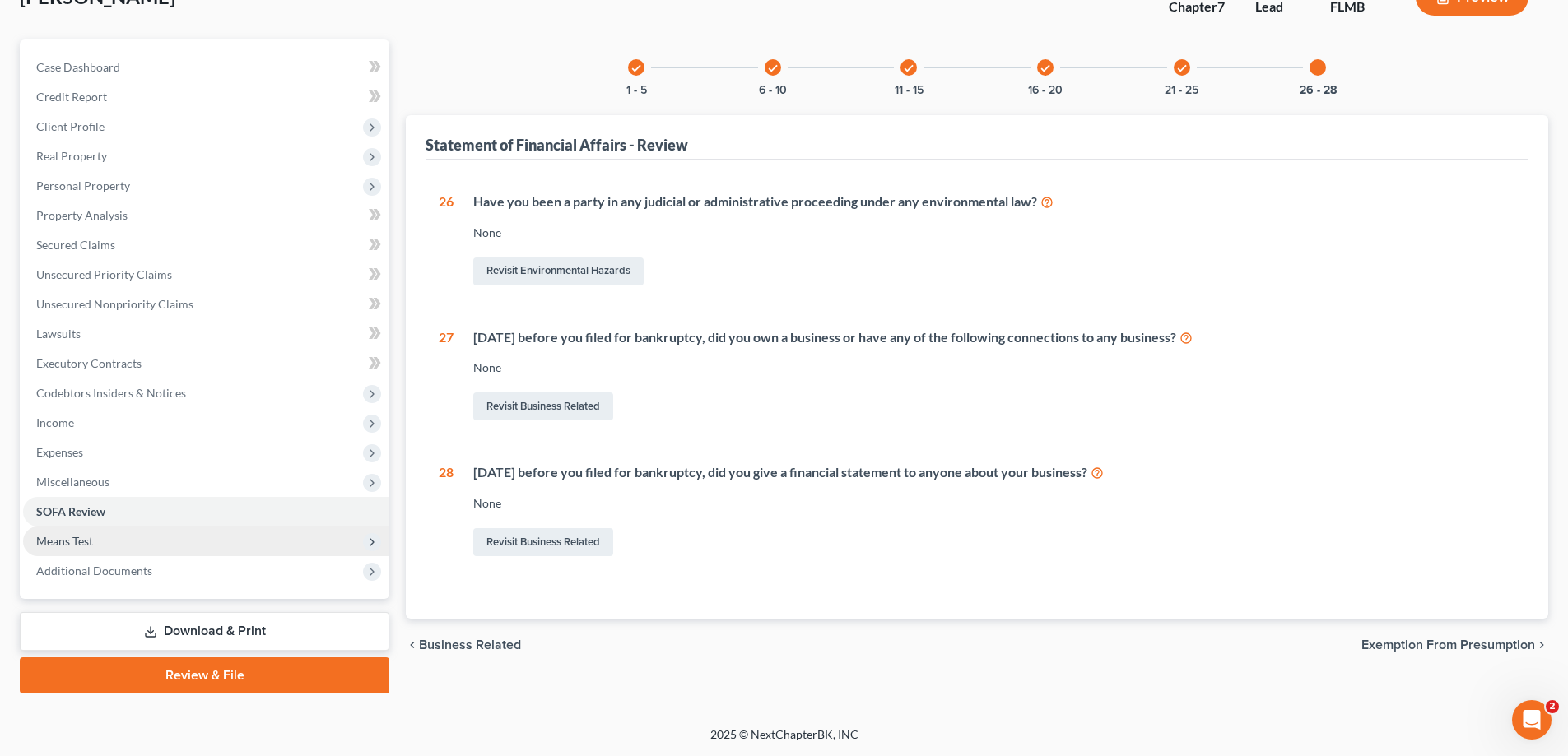
click at [102, 552] on span "Means Test" at bounding box center [206, 541] width 366 height 30
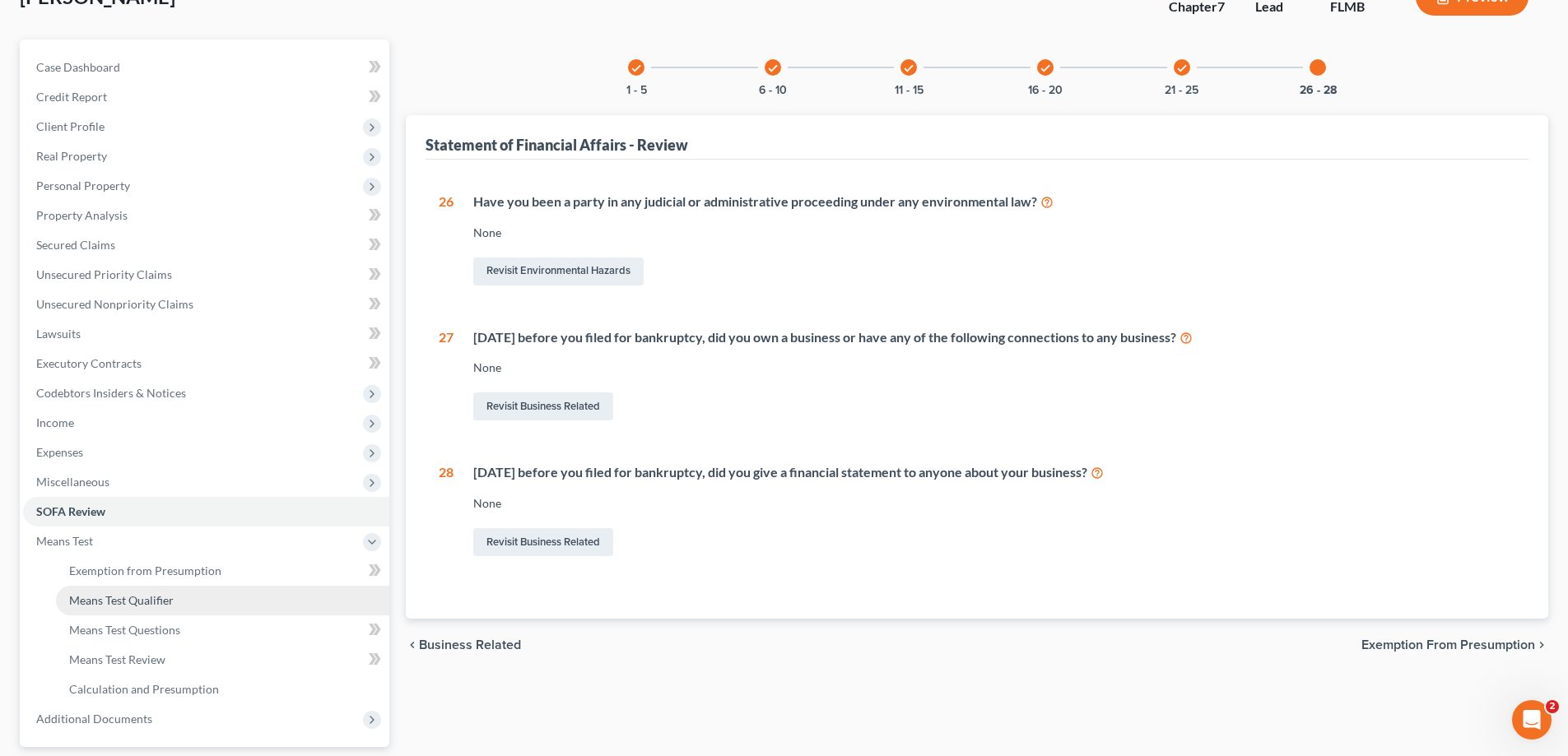
click at [101, 597] on span "Means Test Qualifier" at bounding box center [121, 599] width 104 height 14
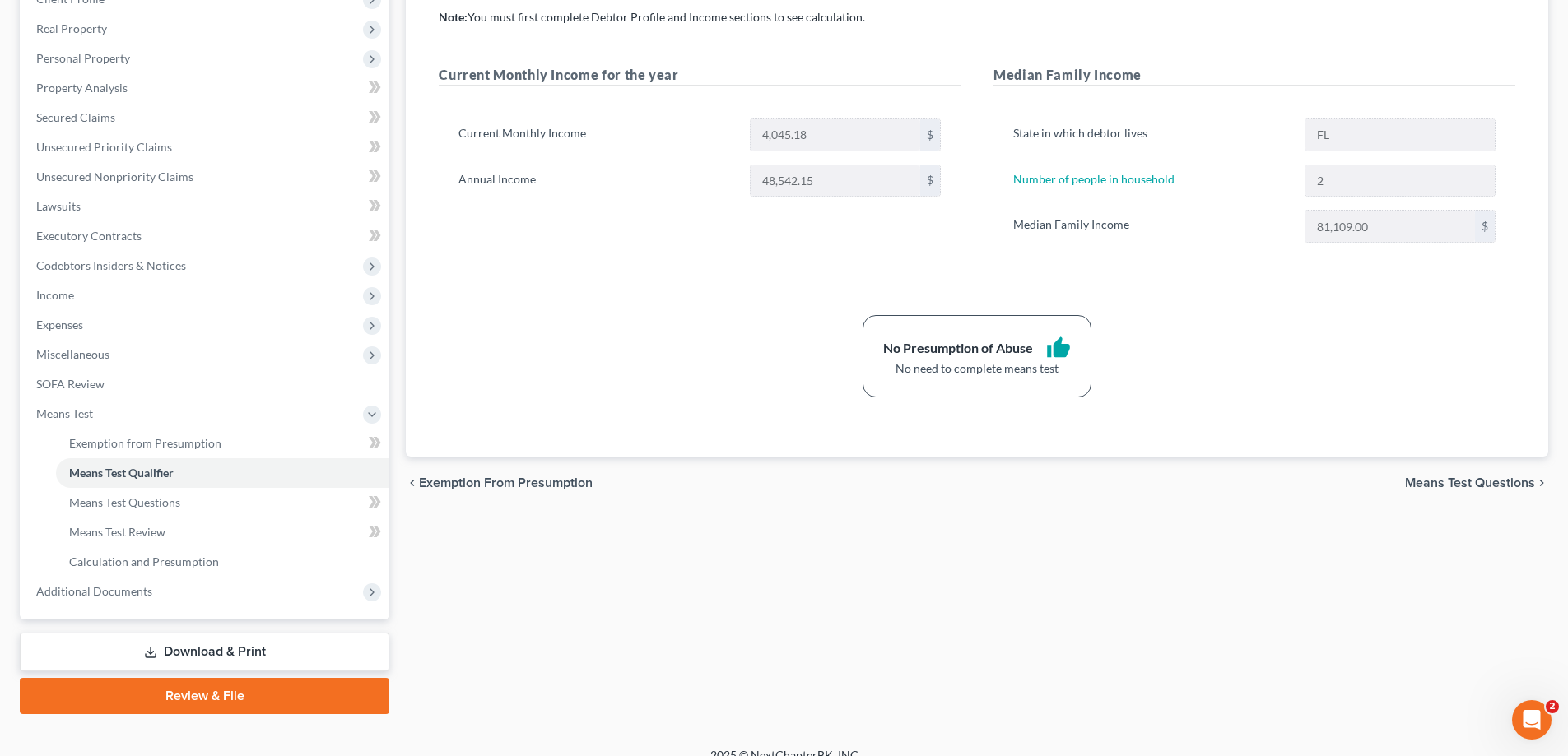
scroll to position [267, 0]
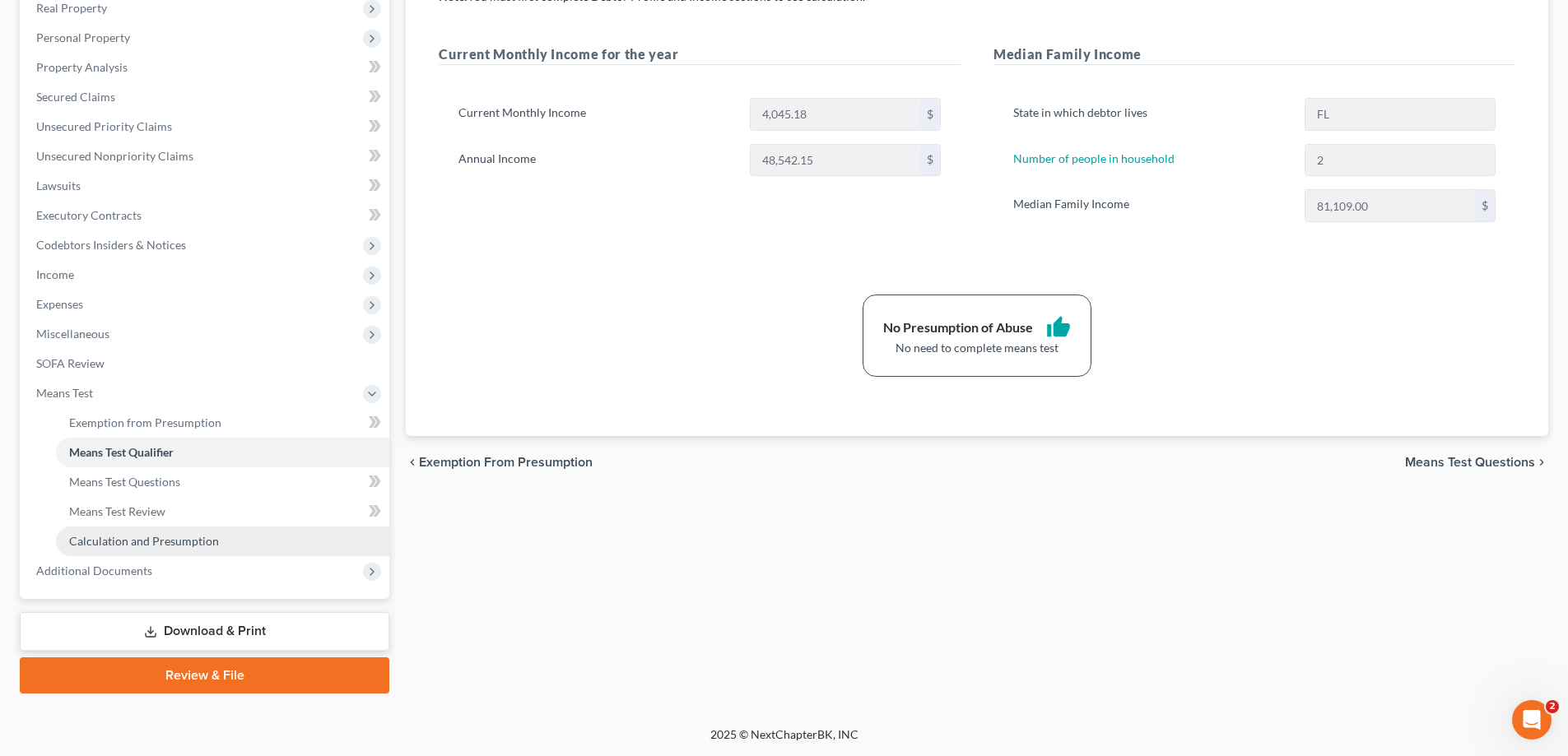
click at [137, 537] on span "Calculation and Presumption" at bounding box center [144, 541] width 150 height 14
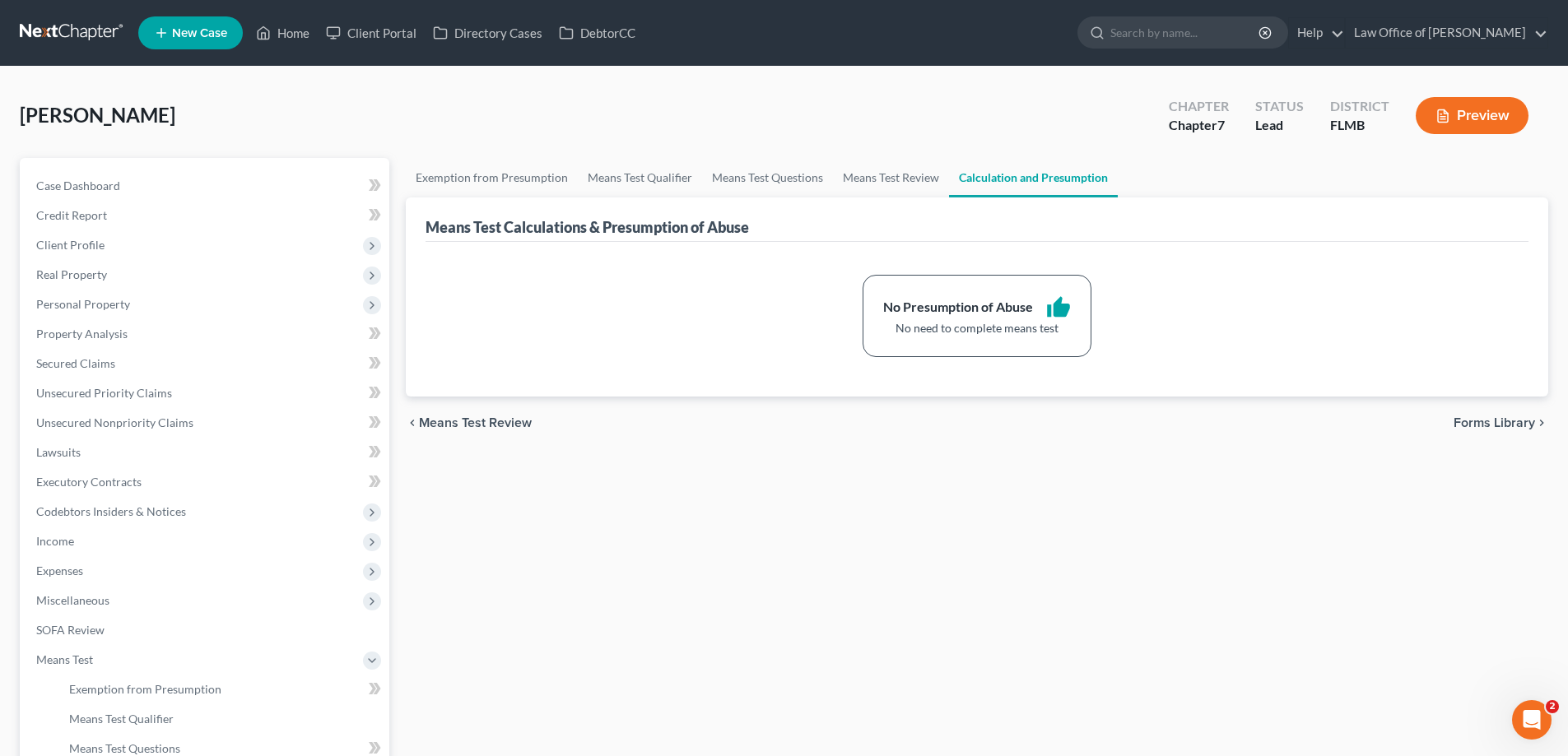
scroll to position [267, 0]
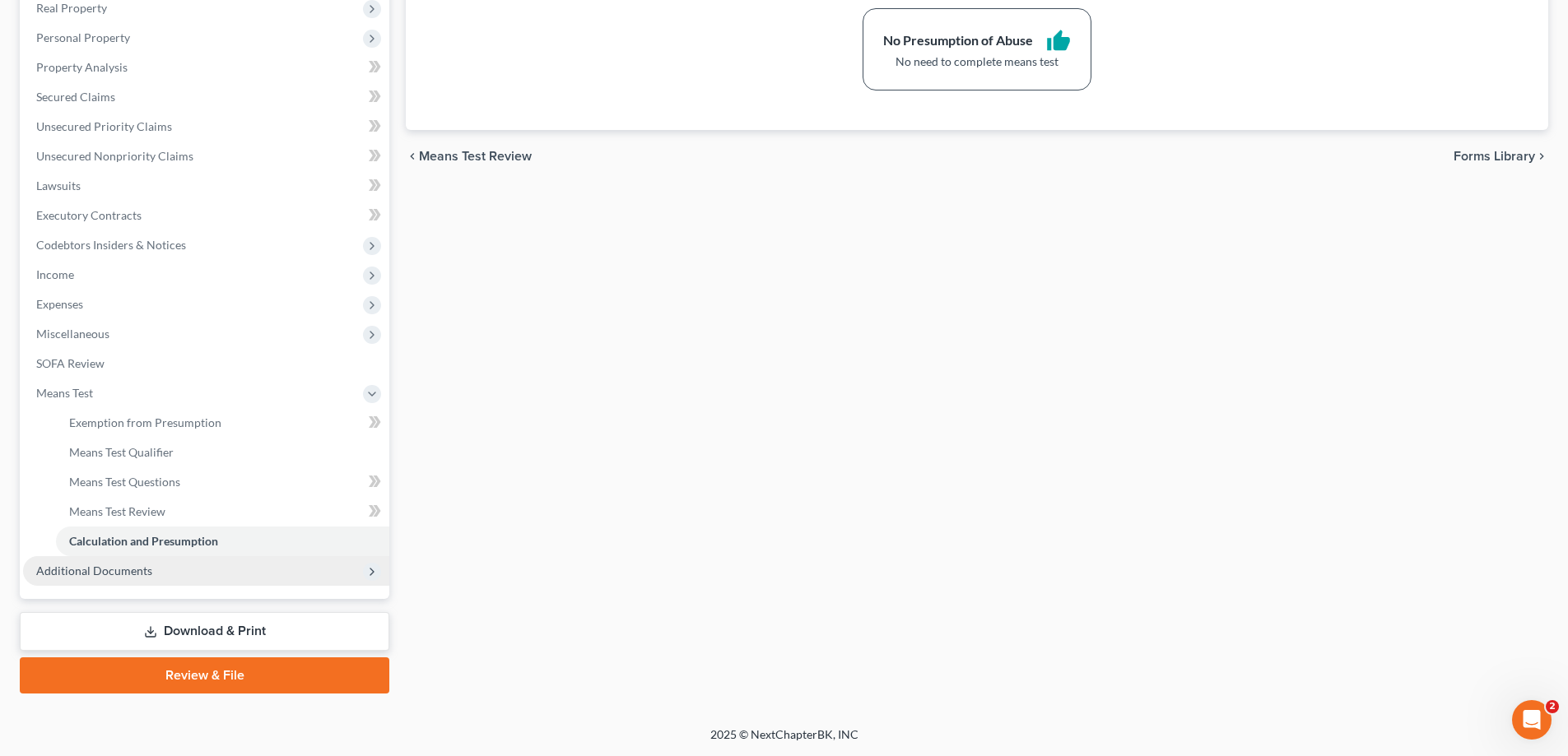
click at [112, 583] on span "Additional Documents" at bounding box center [206, 571] width 366 height 30
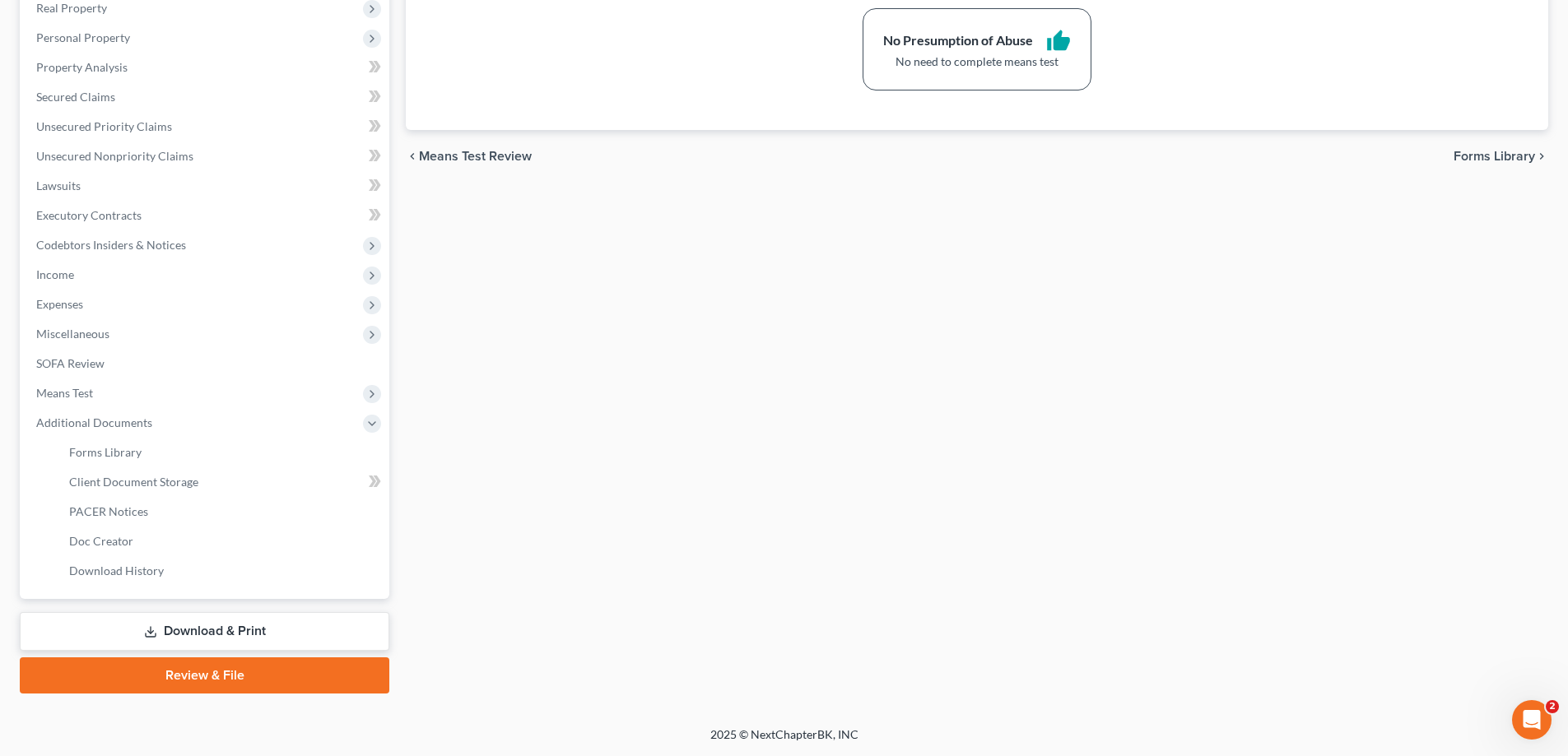
click at [767, 523] on div "Exemption from Presumption Means Test Qualifier Means Test Questions Means Test…" at bounding box center [977, 292] width 1159 height 802
click at [259, 671] on link "Review & File" at bounding box center [204, 675] width 369 height 36
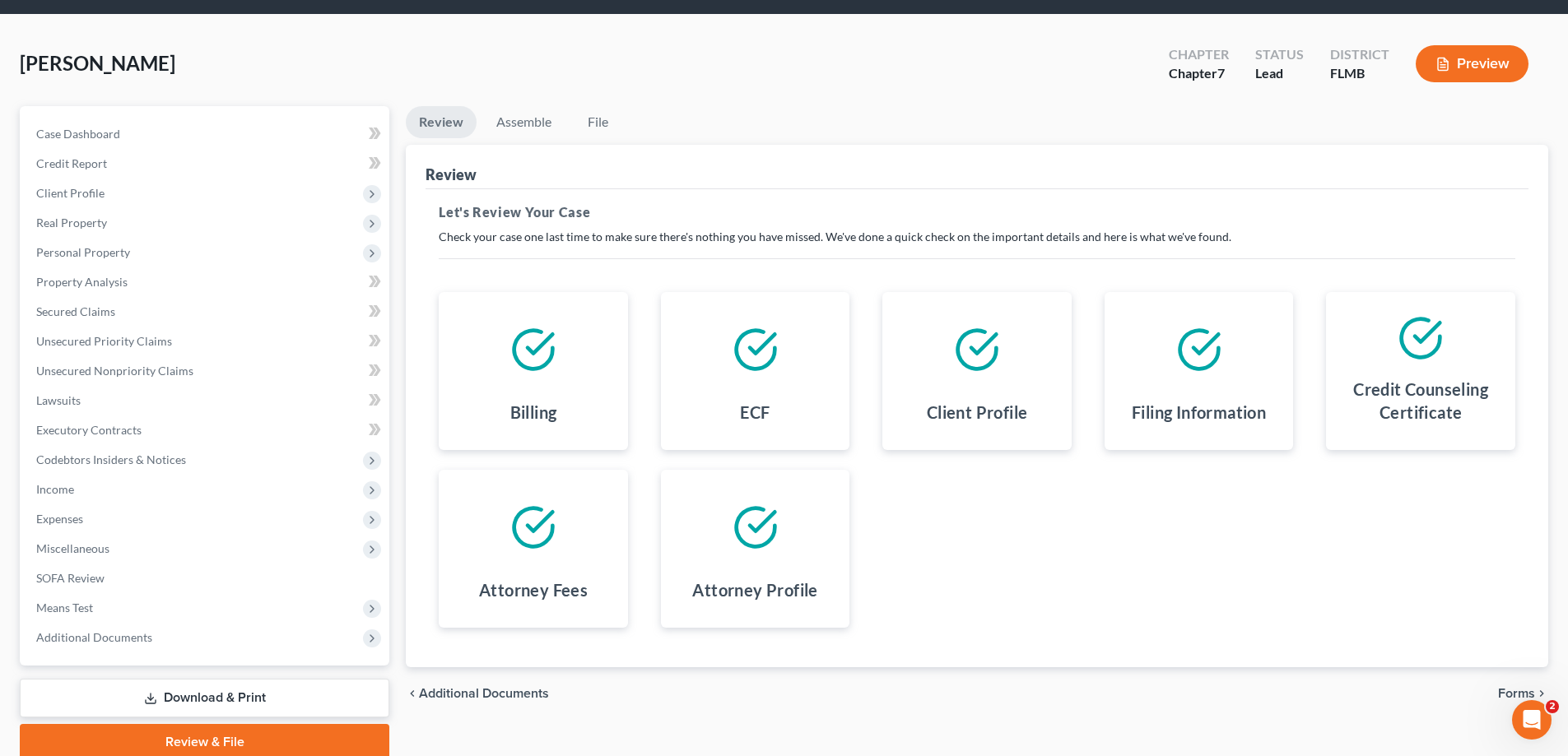
scroll to position [119, 0]
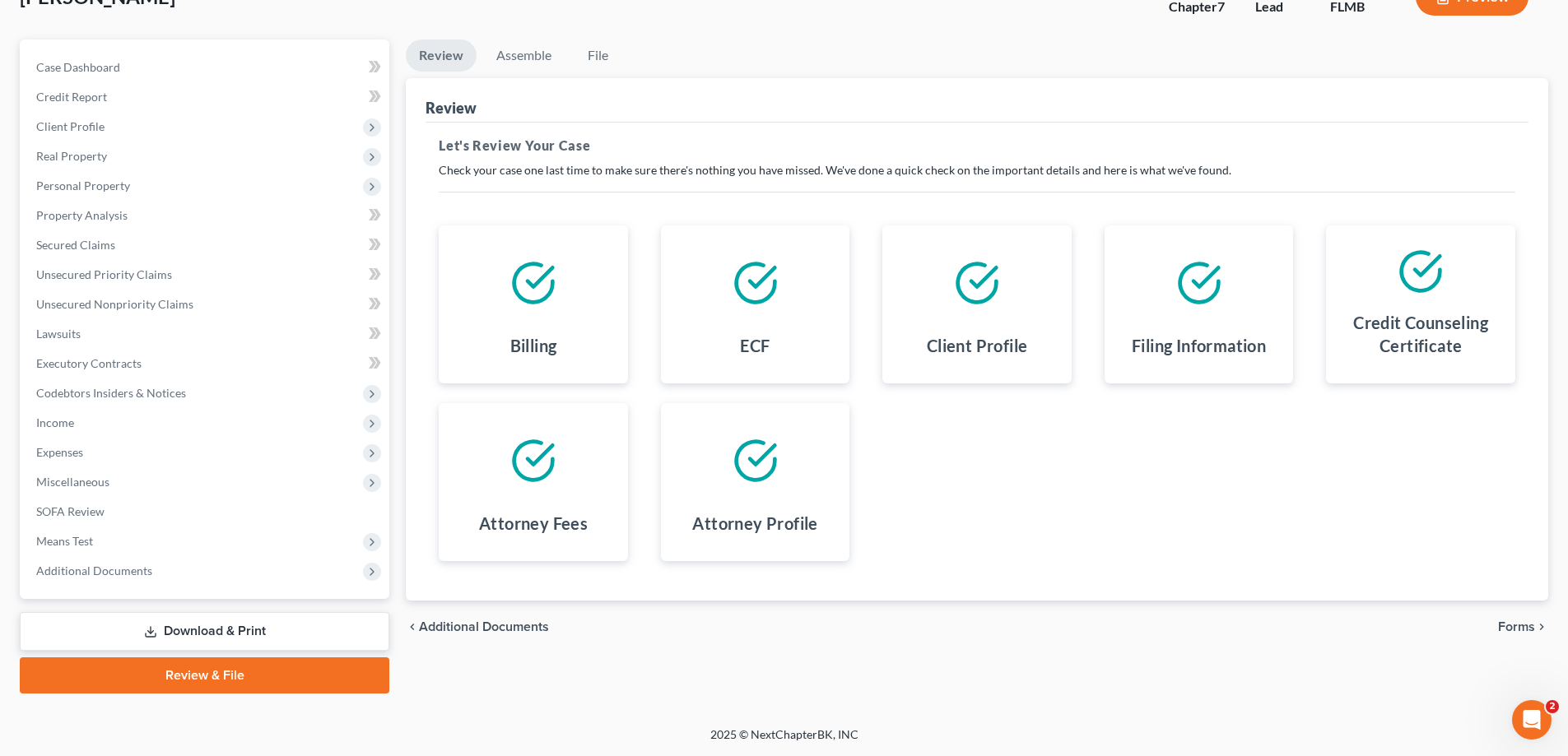
click at [151, 629] on line at bounding box center [151, 630] width 0 height 7
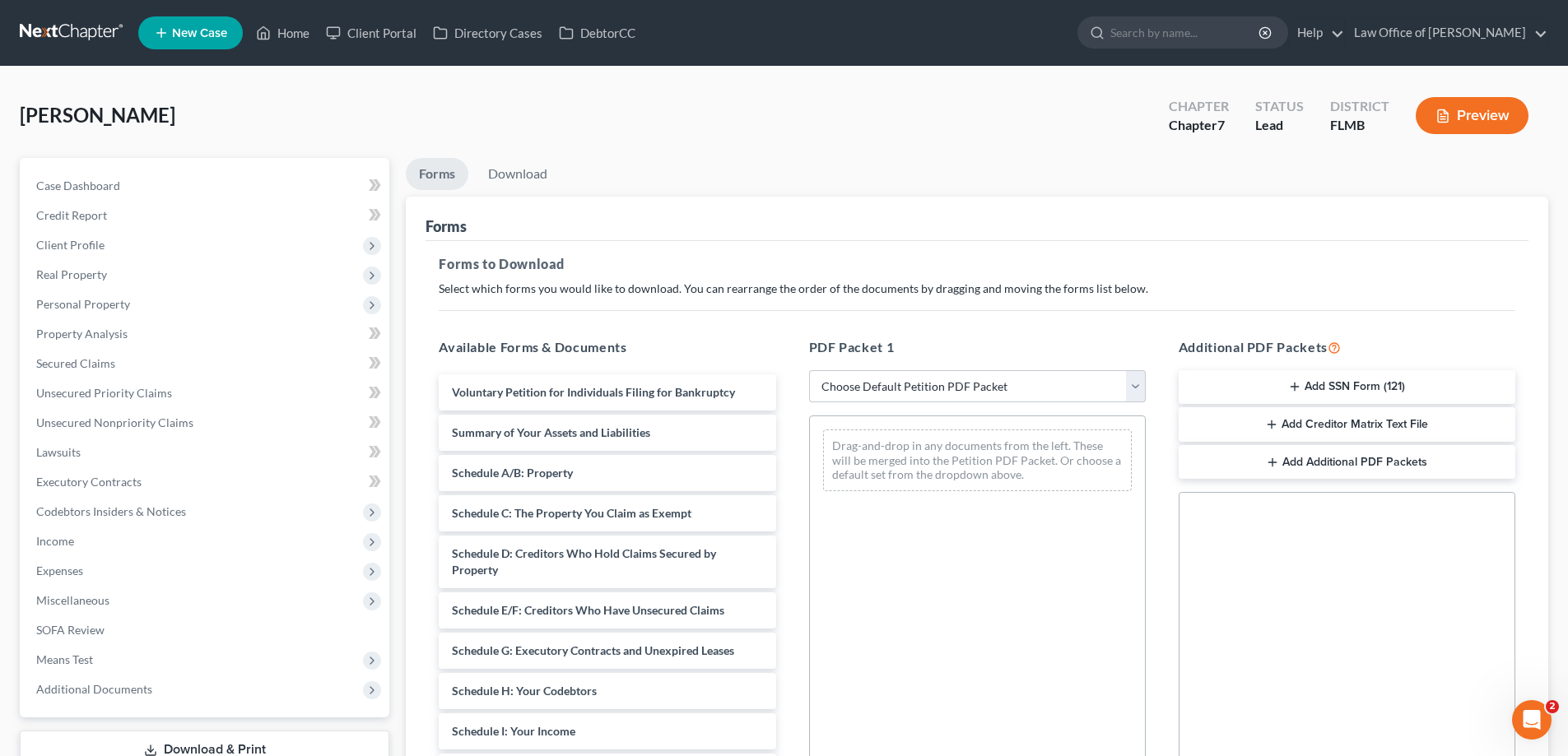
click at [1308, 378] on button "Add SSN Form (121)" at bounding box center [1346, 387] width 336 height 35
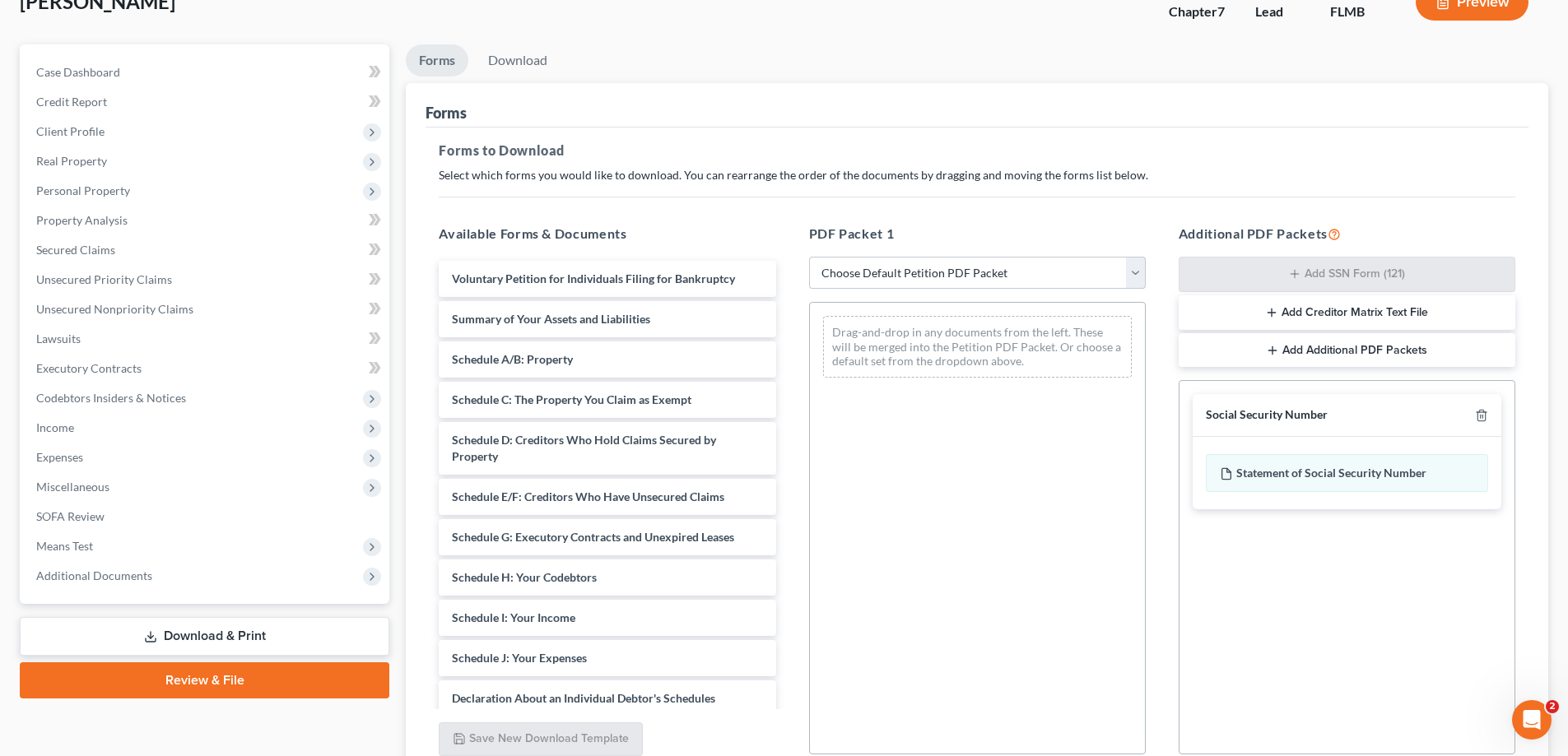
scroll to position [260, 0]
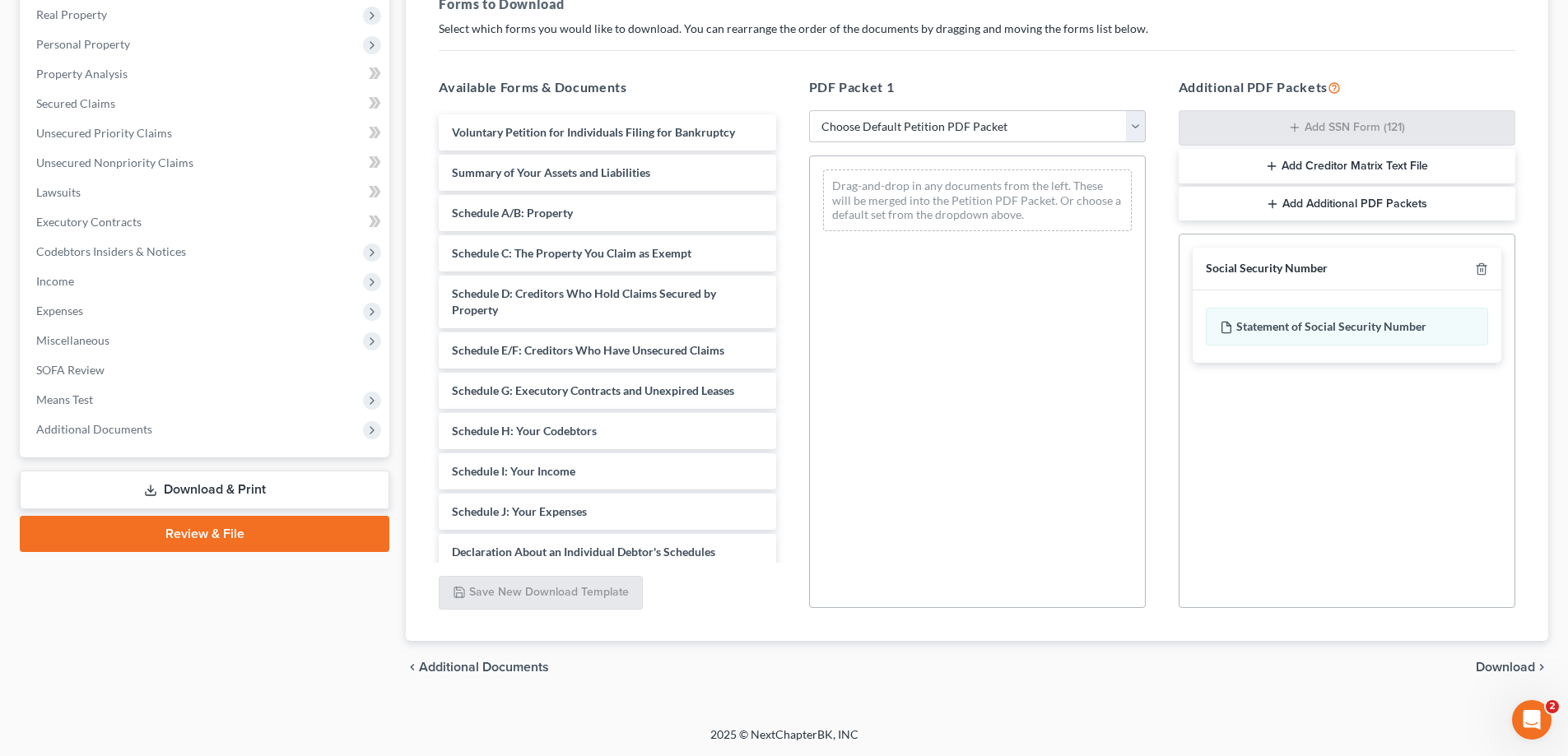
click at [1499, 664] on span "Download" at bounding box center [1505, 667] width 59 height 14
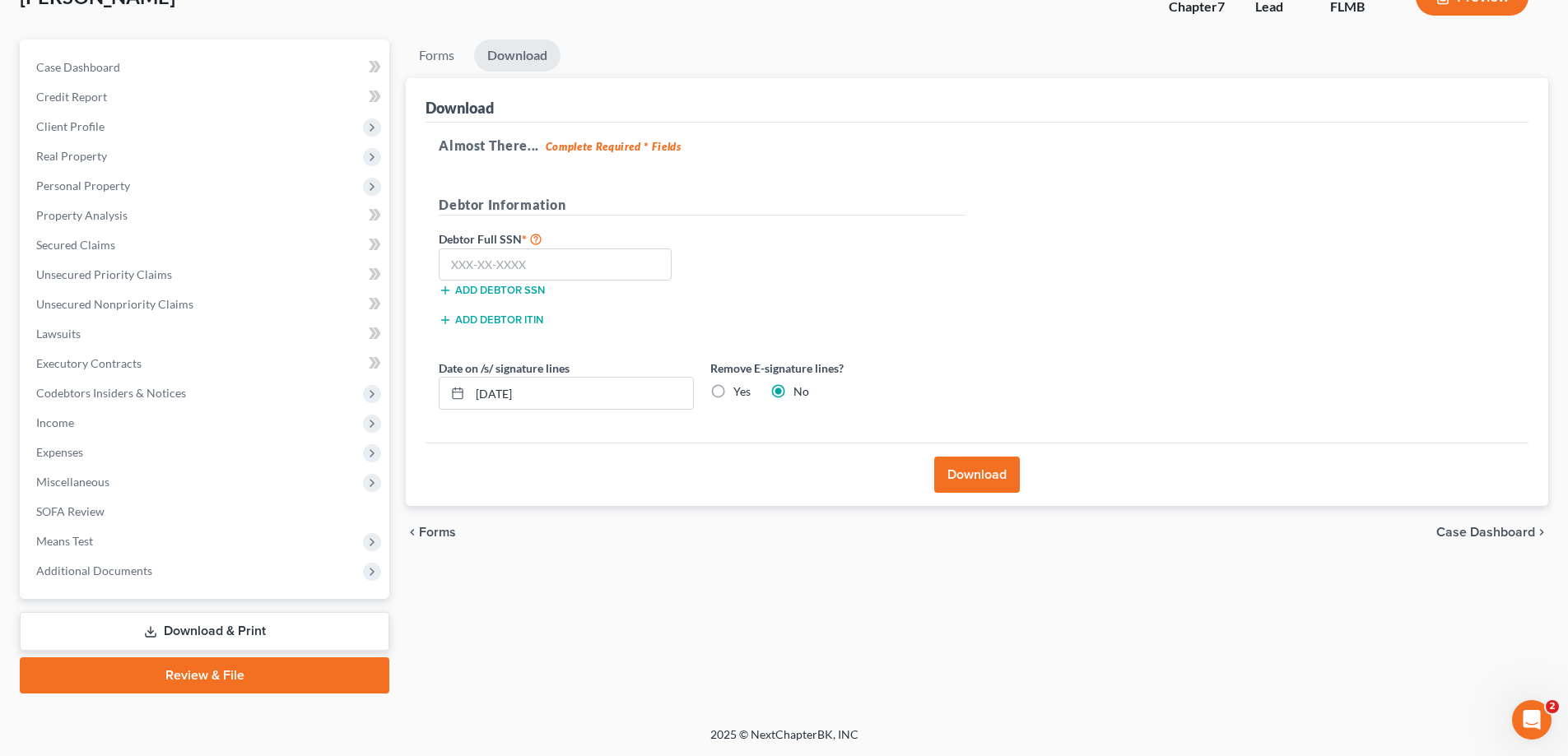
scroll to position [119, 0]
click at [576, 257] on input "text" at bounding box center [555, 264] width 233 height 33
type input "590-19-4824"
click at [998, 367] on div "Almost There... Complete Required * Fields Debtor Information Debtor Full SSN *…" at bounding box center [977, 283] width 1103 height 321
click at [540, 396] on input "09/18/2025" at bounding box center [581, 393] width 223 height 31
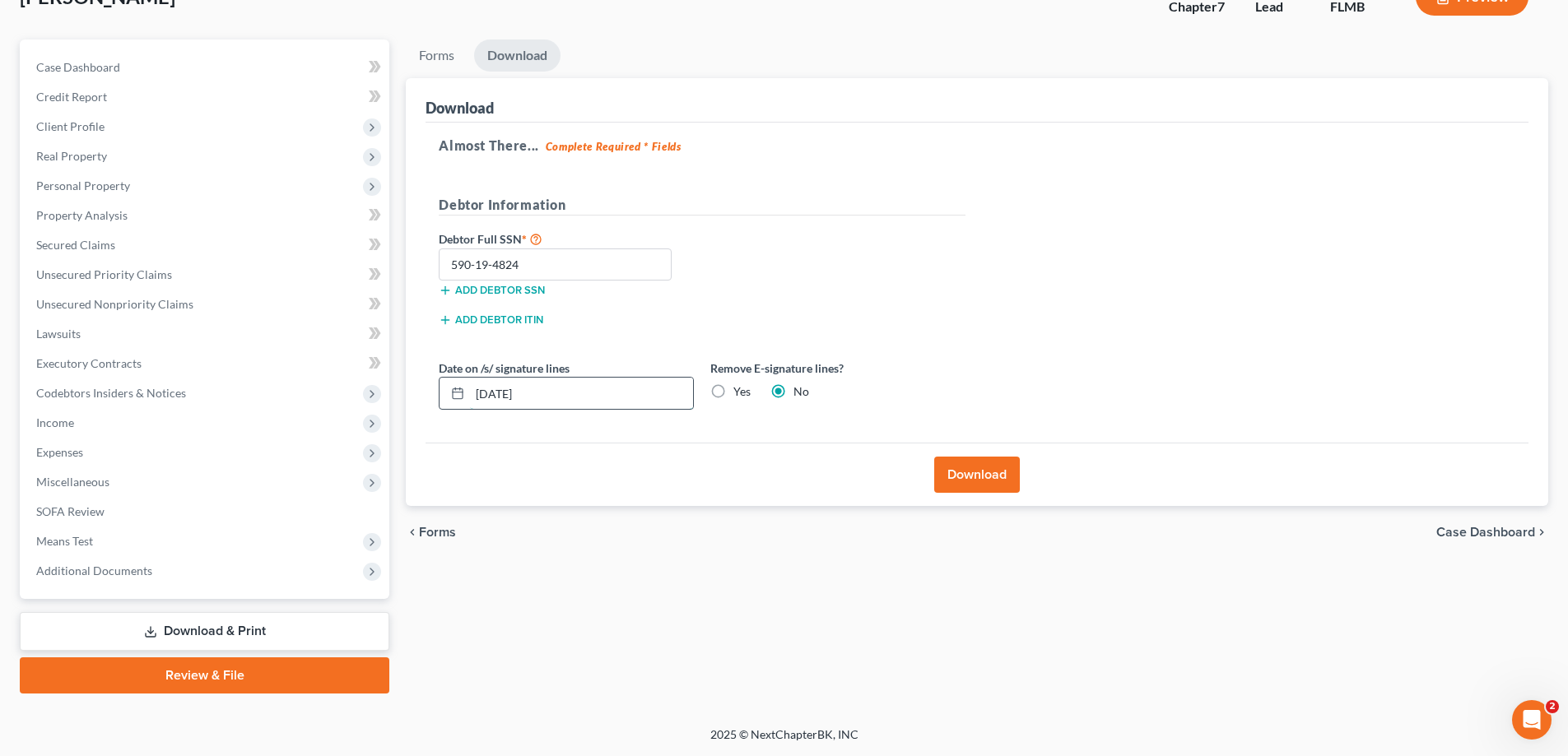
click at [500, 393] on input "09/18/2025" at bounding box center [581, 393] width 223 height 31
type input "09/01/2025"
click at [972, 477] on button "Download" at bounding box center [977, 474] width 86 height 36
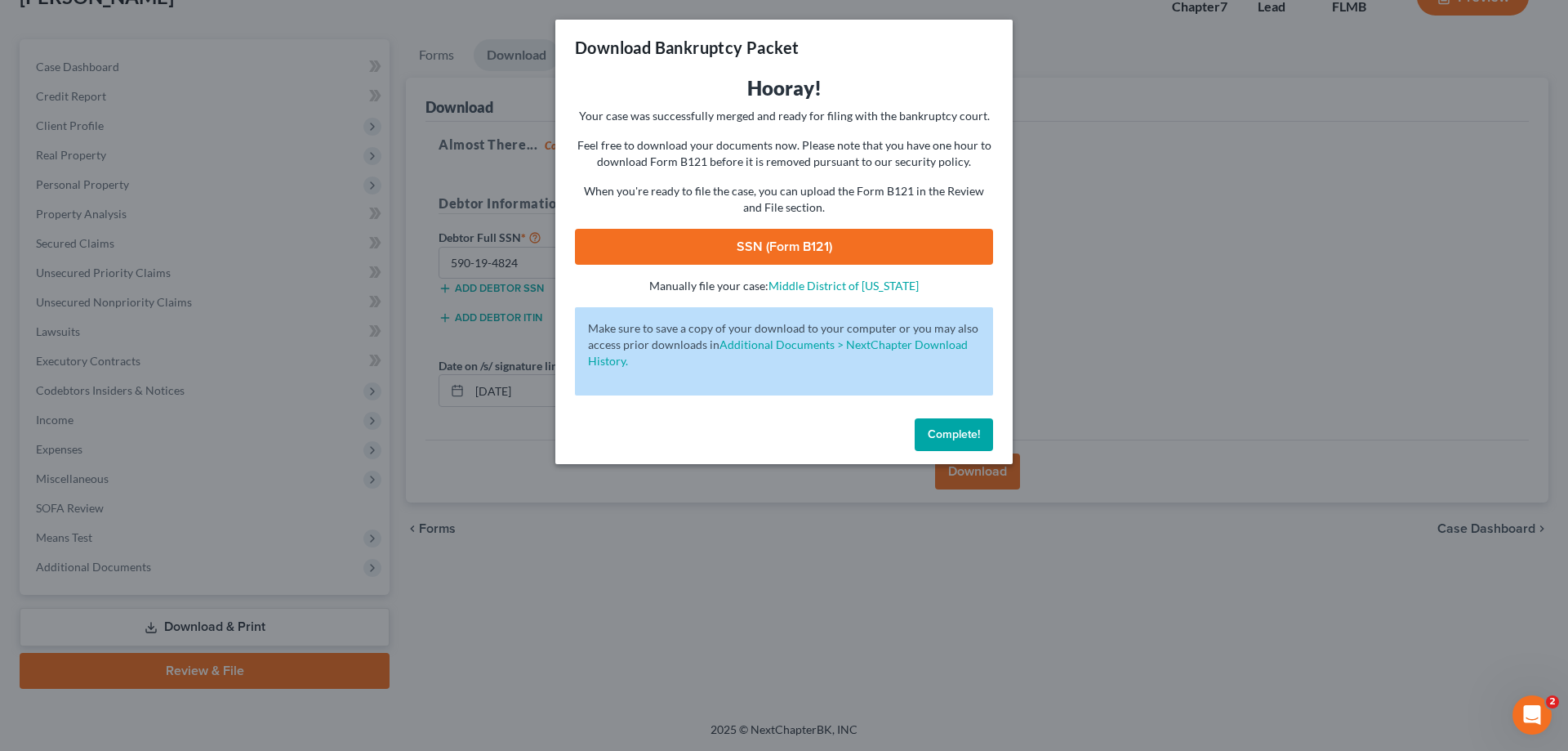
click at [804, 265] on div "Hooray! Your case was successfully merged and ready for filing with the bankrup…" at bounding box center [784, 184] width 418 height 219
click at [802, 245] on link "SSN (Form B121)" at bounding box center [784, 246] width 418 height 36
click at [953, 424] on button "Complete!" at bounding box center [953, 434] width 78 height 33
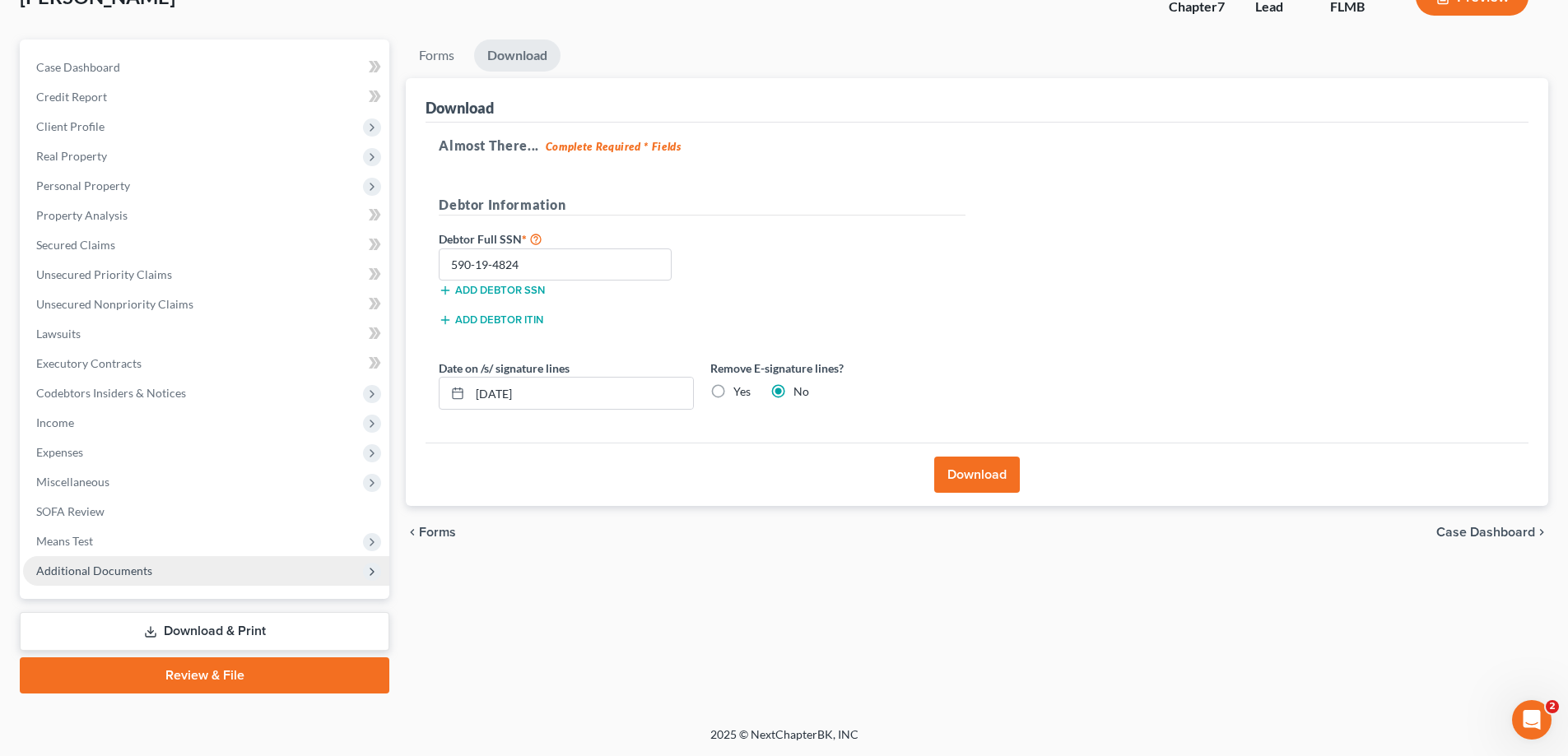
click at [80, 571] on span "Additional Documents" at bounding box center [94, 571] width 116 height 14
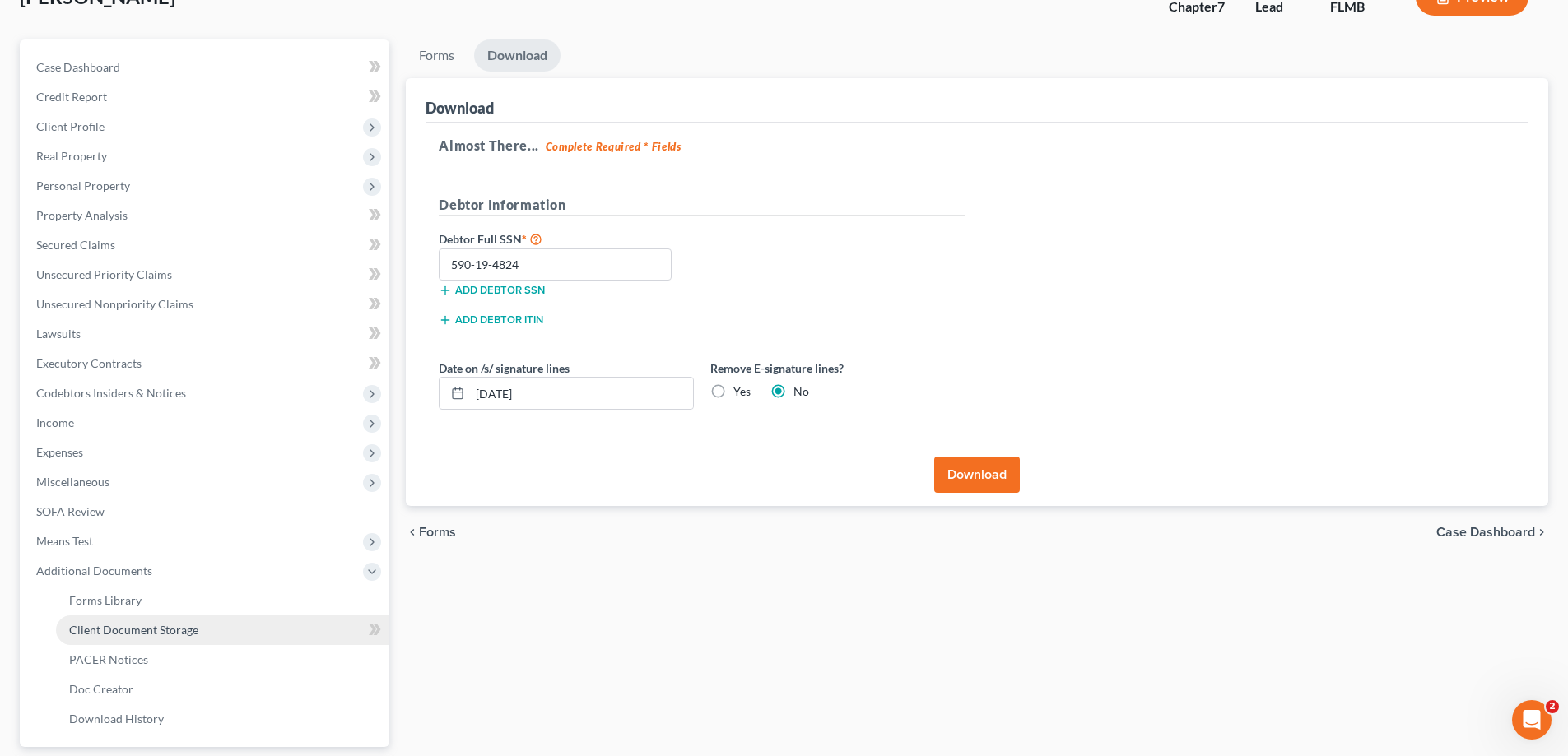
click at [91, 634] on span "Client Document Storage" at bounding box center [134, 629] width 130 height 14
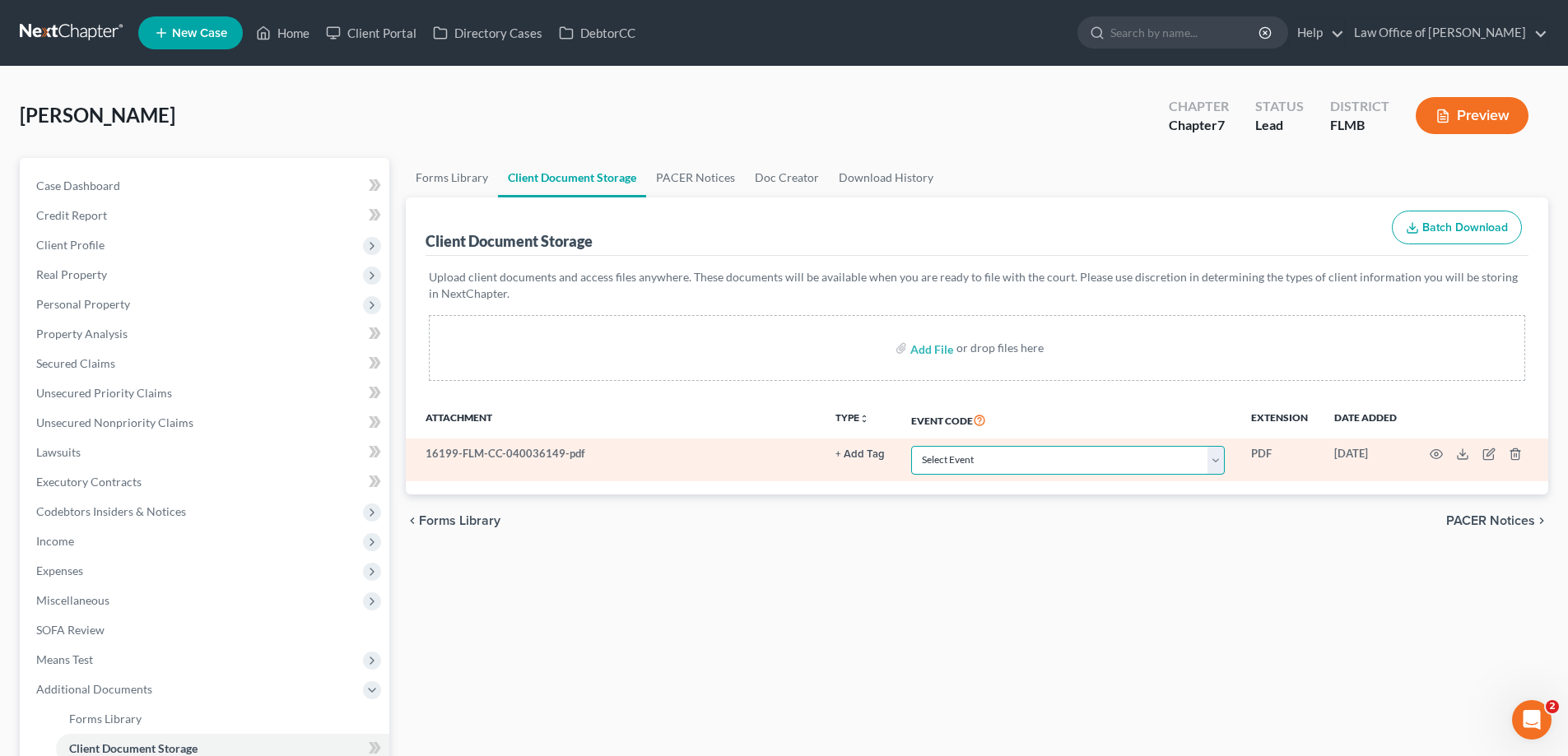
click at [1067, 450] on select "Select Event 20 Largest Unsecured Creditors Amended Chapter 13 Plan Amended Cre…" at bounding box center [1067, 461] width 313 height 29
select select "9"
click at [911, 446] on select "Select Event 20 Largest Unsecured Creditors Amended Chapter 13 Plan Amended Cre…" at bounding box center [1067, 461] width 313 height 29
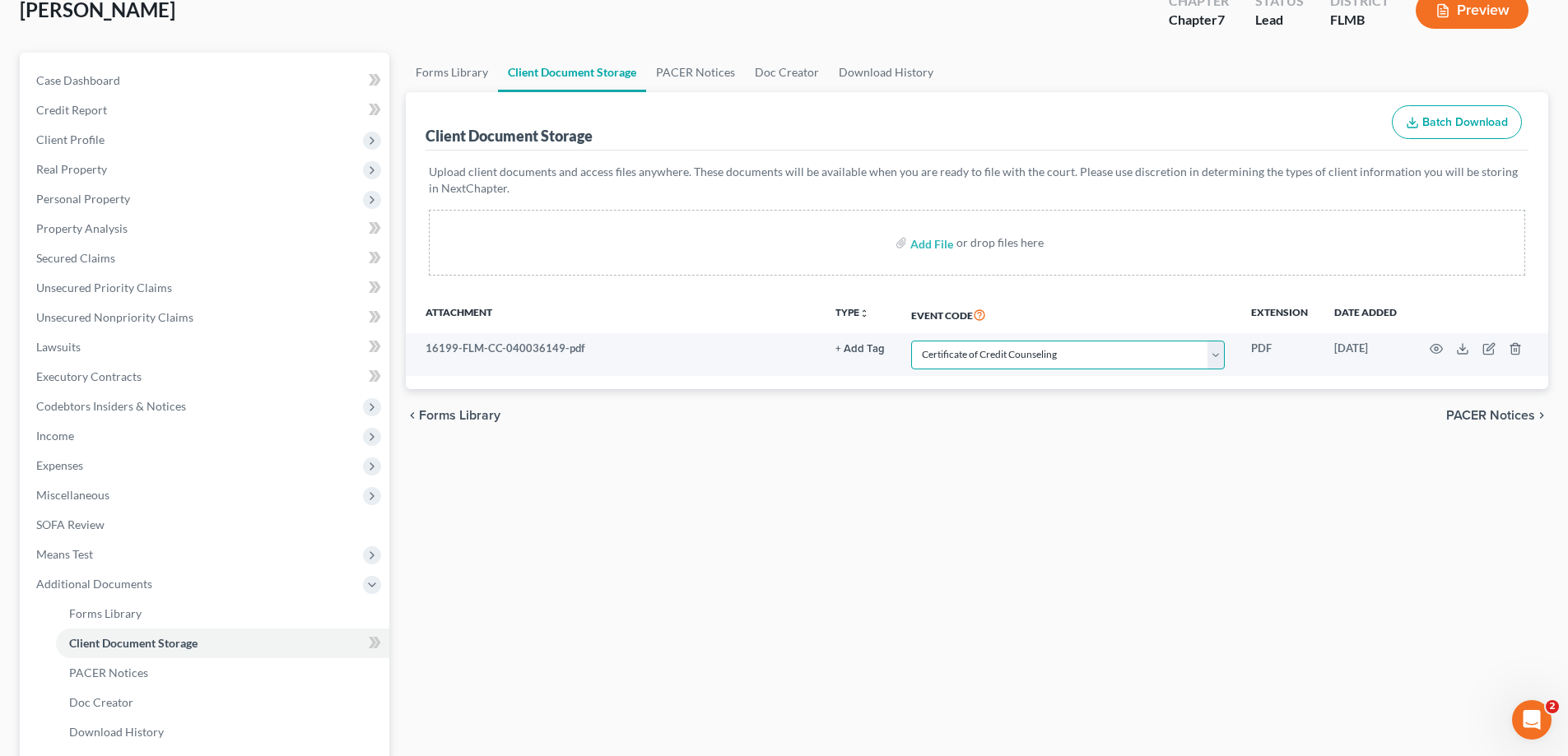
scroll to position [267, 0]
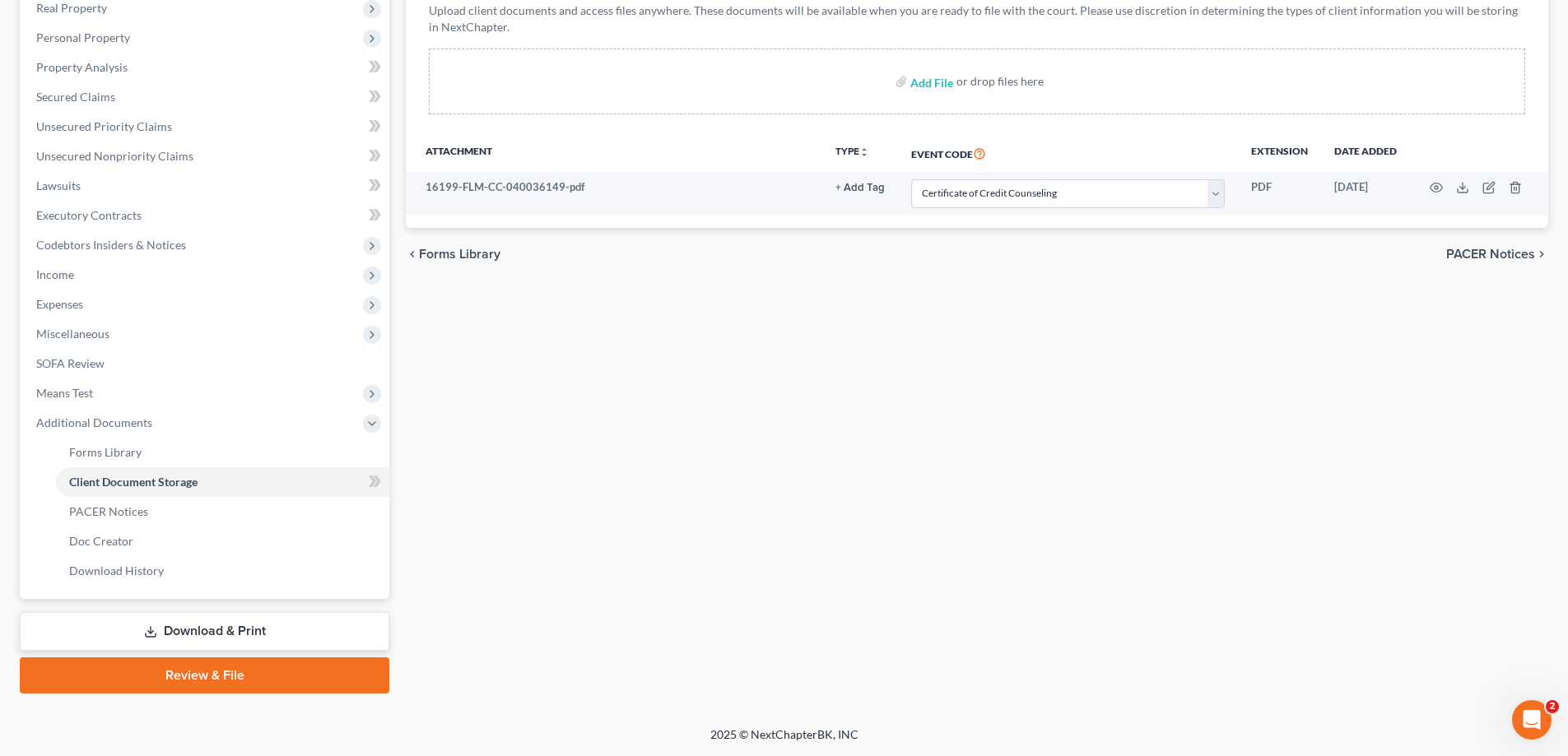
click at [271, 665] on link "Review & File" at bounding box center [204, 675] width 369 height 36
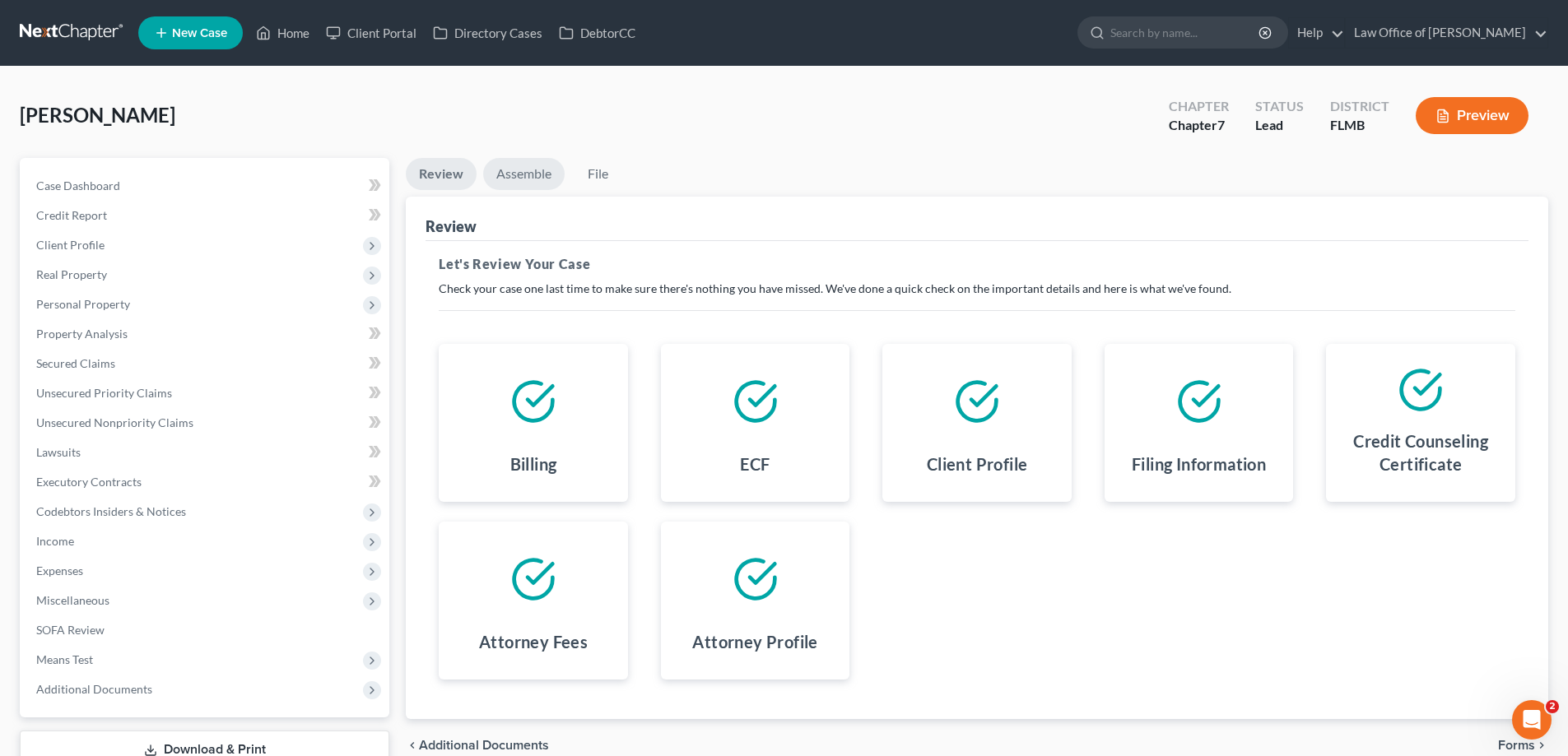
click at [529, 175] on link "Assemble" at bounding box center [524, 174] width 81 height 32
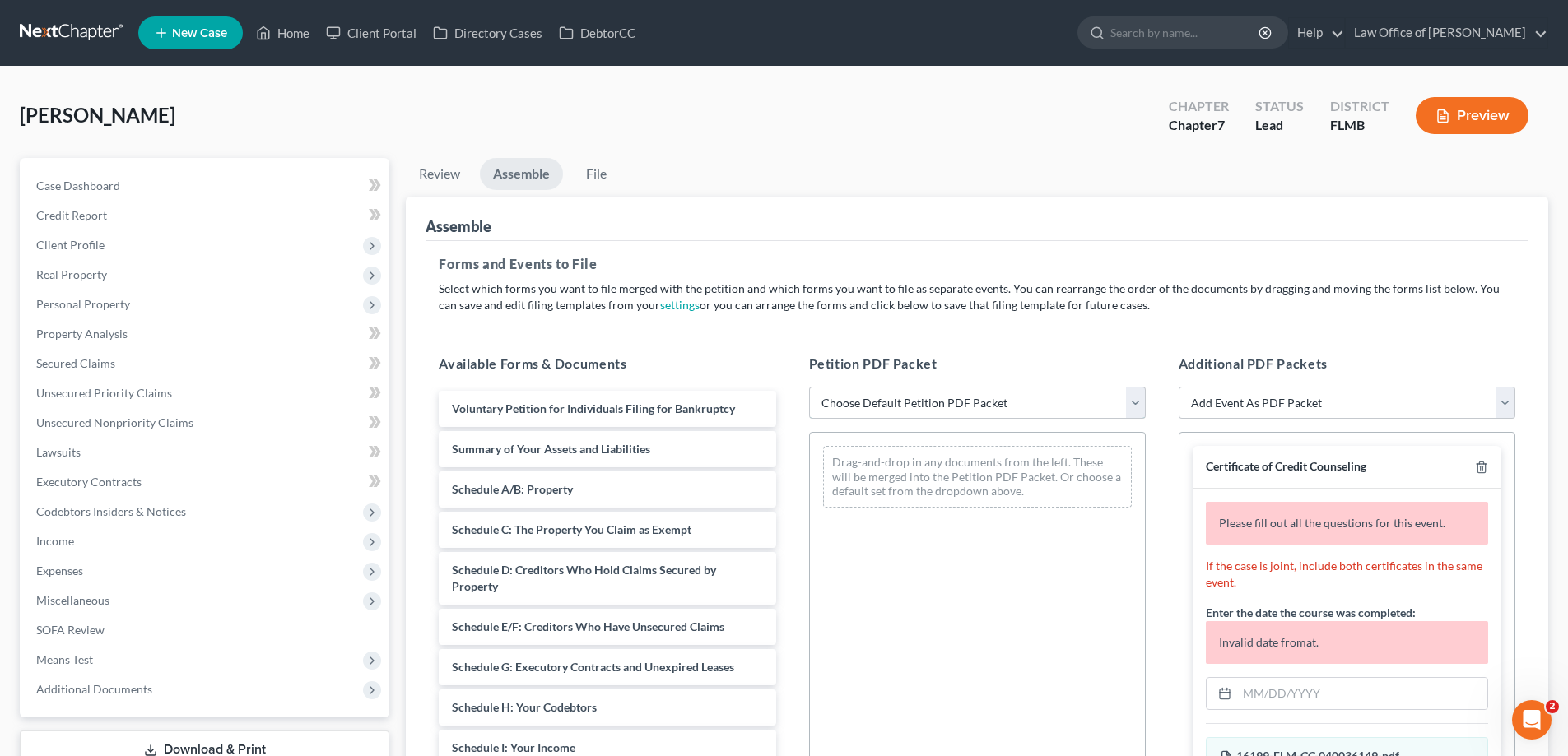
click at [1033, 401] on select "Choose Default Petition PDF Packet Complete Bankruptcy Petition (all forms and …" at bounding box center [977, 403] width 336 height 33
select select "0"
click at [809, 387] on select "Choose Default Petition PDF Packet Complete Bankruptcy Petition (all forms and …" at bounding box center [977, 403] width 336 height 33
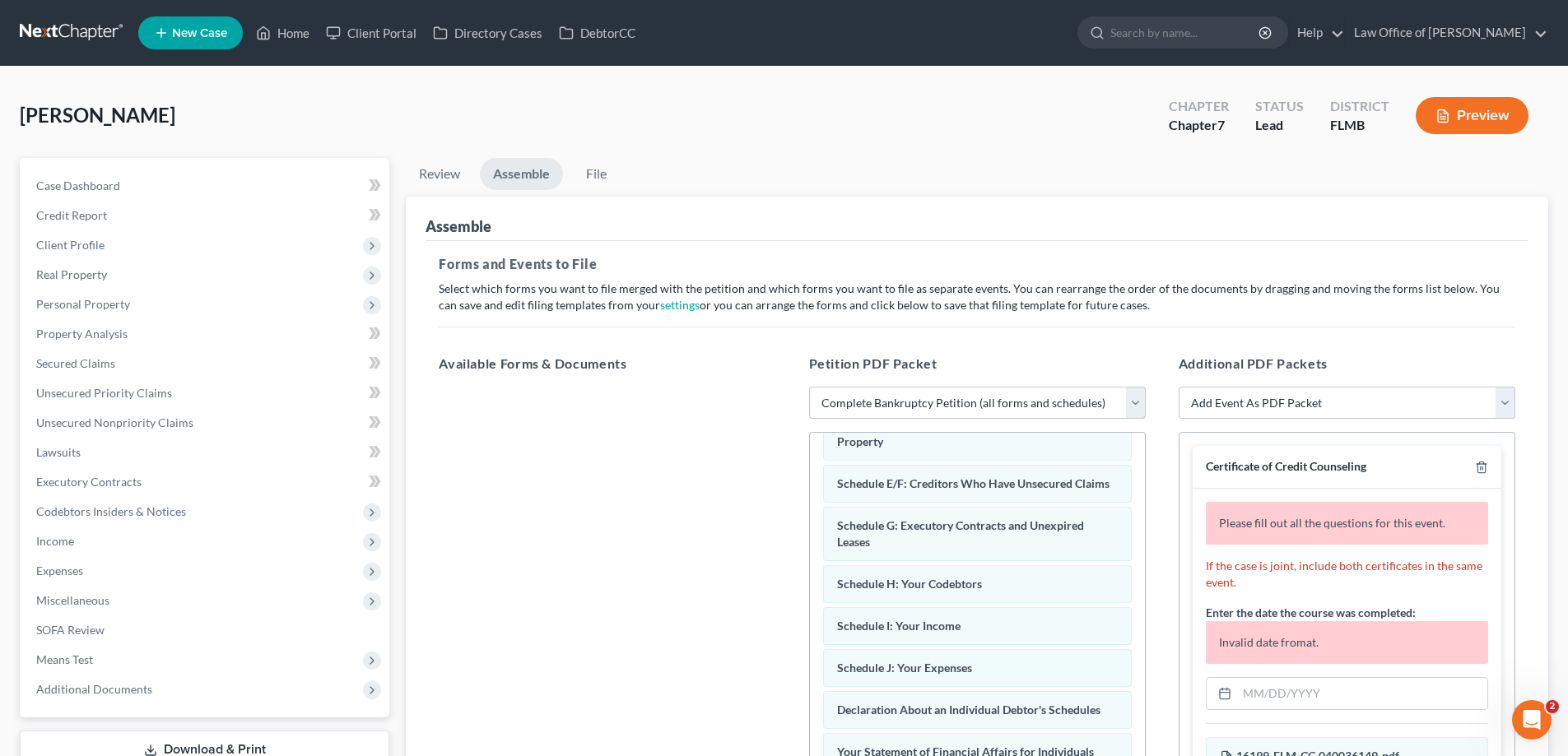
scroll to position [411, 0]
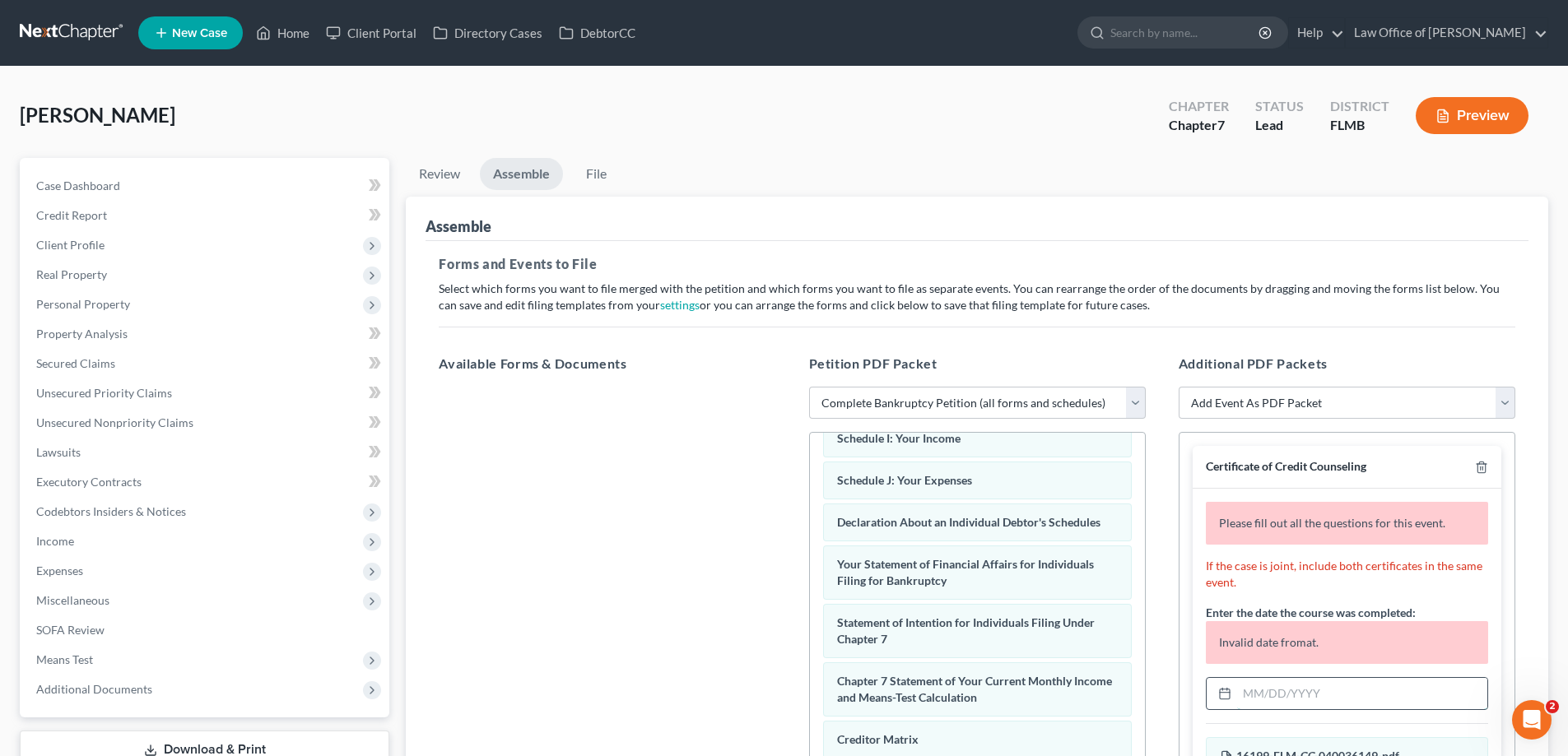
click at [1260, 694] on input "text" at bounding box center [1361, 693] width 250 height 31
click at [1288, 697] on input "text" at bounding box center [1361, 693] width 250 height 31
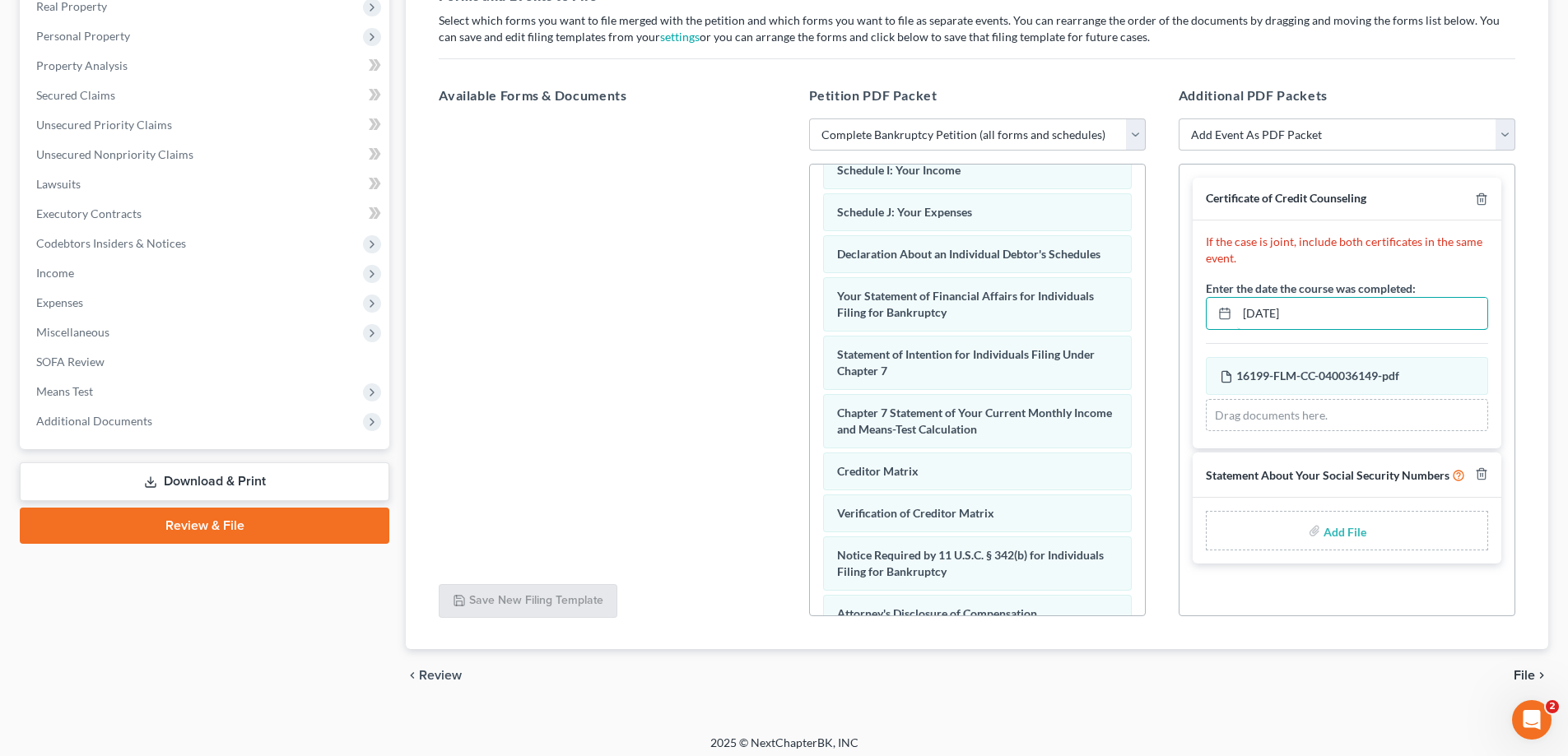
scroll to position [276, 0]
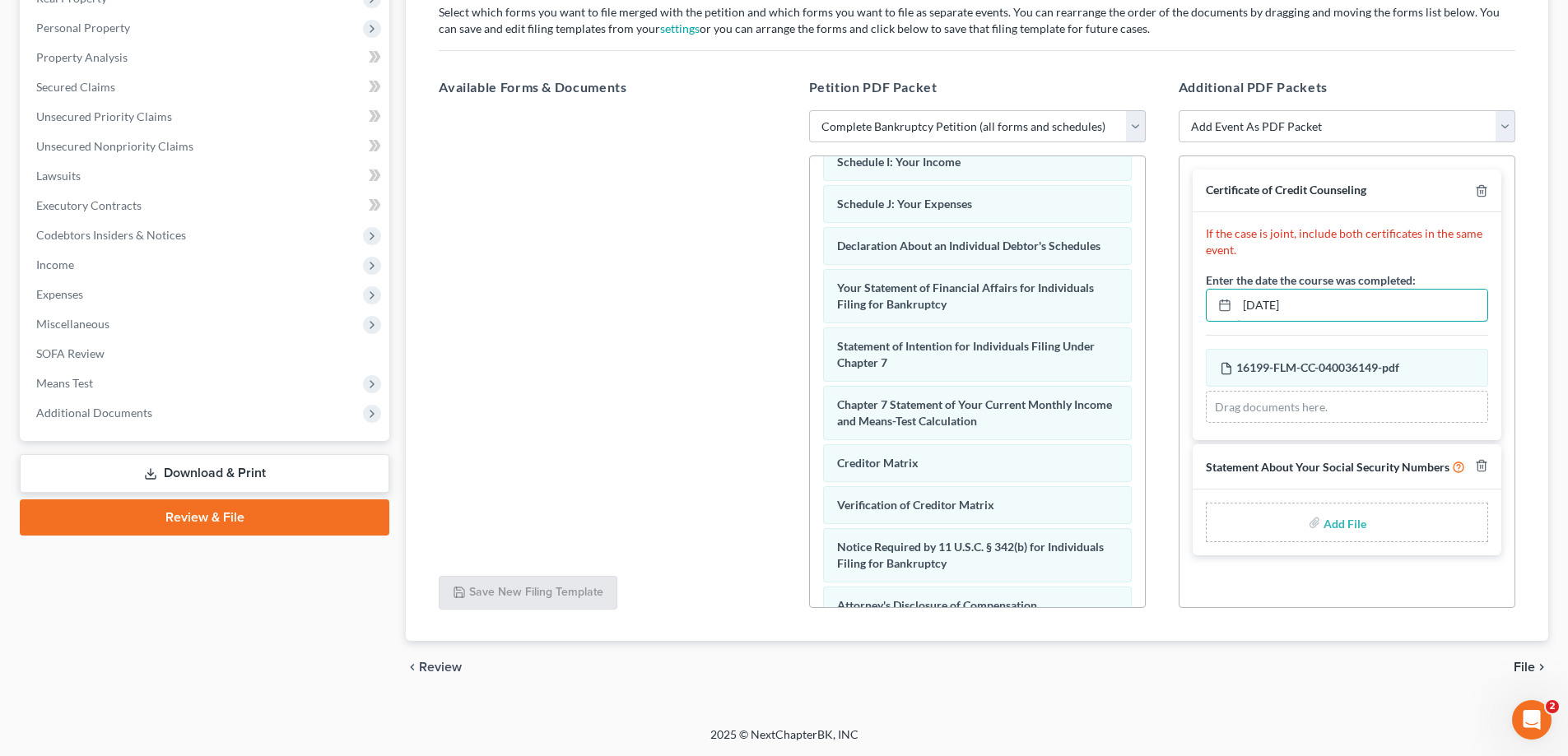
type input "08/29/2025"
type input "C:\fakepath\ssn.pdf"
click at [1523, 668] on span "File" at bounding box center [1524, 667] width 21 height 14
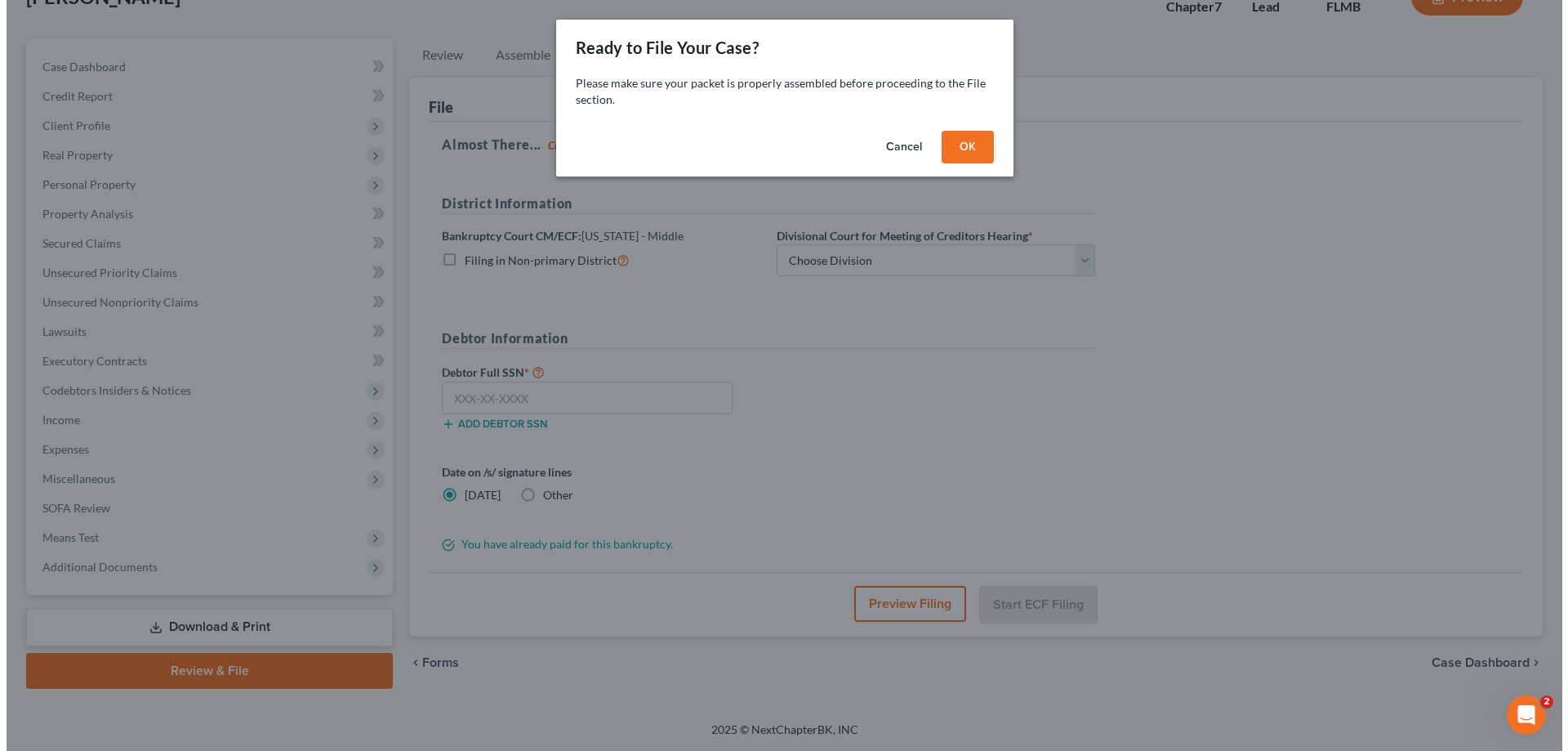
scroll to position [118, 0]
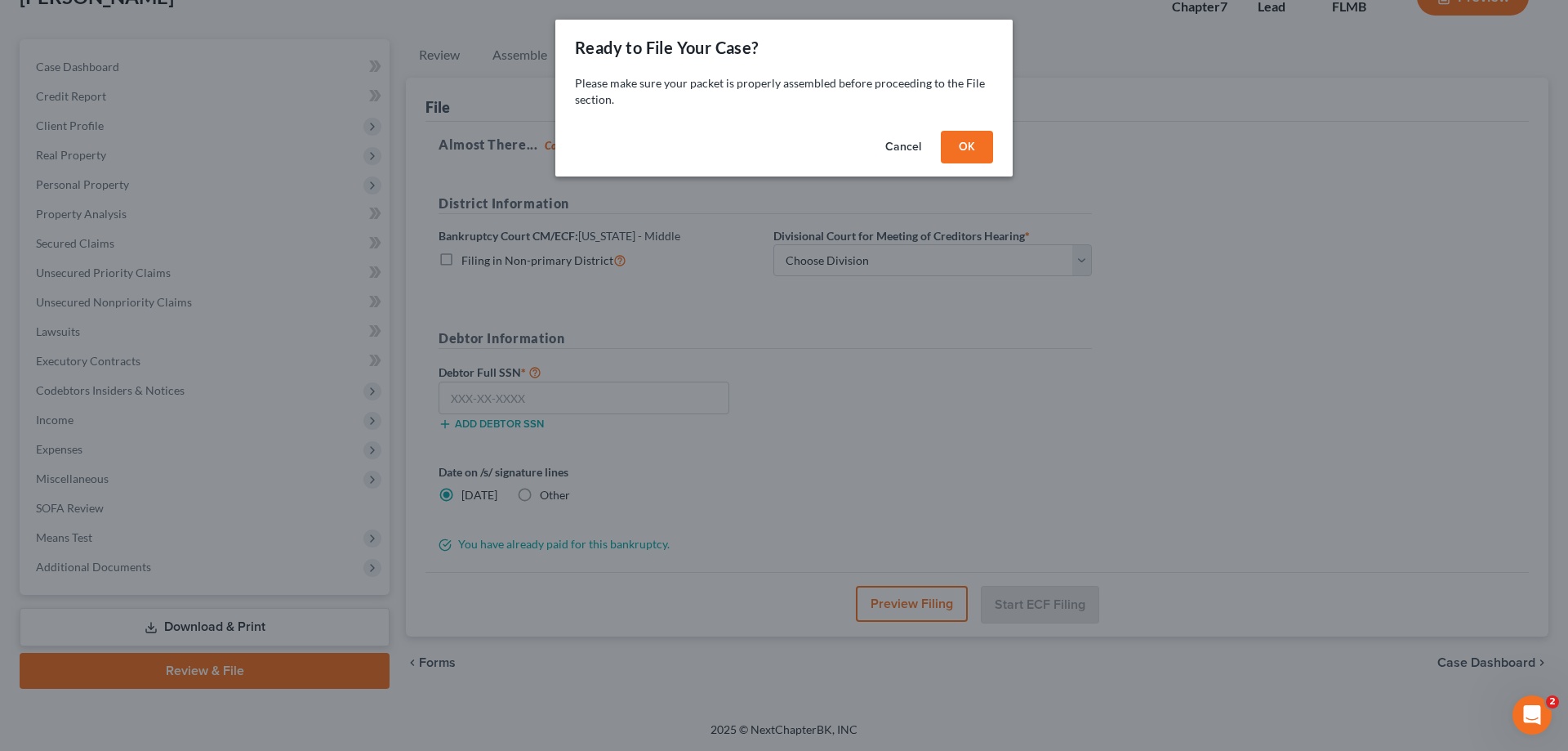
click at [953, 154] on button "OK" at bounding box center [967, 146] width 52 height 33
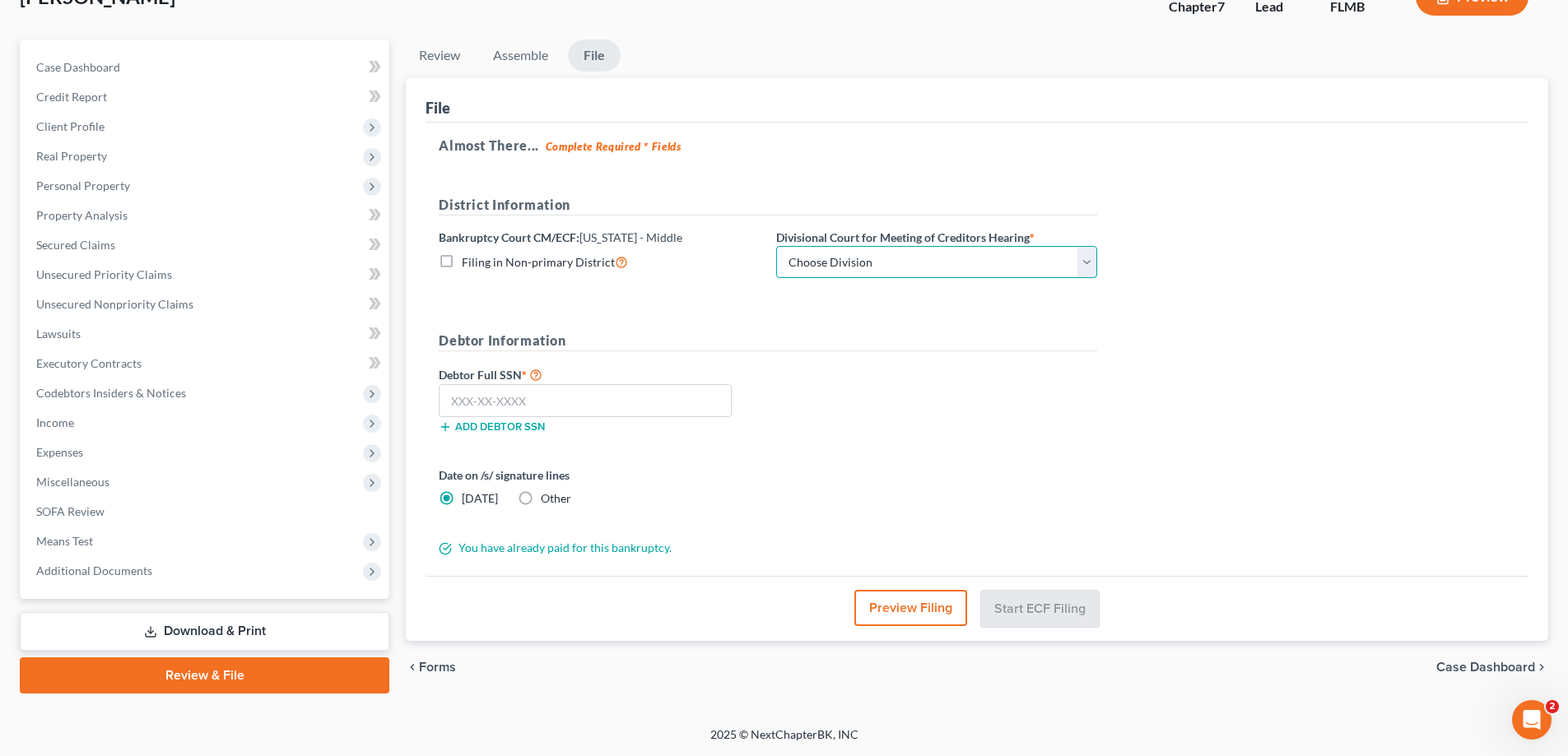
click at [978, 255] on select "Choose Division Fort Myers Jacksonville Orlando Tampa" at bounding box center [936, 262] width 321 height 33
select select "1"
click at [776, 246] on select "Choose Division Fort Myers Jacksonville Orlando Tampa" at bounding box center [936, 262] width 321 height 33
drag, startPoint x: 525, startPoint y: 410, endPoint x: 742, endPoint y: 359, distance: 222.9
click at [525, 409] on input "text" at bounding box center [585, 400] width 293 height 33
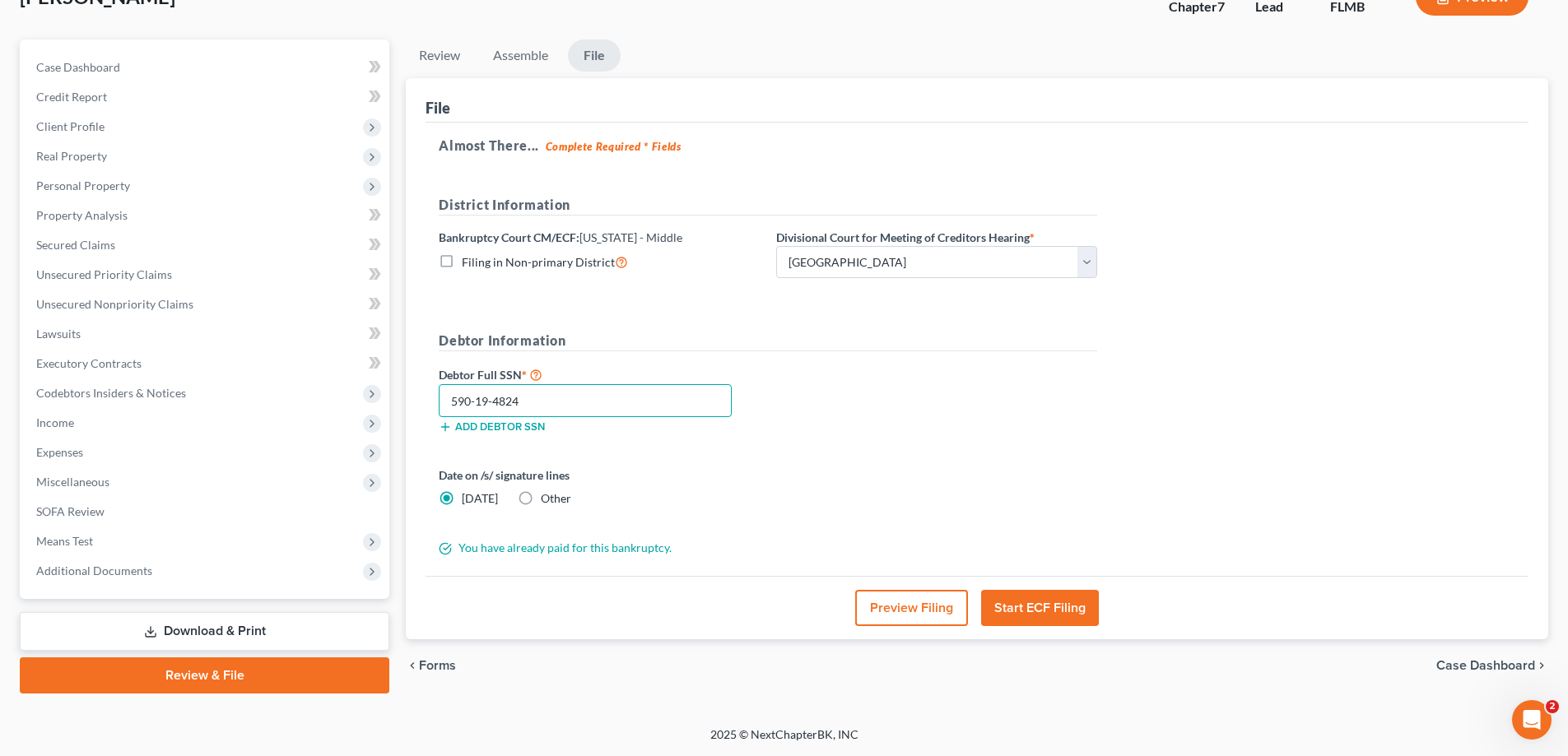
type input "590-19-4824"
click at [540, 495] on label "Other" at bounding box center [556, 498] width 30 height 16
click at [547, 495] on input "Other" at bounding box center [552, 495] width 11 height 11
radio input "true"
radio input "false"
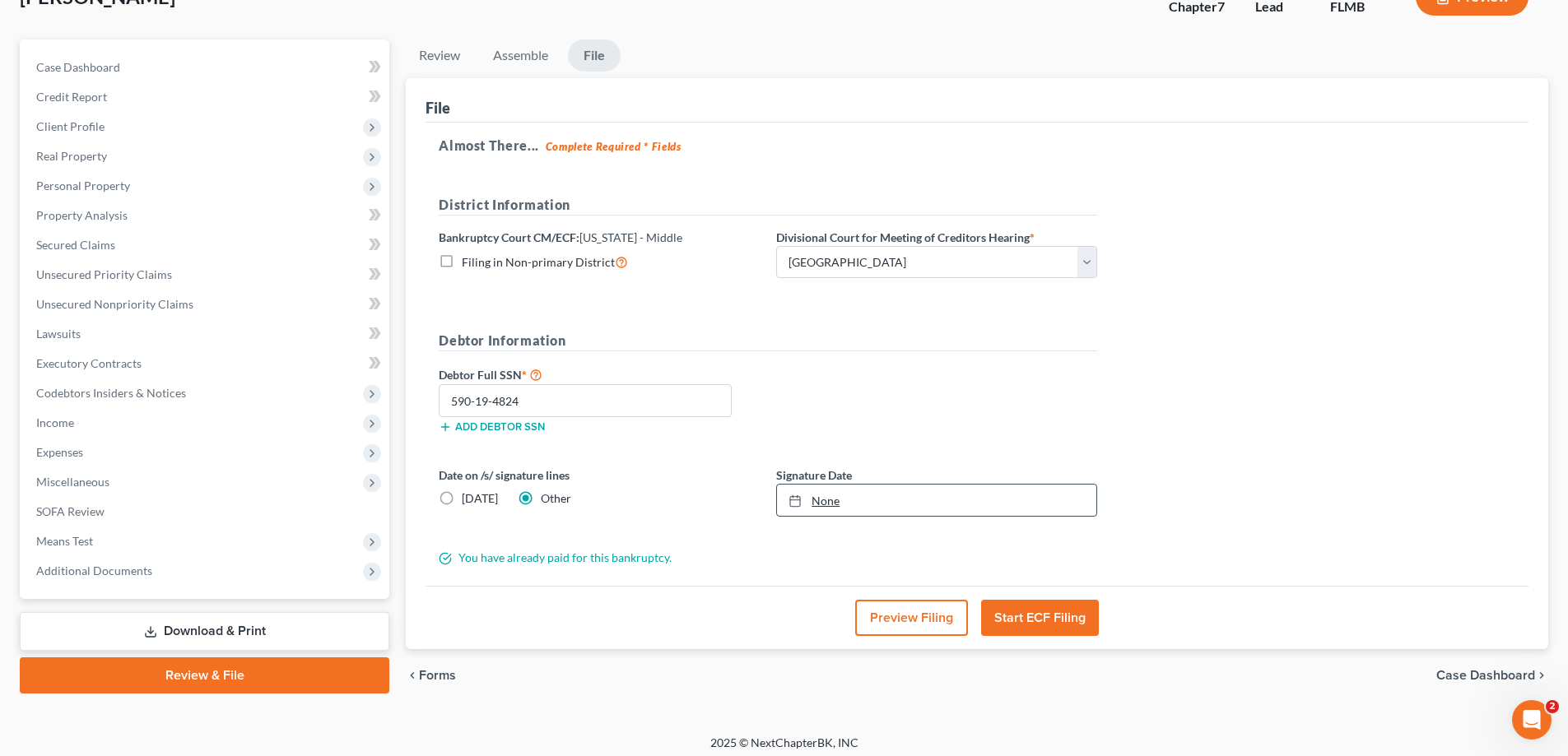
click at [824, 505] on link "None" at bounding box center [936, 499] width 319 height 31
click at [1069, 615] on button "Start ECF Filing" at bounding box center [1039, 617] width 118 height 36
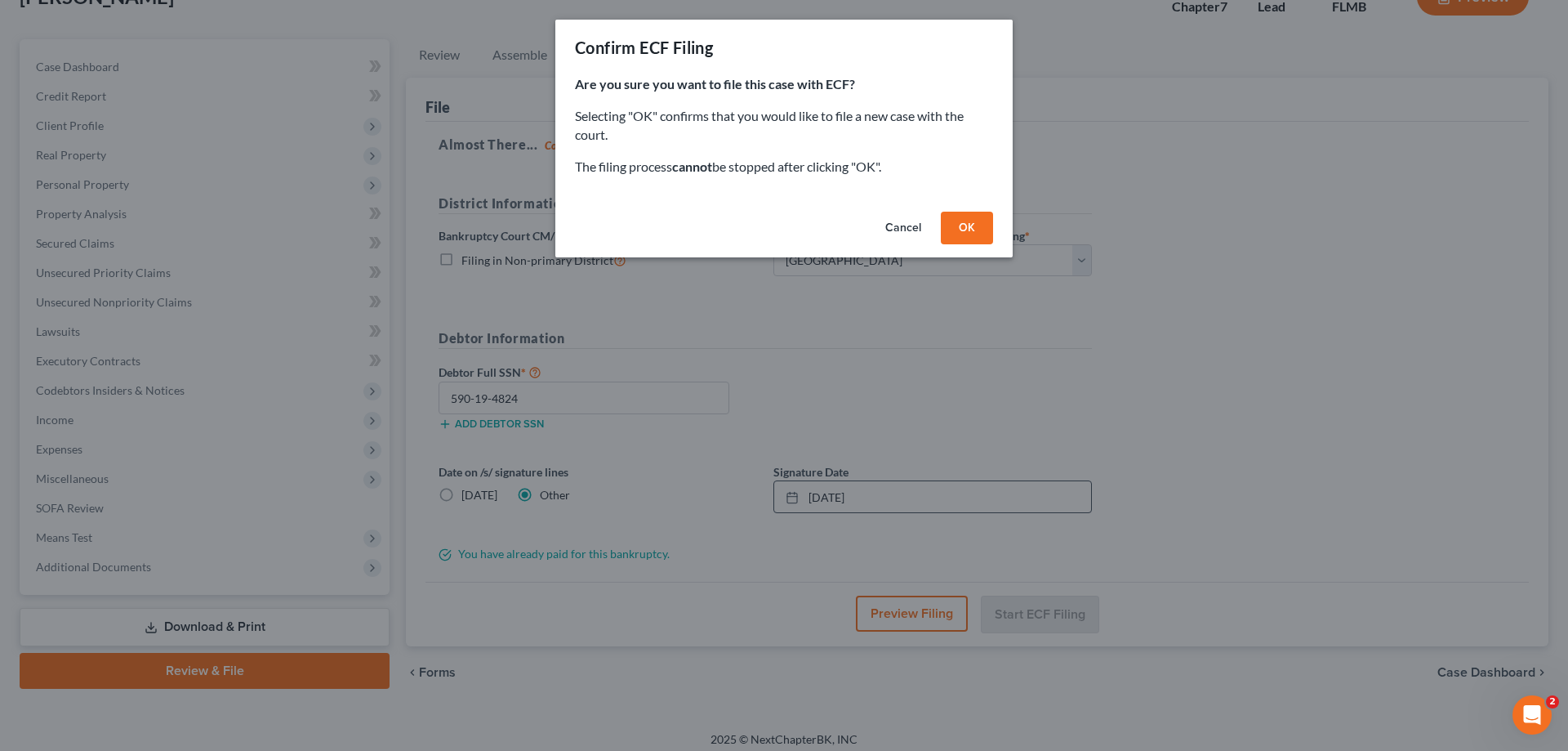
click at [955, 216] on button "OK" at bounding box center [967, 228] width 52 height 33
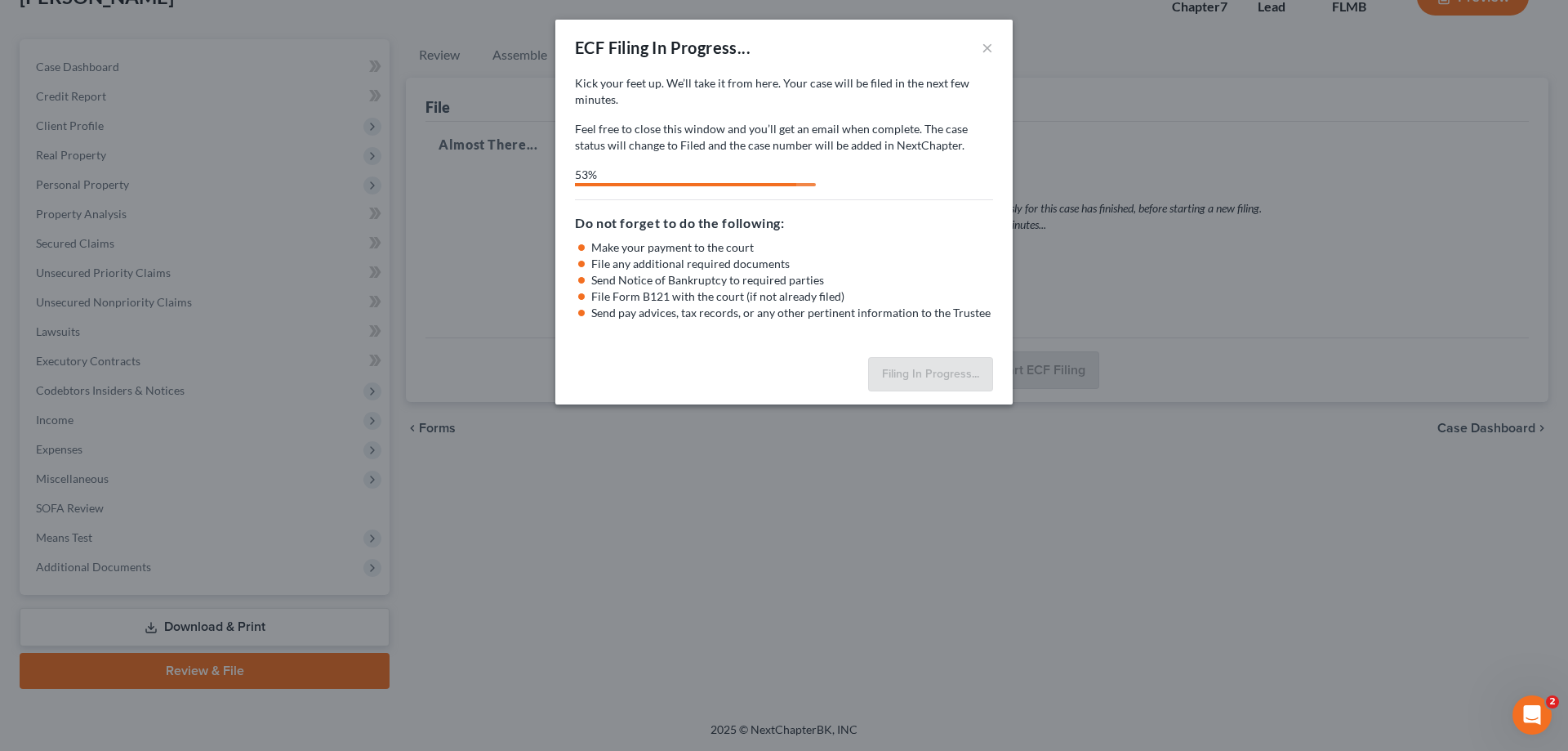
select select "1"
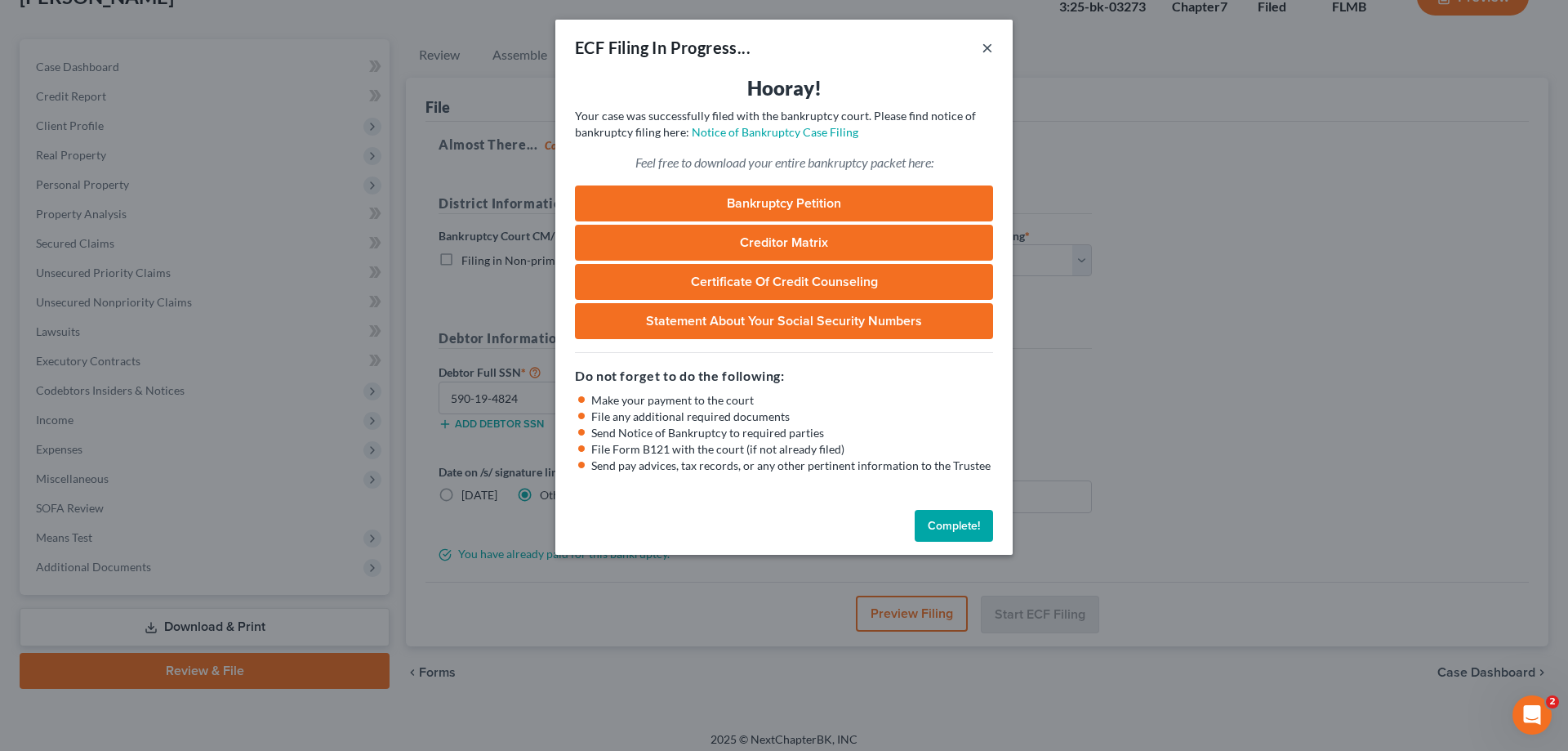
click at [985, 51] on button "×" at bounding box center [988, 47] width 12 height 19
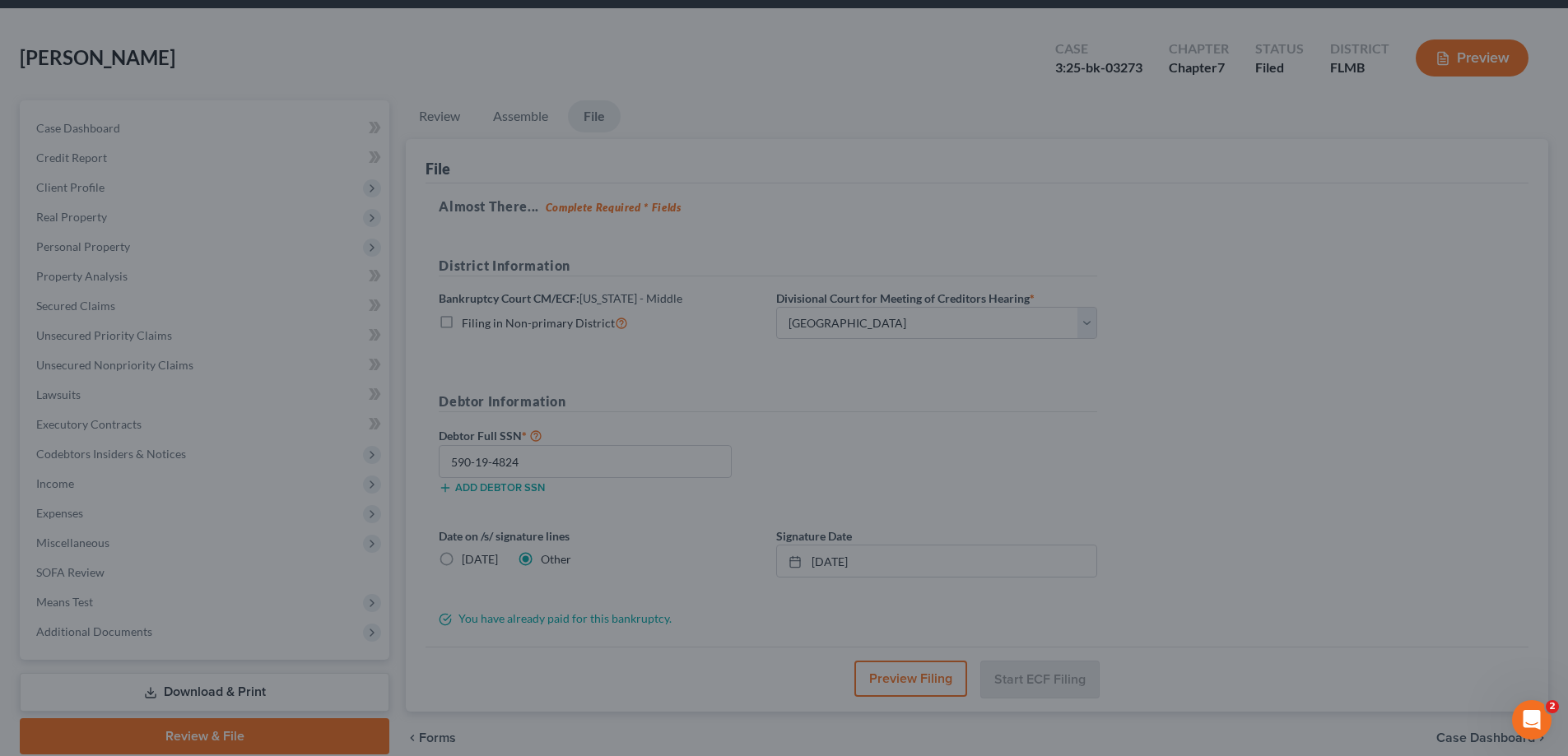
scroll to position [0, 0]
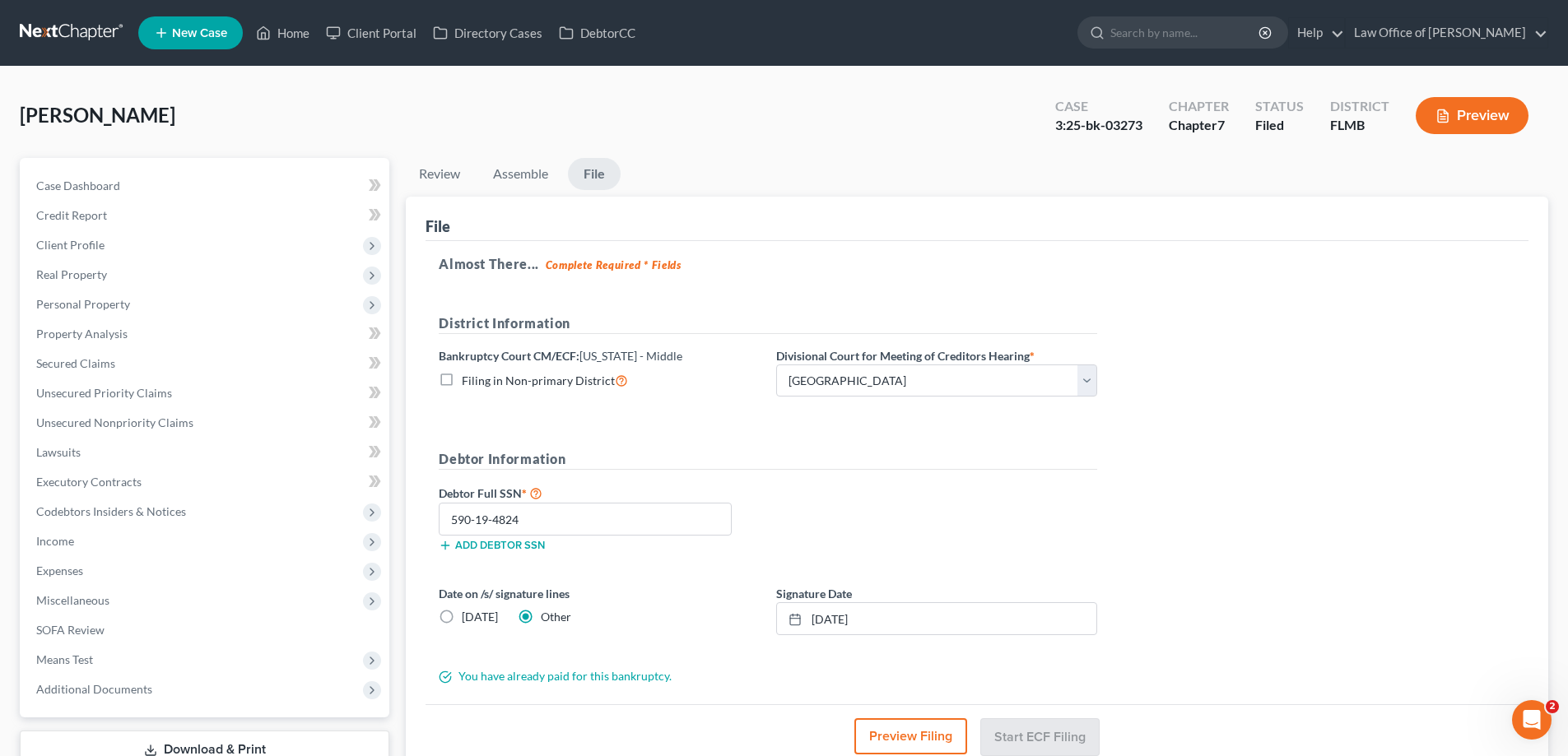
click at [80, 15] on nav "Home New Case Client Portal Directory Cases DebtorCC Law Office of David Meltze…" at bounding box center [784, 33] width 1568 height 66
click at [72, 26] on link at bounding box center [72, 32] width 105 height 30
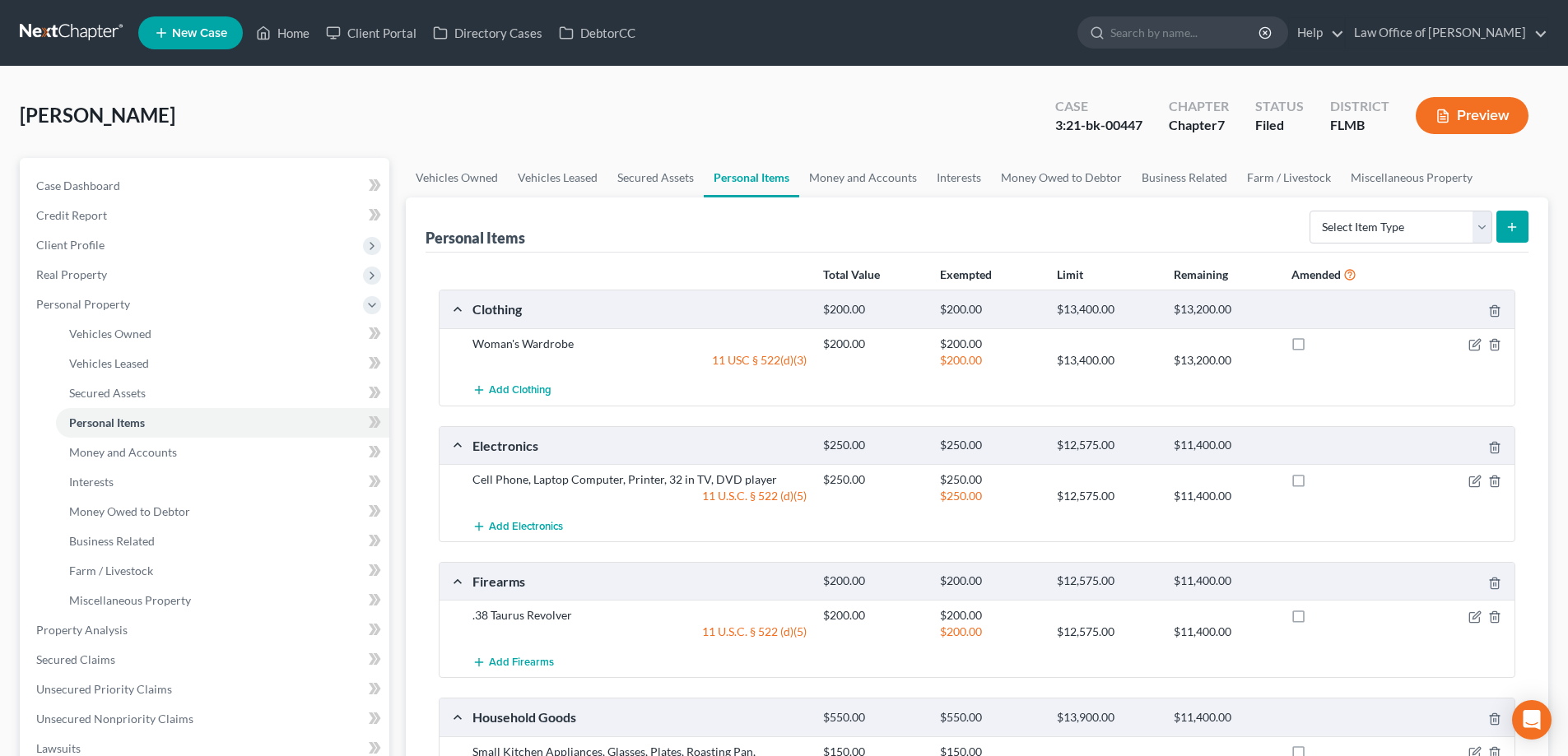
click at [108, 27] on link at bounding box center [72, 32] width 105 height 30
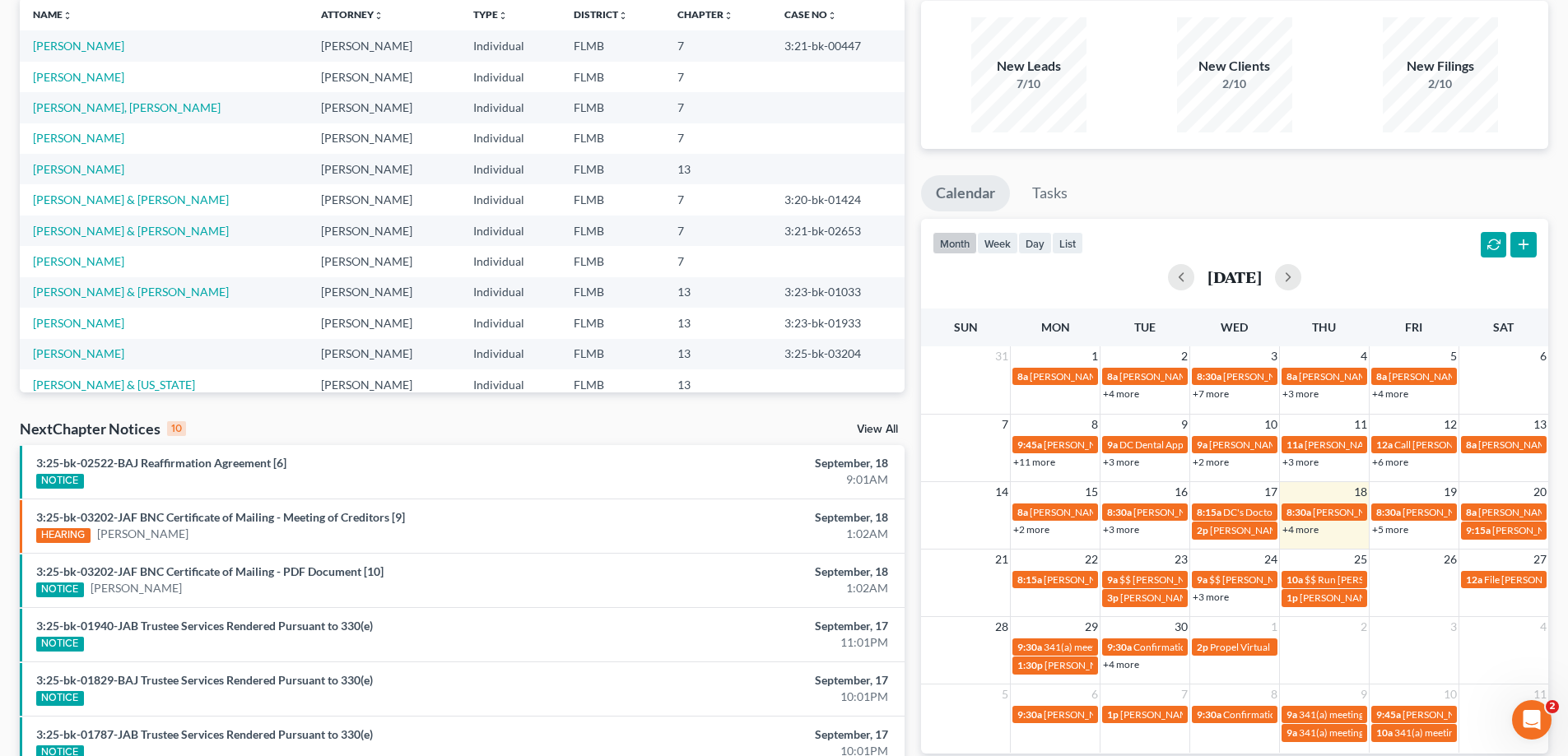
scroll to position [329, 0]
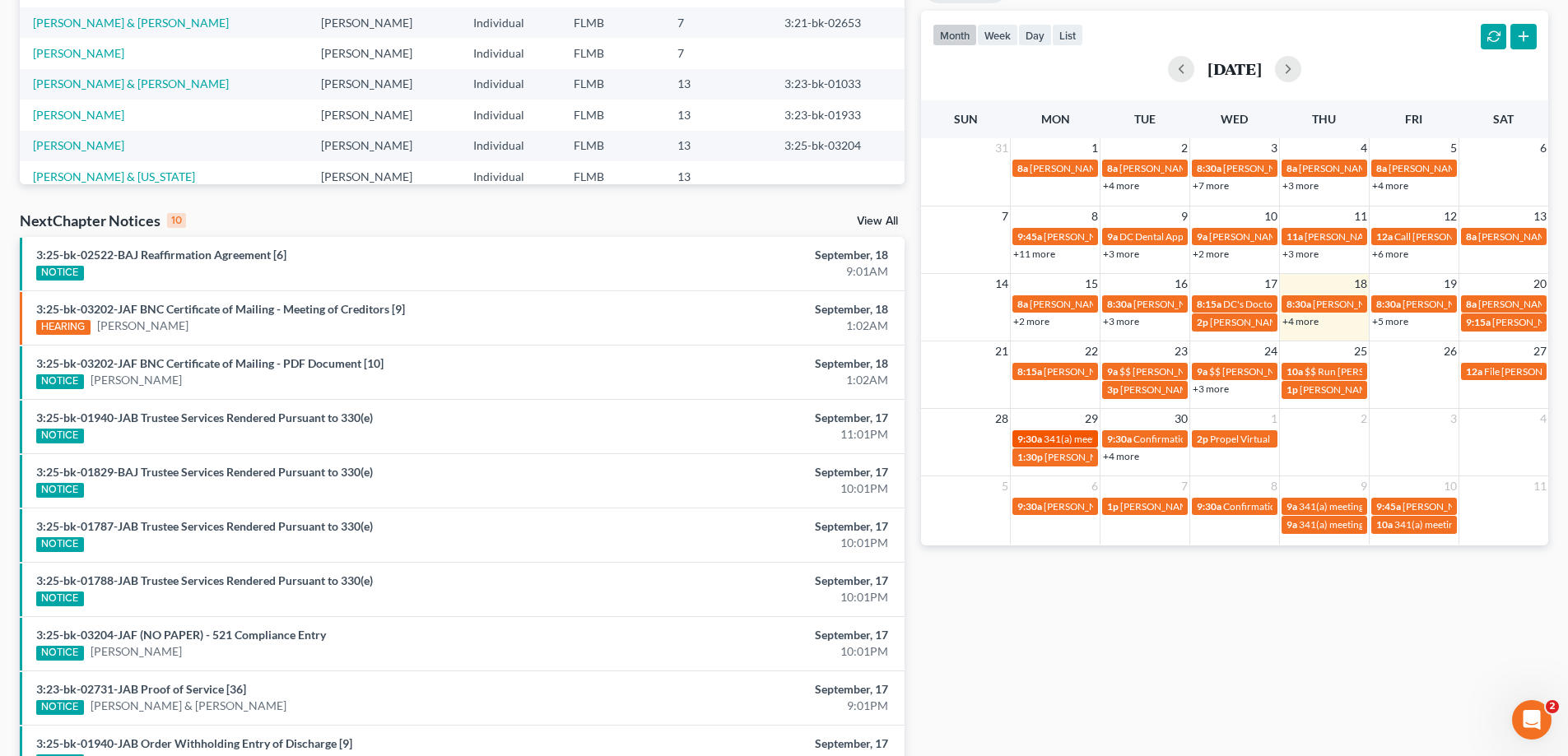
click at [1064, 444] on span "341(a) meeting for [PERSON_NAME]" at bounding box center [1123, 439] width 159 height 13
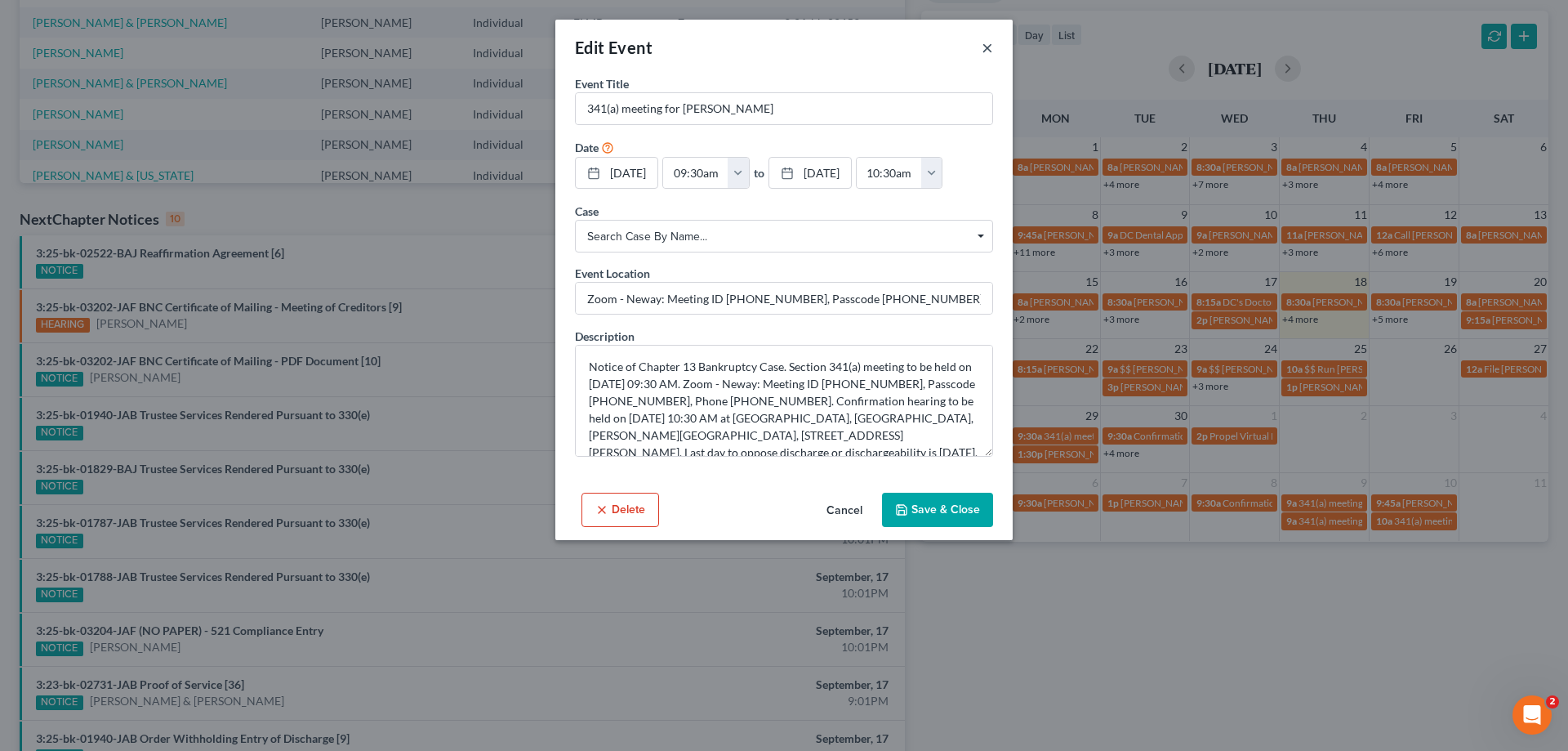
click at [990, 42] on button "×" at bounding box center [988, 47] width 12 height 19
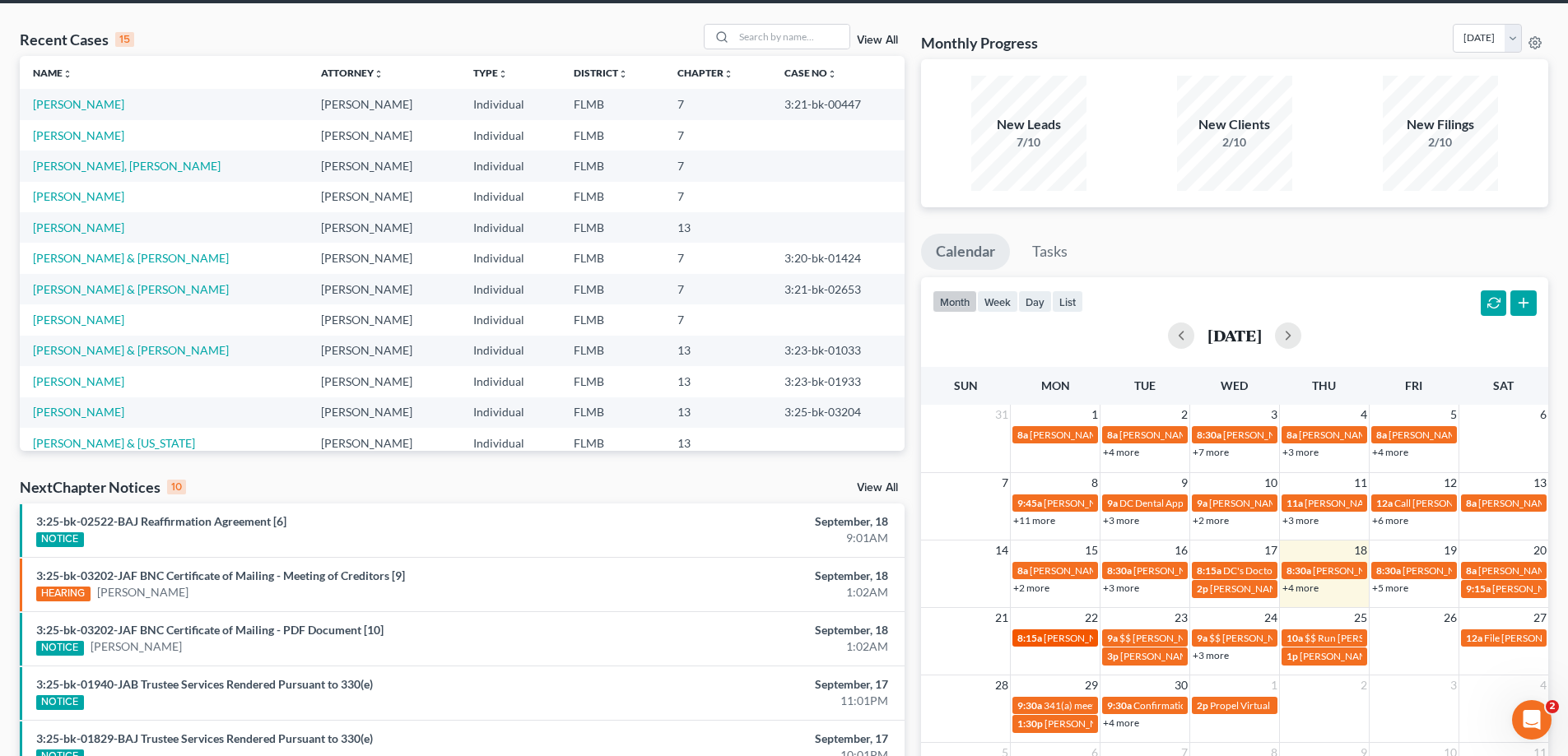
scroll to position [0, 0]
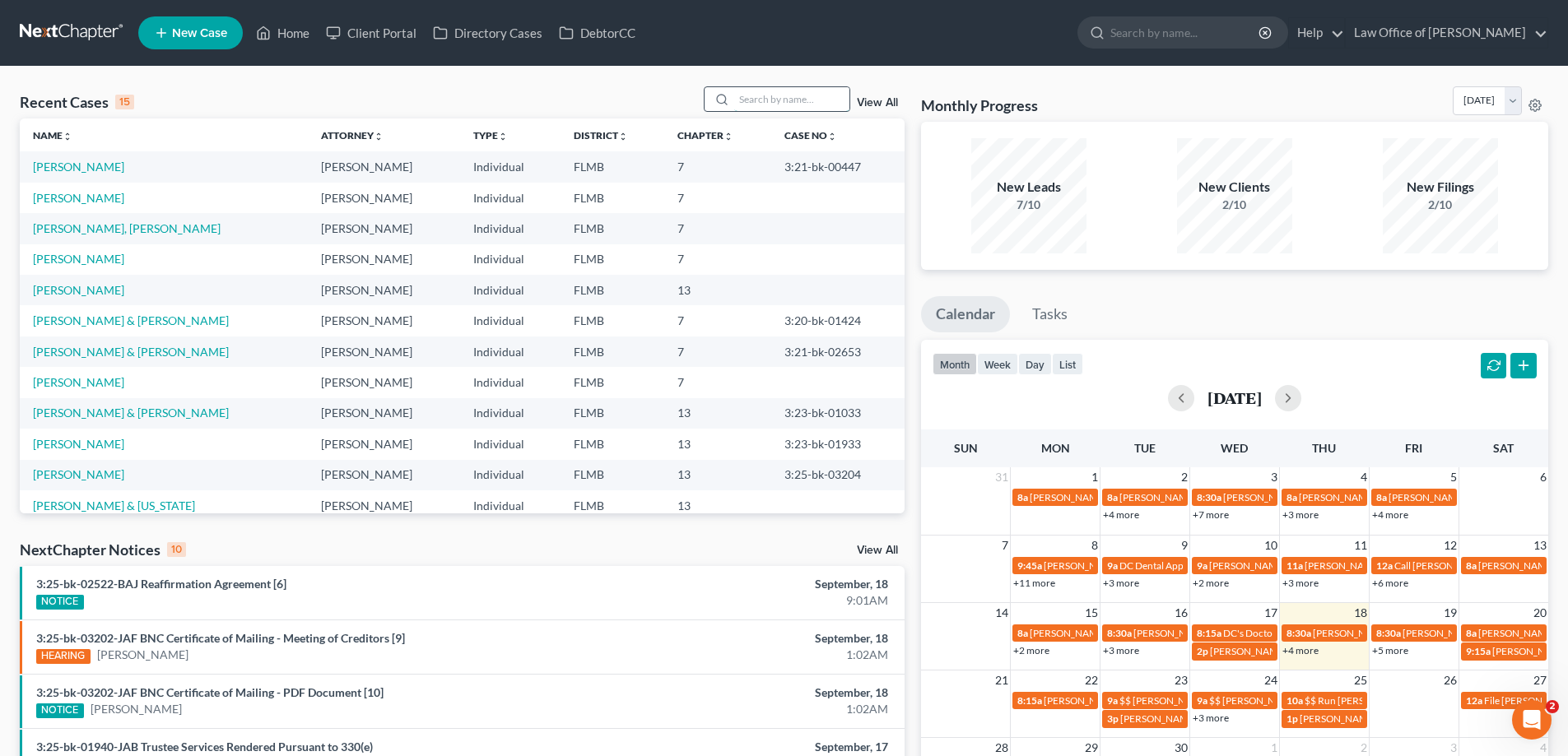
click at [793, 100] on input "search" at bounding box center [792, 99] width 115 height 24
type input "lamb"
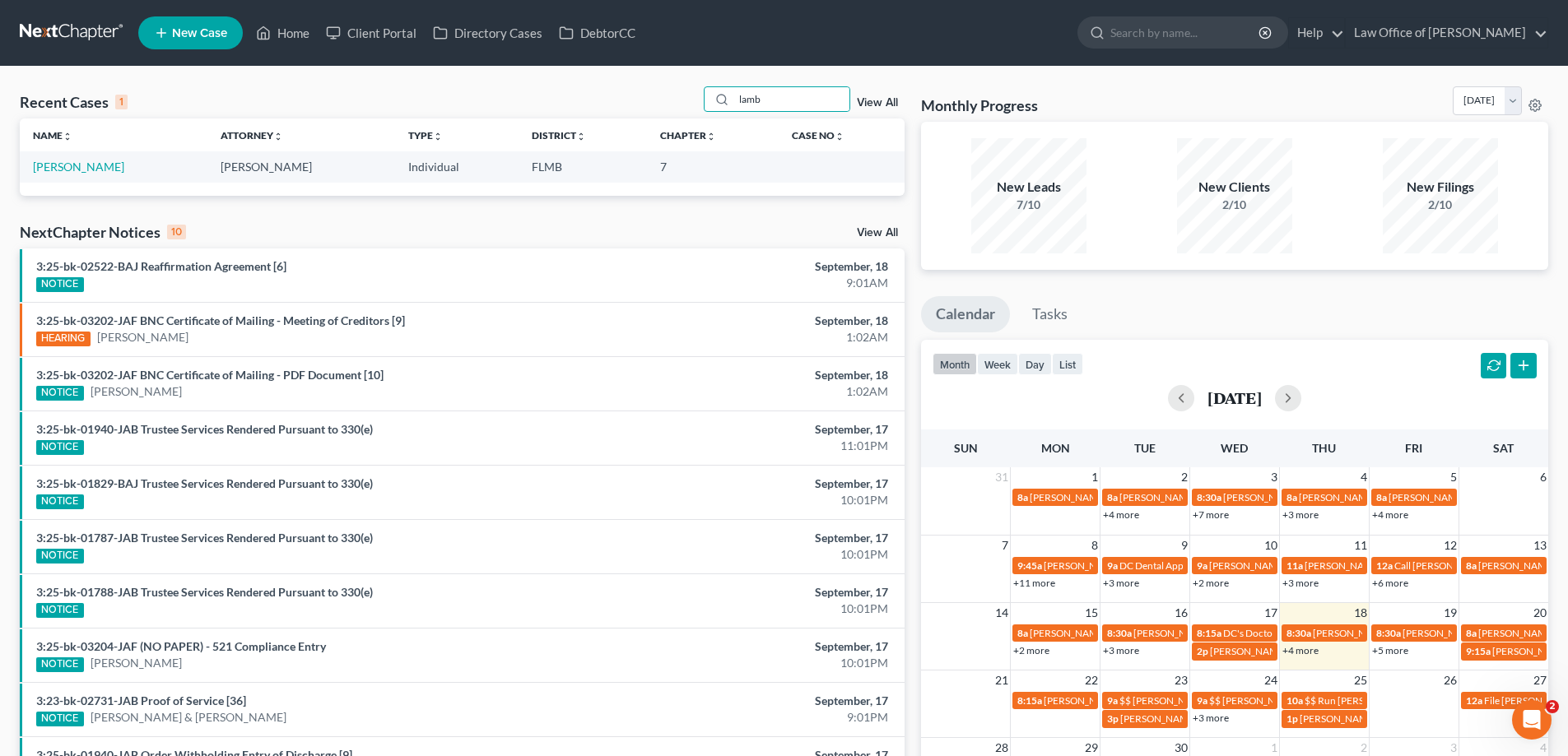
click at [57, 174] on td "[PERSON_NAME]" at bounding box center [114, 167] width 188 height 30
click at [53, 169] on link "[PERSON_NAME]" at bounding box center [79, 166] width 91 height 14
select select "4"
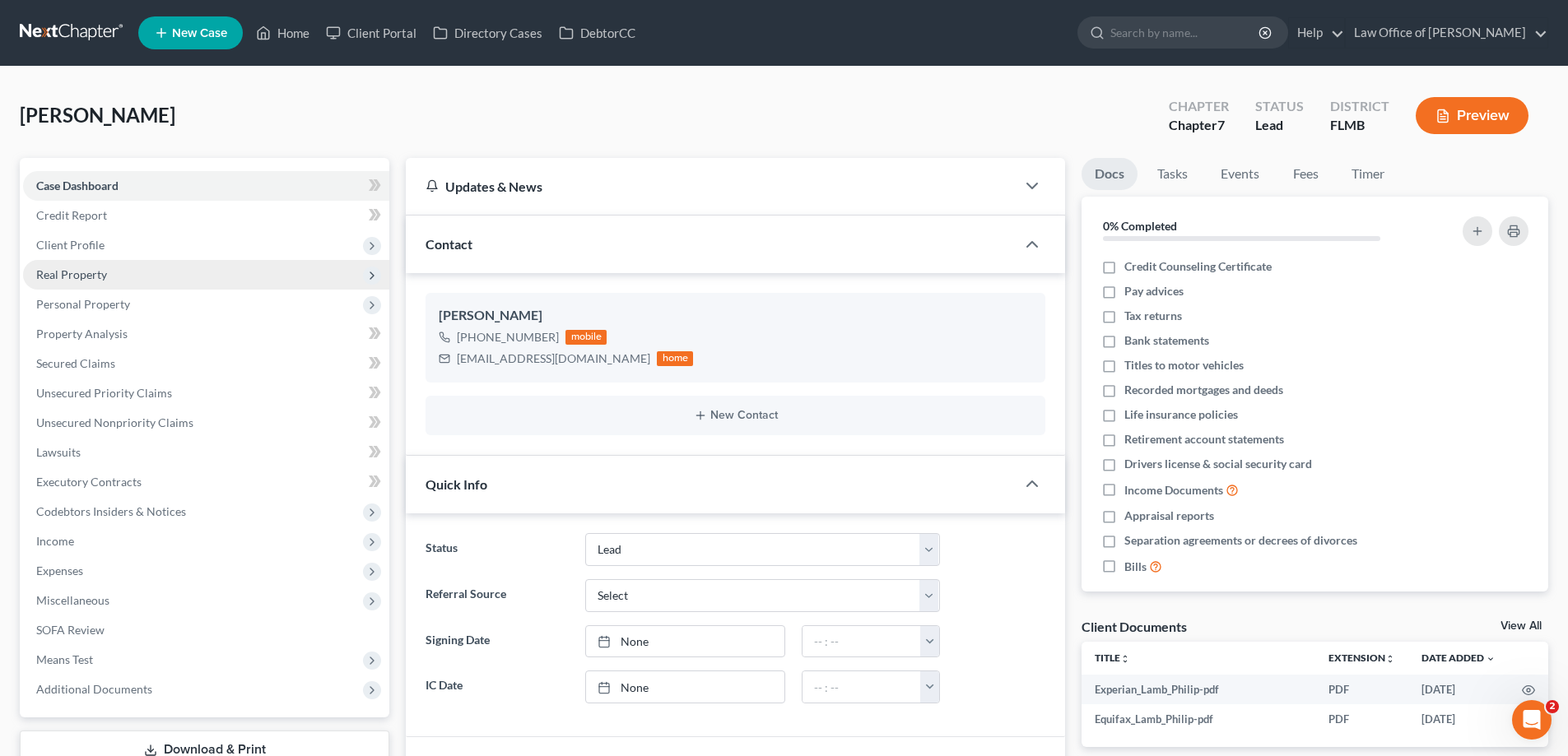
click at [104, 268] on span "Real Property" at bounding box center [72, 274] width 71 height 14
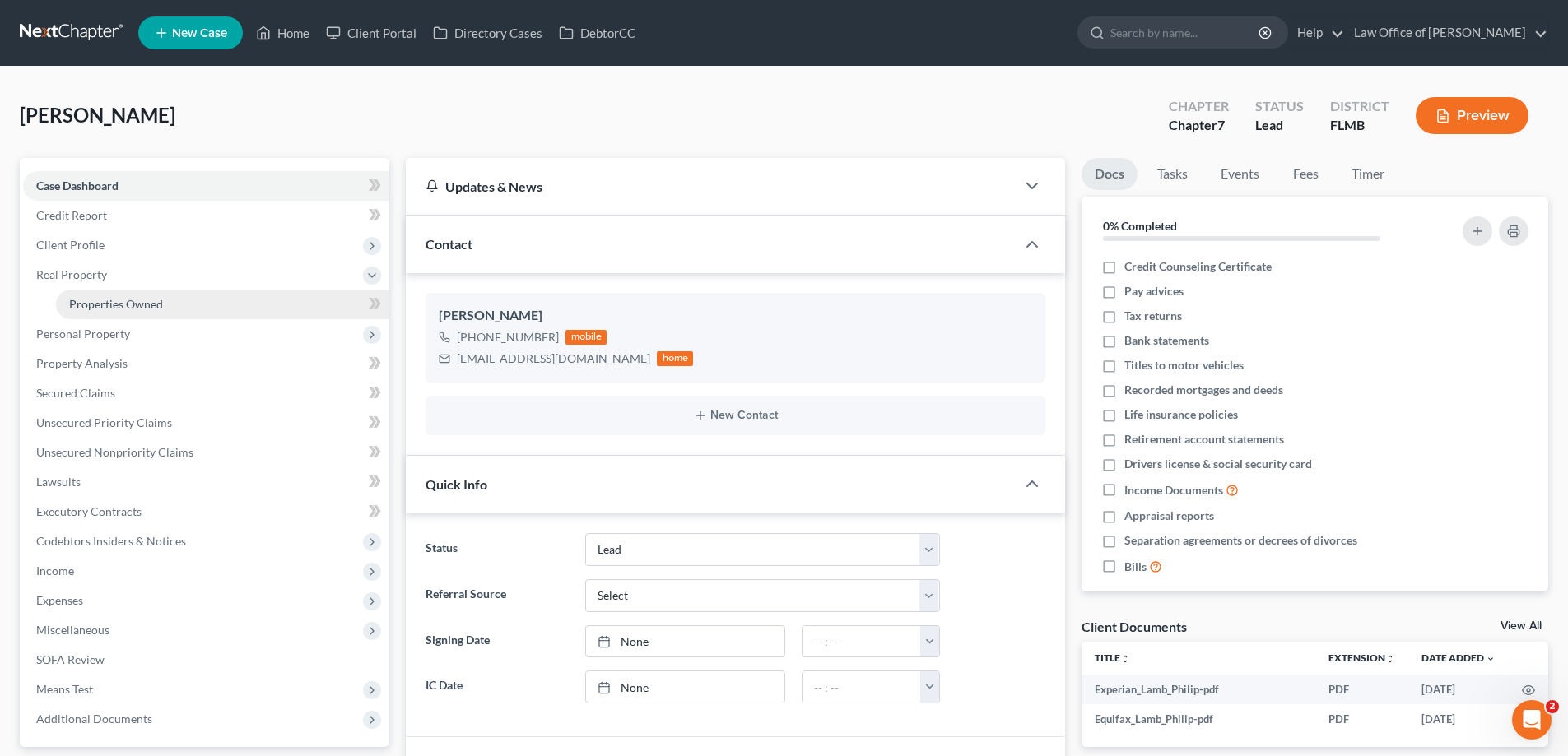
click at [110, 300] on span "Properties Owned" at bounding box center [116, 304] width 94 height 14
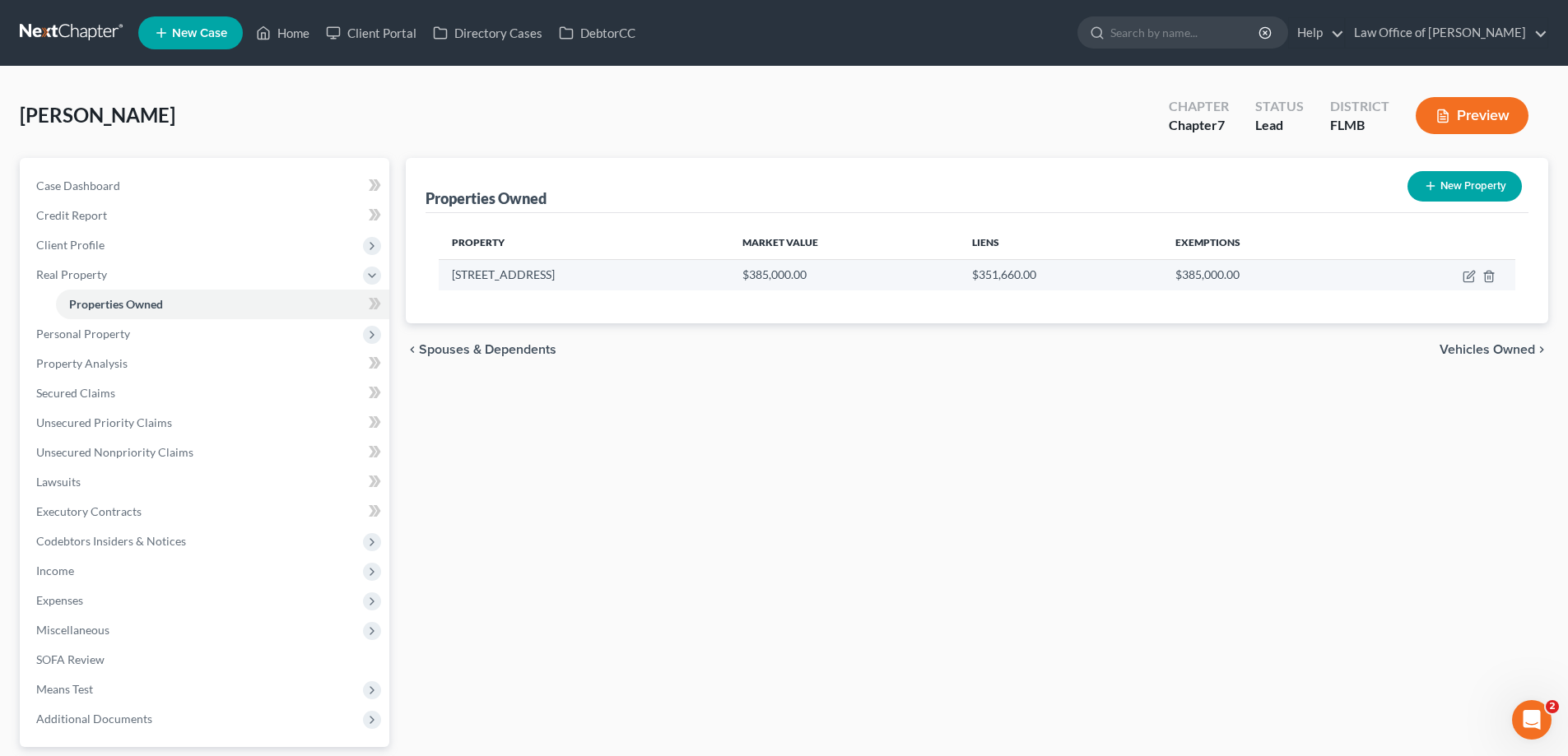
click at [1461, 275] on td at bounding box center [1441, 274] width 148 height 31
click at [1465, 276] on icon "button" at bounding box center [1469, 277] width 14 height 14
select select "9"
select select "3"
select select "5"
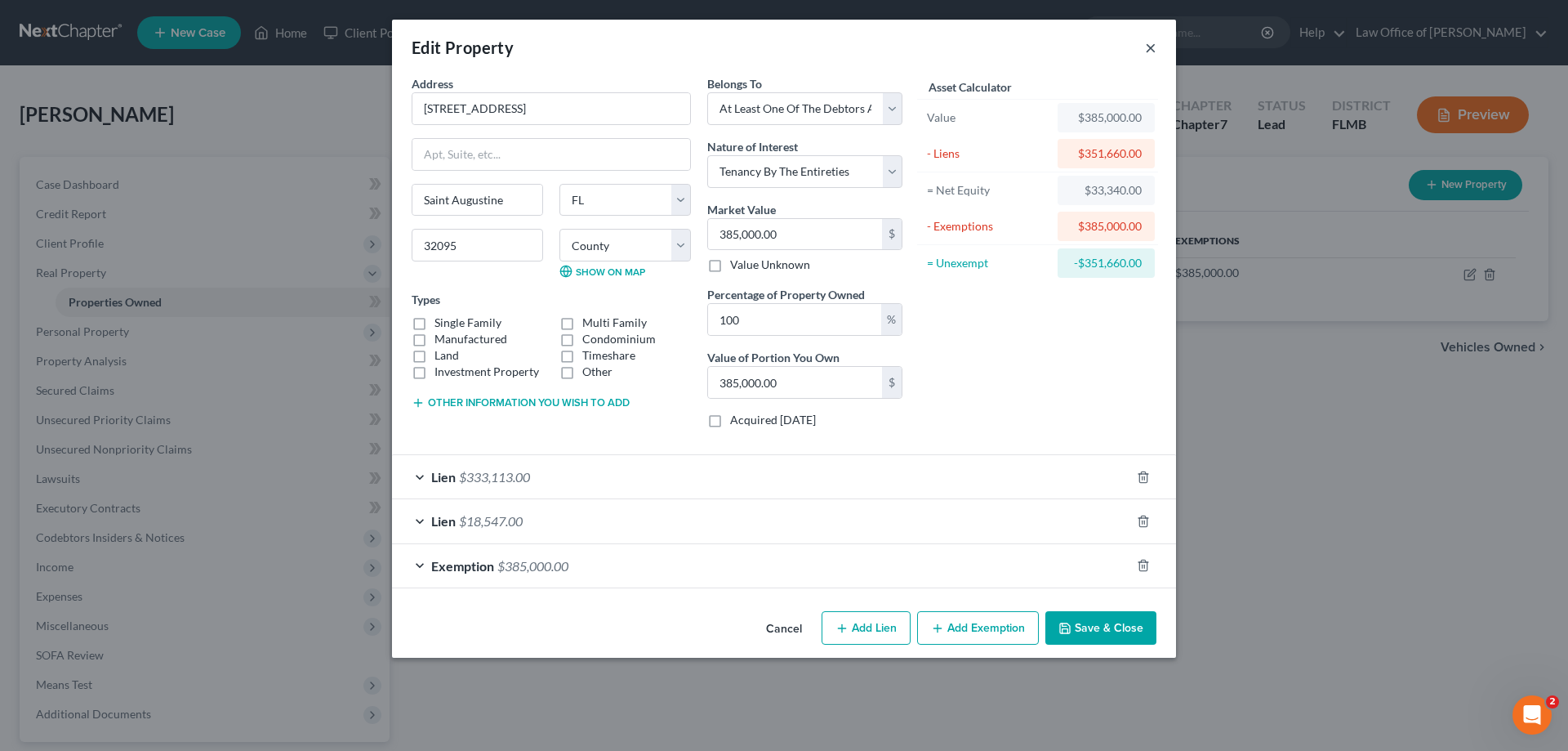
drag, startPoint x: 1147, startPoint y: 47, endPoint x: 1212, endPoint y: 12, distance: 73.8
click at [1146, 47] on button "×" at bounding box center [1151, 47] width 12 height 19
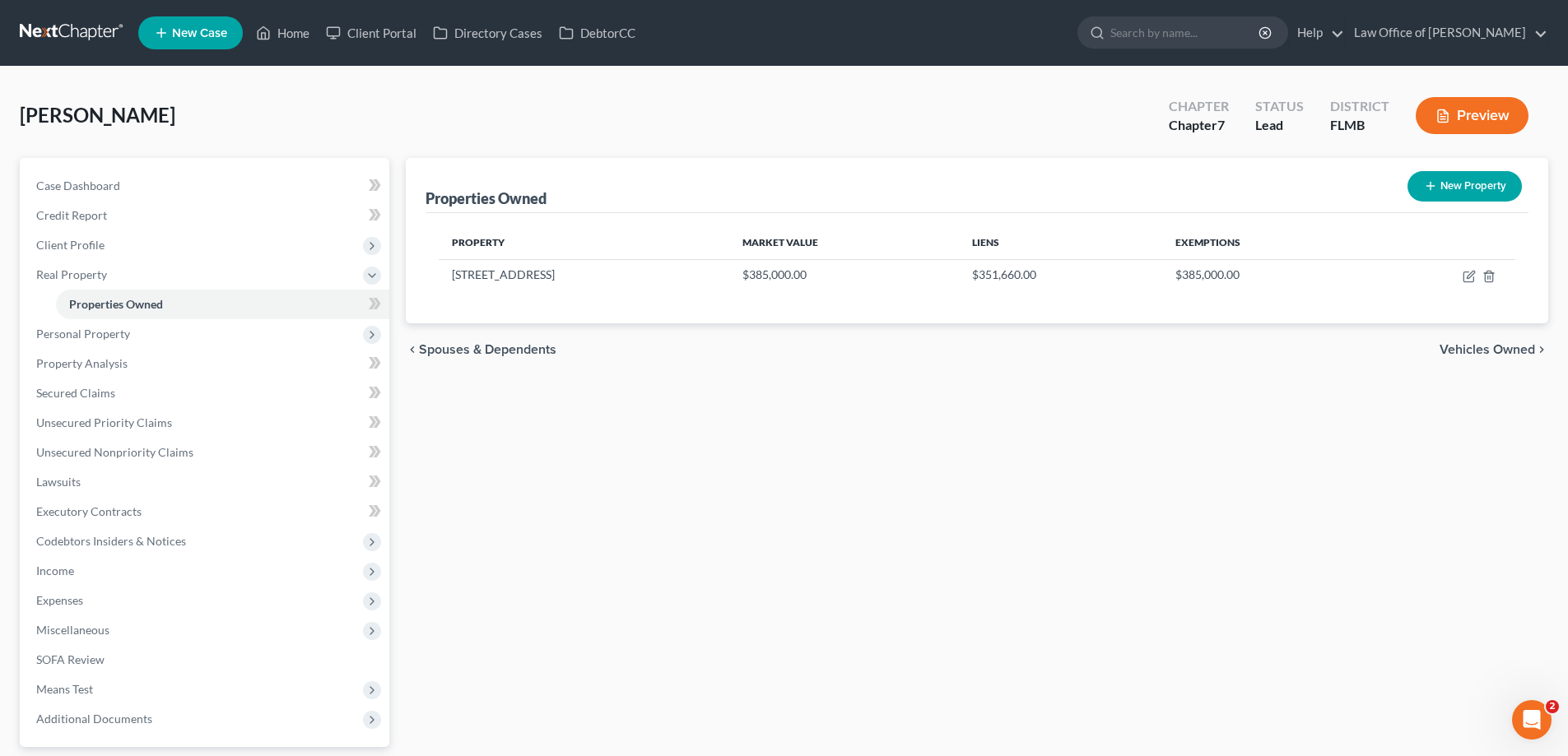
click at [53, 39] on link at bounding box center [72, 32] width 105 height 30
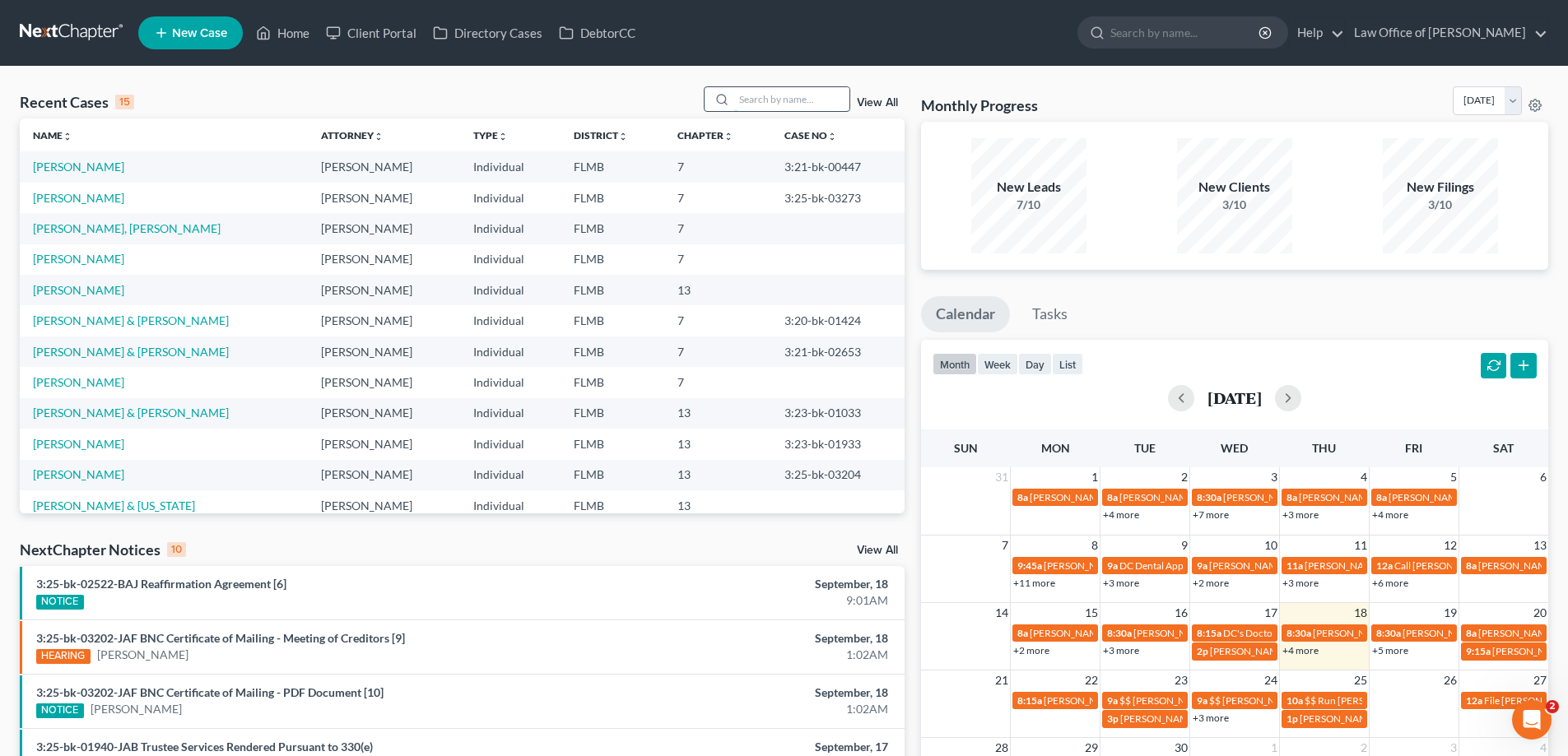
click at [784, 99] on input "search" at bounding box center [792, 99] width 115 height 24
type input "lamb"
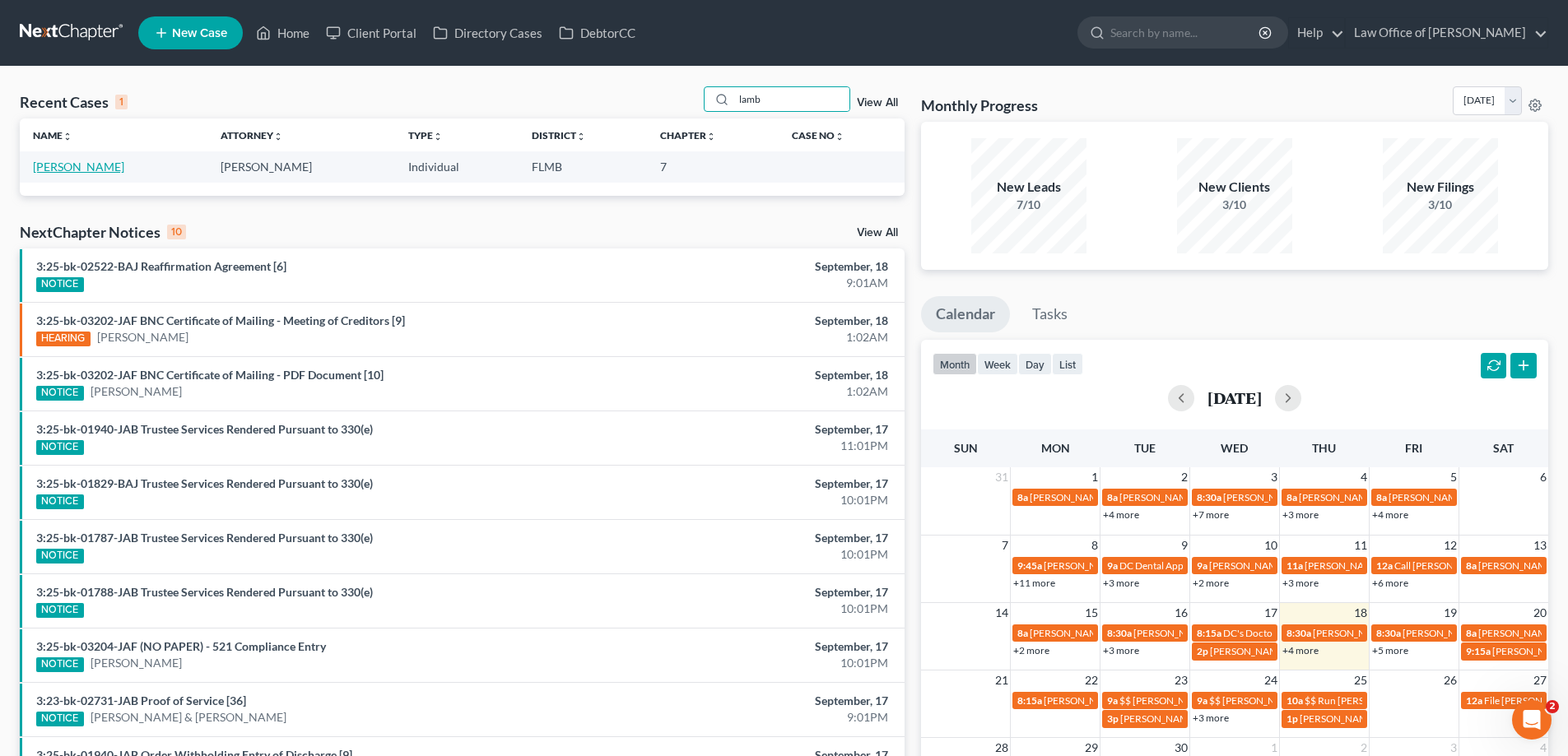
click at [64, 167] on link "[PERSON_NAME]" at bounding box center [79, 166] width 91 height 14
select select "4"
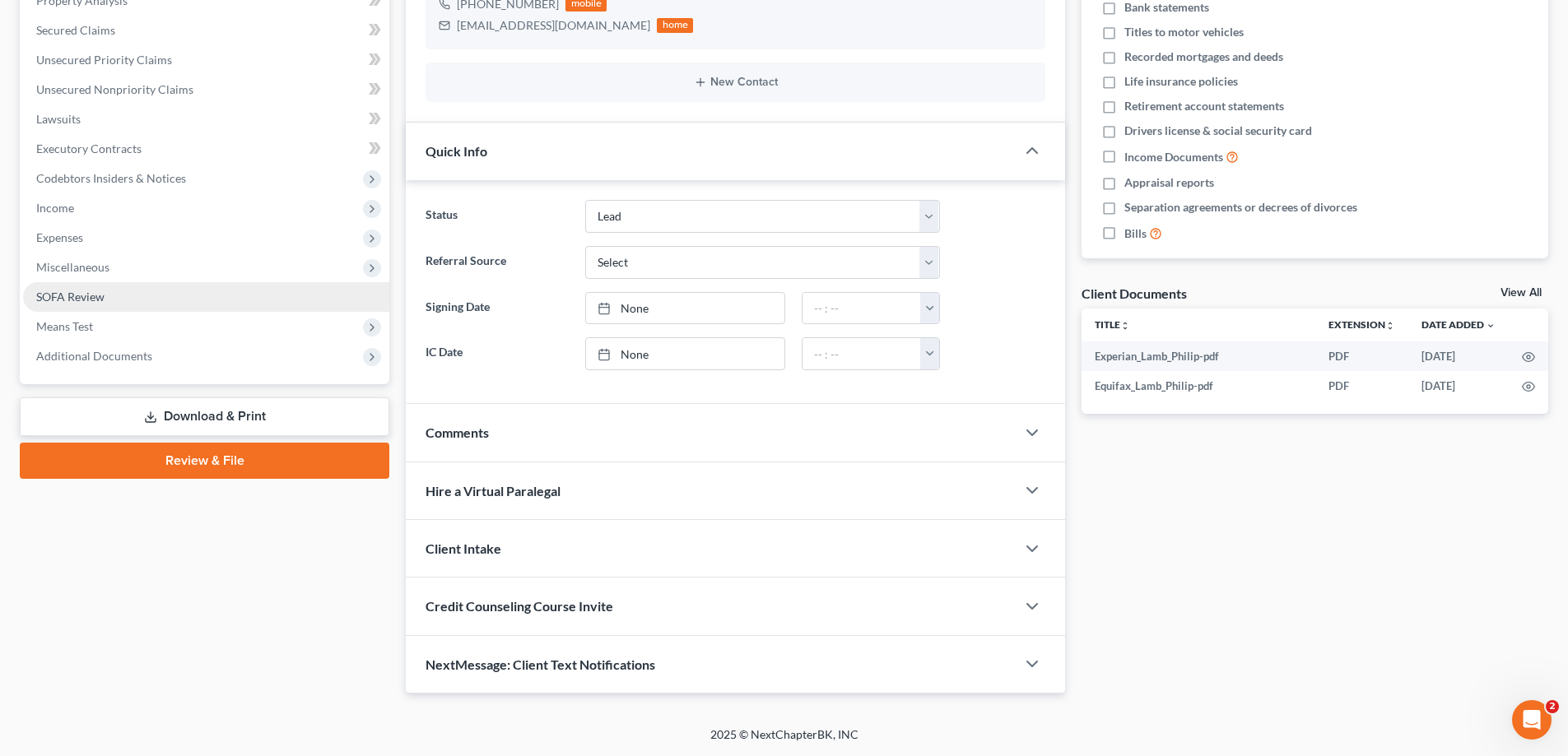
scroll to position [86, 0]
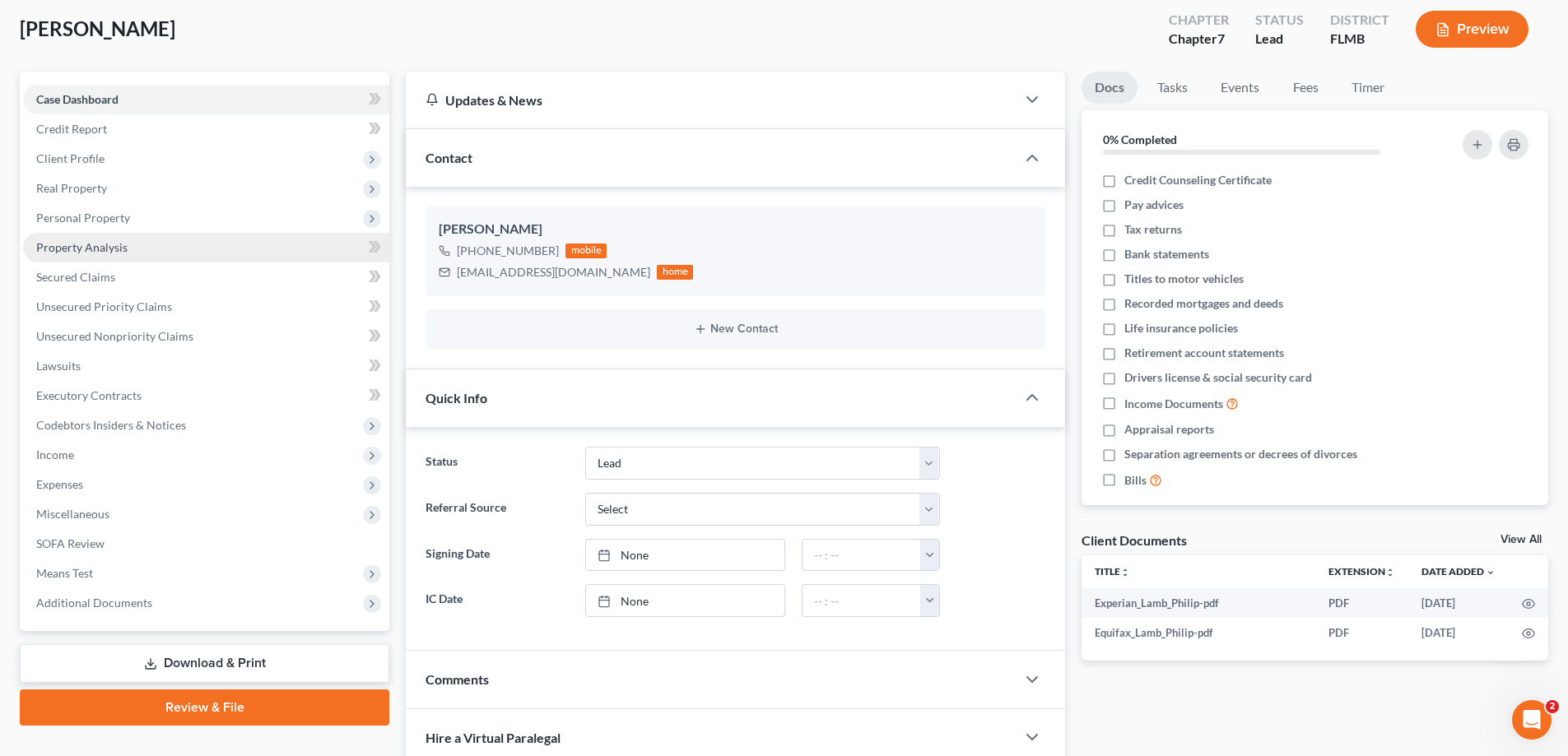
click at [108, 240] on span "Property Analysis" at bounding box center [82, 247] width 91 height 14
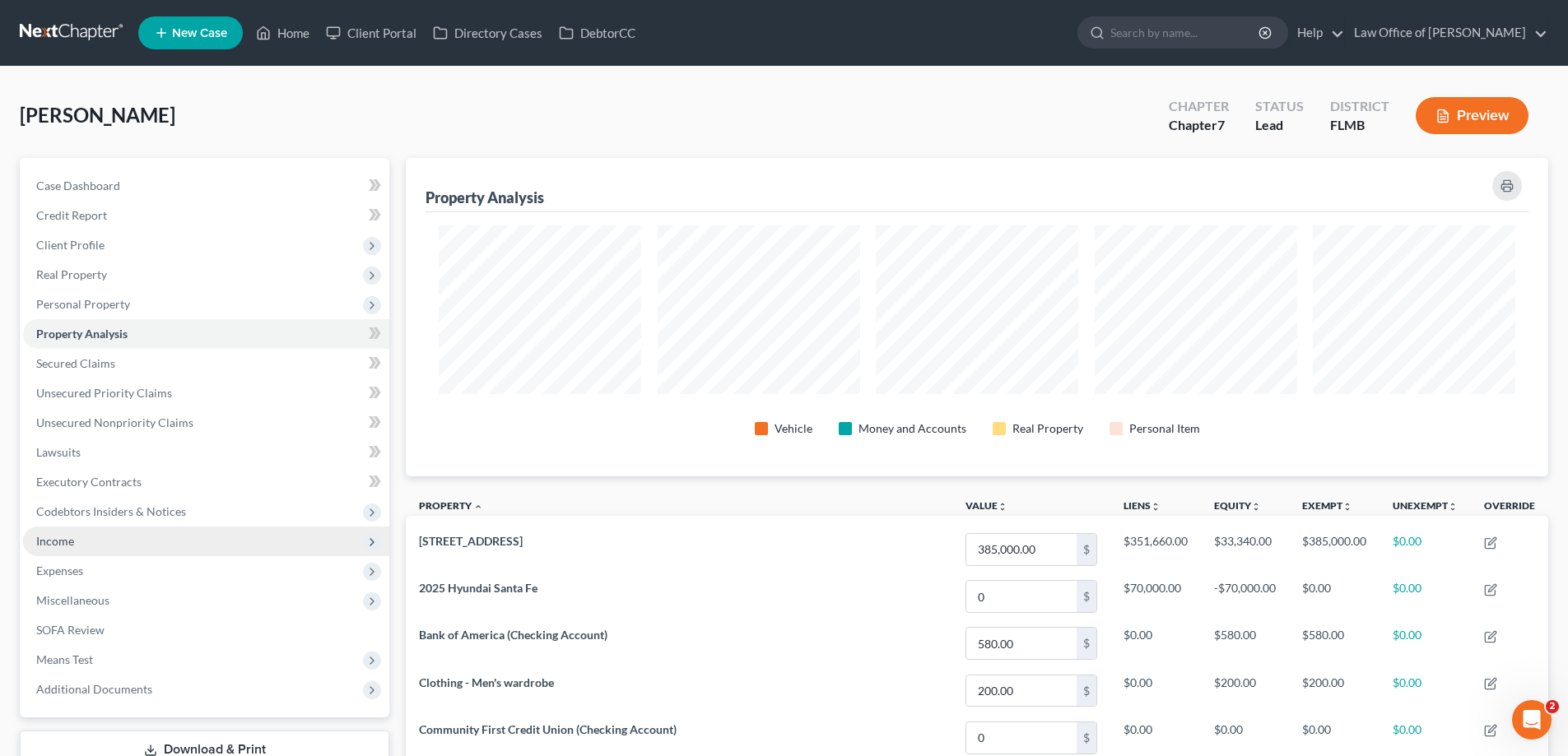
click at [64, 535] on span "Income" at bounding box center [55, 541] width 38 height 14
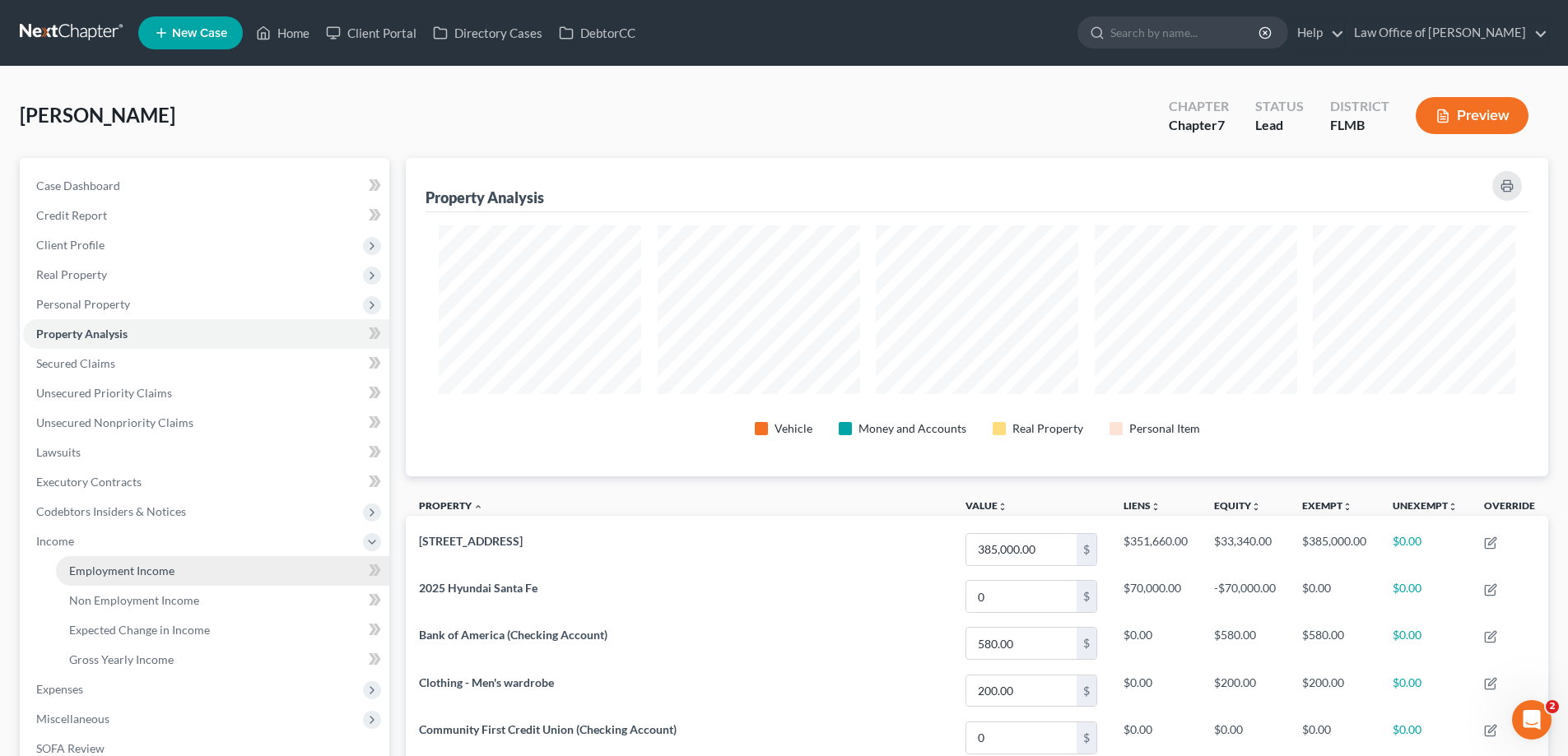
click at [97, 564] on span "Employment Income" at bounding box center [122, 571] width 105 height 14
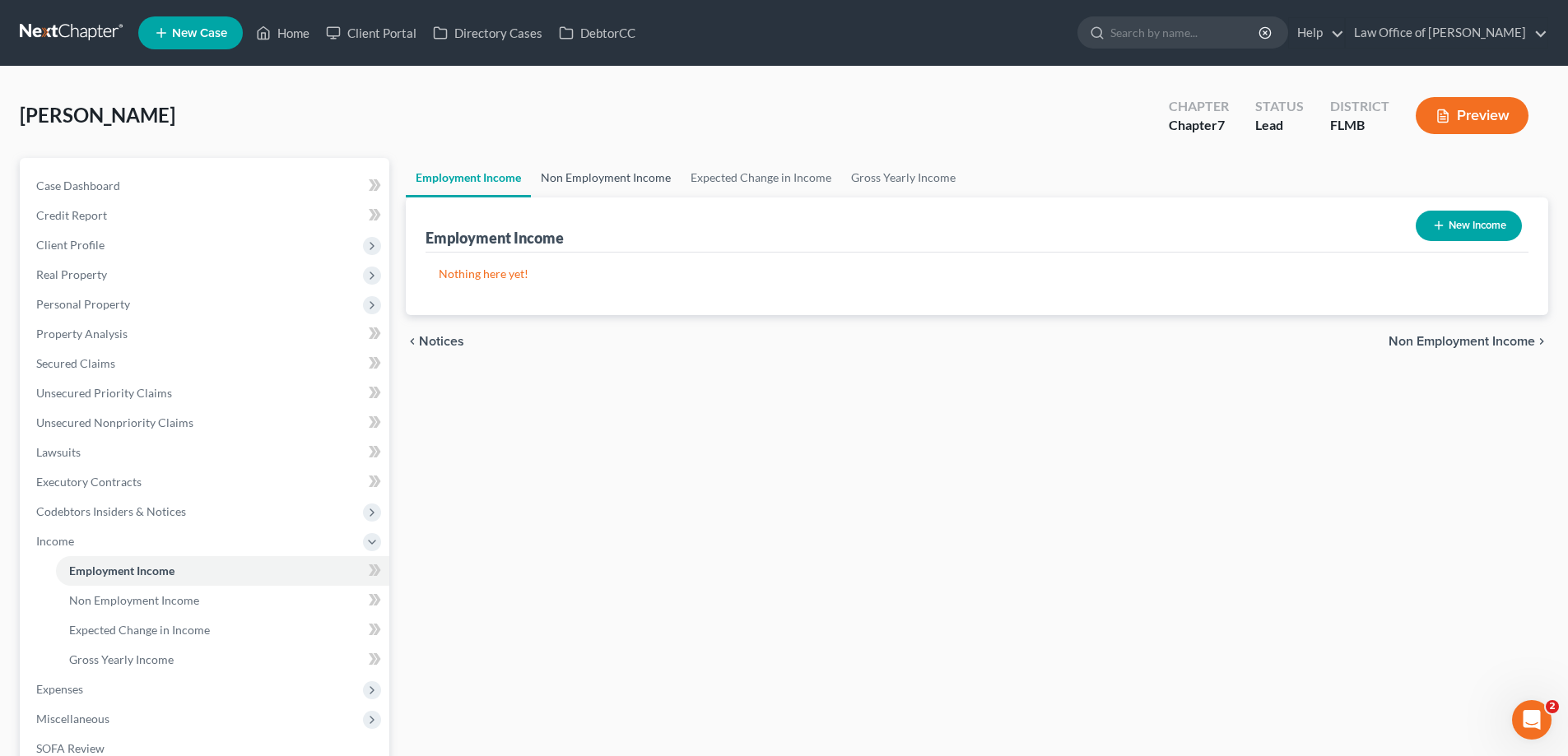
click at [633, 173] on link "Non Employment Income" at bounding box center [606, 178] width 150 height 40
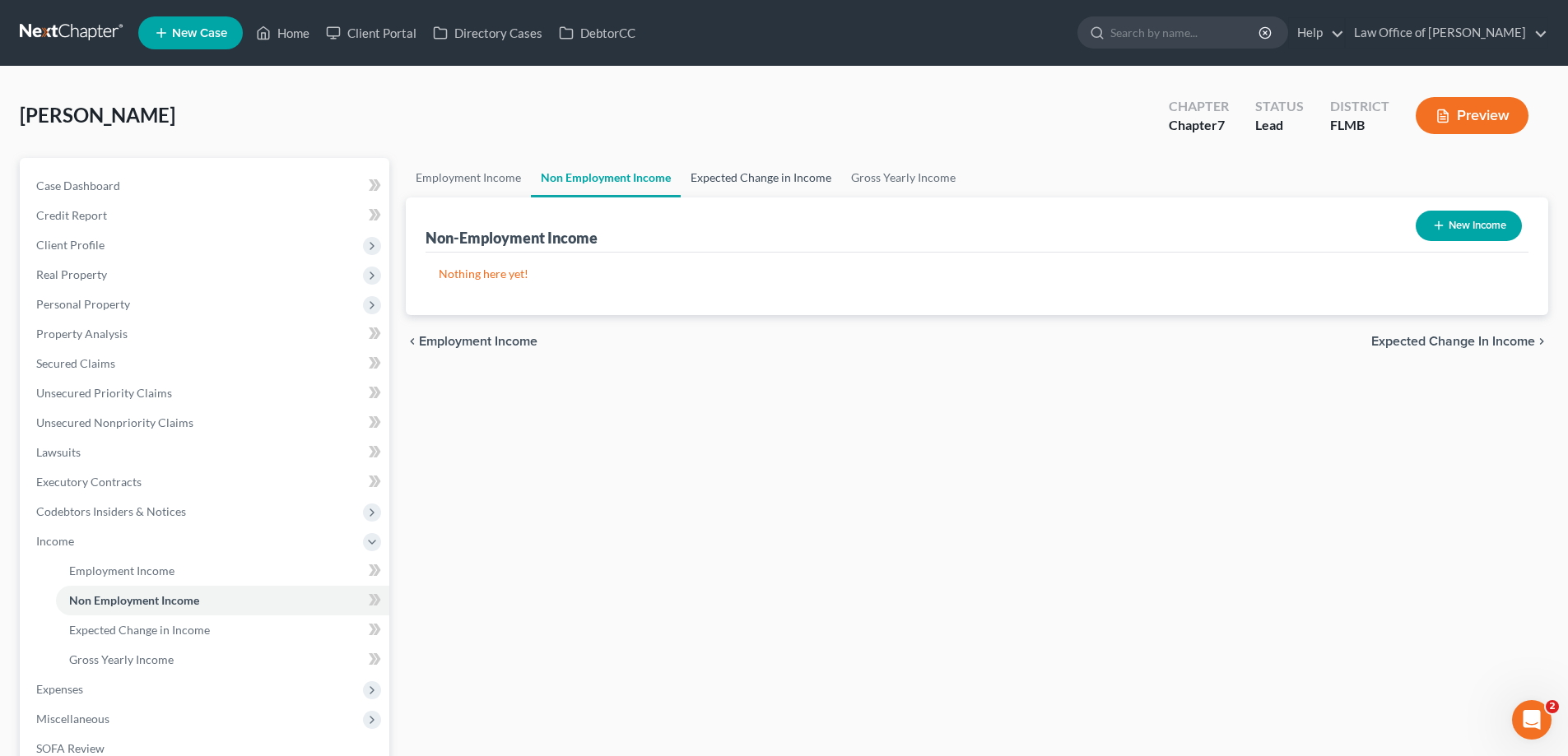
click at [751, 177] on link "Expected Change in Income" at bounding box center [760, 178] width 160 height 40
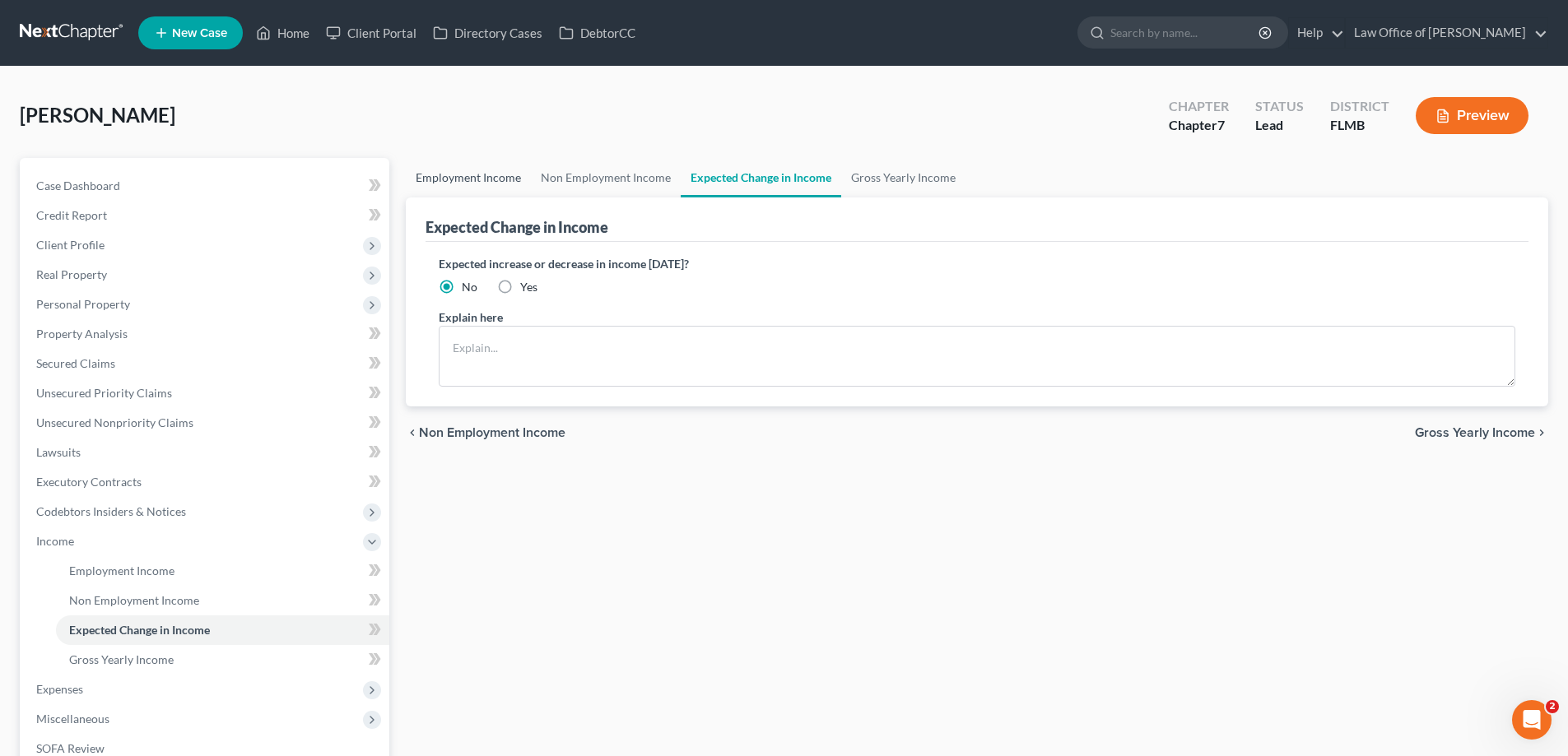
click at [479, 182] on link "Employment Income" at bounding box center [468, 178] width 125 height 40
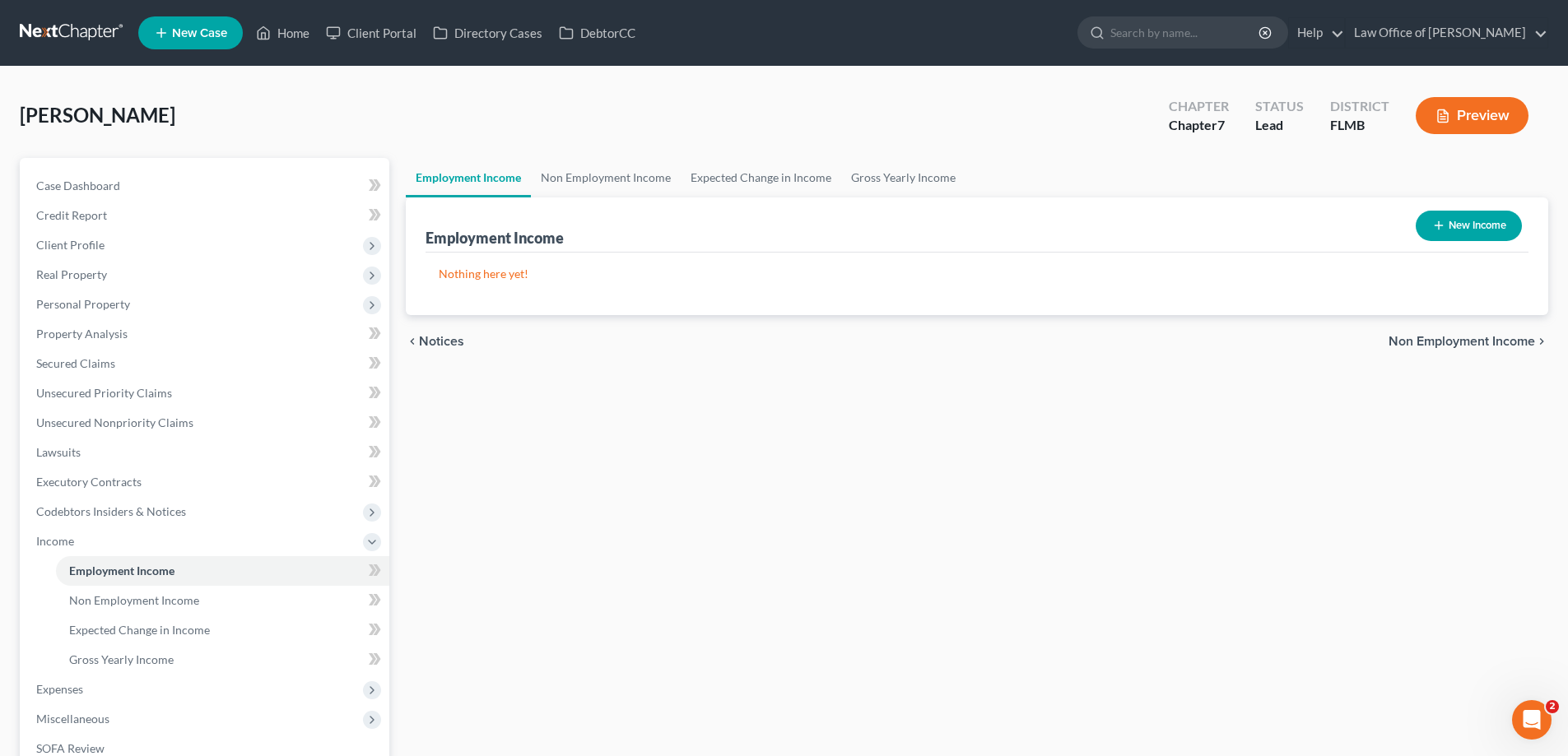
click at [1470, 228] on button "New Income" at bounding box center [1468, 226] width 106 height 30
select select "0"
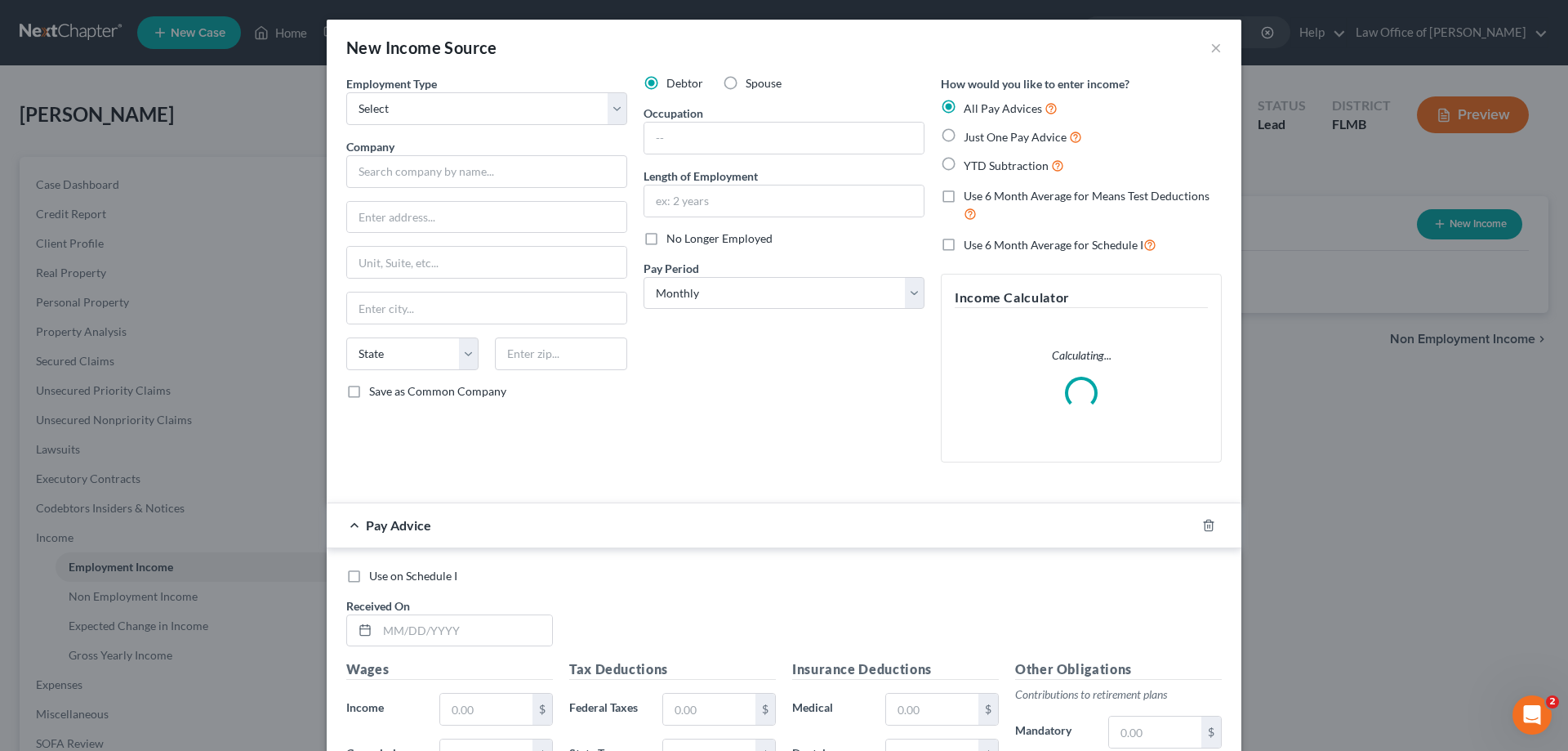
click at [746, 79] on label "Spouse" at bounding box center [763, 82] width 36 height 16
click at [752, 79] on input "Spouse" at bounding box center [758, 80] width 11 height 11
radio input "true"
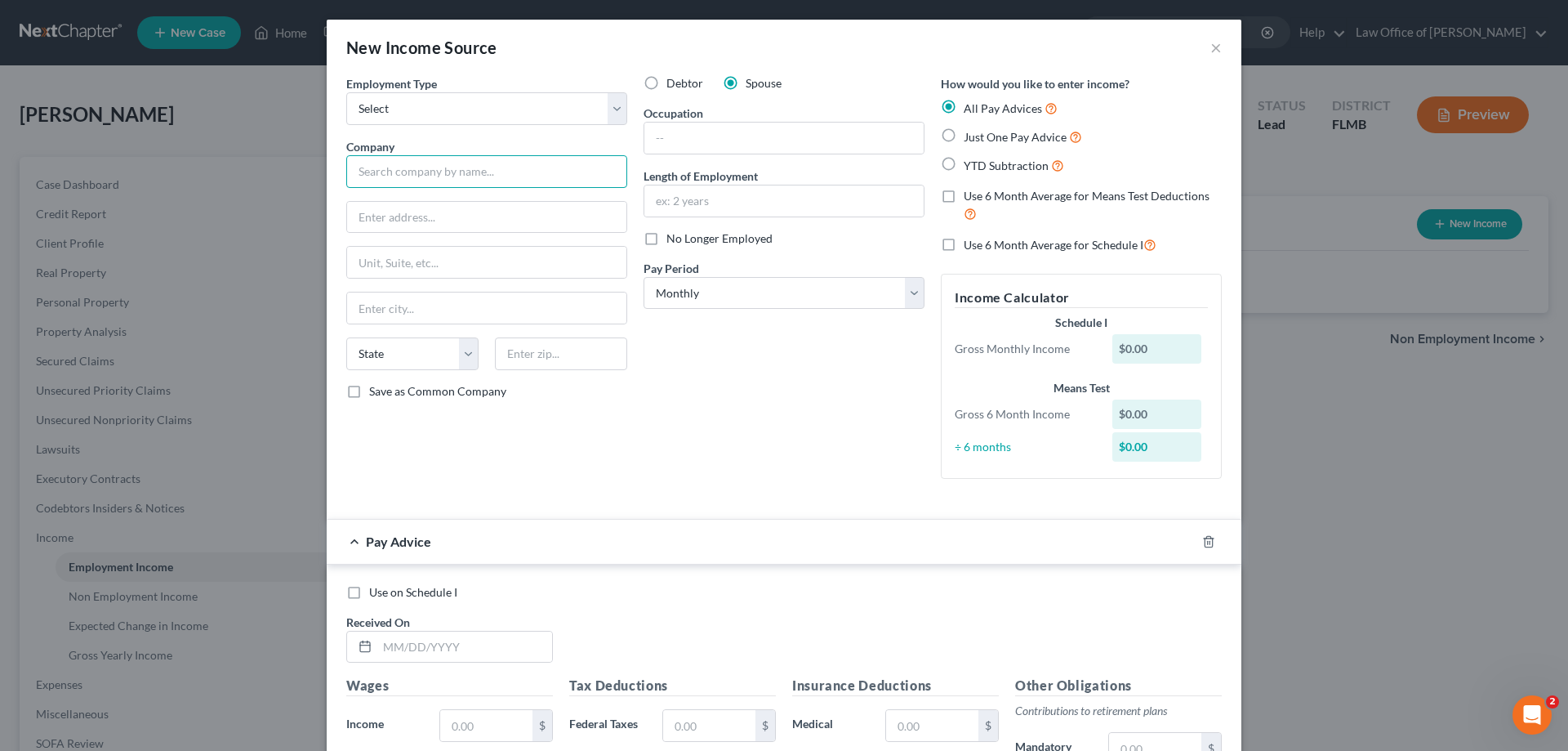
click at [527, 164] on input "text" at bounding box center [487, 172] width 281 height 33
type input "First Coast Mortgage Funding LLC"
drag, startPoint x: 556, startPoint y: 181, endPoint x: 160, endPoint y: 142, distance: 397.9
click at [160, 142] on div "New Income Source × Employment Type * Select Full or [DEMOGRAPHIC_DATA] Employm…" at bounding box center [784, 375] width 1568 height 751
click at [420, 218] on input "text" at bounding box center [487, 217] width 279 height 31
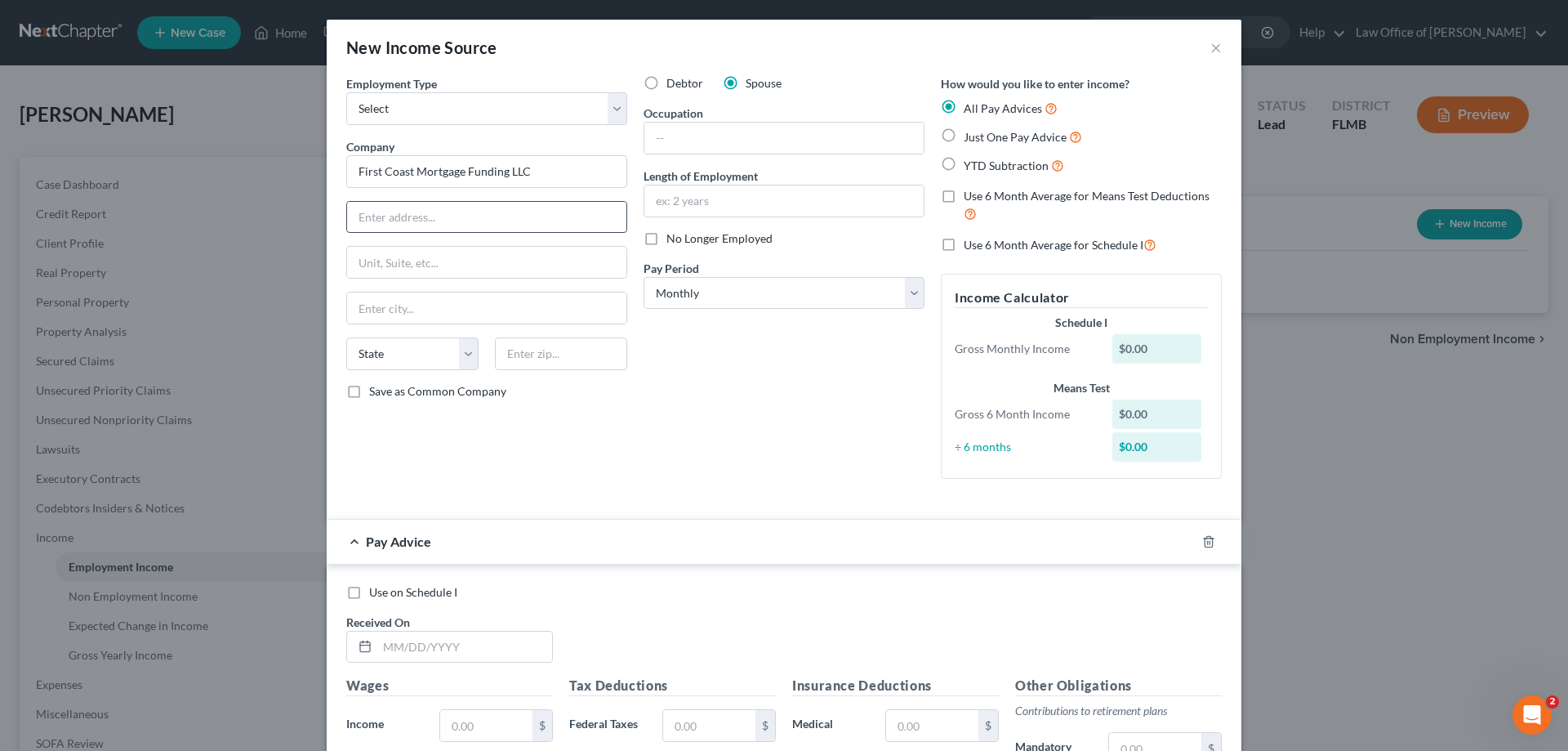
paste input "[STREET_ADDRESS][PERSON_NAME]"
drag, startPoint x: 578, startPoint y: 215, endPoint x: 738, endPoint y: 217, distance: 160.0
click at [746, 217] on div "Employment Type * Select Full or [DEMOGRAPHIC_DATA] Employment Self Employment …" at bounding box center [784, 290] width 892 height 431
type input "[STREET_ADDRESS][PERSON_NAME]"
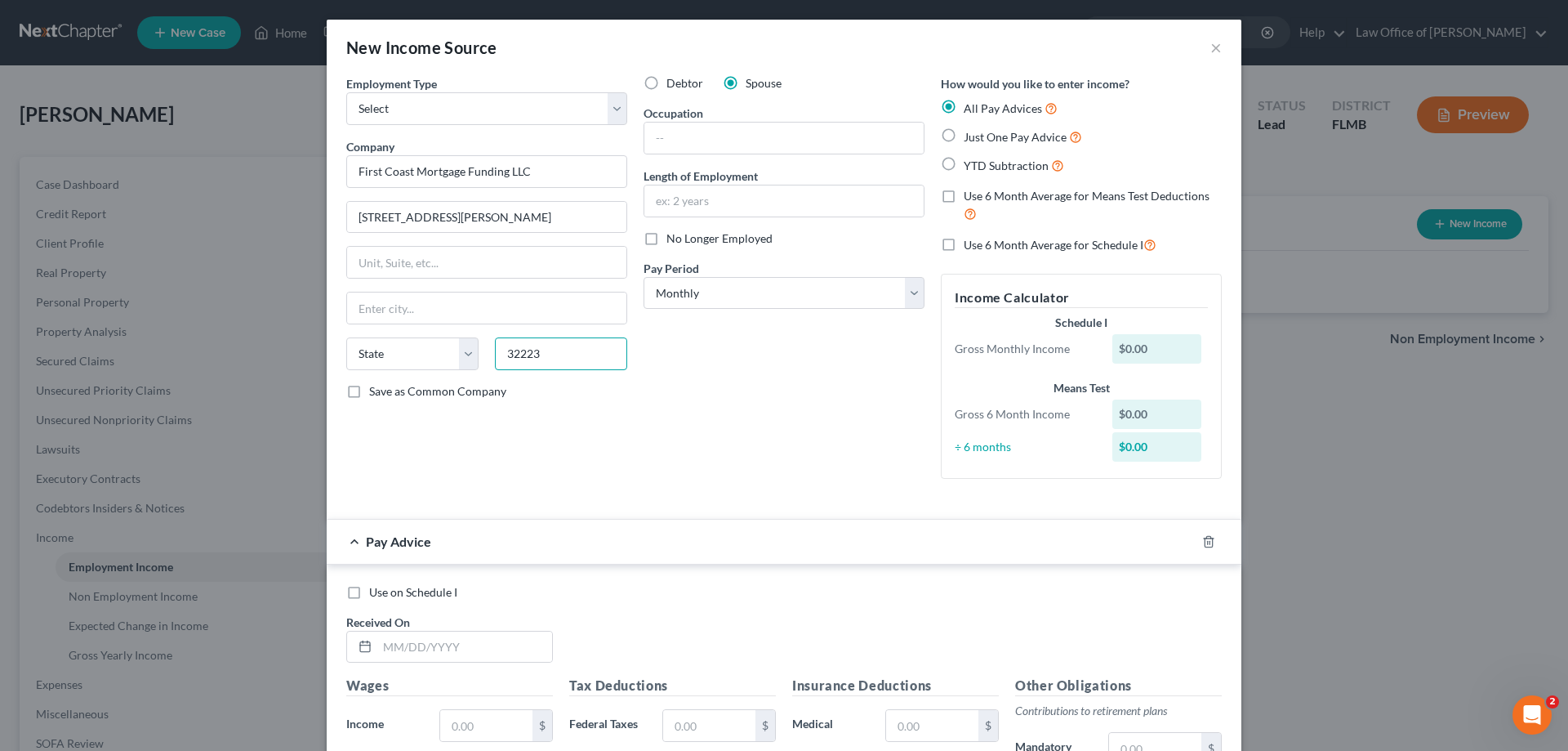
scroll to position [0, 0]
type input "32223"
type input "[GEOGRAPHIC_DATA]"
select select "9"
drag, startPoint x: 527, startPoint y: 215, endPoint x: 789, endPoint y: 238, distance: 263.0
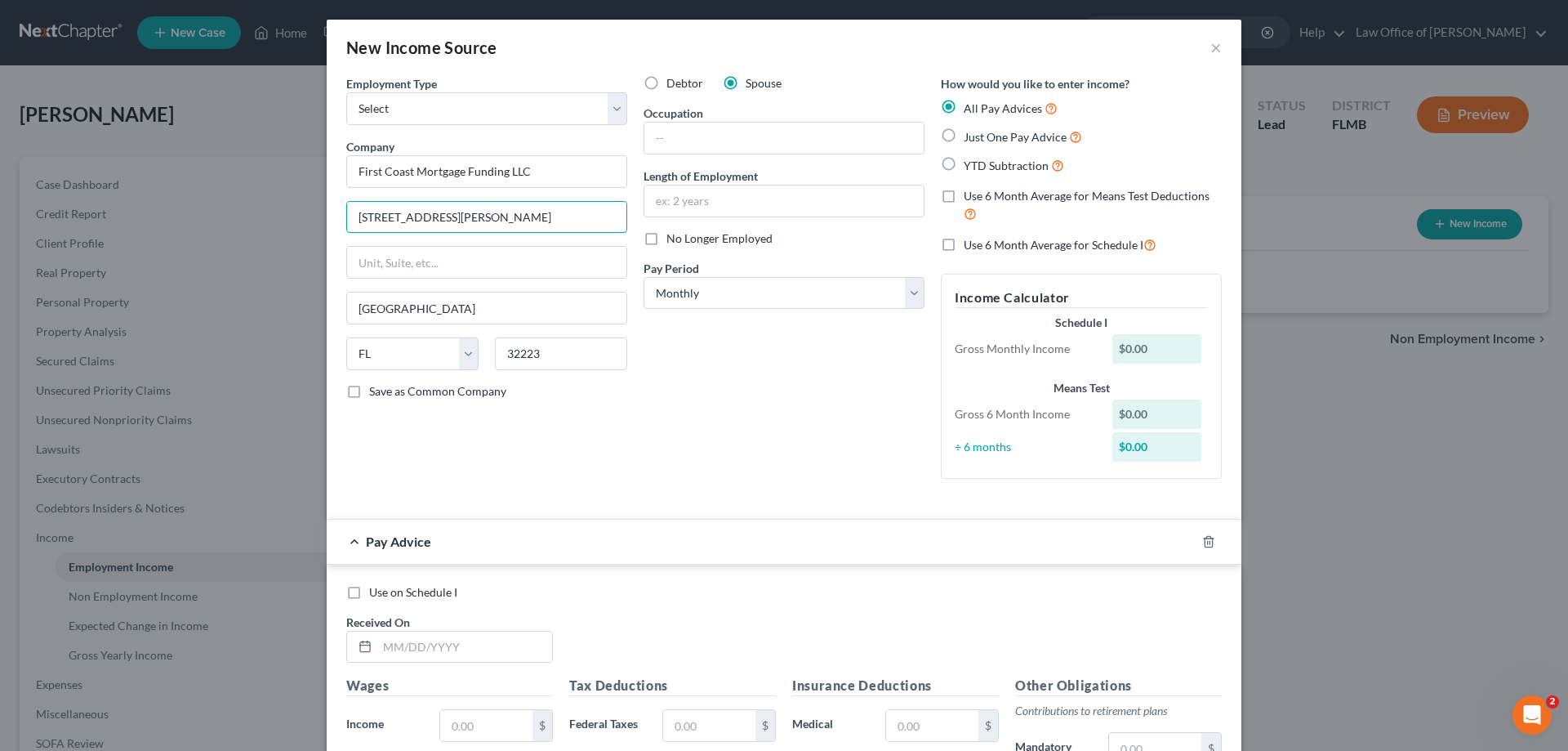
click at [789, 238] on div "Employment Type * Select Full or [DEMOGRAPHIC_DATA] Employment Self Employment …" at bounding box center [784, 290] width 892 height 431
drag, startPoint x: 583, startPoint y: 221, endPoint x: 463, endPoint y: 215, distance: 120.1
click at [461, 215] on input "[STREET_ADDRESS][PERSON_NAME]" at bounding box center [487, 217] width 279 height 31
type input "[STREET_ADDRESS][PERSON_NAME]"
type input "Building 200"
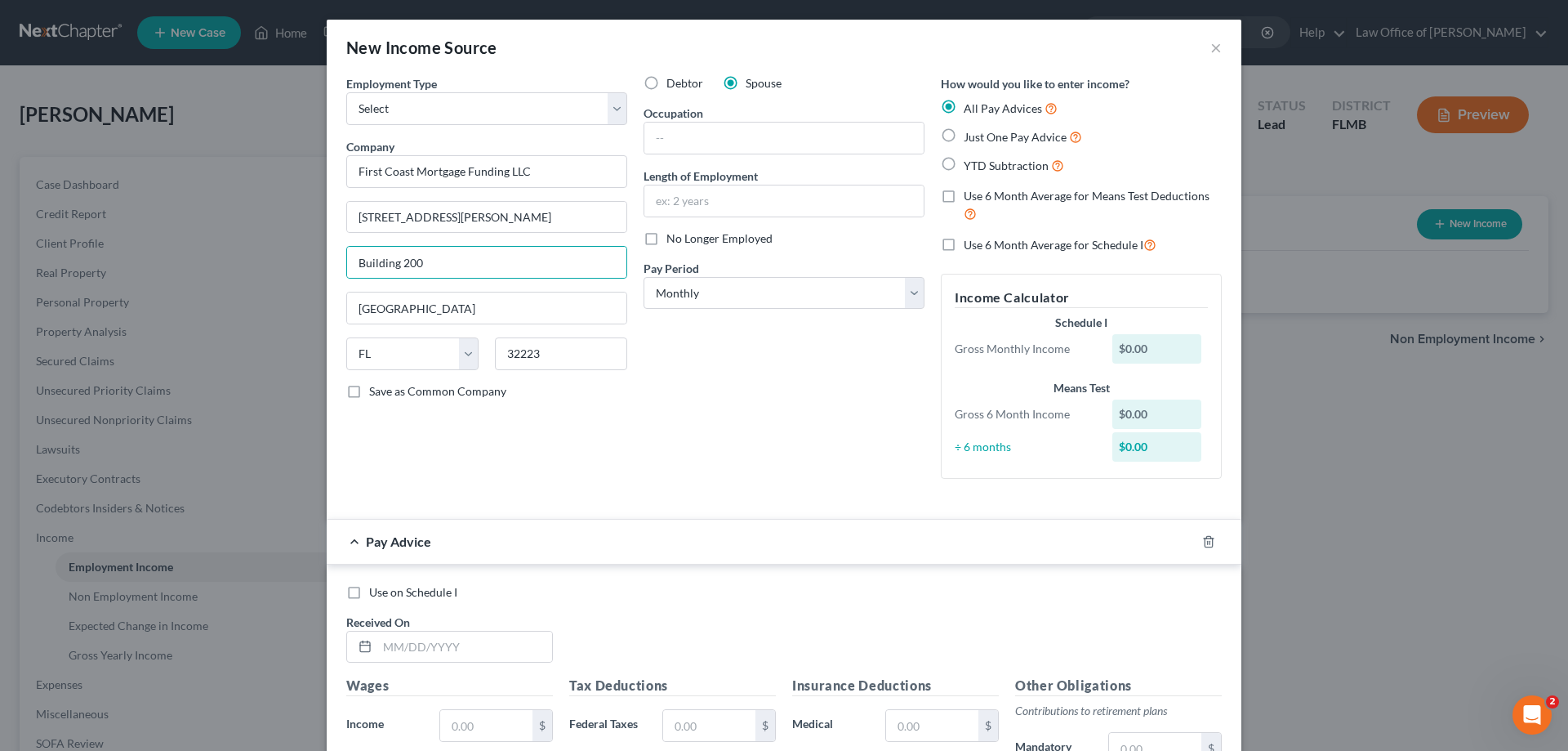
click at [734, 383] on div "Debtor Spouse Occupation Length of Employment No Longer Employed Pay Period * S…" at bounding box center [784, 283] width 298 height 416
click at [726, 151] on input "text" at bounding box center [784, 138] width 279 height 31
type input "Mortgage Broker"
click at [756, 296] on select "Select Monthly Twice Monthly Every Other Week Weekly" at bounding box center [784, 293] width 281 height 33
select select "2"
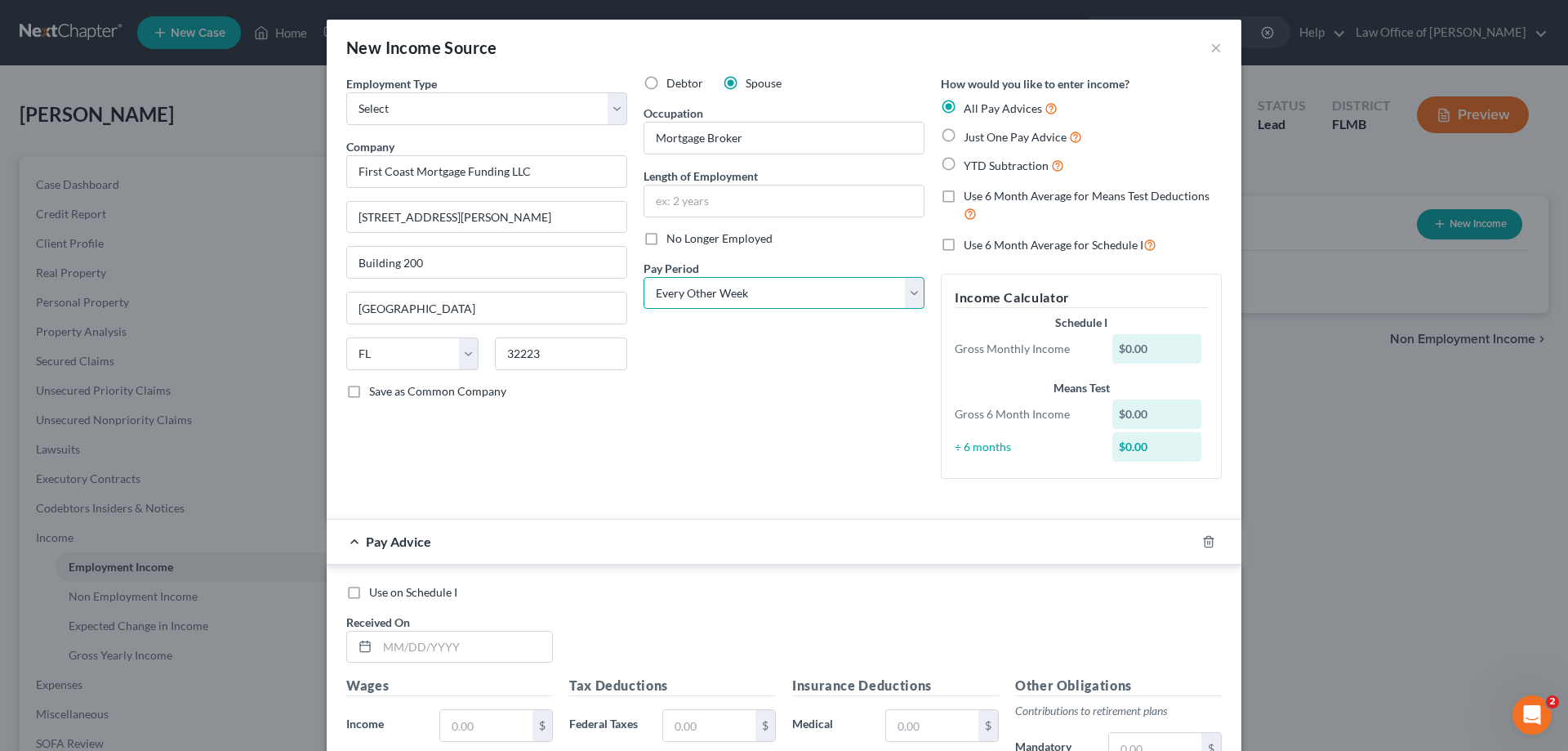
click at [644, 277] on select "Select Monthly Twice Monthly Every Other Week Weekly" at bounding box center [784, 293] width 281 height 33
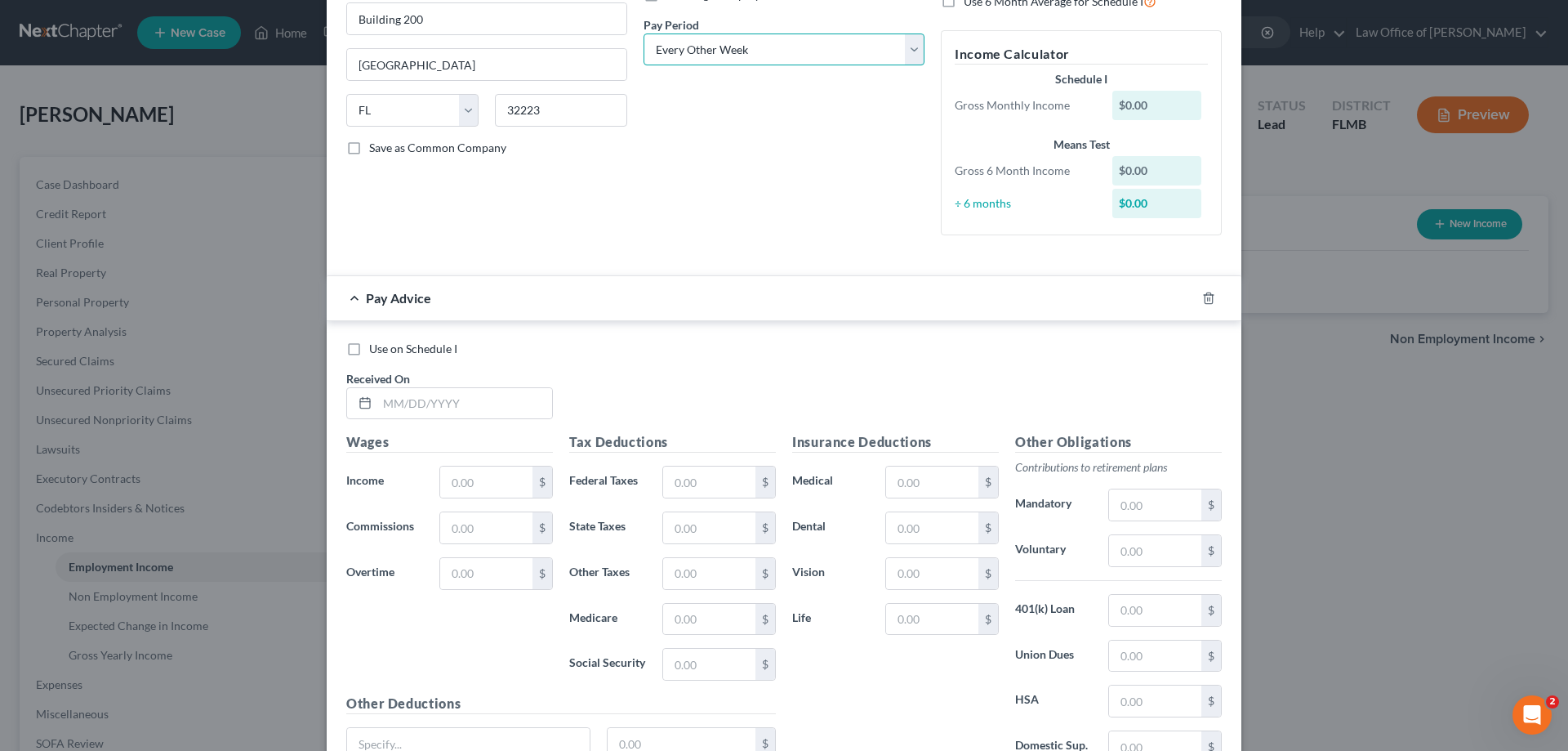
scroll to position [394, 0]
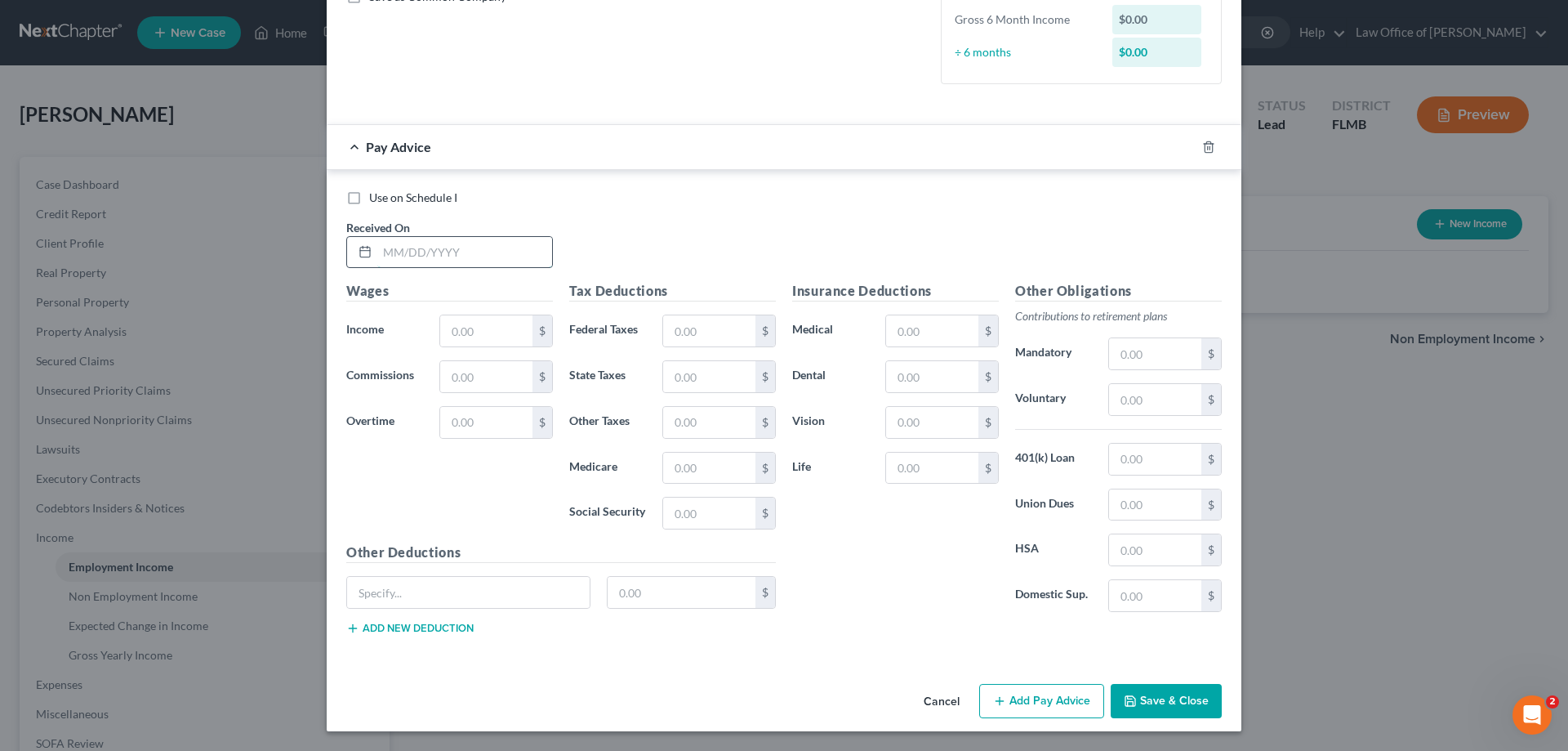
click at [443, 259] on input "text" at bounding box center [465, 252] width 175 height 31
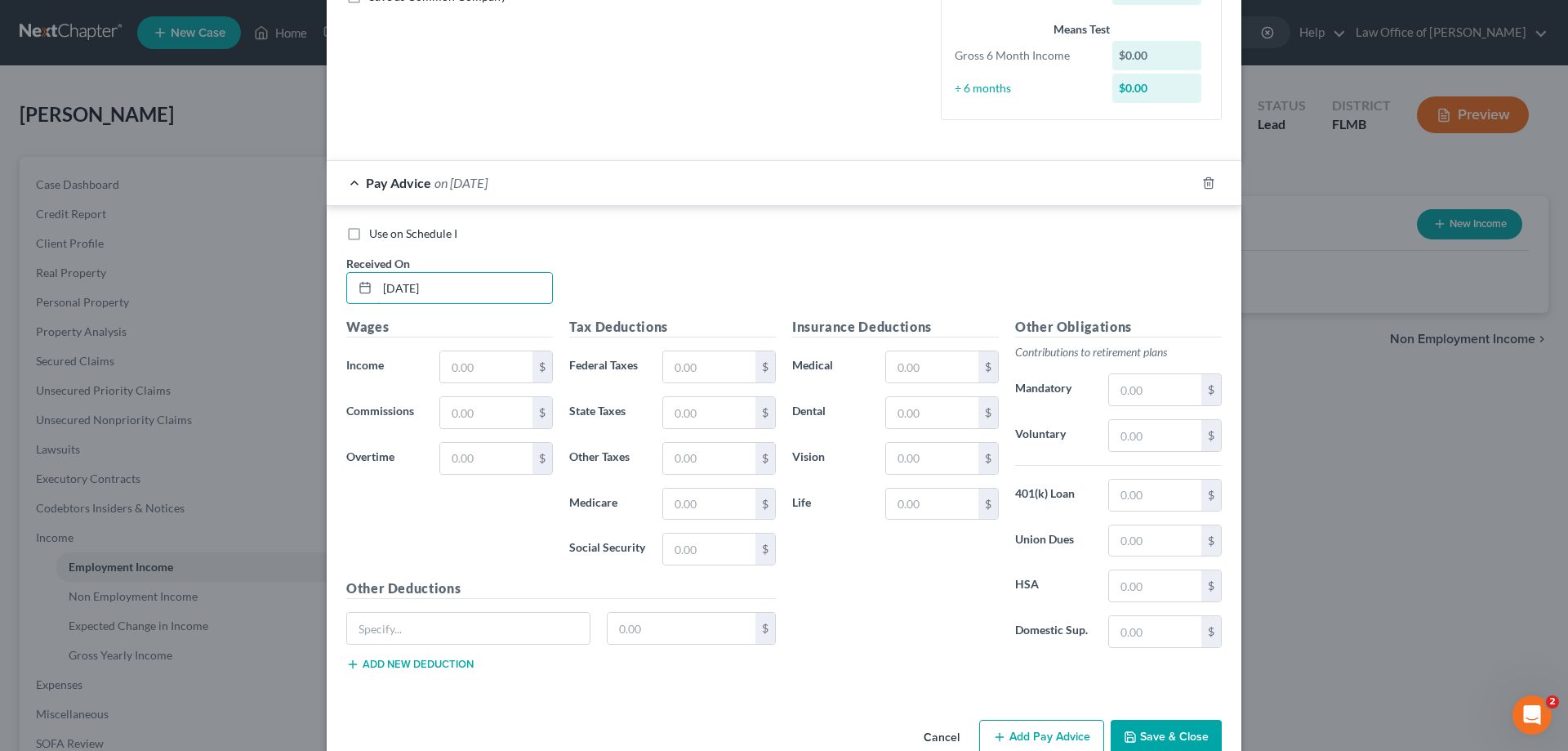
drag, startPoint x: 424, startPoint y: 283, endPoint x: 111, endPoint y: 288, distance: 313.0
click at [111, 288] on div "New Income Source × Employment Type * Select Full or Part Time Employment Self …" at bounding box center [784, 375] width 1568 height 751
type input "4/15/25"
type input "10,239.49"
type input "625.66"
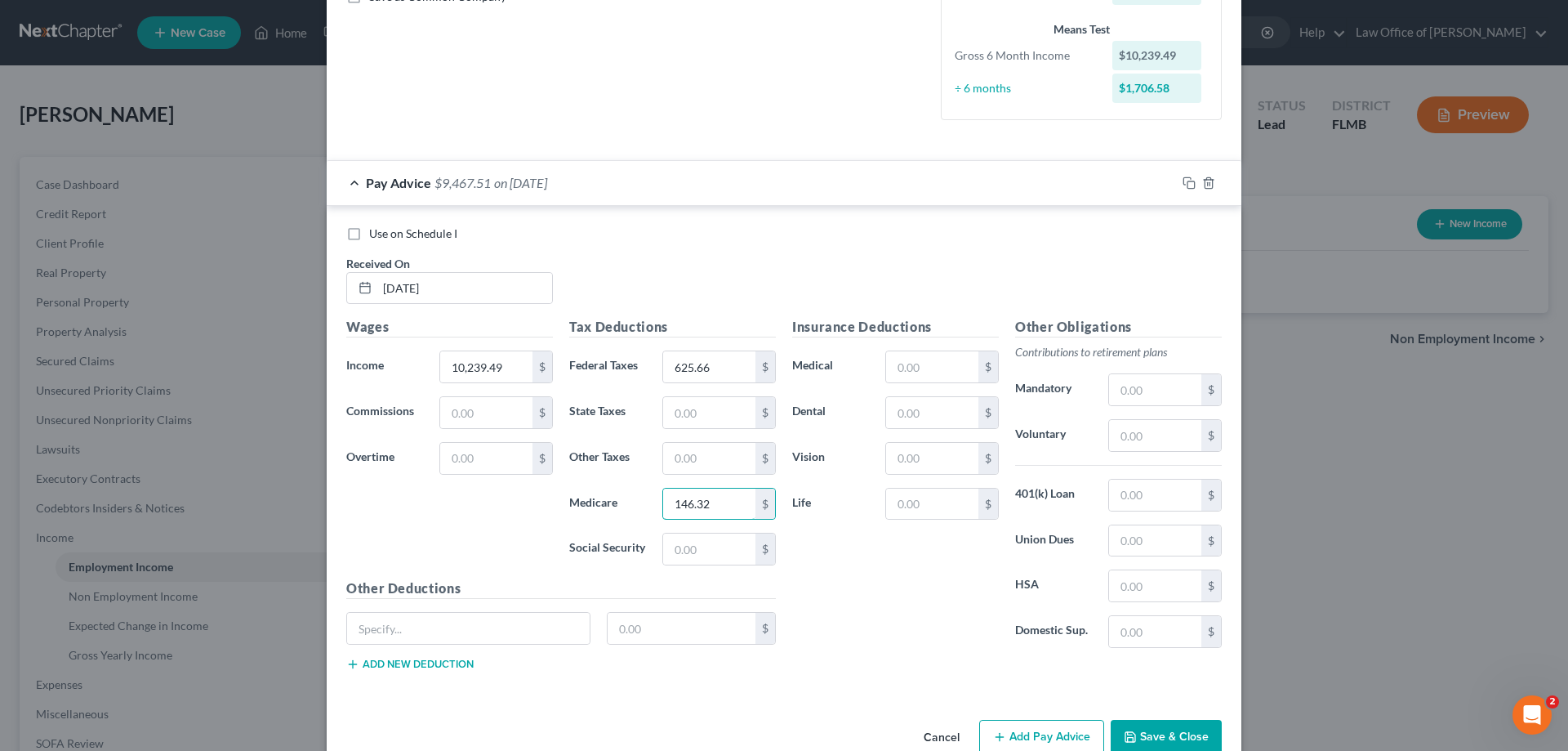
type input "146.32"
type input "15"
type input "1,525.79"
type input "6"
type input "0"
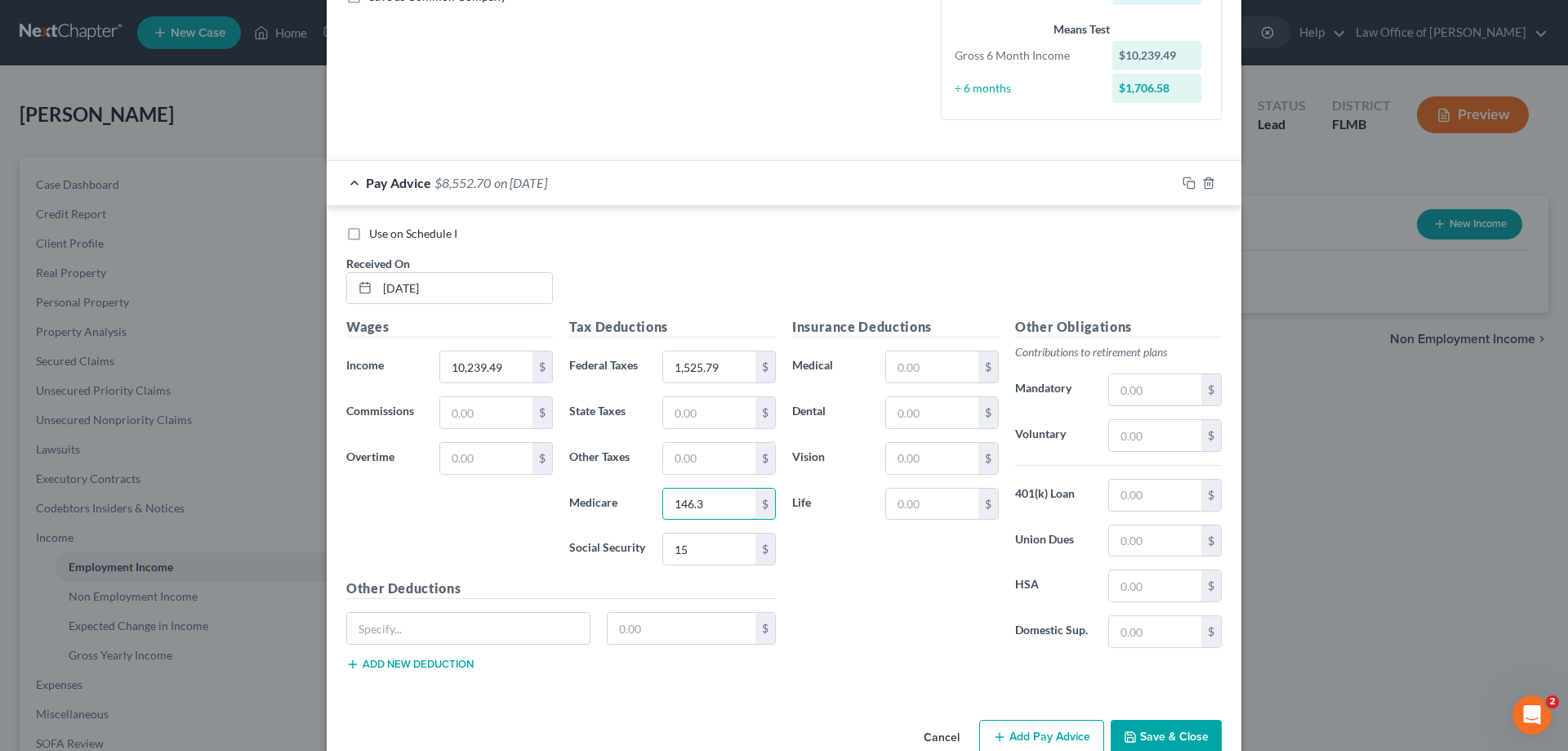
type input "146.32"
type input "625.66"
click at [909, 364] on input "text" at bounding box center [932, 367] width 92 height 31
type input "148.34"
click at [1183, 181] on icon "button" at bounding box center [1190, 183] width 13 height 13
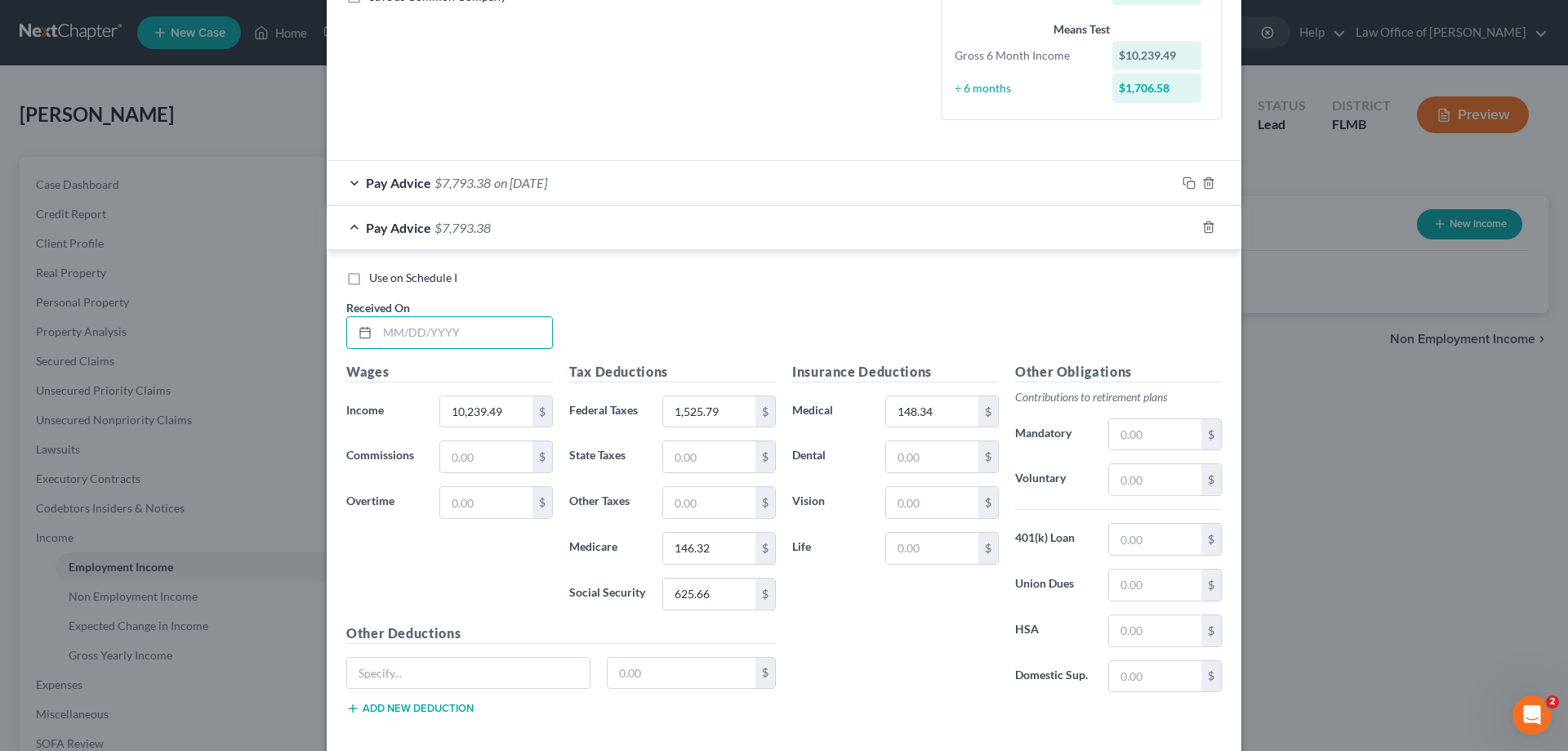
drag, startPoint x: 425, startPoint y: 323, endPoint x: 636, endPoint y: 308, distance: 211.5
click at [425, 323] on input "text" at bounding box center [465, 332] width 175 height 31
type input "5/15/25"
type input "5,062.56"
type input "359.08"
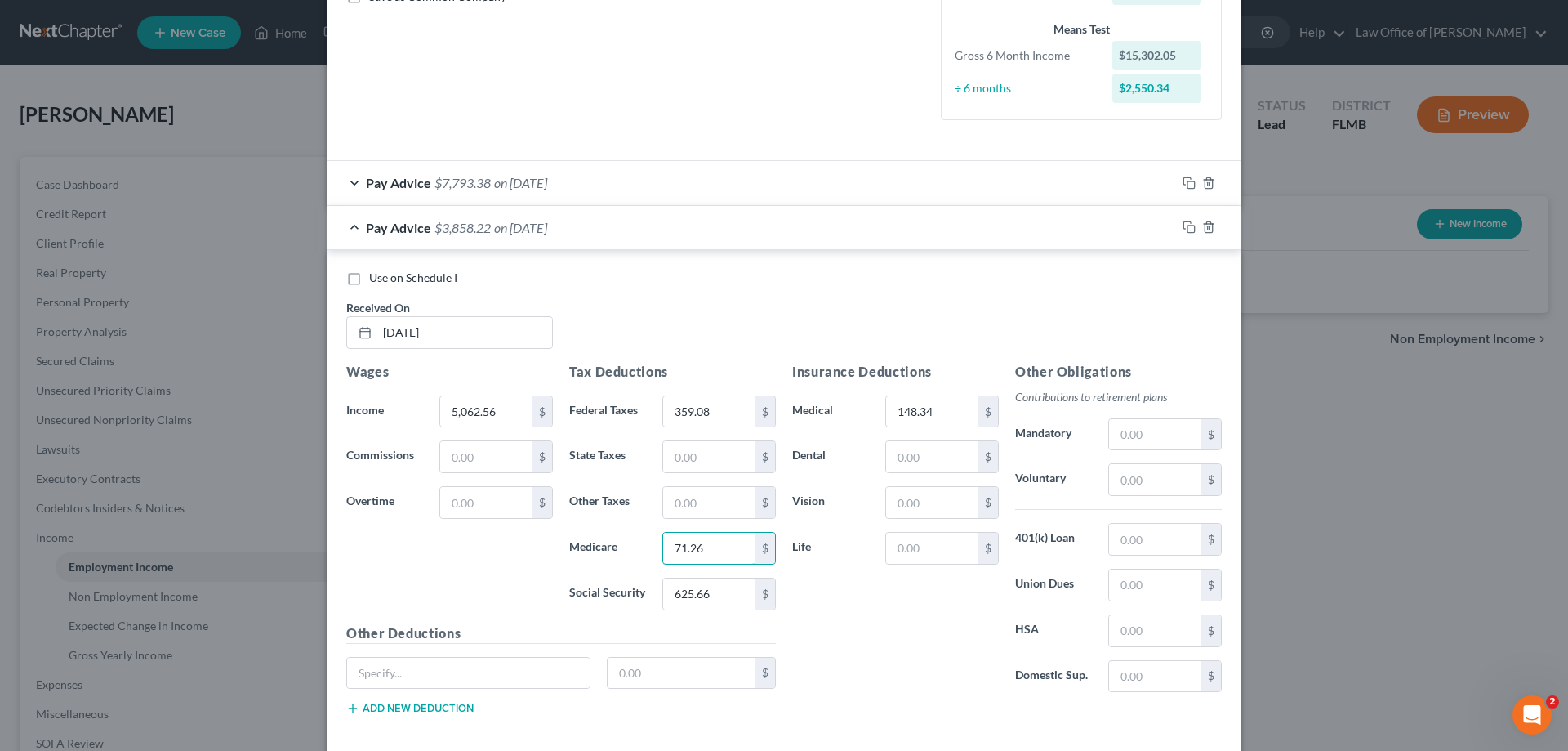
type input "71.26"
type input "304.68"
type input "506.26"
click at [1183, 226] on icon "button" at bounding box center [1190, 227] width 13 height 13
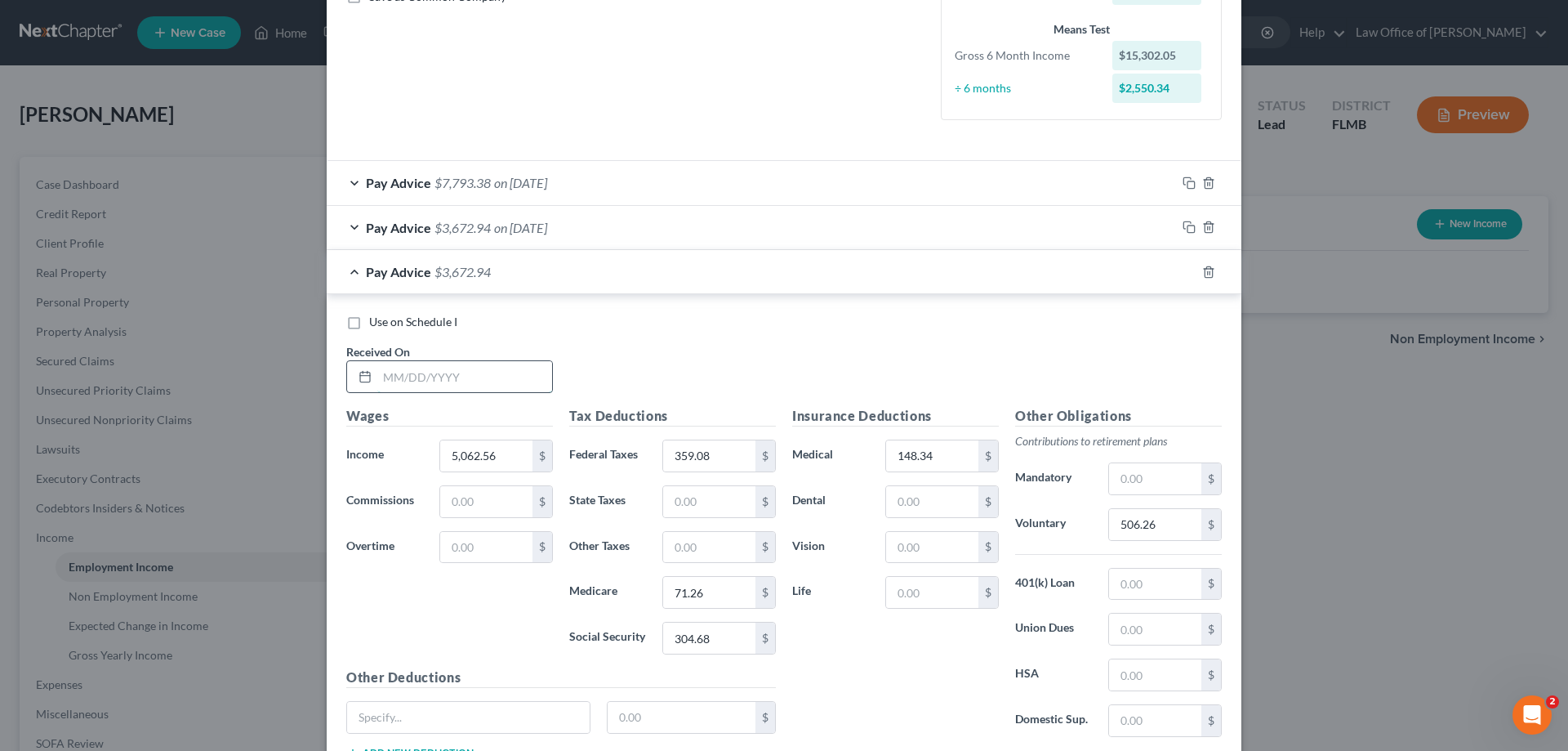
click at [467, 378] on input "text" at bounding box center [465, 376] width 175 height 31
type input "5/30/25"
type input "3,345.19"
click at [715, 457] on input "359.08" at bounding box center [710, 456] width 92 height 31
type input "173.60"
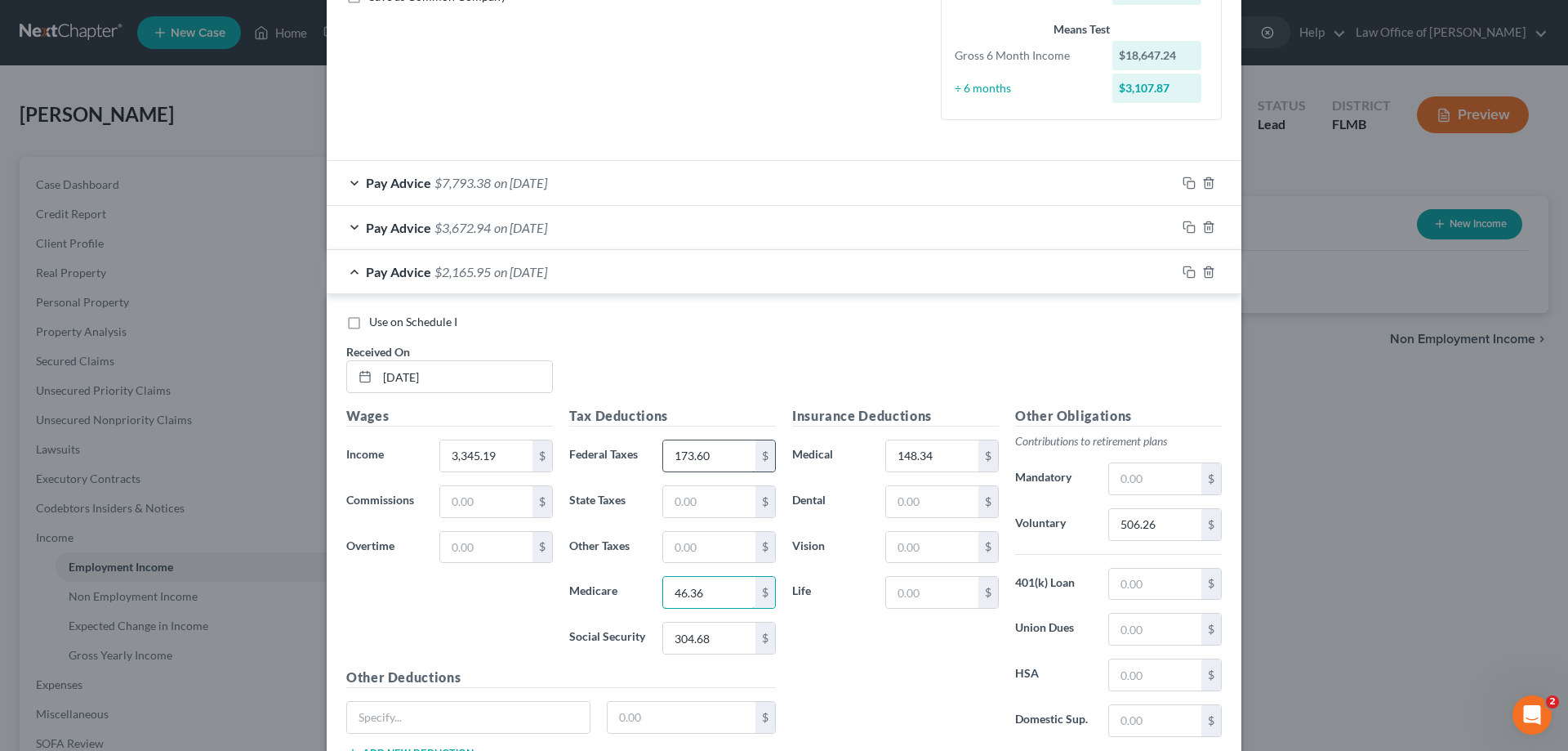
type input "46.36"
type input "198.20"
click at [935, 445] on input "148.34" at bounding box center [932, 456] width 92 height 31
click at [1163, 521] on input "506.26" at bounding box center [1155, 524] width 92 height 31
type input "334.52"
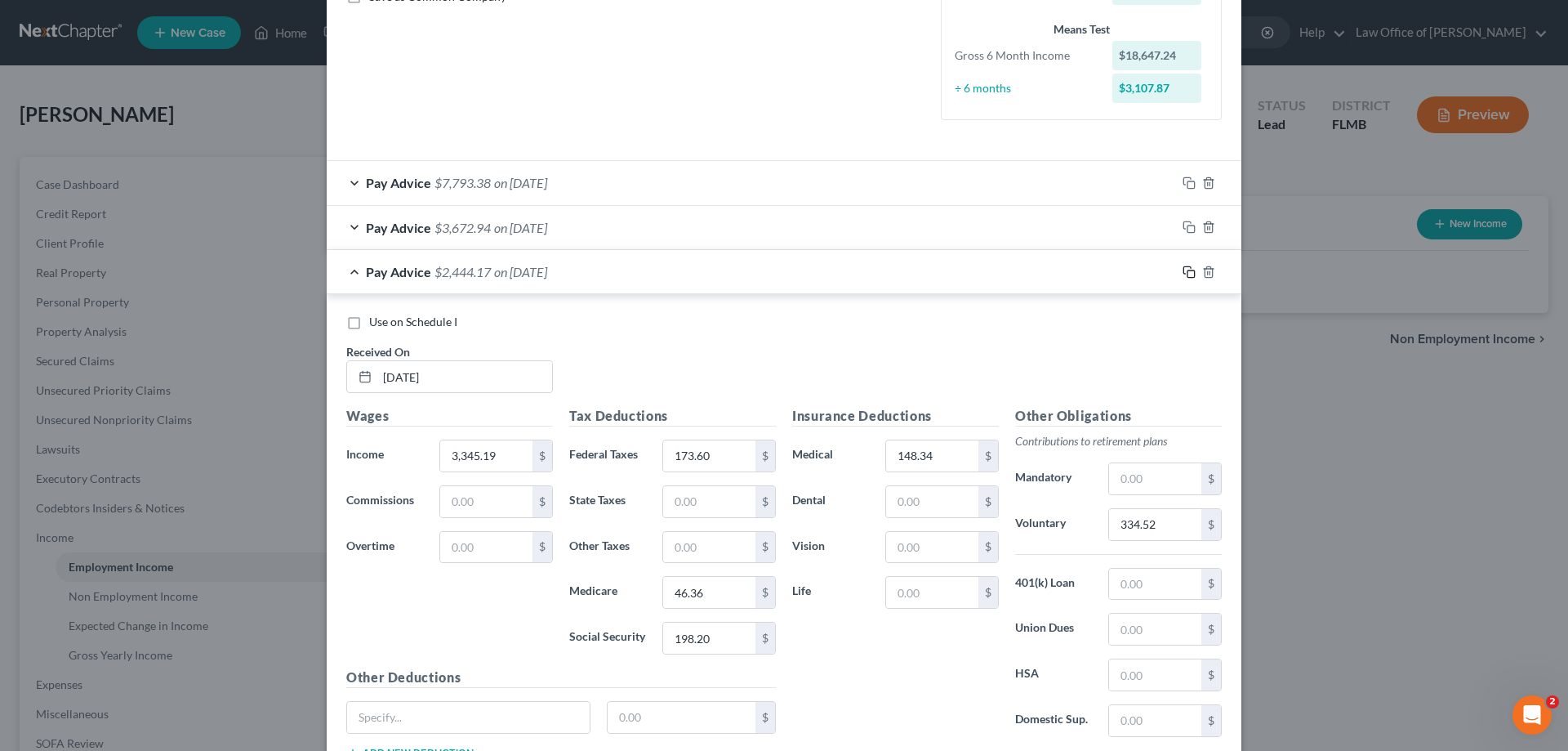
click at [1186, 266] on icon "button" at bounding box center [1190, 272] width 13 height 13
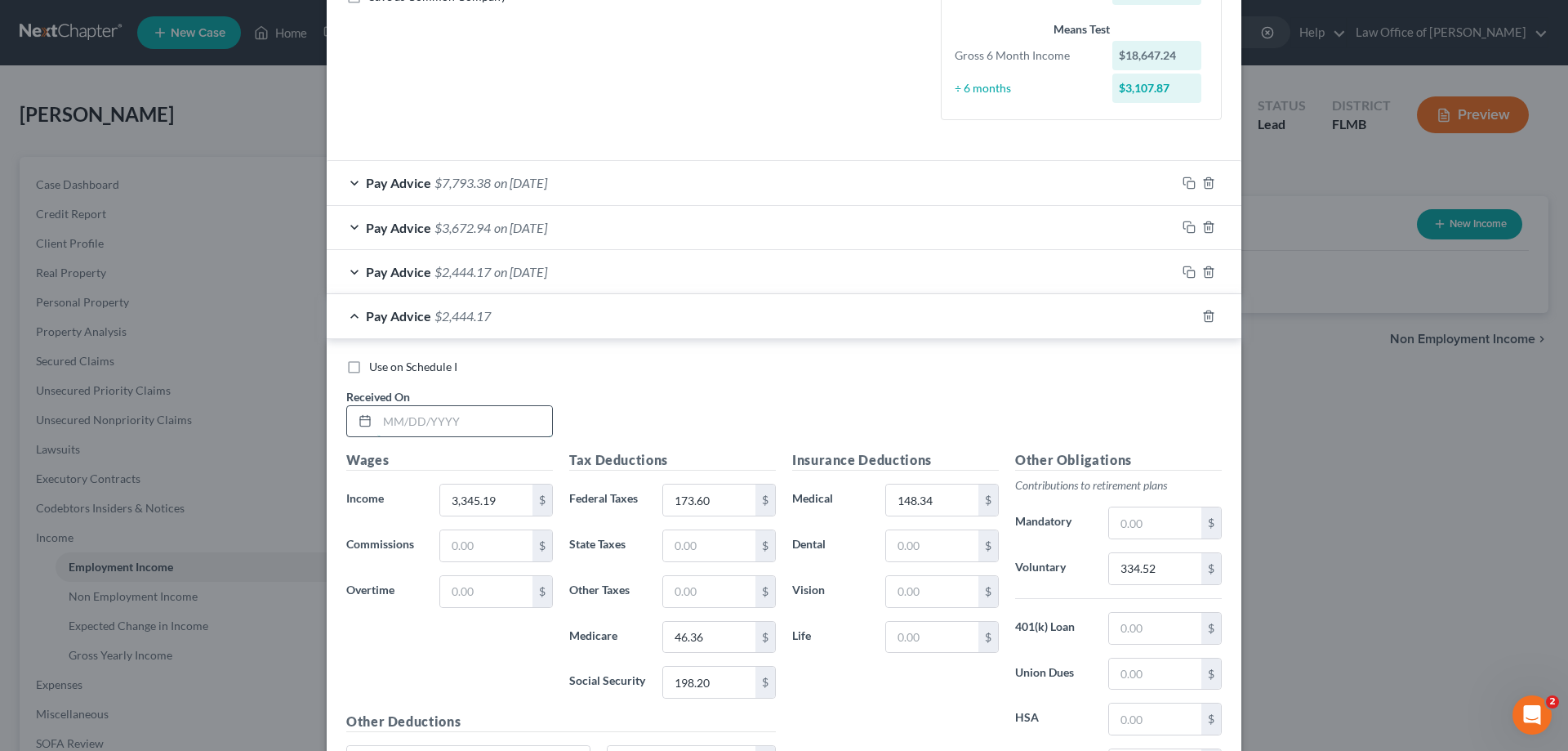
drag, startPoint x: 466, startPoint y: 431, endPoint x: 487, endPoint y: 413, distance: 27.7
click at [466, 431] on input "text" at bounding box center [465, 421] width 175 height 31
type input "6/30/2025"
type input "2,760.04"
type input "110.41"
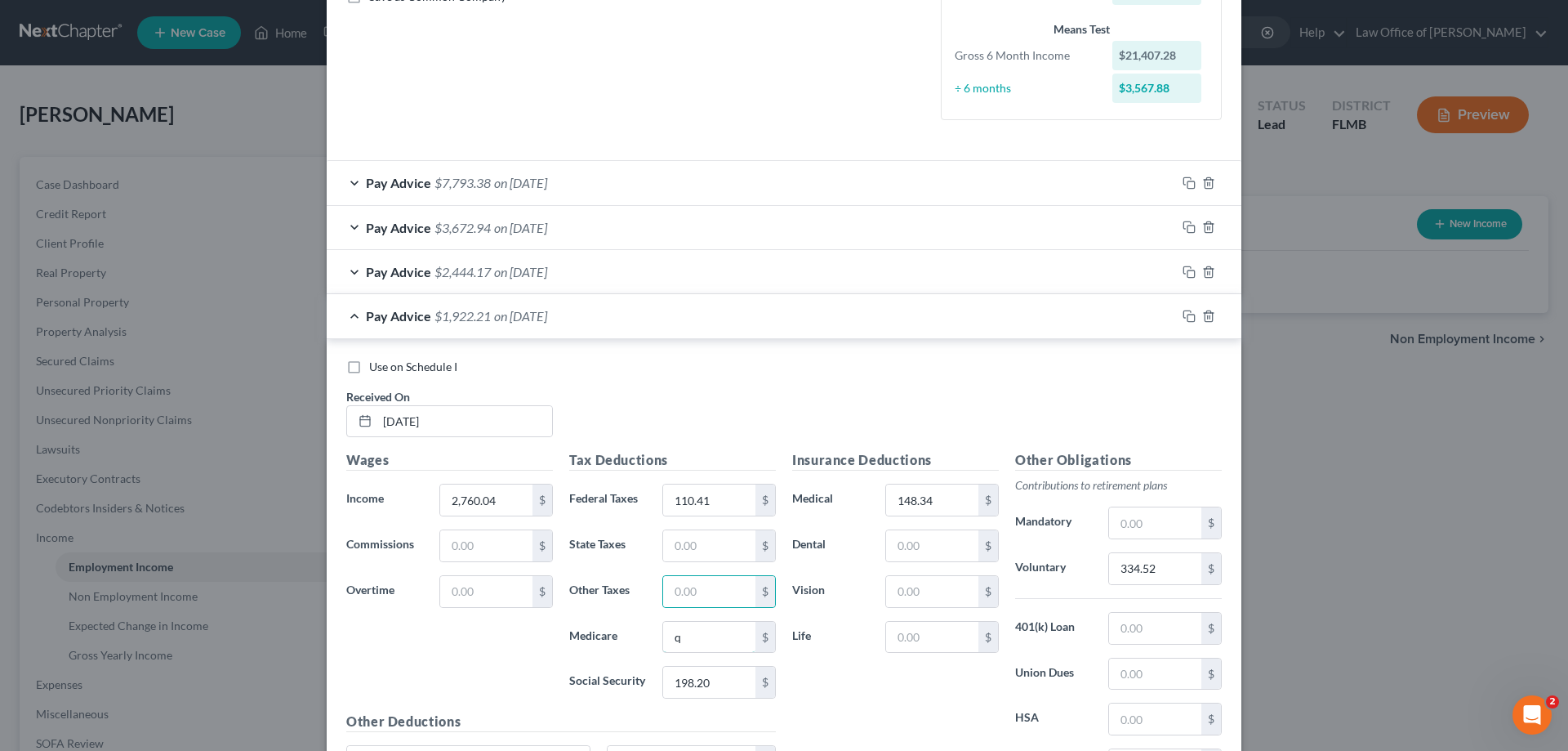
type input "0"
type input "37.87"
type input "161.93"
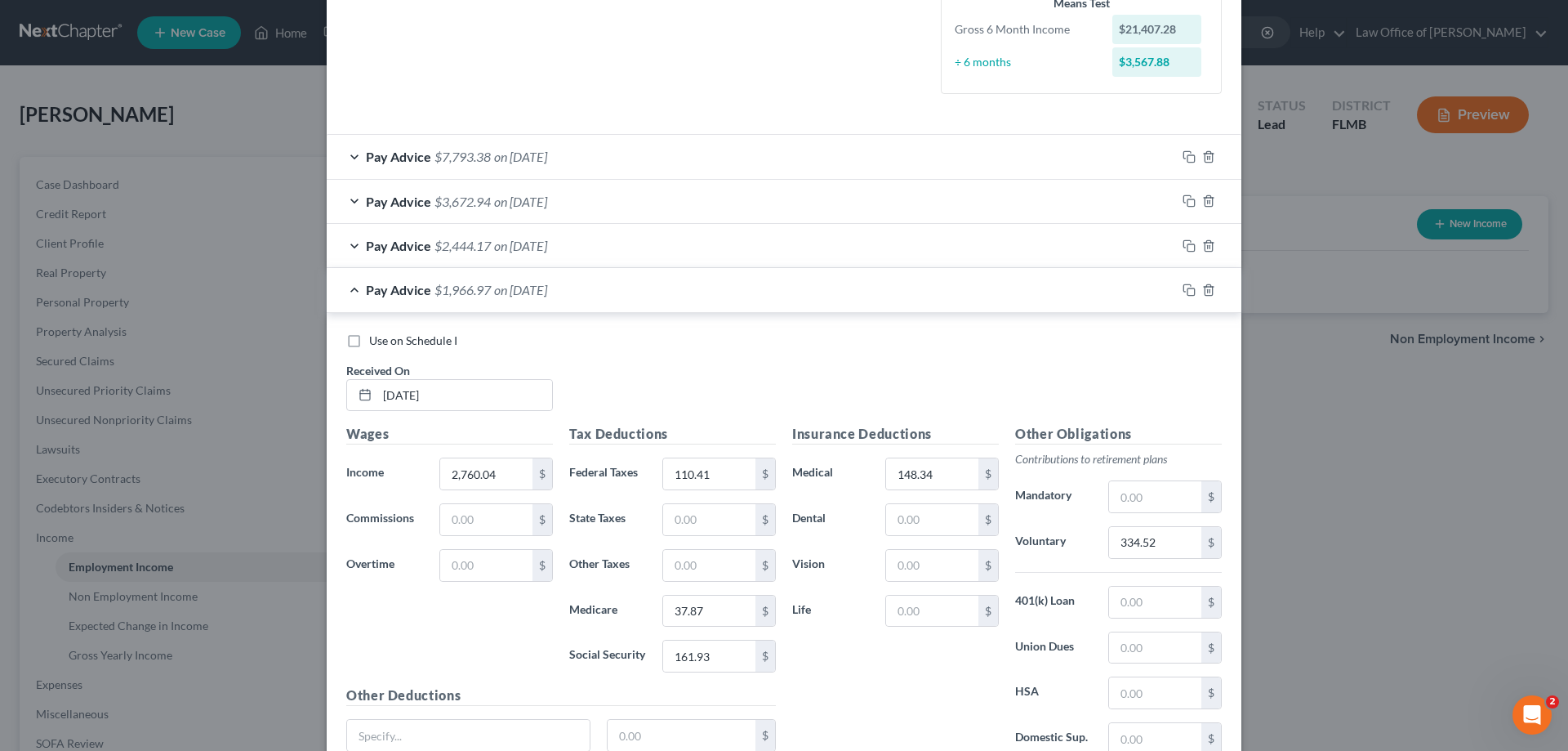
scroll to position [563, 0]
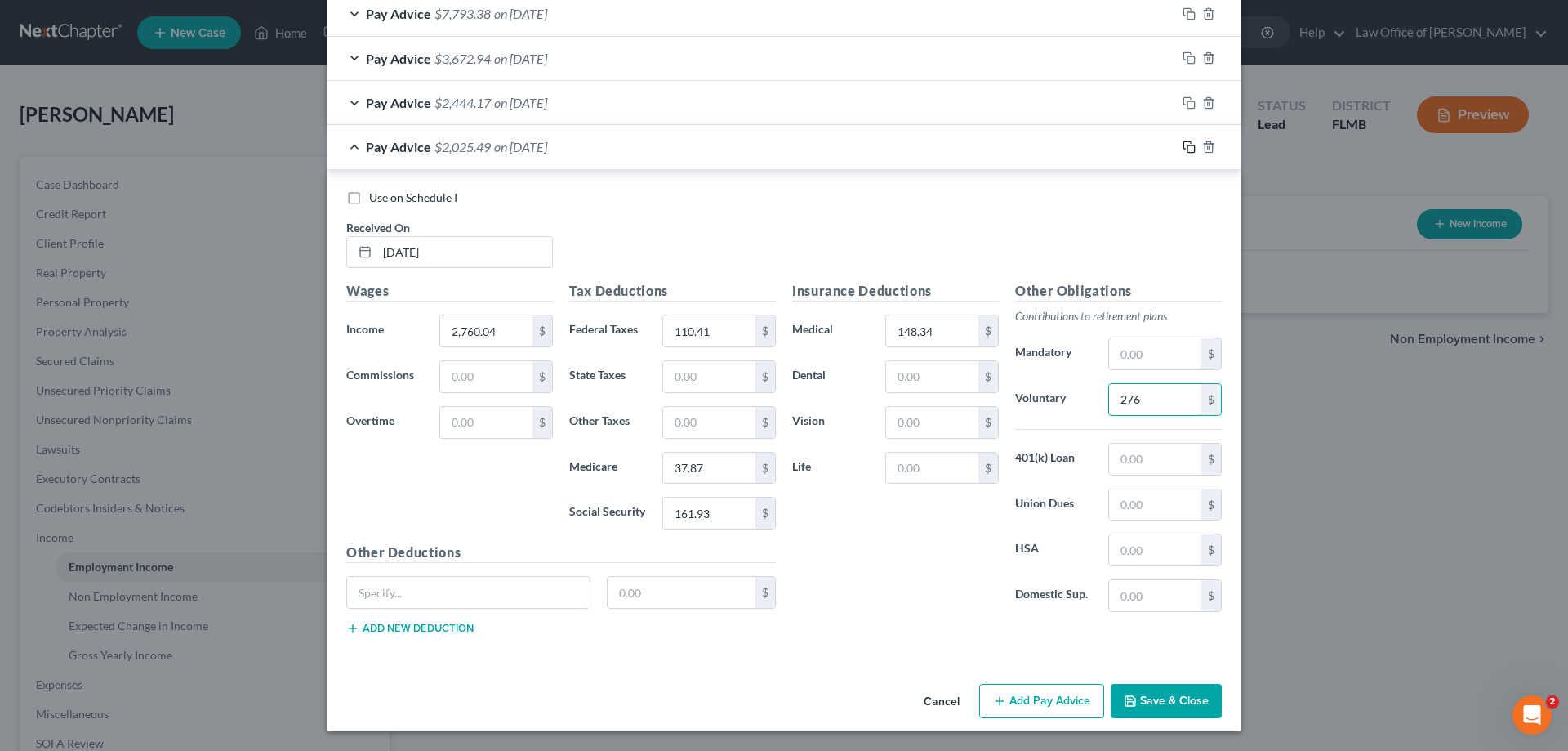
type input "276"
click at [1184, 149] on icon "button" at bounding box center [1187, 145] width 8 height 8
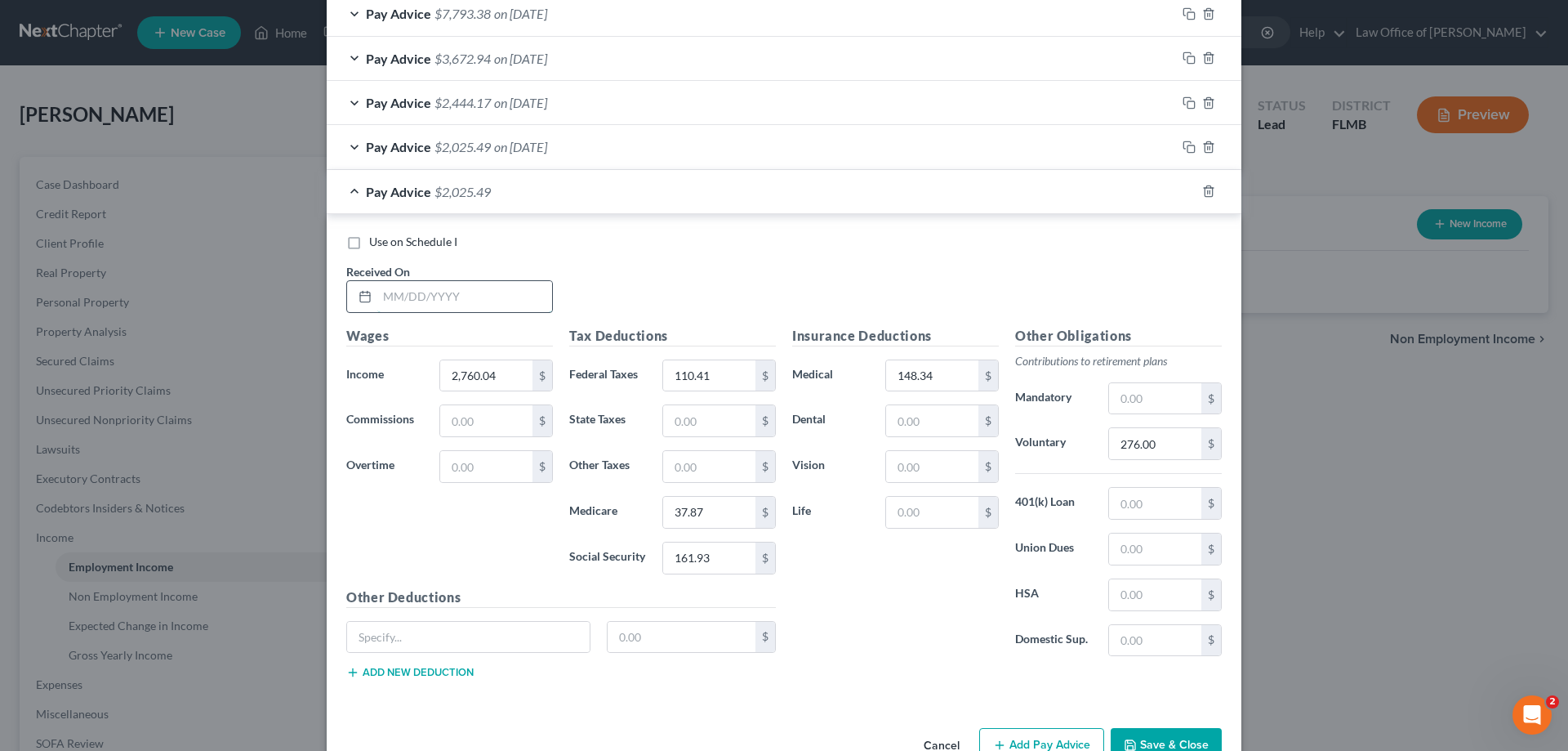
click at [434, 301] on input "text" at bounding box center [465, 296] width 175 height 31
click at [455, 308] on input "7/15/25q" at bounding box center [465, 296] width 175 height 31
type input "7/15/25"
click at [490, 382] on input "2,760.04" at bounding box center [487, 375] width 92 height 31
type input "2,506.42"
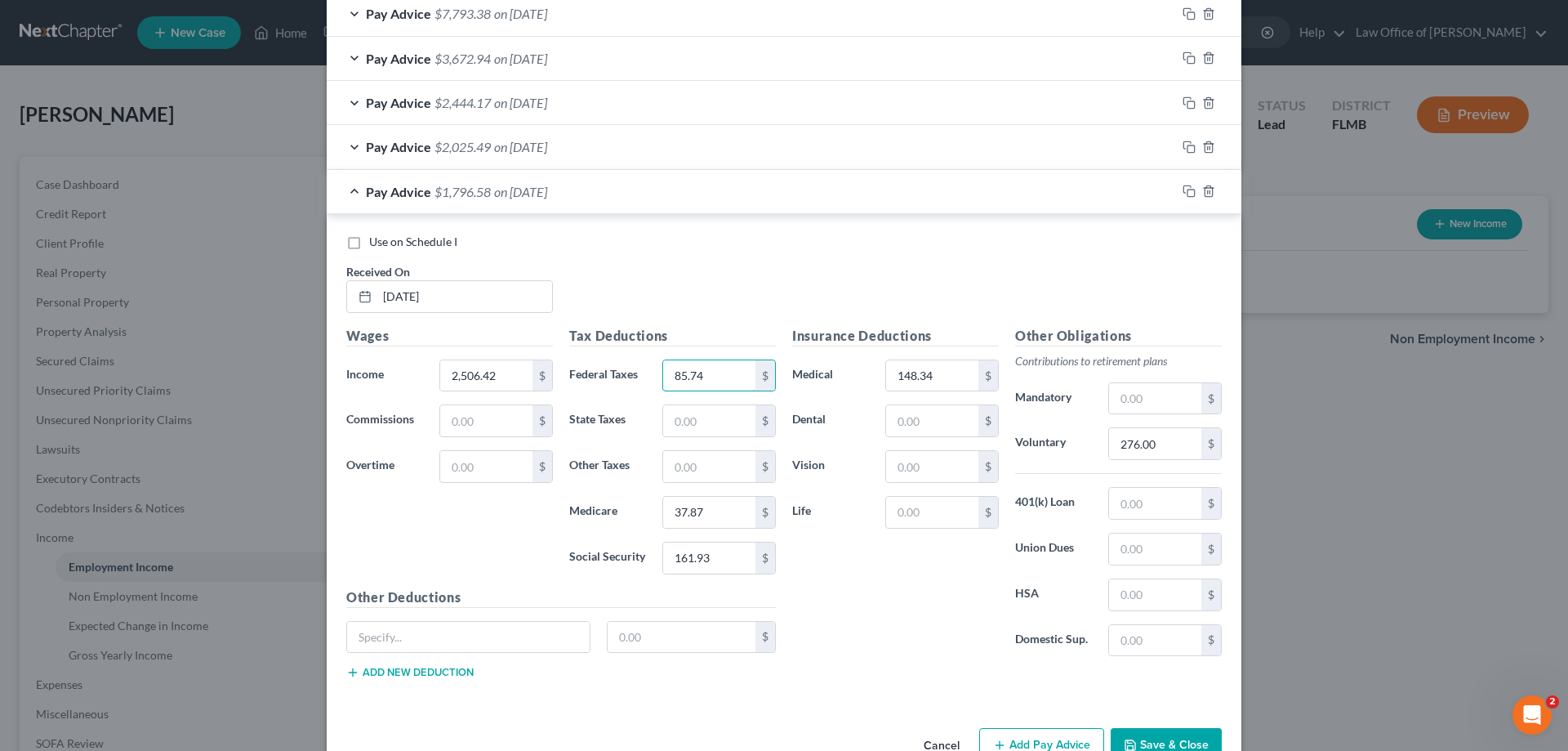
type input "85.74"
type input "34.19"
type input "146.20"
type input "250.64"
click at [1183, 189] on icon "button" at bounding box center [1190, 192] width 13 height 13
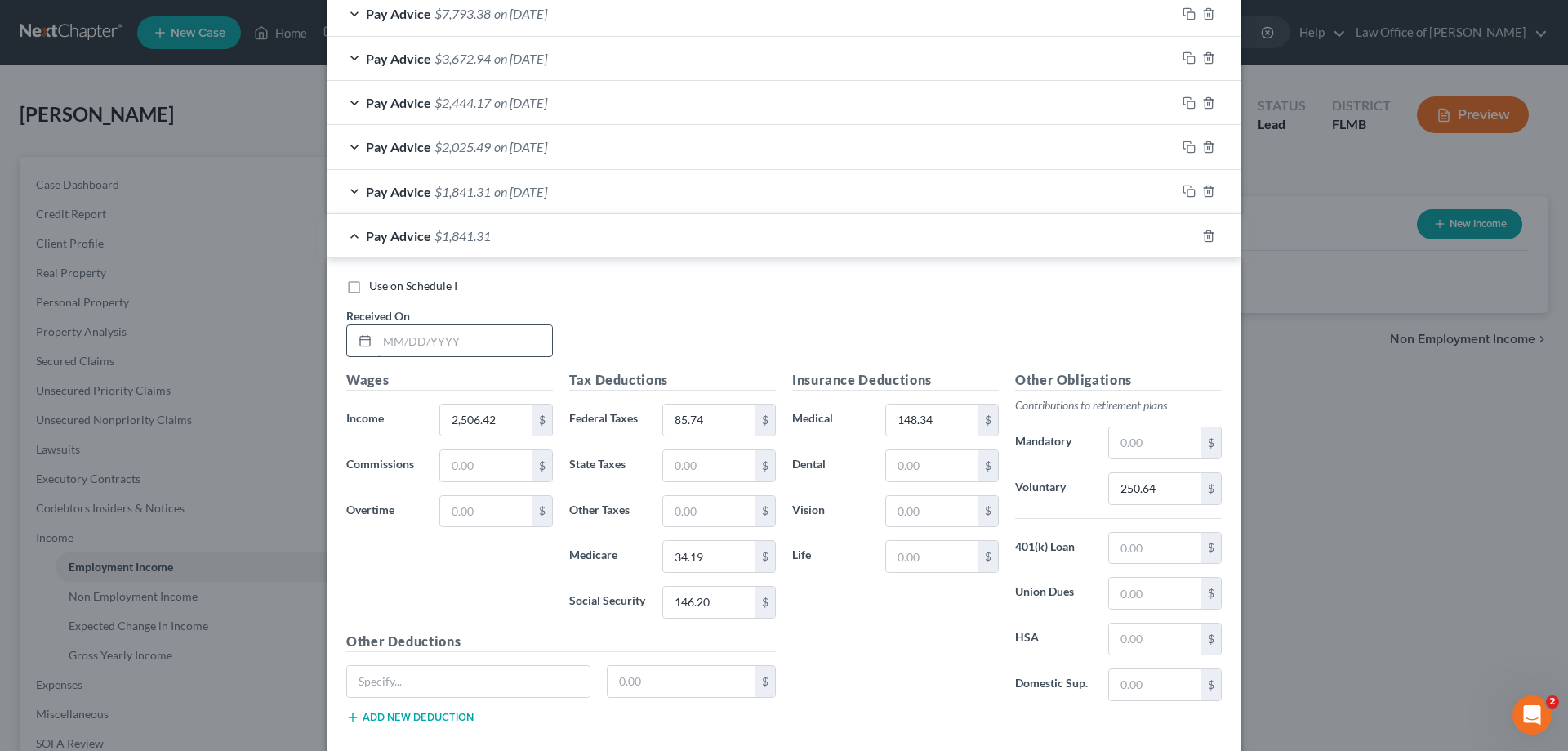
click at [431, 350] on input "text" at bounding box center [465, 341] width 175 height 31
type input "7/31/25"
type input "3,665.49"
type input "208.20"
type input "51"
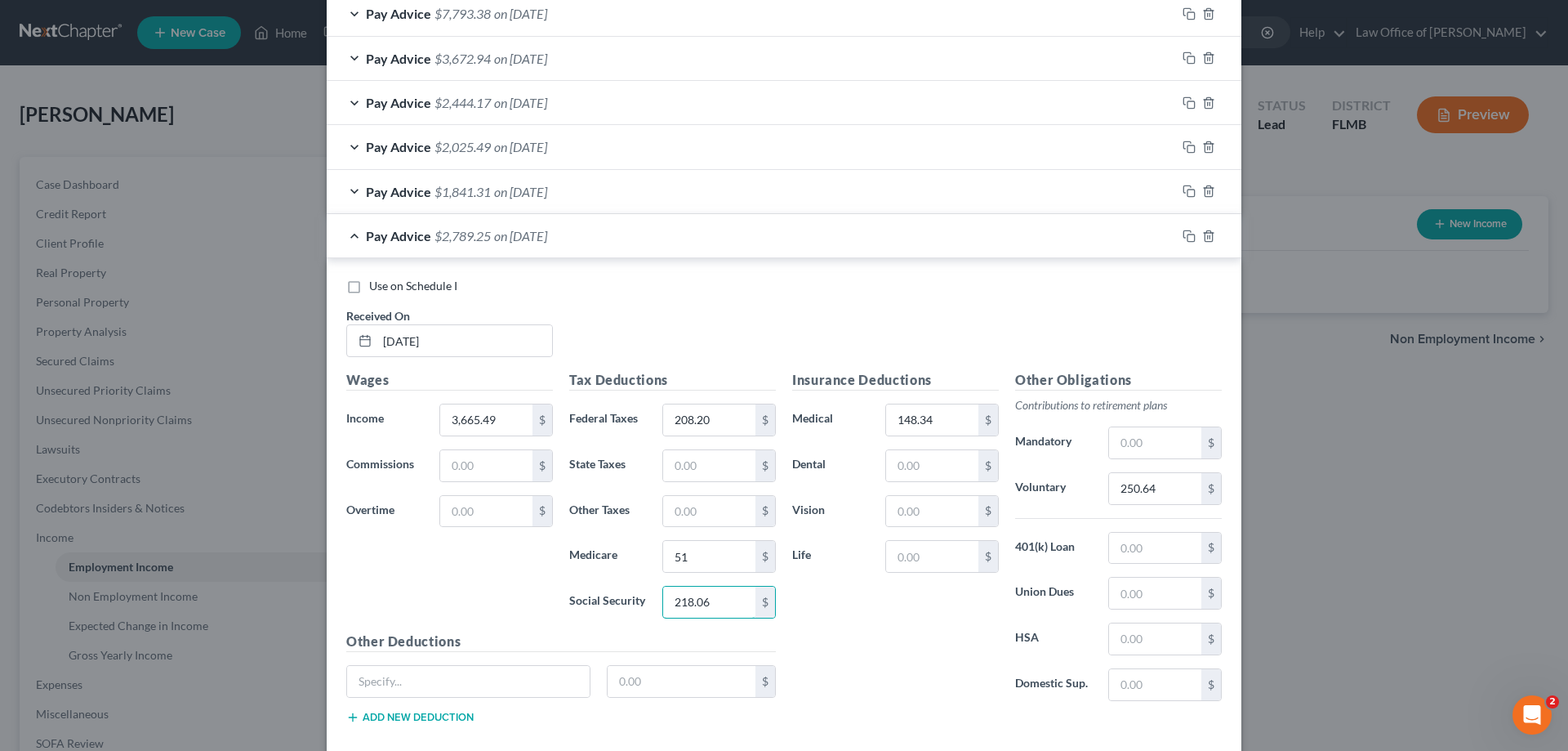
type input "218.06"
type input "366.55"
click at [1183, 239] on icon "button" at bounding box center [1190, 236] width 13 height 13
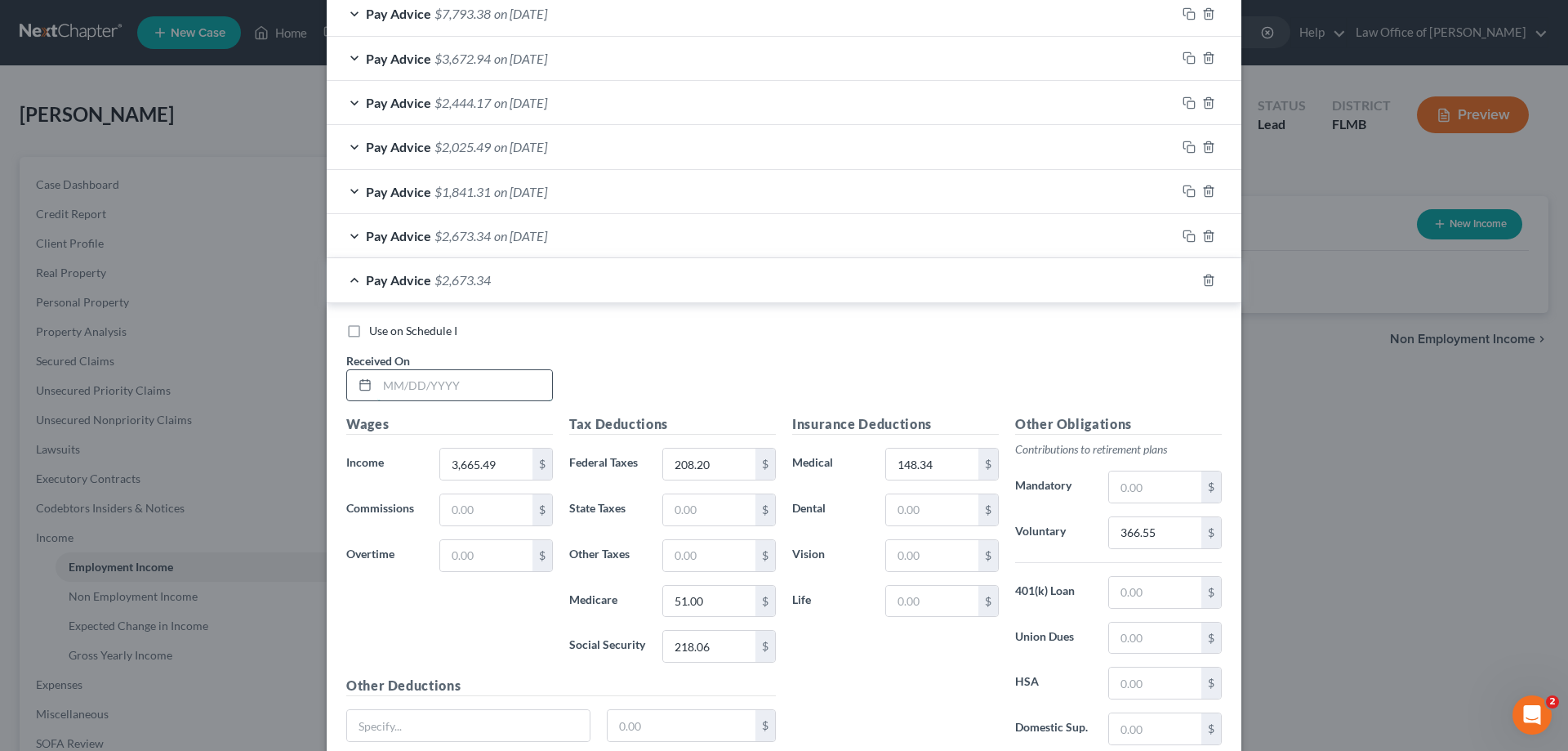
drag, startPoint x: 382, startPoint y: 369, endPoint x: 428, endPoint y: 368, distance: 46.0
click at [383, 370] on input "text" at bounding box center [465, 385] width 175 height 31
type input "8/15/25"
type input "4,121.44"
type input "257.44"
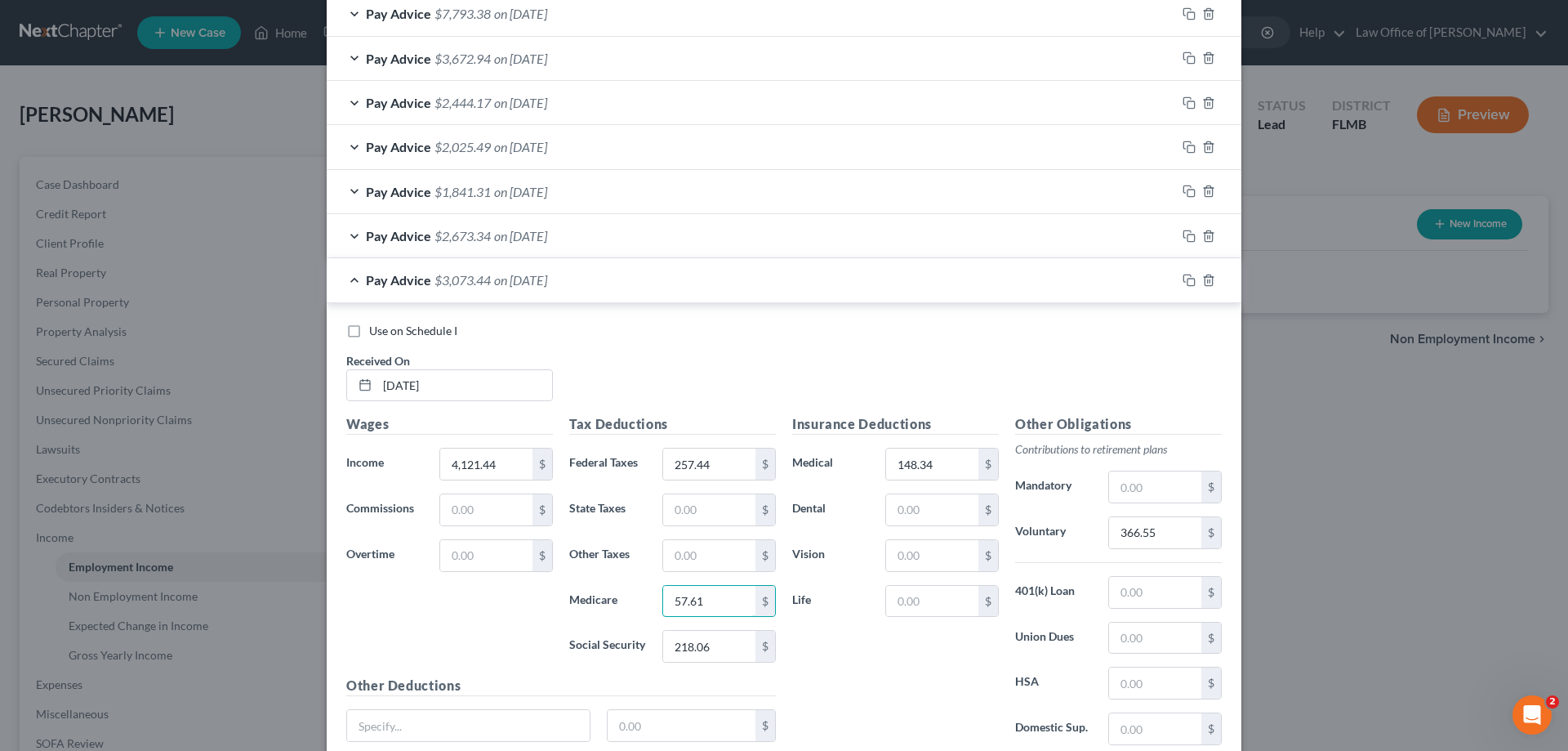
type input "57.61"
type input "246.33"
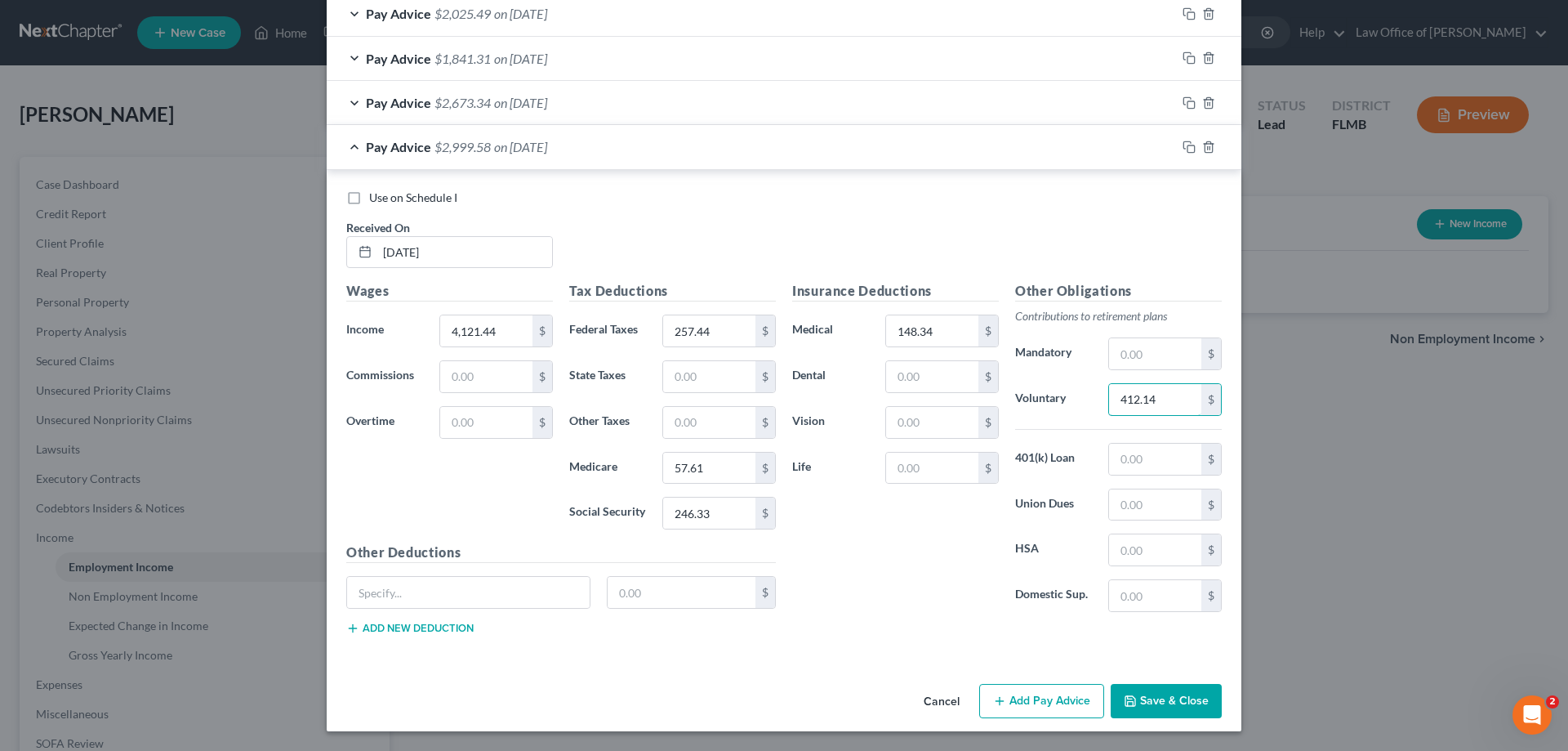
type input "412.14"
click at [1197, 698] on button "Save & Close" at bounding box center [1166, 701] width 111 height 34
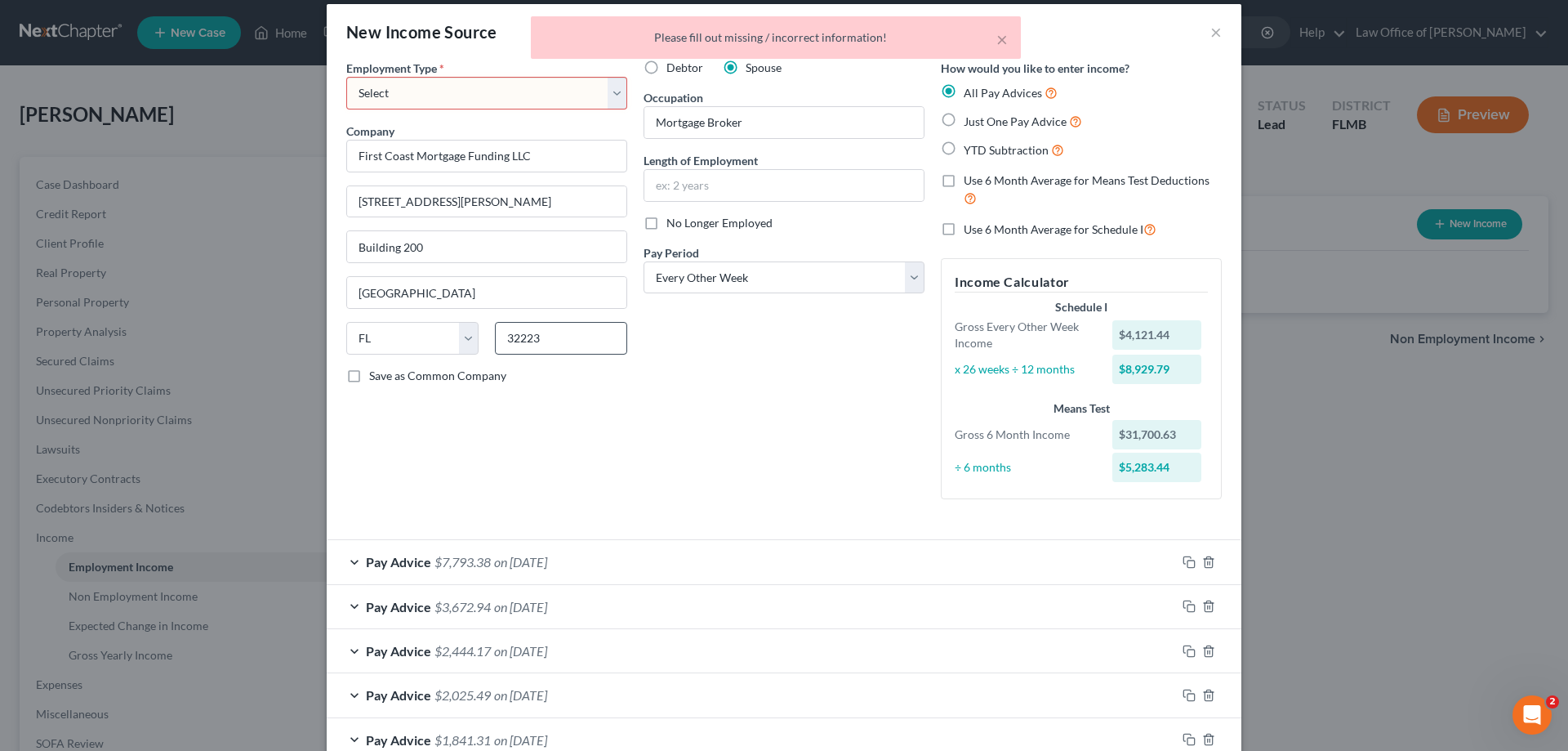
scroll to position [0, 0]
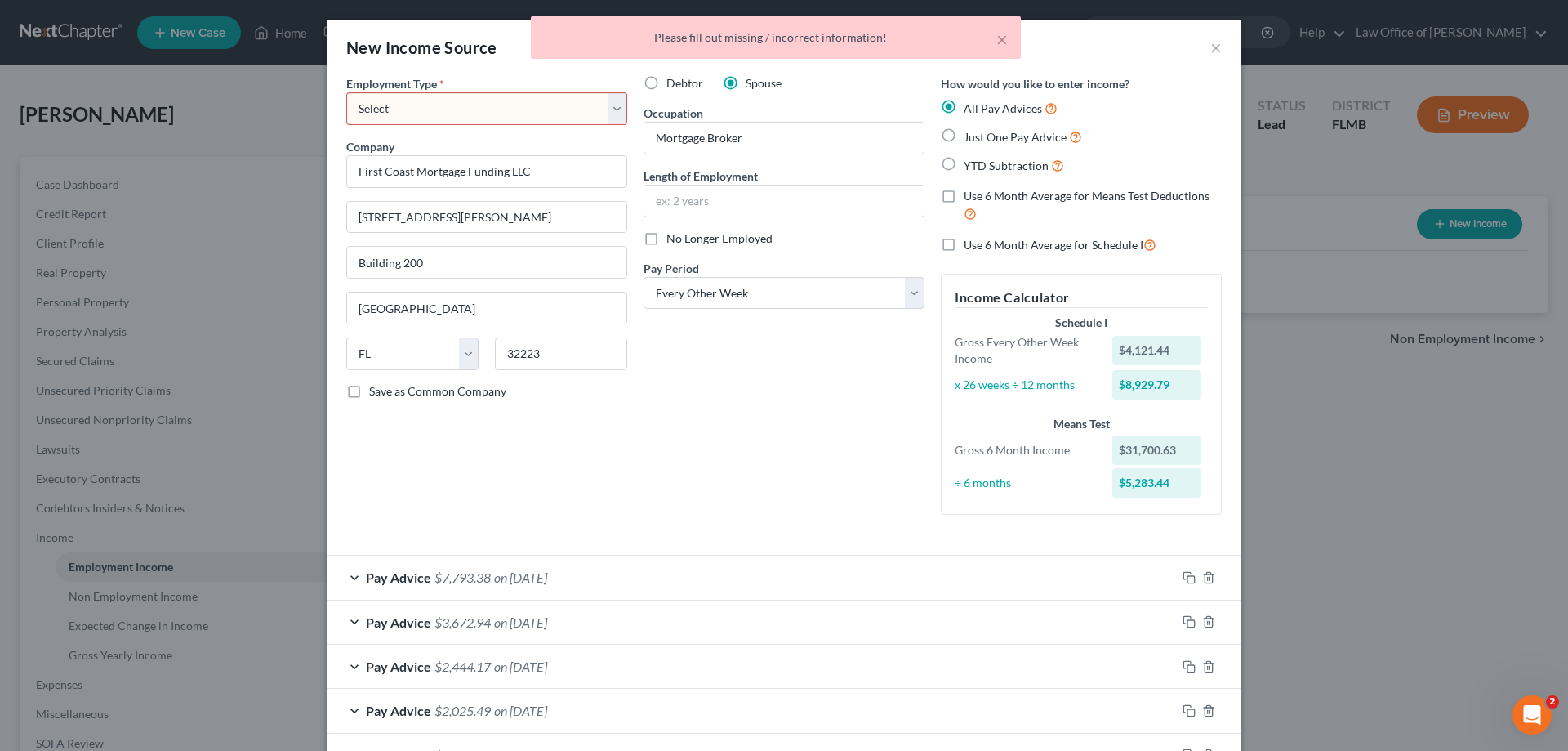
click at [485, 120] on select "Select Full or Part Time Employment Self Employment" at bounding box center [487, 108] width 281 height 33
select select "0"
click at [346, 93] on select "Select Full or Part Time Employment Self Employment" at bounding box center [487, 108] width 281 height 33
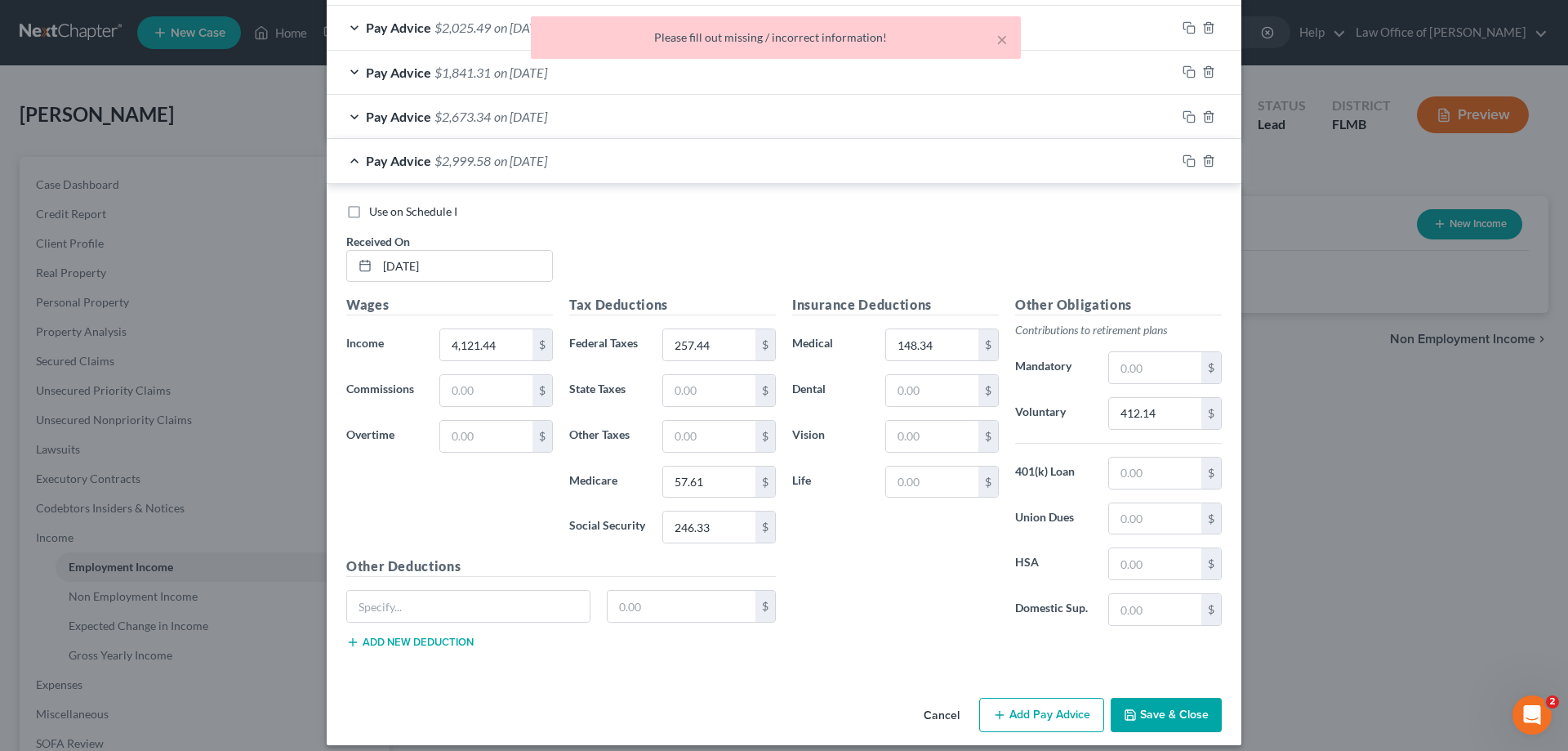
scroll to position [697, 0]
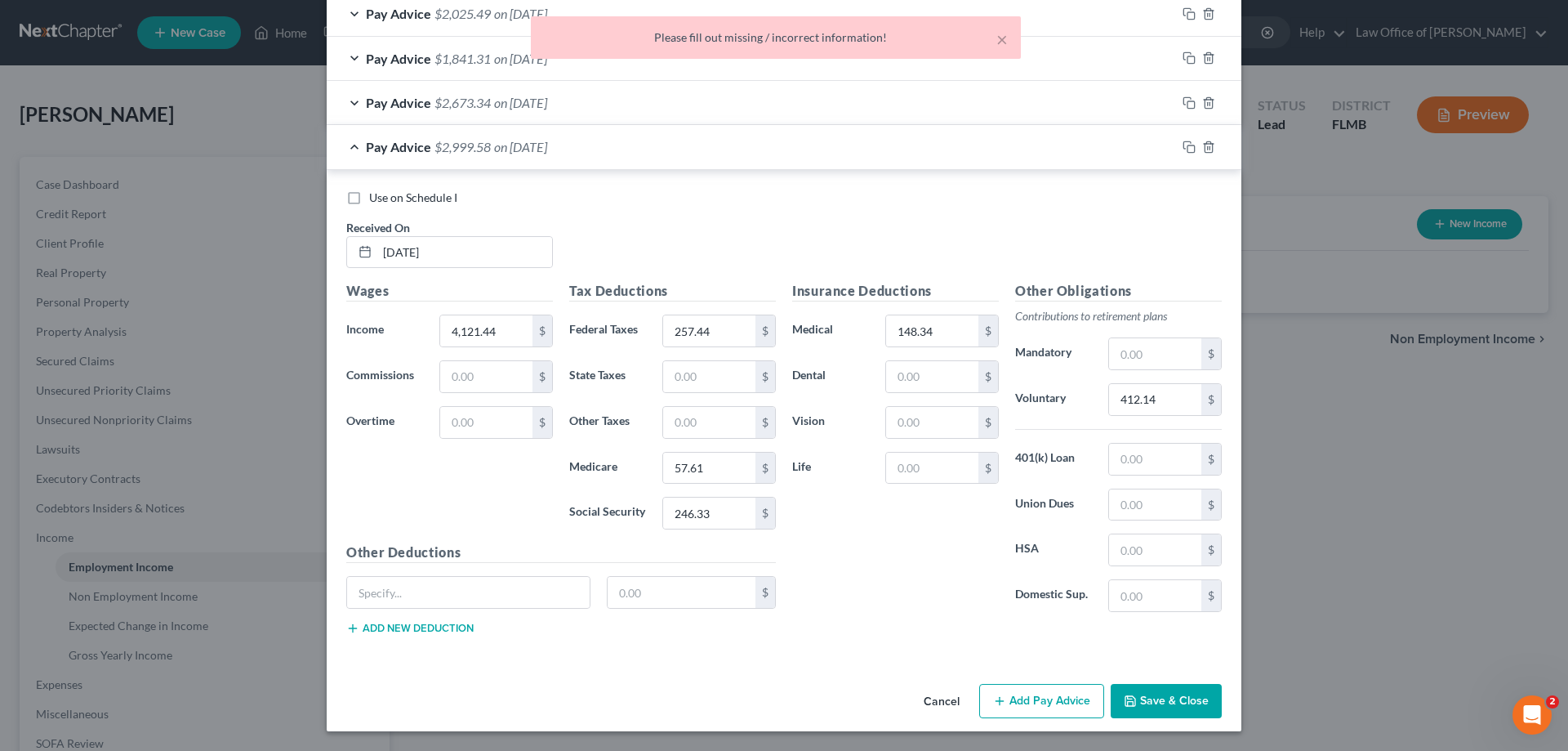
click at [1156, 703] on button "Save & Close" at bounding box center [1166, 701] width 111 height 34
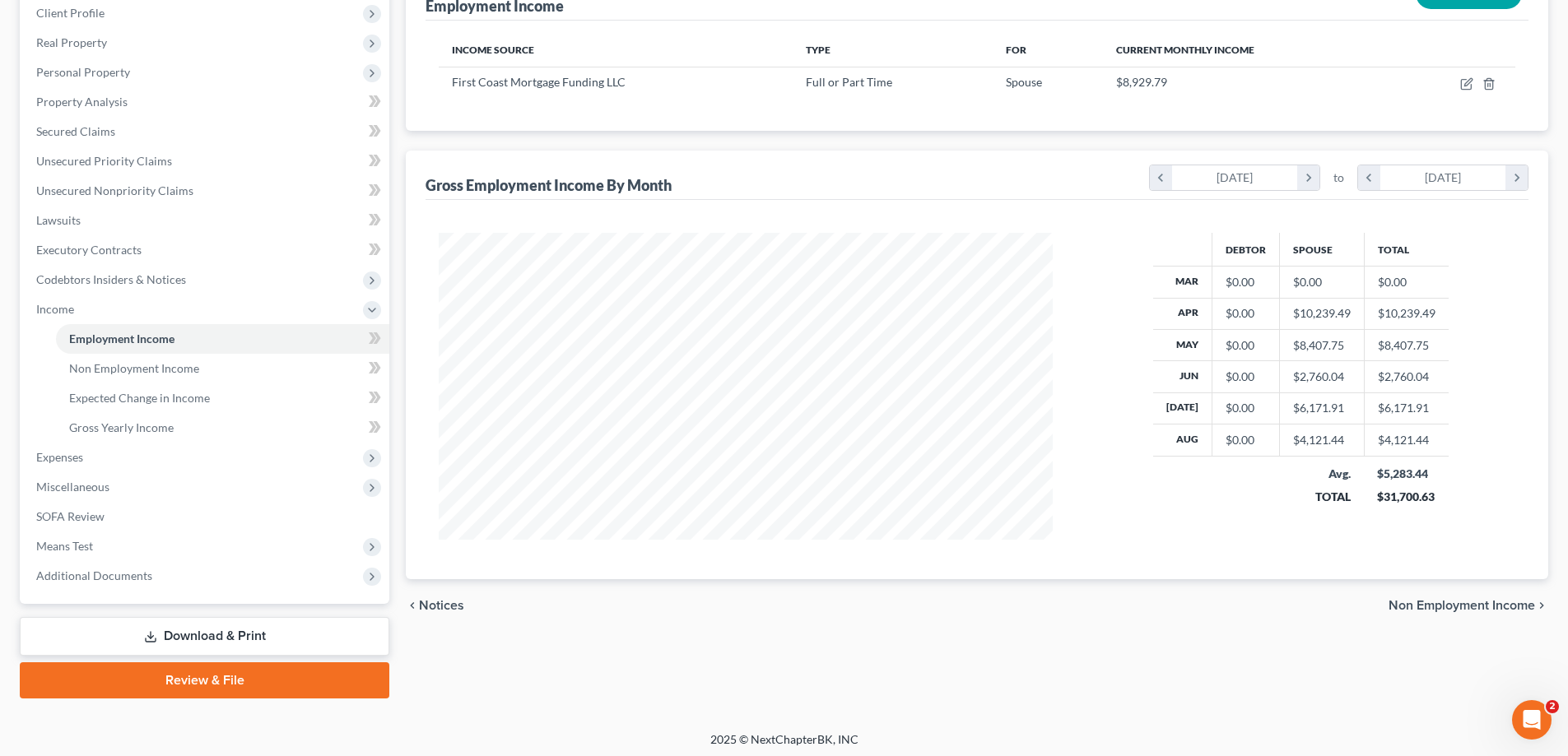
scroll to position [237, 0]
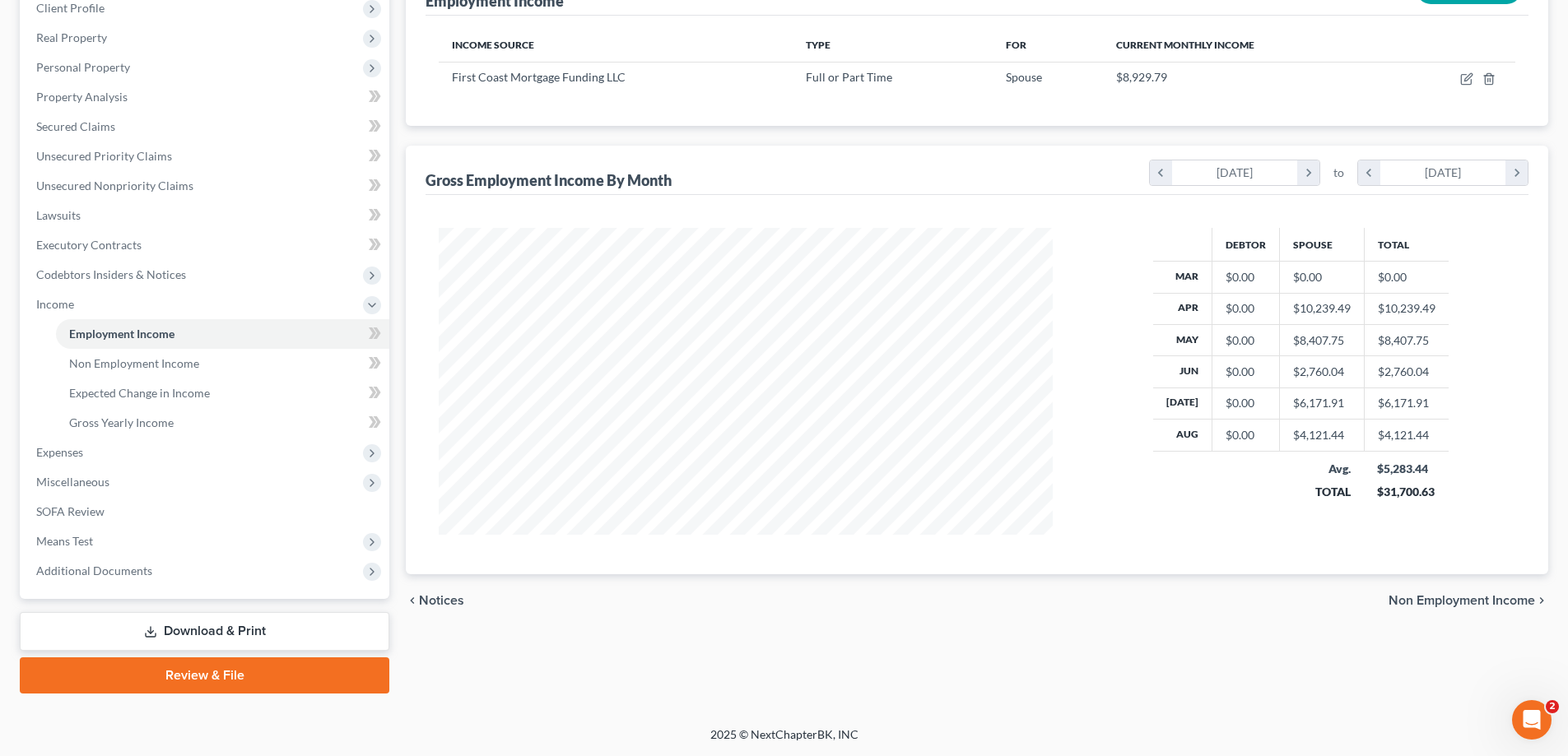
click at [897, 665] on div "Employment Income Non Employment Income Expected Change in Income Gross Yearly …" at bounding box center [977, 307] width 1159 height 772
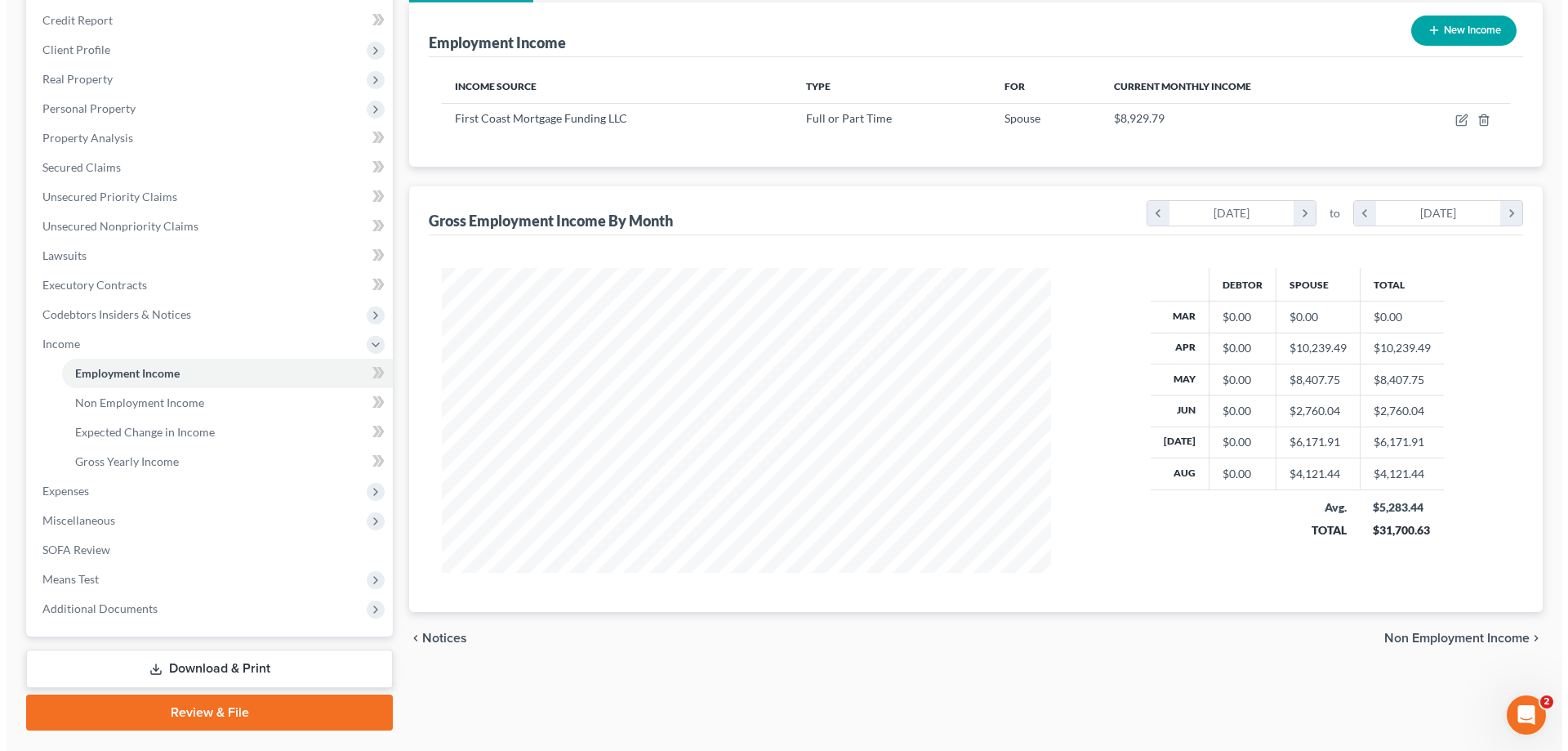
scroll to position [154, 0]
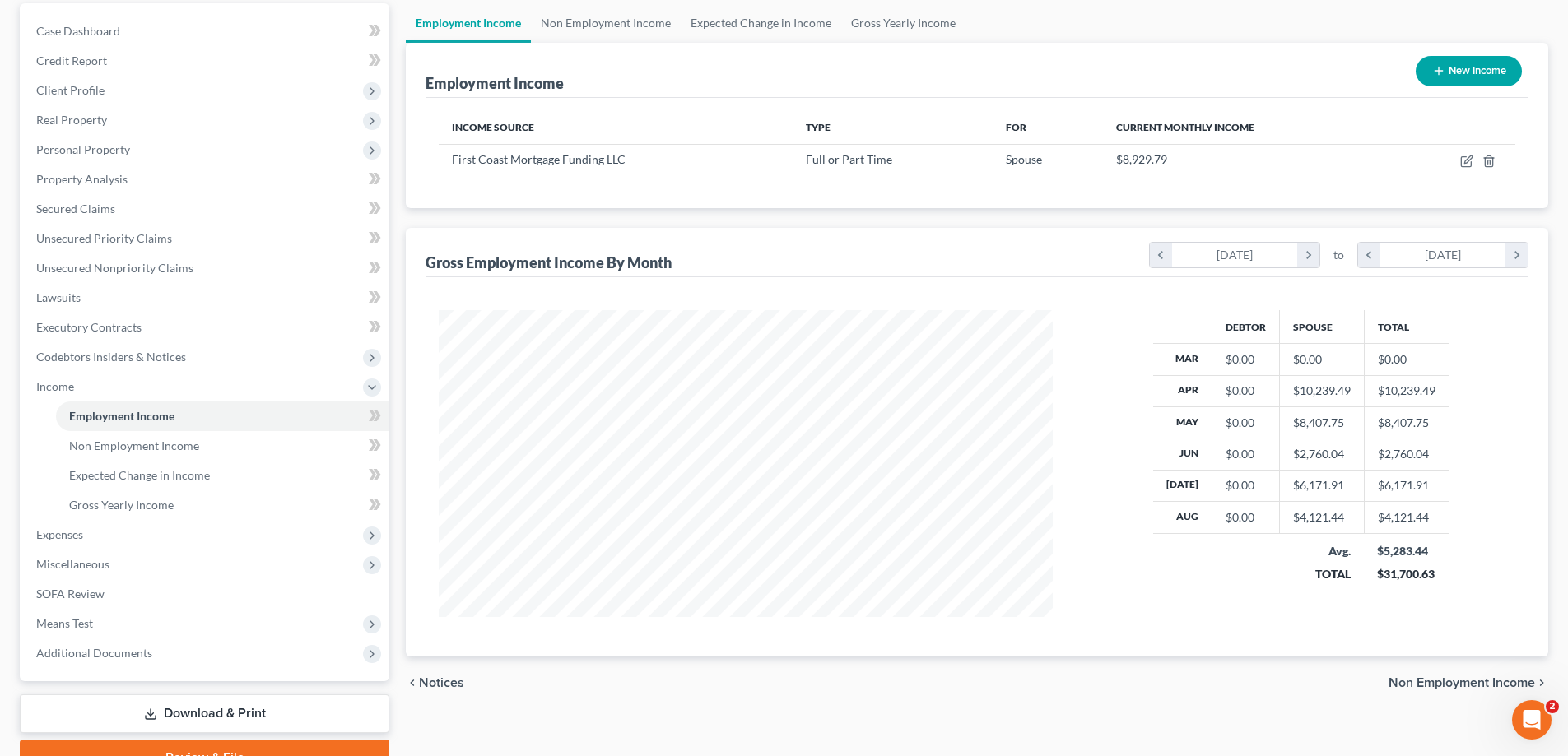
click at [1461, 64] on button "New Income" at bounding box center [1468, 71] width 106 height 30
select select "0"
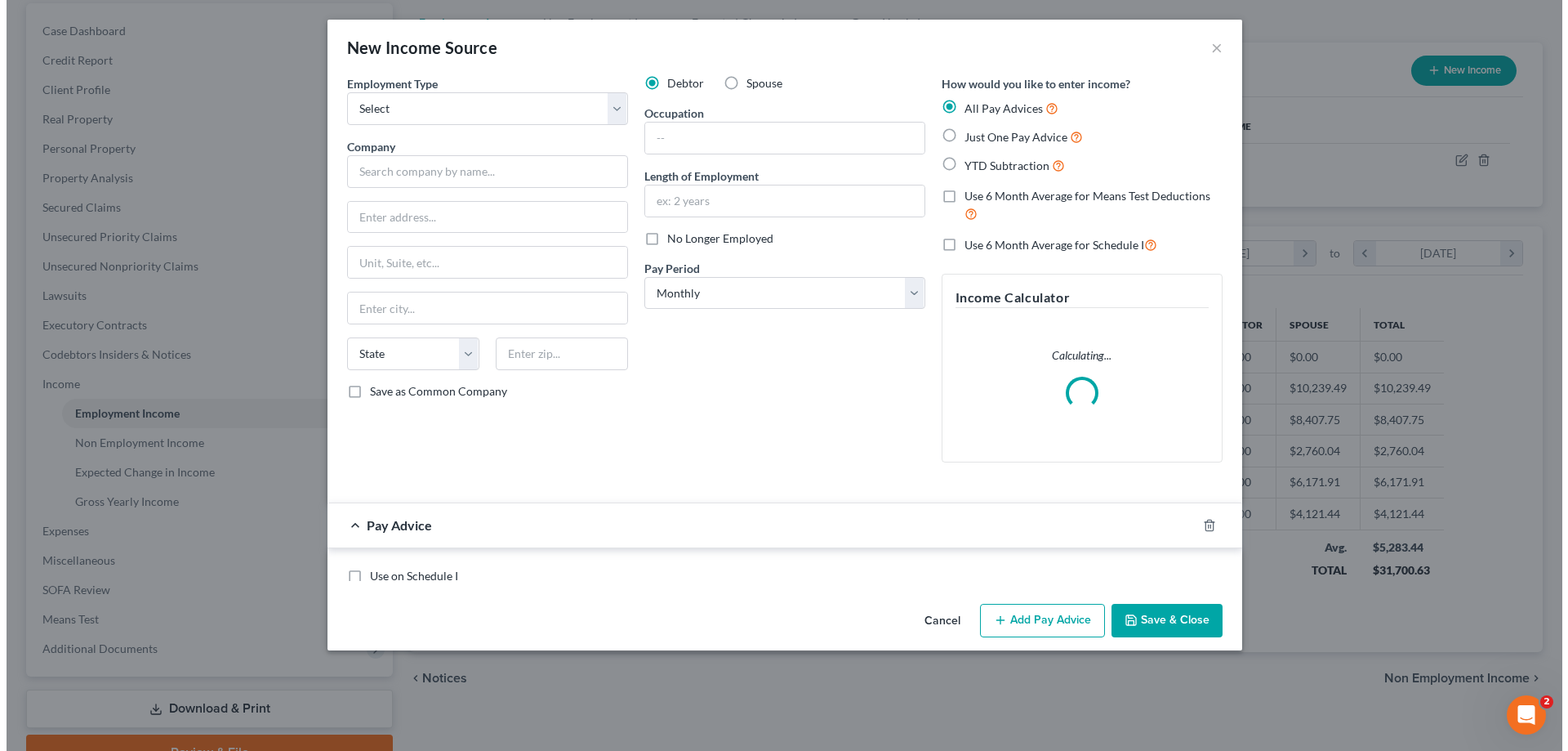
scroll to position [307, 647]
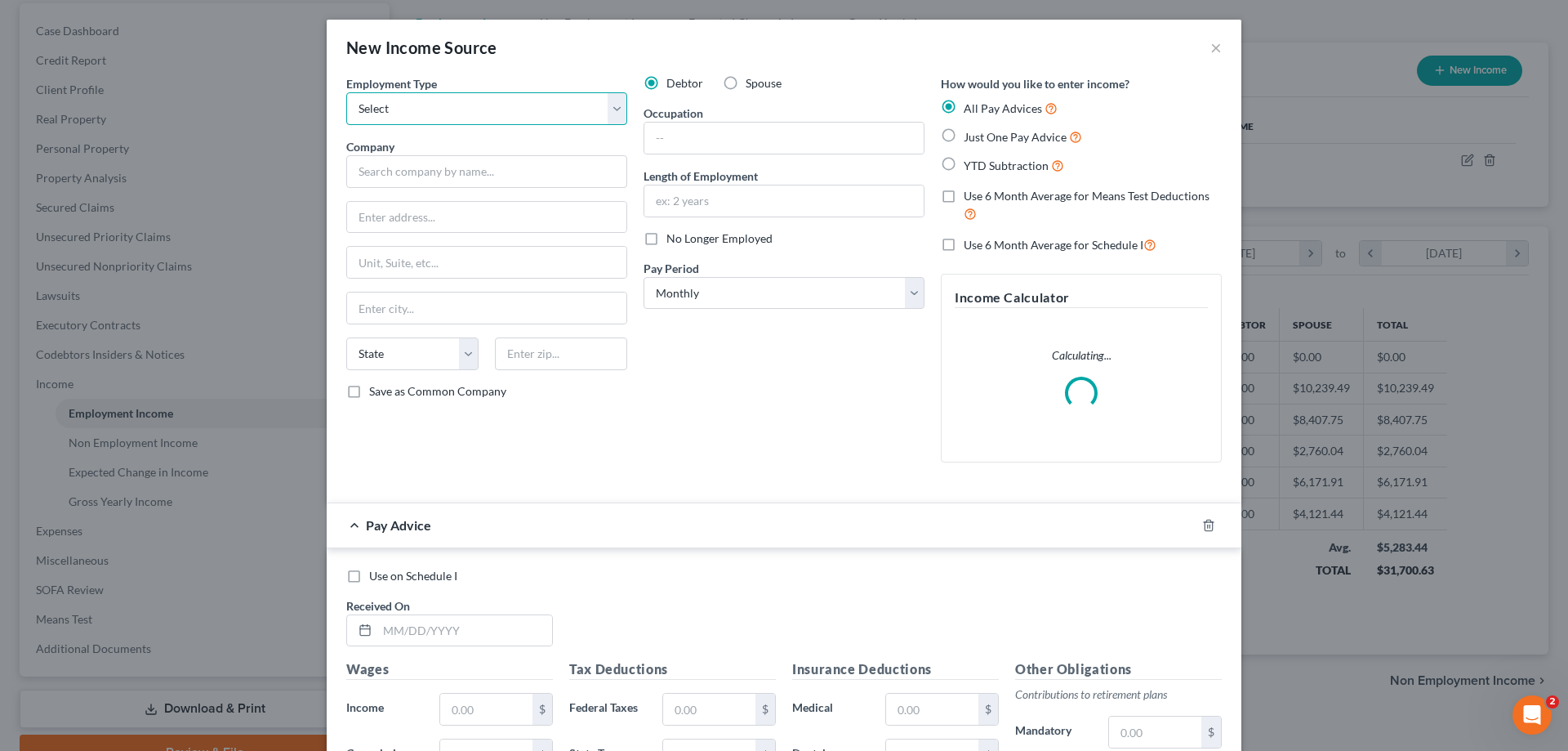
click at [545, 93] on select "Select Full or Part Time Employment Self Employment" at bounding box center [487, 108] width 281 height 33
select select "1"
click at [346, 93] on select "Select Full or Part Time Employment Self Employment" at bounding box center [487, 108] width 281 height 33
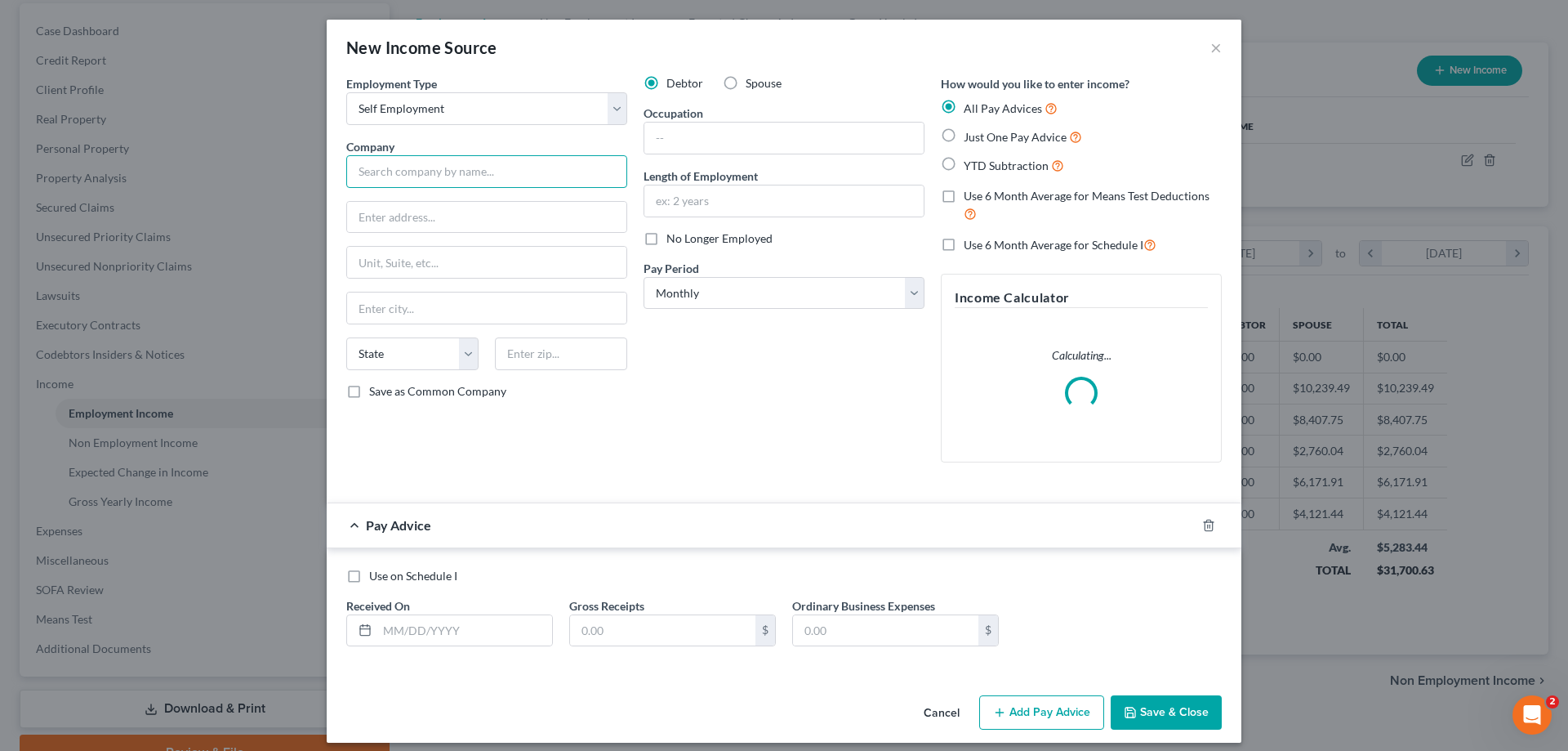
click at [499, 167] on input "text" at bounding box center [487, 172] width 281 height 33
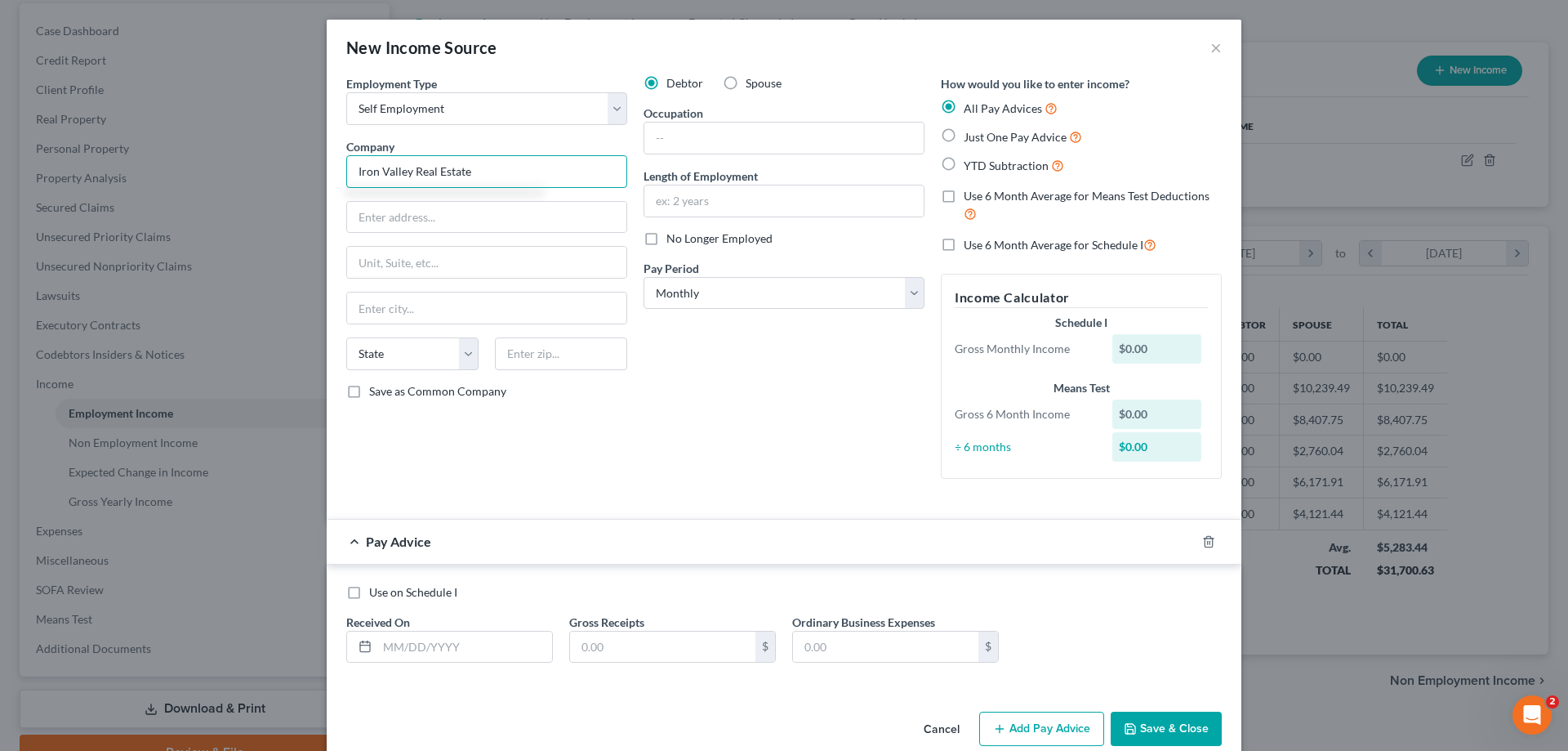
type input "Iron Valley Real Estate"
click at [456, 219] on input "text" at bounding box center [487, 217] width 279 height 31
paste input "206 Ashourian Ave, Suite 114 St. AugustineFL 32092 Contact: (904) 849-5163"
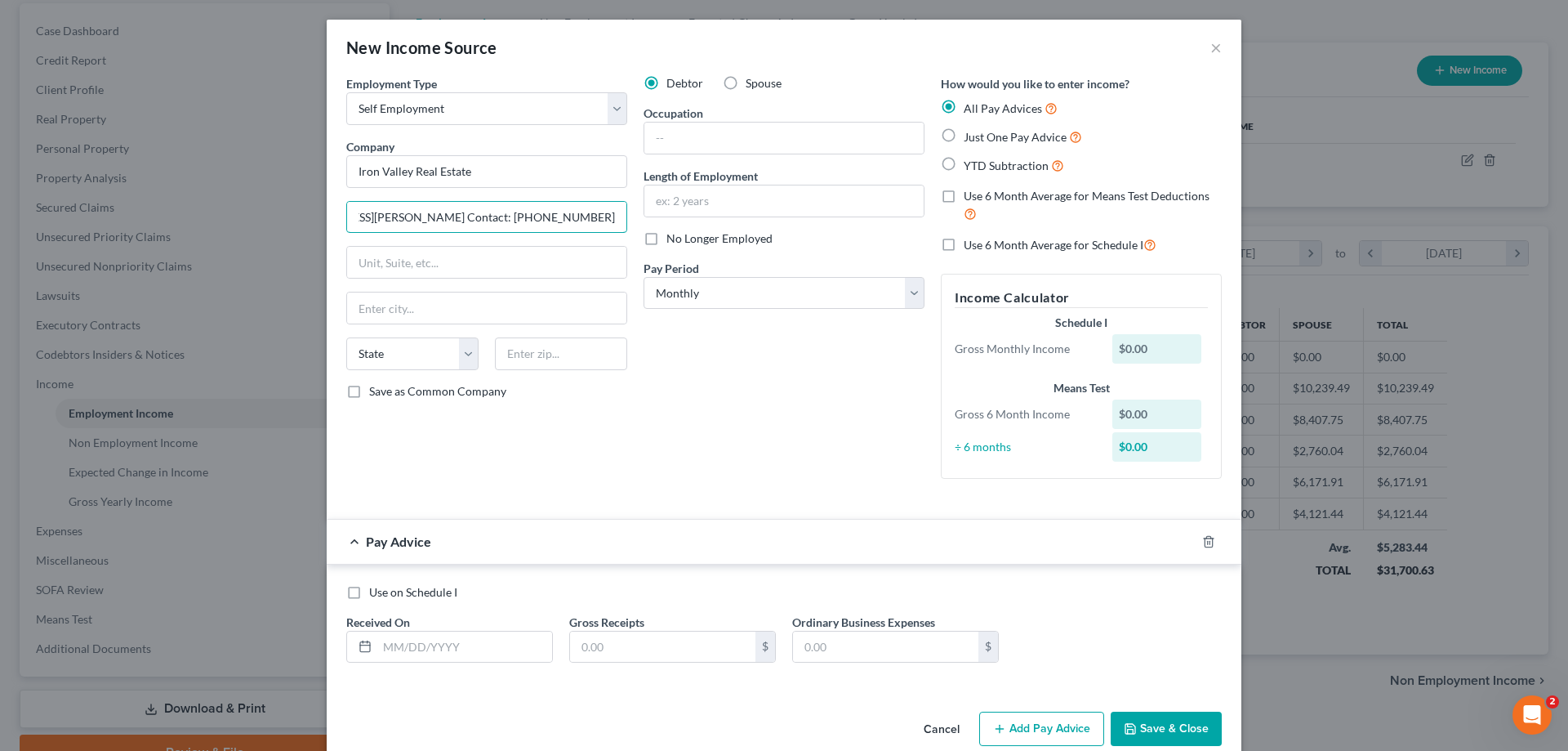
drag, startPoint x: 492, startPoint y: 218, endPoint x: 645, endPoint y: 226, distance: 153.2
click at [645, 226] on div "Employment Type * Select Full or Part Time Employment Self Employment Company *…" at bounding box center [784, 290] width 892 height 431
drag, startPoint x: 604, startPoint y: 214, endPoint x: 574, endPoint y: 216, distance: 30.1
click at [574, 216] on input "206 Ashourian Ave, Suite 114 St. AugustineFL 32092" at bounding box center [487, 217] width 279 height 31
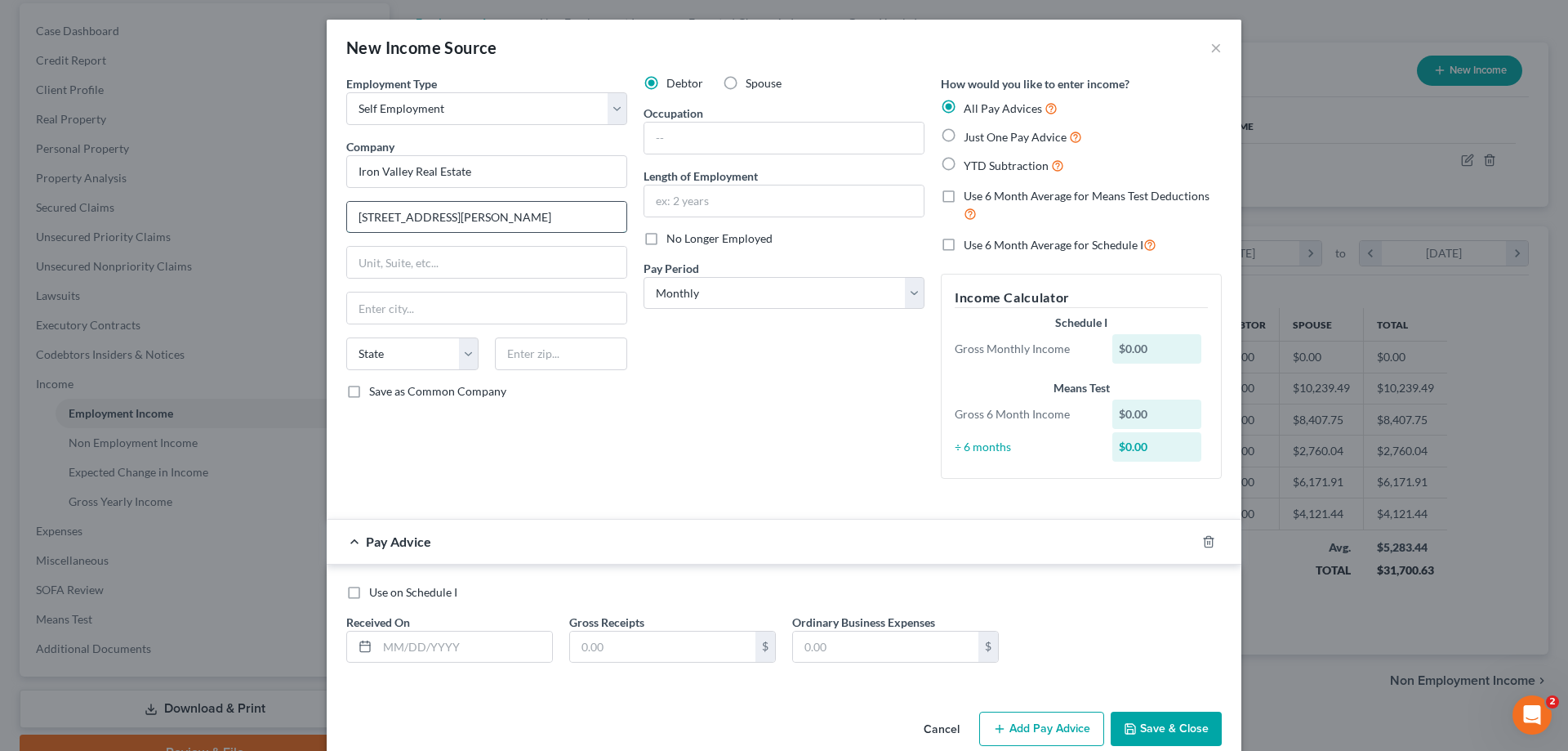
type input "206 Ashourian Ave, Suite 114 St. AugustineFL"
type input "32092"
type input "Saint Augustine"
select select "9"
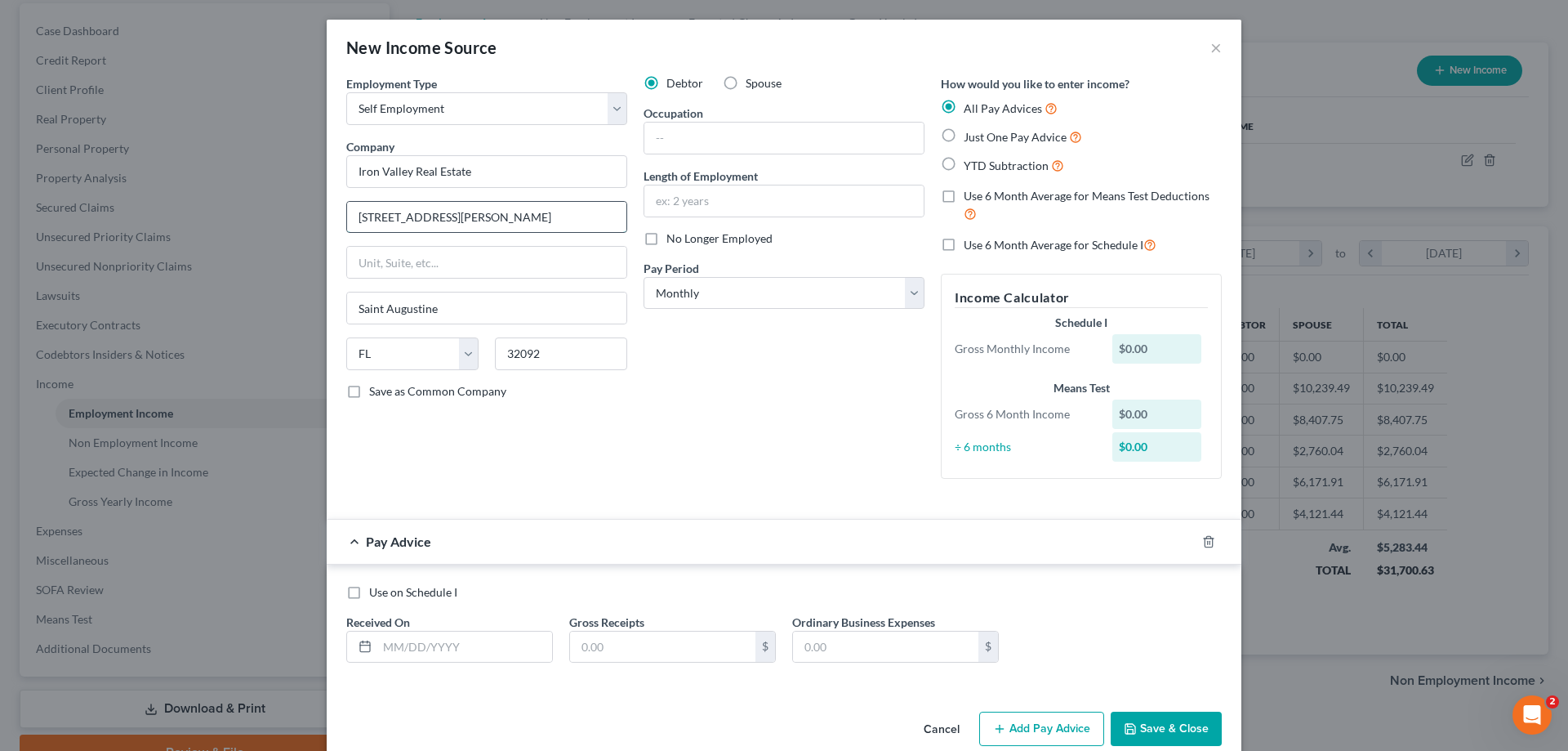
drag, startPoint x: 598, startPoint y: 210, endPoint x: 504, endPoint y: 209, distance: 94.0
click at [504, 209] on input "206 Ashourian Ave, Suite 114 St. AugustineFL" at bounding box center [487, 217] width 279 height 31
drag, startPoint x: 541, startPoint y: 213, endPoint x: 452, endPoint y: 223, distance: 89.6
click at [452, 223] on input "206 Ashourian Ave, Suite 114" at bounding box center [487, 217] width 279 height 31
type input "206 Ashourian Ave,"
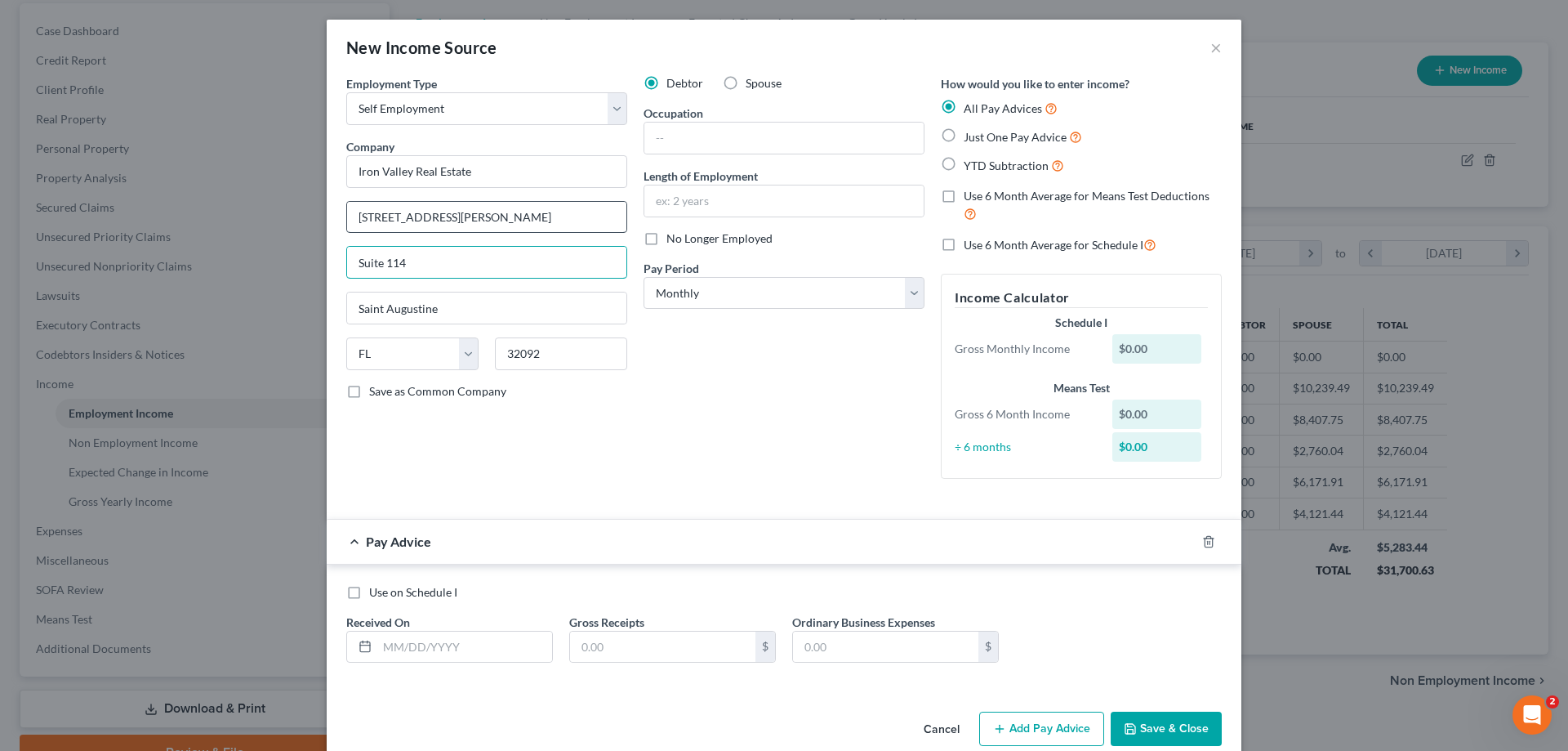
type input "Suite 114"
click at [480, 210] on input "206 Ashourian Ave," at bounding box center [487, 217] width 279 height 31
type input "206 Ashourian Ave"
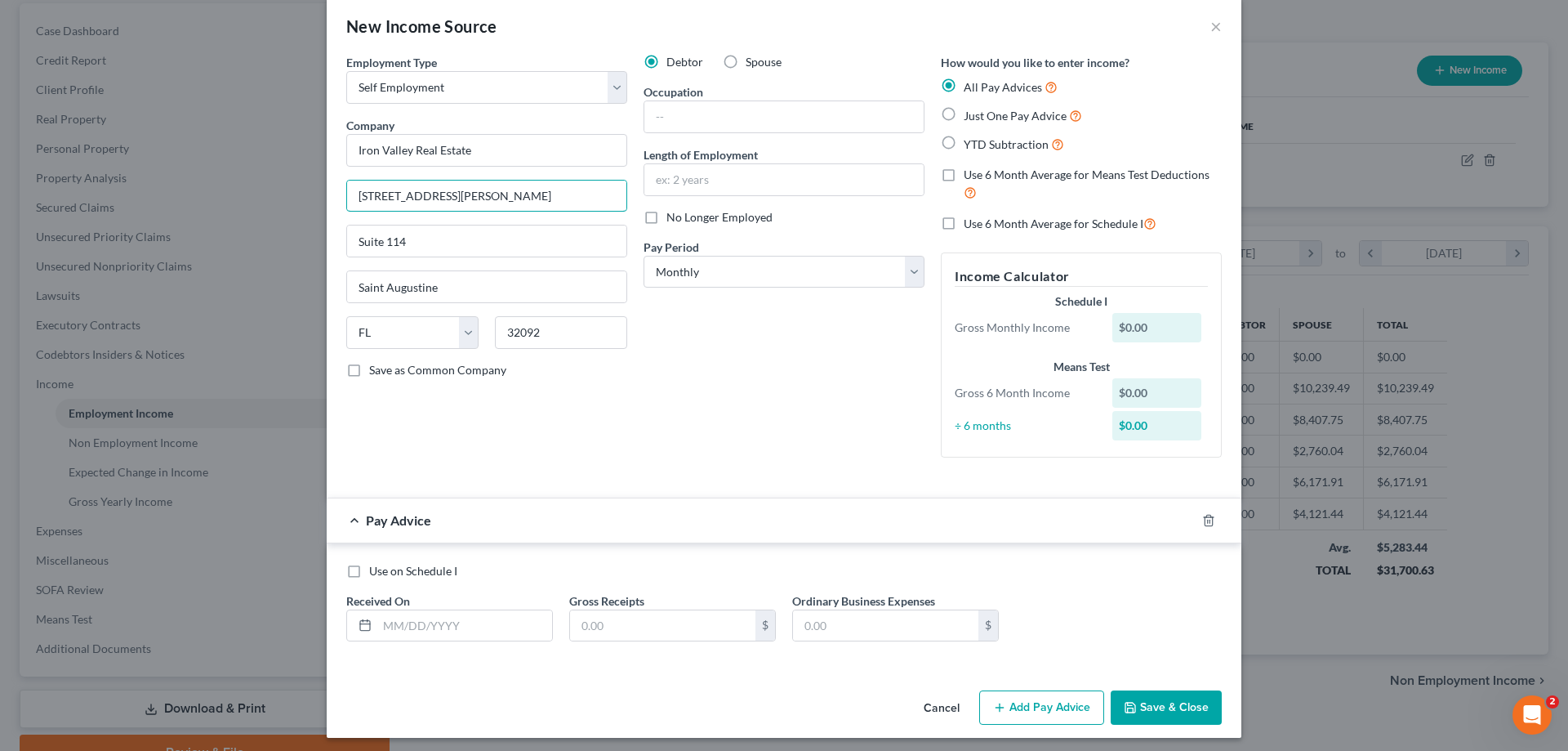
scroll to position [28, 0]
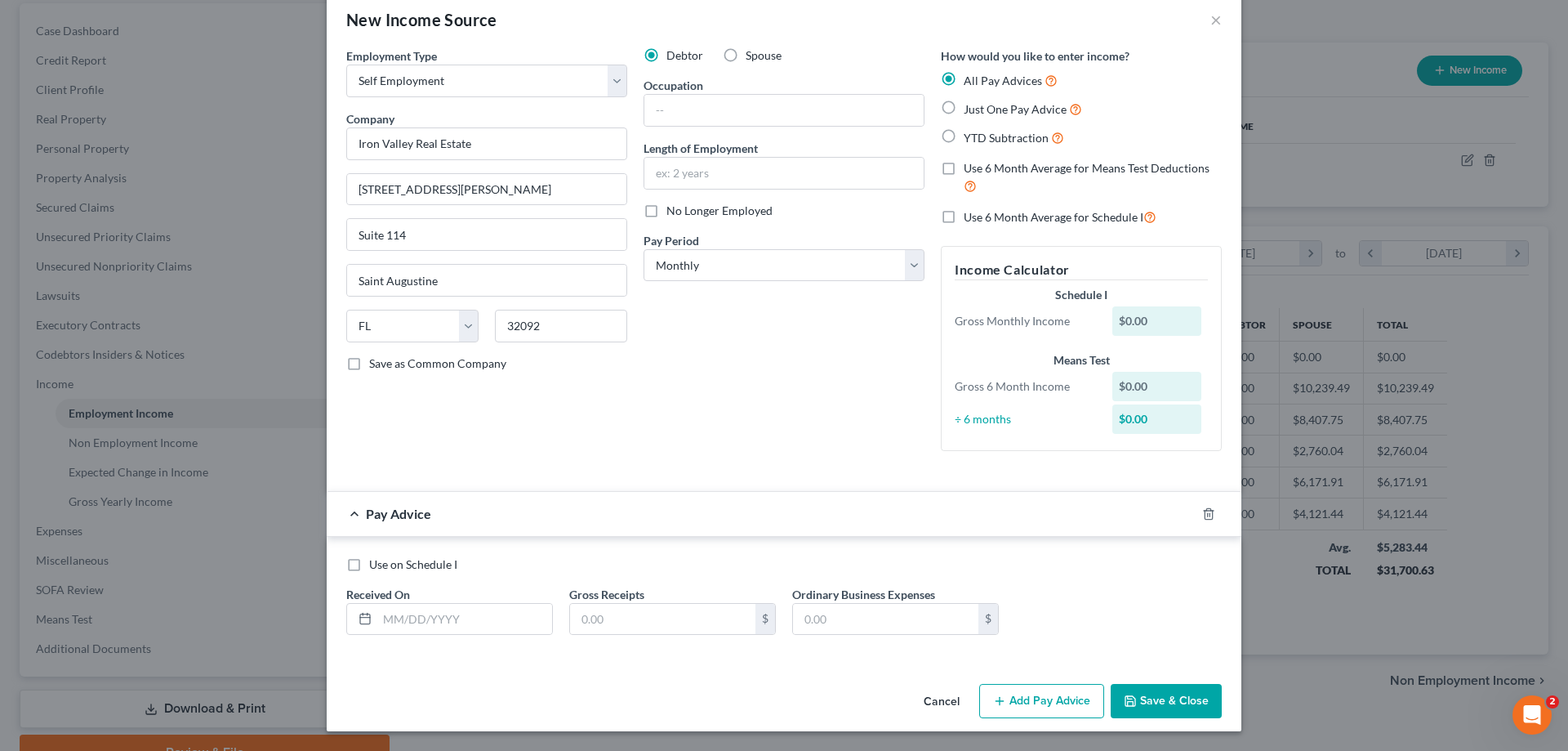
click at [964, 108] on label "Just One Pay Advice" at bounding box center [1022, 109] width 119 height 19
click at [970, 108] on input "Just One Pay Advice" at bounding box center [975, 105] width 11 height 11
radio input "true"
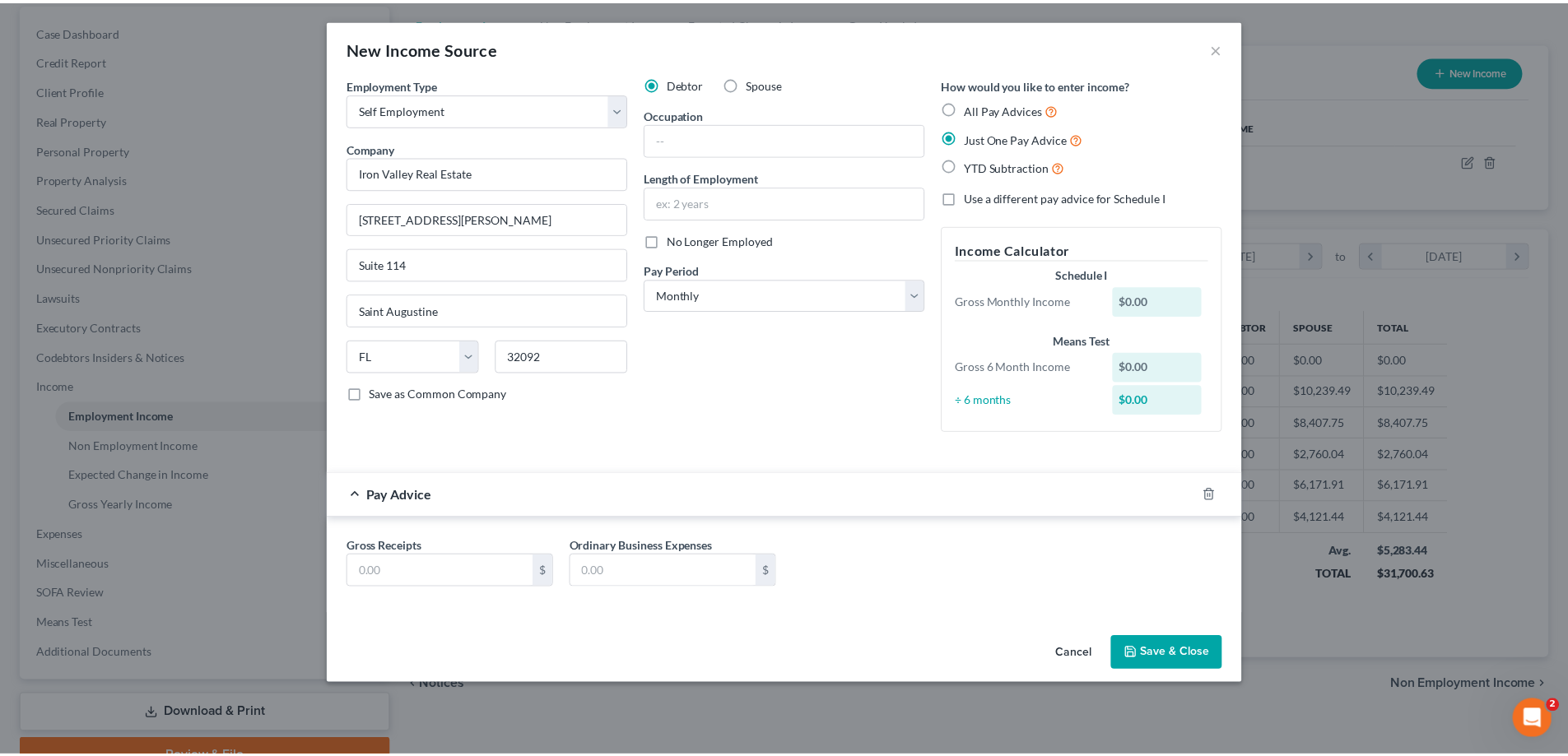
scroll to position [0, 0]
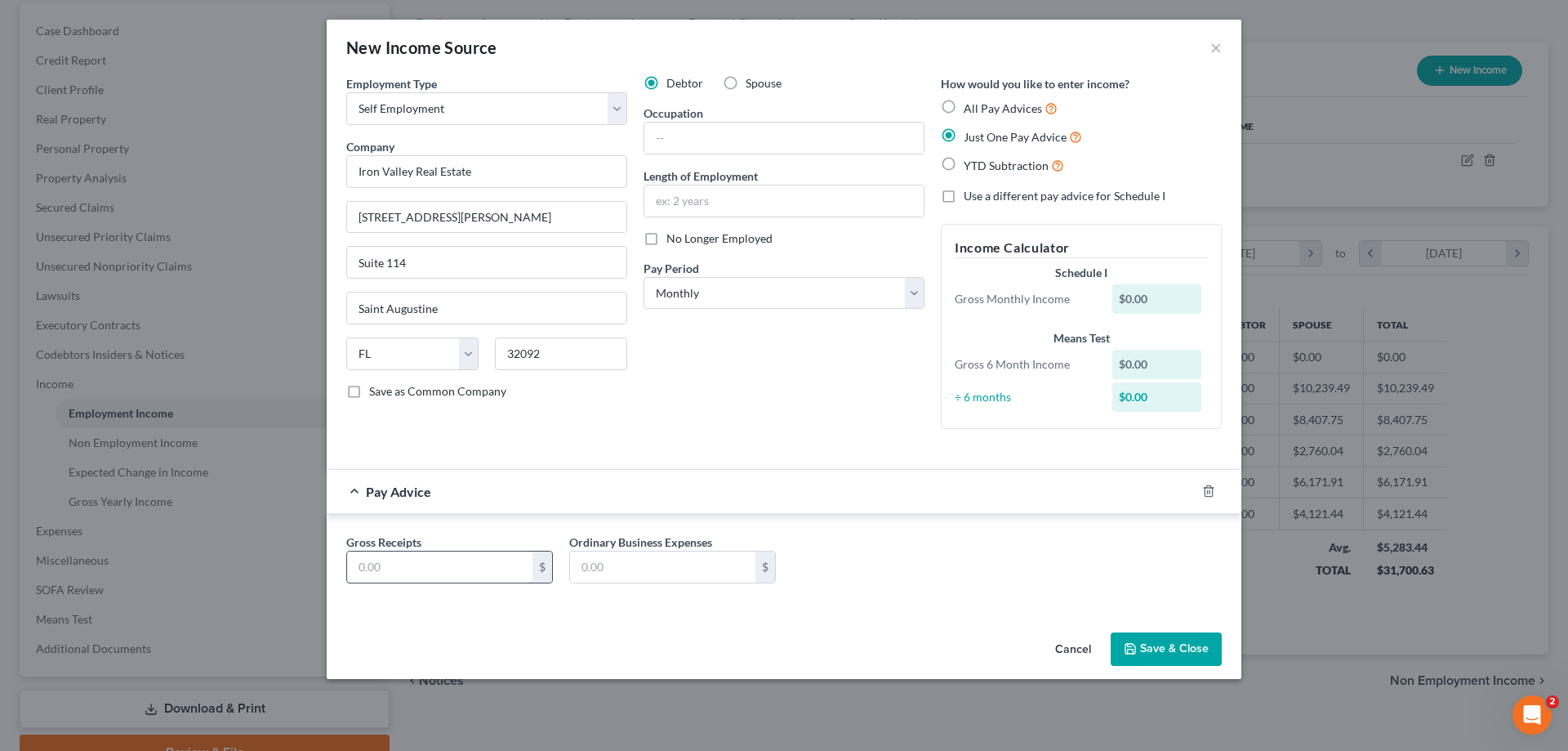
click at [473, 559] on input "text" at bounding box center [440, 567] width 186 height 31
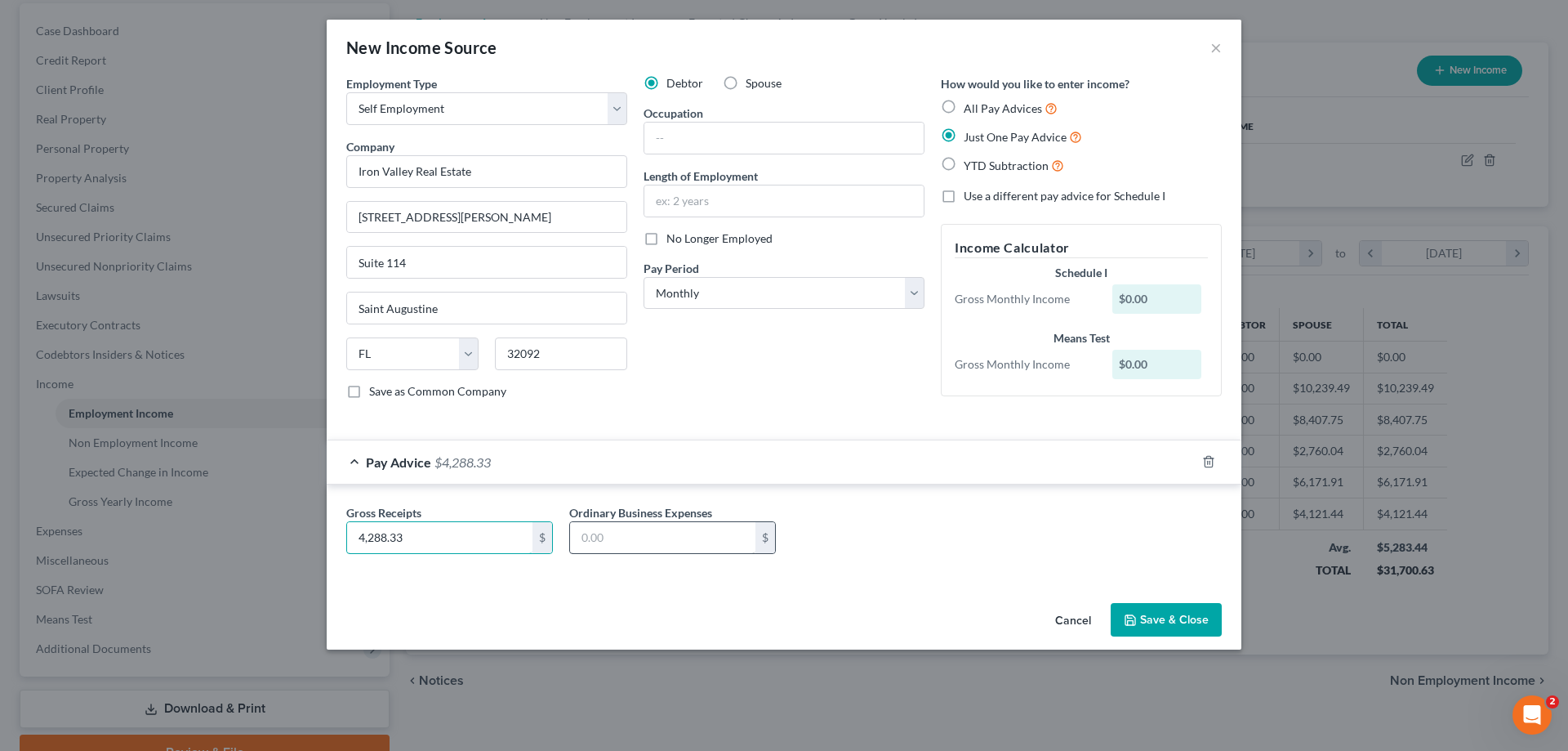
type input "4,288.33"
click at [646, 525] on input "text" at bounding box center [663, 537] width 186 height 31
type input "1,048.67"
click at [1192, 617] on button "Save & Close" at bounding box center [1166, 620] width 111 height 34
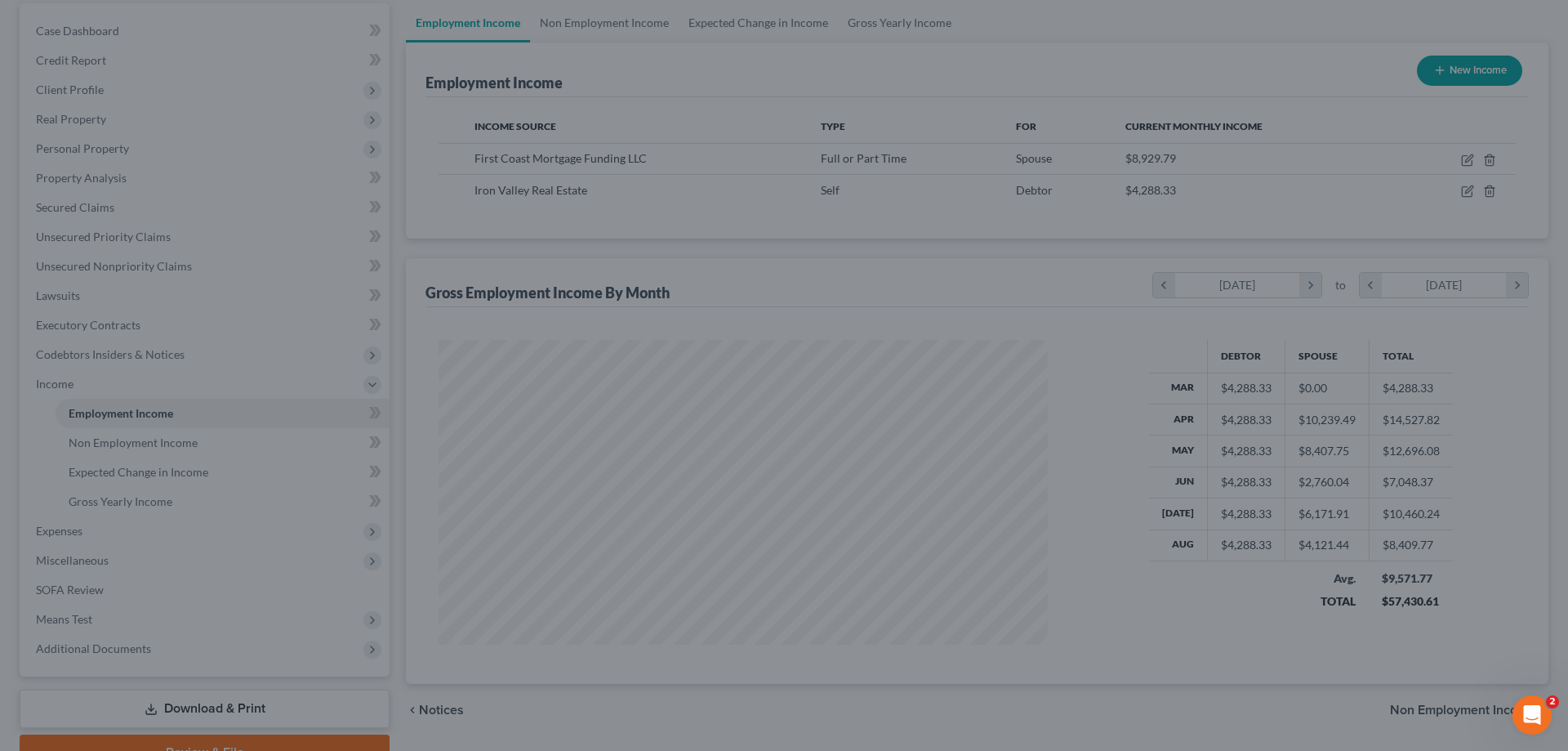
scroll to position [816745, 816180]
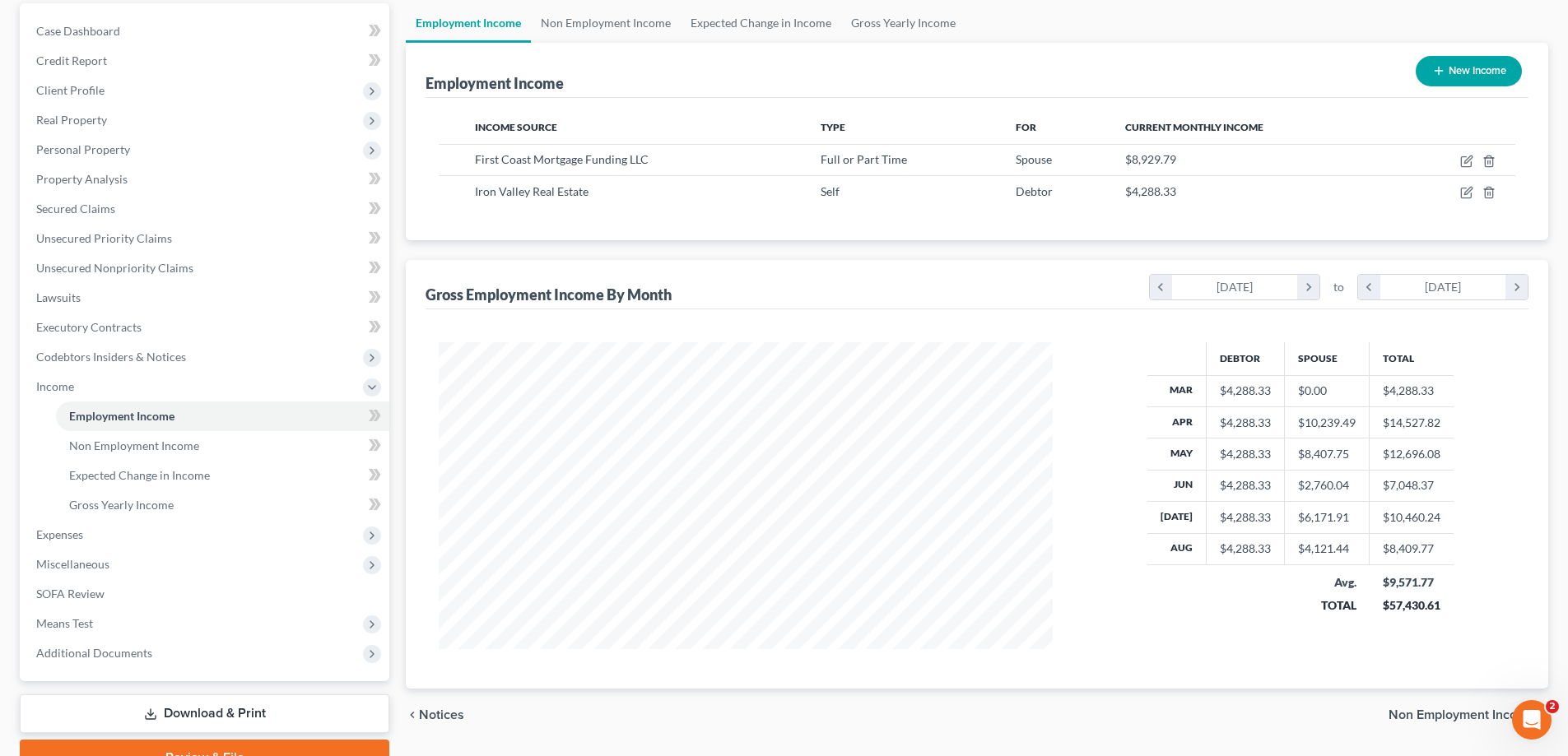
click at [1455, 58] on button "New Income" at bounding box center [1468, 71] width 106 height 30
select select "0"
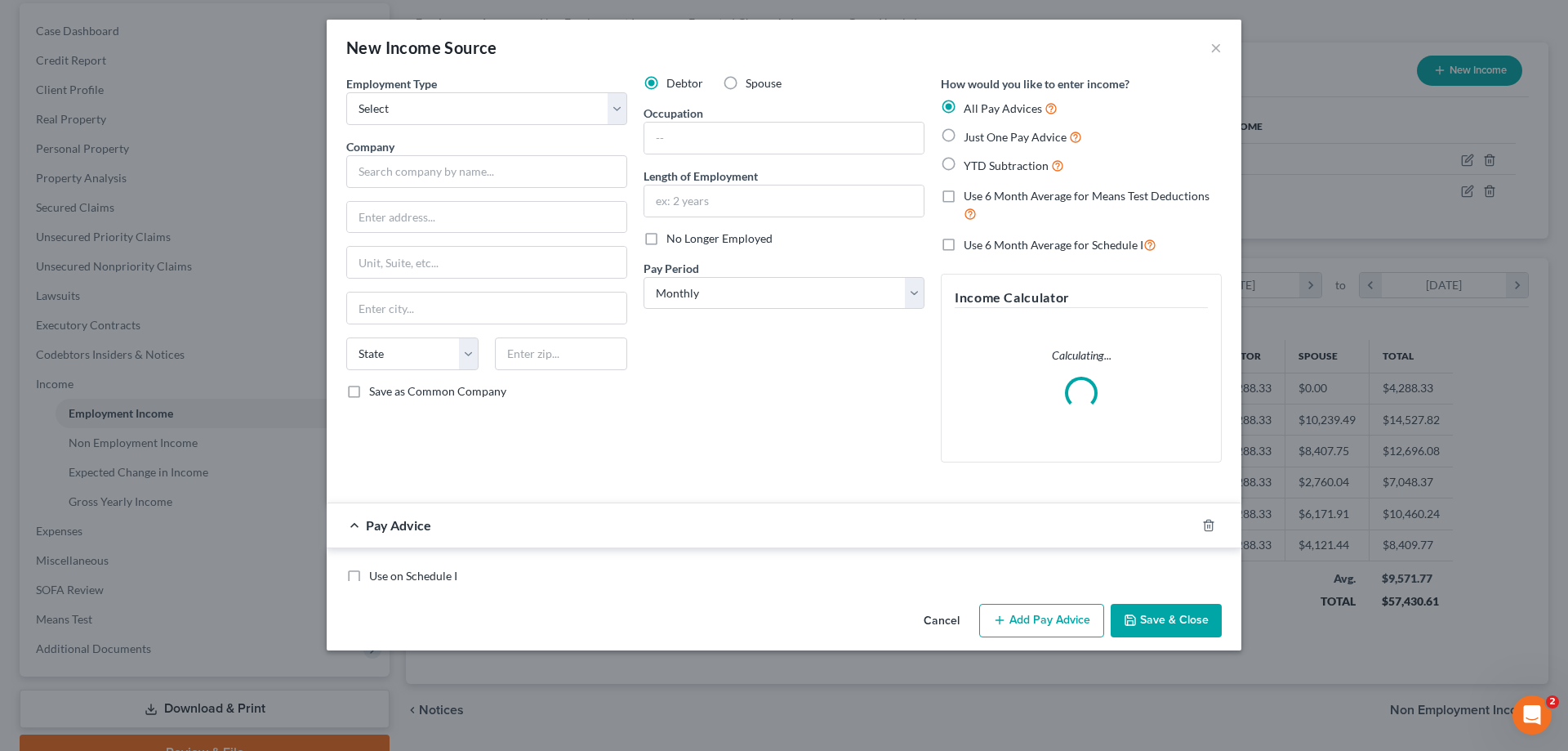
scroll to position [307, 647]
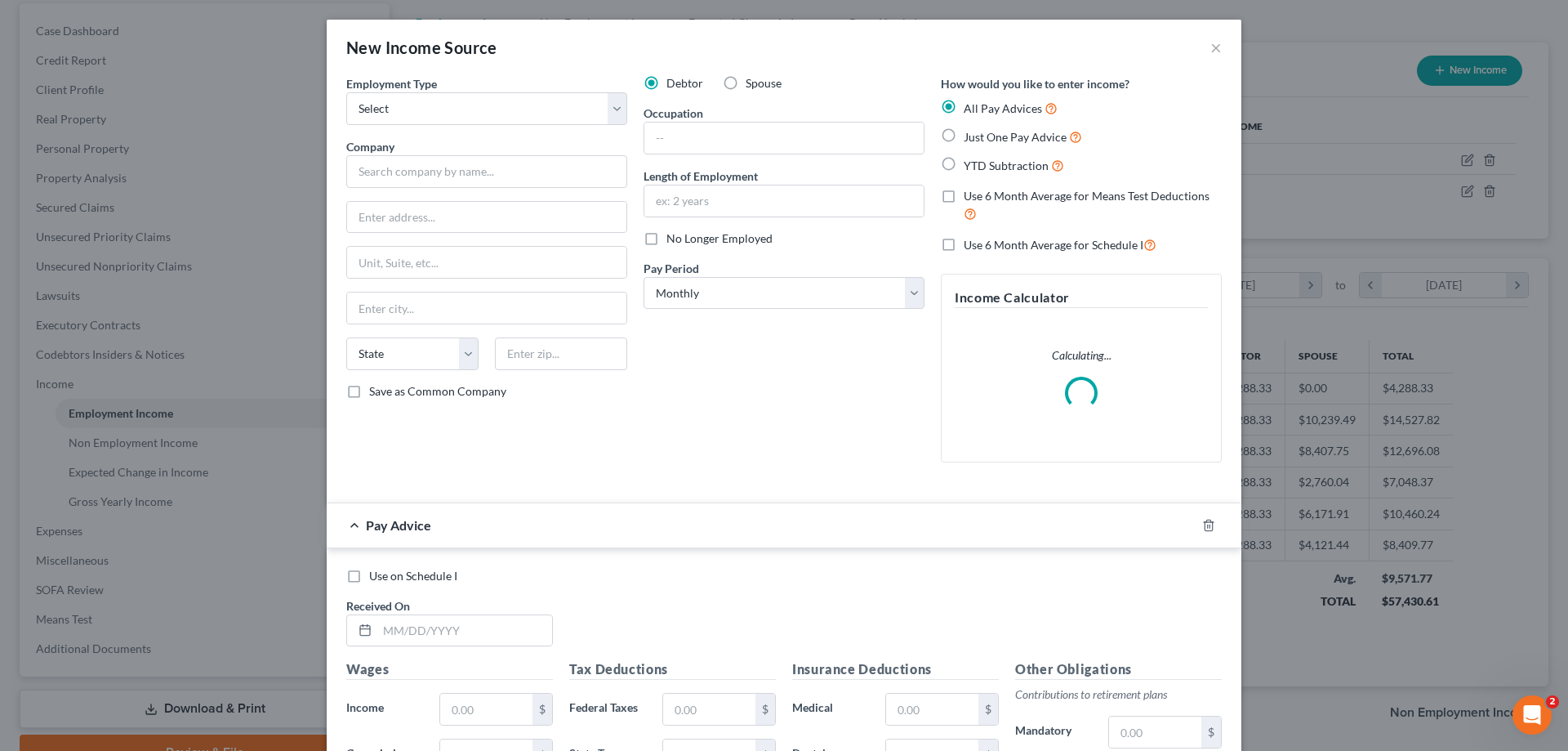
click at [746, 84] on label "Spouse" at bounding box center [763, 82] width 36 height 16
click at [752, 84] on input "Spouse" at bounding box center [758, 80] width 11 height 11
radio input "true"
click at [532, 111] on select "Select Full or Part Time Employment Self Employment" at bounding box center [487, 108] width 281 height 33
select select "1"
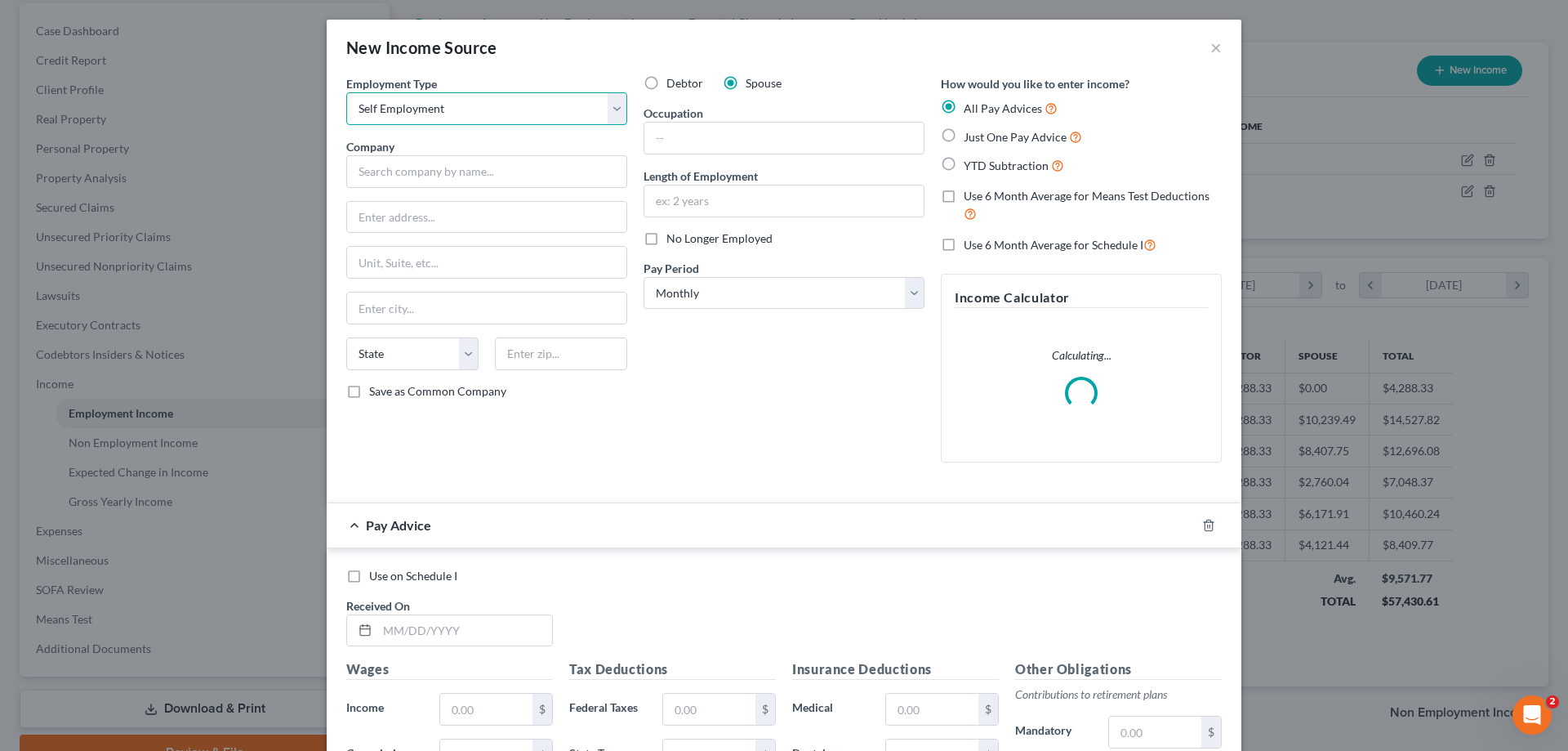
click at [346, 93] on select "Select Full or Part Time Employment Self Employment" at bounding box center [487, 108] width 281 height 33
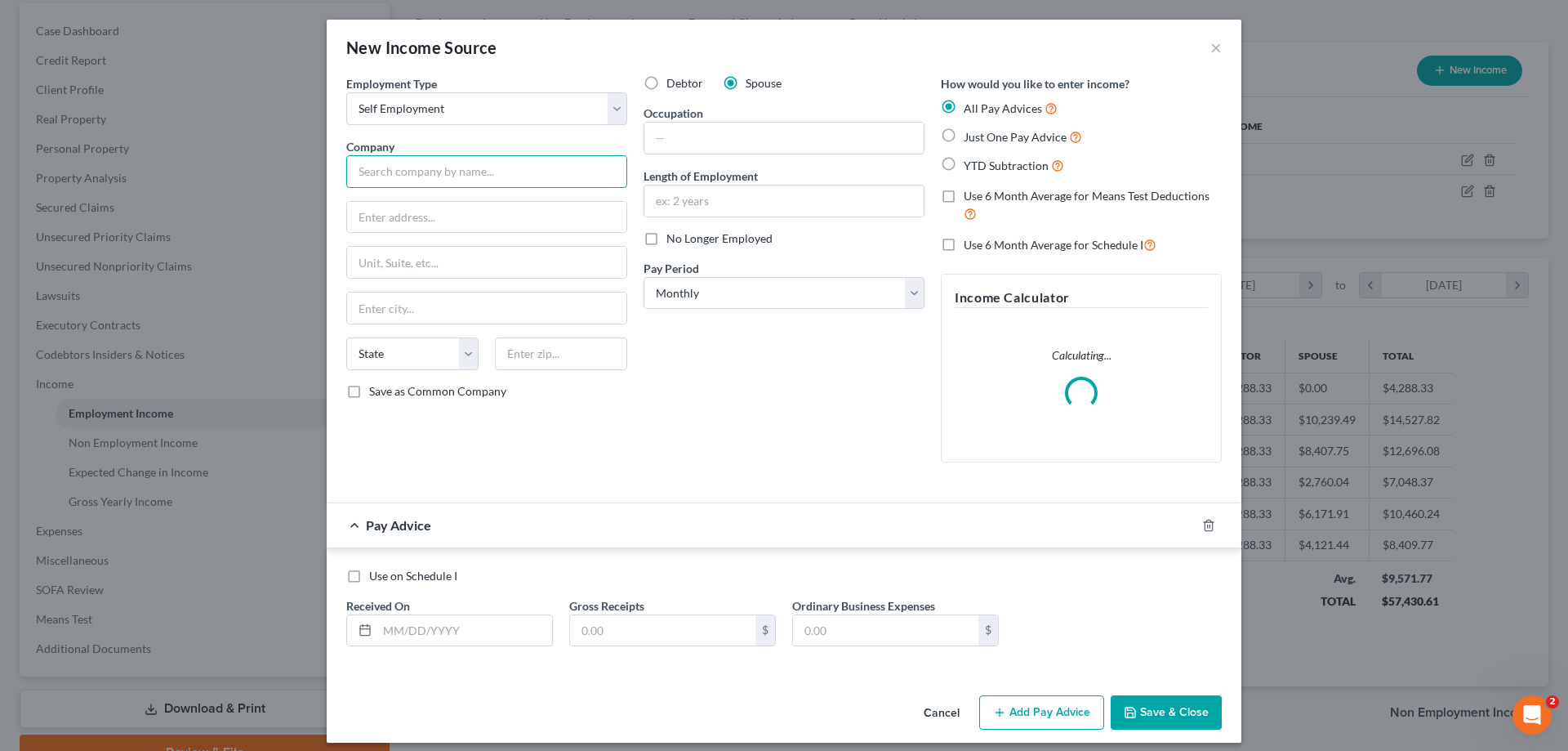
click at [488, 166] on input "text" at bounding box center [487, 172] width 281 height 33
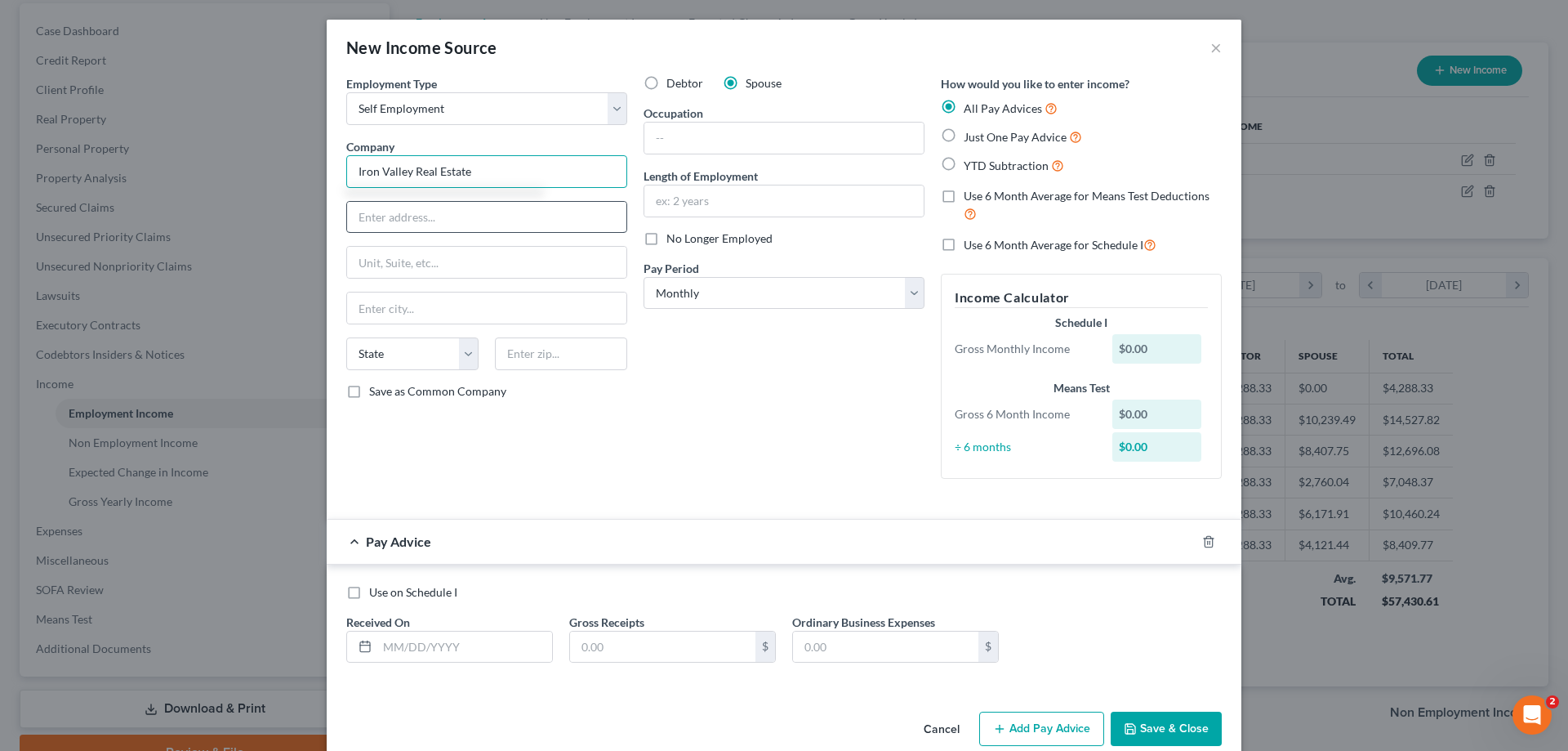
type input "Iron Valley Real Estate"
click at [396, 220] on input "text" at bounding box center [487, 217] width 279 height 31
paste input "206 Ashourian Ave, Suite 114 St. AugustineFL 32092 Contact: (904) 849-5163"
drag, startPoint x: 605, startPoint y: 219, endPoint x: 488, endPoint y: 235, distance: 118.1
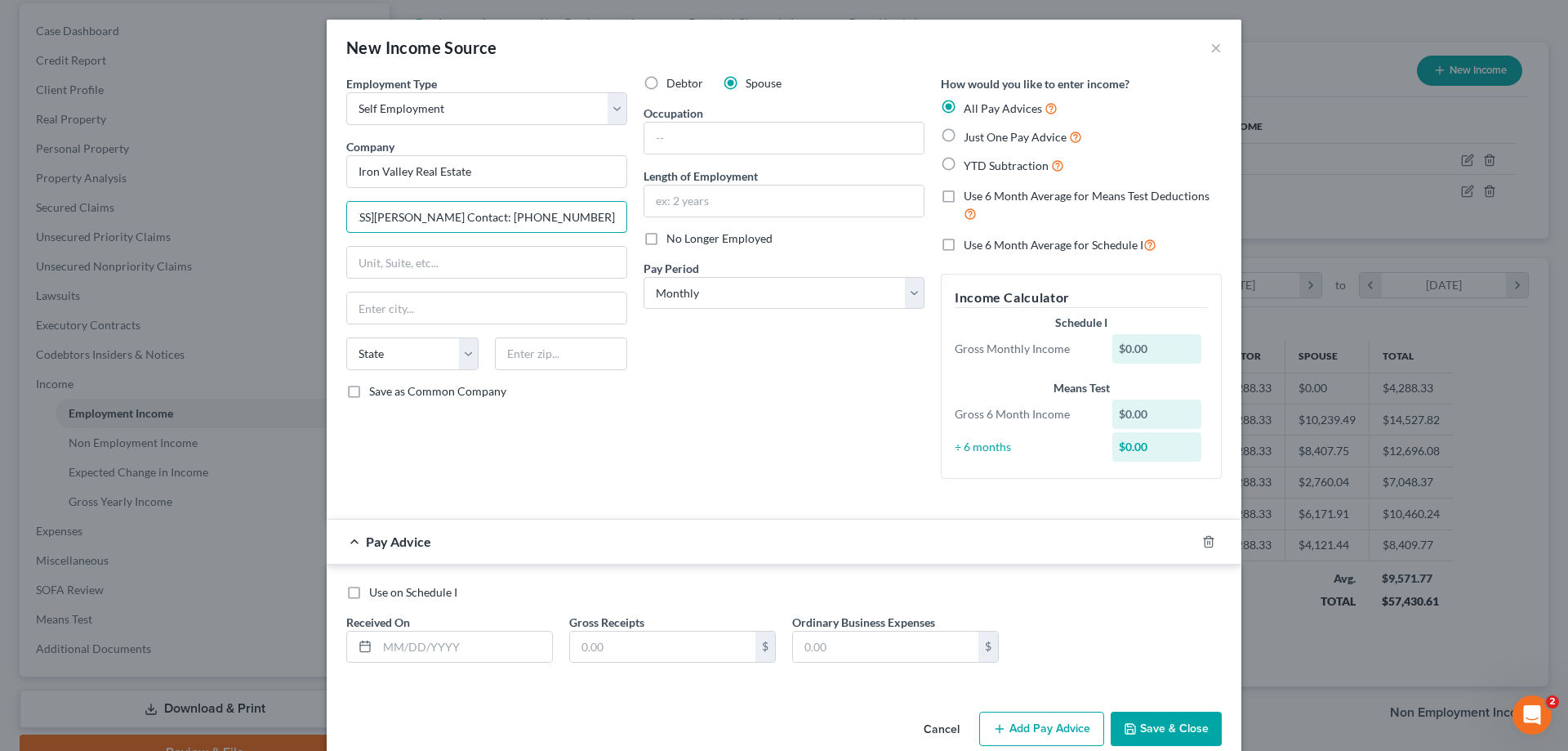
click at [488, 235] on div "Employment Type * Select Full or Part Time Employment Self Employment Company *…" at bounding box center [487, 283] width 298 height 416
drag, startPoint x: 615, startPoint y: 219, endPoint x: 580, endPoint y: 216, distance: 35.1
click at [580, 216] on input "206 Ashourian Ave, Suite 114 St. AugustineFL 32092" at bounding box center [487, 217] width 279 height 31
drag, startPoint x: 574, startPoint y: 214, endPoint x: 627, endPoint y: 219, distance: 53.2
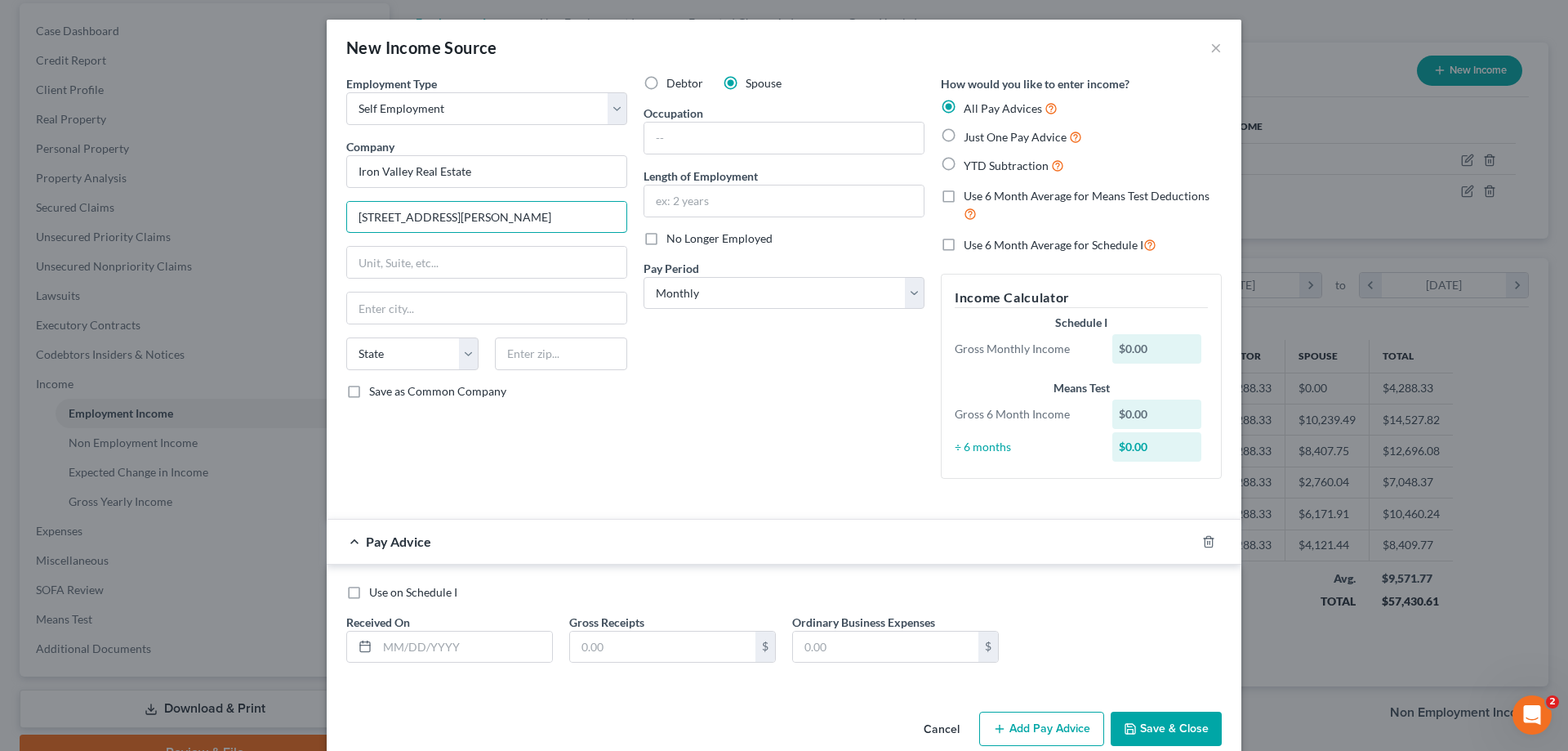
click at [627, 219] on div "Employment Type * Select Full or Part Time Employment Self Employment Company *…" at bounding box center [487, 283] width 298 height 416
type input "206 Ashourian Ave, Suite 114 St. AugustineFL"
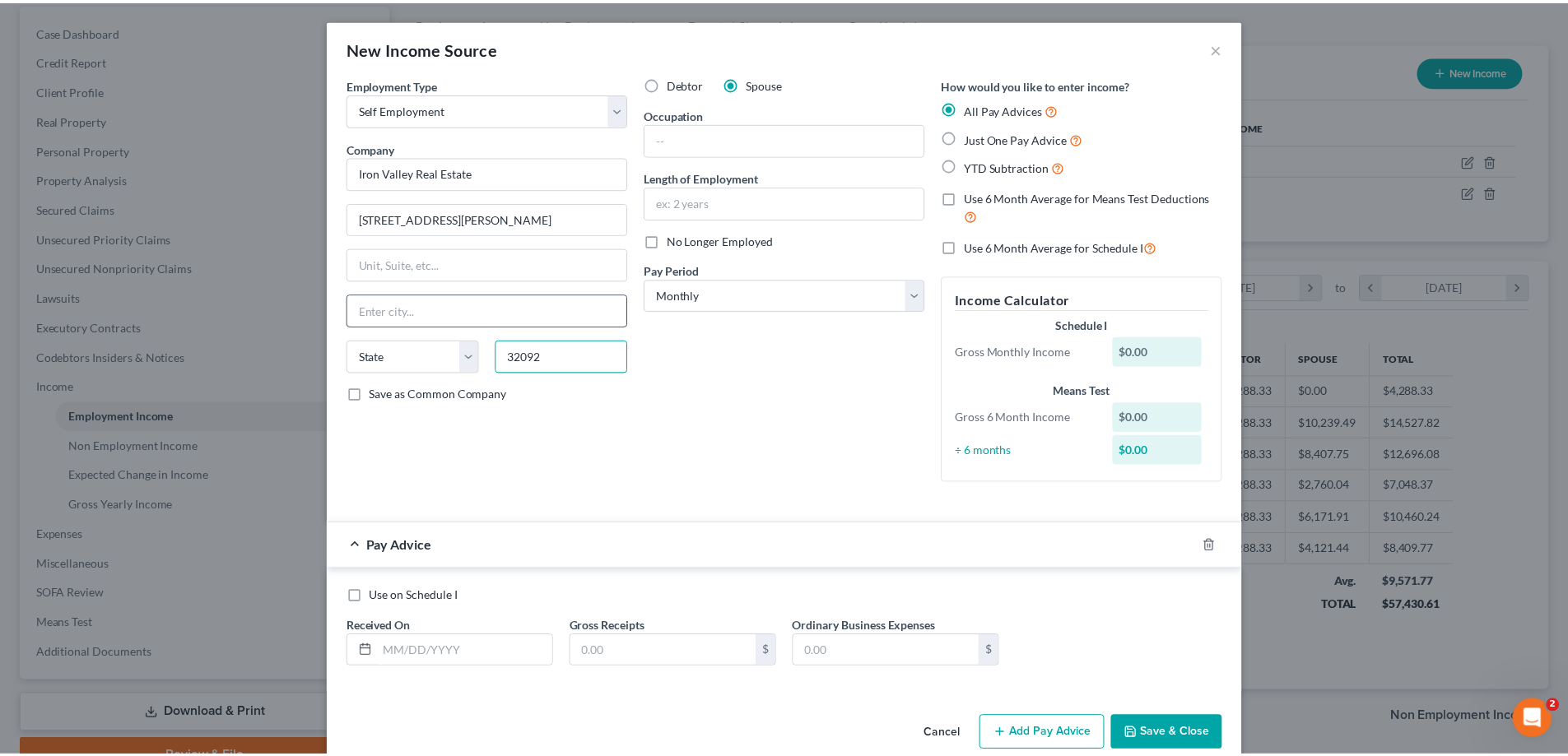
scroll to position [0, 0]
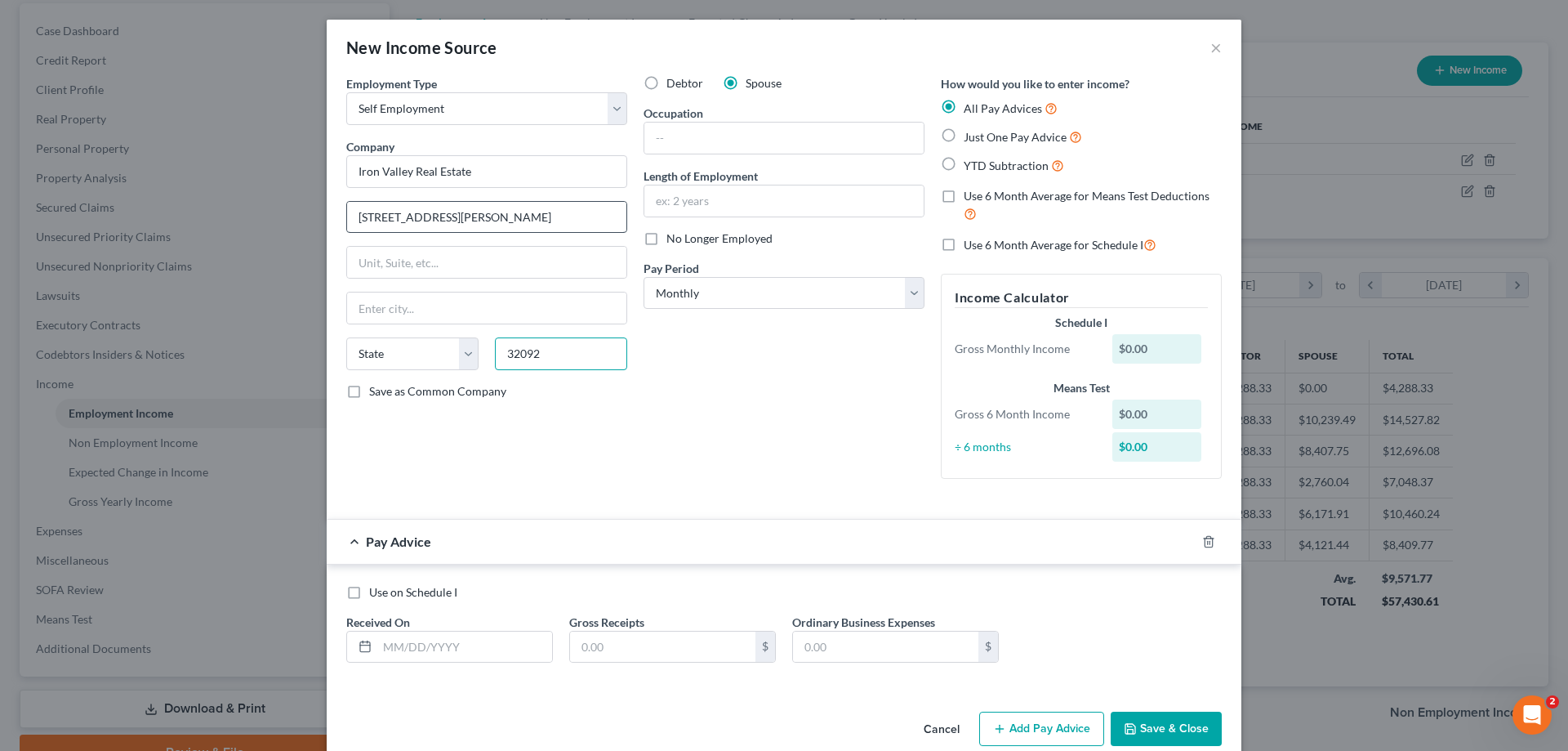
type input "32092"
type input "Saint Augustine"
select select "9"
drag, startPoint x: 611, startPoint y: 219, endPoint x: 499, endPoint y: 226, distance: 112.2
click at [499, 226] on input "206 Ashourian Ave, Suite 114 St. AugustineFL" at bounding box center [487, 217] width 279 height 31
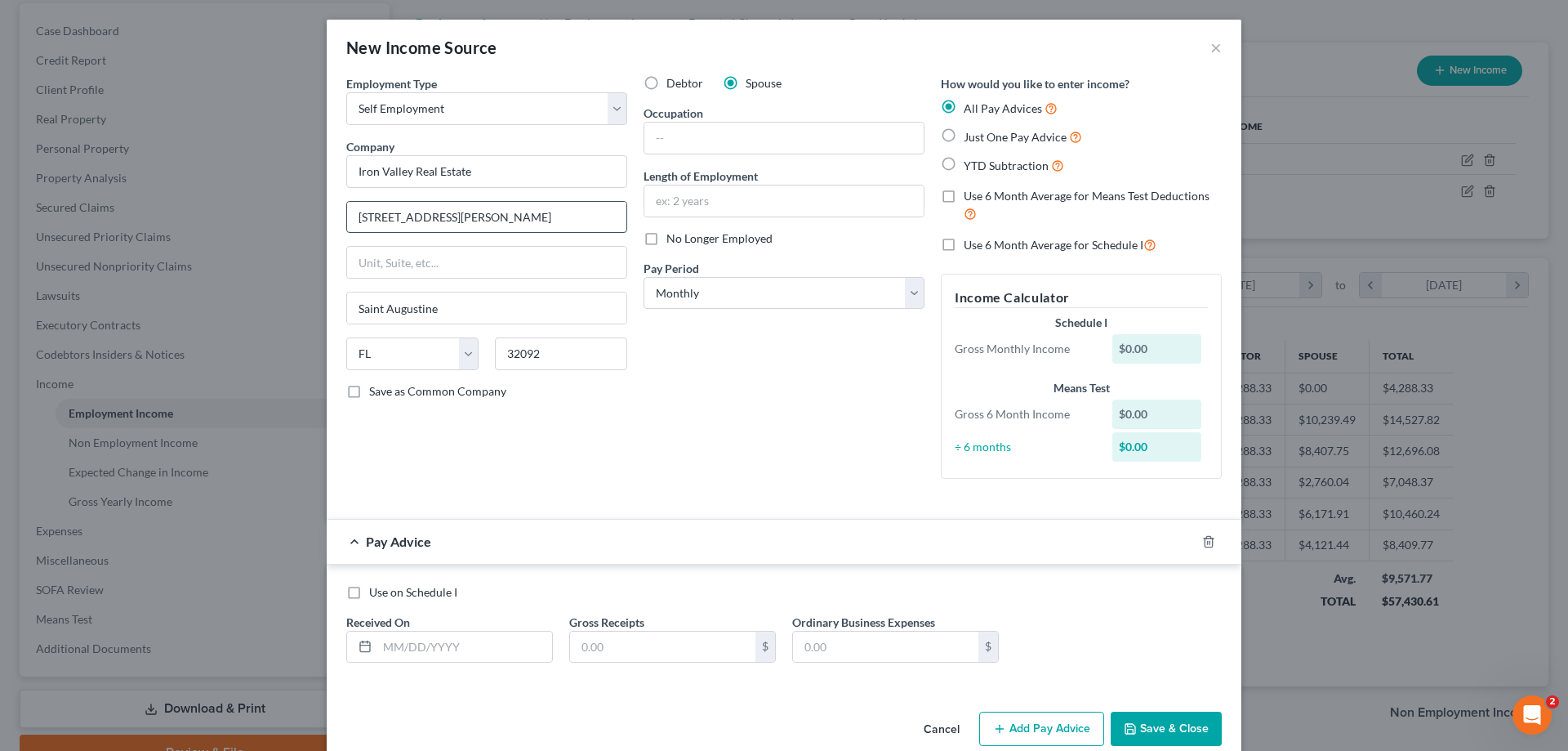
drag, startPoint x: 546, startPoint y: 215, endPoint x: 451, endPoint y: 223, distance: 95.3
click at [451, 223] on input "206 Ashourian Ave, Suite 114" at bounding box center [487, 217] width 279 height 31
type input "206 Ashourian Ave,"
type input "Suite 114"
click at [679, 393] on div "Debtor Spouse Occupation Length of Employment No Longer Employed Pay Period * S…" at bounding box center [784, 283] width 298 height 416
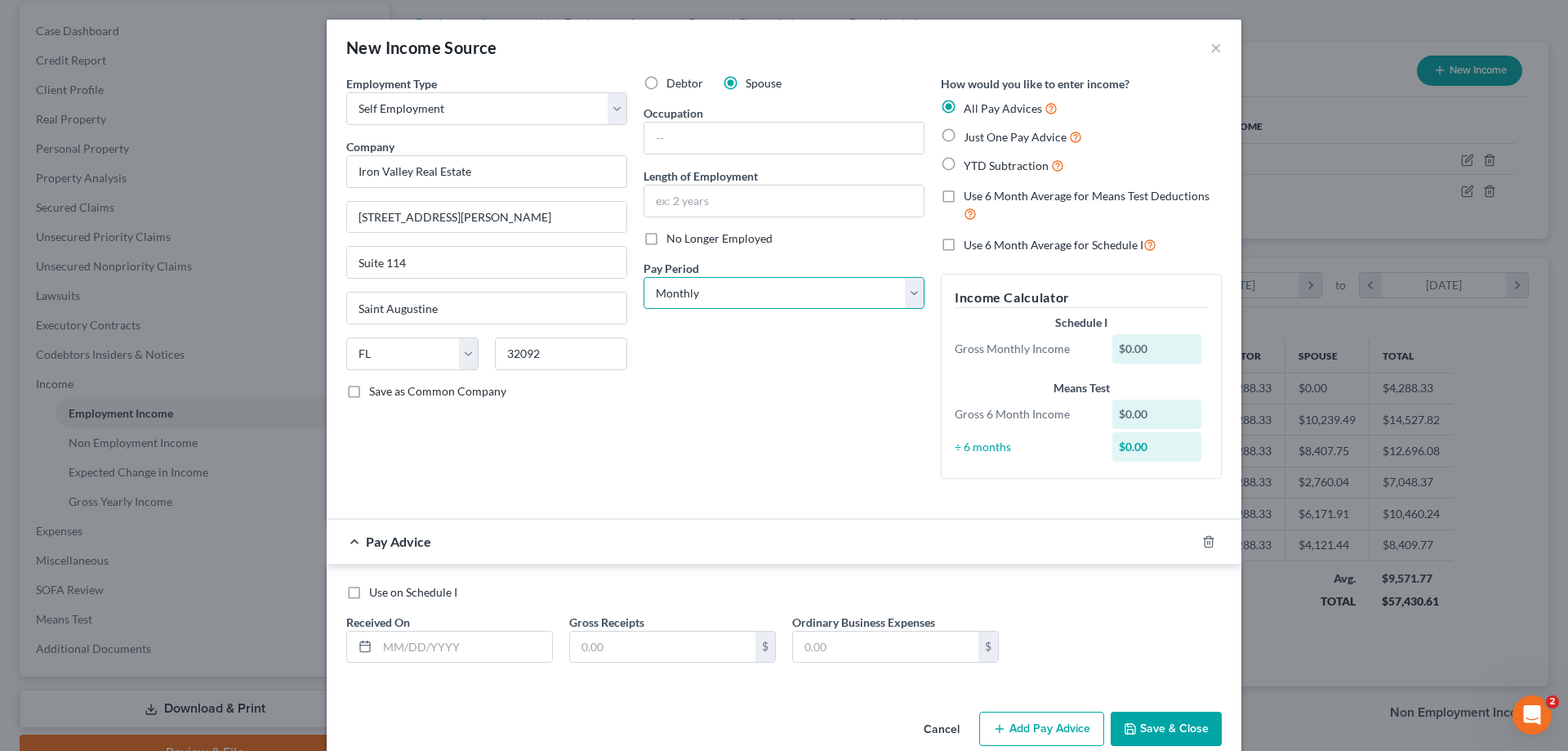
click at [737, 301] on select "Select Monthly Twice Monthly Every Other Week Weekly" at bounding box center [784, 293] width 281 height 33
click at [1212, 51] on button "×" at bounding box center [1217, 47] width 12 height 19
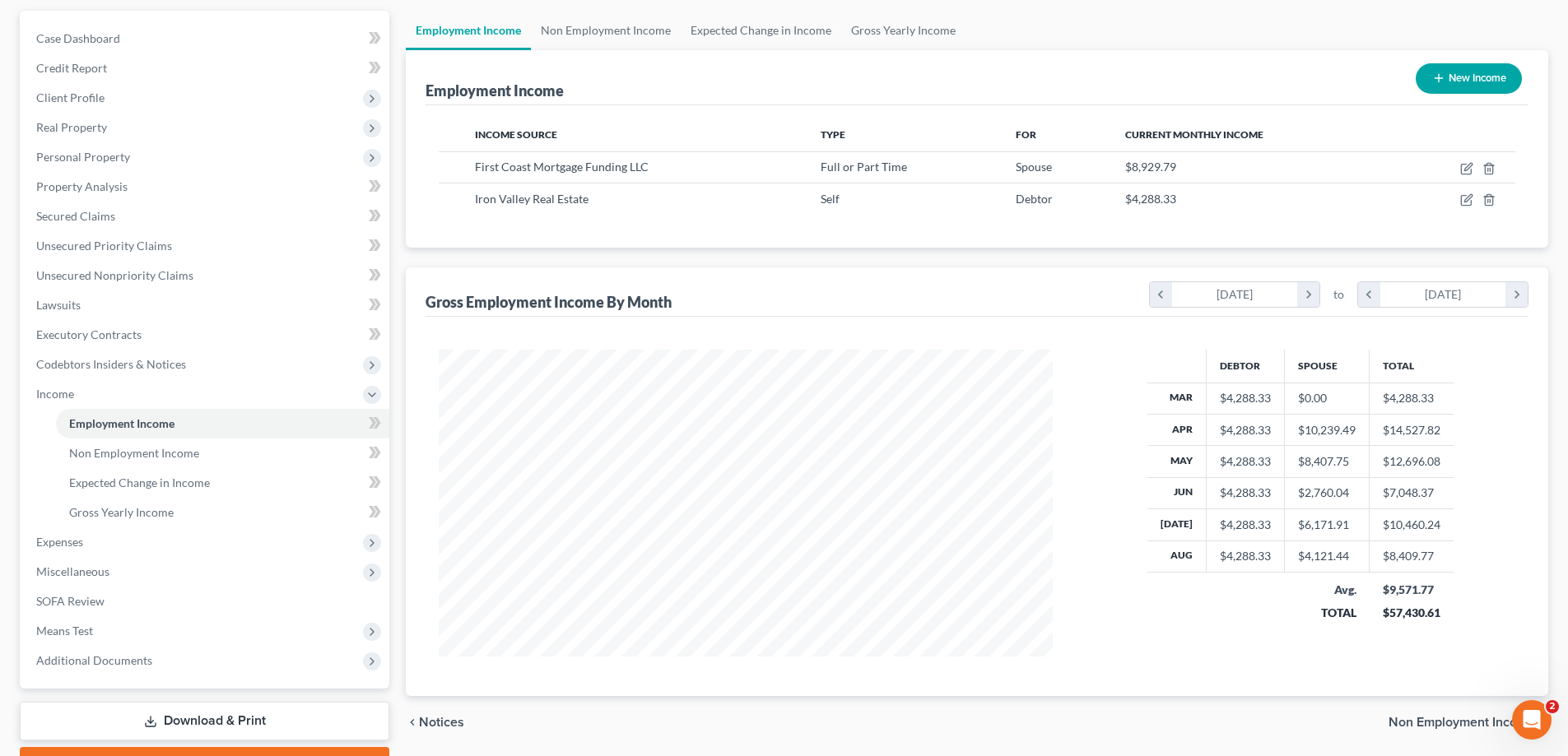
scroll to position [237, 0]
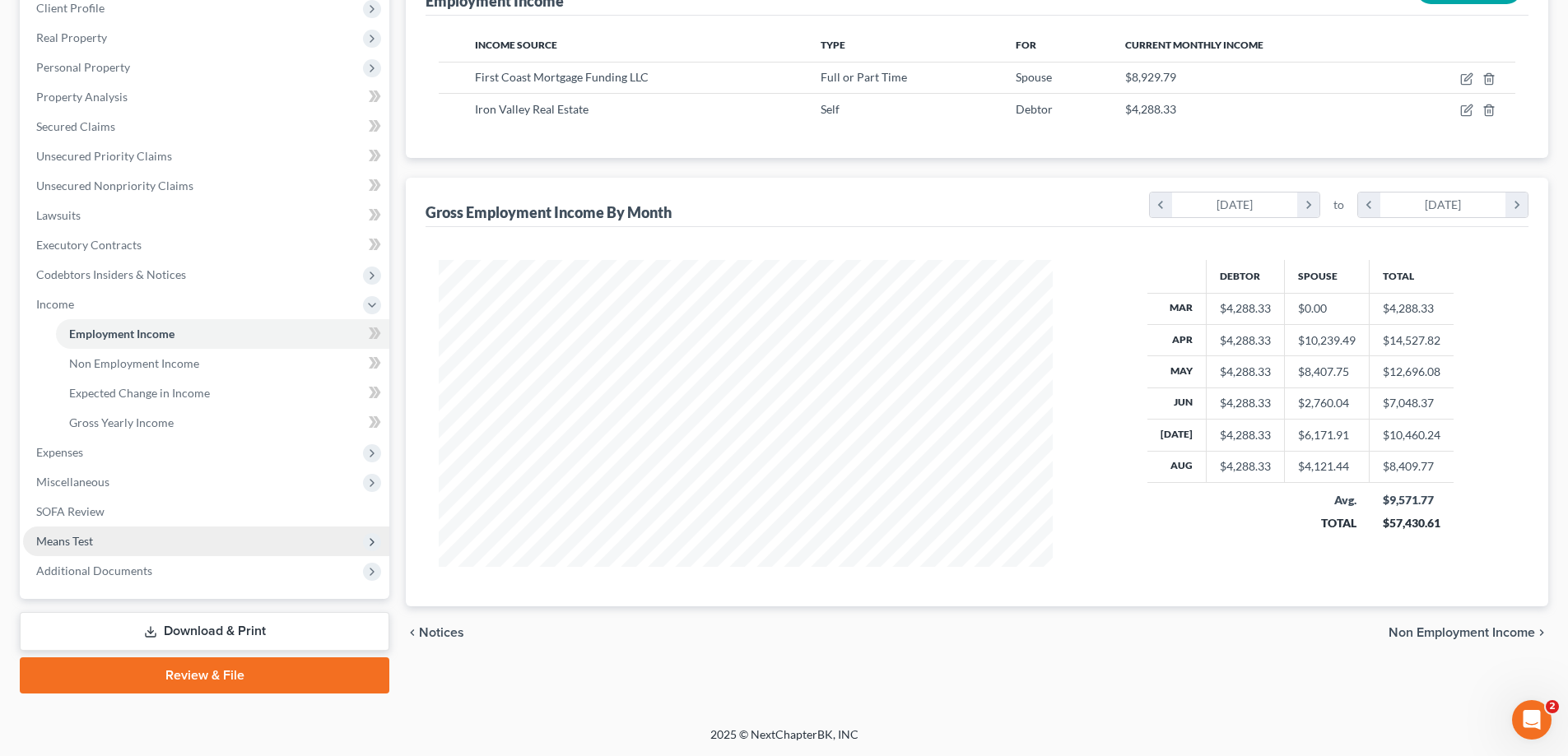
click at [80, 533] on span "Means Test" at bounding box center [206, 541] width 366 height 30
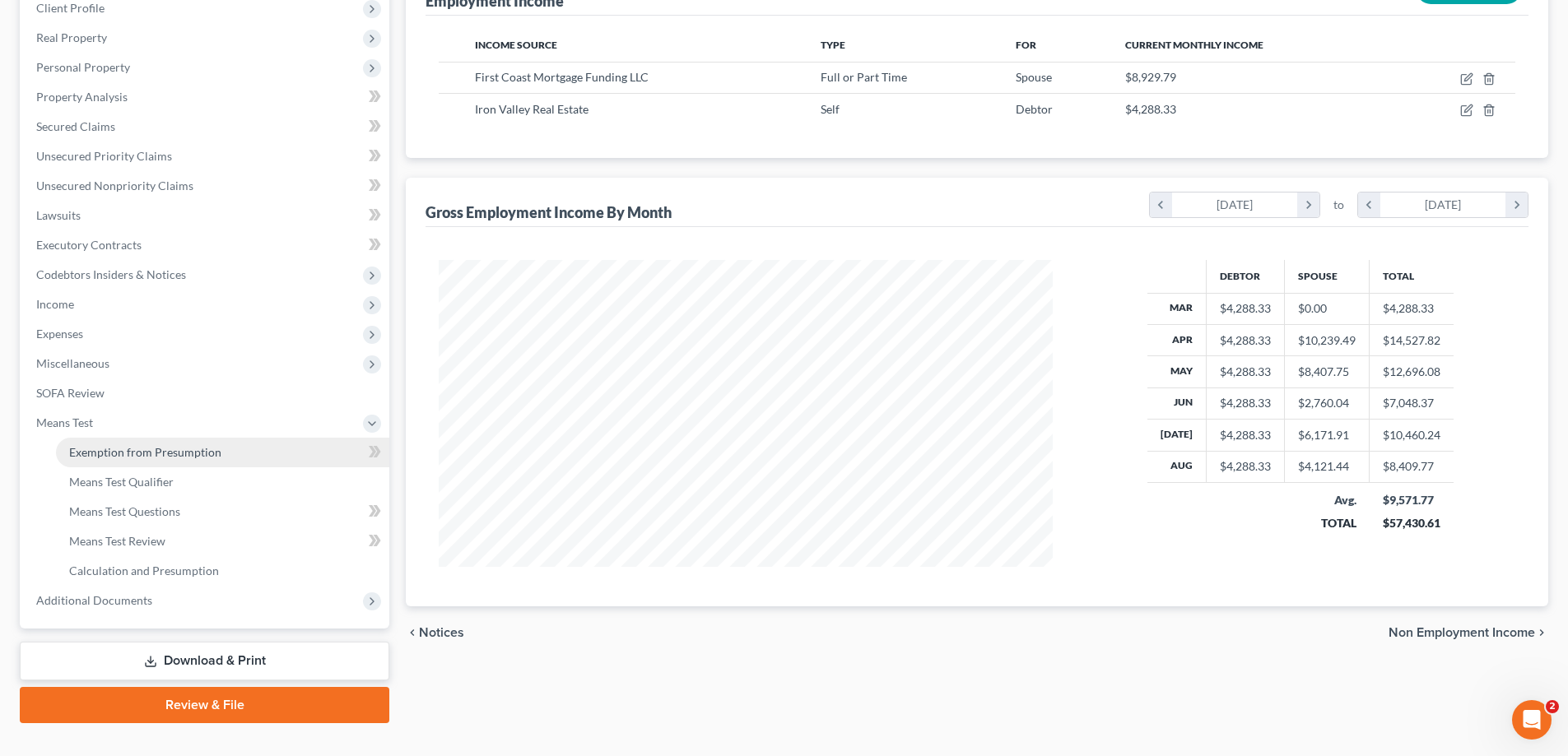
click at [164, 458] on span "Exemption from Presumption" at bounding box center [146, 452] width 152 height 14
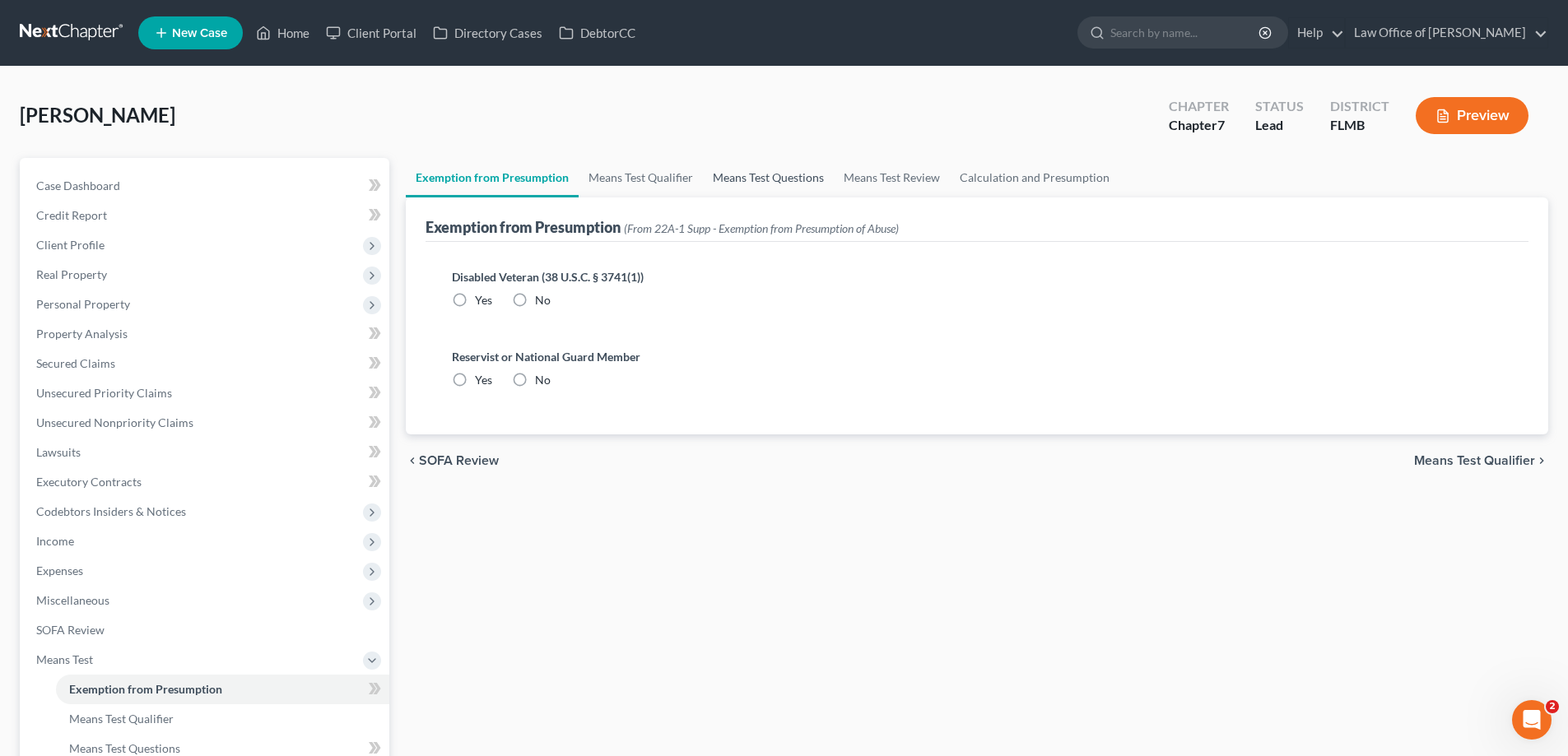
click at [706, 184] on link "Means Test Questions" at bounding box center [768, 178] width 130 height 40
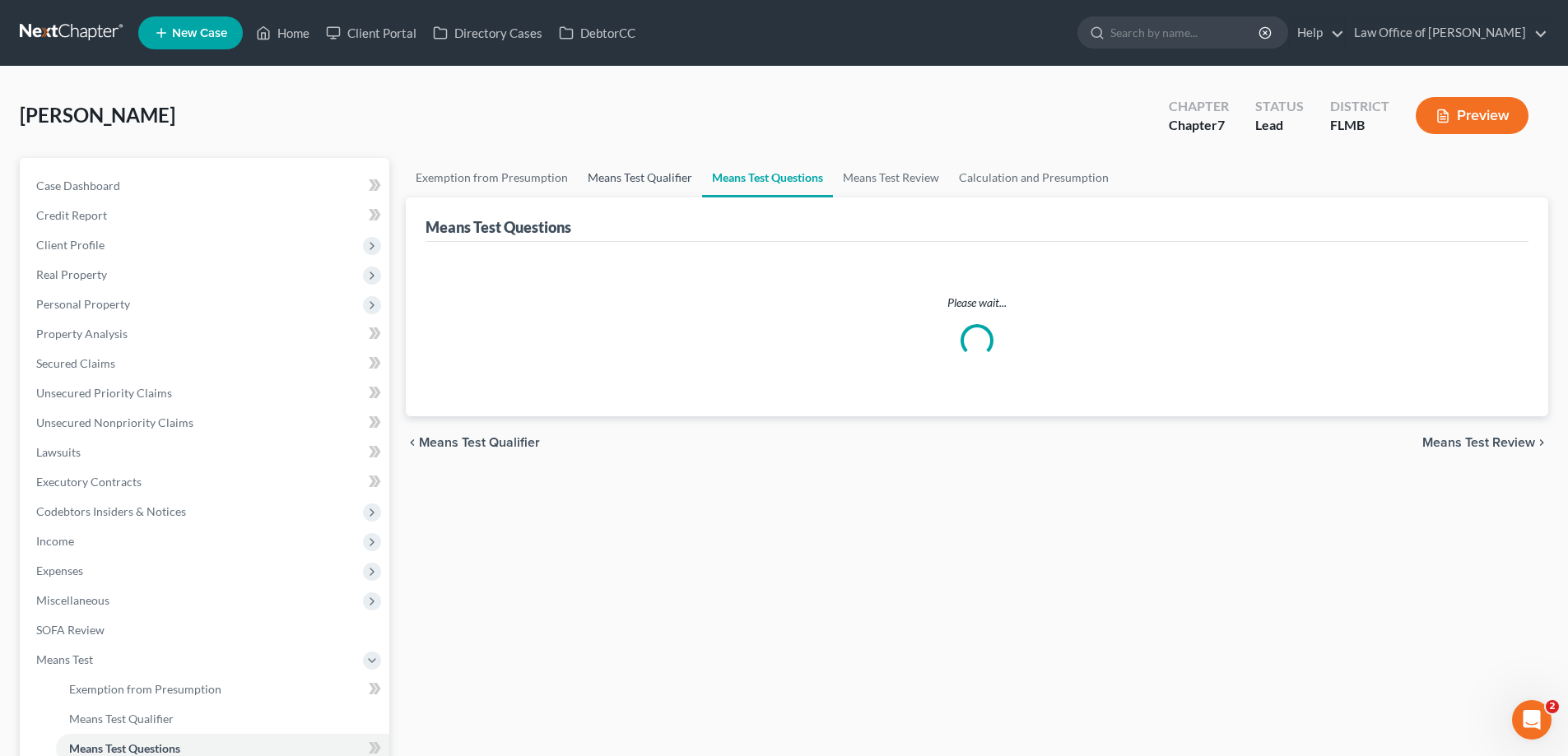
click at [673, 175] on link "Means Test Qualifier" at bounding box center [640, 178] width 125 height 40
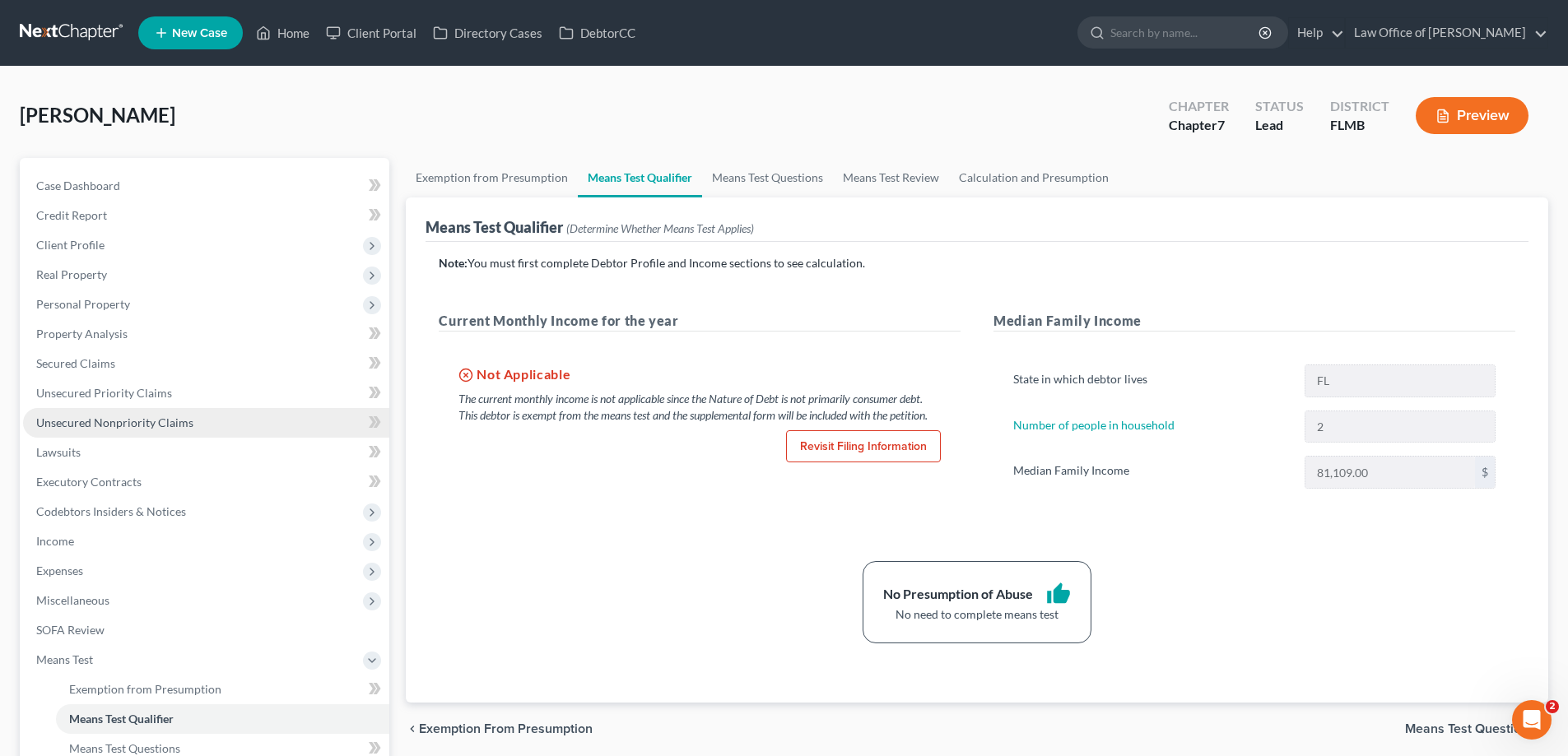
click at [111, 431] on link "Unsecured Nonpriority Claims" at bounding box center [206, 422] width 366 height 30
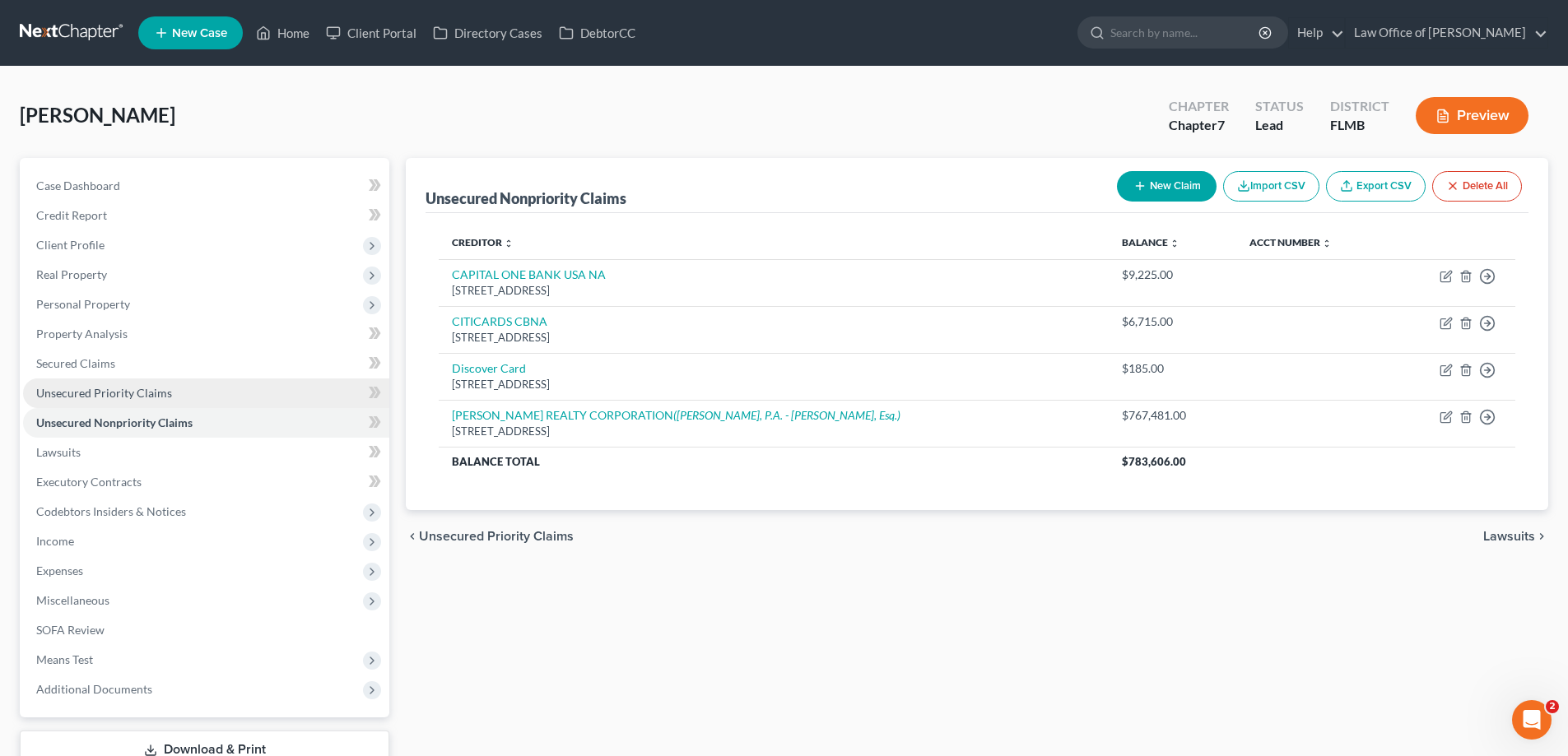
click at [162, 388] on span "Unsecured Priority Claims" at bounding box center [104, 393] width 136 height 14
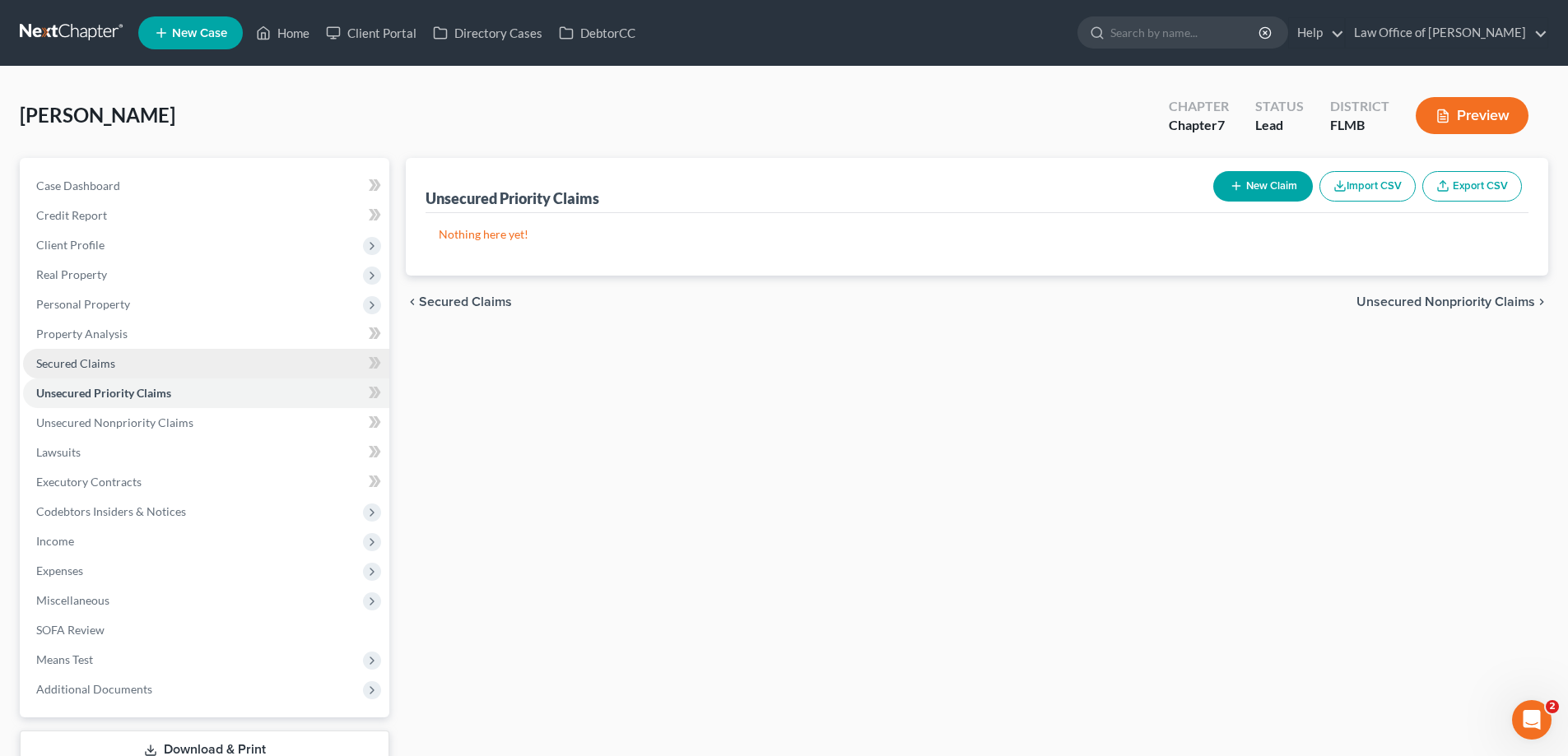
click at [160, 366] on link "Secured Claims" at bounding box center [206, 363] width 366 height 30
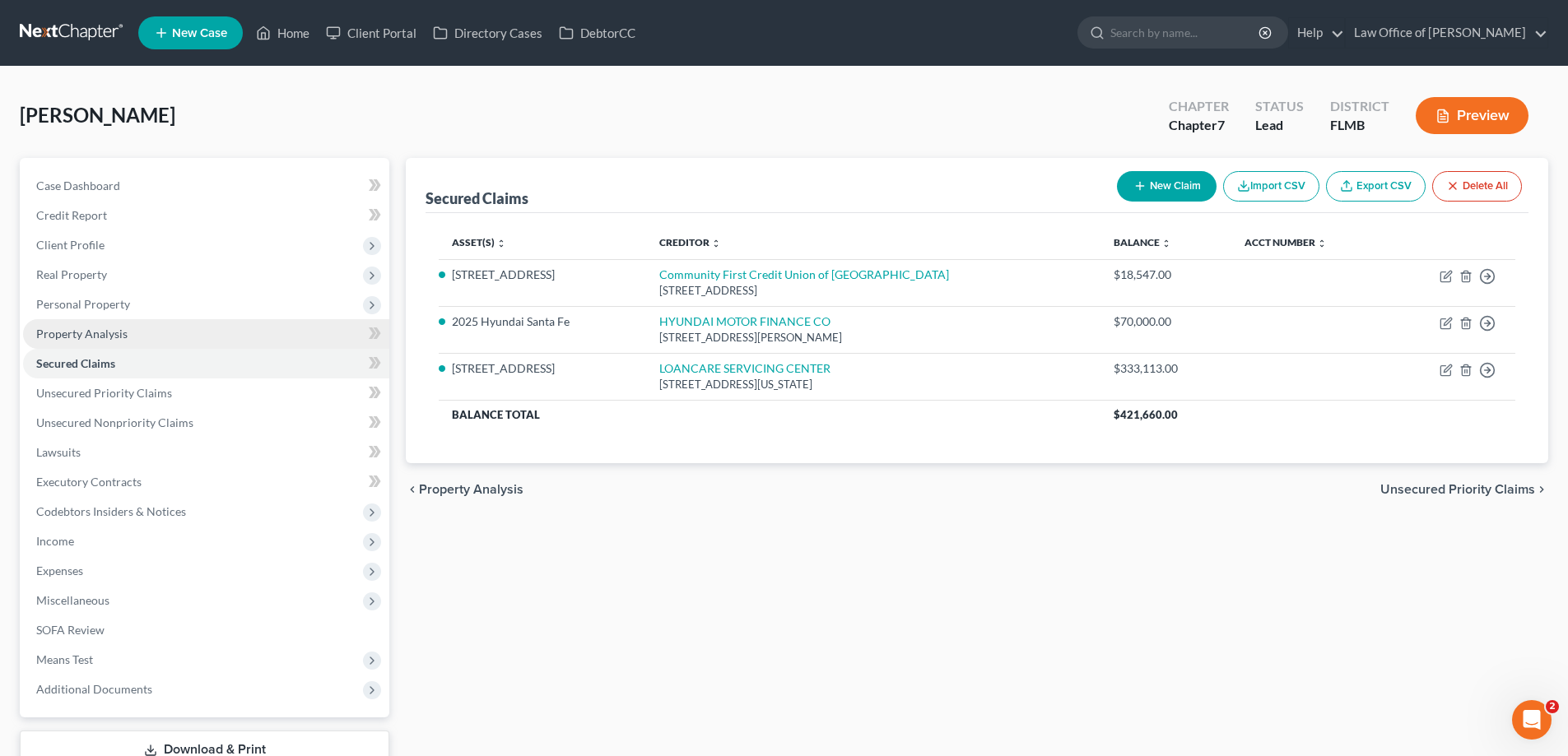
click at [153, 324] on link "Property Analysis" at bounding box center [206, 334] width 366 height 30
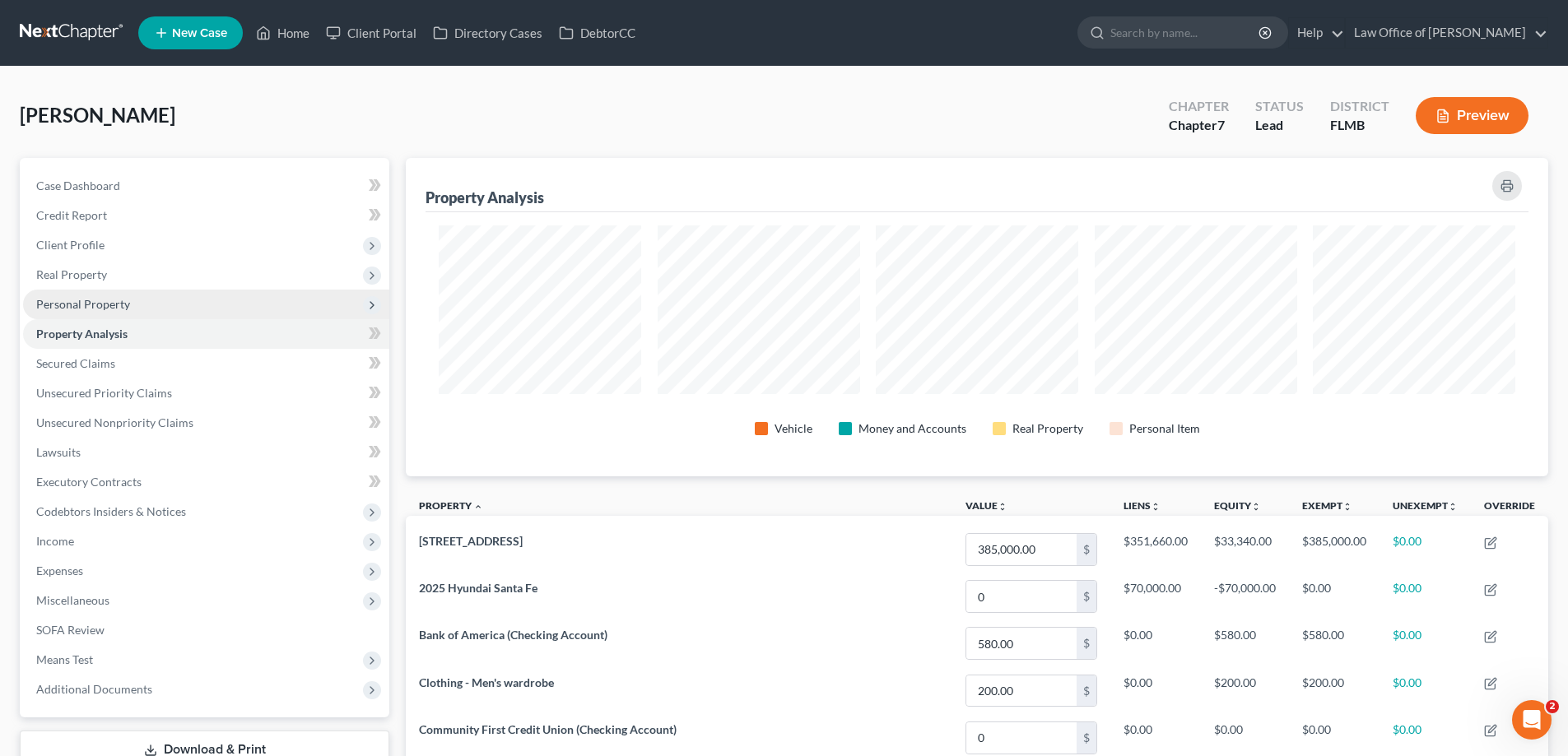
click at [98, 298] on span "Personal Property" at bounding box center [83, 304] width 94 height 14
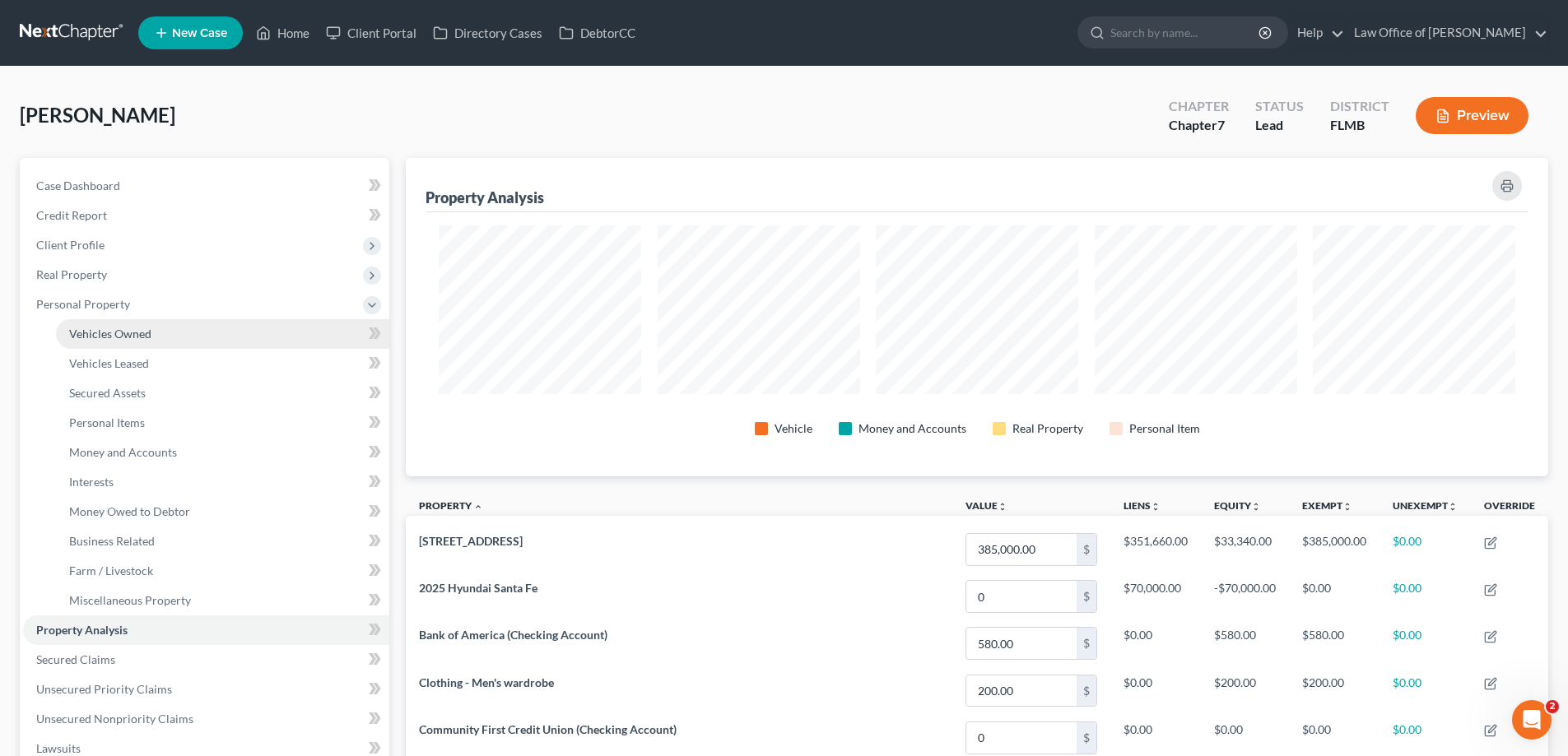
click at [120, 337] on span "Vehicles Owned" at bounding box center [110, 334] width 82 height 14
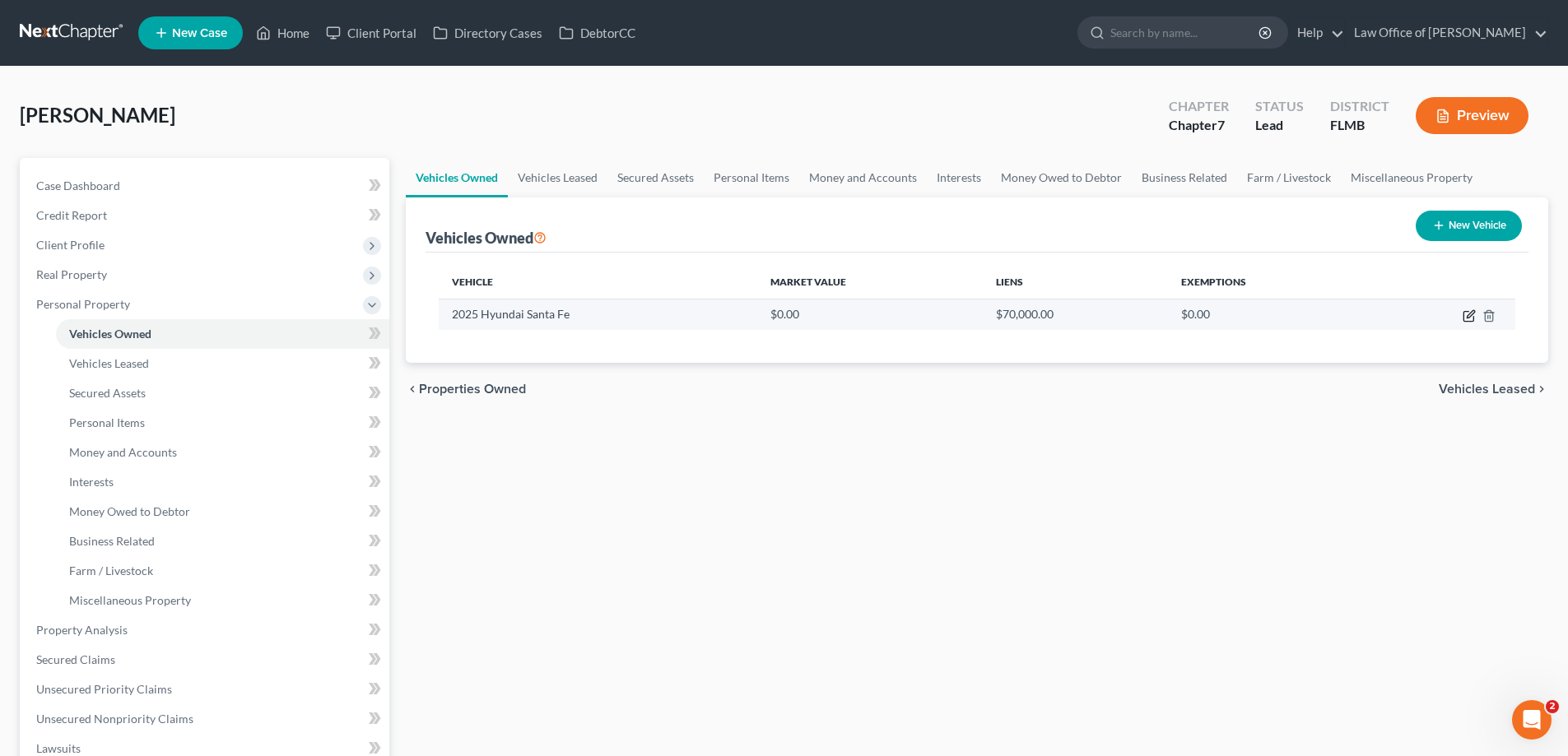
click at [1472, 313] on icon "button" at bounding box center [1470, 313] width 8 height 8
select select "0"
select select "1"
select select "2"
select select "0"
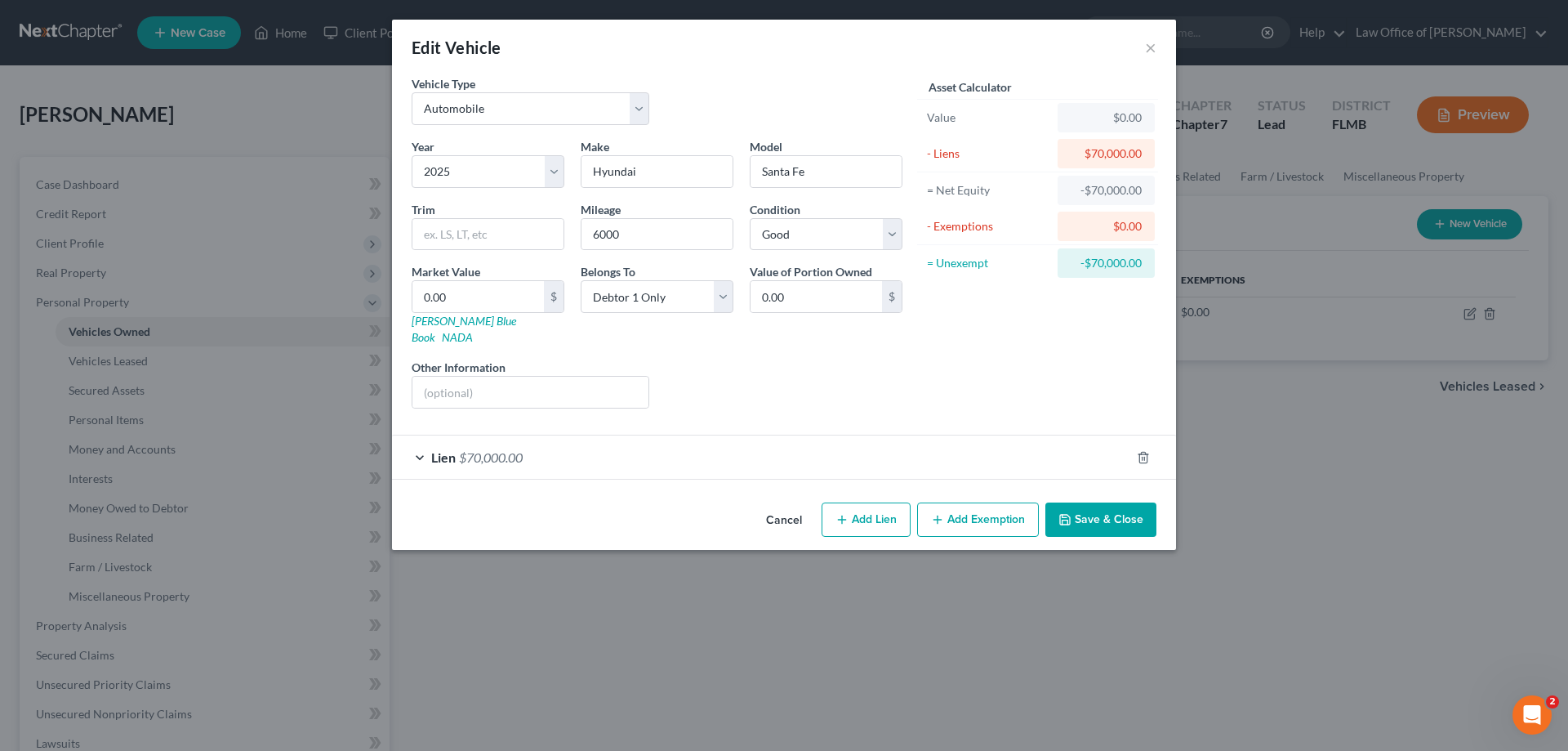
click at [500, 436] on div "Lien $70,000.00" at bounding box center [761, 457] width 738 height 43
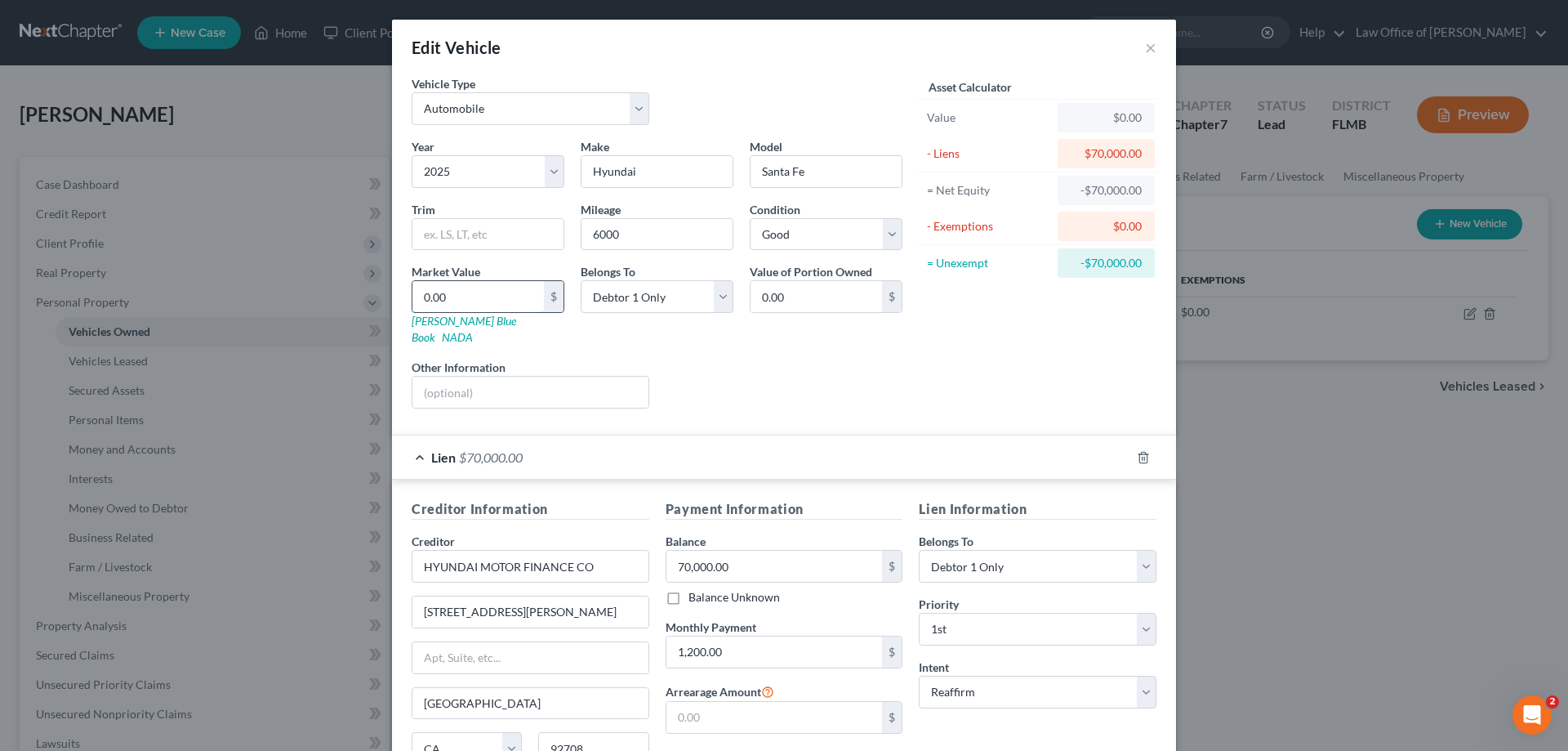
click at [456, 304] on input "0.00" at bounding box center [478, 296] width 131 height 31
type input "5"
type input "5.00"
type input "50"
type input "50.00"
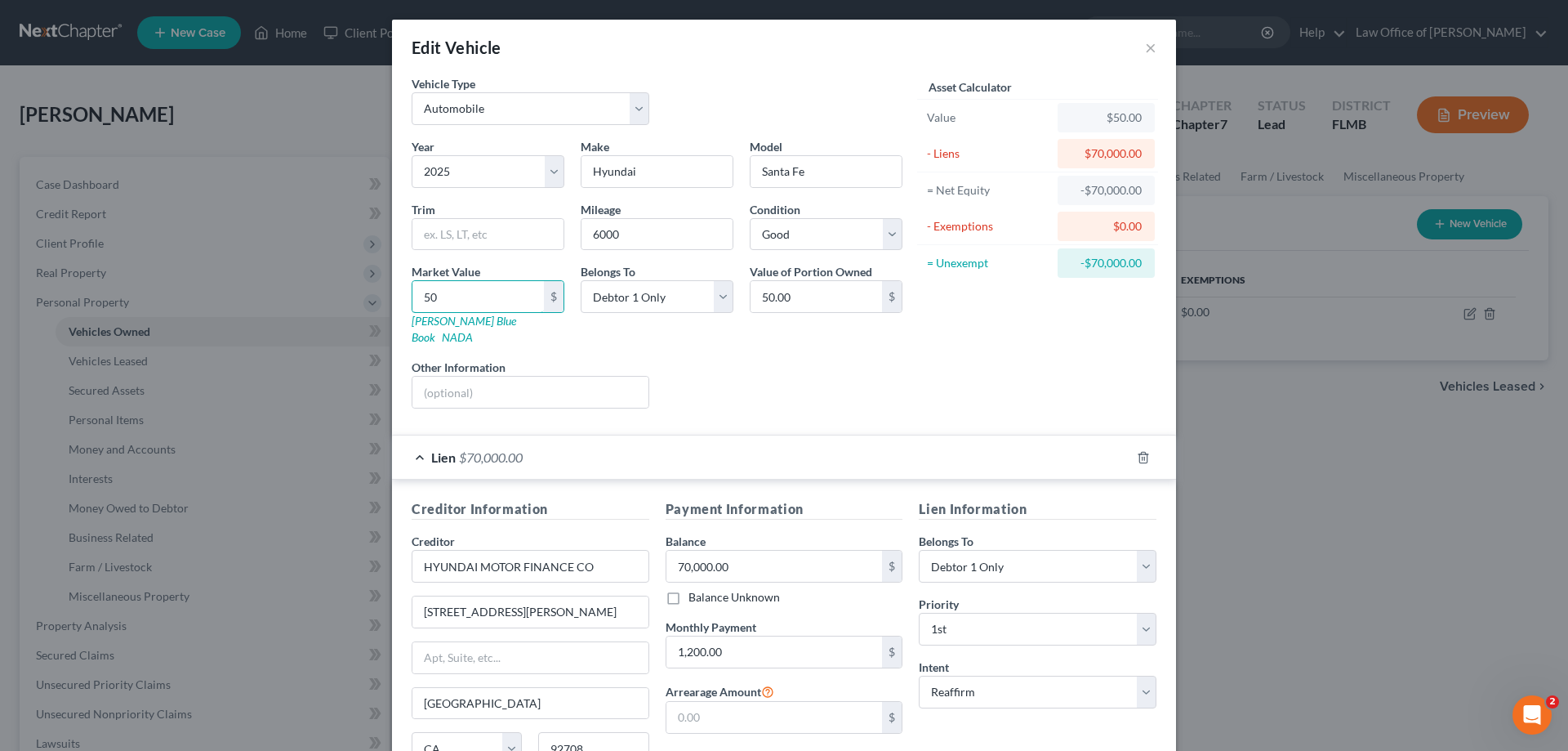
type input "500"
type input "500.00"
type input "5000"
type input "5,000.00"
type input "5,0000"
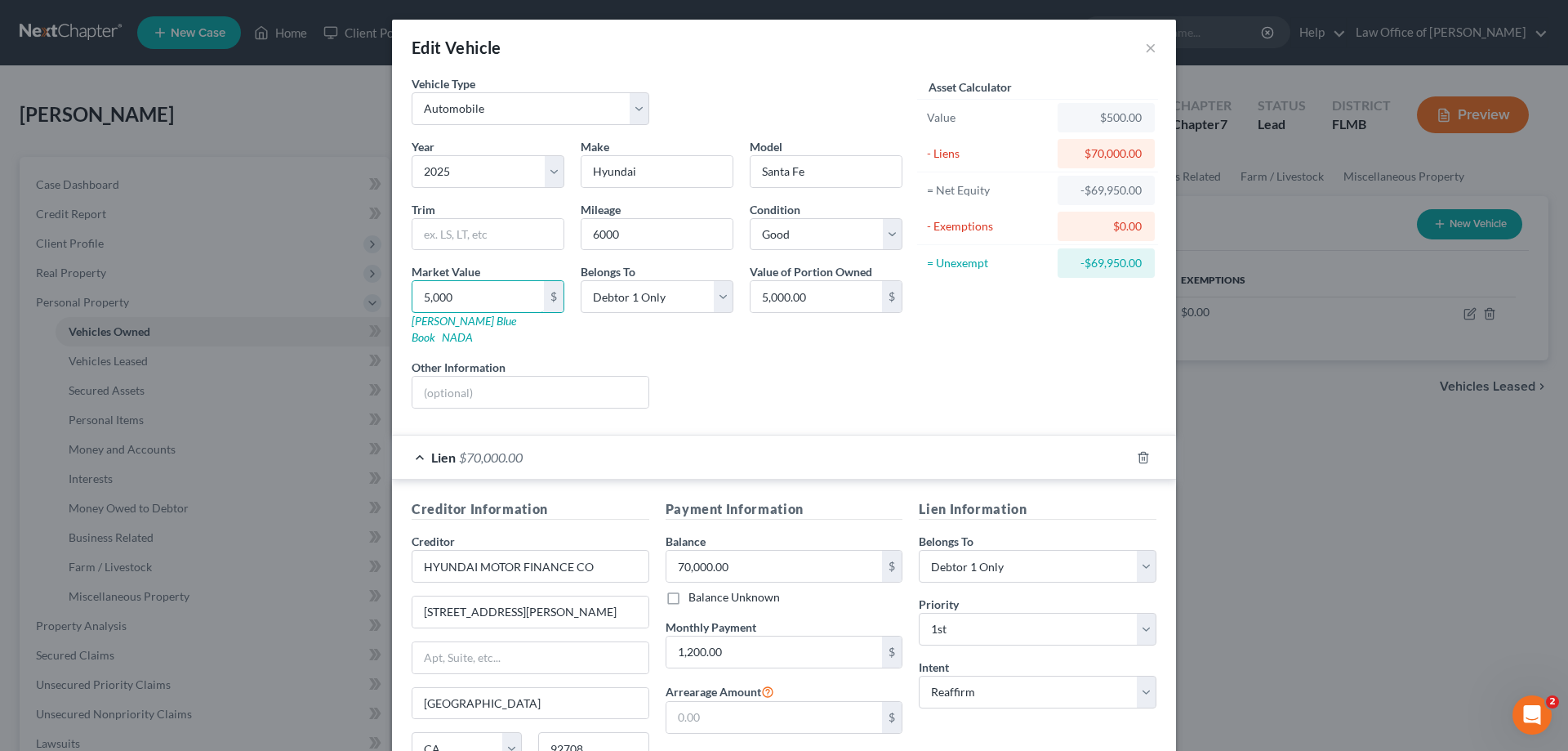
type input "50,000.00"
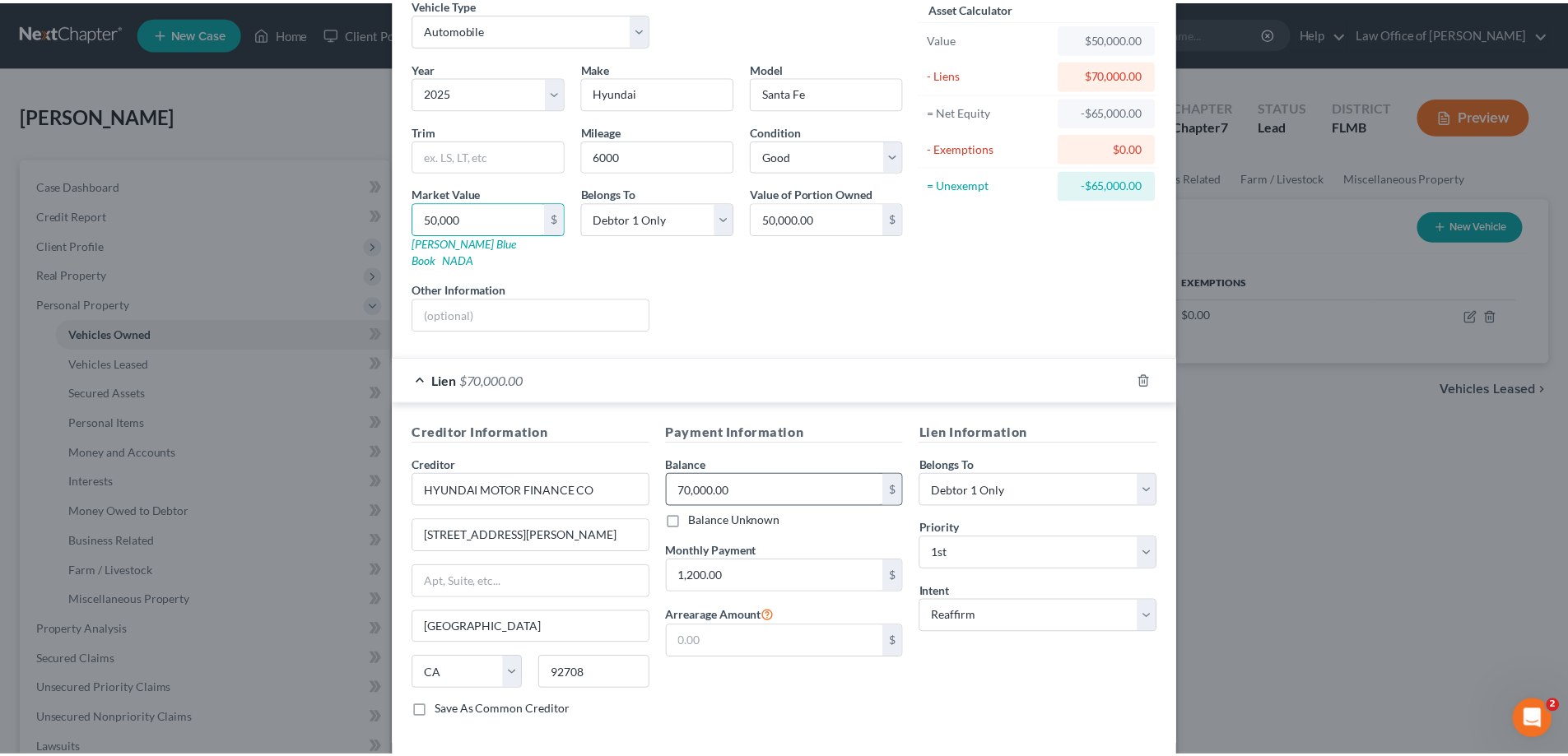
scroll to position [144, 0]
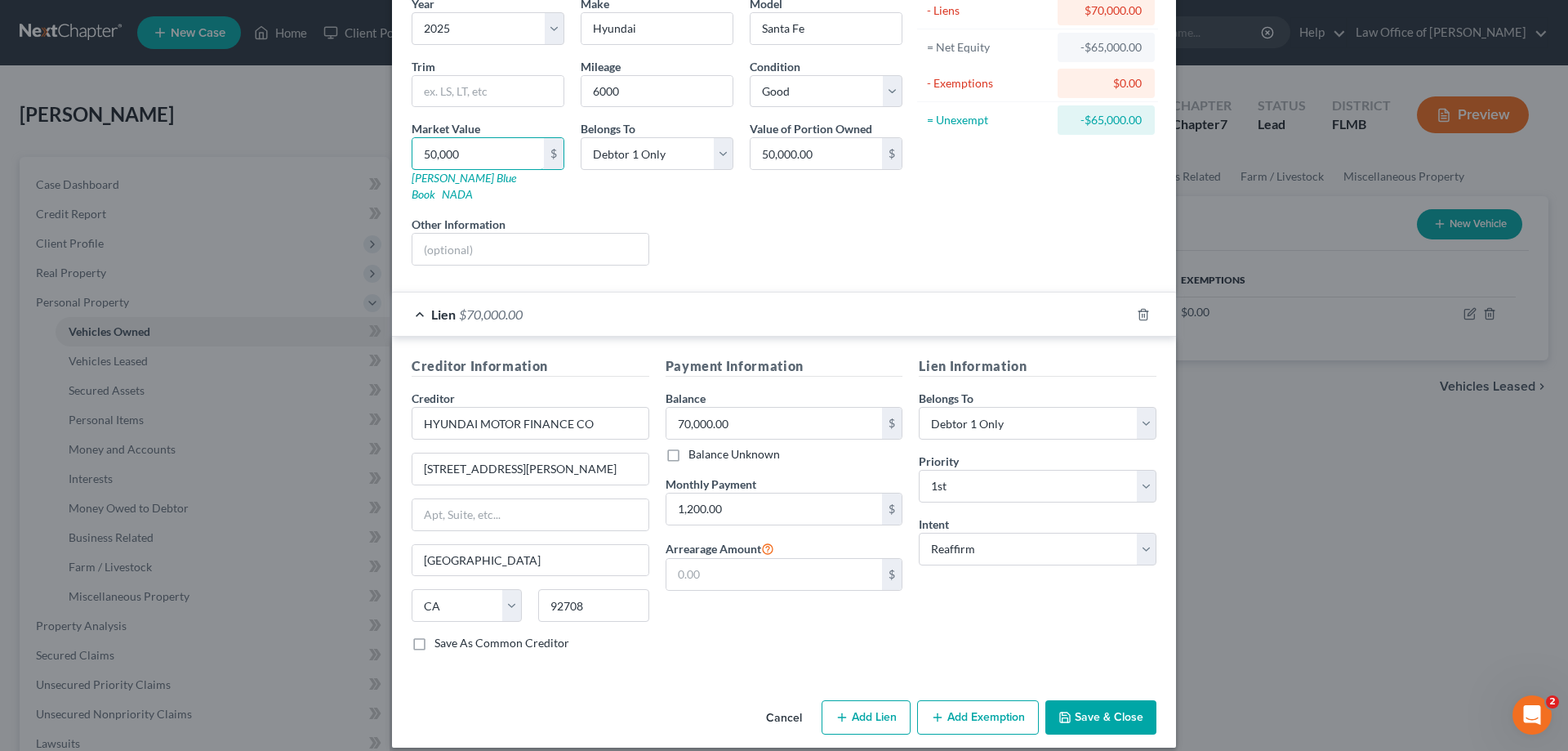
type input "50,000"
click at [1092, 703] on button "Save & Close" at bounding box center [1101, 717] width 111 height 34
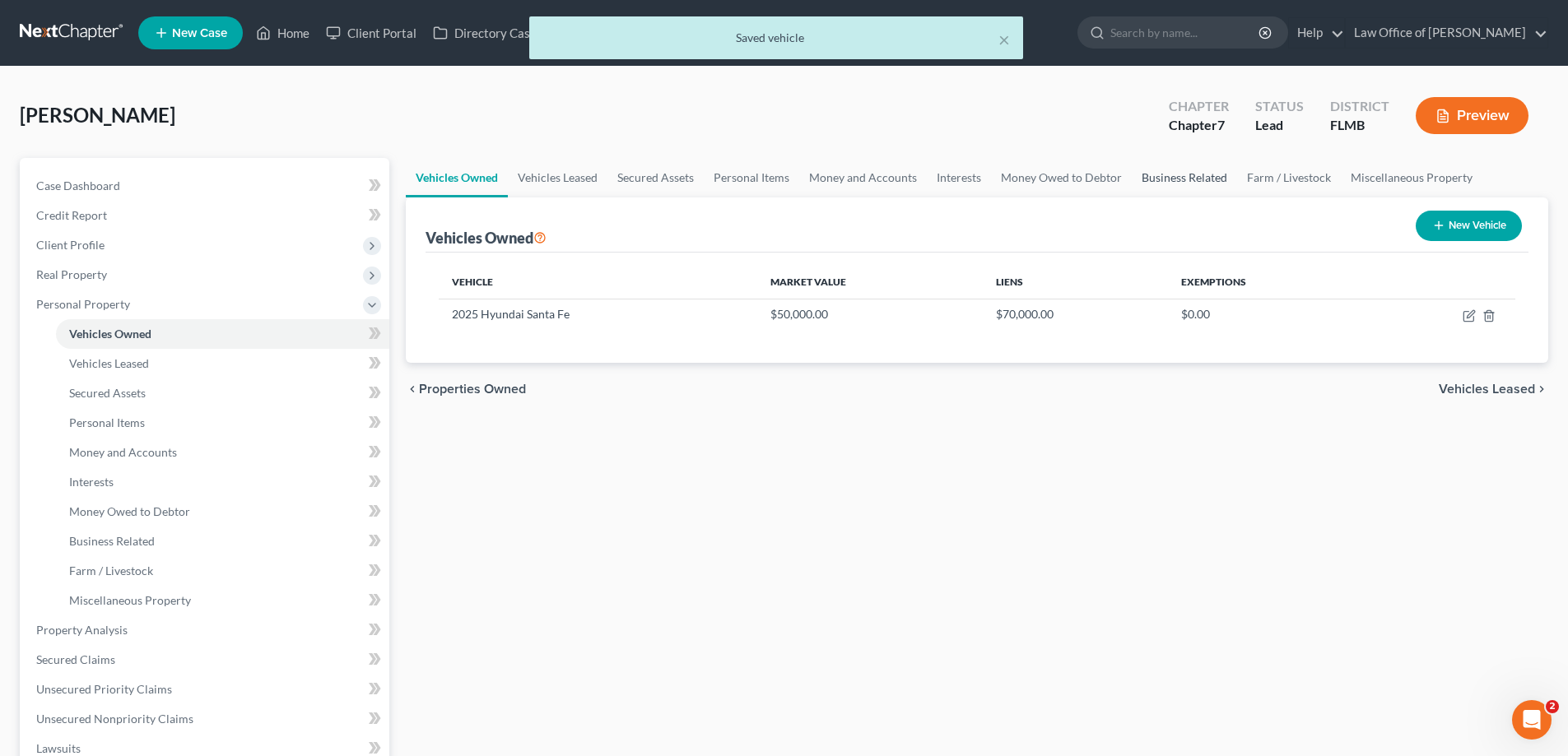
click at [1194, 169] on link "Business Related" at bounding box center [1184, 178] width 105 height 40
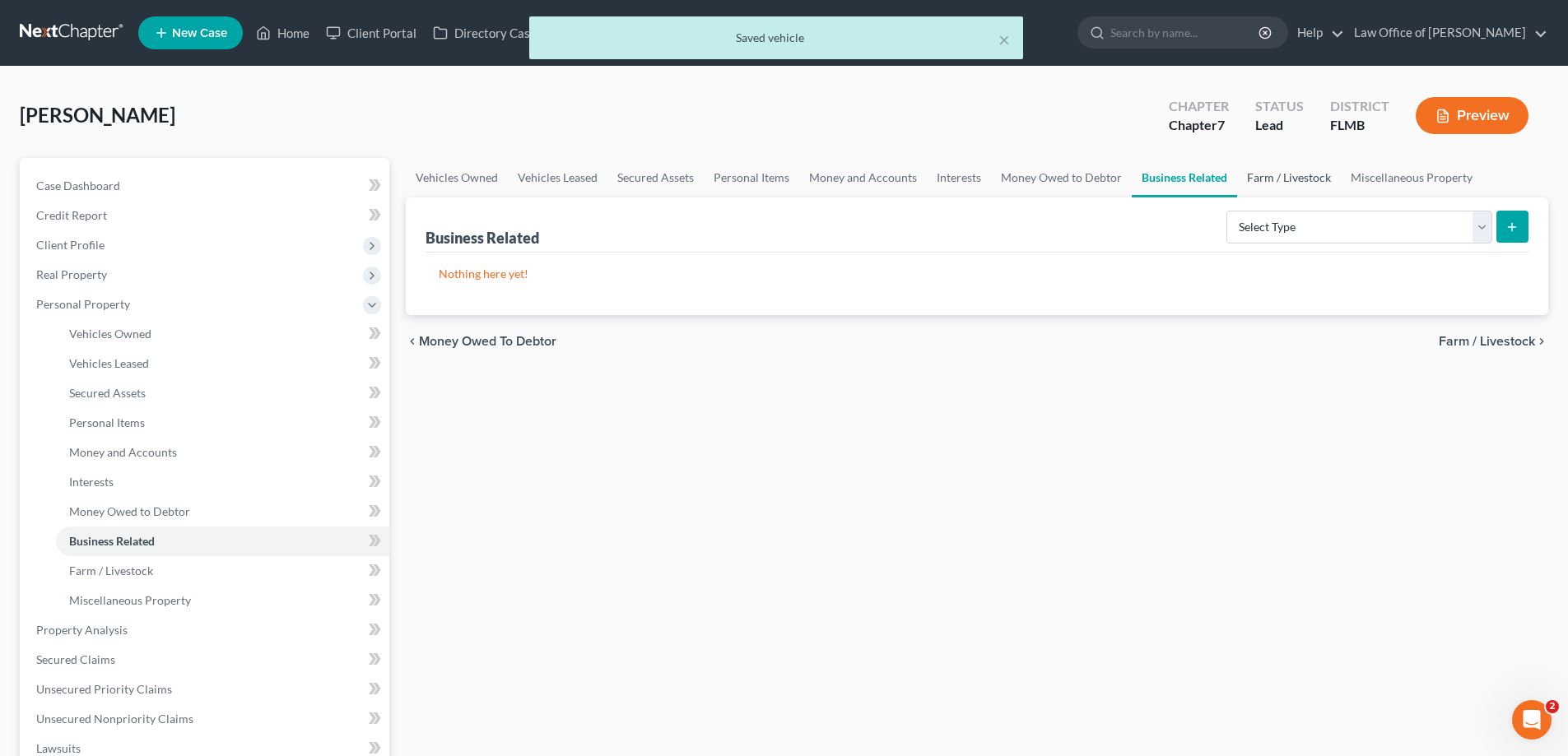
click at [1293, 178] on link "Farm / Livestock" at bounding box center [1288, 178] width 103 height 40
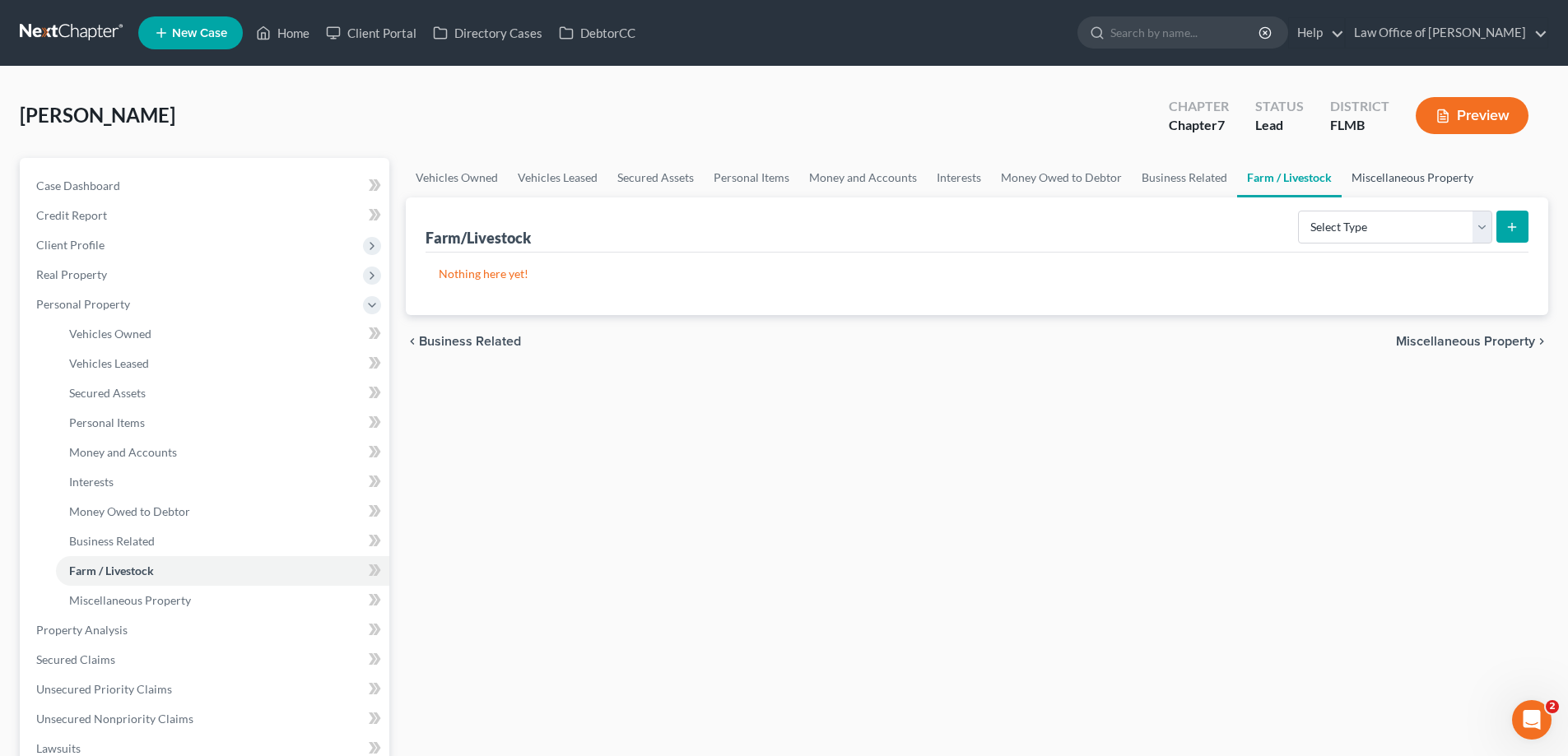
click at [1416, 174] on link "Miscellaneous Property" at bounding box center [1412, 178] width 141 height 40
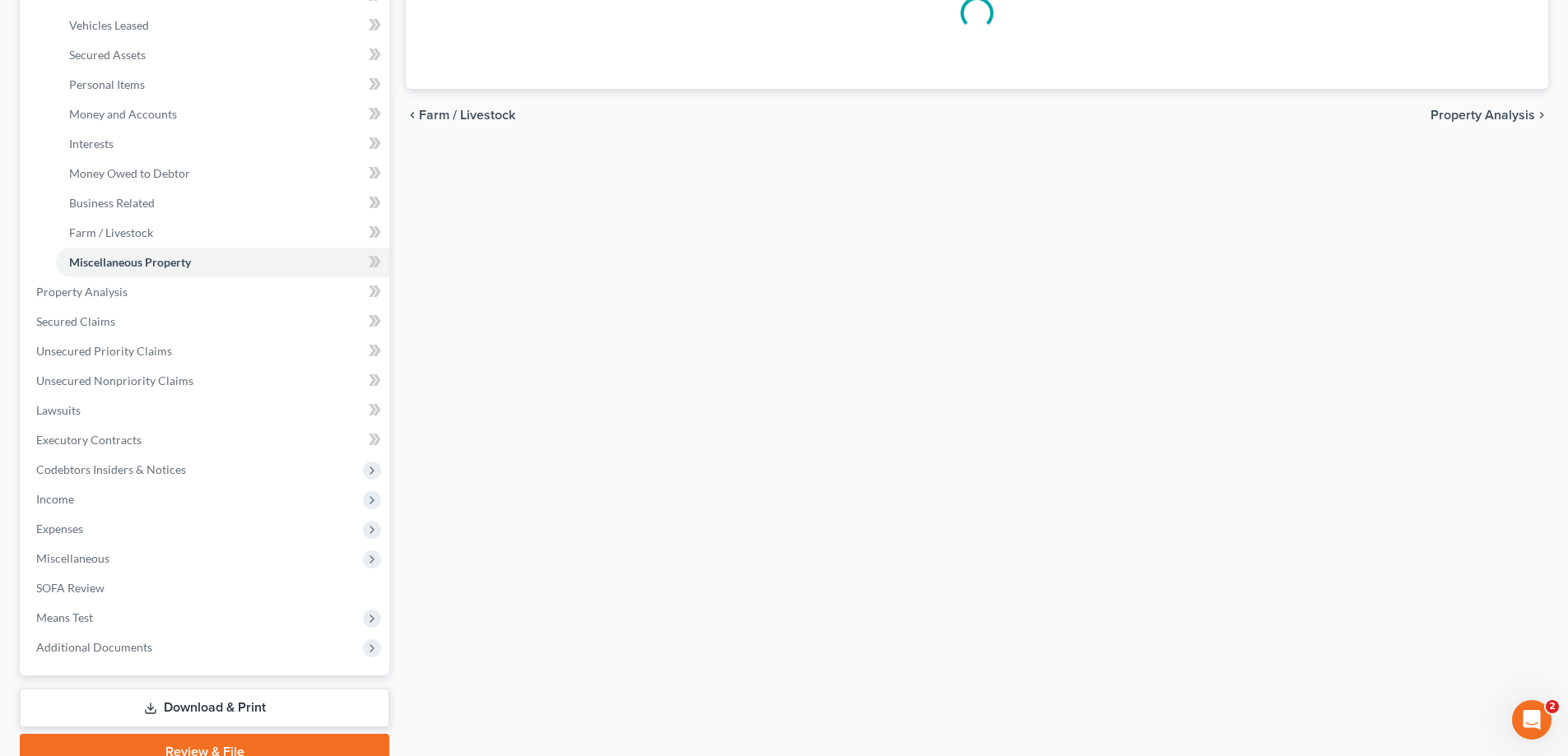
scroll to position [415, 0]
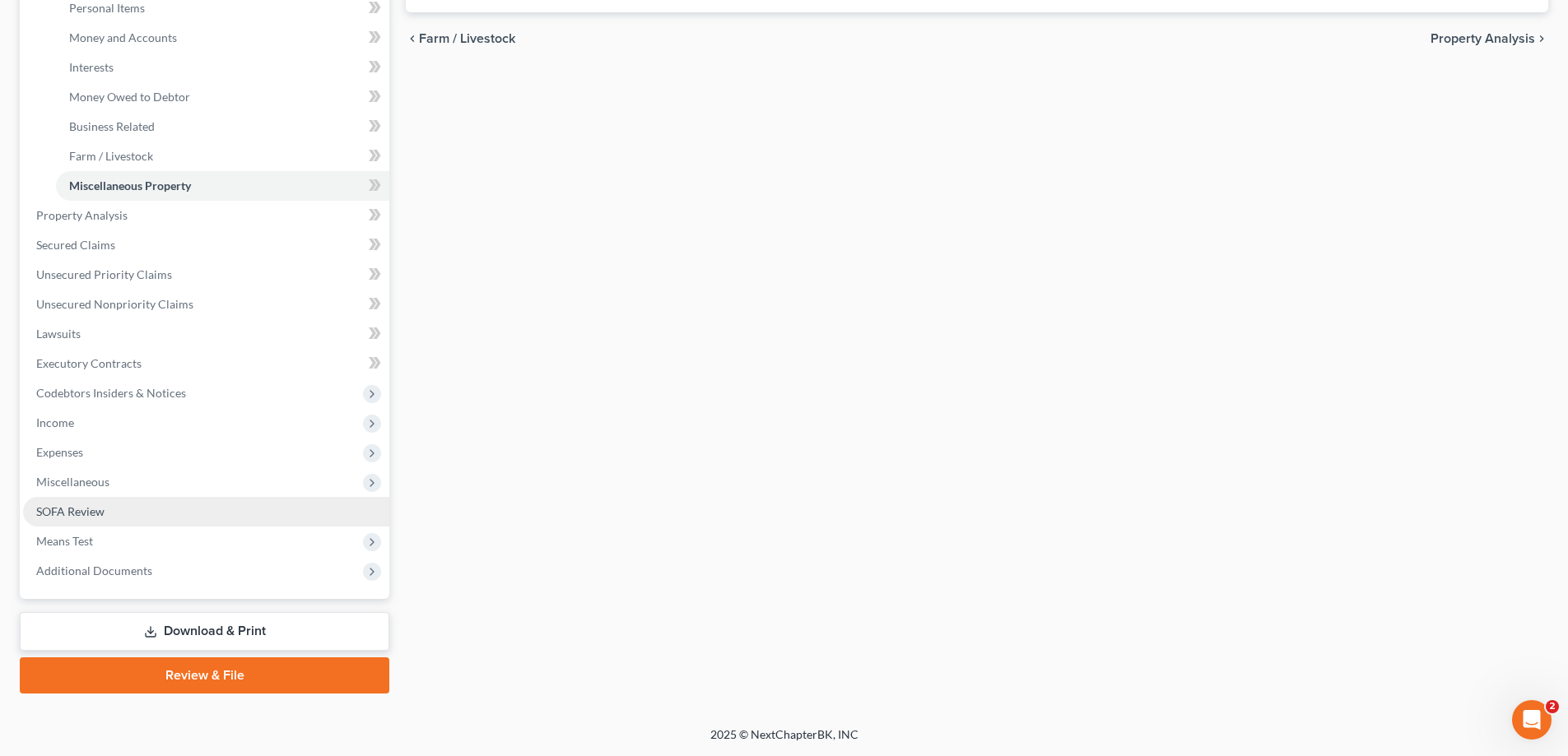
click at [87, 510] on span "SOFA Review" at bounding box center [70, 511] width 69 height 14
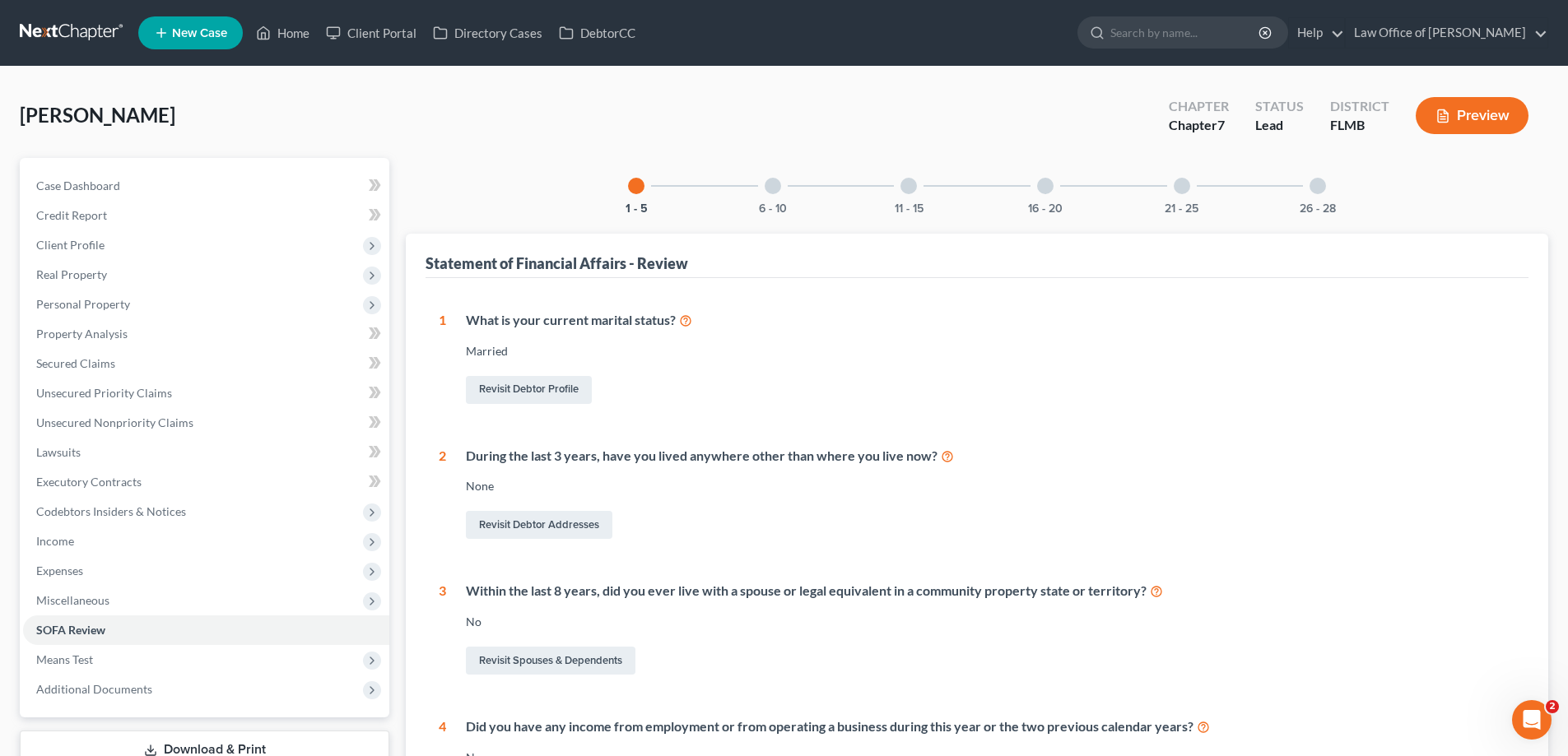
click at [1316, 187] on div at bounding box center [1317, 185] width 16 height 16
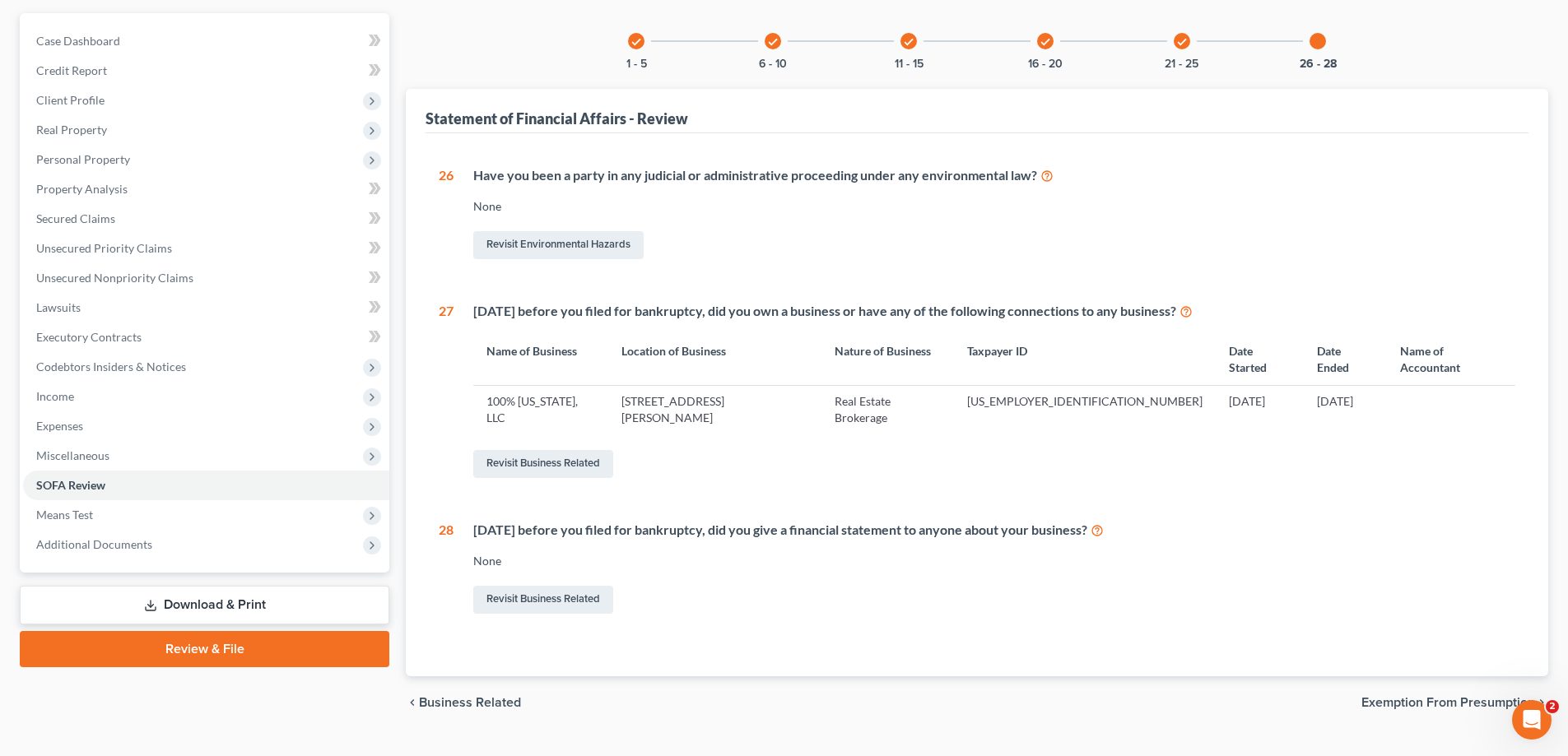
scroll to position [147, 0]
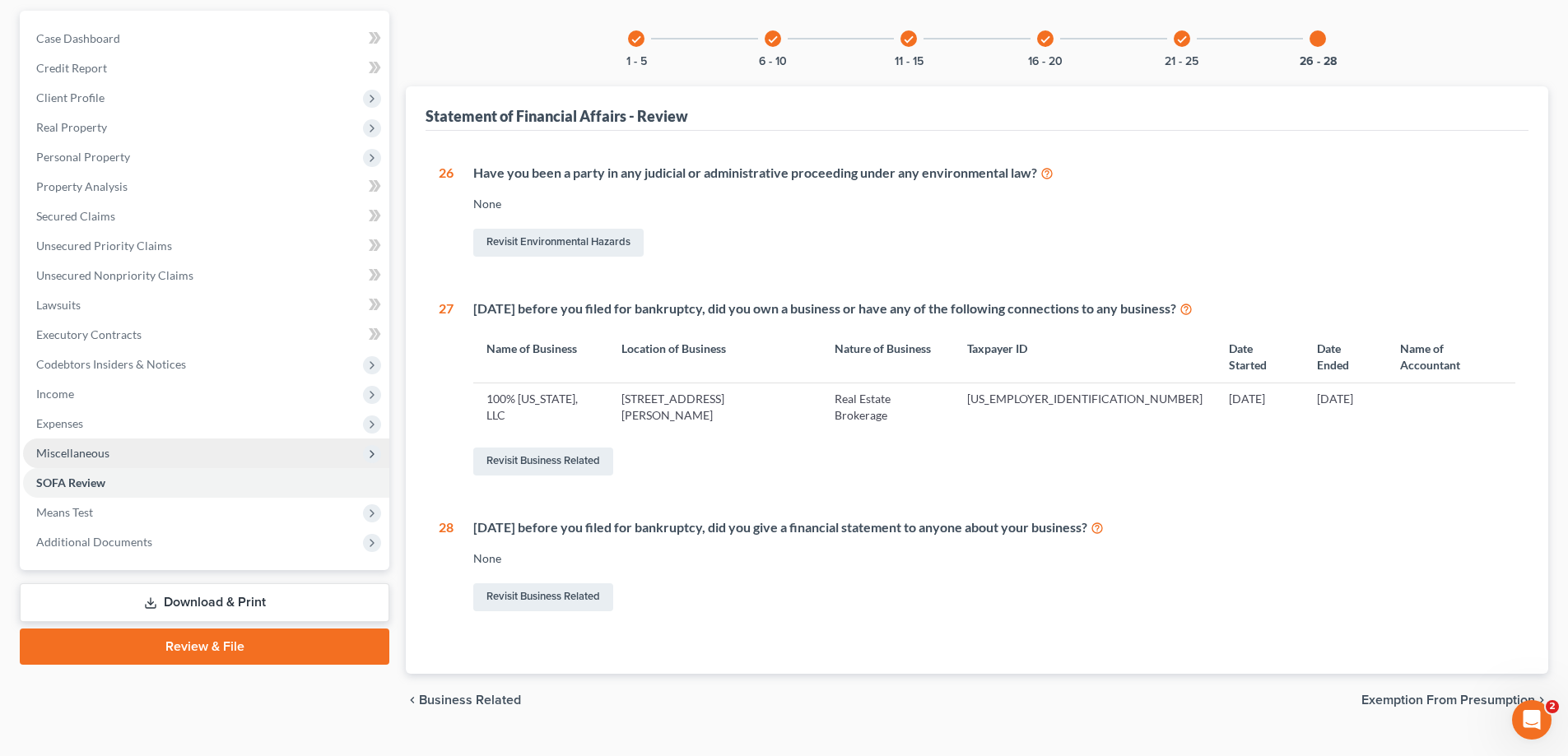
click at [95, 457] on span "Miscellaneous" at bounding box center [73, 453] width 73 height 14
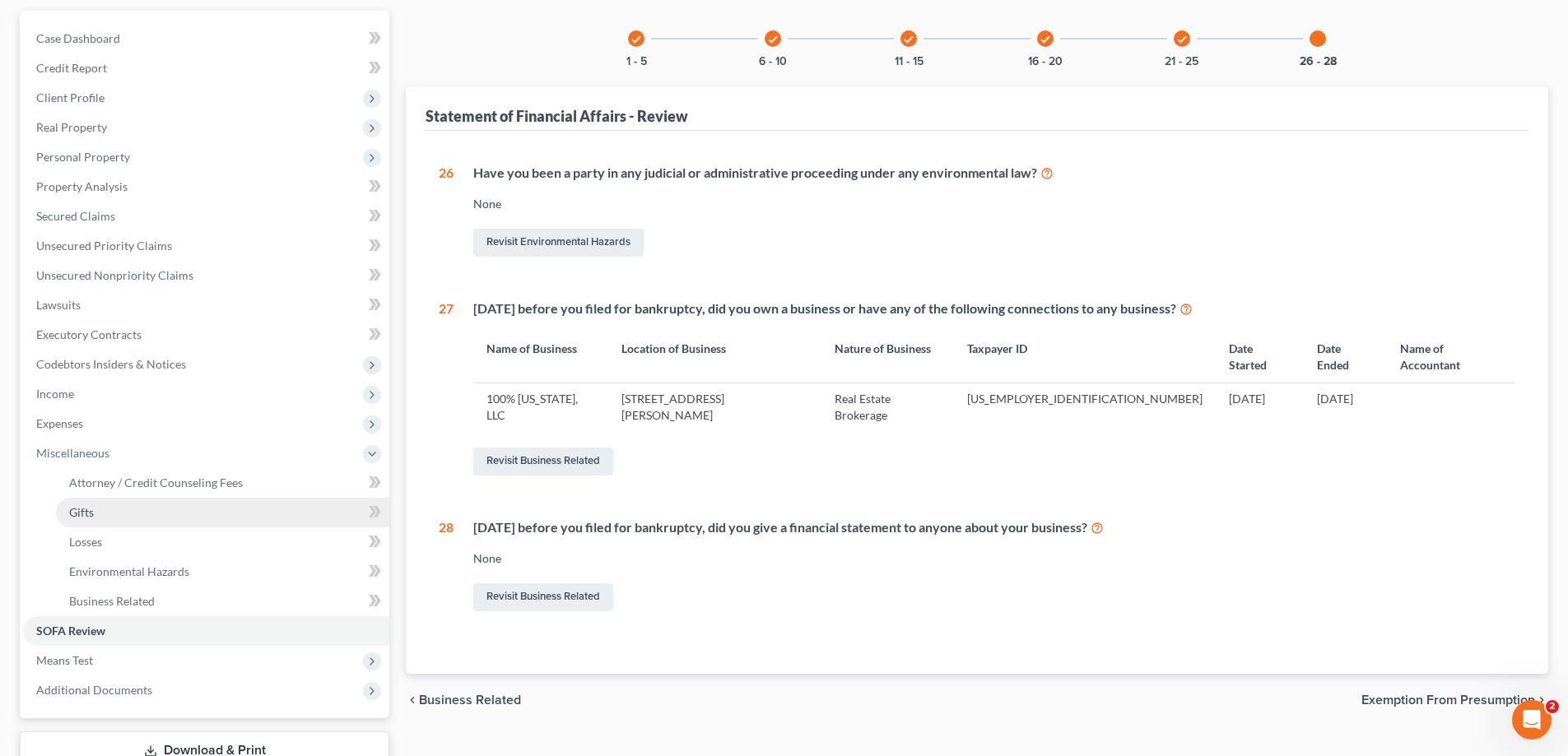
click at [103, 500] on link "Gifts" at bounding box center [222, 512] width 333 height 30
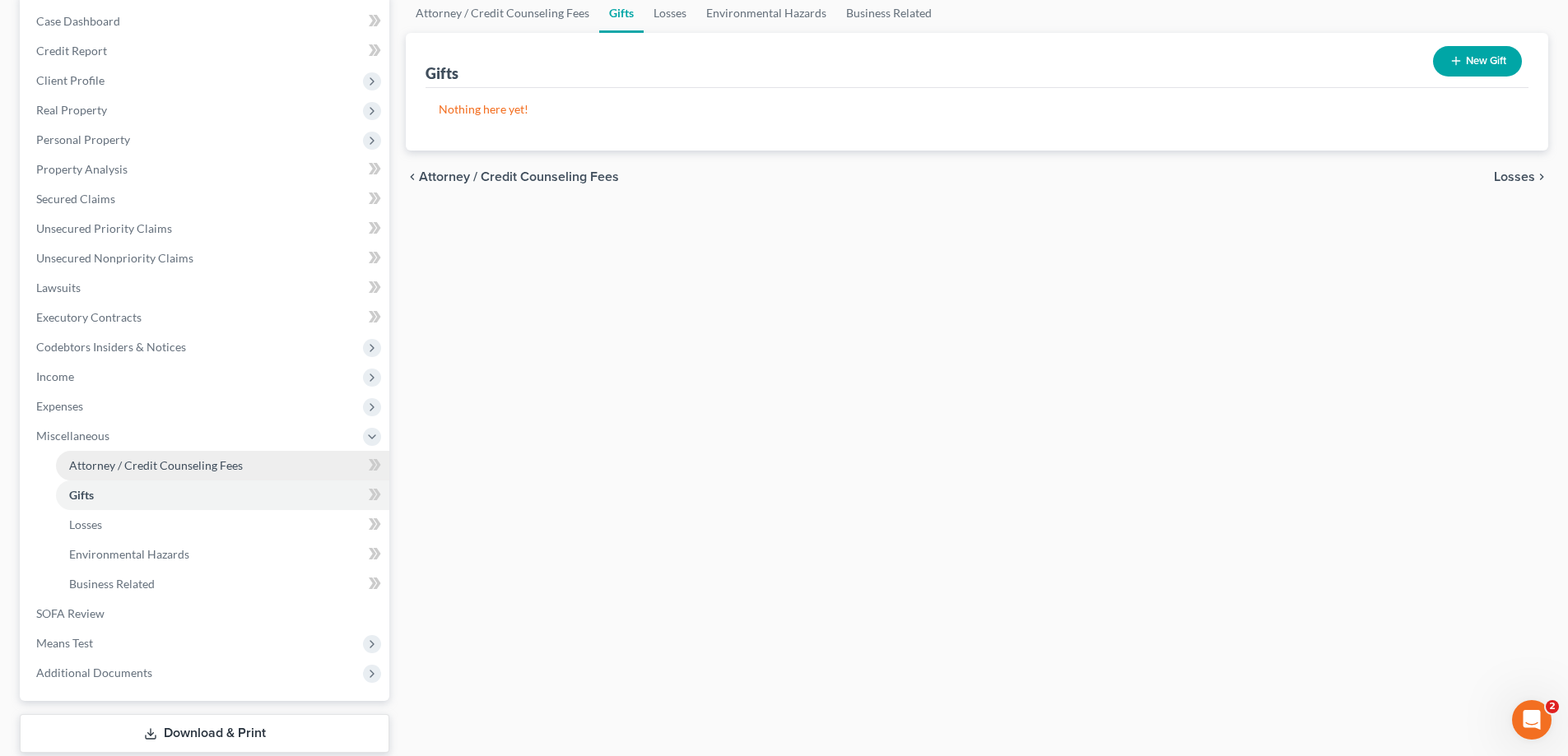
click at [131, 477] on link "Attorney / Credit Counseling Fees" at bounding box center [222, 465] width 333 height 30
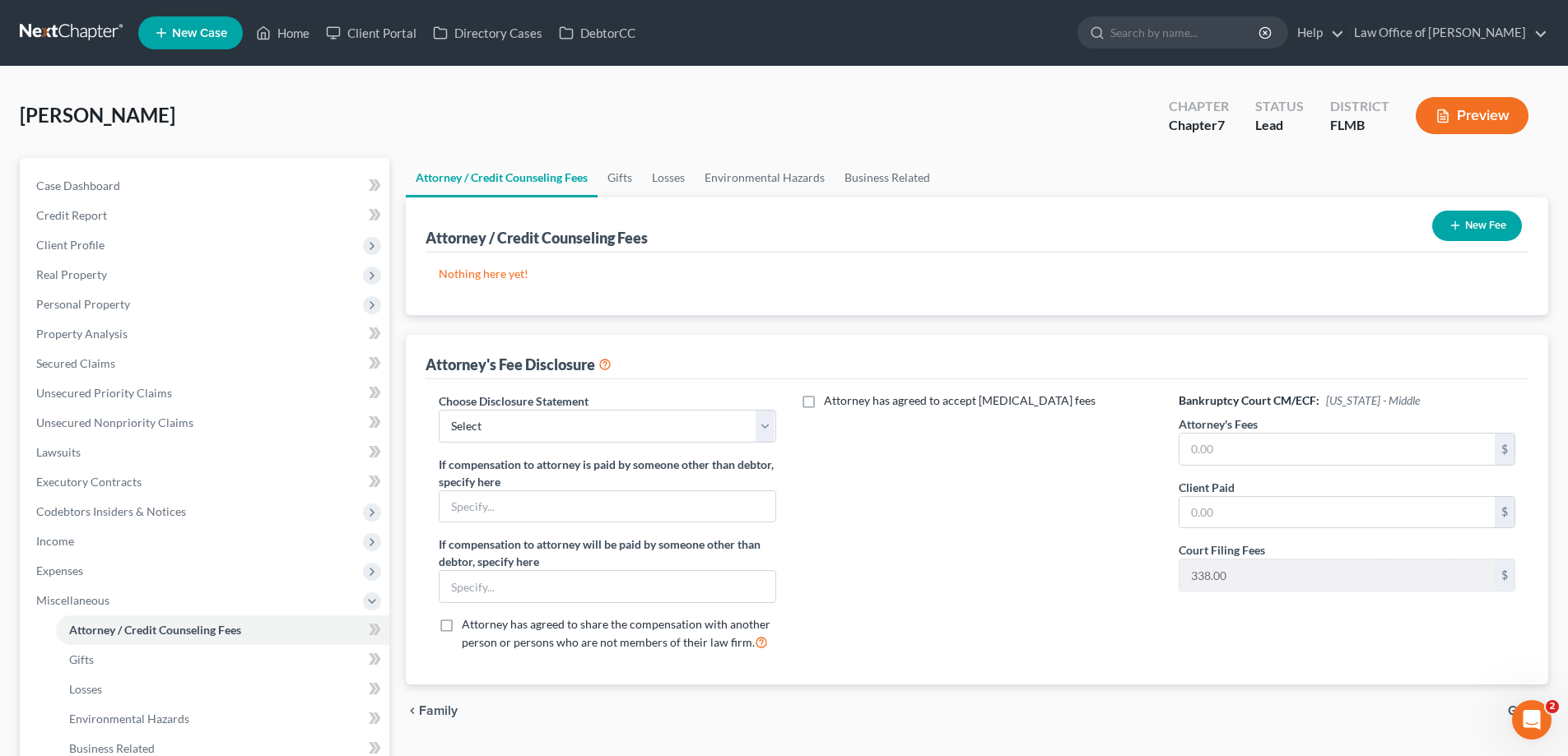
click at [1499, 223] on button "New Fee" at bounding box center [1477, 226] width 90 height 30
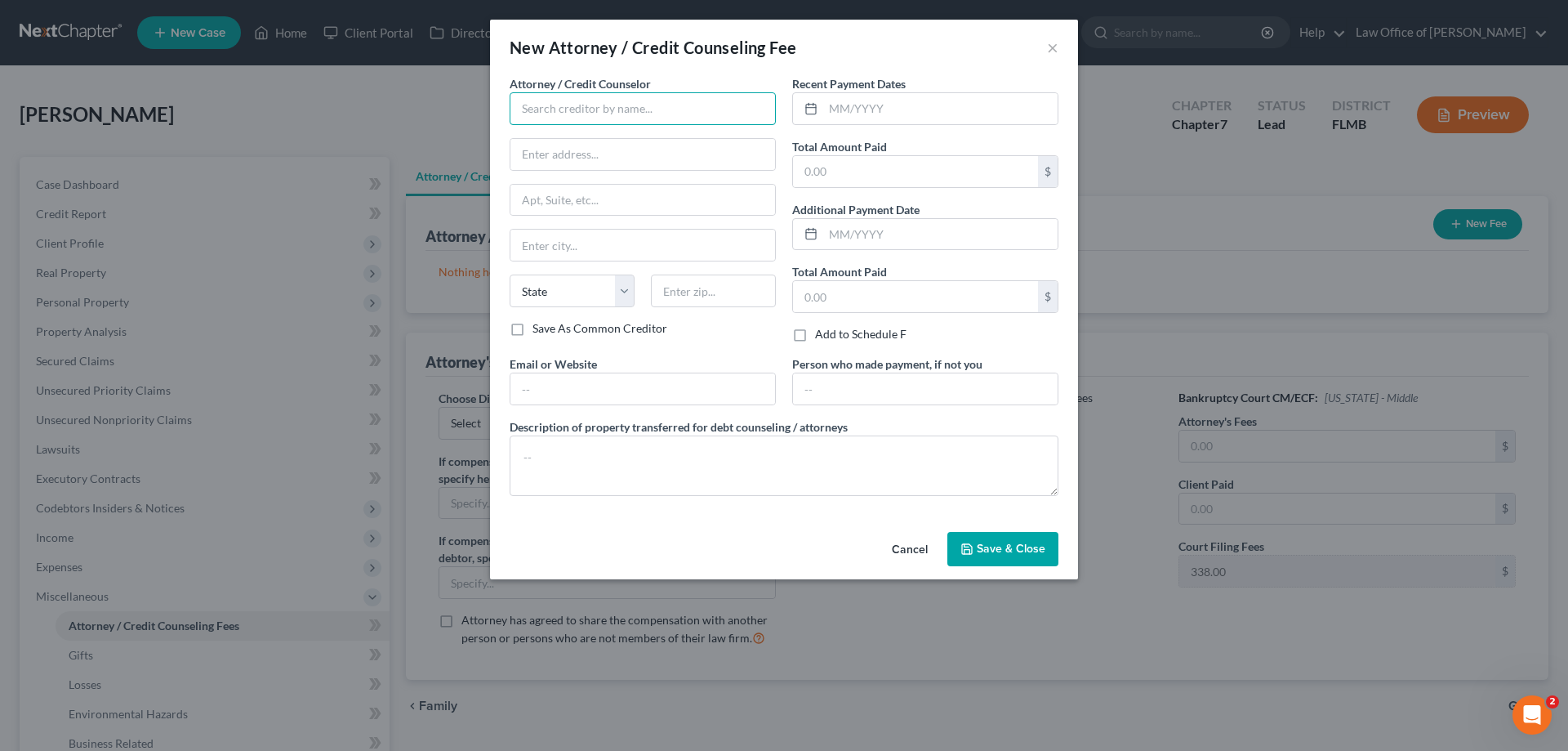
click at [734, 115] on input "text" at bounding box center [642, 108] width 267 height 33
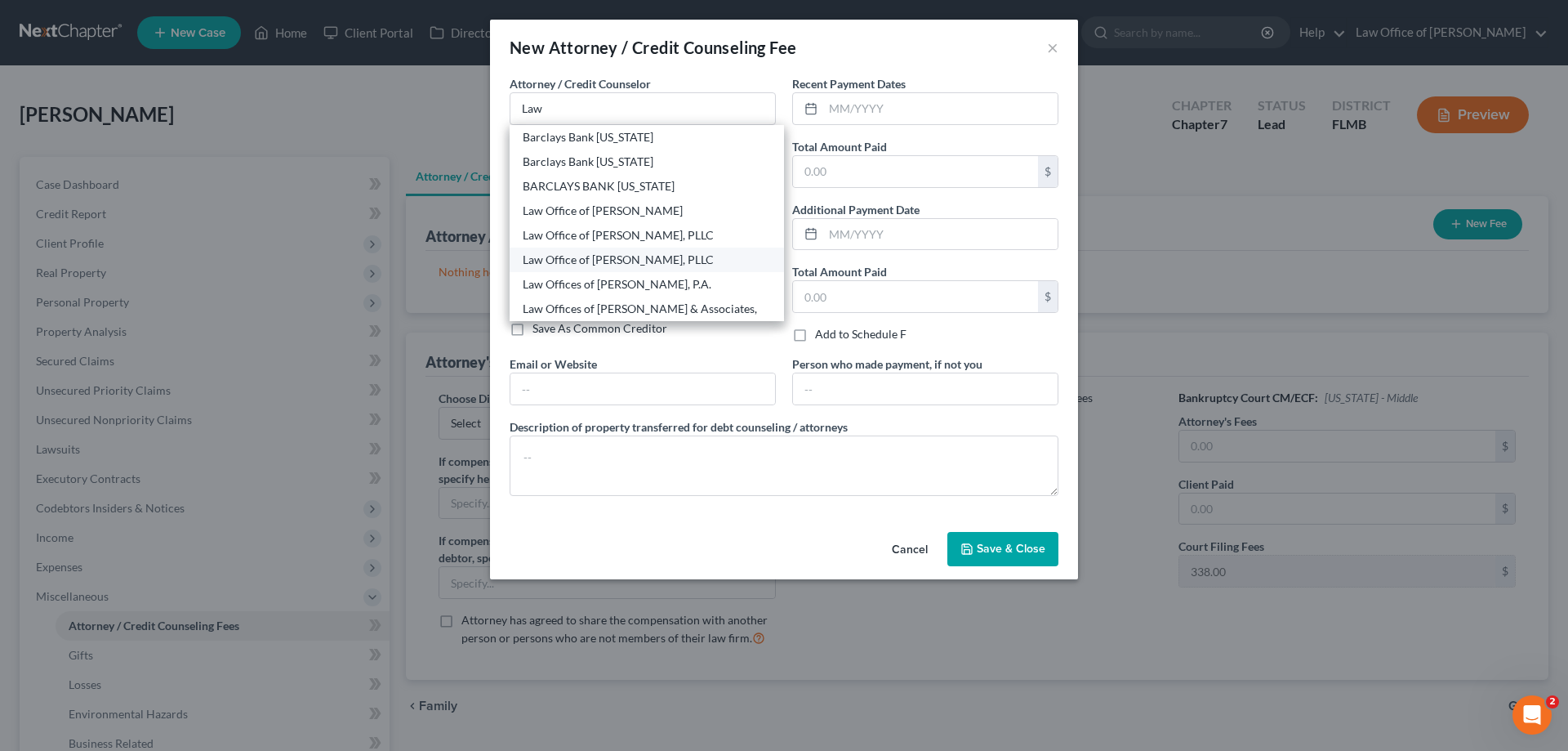
click at [622, 251] on div "Law Office of David C. Meltzer, PLLC" at bounding box center [647, 259] width 248 height 16
type input "Law Office of David C. Meltzer, PLLC"
type input "12276 San Jose Blvd"
type input "Ste. 205"
type input "Jacksonville"
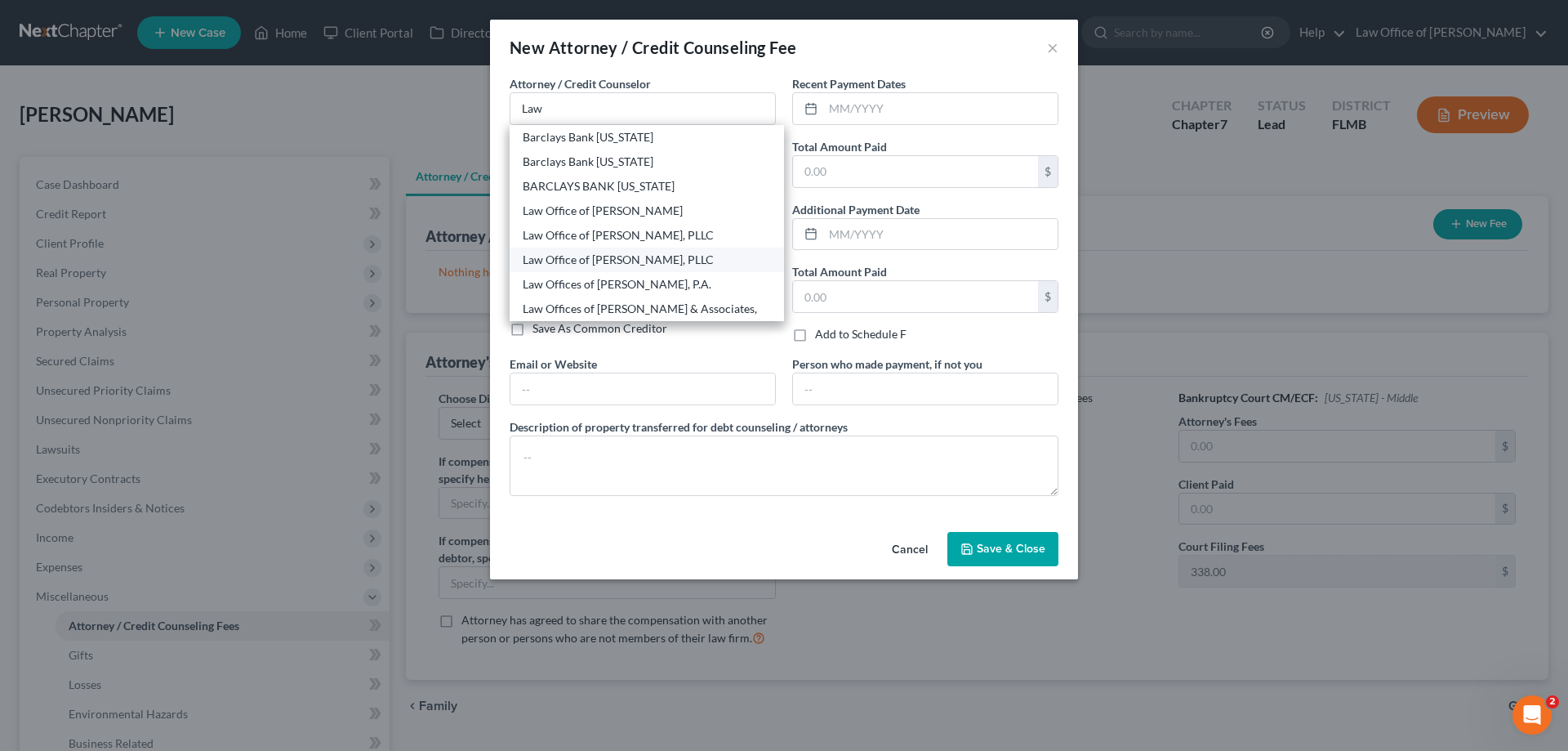
select select "9"
type input "32223"
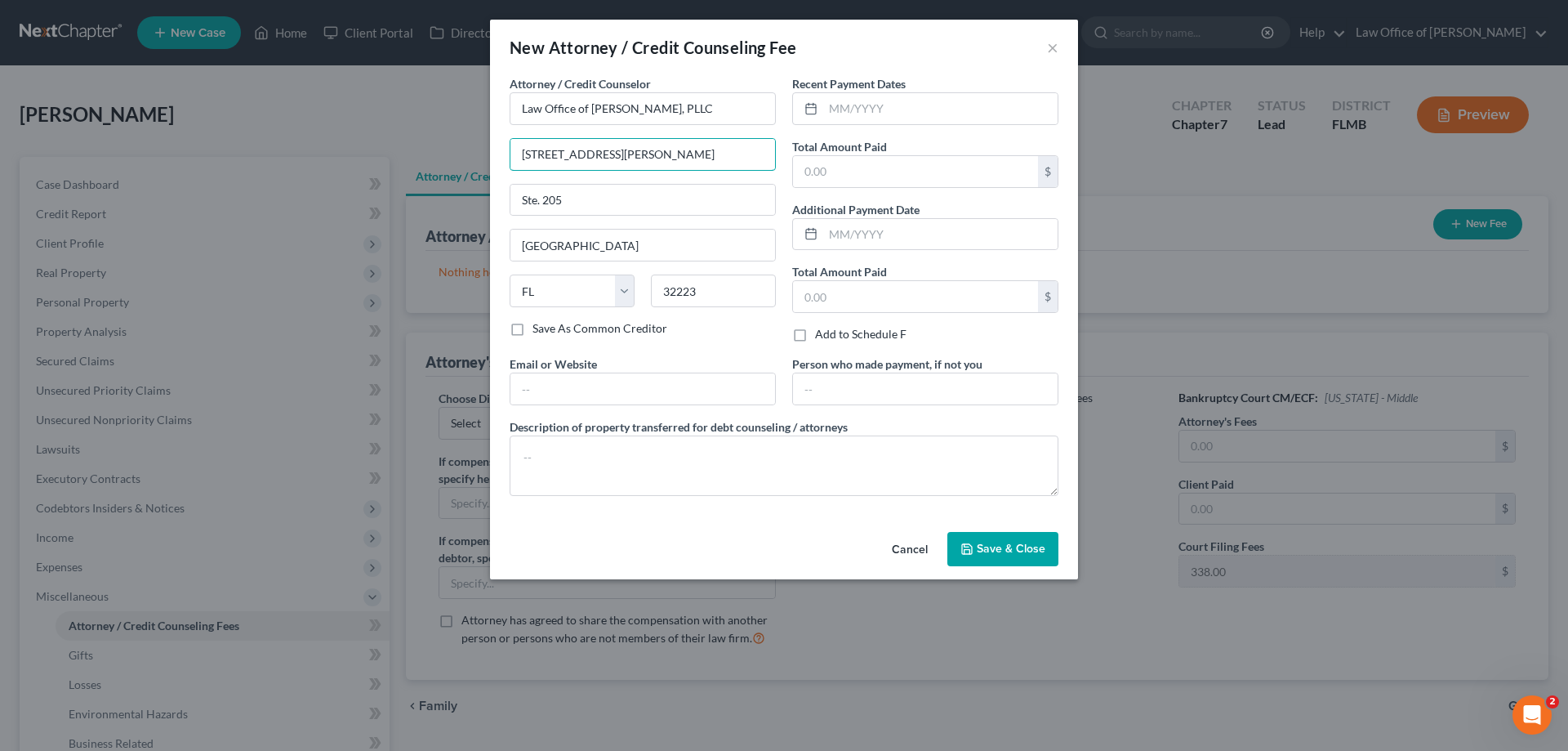
drag, startPoint x: 641, startPoint y: 150, endPoint x: 186, endPoint y: 177, distance: 455.8
click at [186, 177] on div "New Attorney / Credit Counseling Fee × Attorney / Credit Counselor * Law Office…" at bounding box center [784, 375] width 1568 height 751
type input "1033 Cassat Avenue"
type input "32205"
type input "[PERSON_NAME][EMAIL_ADDRESS][DOMAIN_NAME]"
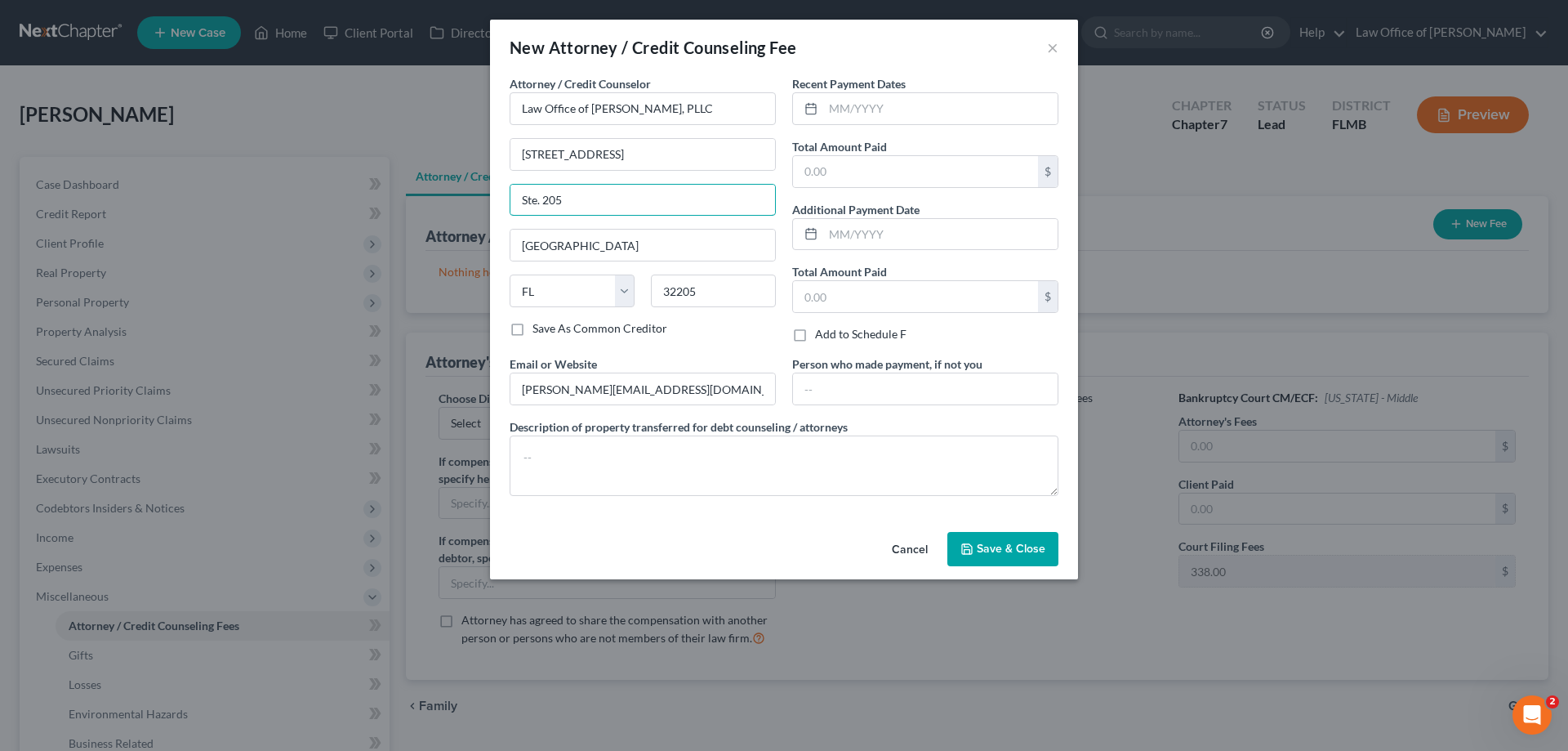
drag, startPoint x: 655, startPoint y: 204, endPoint x: 395, endPoint y: 213, distance: 260.2
click at [395, 213] on div "New Attorney / Credit Counseling Fee × Attorney / Credit Counselor * Law Office…" at bounding box center [784, 375] width 1568 height 751
click at [873, 181] on input "text" at bounding box center [915, 172] width 245 height 31
type input "1,400"
click at [904, 108] on input "text" at bounding box center [940, 108] width 235 height 31
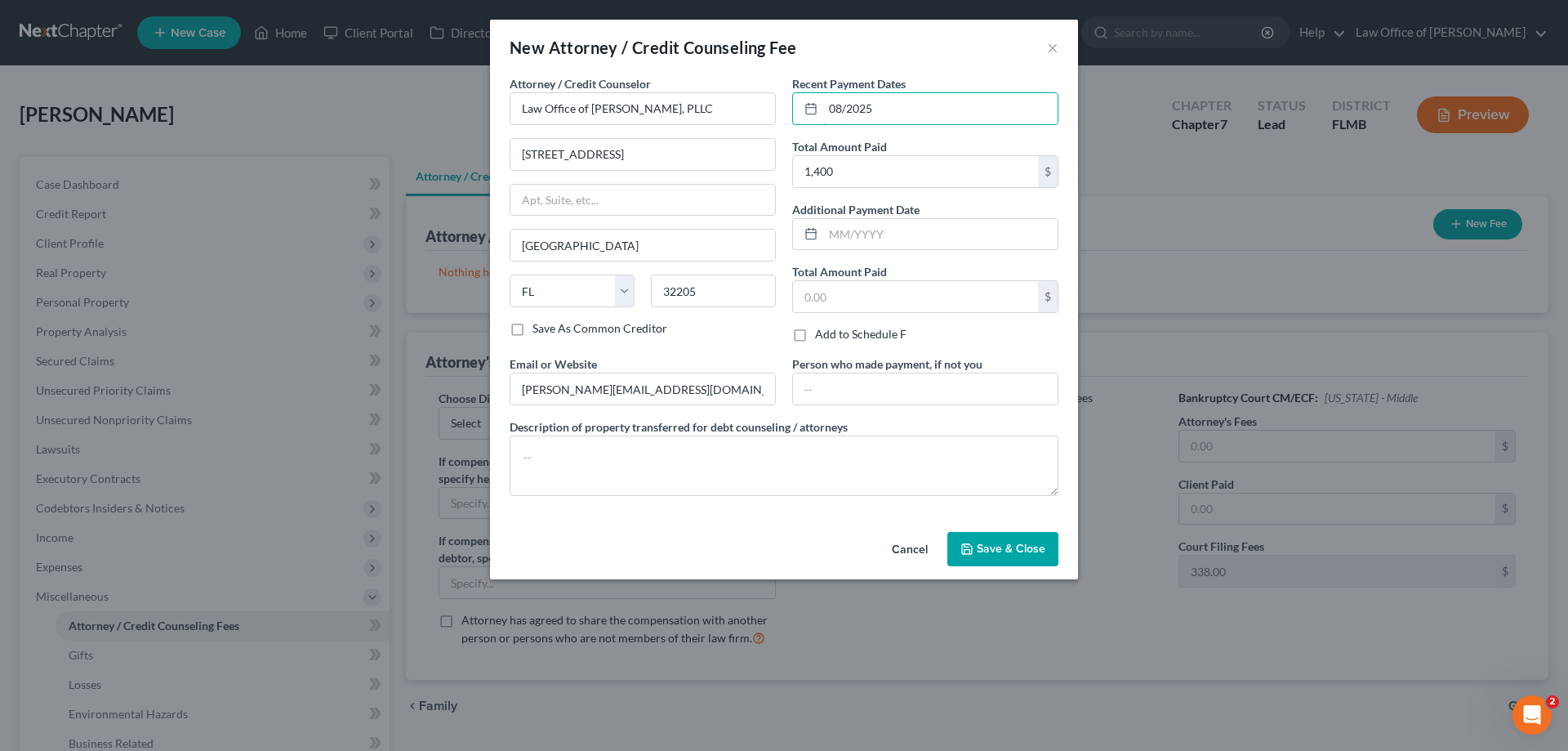
type input "08/2025"
click at [1022, 556] on button "Save & Close" at bounding box center [1003, 548] width 111 height 34
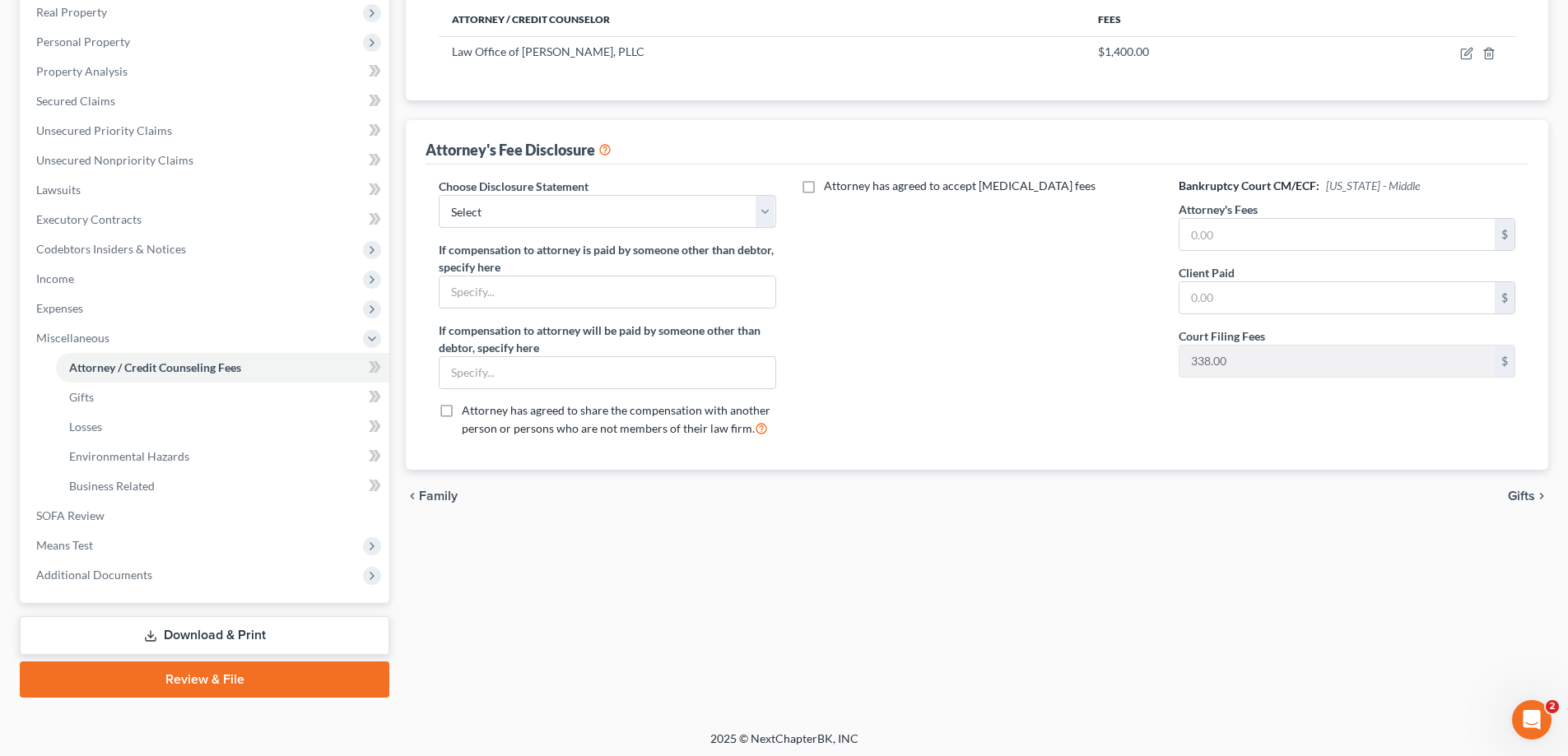
scroll to position [267, 0]
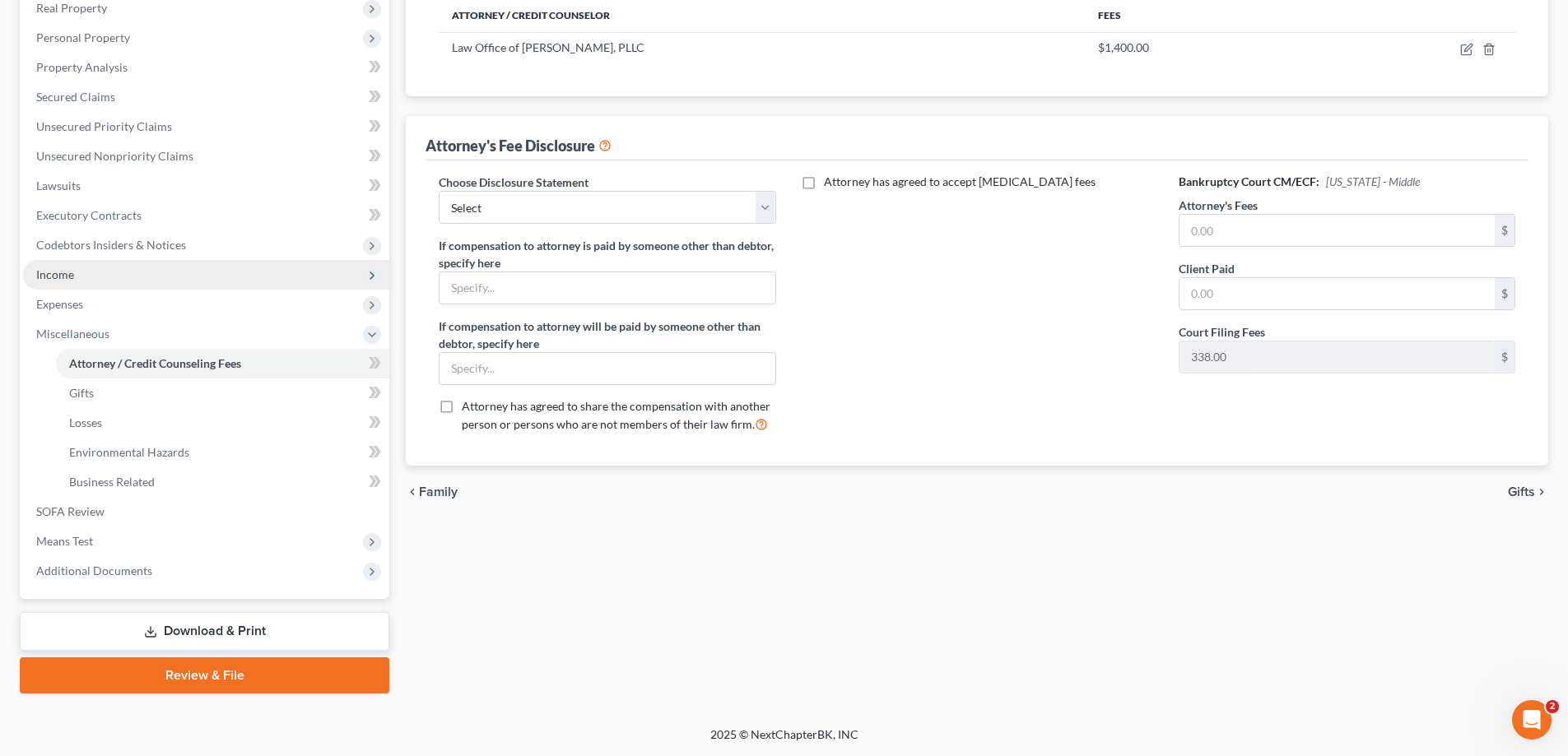
click at [59, 283] on span "Income" at bounding box center [206, 274] width 366 height 30
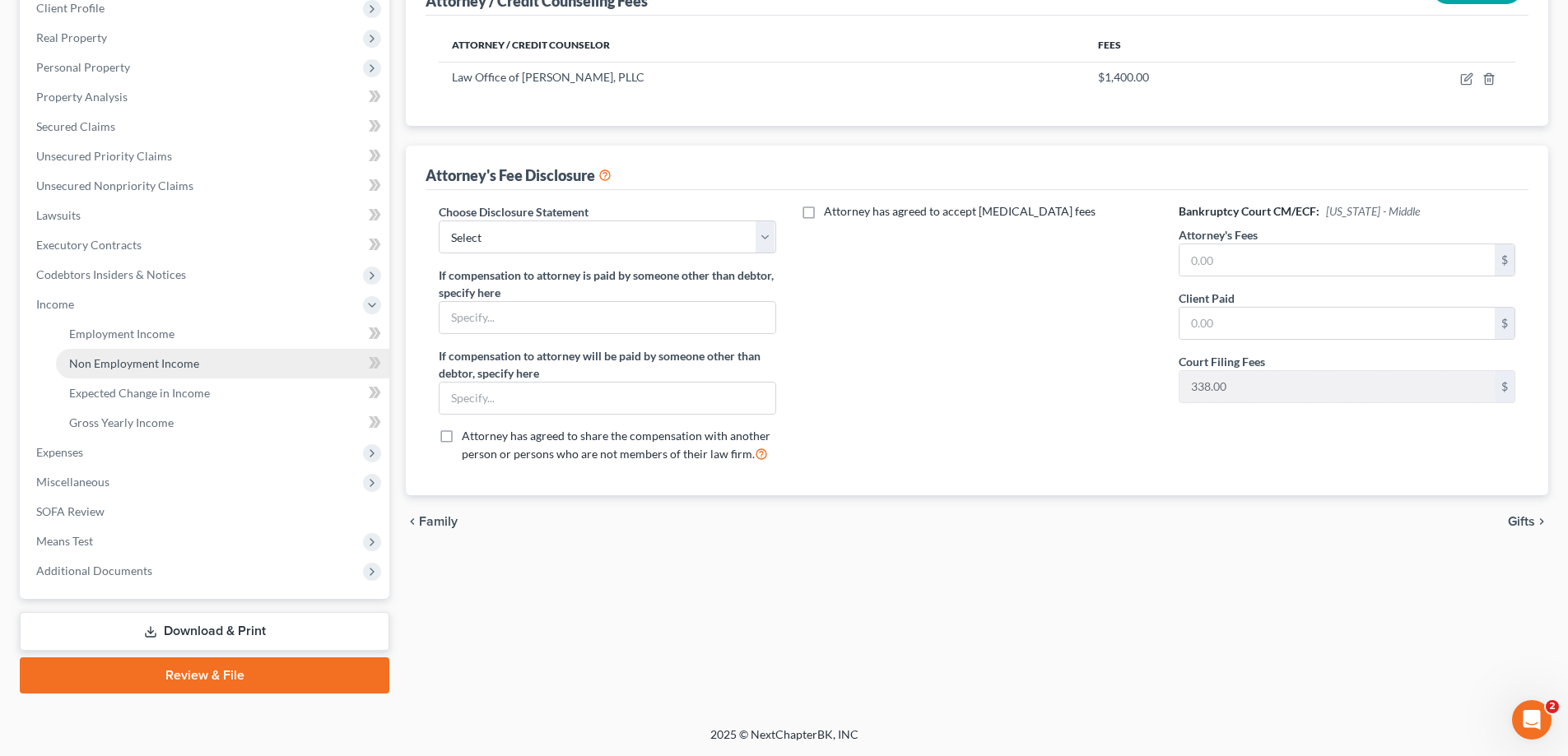
scroll to position [237, 0]
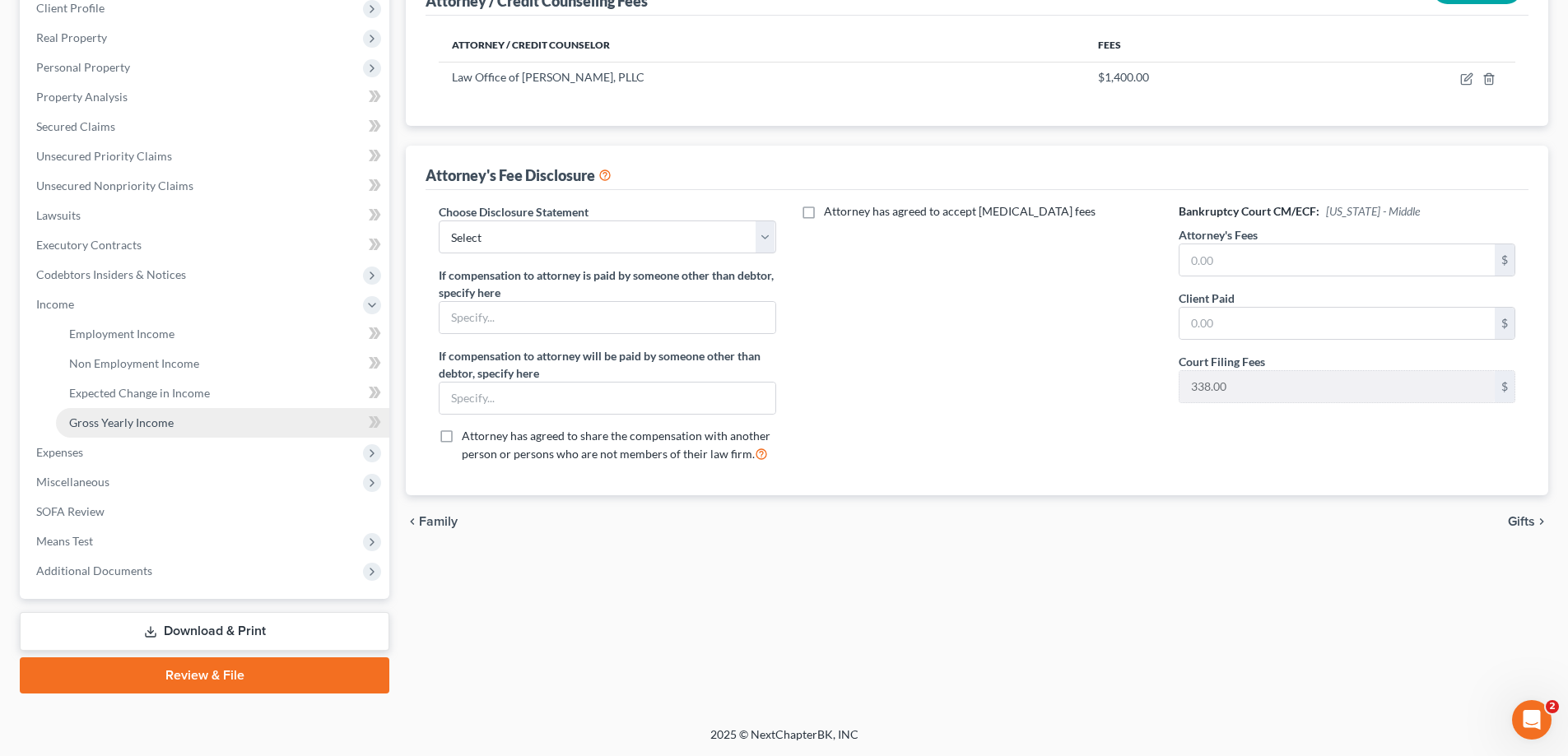
click at [121, 426] on span "Gross Yearly Income" at bounding box center [121, 422] width 104 height 14
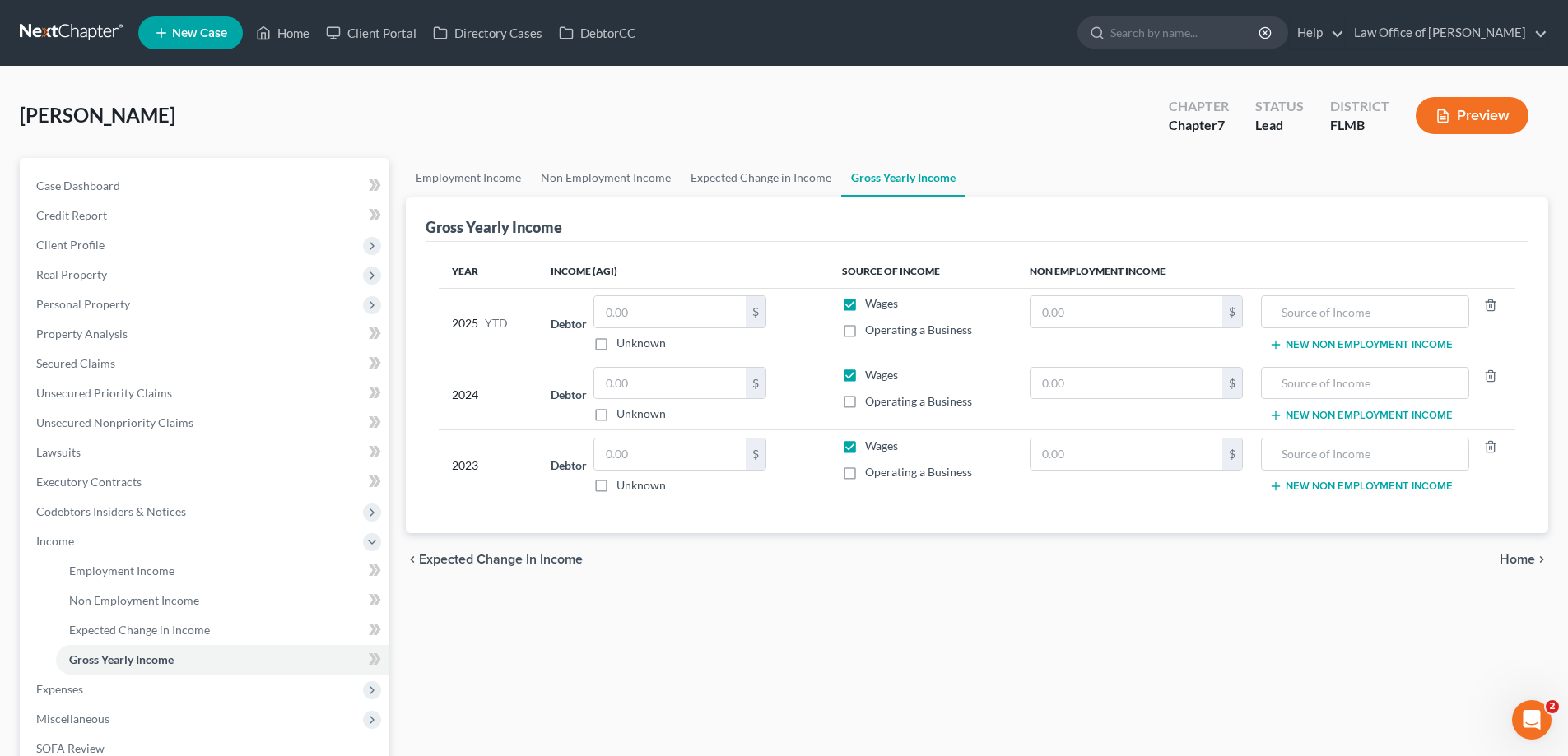
click at [570, 117] on div "Lamb, Philip Upgraded Chapter Chapter 7 Status Lead District FLMB Preview" at bounding box center [784, 122] width 1528 height 72
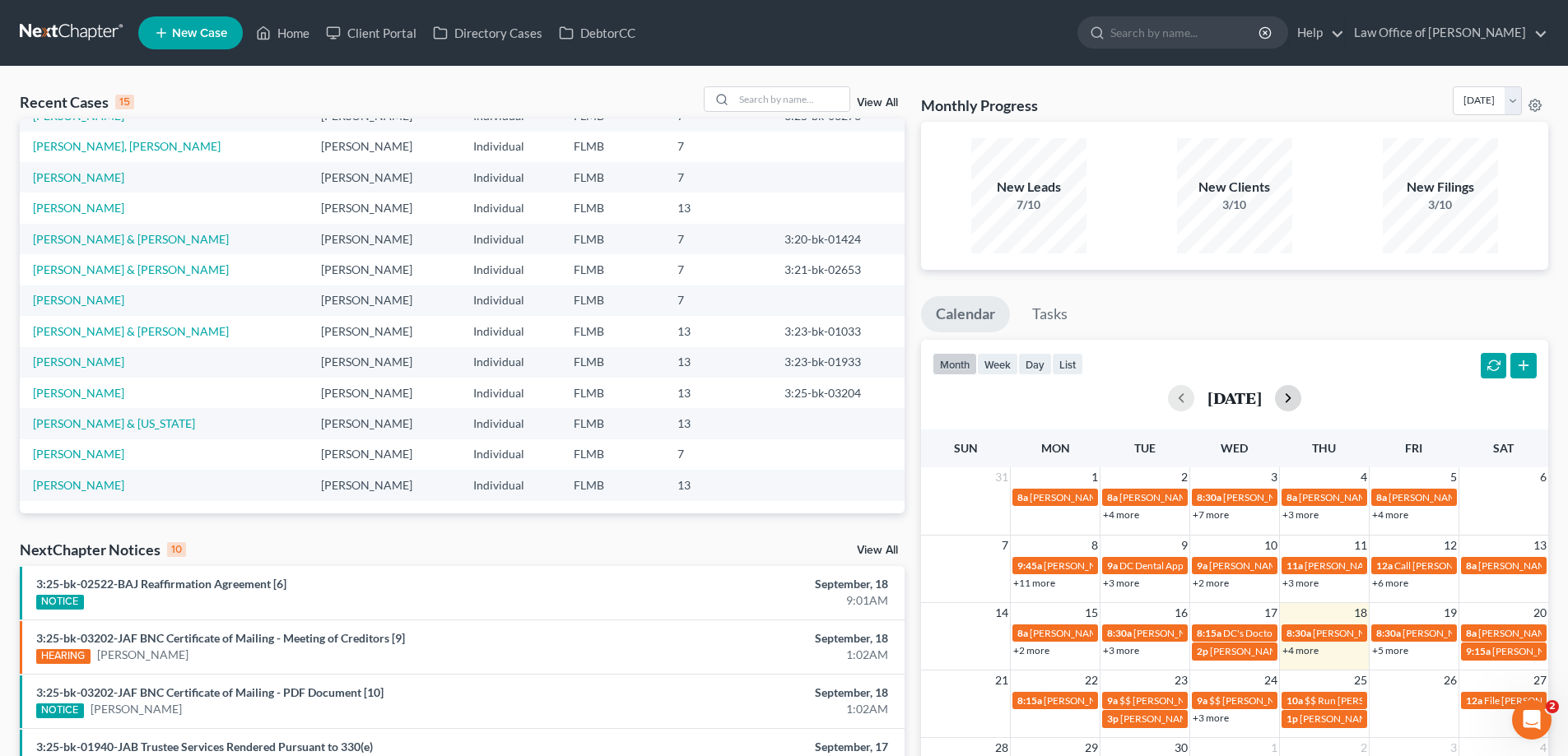
click at [1301, 395] on button "button" at bounding box center [1288, 398] width 26 height 26
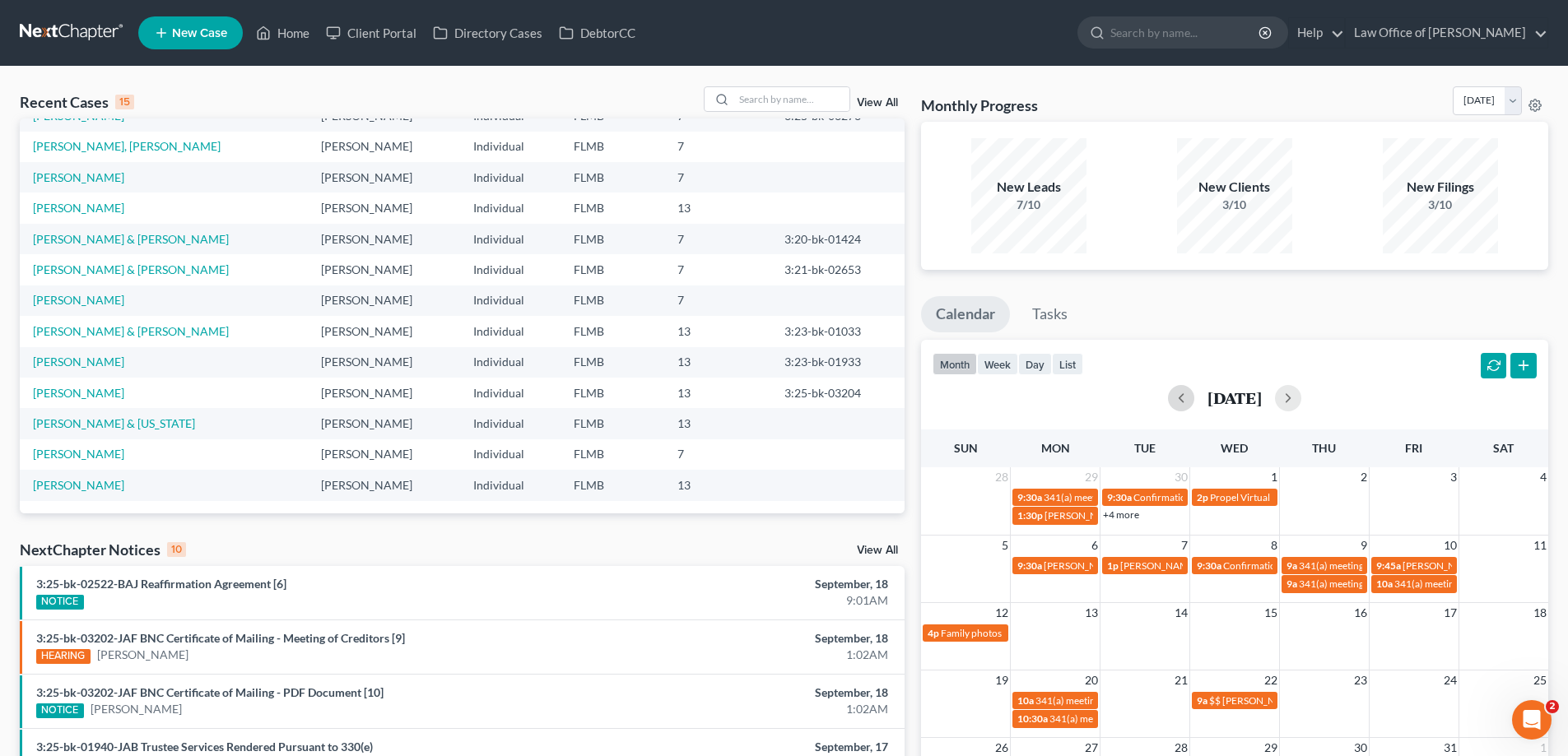
click at [1168, 399] on button "button" at bounding box center [1181, 398] width 26 height 26
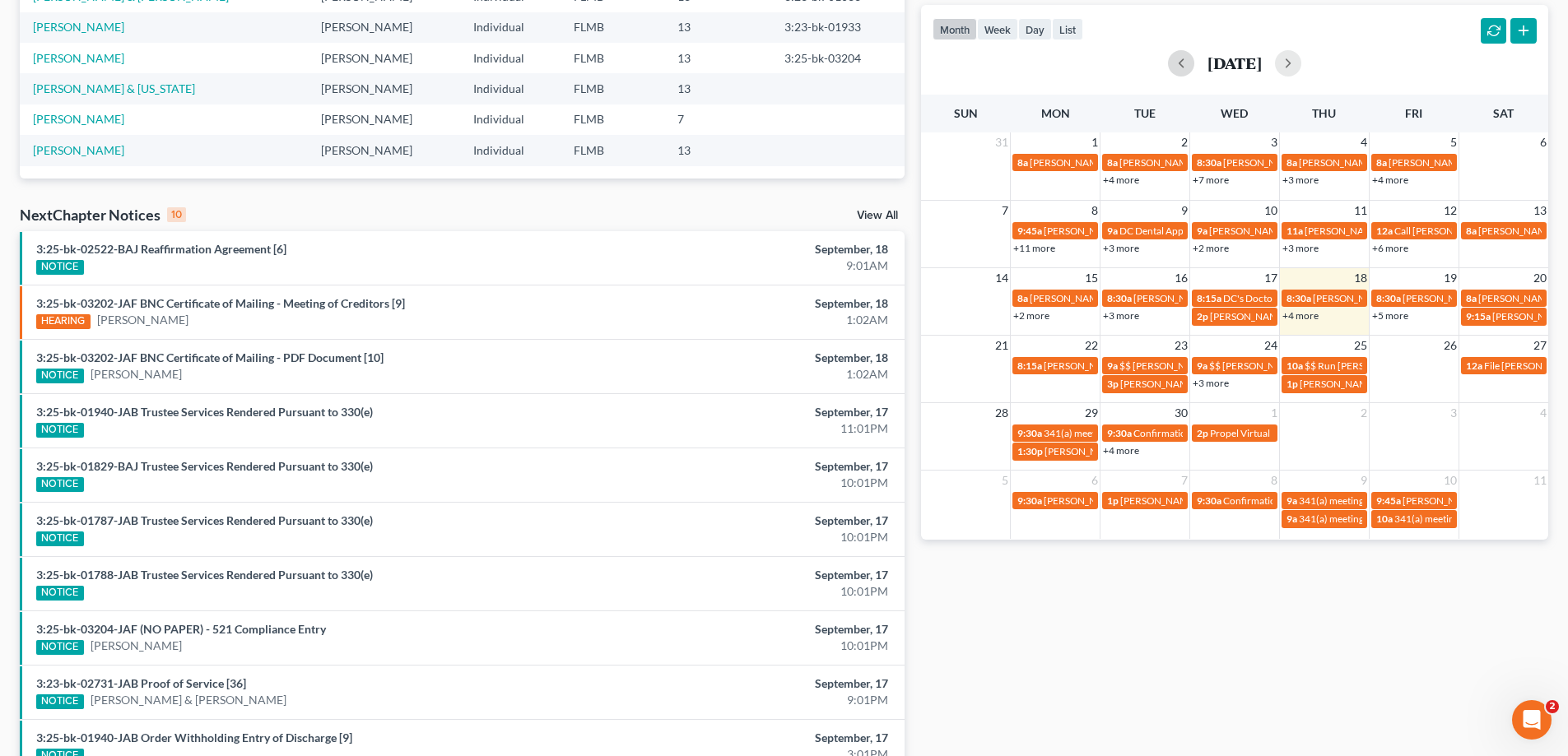
scroll to position [428, 0]
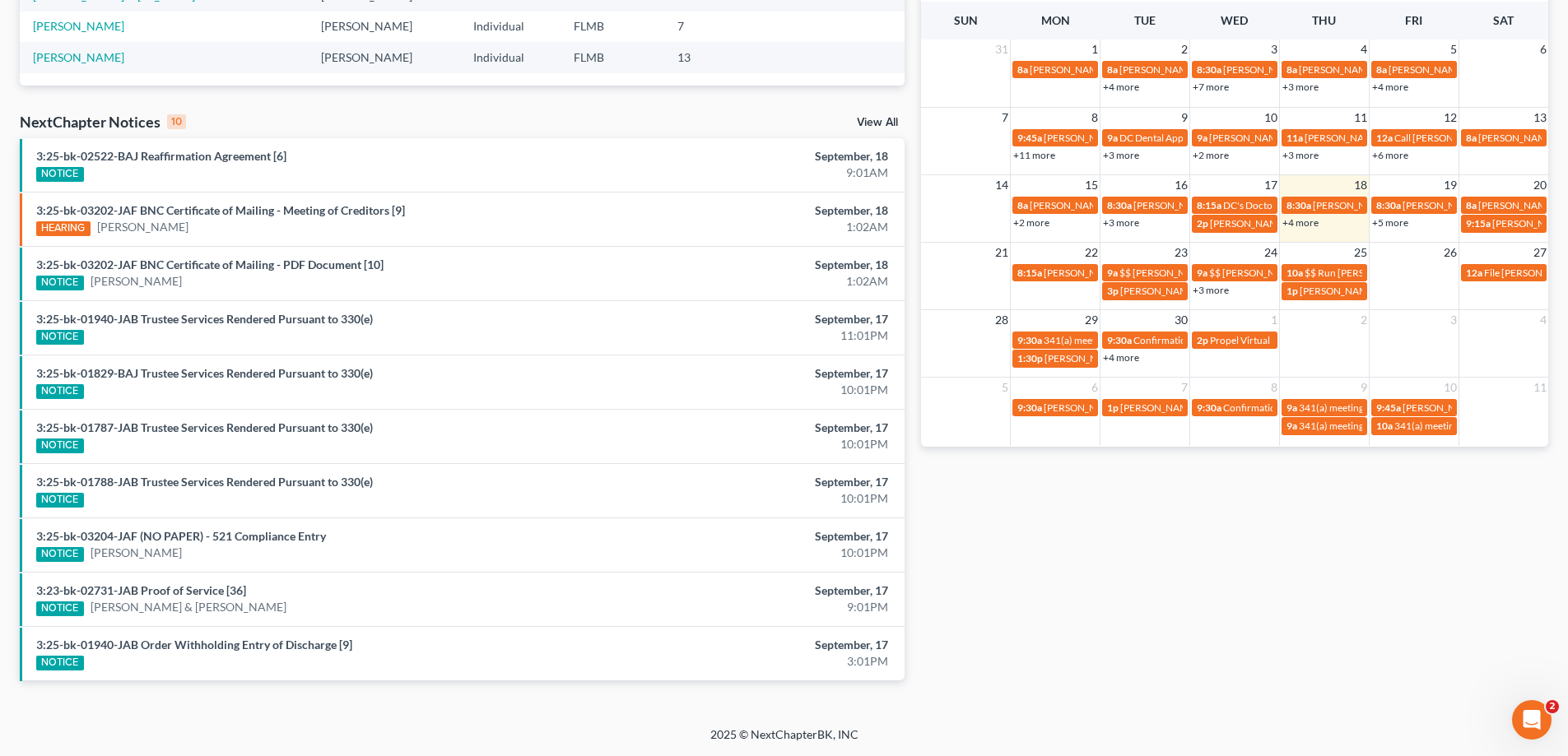
click at [1304, 221] on link "+4 more" at bounding box center [1300, 223] width 36 height 13
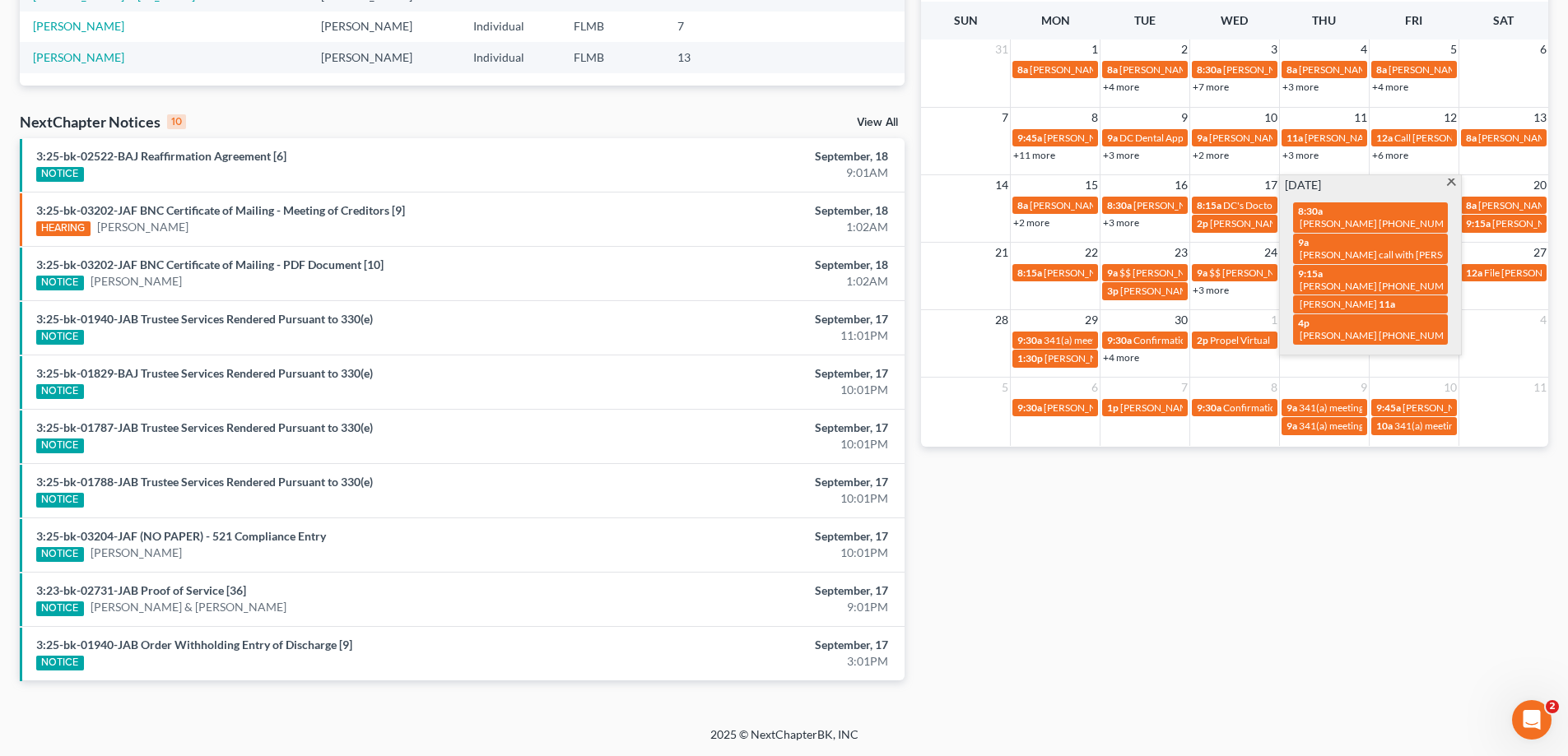
click at [1113, 654] on div "Monthly Progress Bankruptcy Bankruptcy [DATE] [DATE] [DATE] [DATE] [DATE] [DATE…" at bounding box center [1234, 183] width 644 height 1048
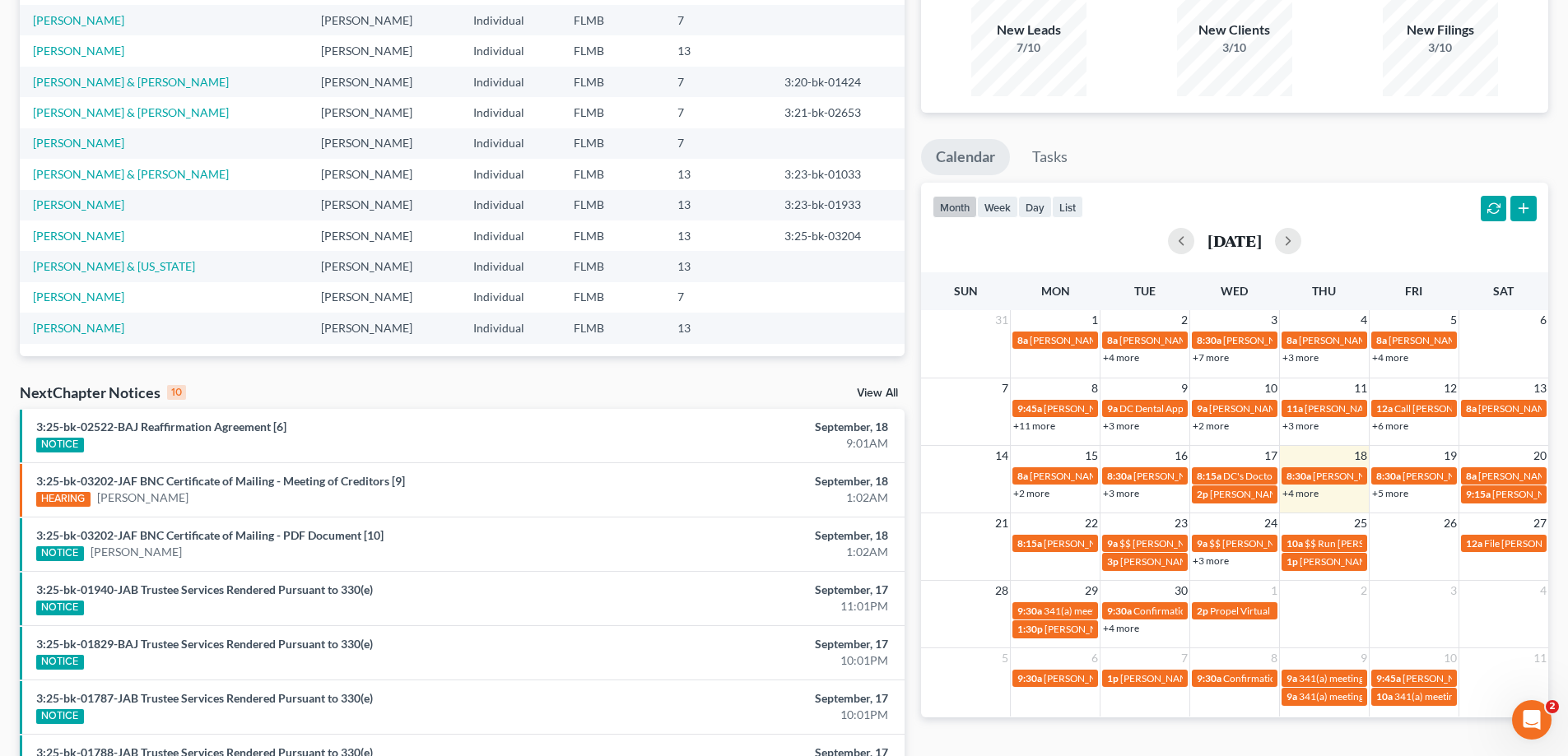
scroll to position [0, 0]
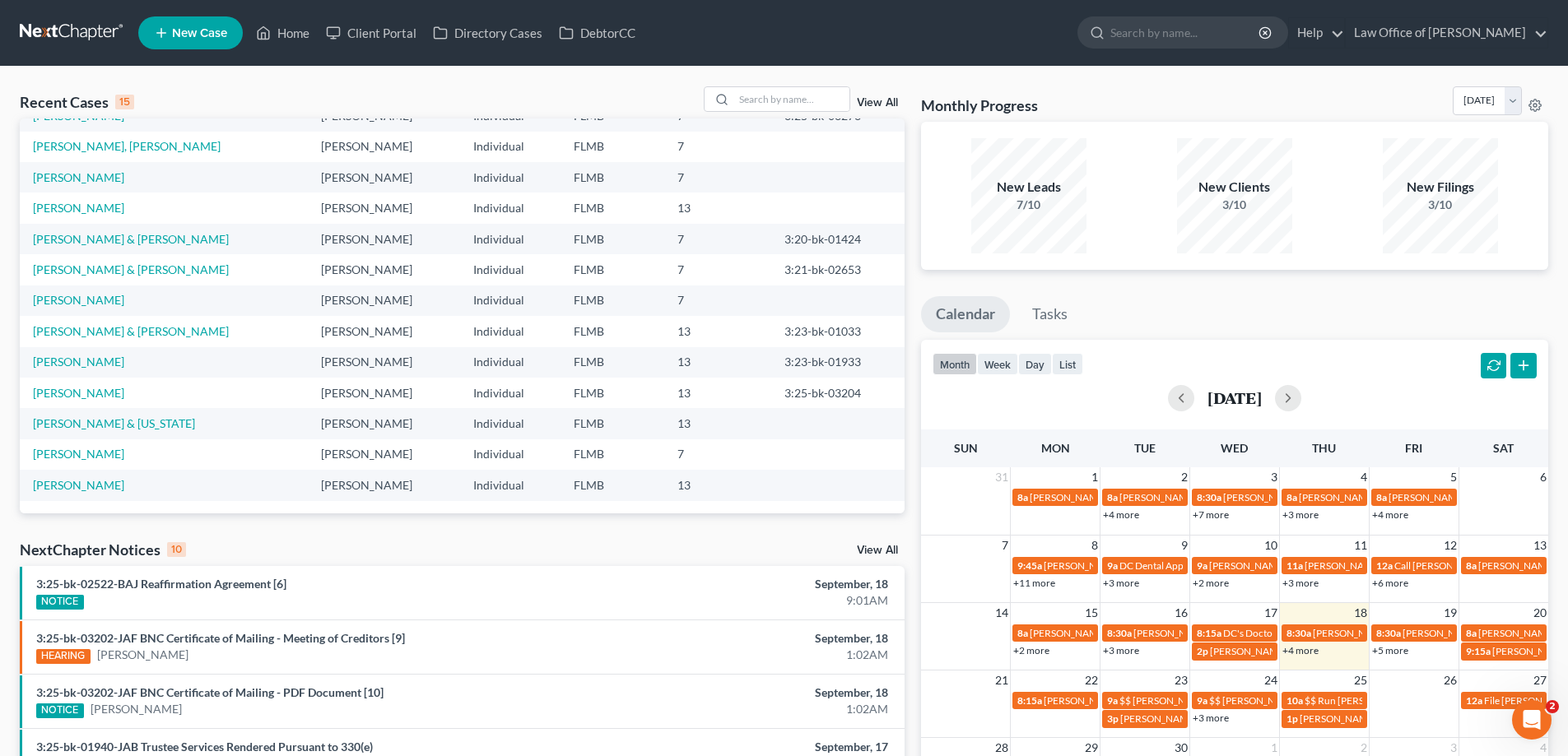
click at [60, 25] on link at bounding box center [72, 32] width 105 height 30
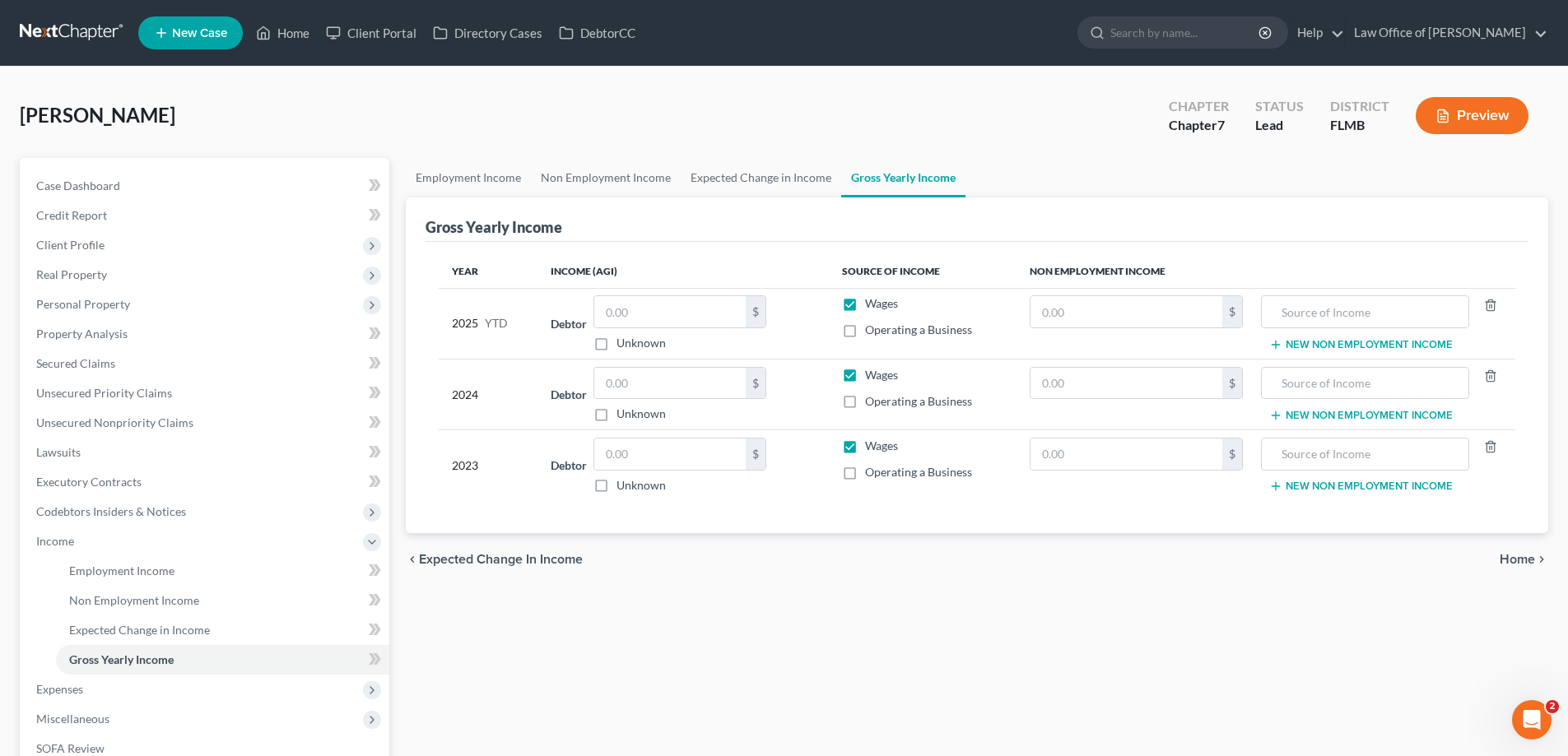
click at [471, 94] on div "[PERSON_NAME] Upgraded Chapter Chapter 7 Status Lead District FLMB Preview" at bounding box center [784, 122] width 1528 height 72
click at [39, 33] on link at bounding box center [72, 32] width 105 height 30
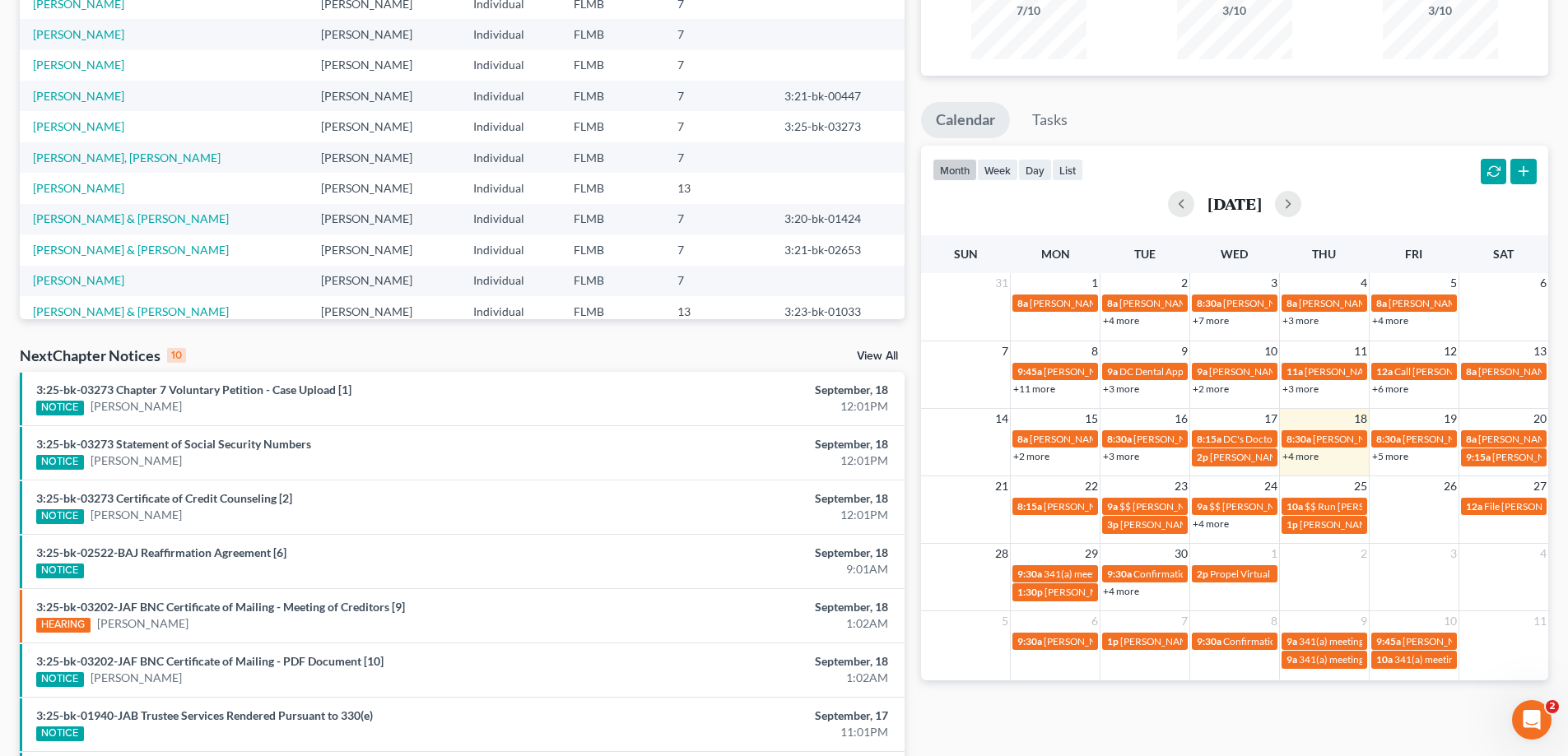
click at [1310, 454] on link "+4 more" at bounding box center [1300, 455] width 36 height 13
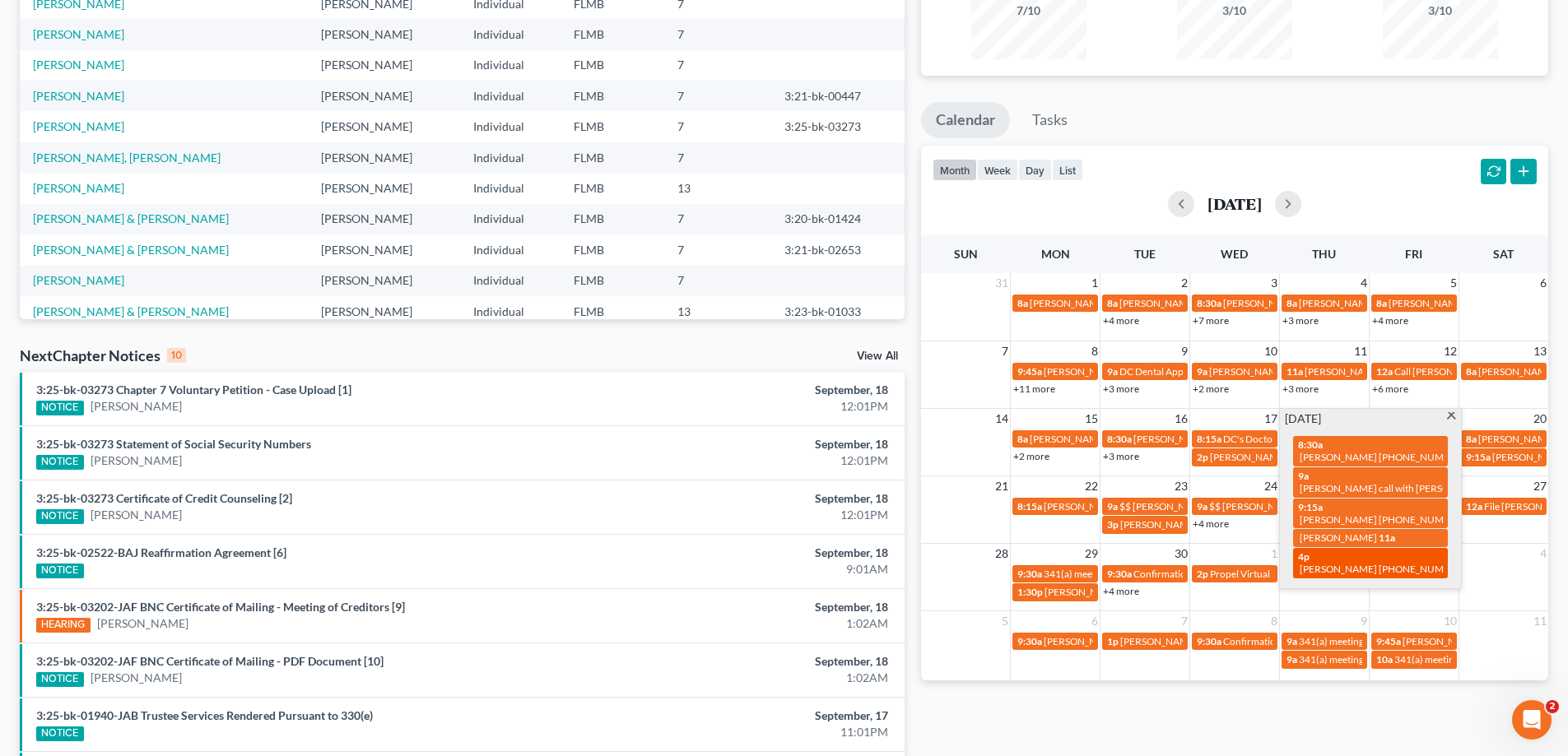
click at [1360, 563] on span "[PERSON_NAME] [PHONE_NUMBER]" at bounding box center [1382, 569] width 166 height 13
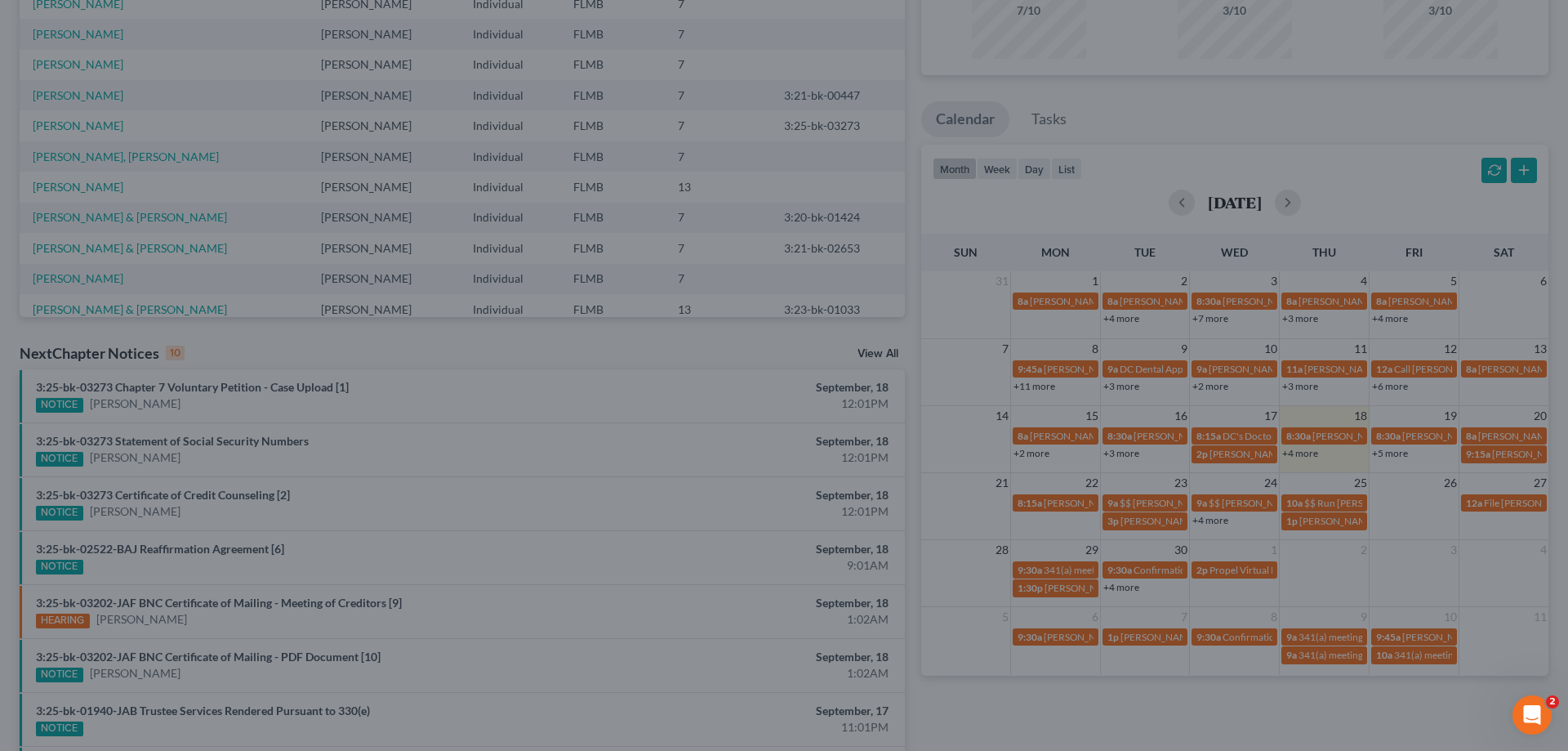
click at [1359, 111] on div "Edit Event × Event Title * [PERSON_NAME] [PHONE_NUMBER] Date [DATE] close Date …" at bounding box center [784, 375] width 1568 height 751
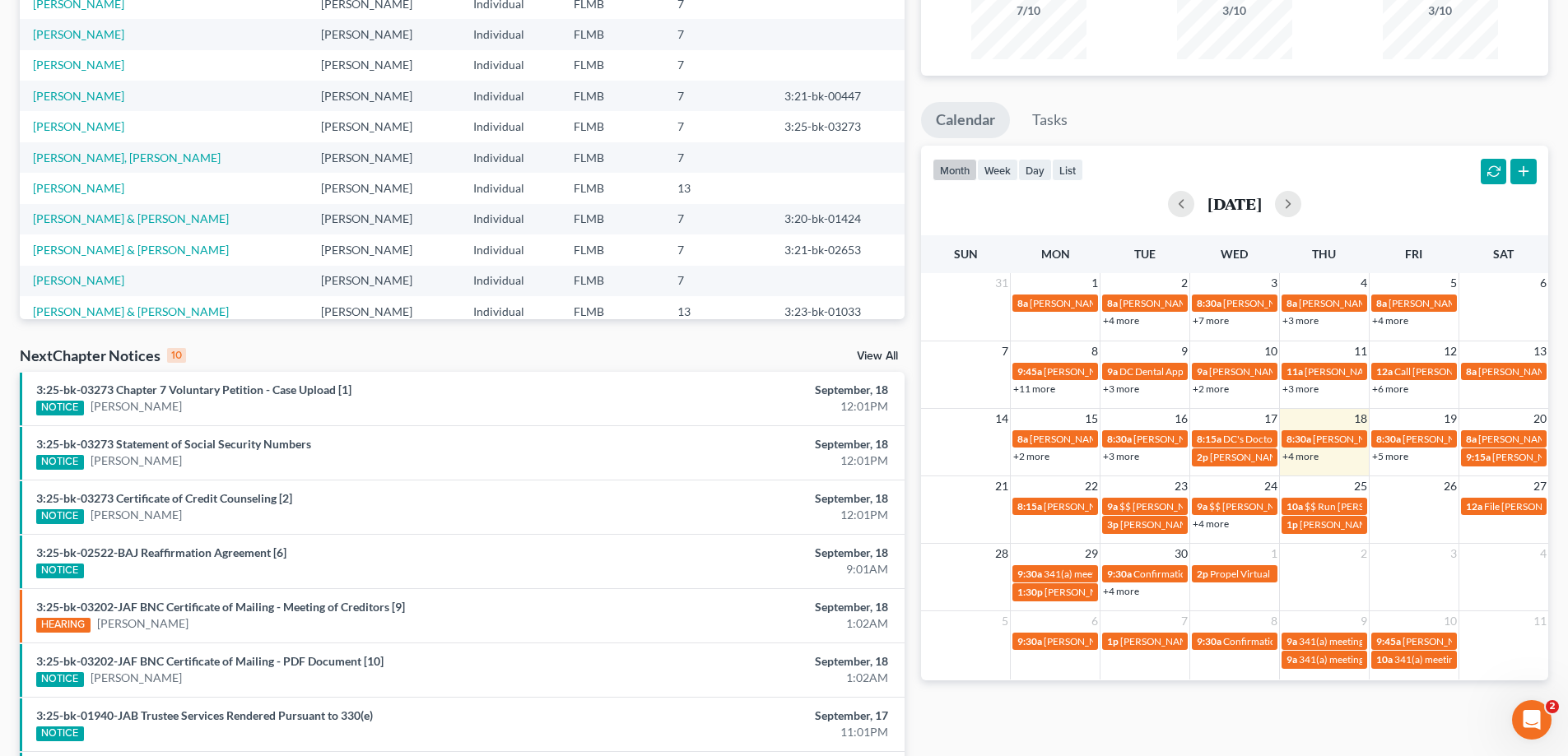
click at [1222, 522] on link "+4 more" at bounding box center [1211, 523] width 36 height 13
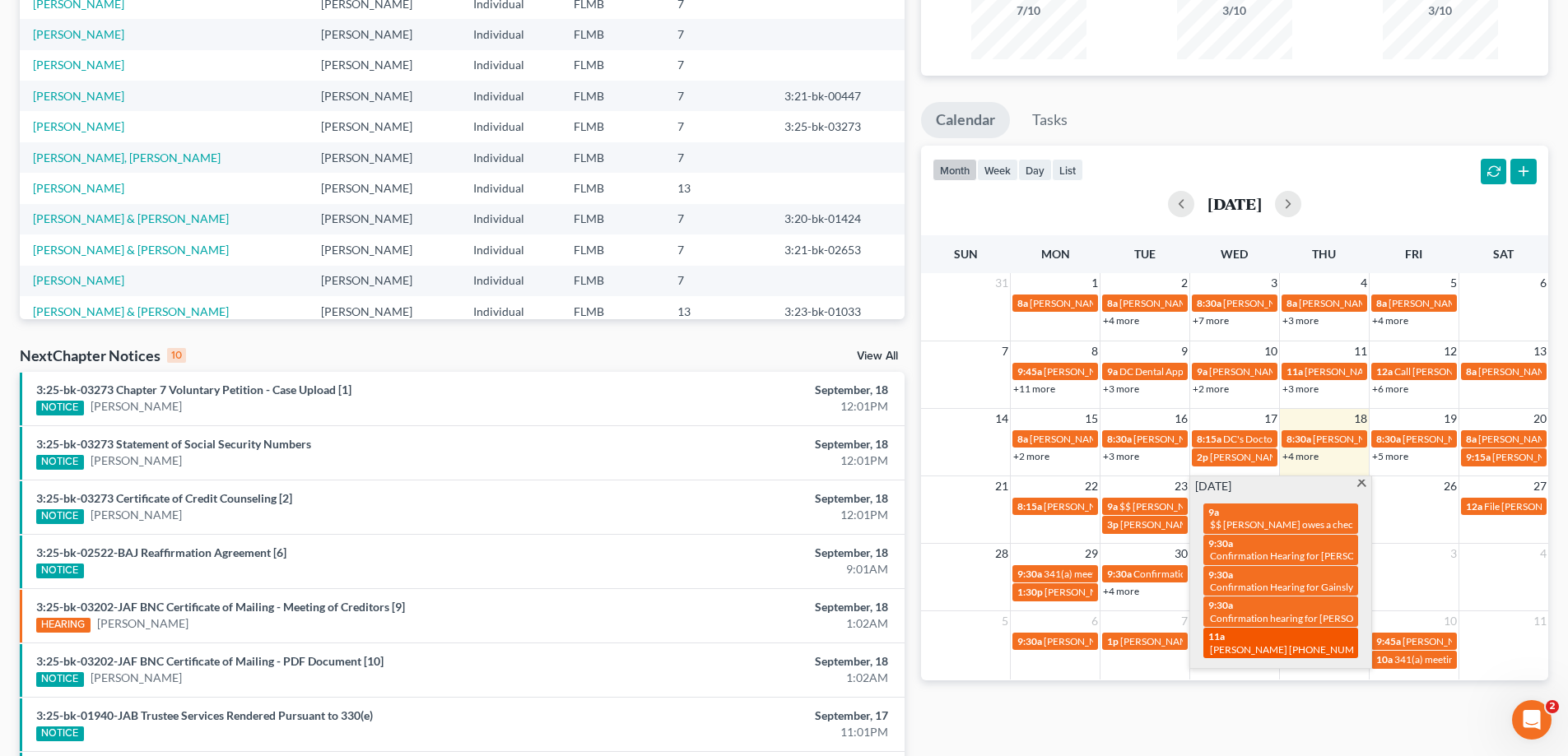
click at [1255, 643] on span "[PERSON_NAME] [PHONE_NUMBER]" at bounding box center [1293, 649] width 166 height 13
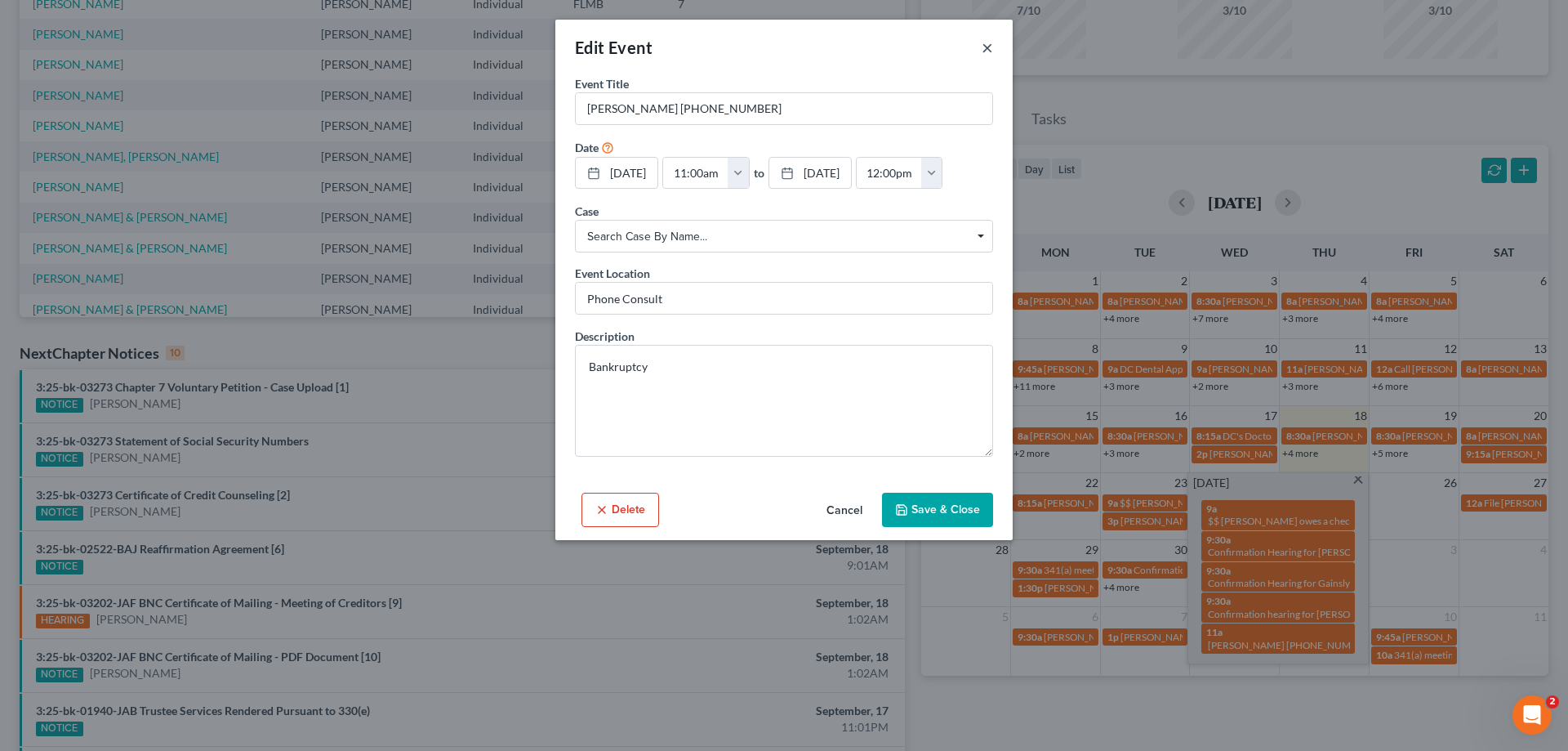
click at [991, 42] on button "×" at bounding box center [988, 47] width 12 height 19
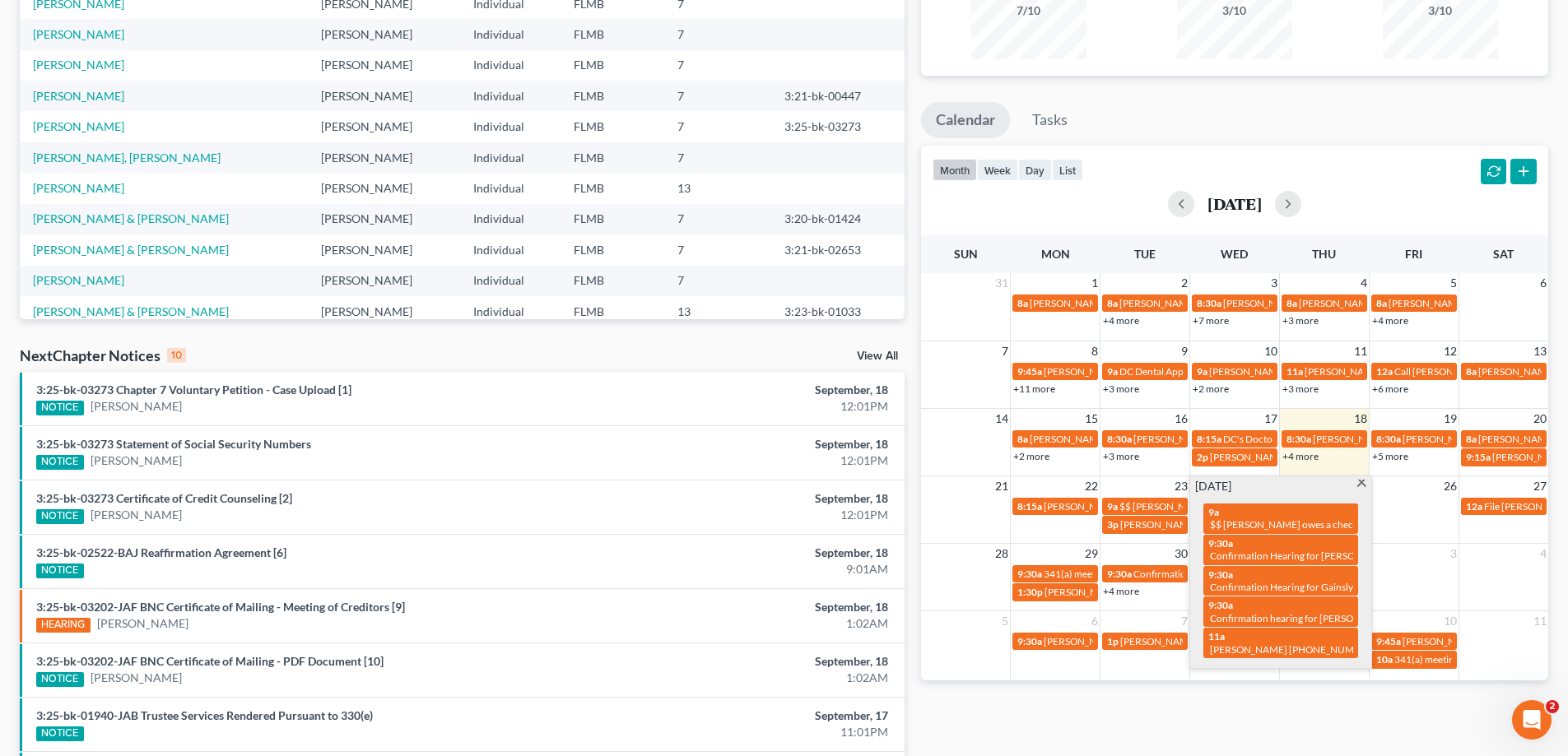
click at [1324, 122] on ul "Calendar Tasks" at bounding box center [1234, 123] width 627 height 43
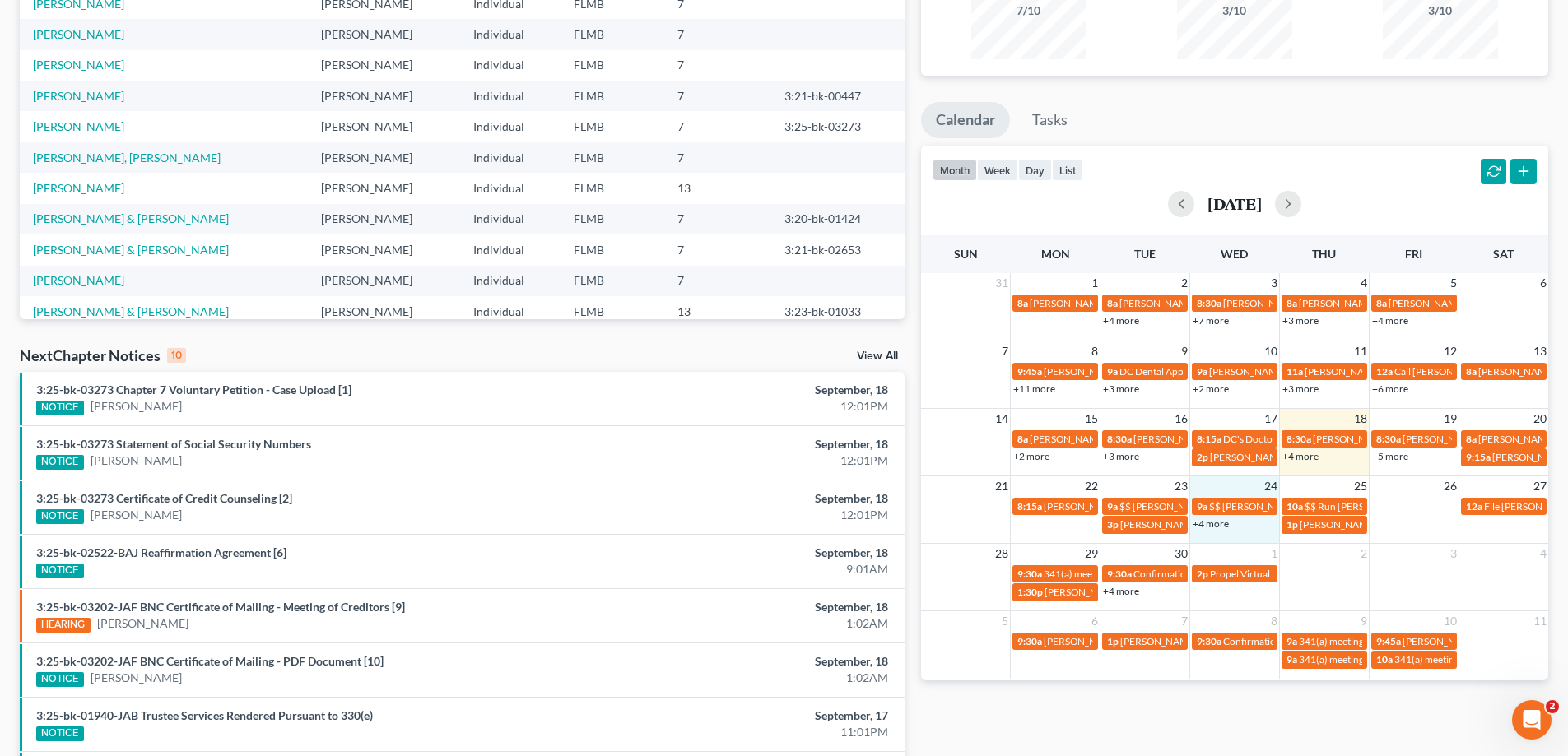
click at [1238, 535] on div "21 22 23 24 25 26 27 8:15a [PERSON_NAME] [EMAIL_ADDRESS][DOMAIN_NAME] 9a $$ [PE…" at bounding box center [1234, 505] width 627 height 60
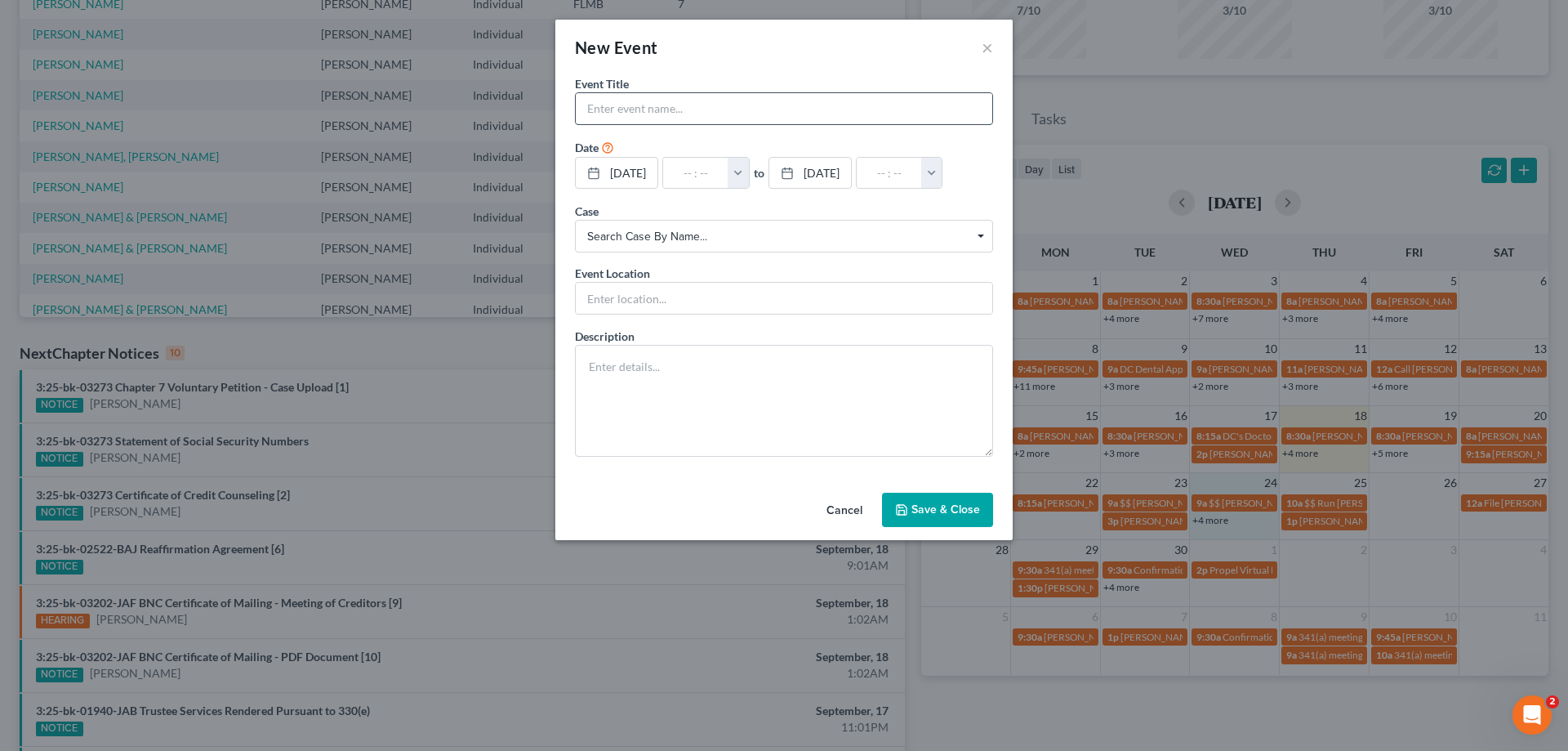
click at [670, 103] on input "text" at bounding box center [784, 108] width 416 height 31
type input "[PERSON_NAME]"
click at [747, 442] on textarea at bounding box center [784, 400] width 418 height 112
type textarea "Mortgage dispute-got loan mod offer and they lost one of the trial payments"
click at [749, 166] on button "button" at bounding box center [738, 173] width 21 height 31
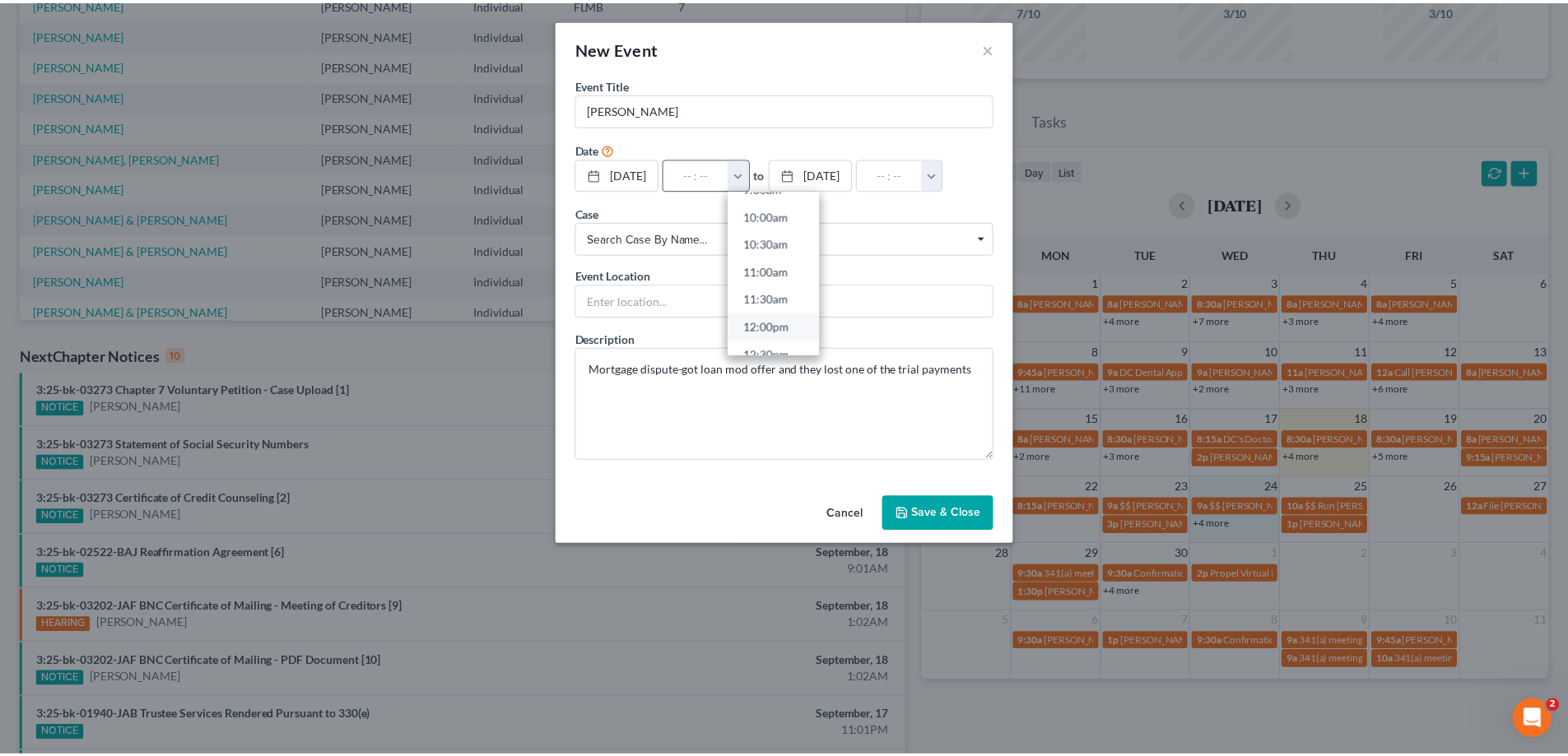
scroll to position [576, 0]
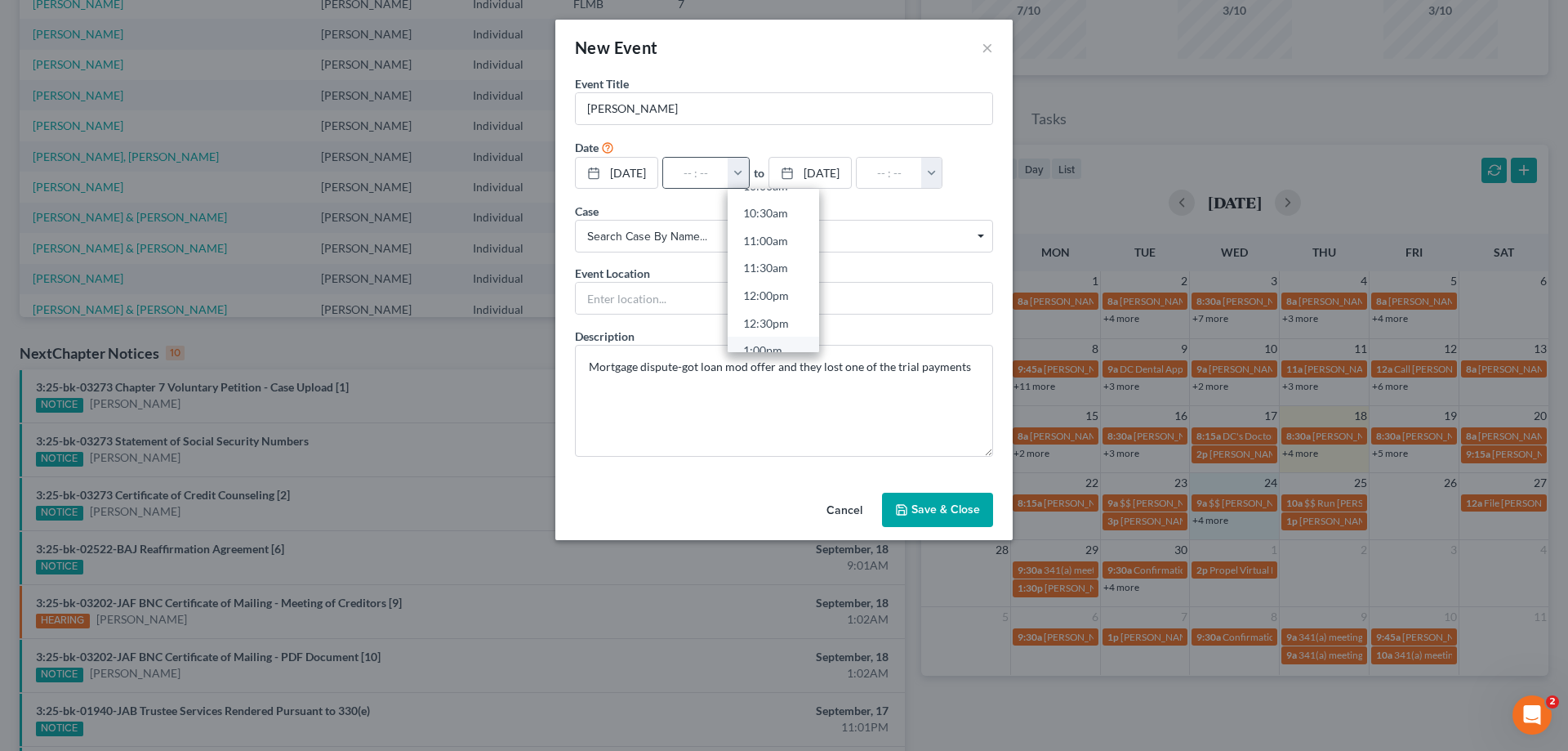
click at [777, 345] on link "1:00pm" at bounding box center [773, 350] width 92 height 28
type input "1:00pm"
type input "02:00pm"
click at [821, 114] on input "[PERSON_NAME]" at bounding box center [784, 108] width 416 height 31
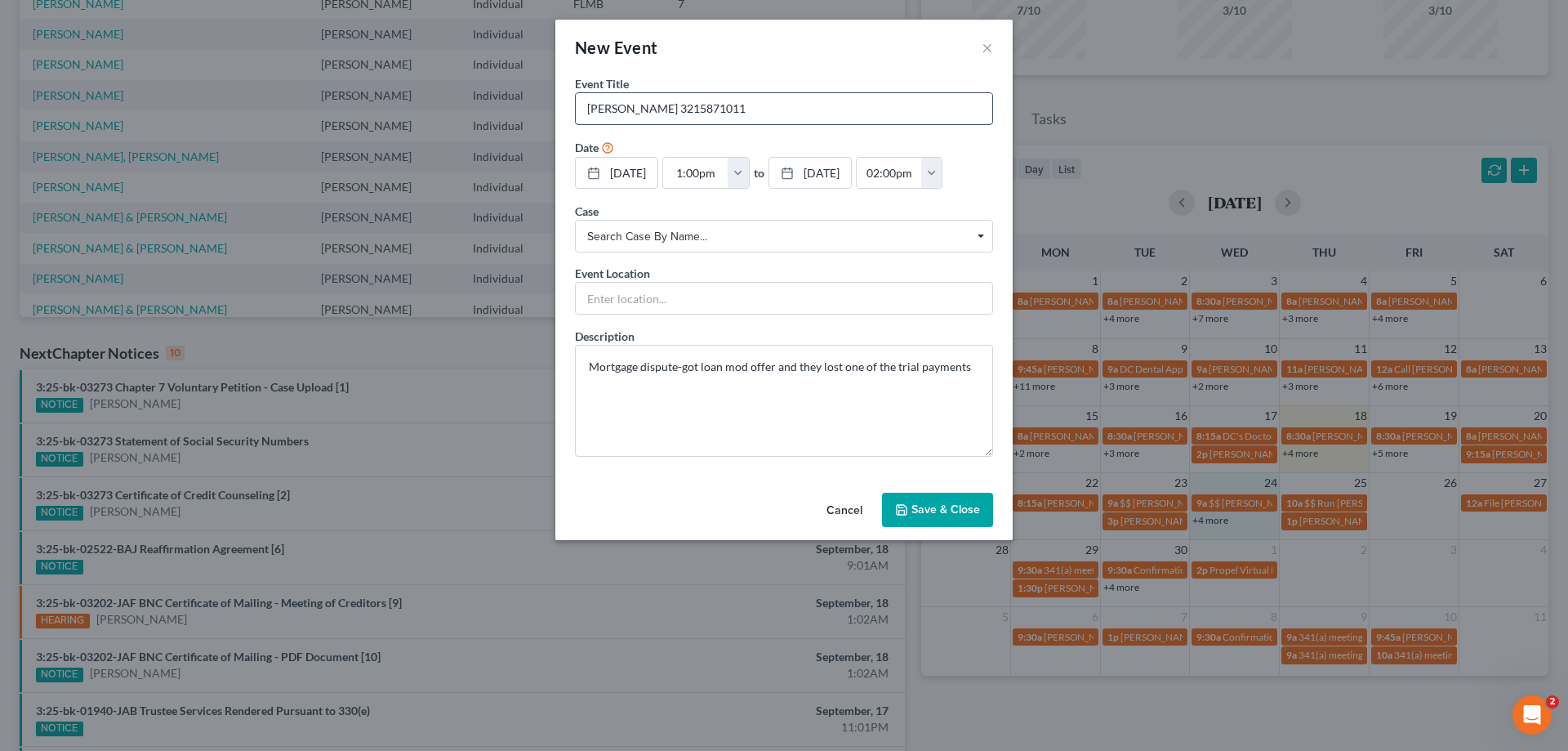
click at [691, 109] on input "[PERSON_NAME] 3215871011" at bounding box center [784, 108] width 416 height 31
click at [672, 103] on input "[PERSON_NAME] 321587-1011" at bounding box center [784, 108] width 416 height 31
type input "[PERSON_NAME] [PHONE_NUMBER]"
click at [942, 505] on button "Save & Close" at bounding box center [937, 510] width 111 height 34
